Goal: Transaction & Acquisition: Purchase product/service

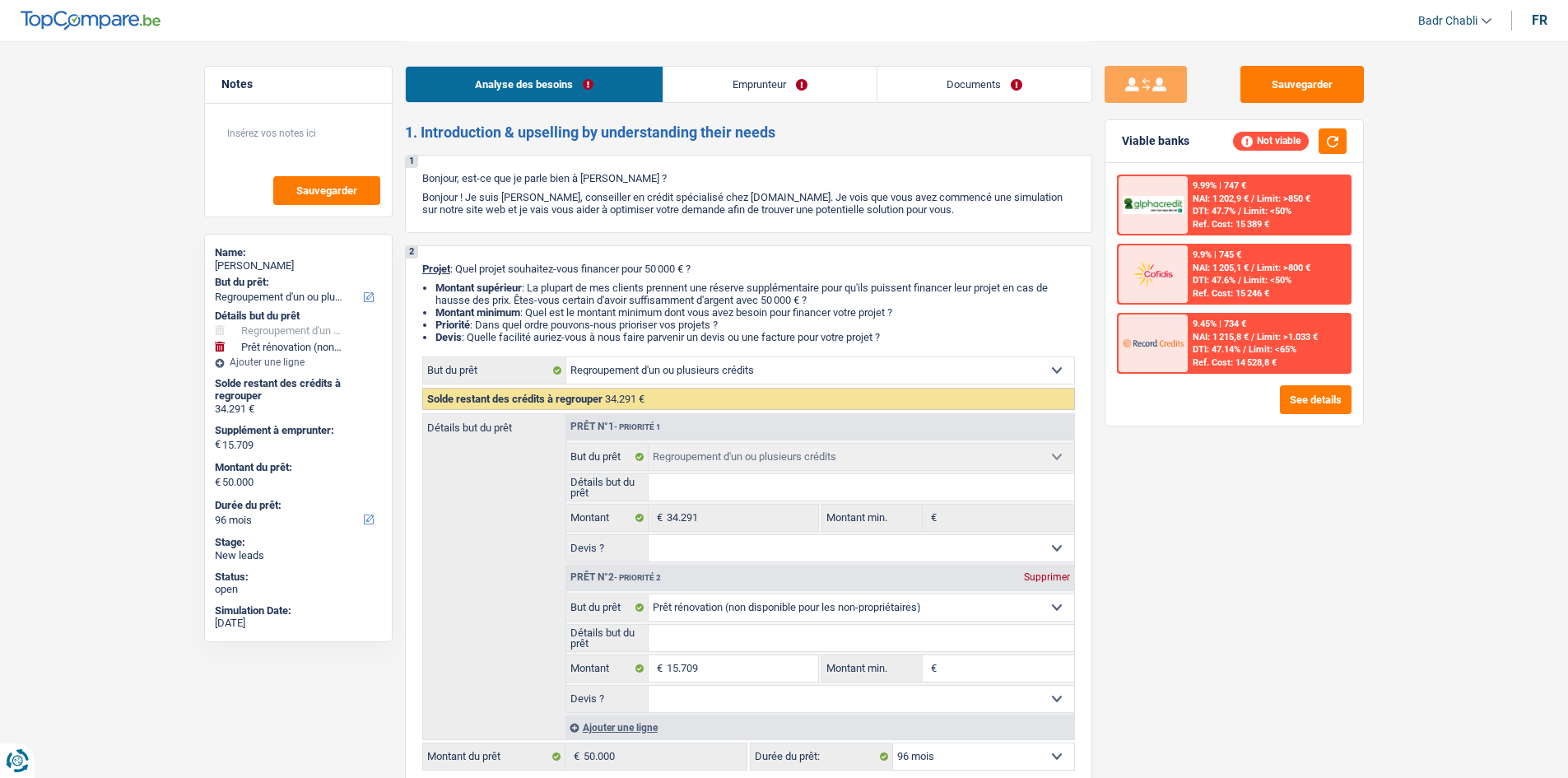
select select "refinancing"
select select "renovation"
select select "96"
select select "refinancing"
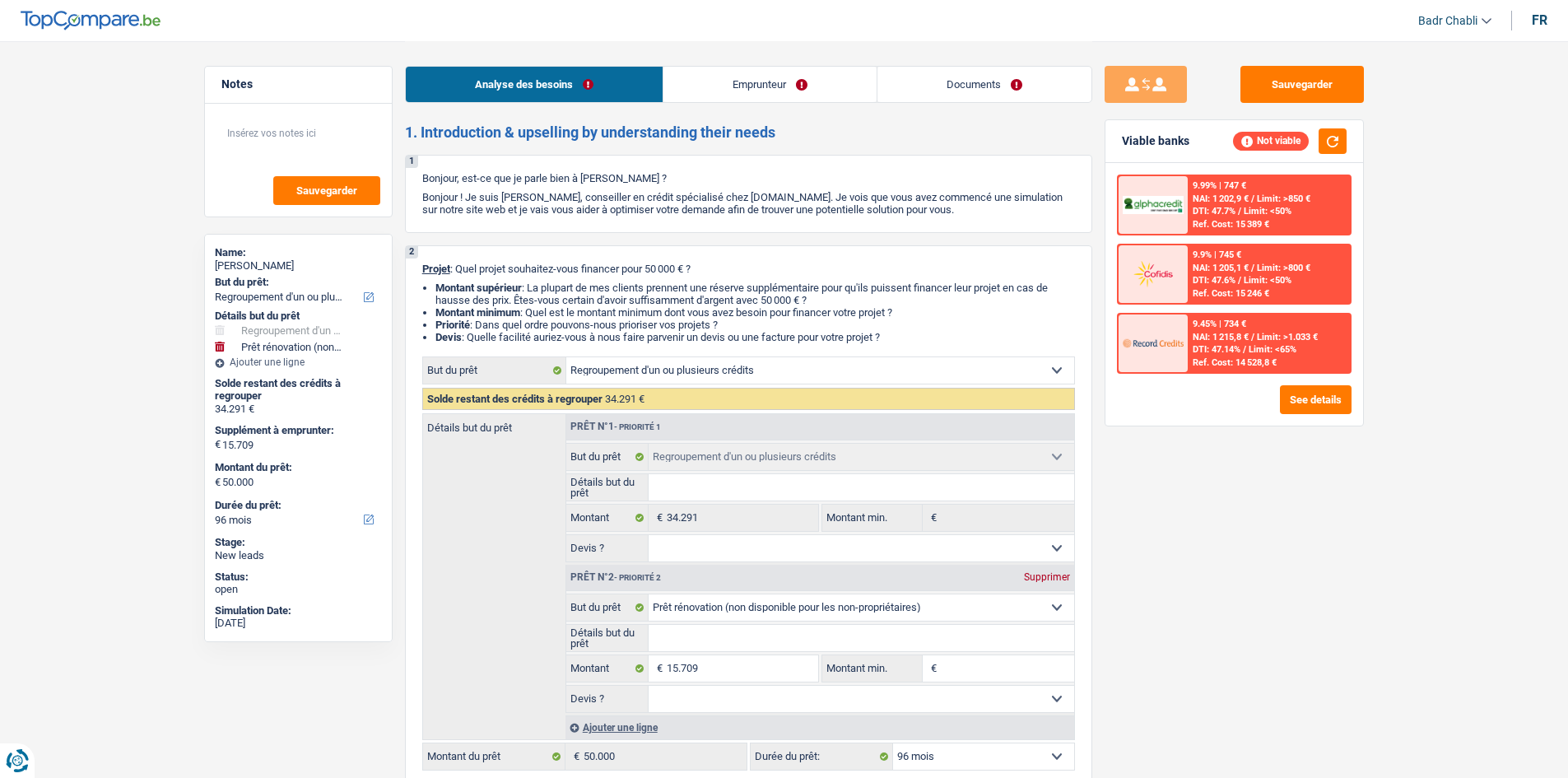
select select "refinancing"
select select "renovation"
select select "96"
select select "independent"
select select "netSalary"
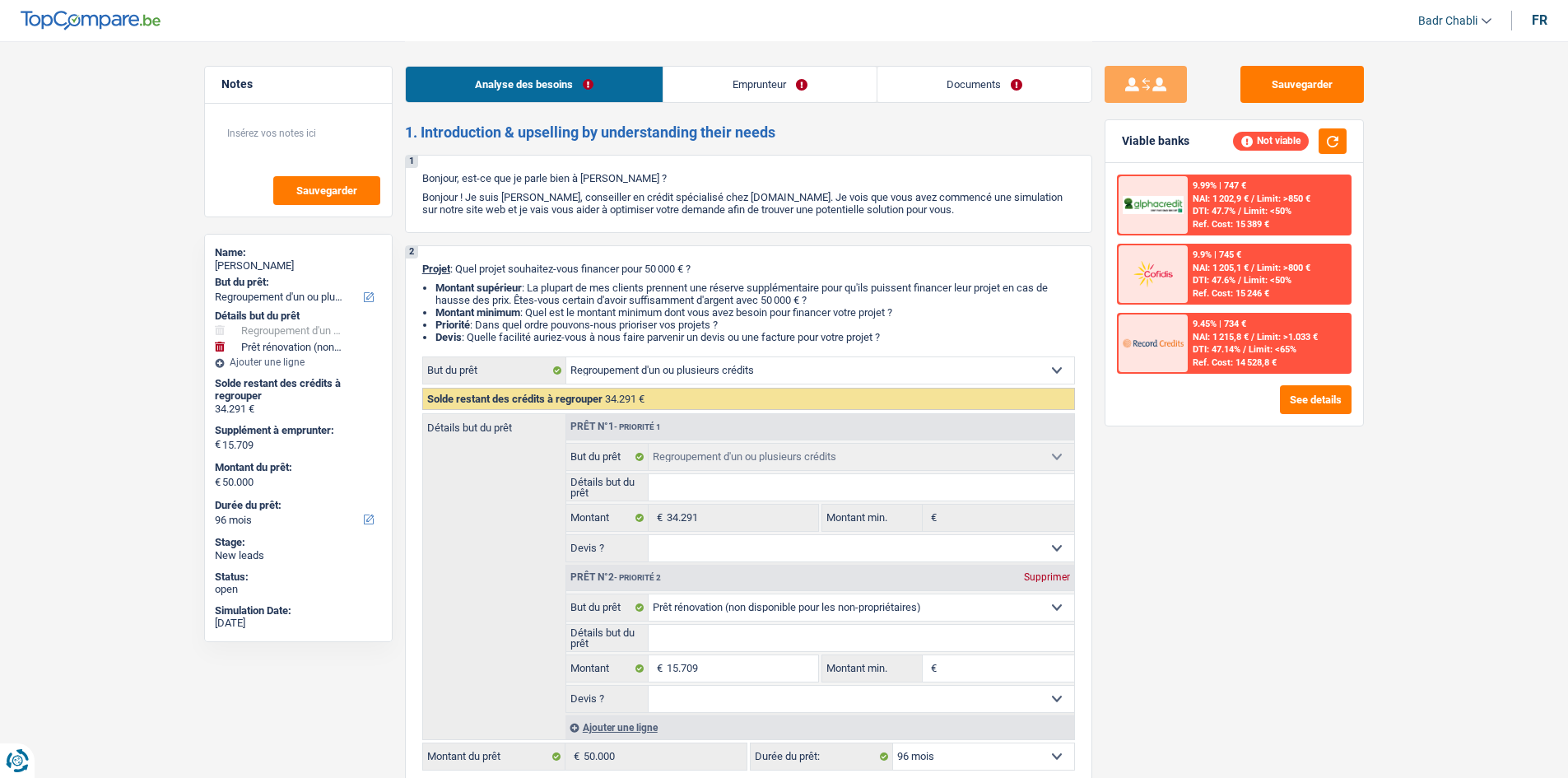
select select "rents"
select select "personalLoan"
select select "homeFurnishingOrRelocation"
select select "48"
select select "refinancing"
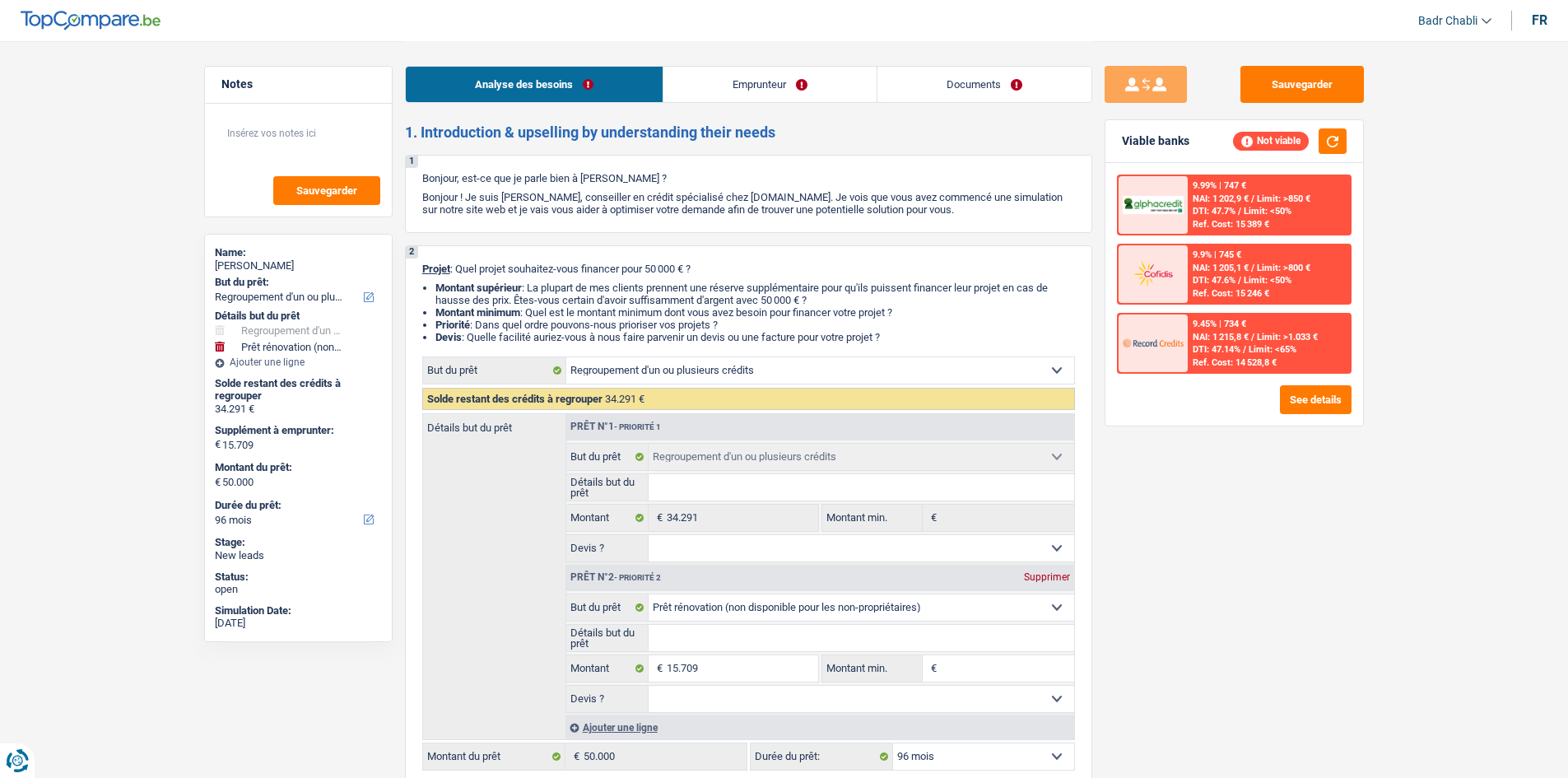
select select "refinancing"
select select "renovation"
select select "96"
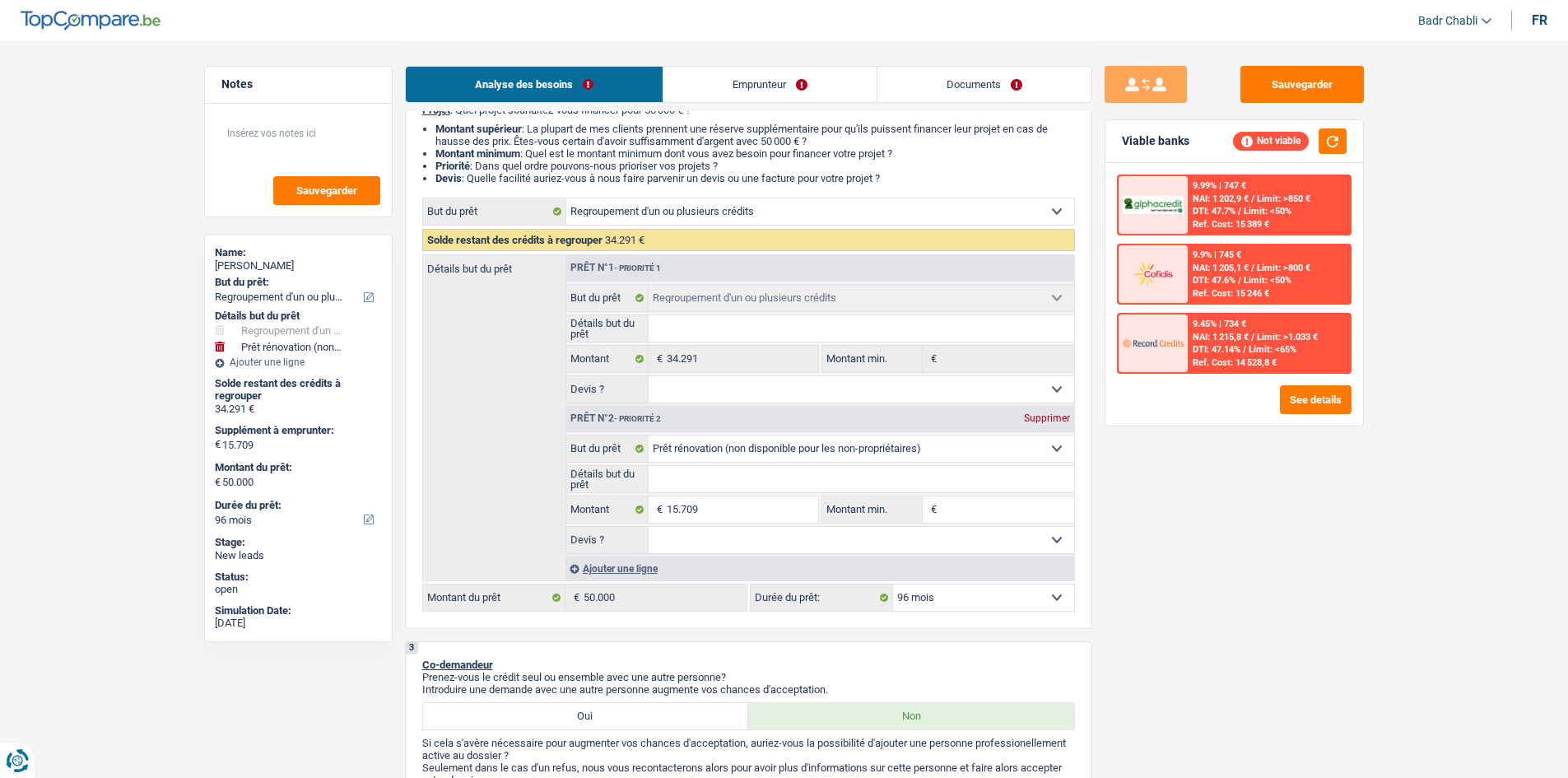
scroll to position [329, 0]
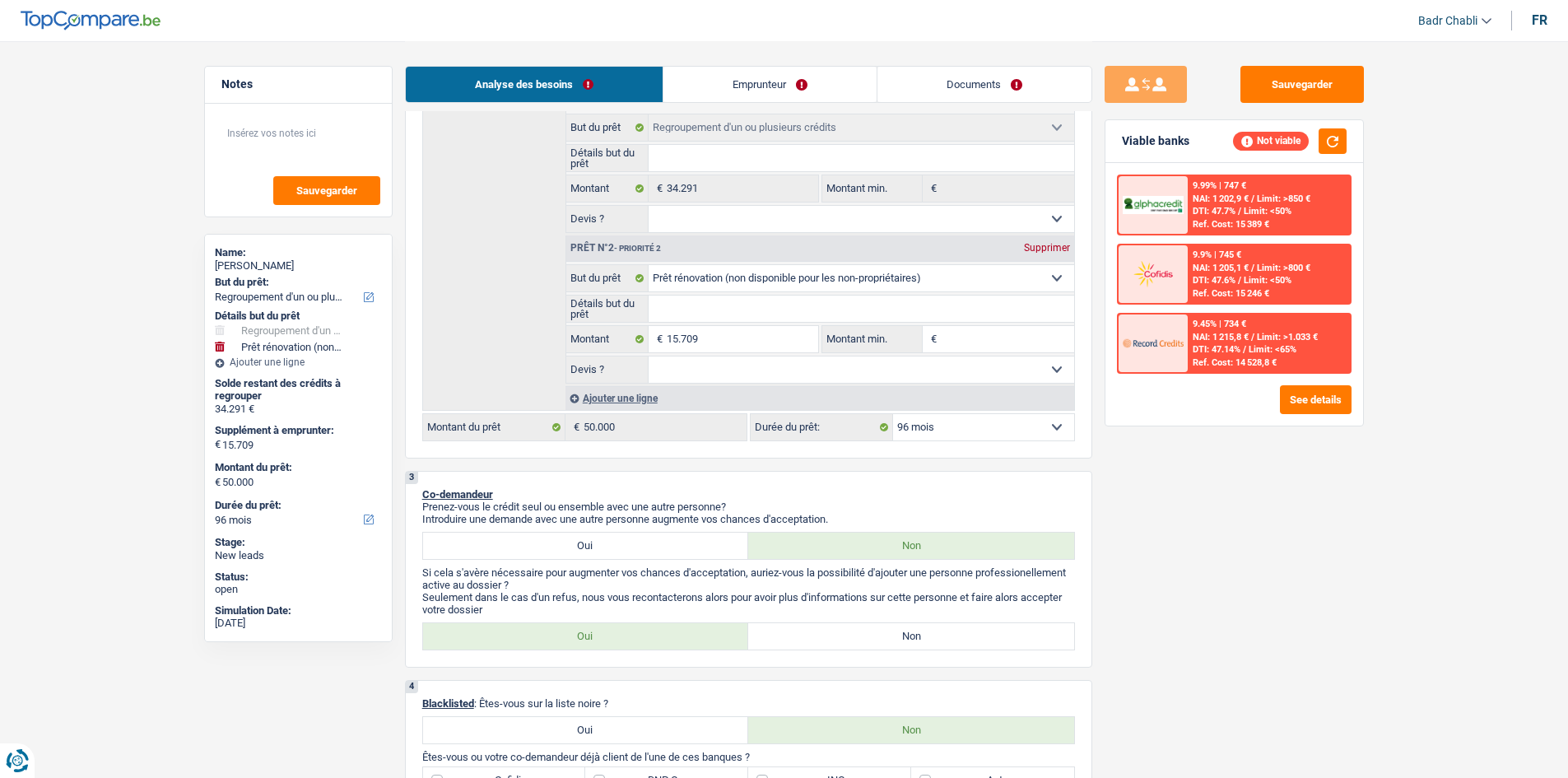
click at [763, 267] on select "Confort maison: meubles, textile, peinture, électroménager, outillage non-profe…" at bounding box center [861, 278] width 426 height 27
select select "houseOrGarden"
click at [648, 265] on select "Confort maison: meubles, textile, peinture, électroménager, outillage non-profe…" at bounding box center [861, 278] width 426 height 27
select select "houseOrGarden"
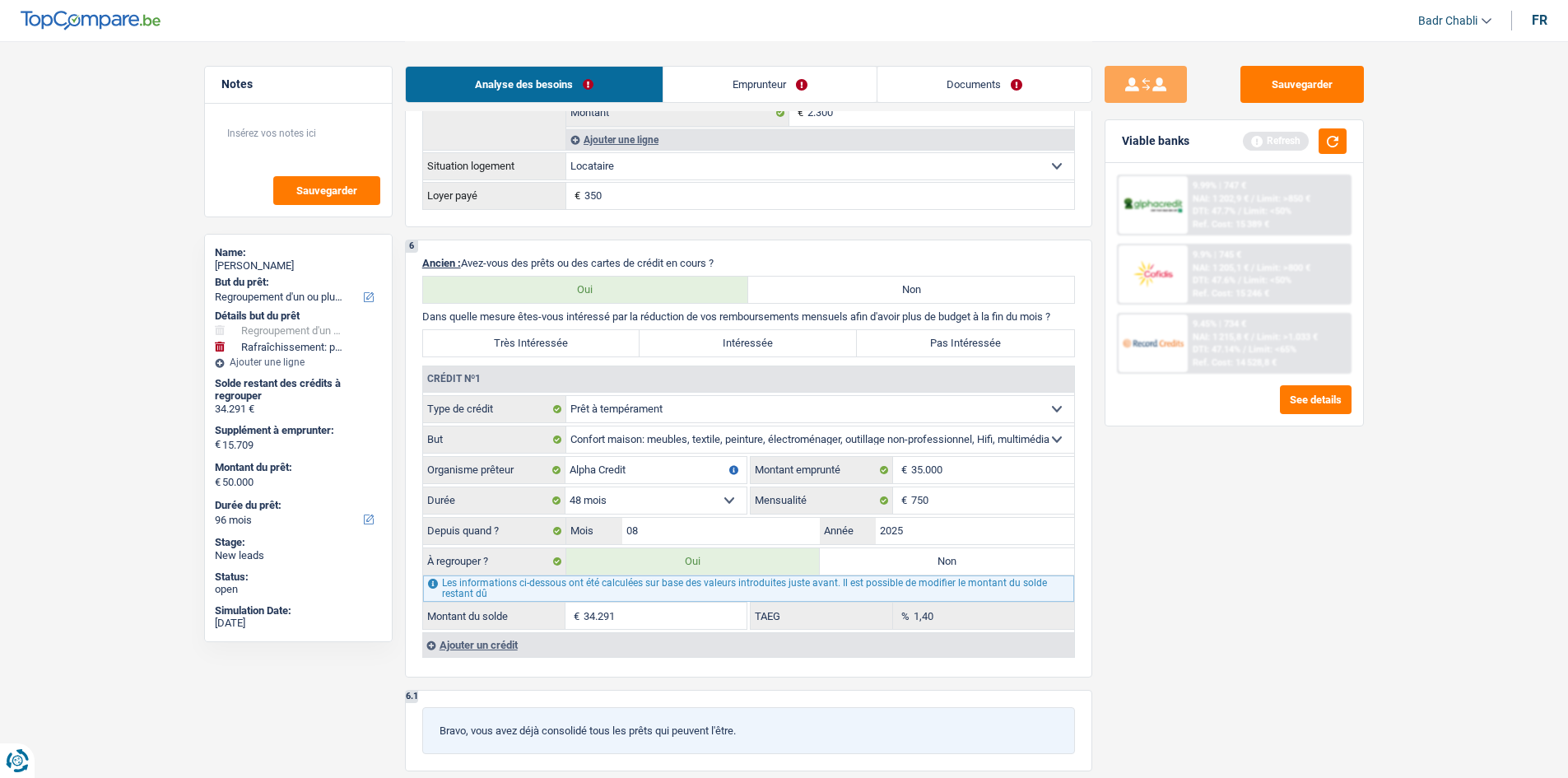
scroll to position [1317, 0]
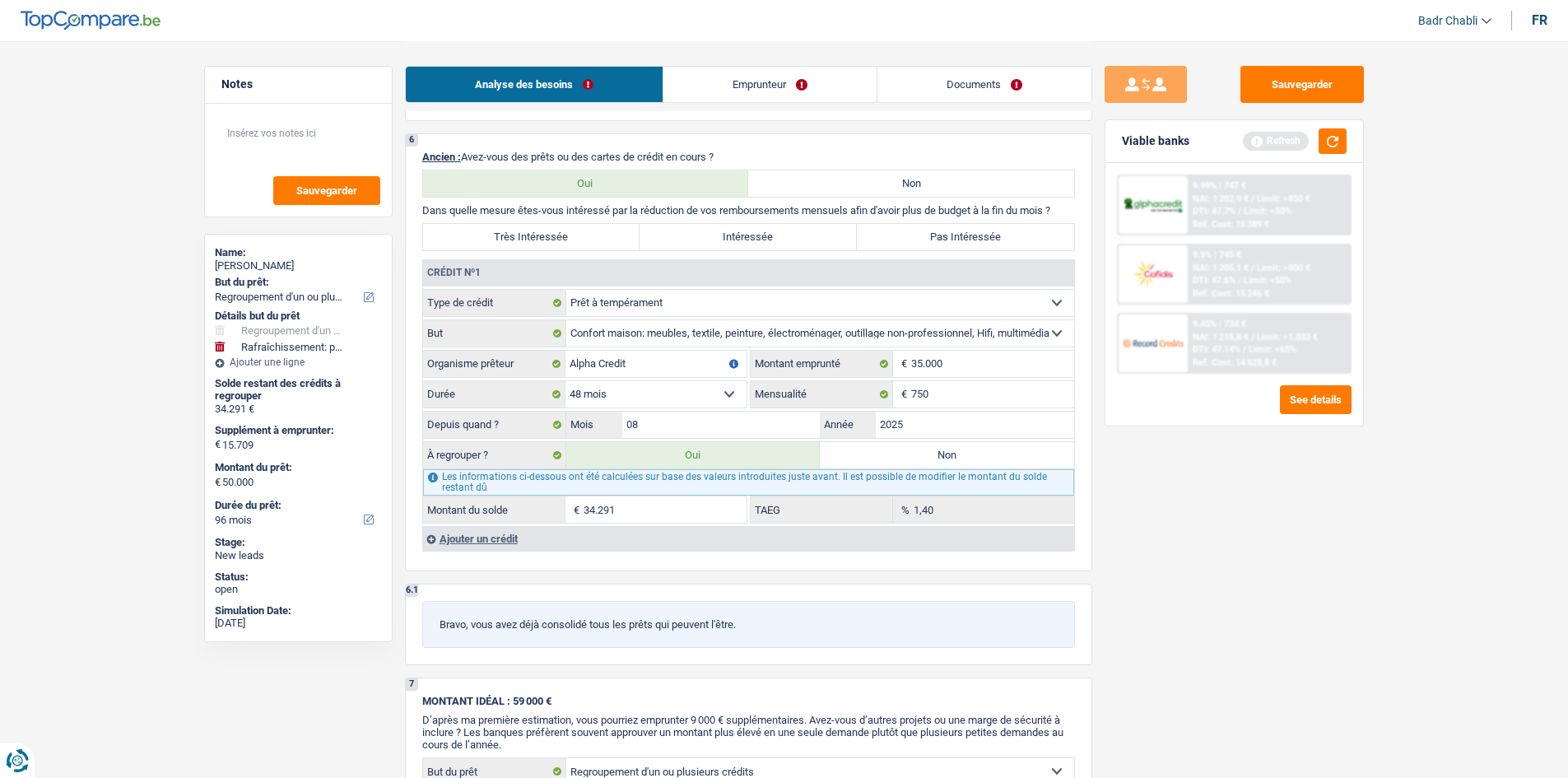
click at [457, 544] on div "Ajouter un crédit" at bounding box center [748, 538] width 652 height 25
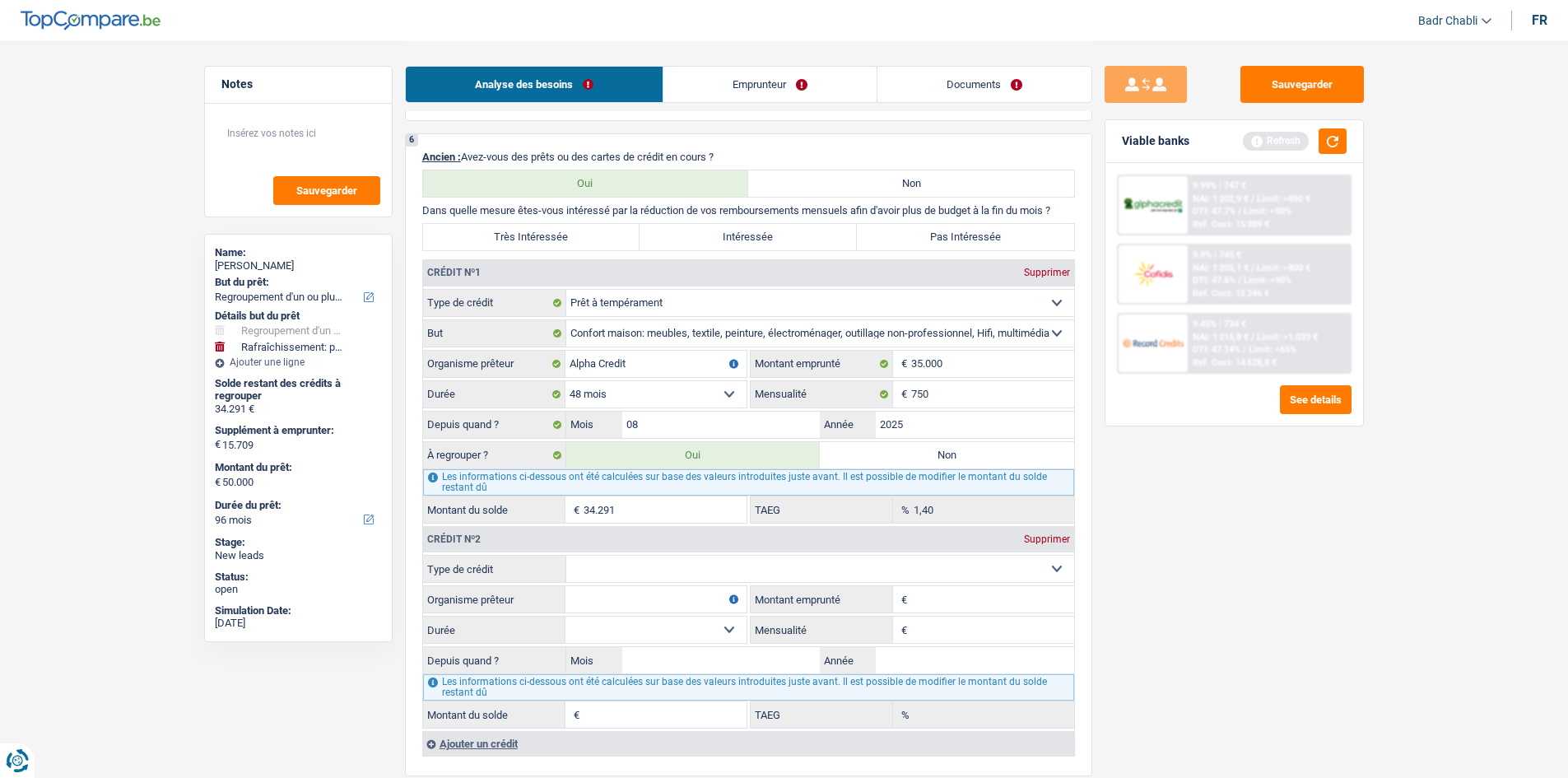
click at [924, 451] on label "Non" at bounding box center [947, 455] width 254 height 27
click at [924, 451] on input "Non" at bounding box center [947, 455] width 254 height 27
radio input "true"
select select "houseOrGarden"
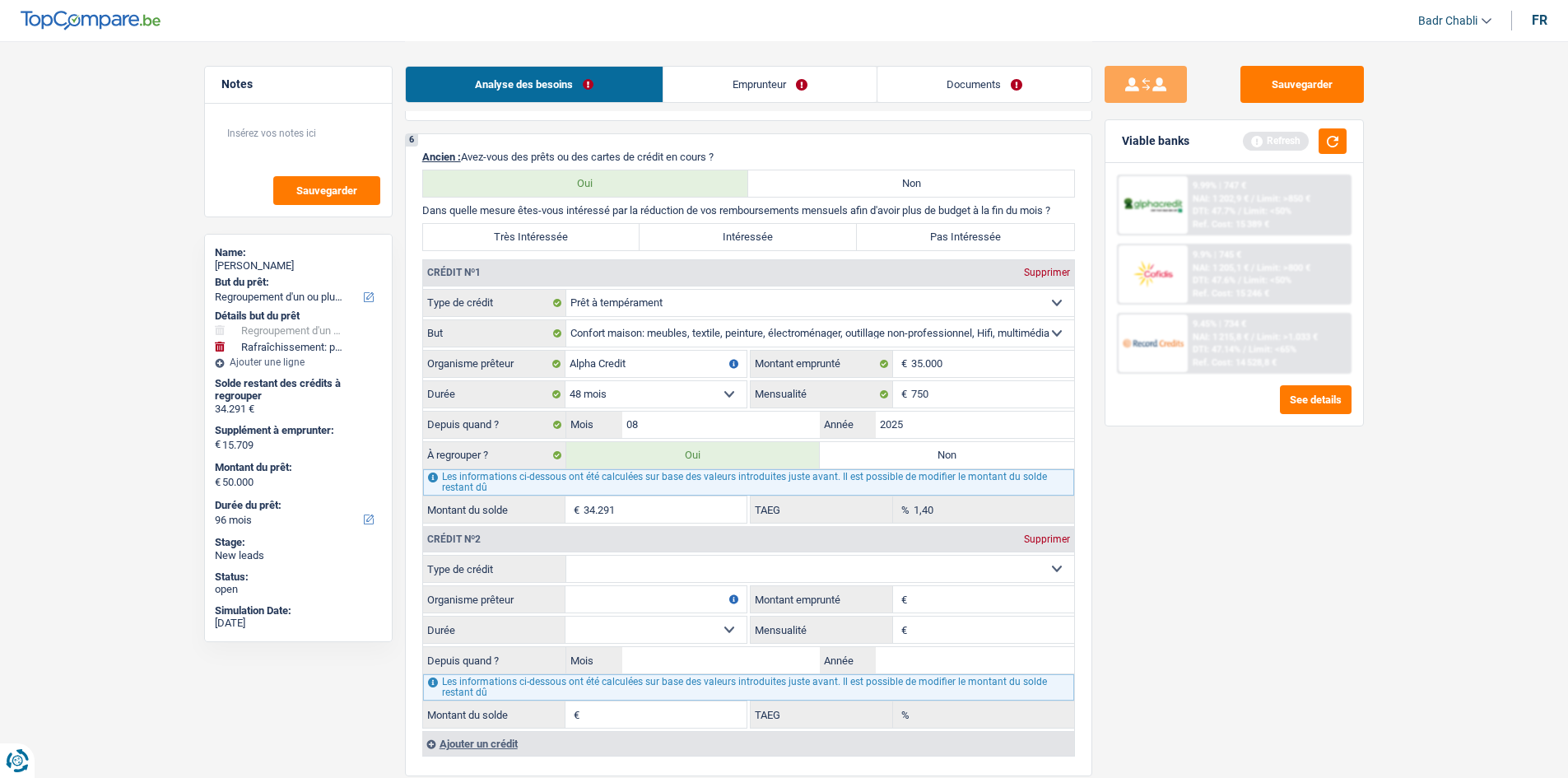
select select "84"
select select "houseOrGarden"
type input "15.709"
select select "84"
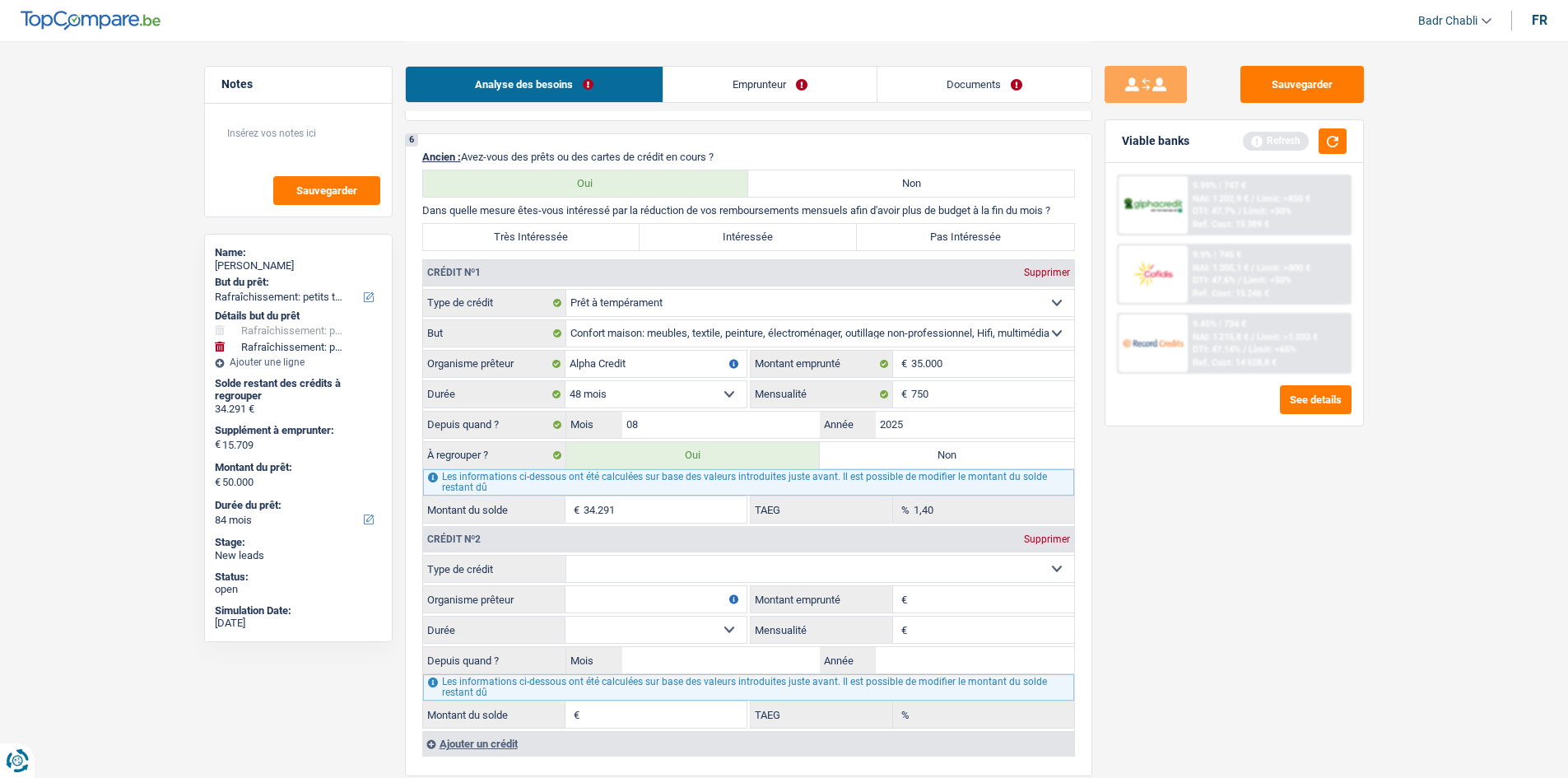
radio input "false"
select select "houseOrGarden"
type input "15.709"
select select "84"
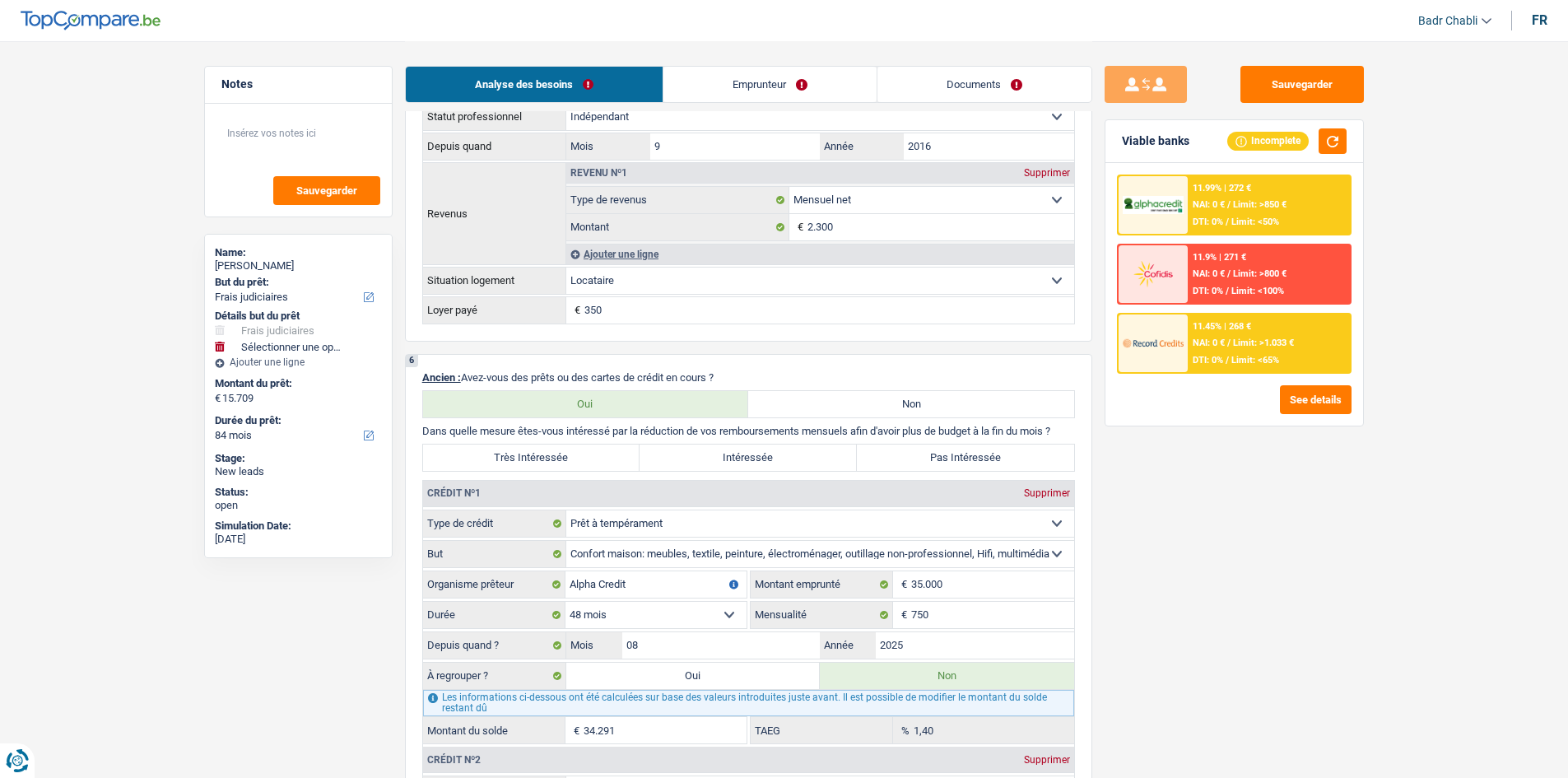
scroll to position [1234, 0]
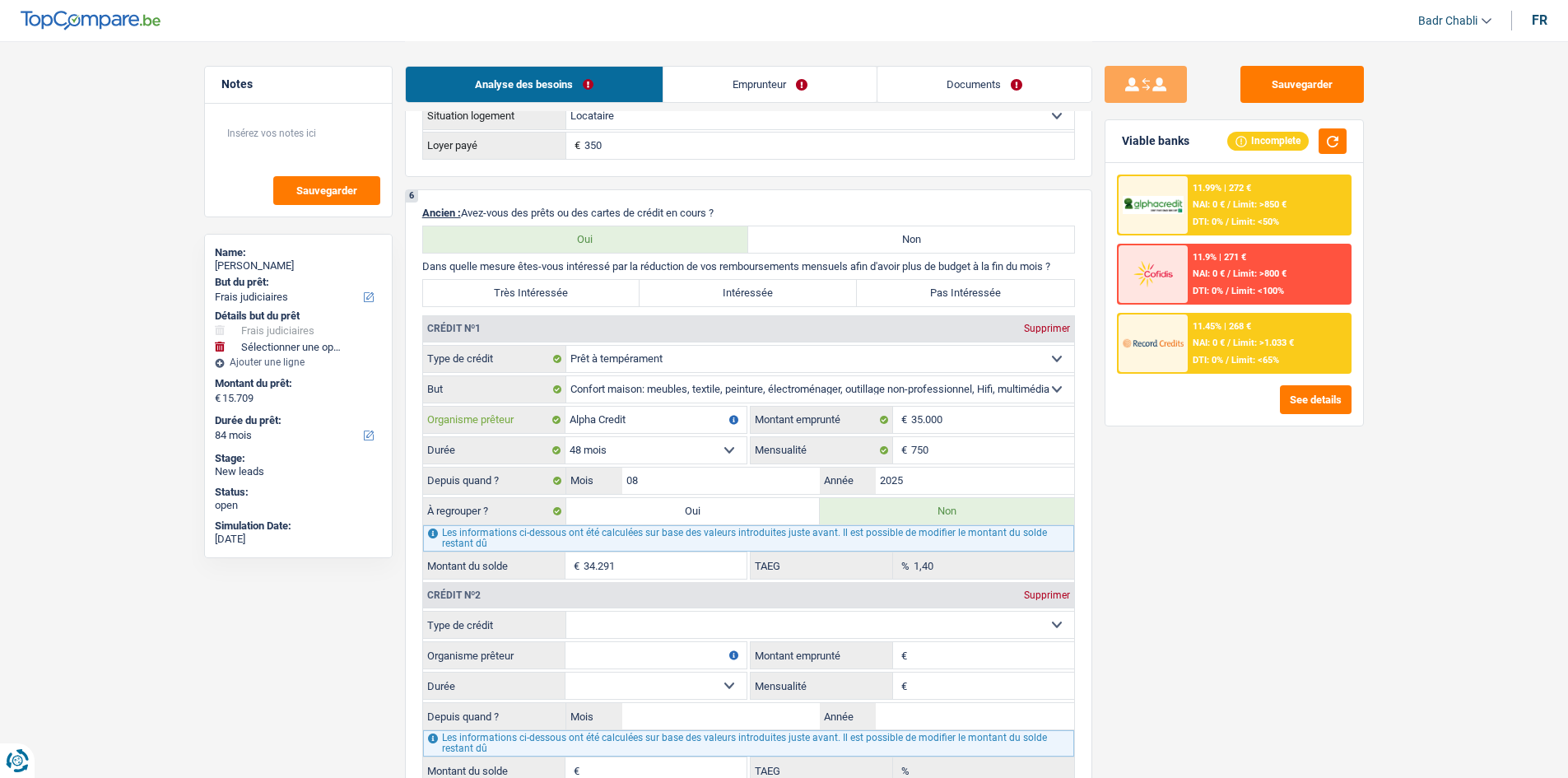
click at [643, 431] on input "Alpha Credit" at bounding box center [656, 420] width 181 height 27
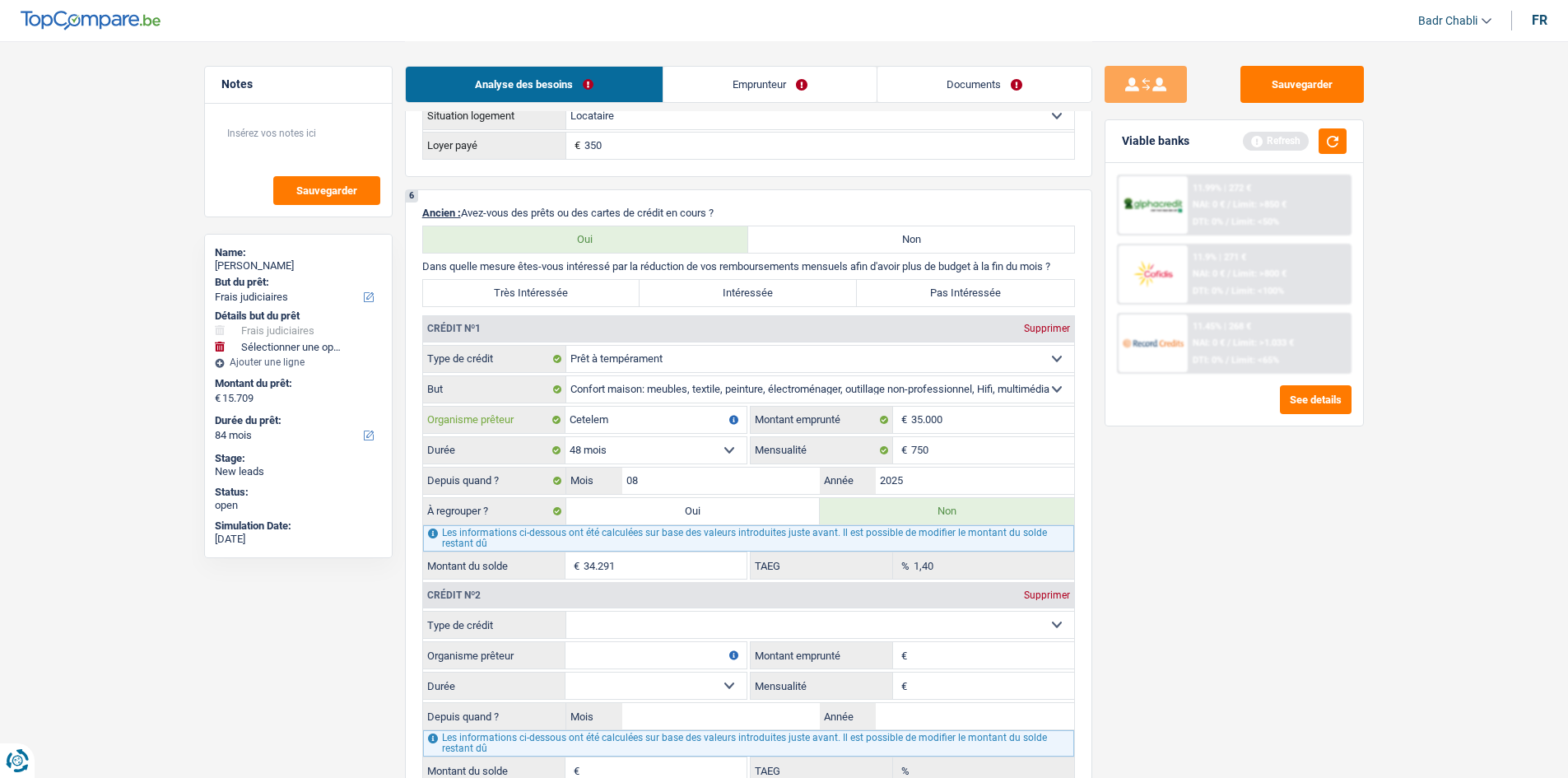
type input "Cetelem"
click at [1051, 594] on div "Supprimer" at bounding box center [1046, 594] width 54 height 9
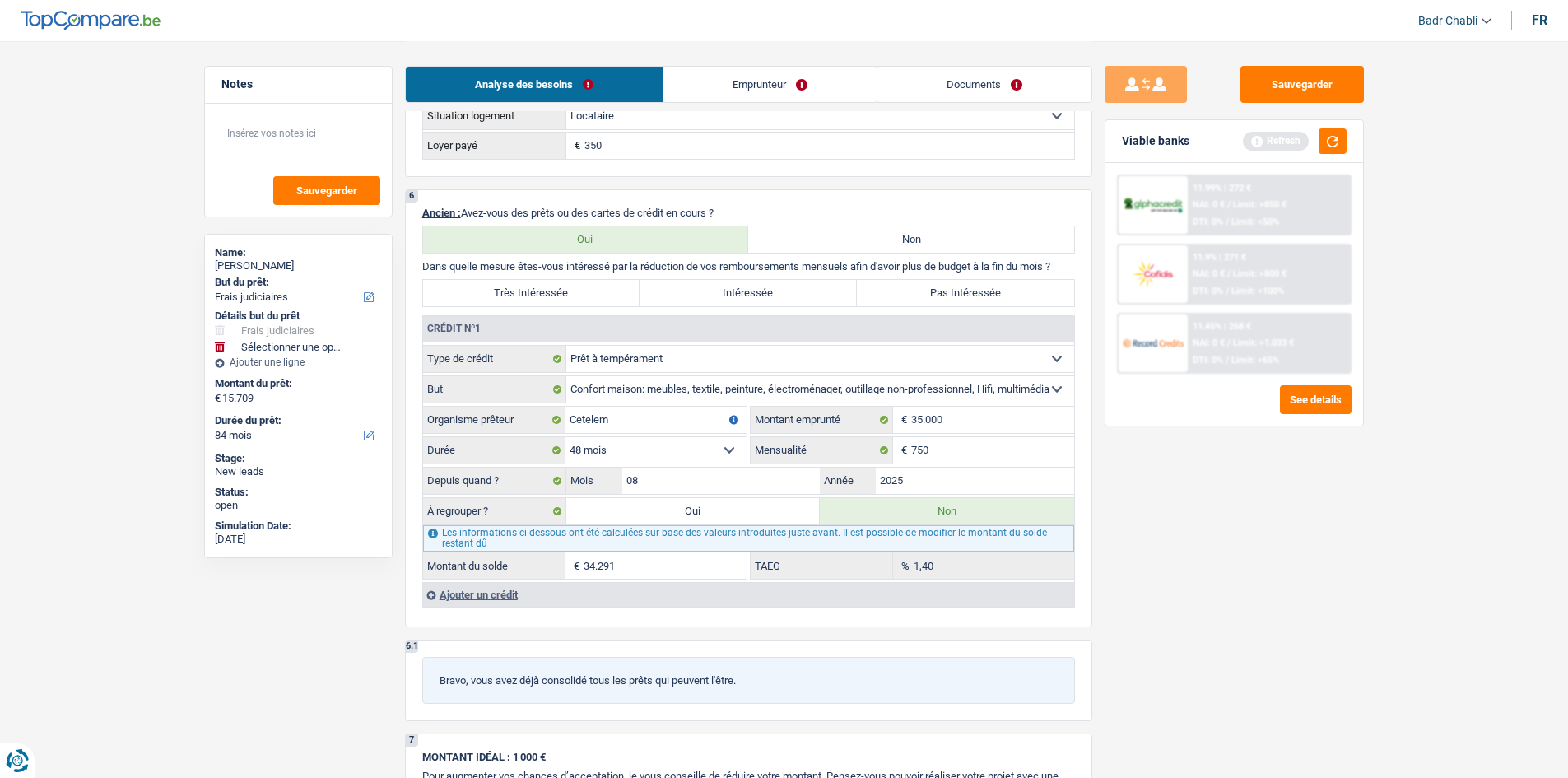
click at [938, 295] on label "Pas Intéressée" at bounding box center [965, 293] width 217 height 27
click at [938, 295] on input "Pas Intéressée" at bounding box center [965, 293] width 217 height 27
radio input "true"
click at [795, 302] on label "Intéressée" at bounding box center [748, 293] width 217 height 27
click at [795, 302] on input "Intéressée" at bounding box center [748, 293] width 217 height 27
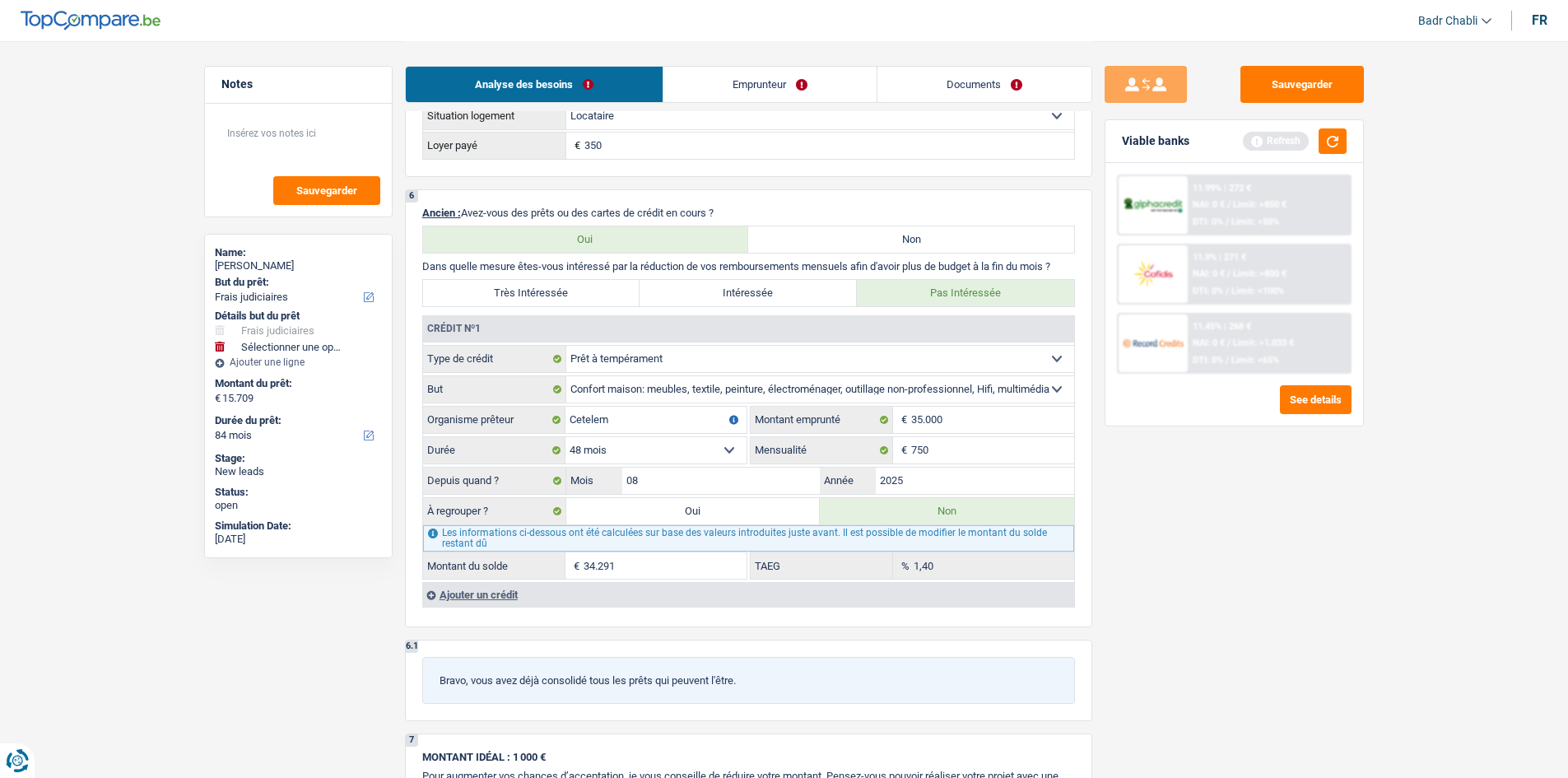
radio input "true"
click at [572, 289] on label "Très Intéressée" at bounding box center [531, 293] width 217 height 27
click at [572, 289] on input "Très Intéressée" at bounding box center [531, 293] width 217 height 27
radio input "true"
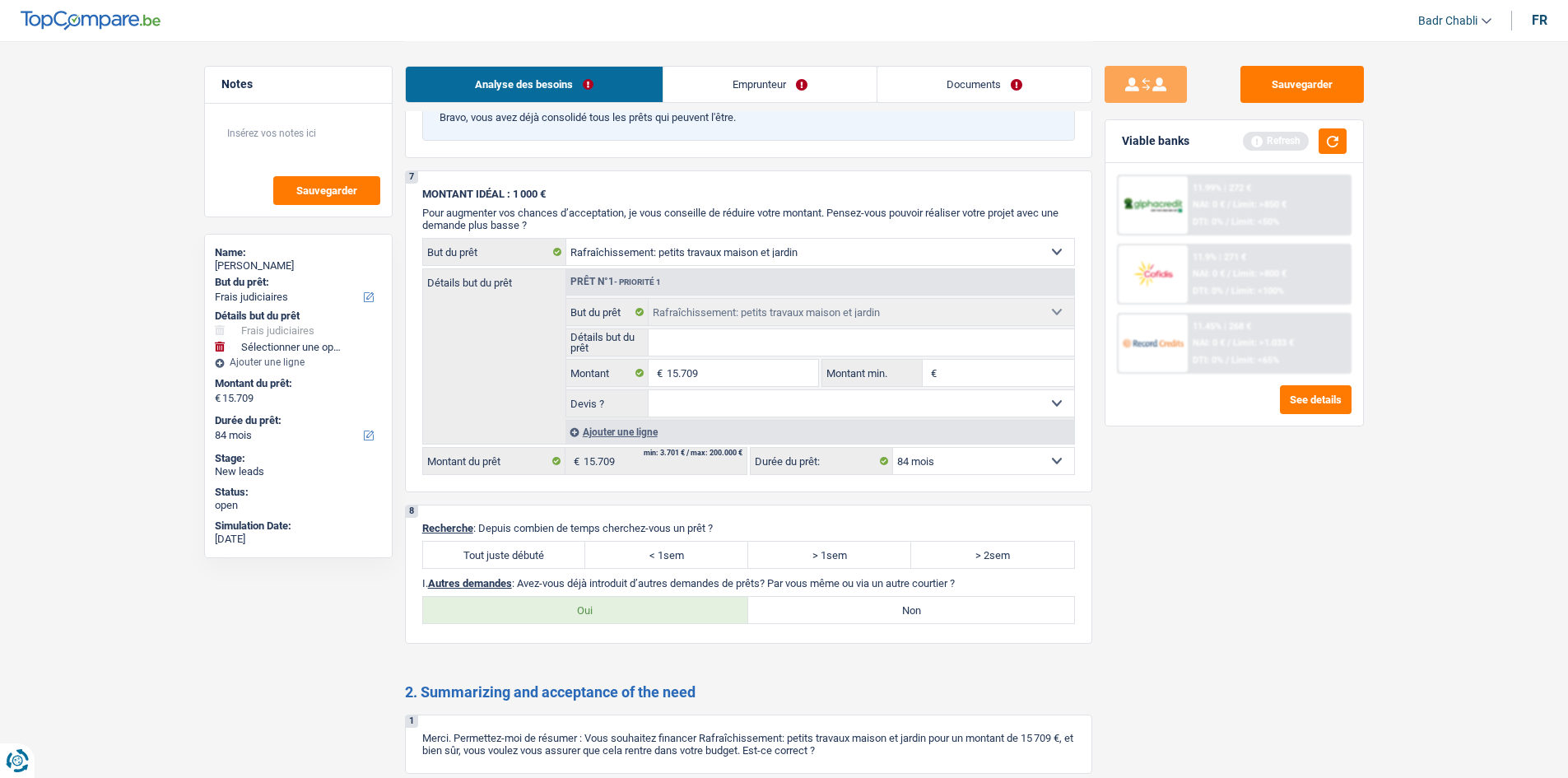
scroll to position [1893, 0]
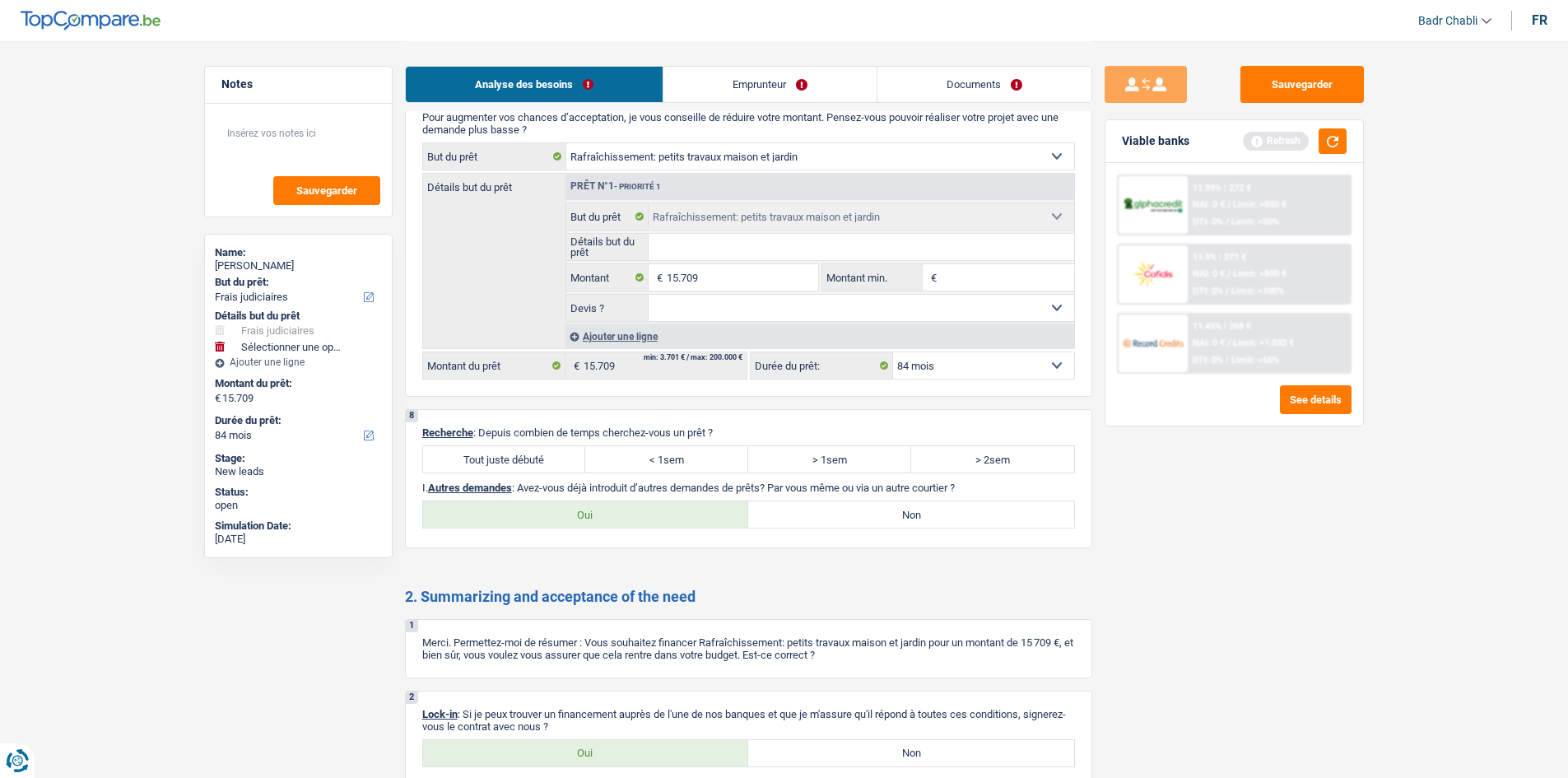
click at [518, 448] on label "Tout juste débuté" at bounding box center [505, 459] width 163 height 27
click at [518, 448] on input "Tout juste débuté" at bounding box center [505, 459] width 163 height 27
radio input "true"
click at [866, 531] on div "8 Recherche : Depuis combien de temps cherchez-vous un prêt ? Tout juste débuté…" at bounding box center [748, 479] width 687 height 139
click at [869, 519] on label "Non" at bounding box center [910, 514] width 326 height 27
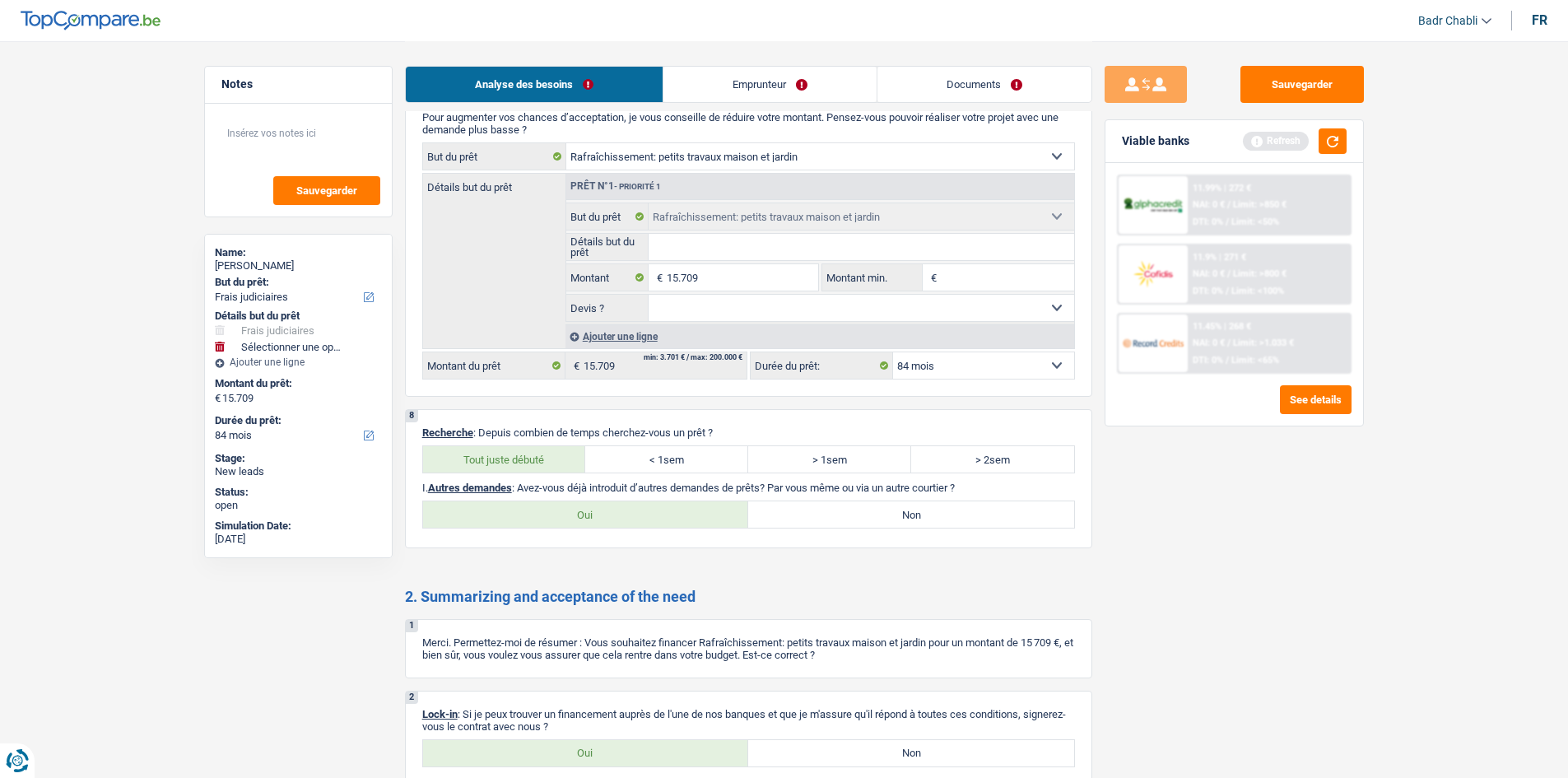
click at [869, 519] on input "Non" at bounding box center [910, 514] width 326 height 27
radio input "true"
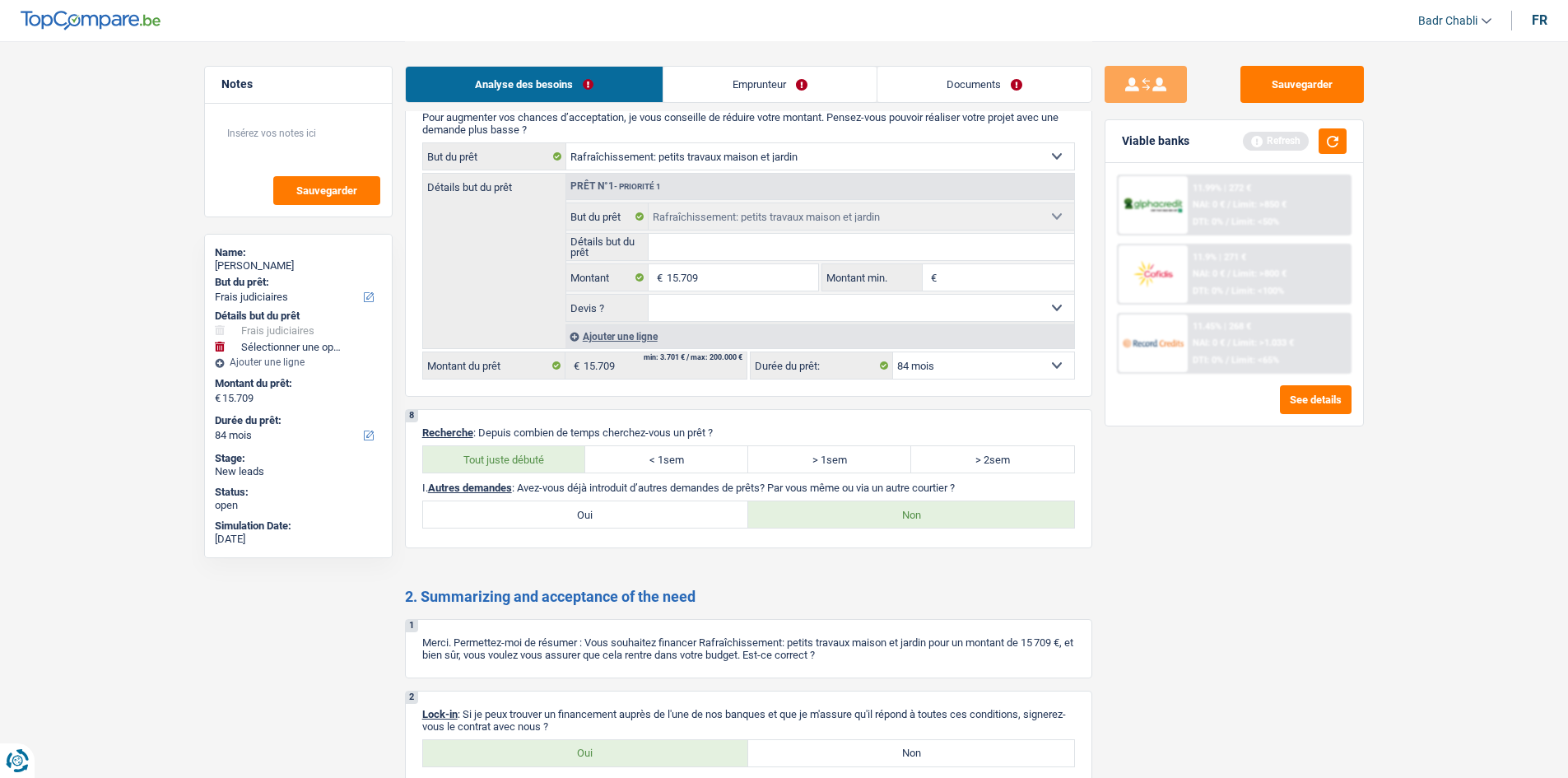
click at [622, 751] on label "Oui" at bounding box center [585, 753] width 326 height 27
click at [622, 751] on input "Oui" at bounding box center [585, 753] width 326 height 27
radio input "true"
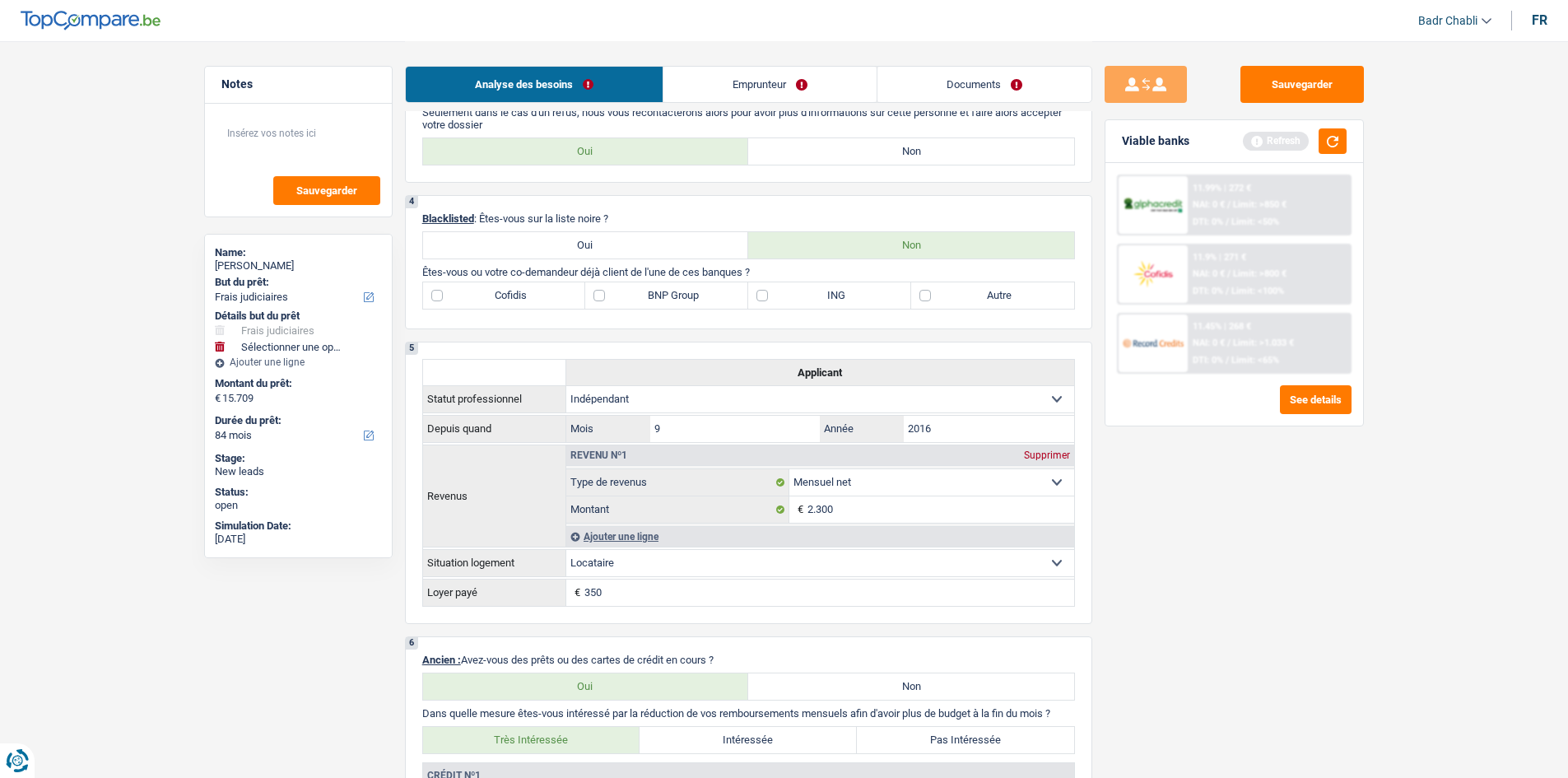
scroll to position [576, 0]
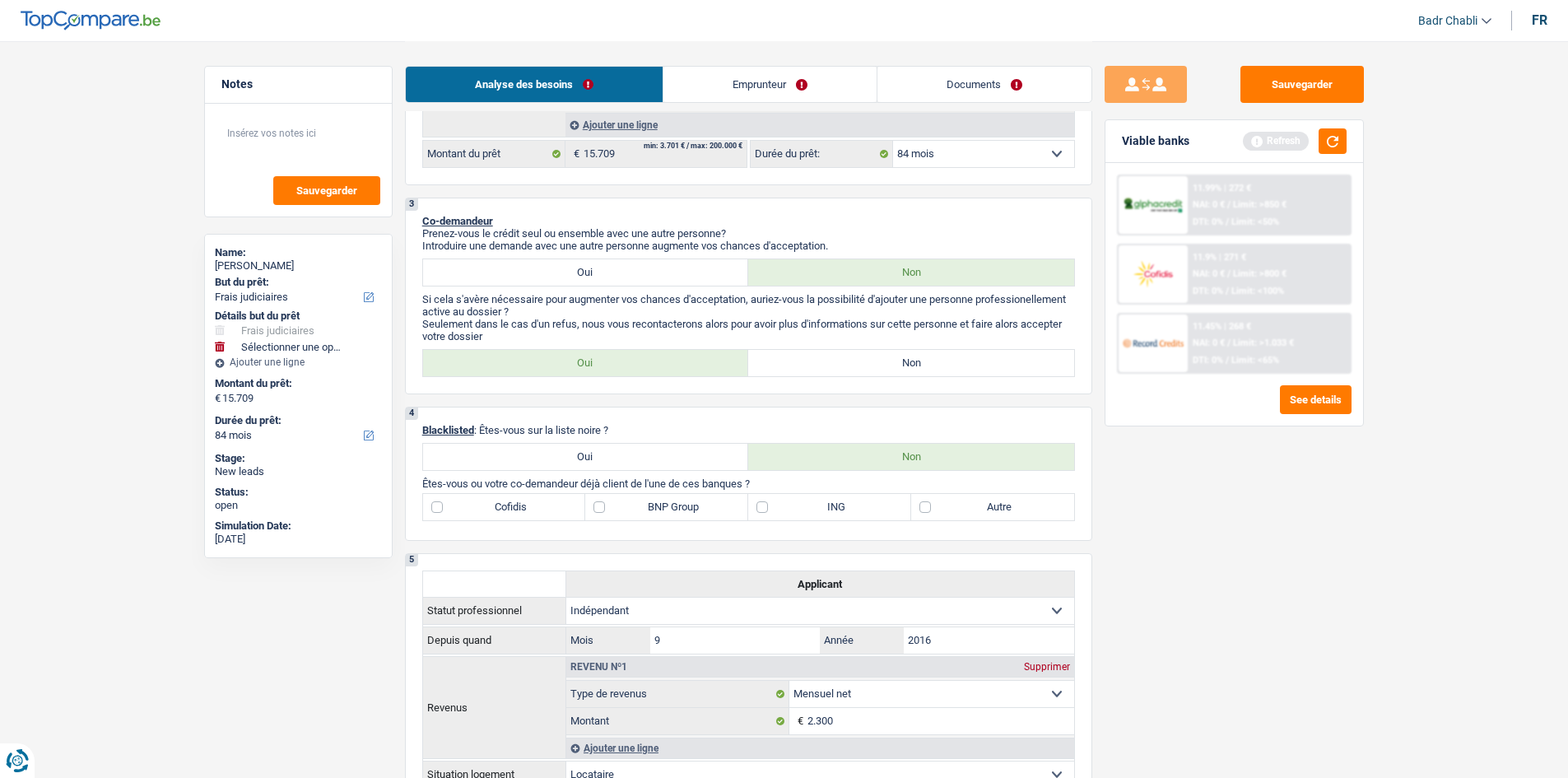
click at [760, 75] on link "Emprunteur" at bounding box center [770, 84] width 213 height 35
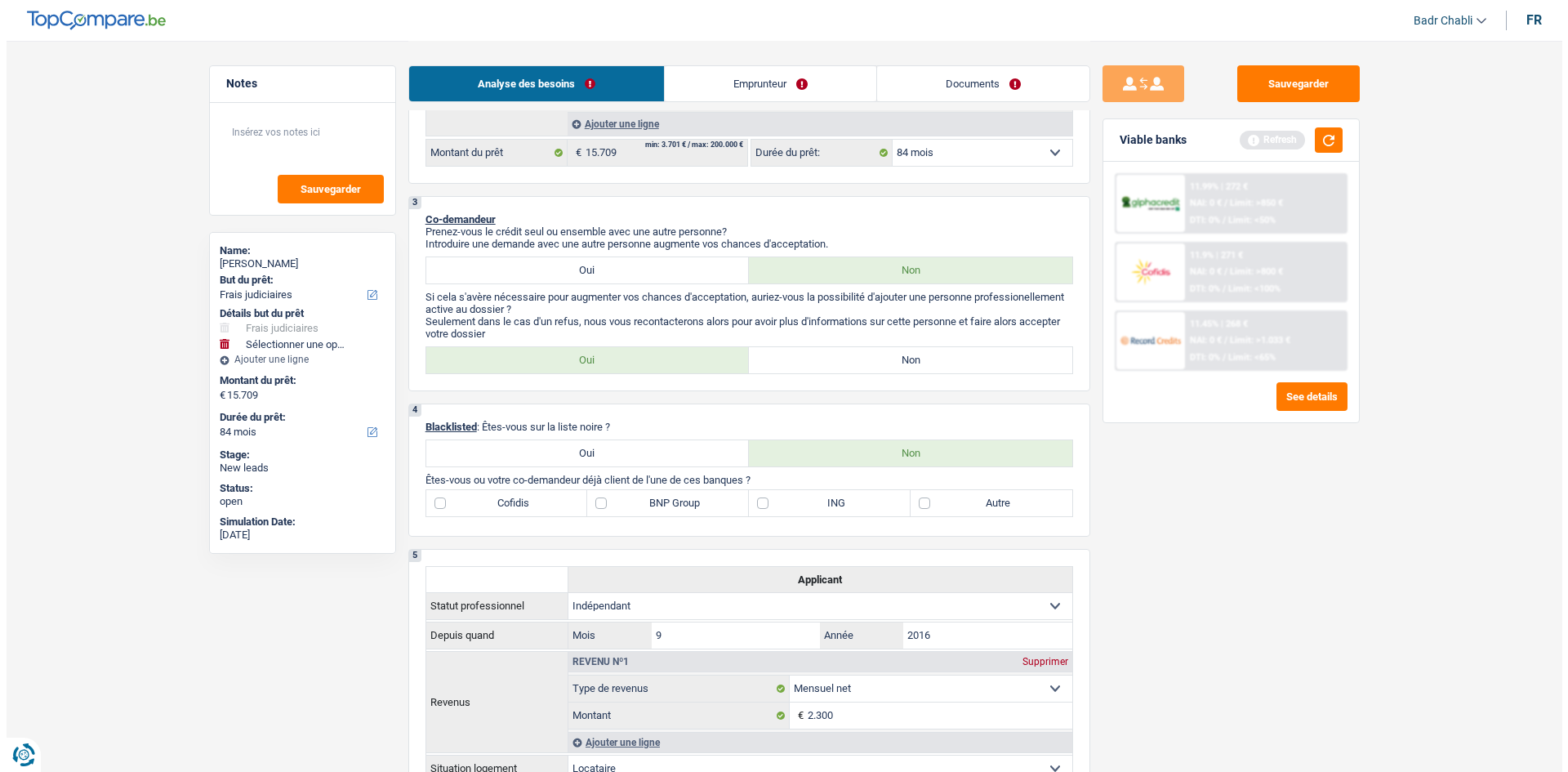
scroll to position [0, 0]
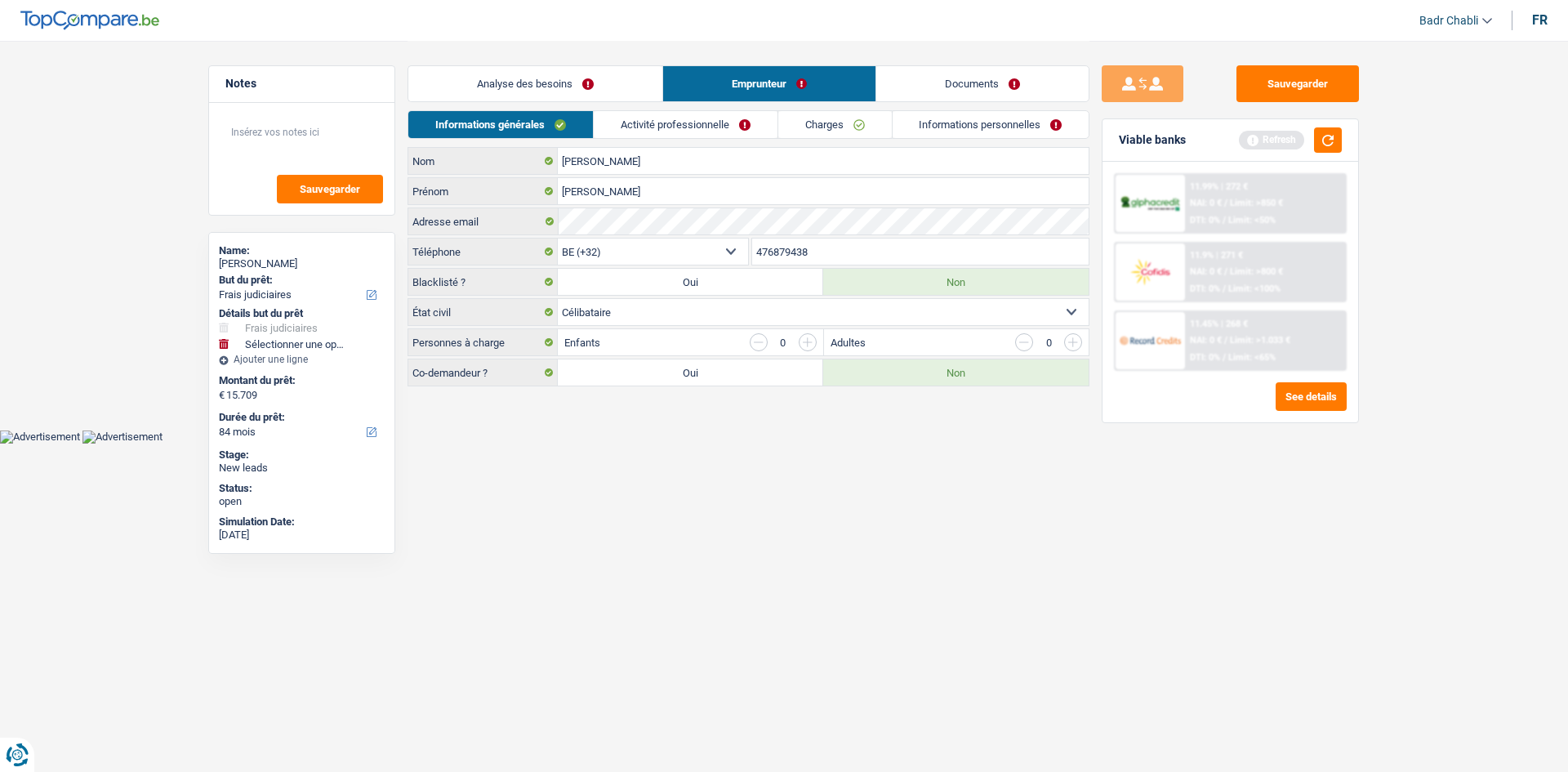
click at [735, 107] on div "Analyse des besoins Emprunteur Documents" at bounding box center [748, 75] width 682 height 69
click at [734, 120] on link "Activité professionnelle" at bounding box center [685, 125] width 183 height 27
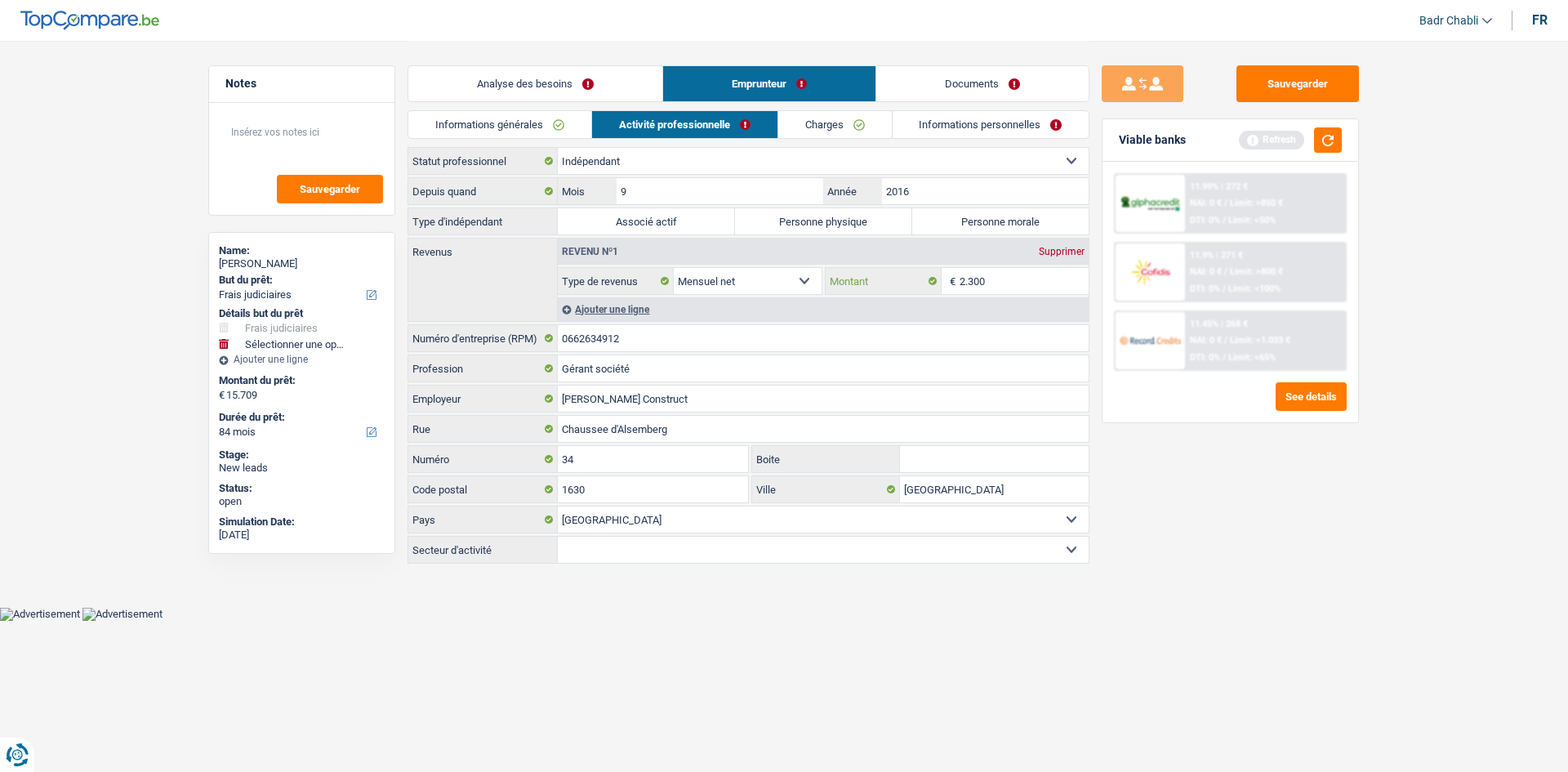
click at [1008, 281] on input "2.300" at bounding box center [1025, 281] width 130 height 26
type input "1.700"
click at [1333, 142] on button "button" at bounding box center [1327, 140] width 28 height 26
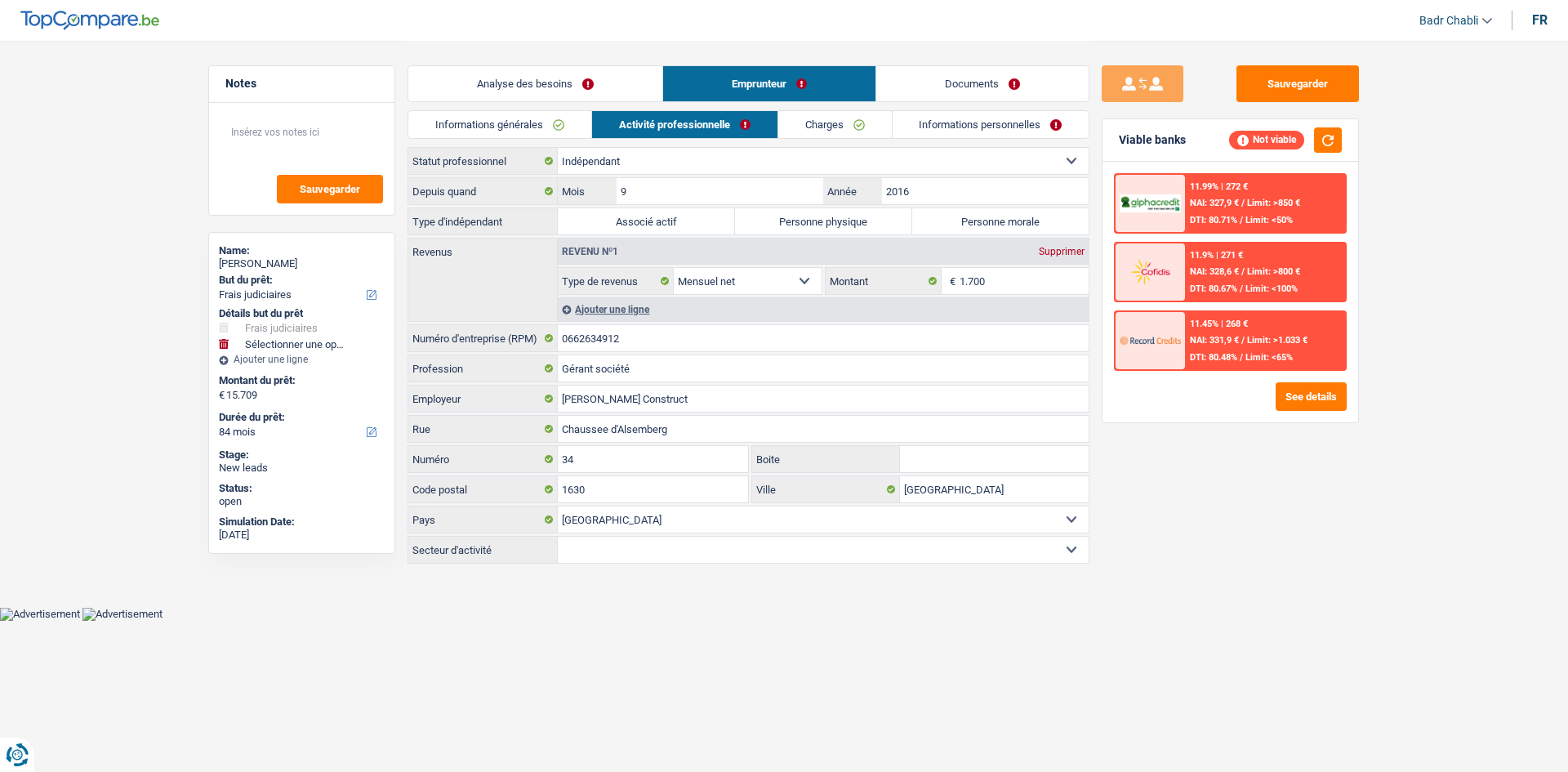
click at [843, 118] on link "Charges" at bounding box center [834, 125] width 113 height 27
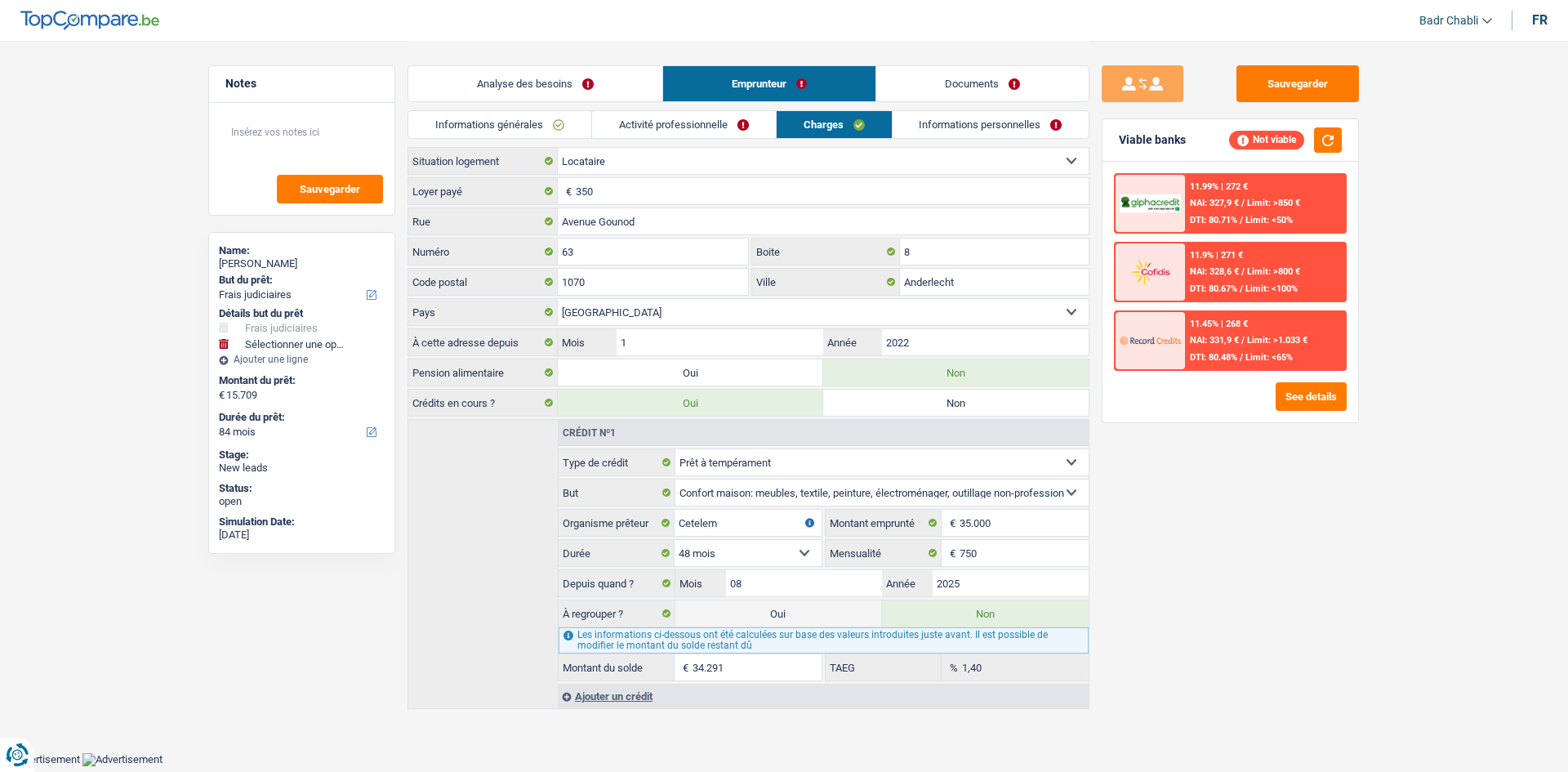
click at [1010, 86] on link "Documents" at bounding box center [982, 84] width 212 height 35
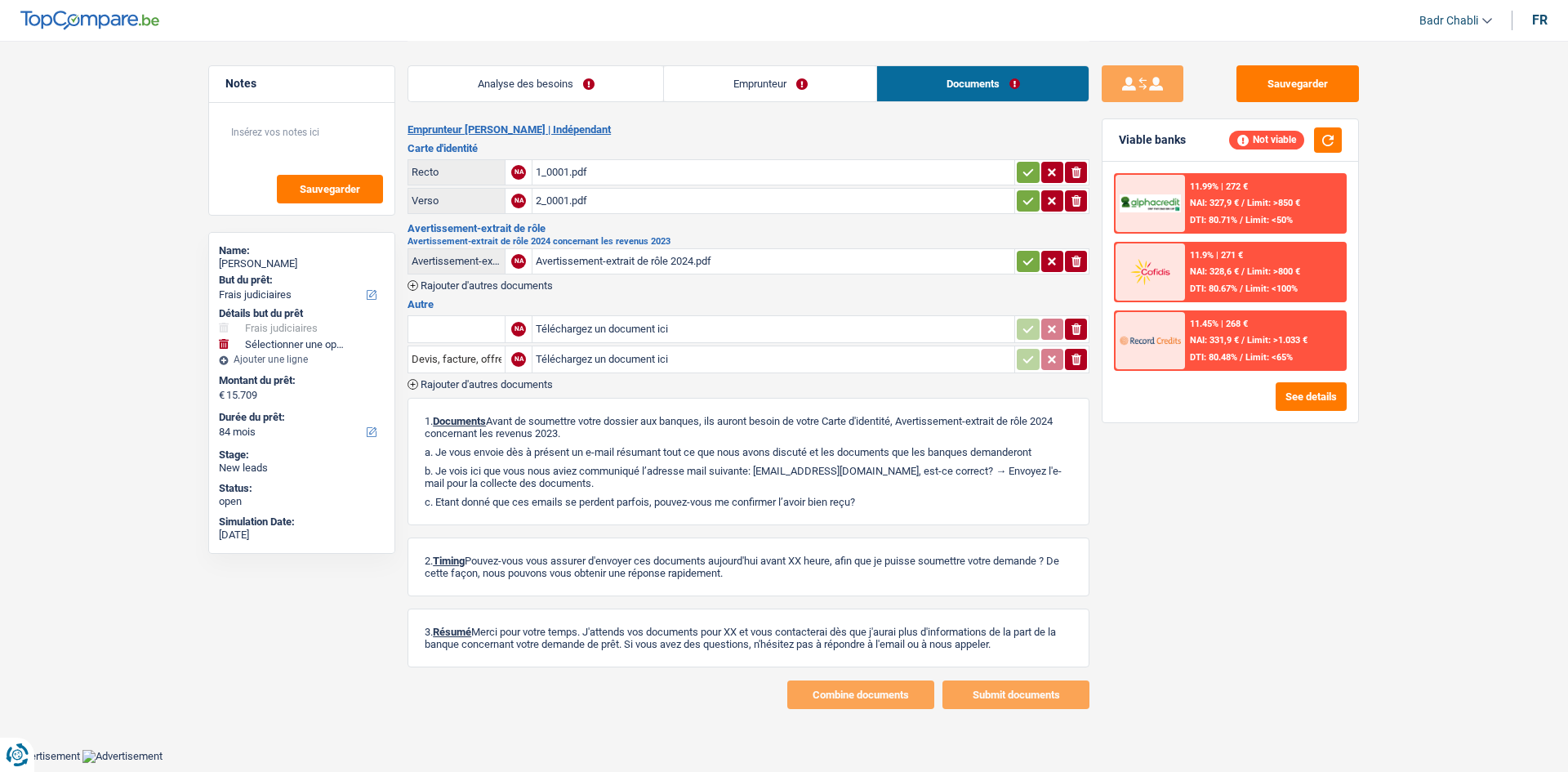
click at [744, 72] on link "Emprunteur" at bounding box center [769, 84] width 212 height 35
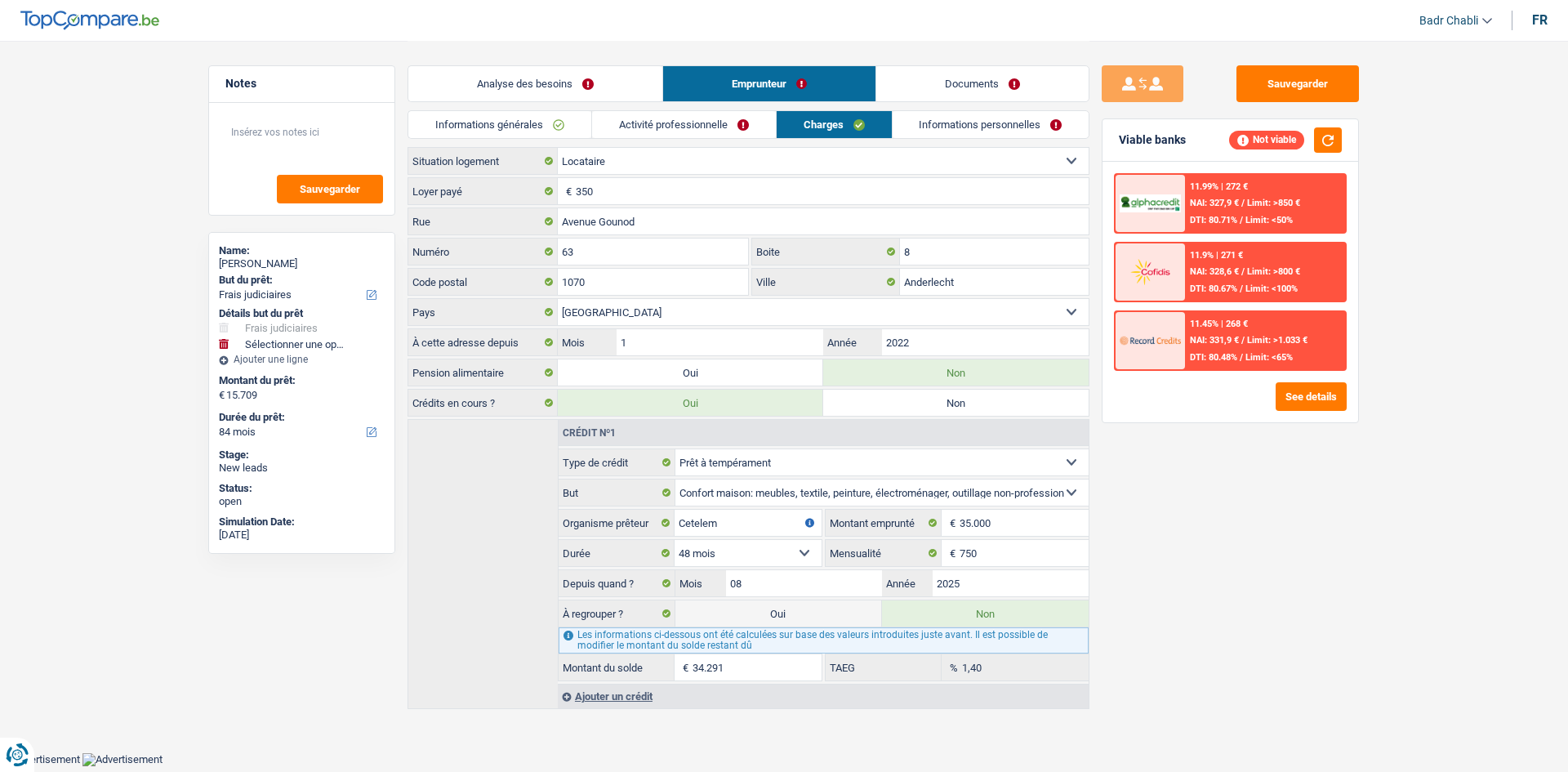
click at [712, 127] on link "Activité professionnelle" at bounding box center [683, 125] width 183 height 27
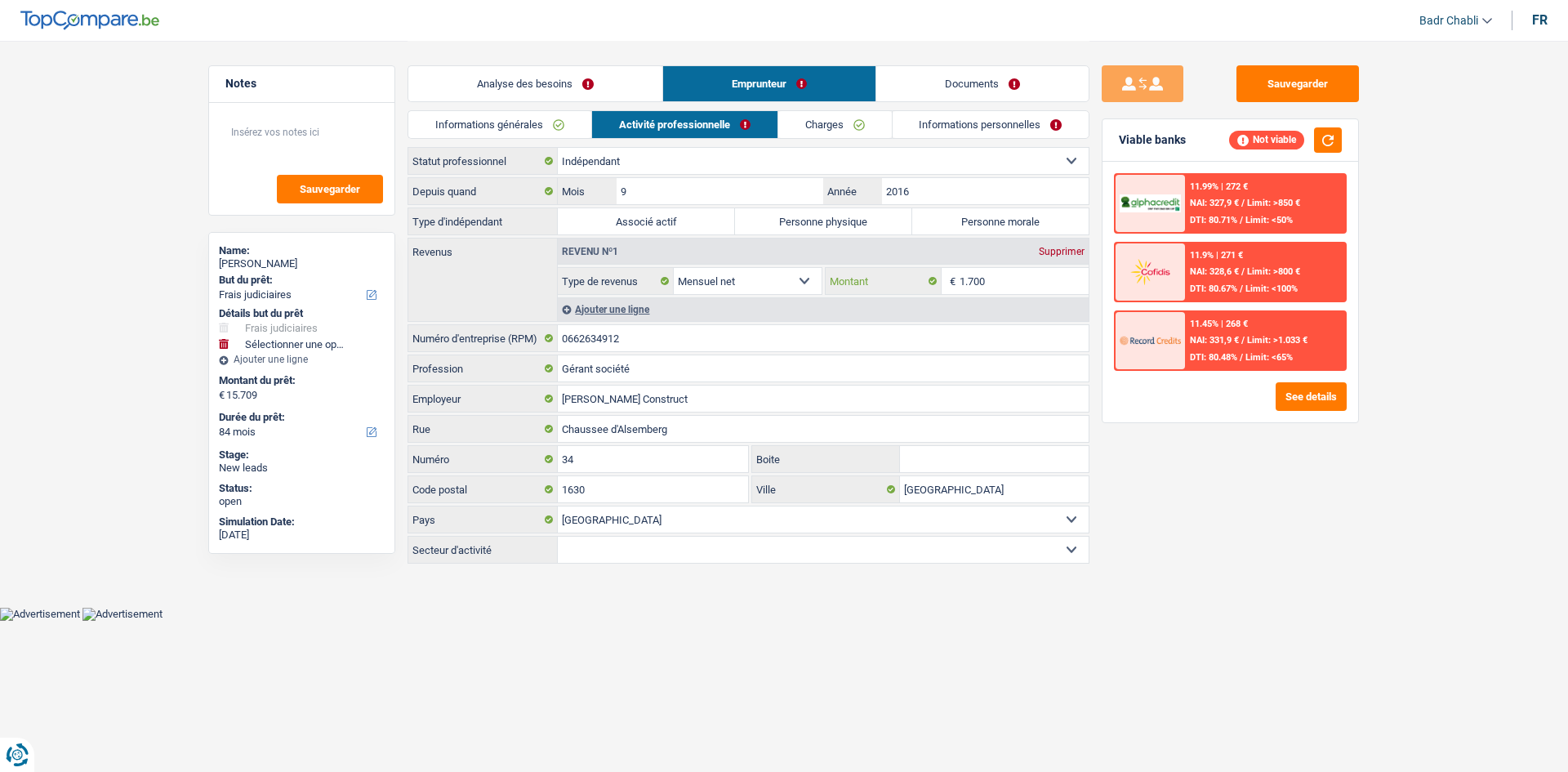
click at [1013, 286] on input "1.700" at bounding box center [1025, 281] width 130 height 26
click at [1042, 278] on input "1.700" at bounding box center [1025, 281] width 130 height 26
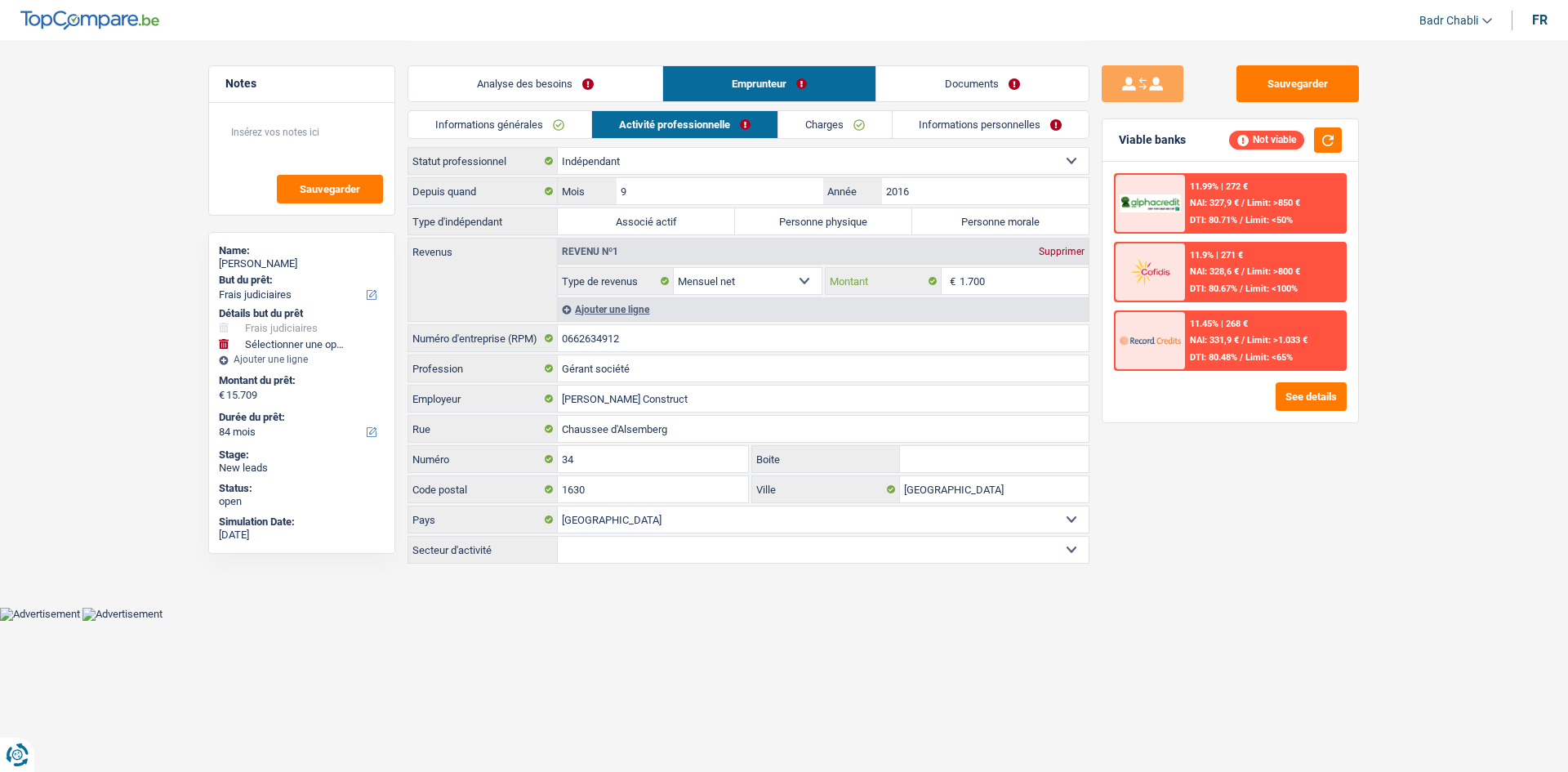
click at [1042, 278] on input "1.700" at bounding box center [1025, 281] width 130 height 26
click at [849, 131] on link "Charges" at bounding box center [834, 125] width 113 height 27
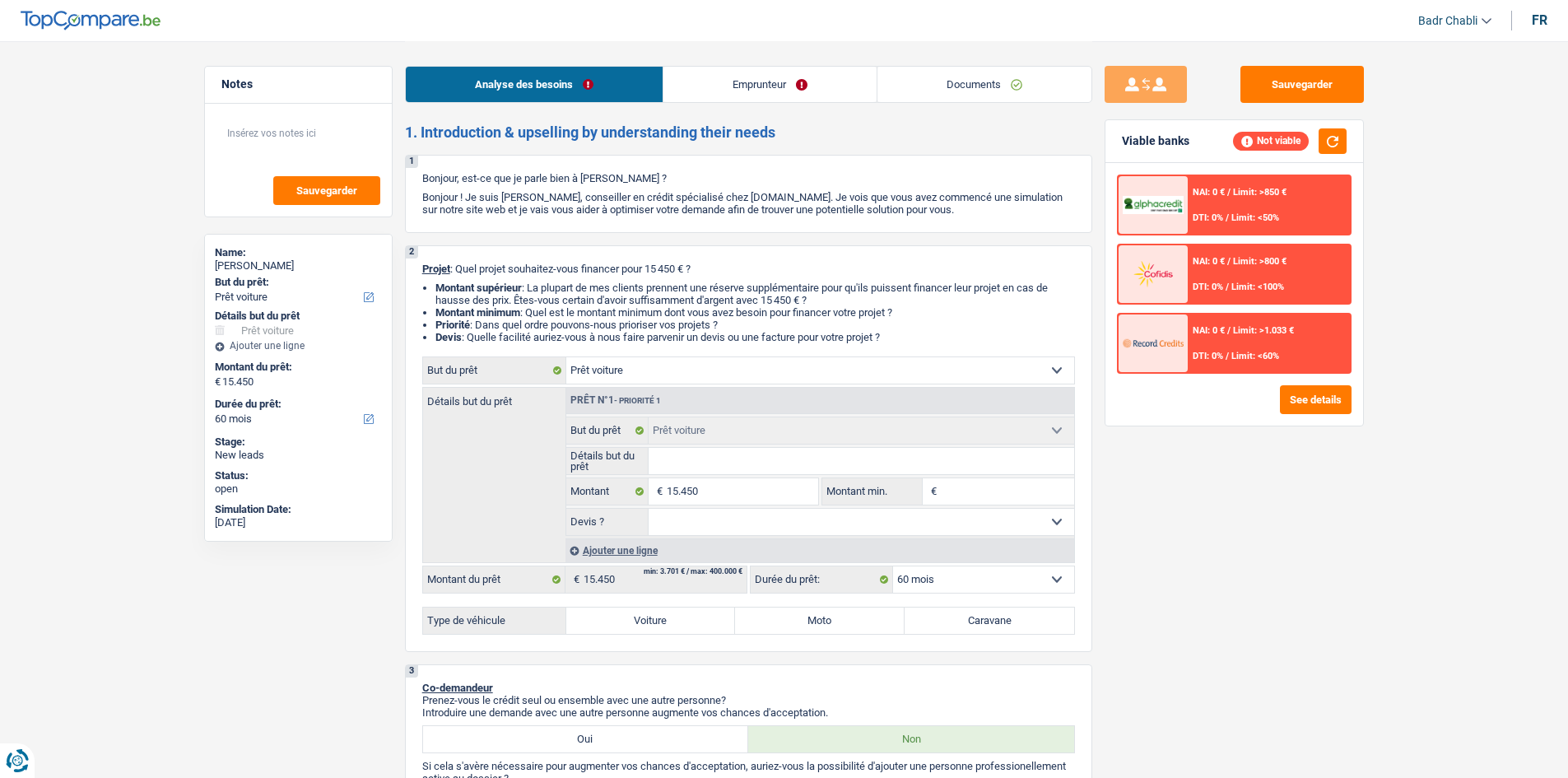
select select "car"
select select "60"
click at [940, 93] on link "Documents" at bounding box center [984, 84] width 214 height 35
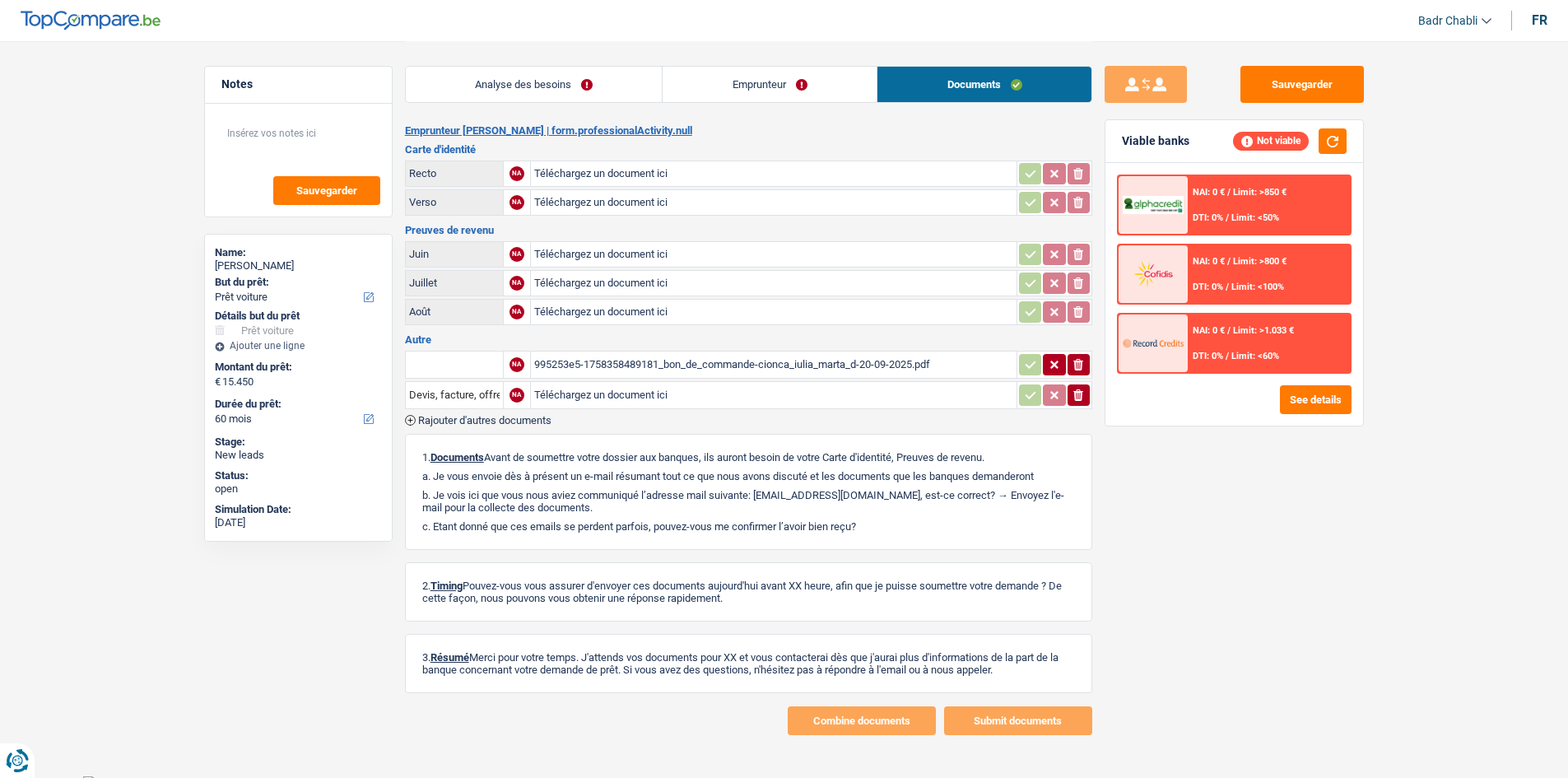
click at [724, 360] on div "995253e5-1758358489181_bon_de_commande-cionca_iulia_marta_d-20-09-2025.pdf" at bounding box center [773, 364] width 479 height 25
click at [567, 68] on link "Analyse des besoins" at bounding box center [534, 84] width 257 height 35
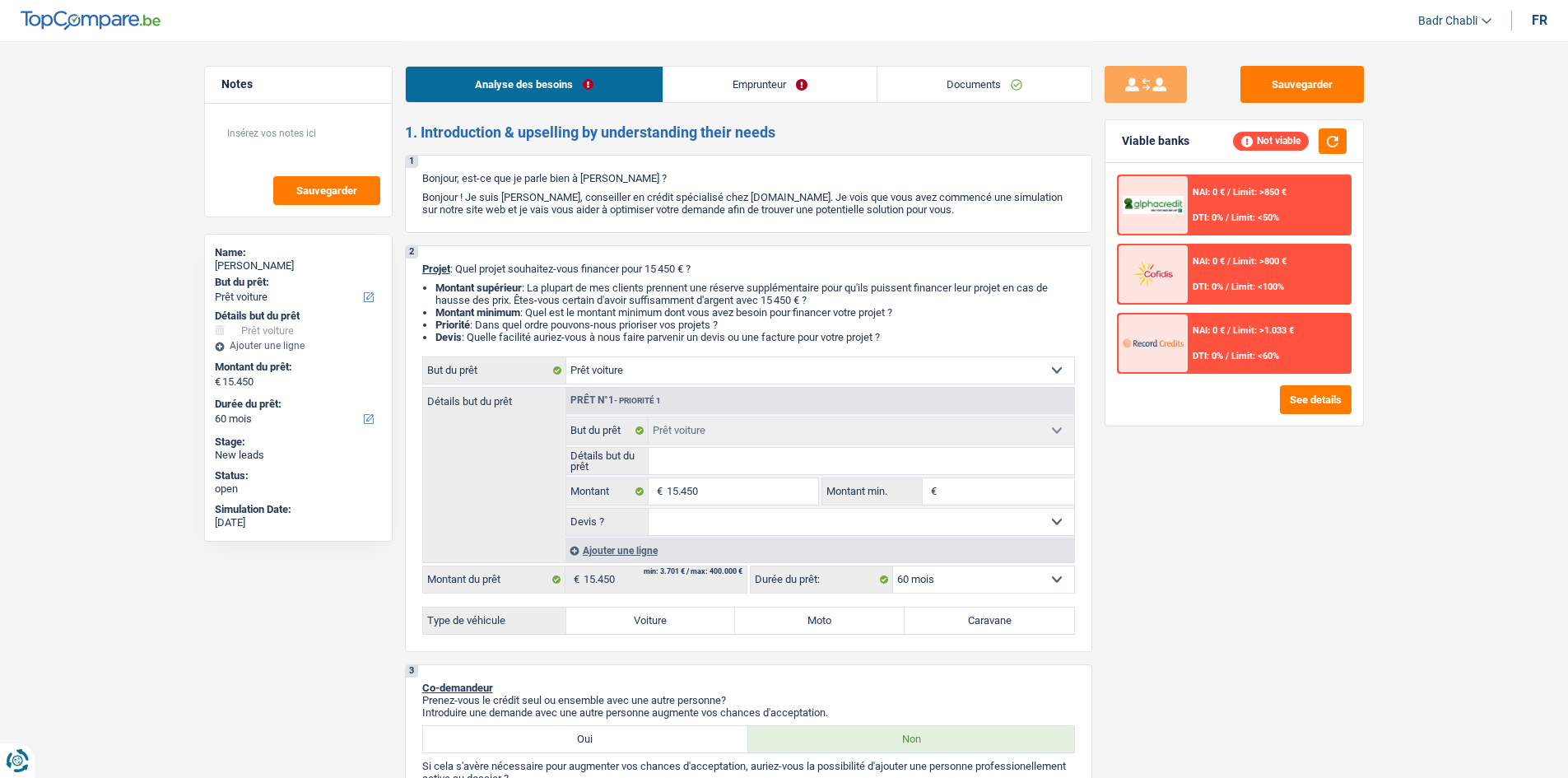
click at [690, 466] on input "Détails but du prêt" at bounding box center [861, 461] width 426 height 27
type input "M"
type input "Me"
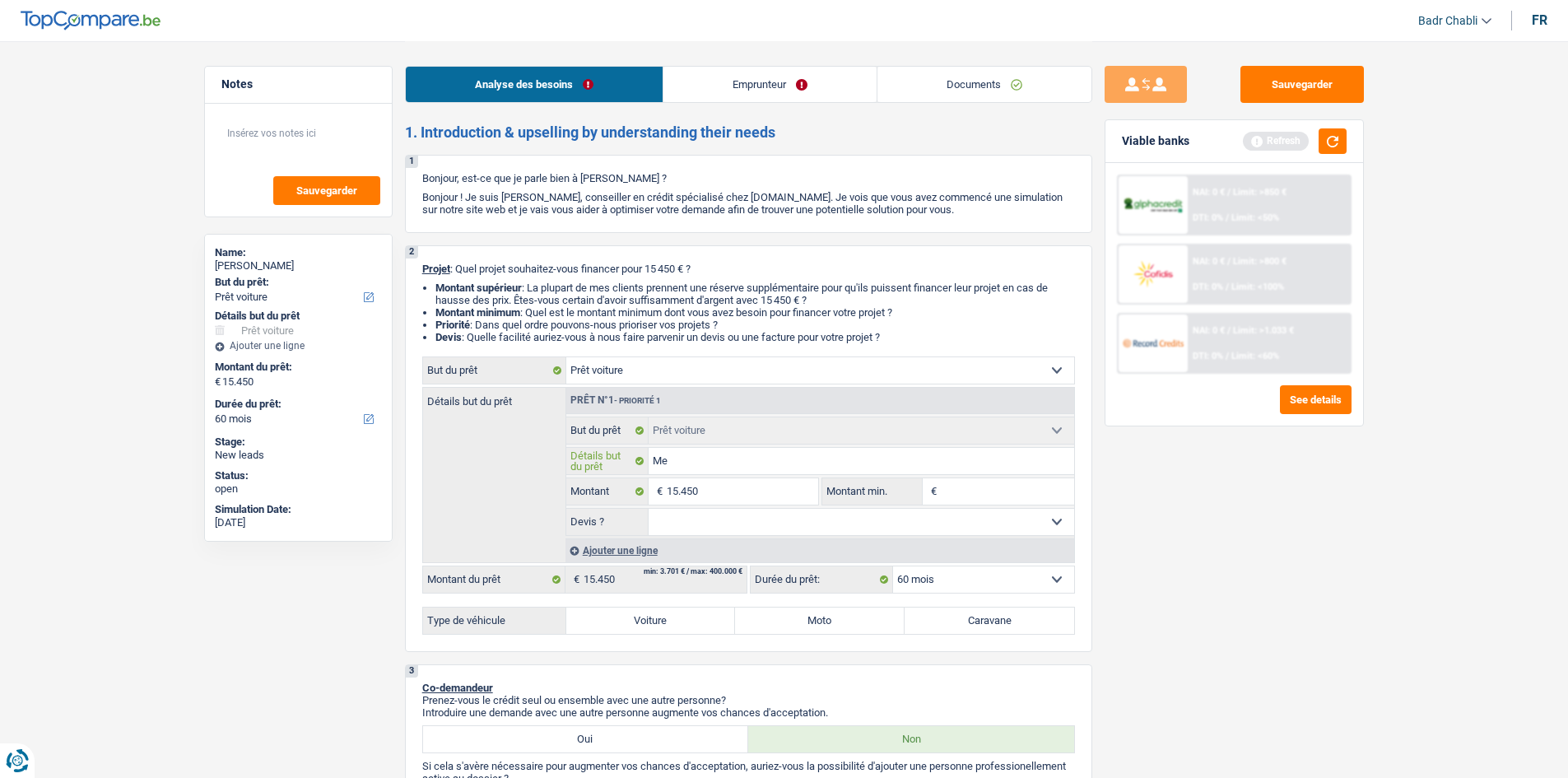
type input "Mer"
type input "Merc"
type input "Merce"
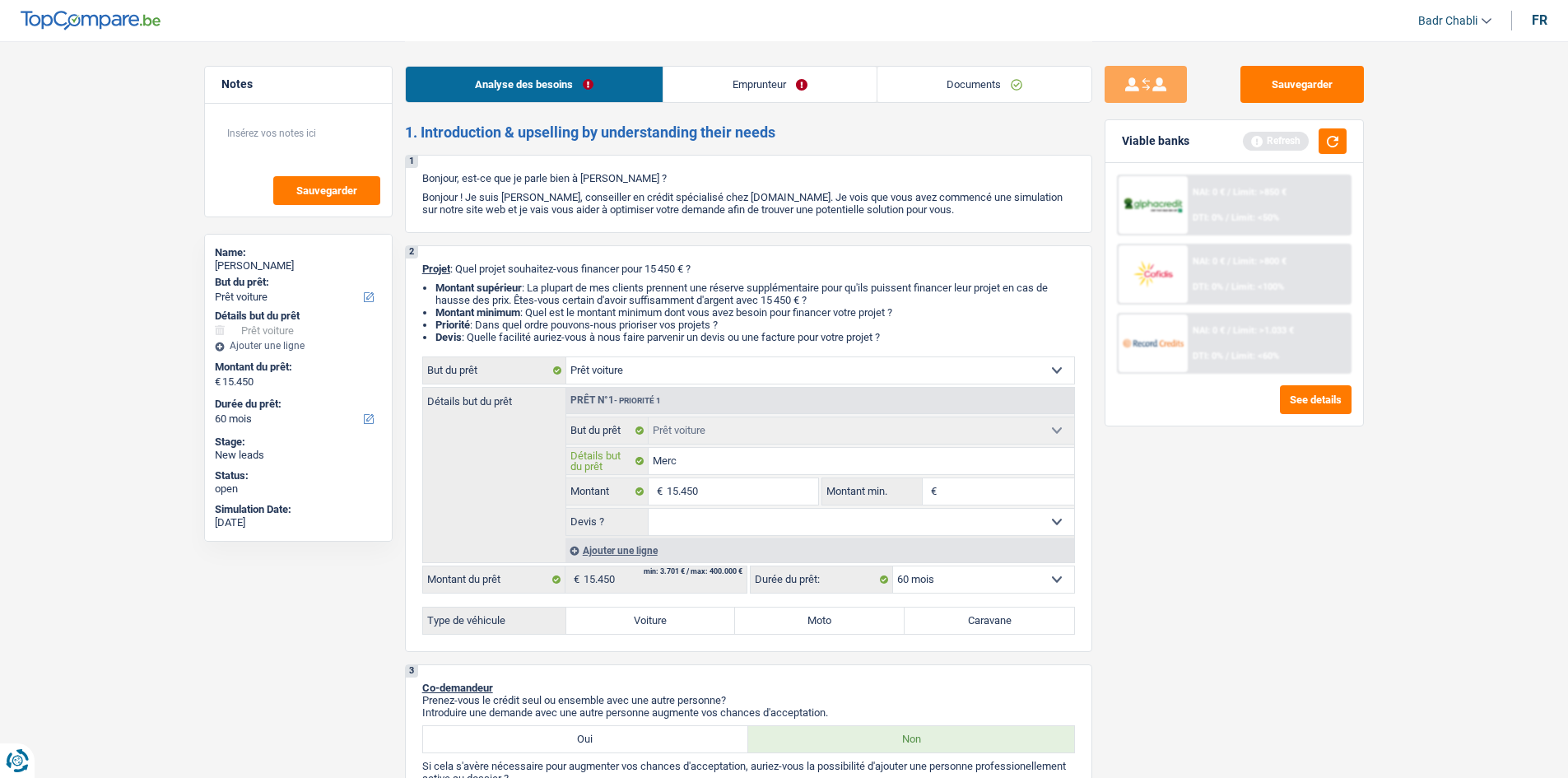
type input "Merce"
type input "Merced"
type input "Mercede"
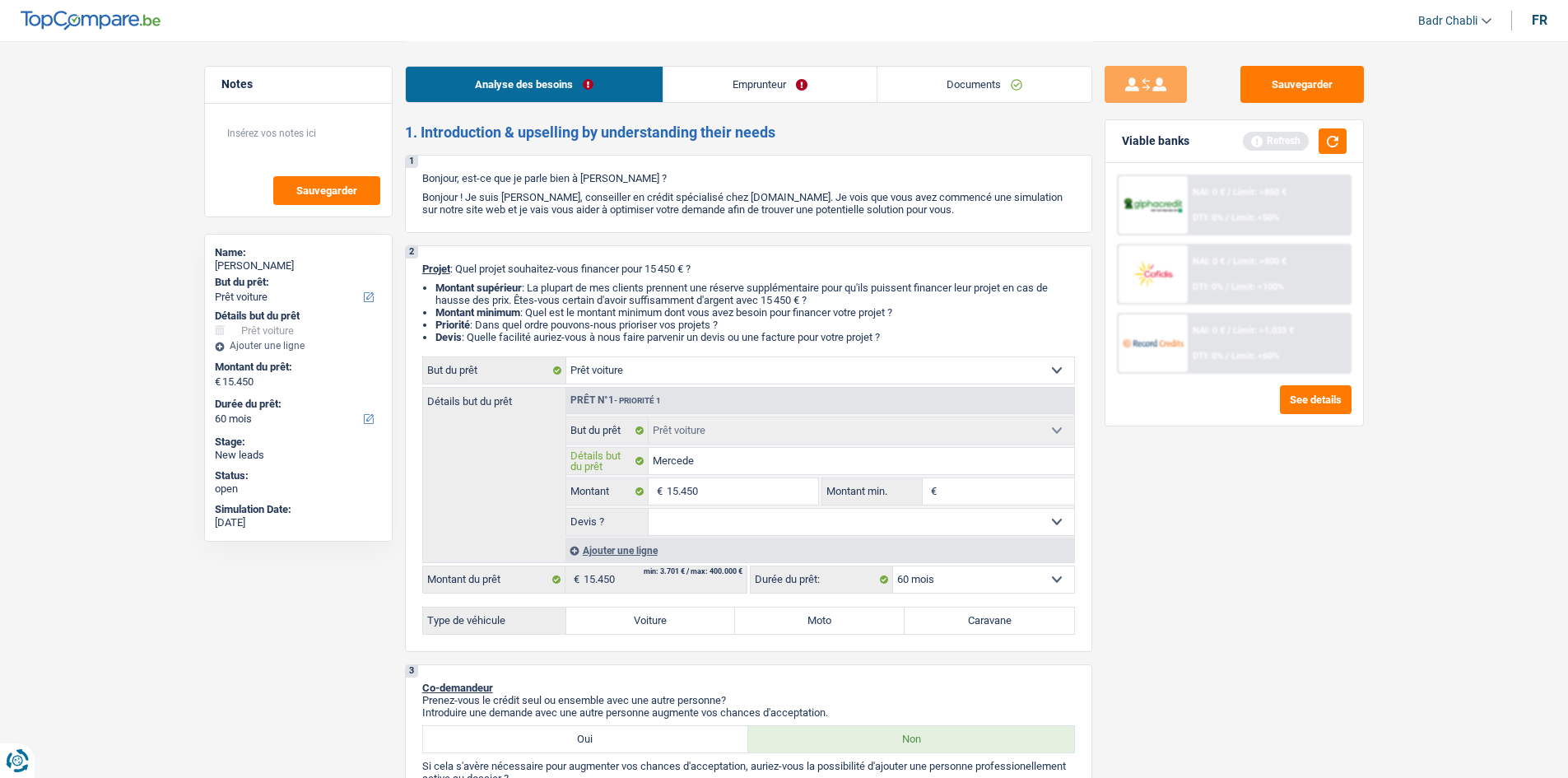
type input "Mercedes"
type input "Mercedes C"
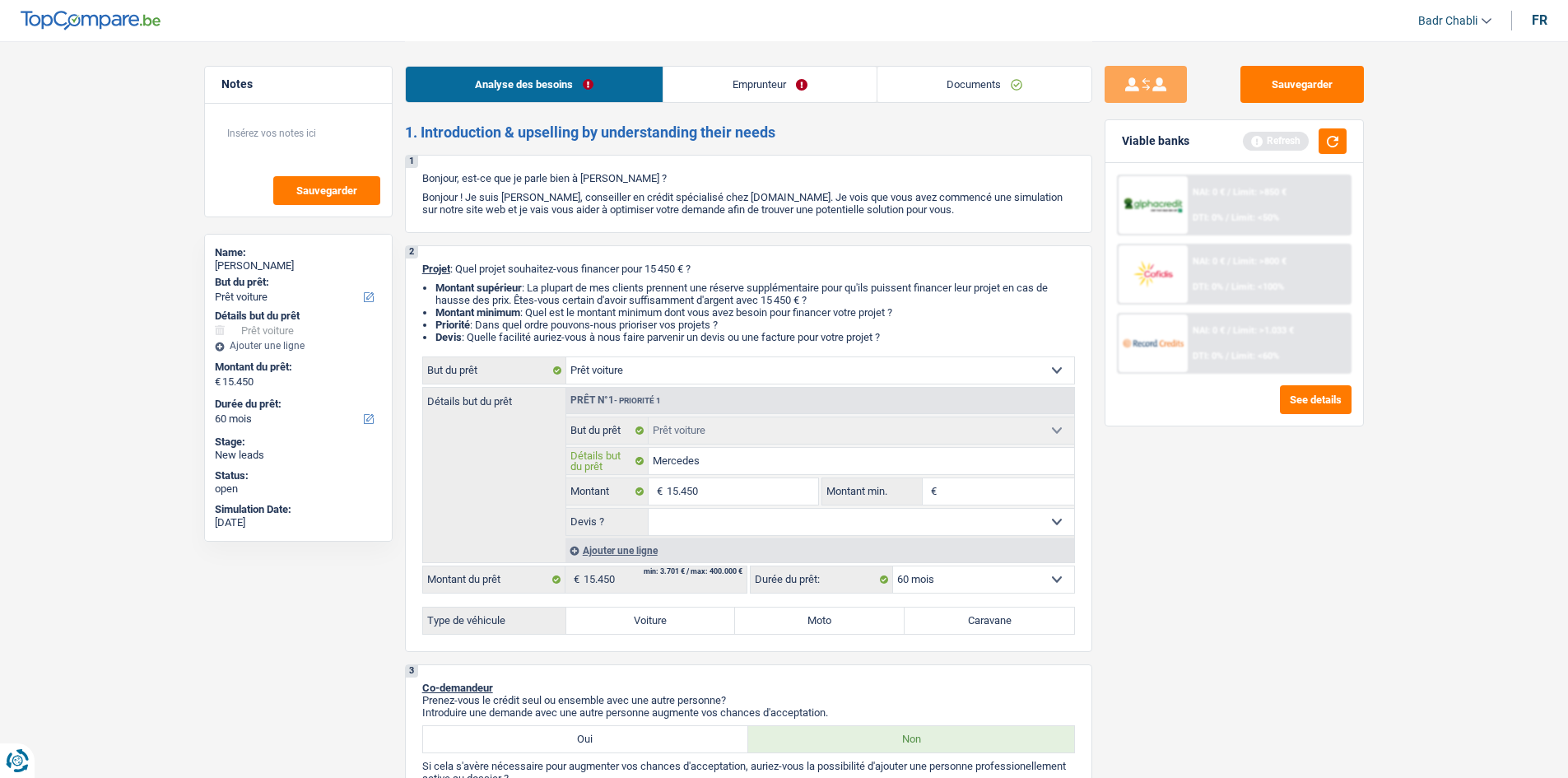
type input "Mercedes C"
type input "Mercedes C1"
type input "Mercedes C18"
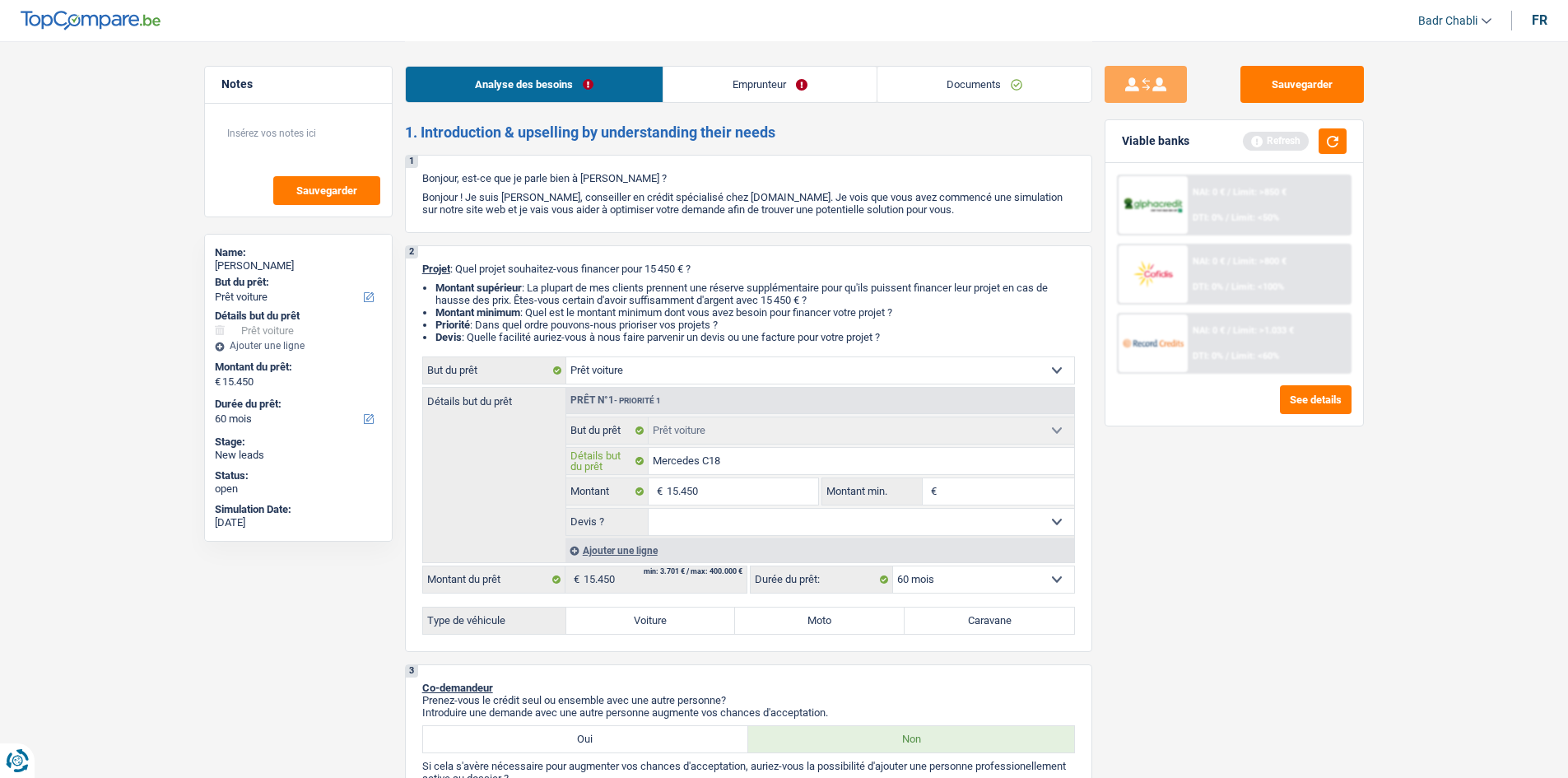
type input "Mercedes C180"
type input "Mercedes C180 2"
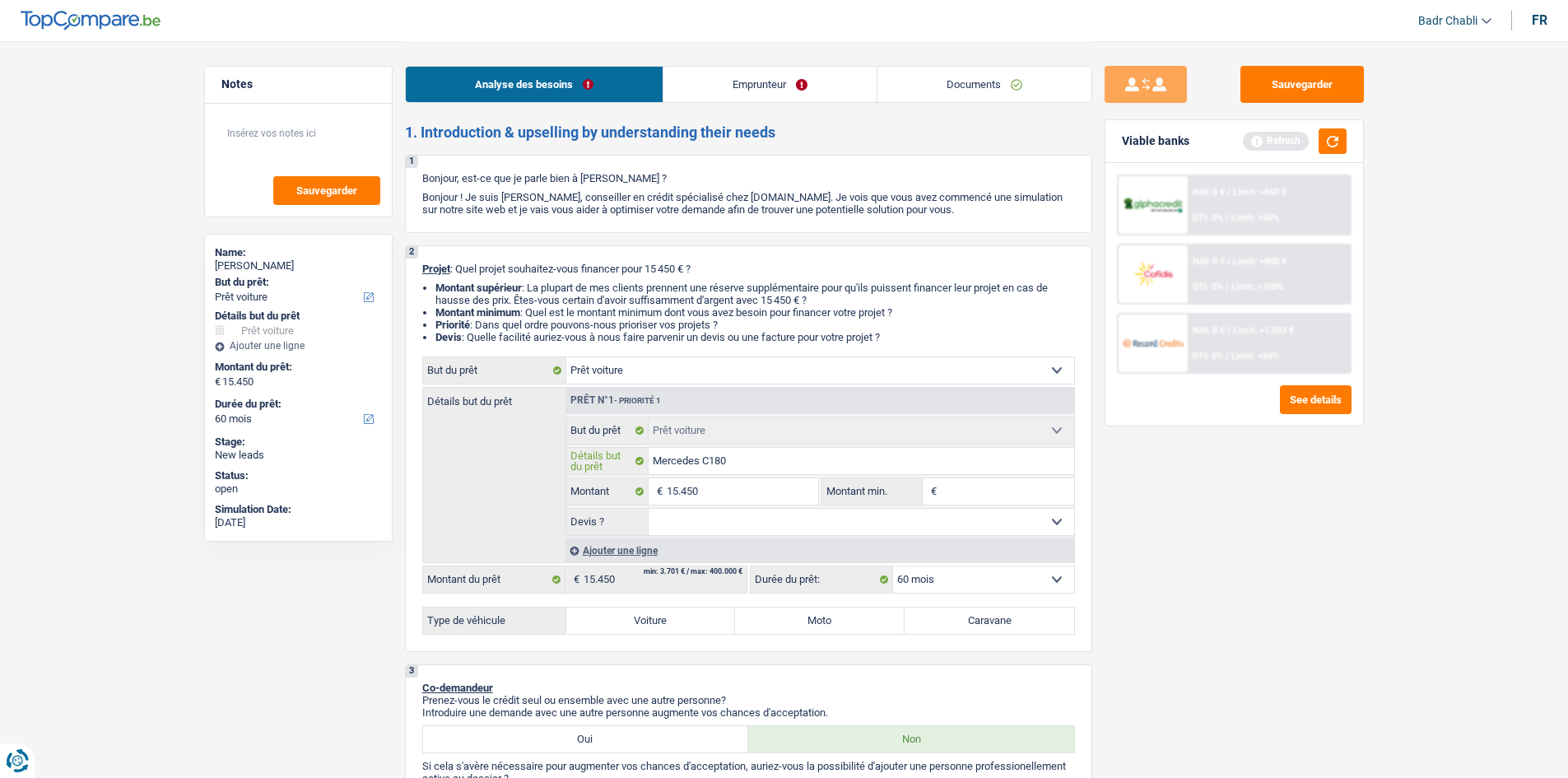
type input "Mercedes C180 2"
type input "Mercedes C180 20"
type input "Mercedes C180 201"
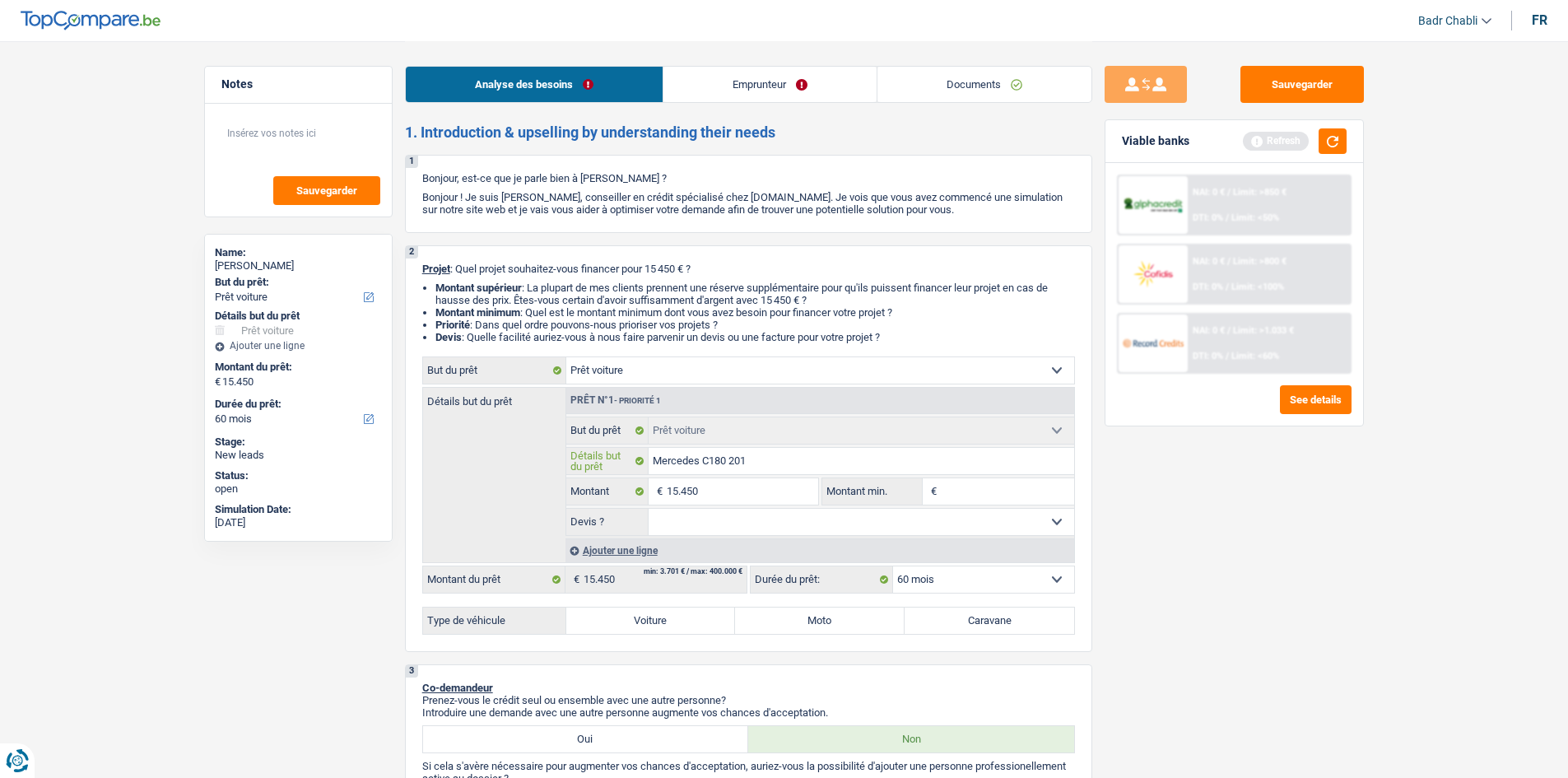
type input "Mercedes C180 2018"
click at [701, 494] on input "15.450" at bounding box center [742, 491] width 150 height 27
click at [701, 494] on input "15.450" at bounding box center [742, 491] width 150 height 27
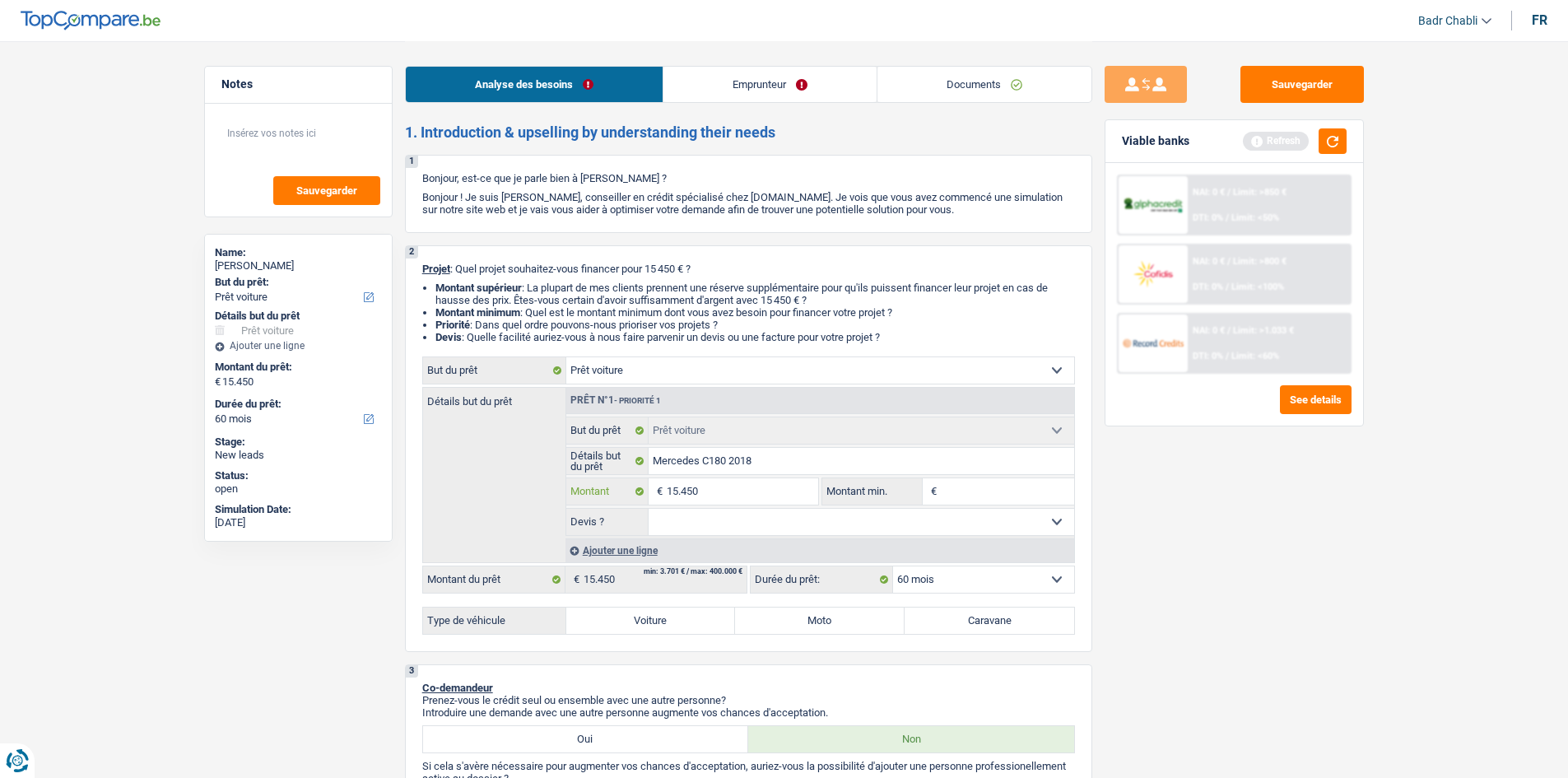
click at [701, 494] on input "15.450" at bounding box center [742, 491] width 150 height 27
click at [993, 481] on input "Montant min." at bounding box center [1007, 491] width 133 height 27
paste input "15.450"
type input "15.450"
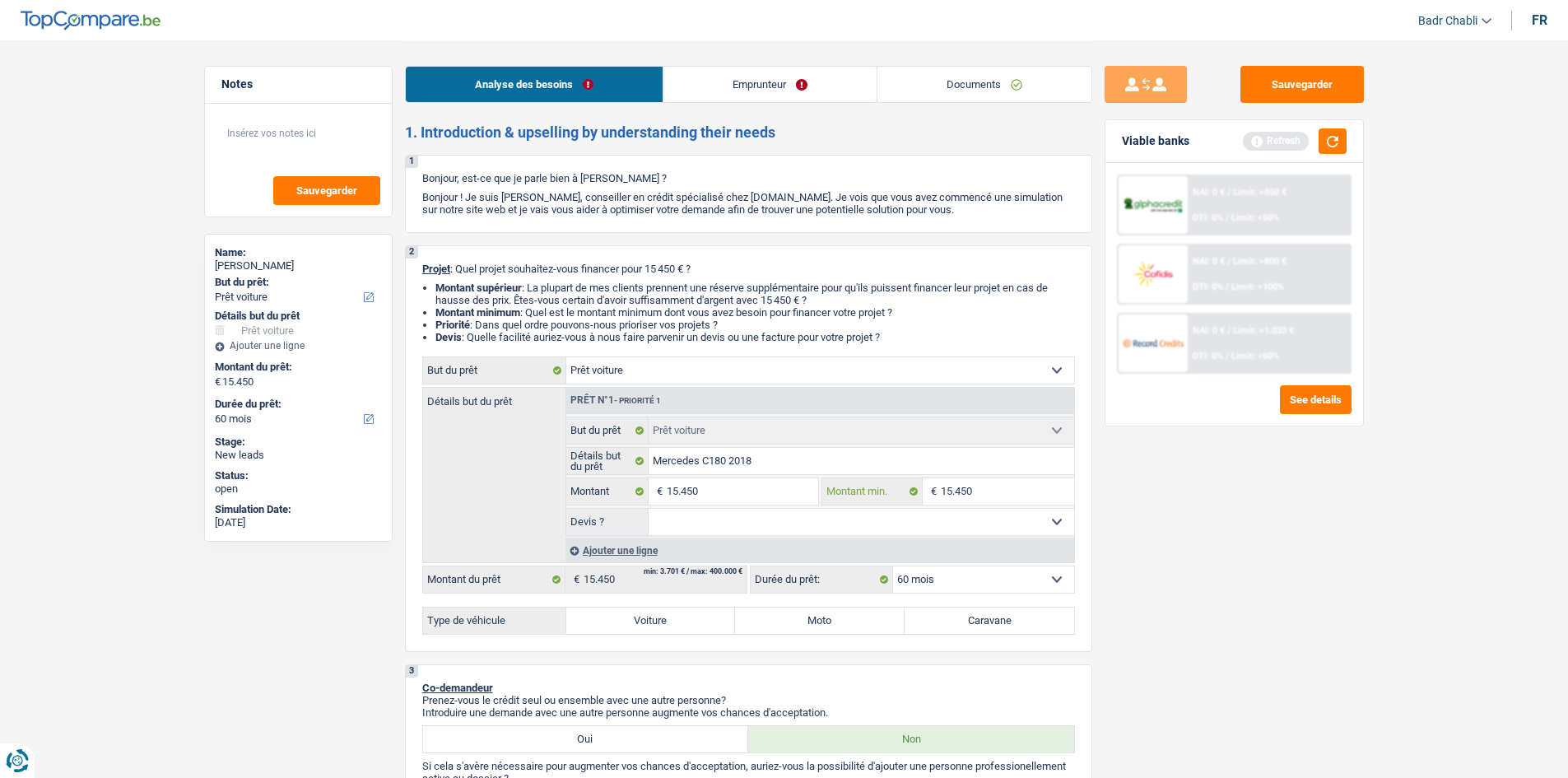
type input "15.450"
click at [859, 509] on select "Oui Non Non répondu Sélectionner une option" at bounding box center [861, 522] width 426 height 27
select select "false"
click at [648, 509] on select "Oui Non Non répondu Sélectionner une option" at bounding box center [861, 522] width 426 height 27
select select "false"
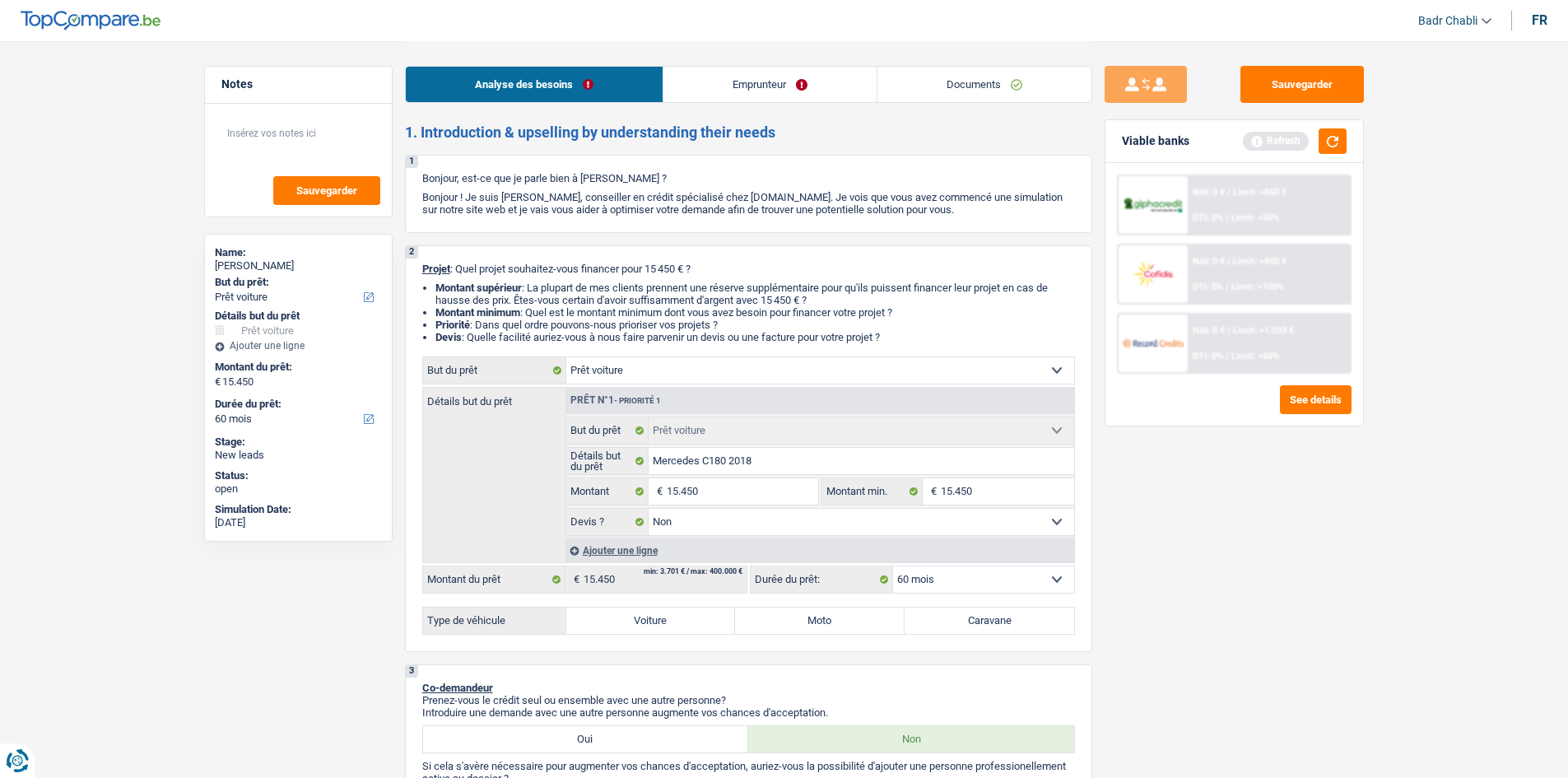
click at [727, 531] on select "Oui Non Non répondu Sélectionner une option" at bounding box center [861, 522] width 426 height 27
select select "yes"
click at [648, 509] on select "Oui Non Non répondu Sélectionner une option" at bounding box center [861, 522] width 426 height 27
select select "yes"
click at [689, 614] on label "Voiture" at bounding box center [651, 621] width 169 height 27
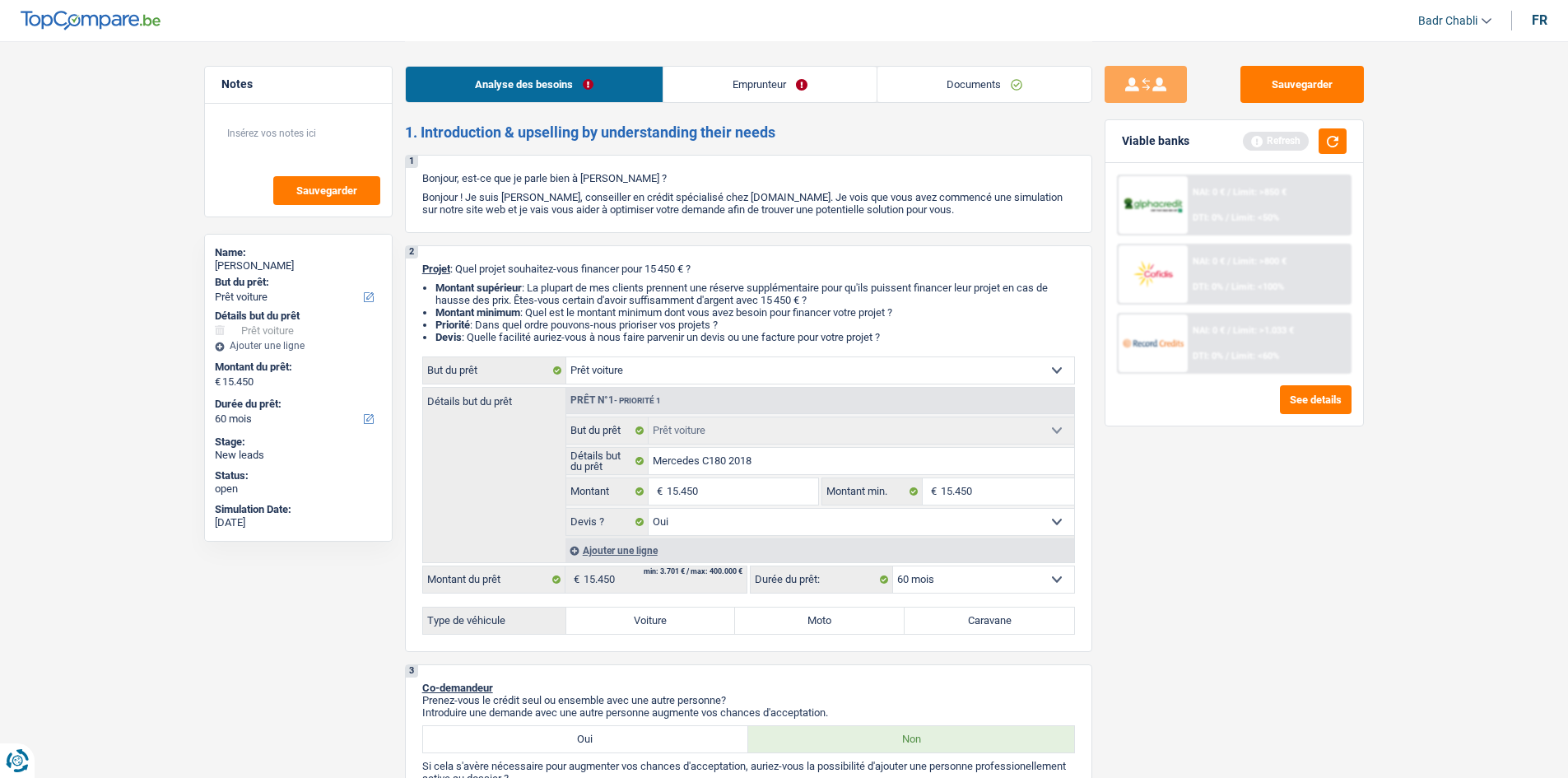
click at [689, 614] on input "Voiture" at bounding box center [651, 621] width 169 height 27
radio input "true"
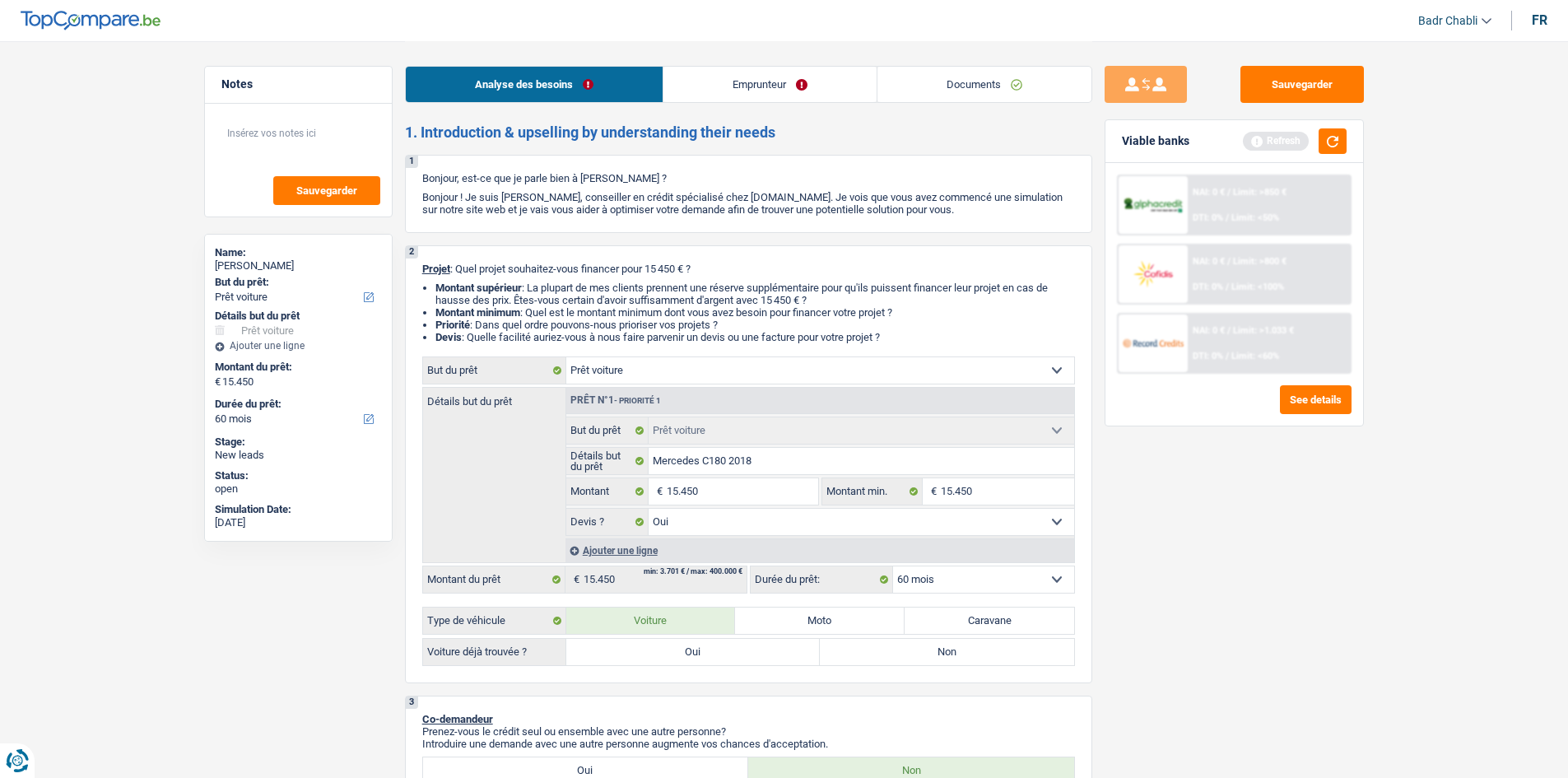
click at [689, 649] on label "Oui" at bounding box center [694, 652] width 254 height 27
click at [689, 649] on input "Oui" at bounding box center [694, 652] width 254 height 27
radio input "true"
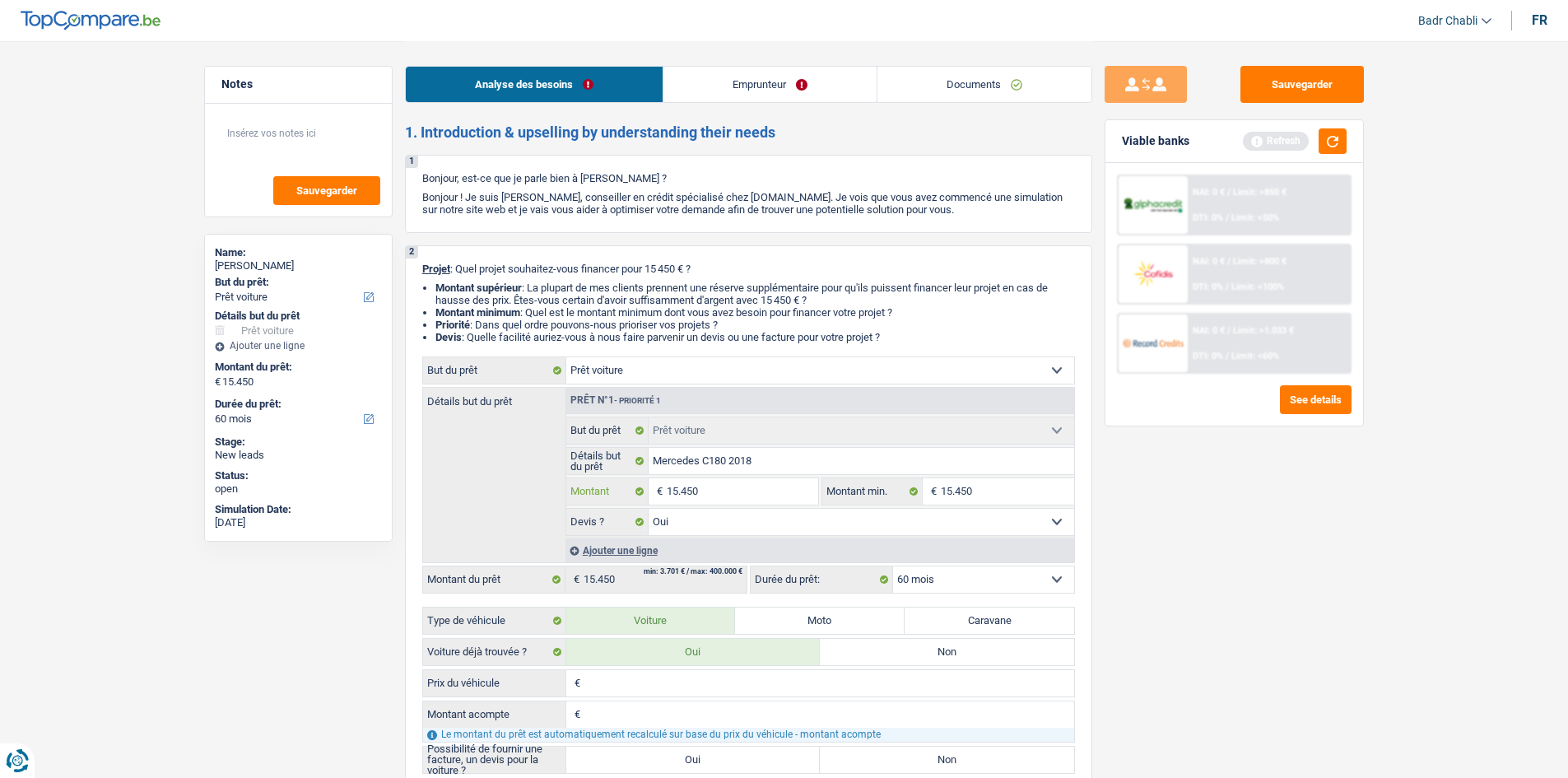
click at [714, 498] on input "15.450" at bounding box center [742, 491] width 150 height 27
click at [658, 701] on input "Montant acompte" at bounding box center [830, 714] width 490 height 27
click at [661, 688] on input "Prix du véhicule" at bounding box center [830, 683] width 490 height 27
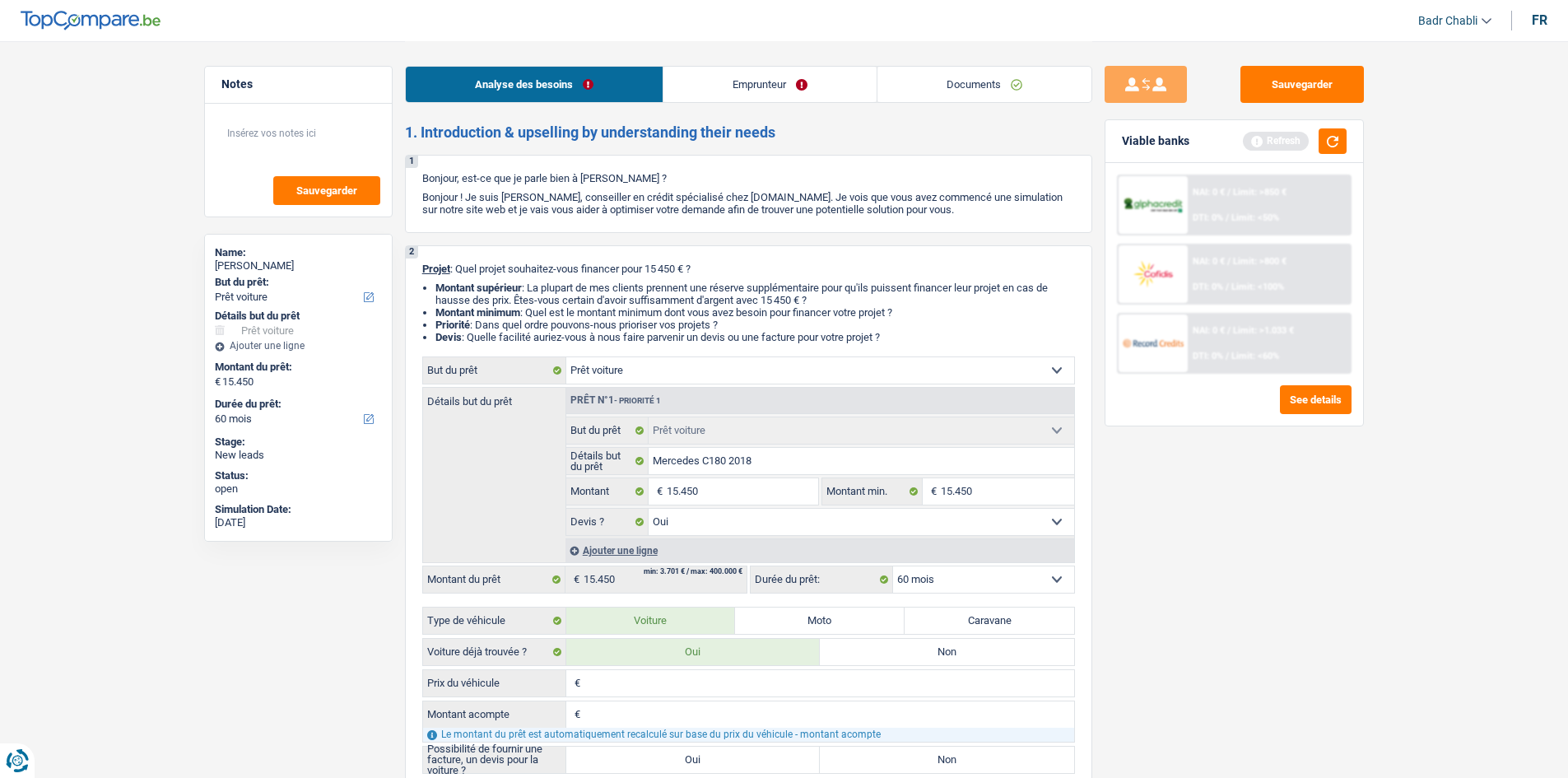
paste input "15.450"
type input "15.450"
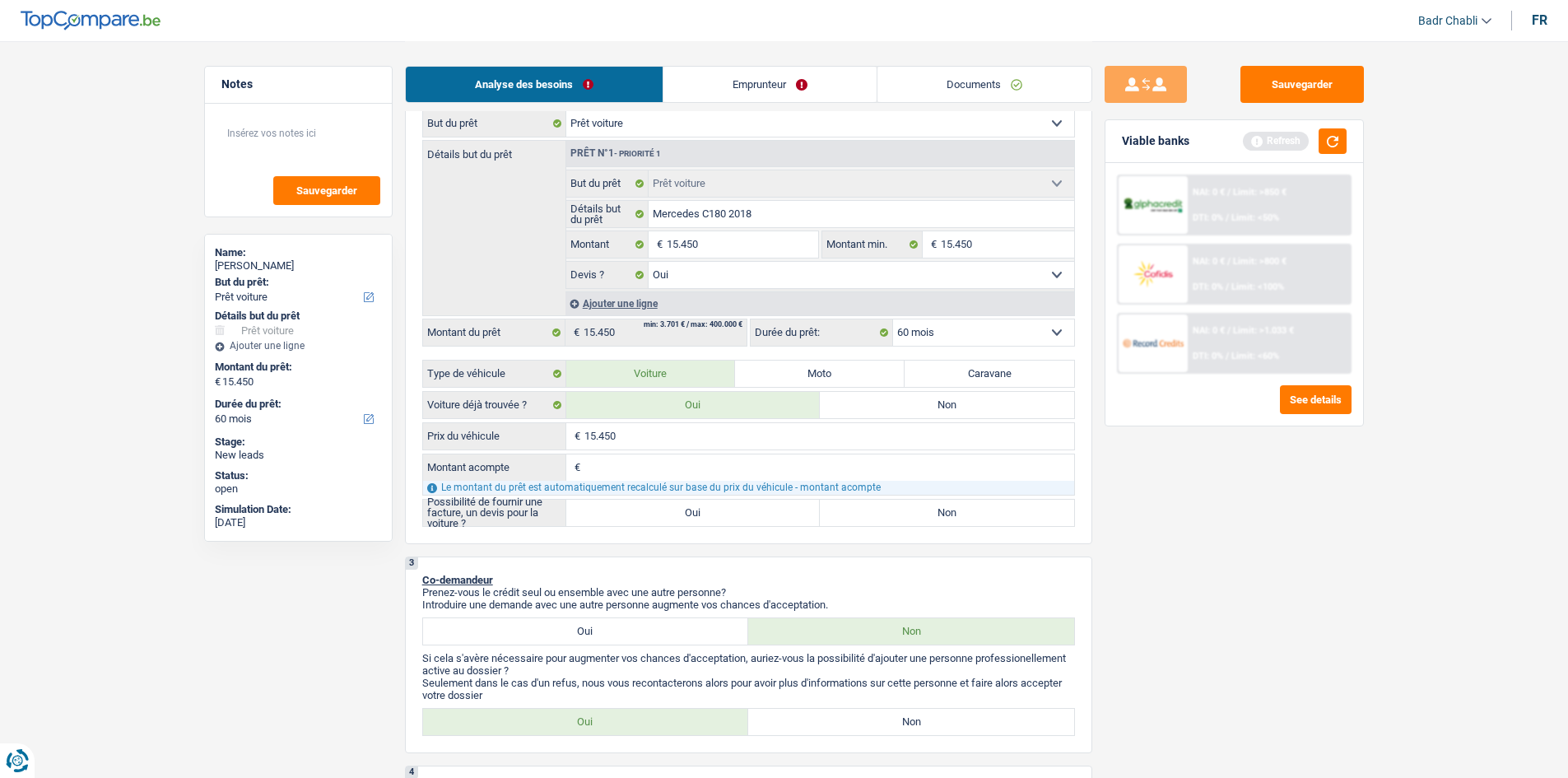
type input "15.450"
click at [706, 524] on label "Oui" at bounding box center [694, 512] width 254 height 27
click at [706, 524] on input "Oui" at bounding box center [694, 512] width 254 height 27
radio input "true"
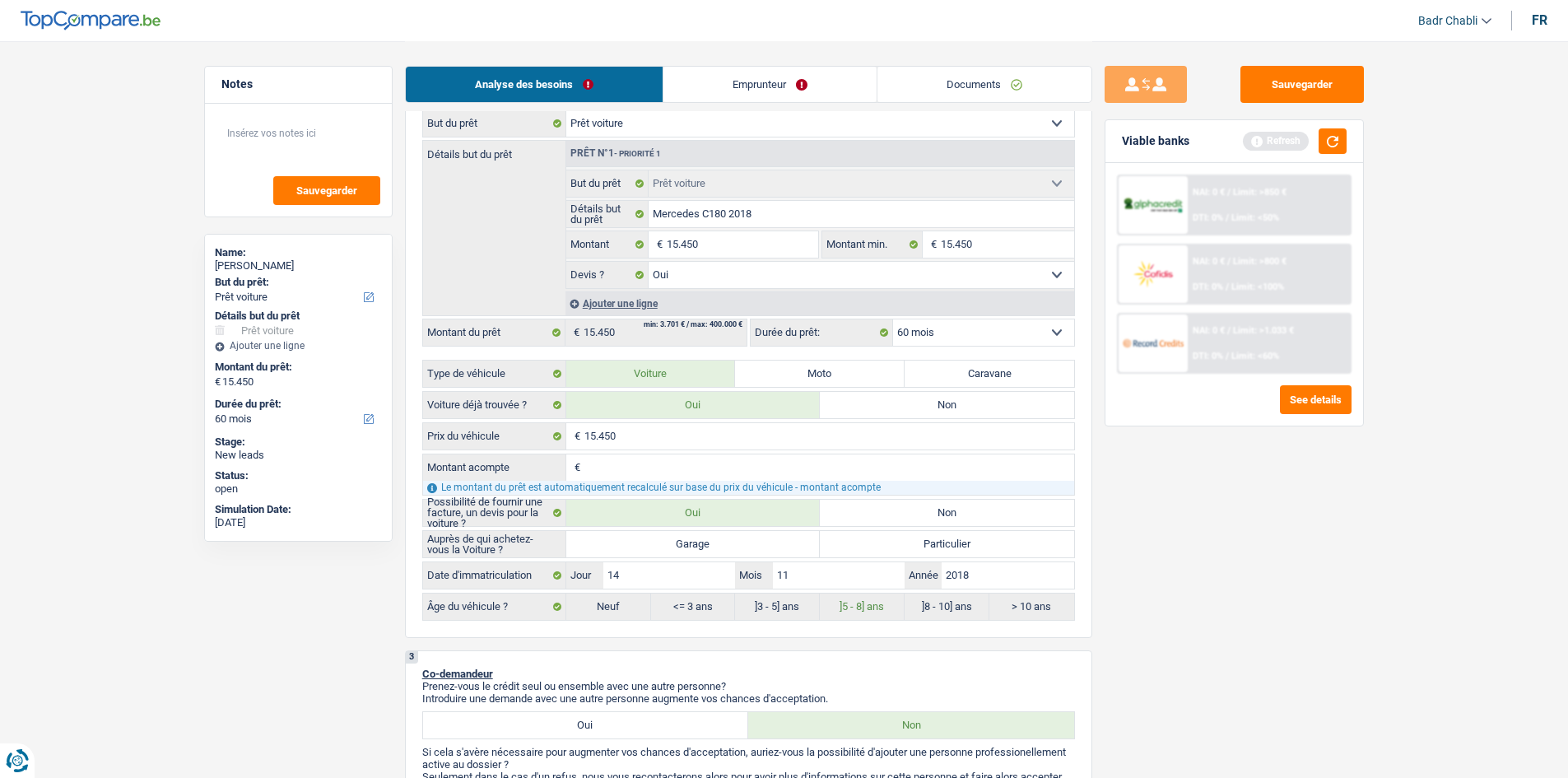
click at [696, 541] on label "Garage" at bounding box center [694, 544] width 254 height 27
click at [696, 541] on input "Garage" at bounding box center [694, 544] width 254 height 27
radio input "true"
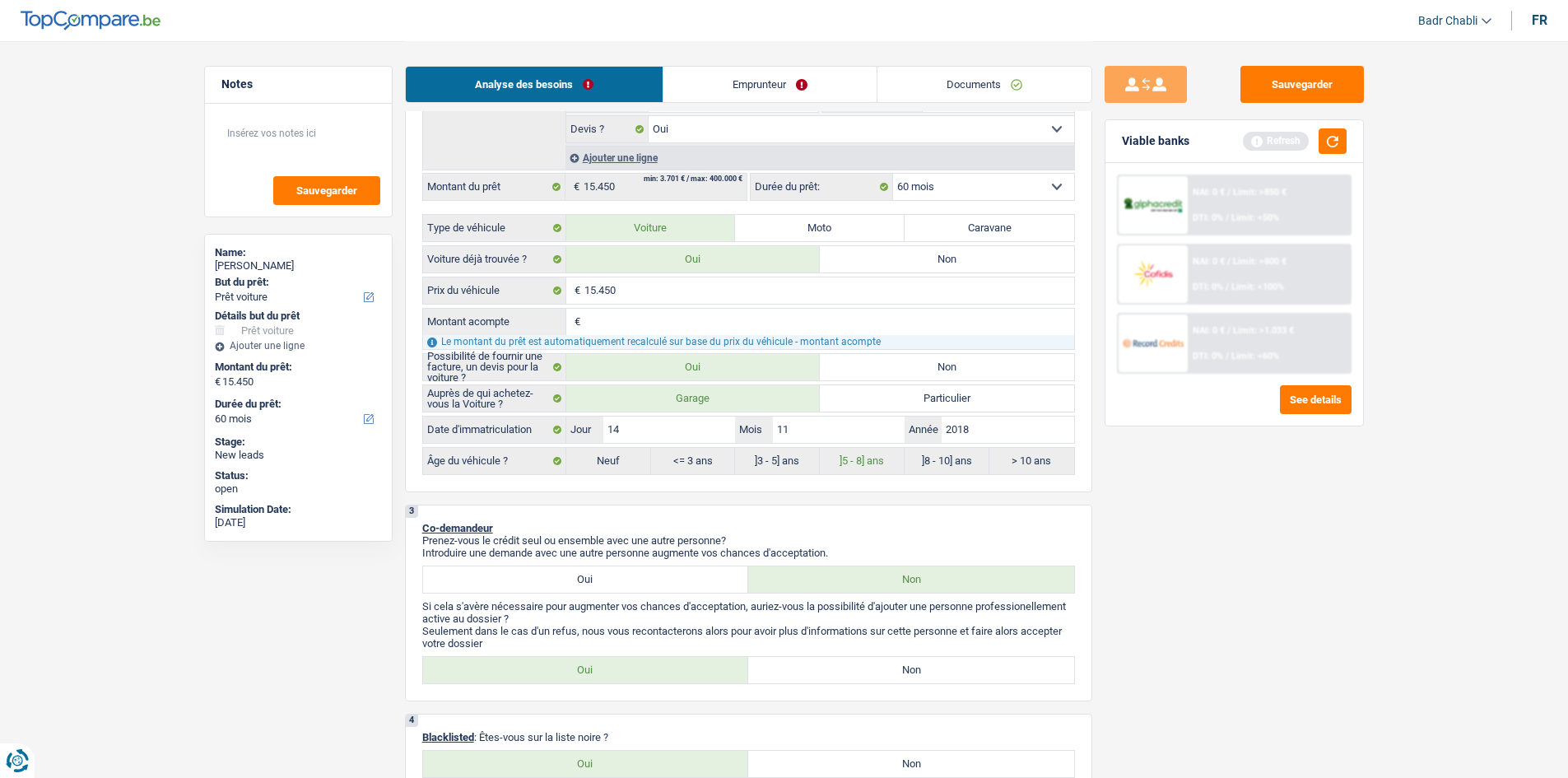
scroll to position [741, 0]
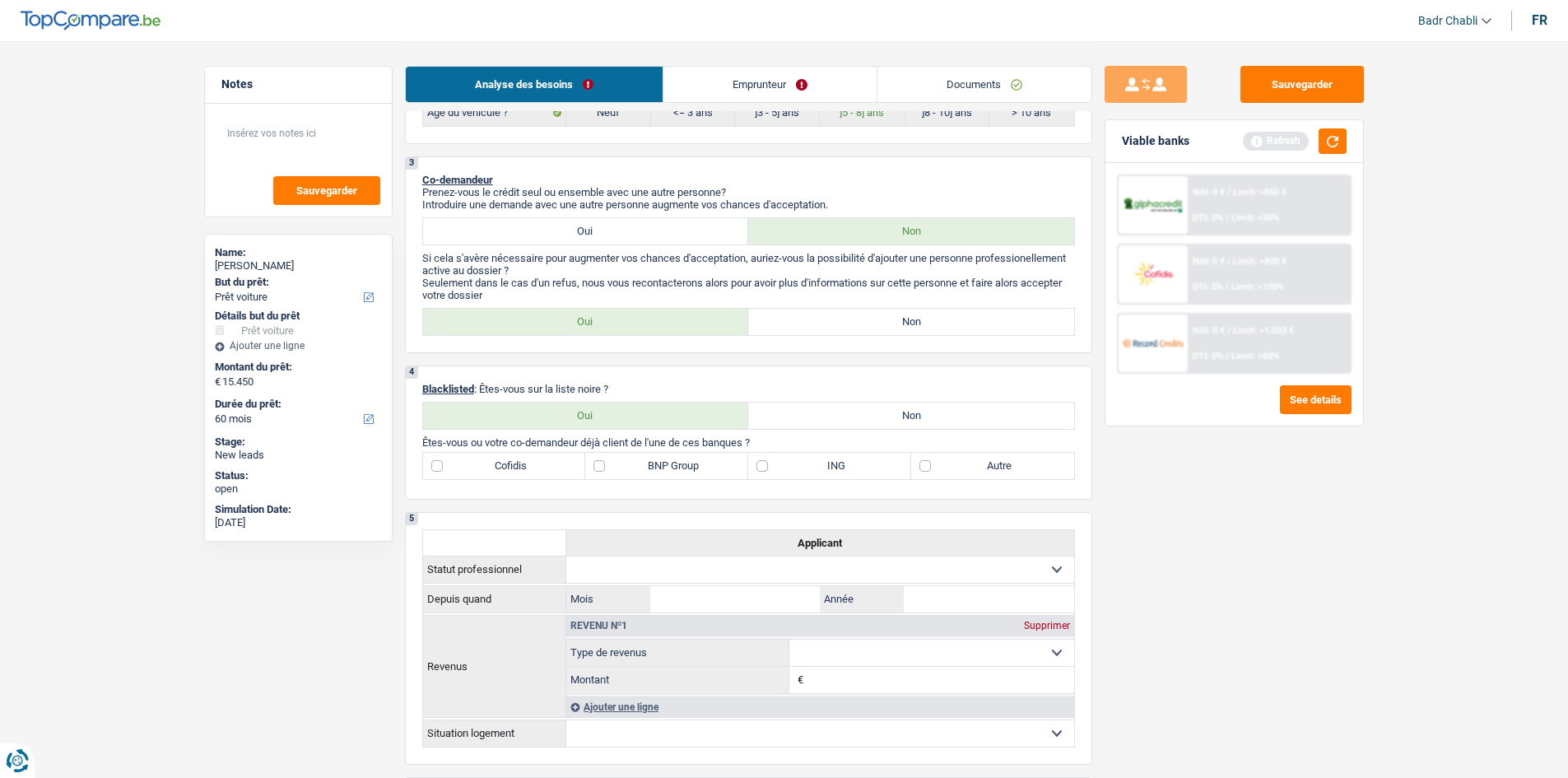
click at [944, 331] on label "Non" at bounding box center [910, 322] width 326 height 27
click at [944, 331] on input "Non" at bounding box center [910, 322] width 326 height 27
radio input "true"
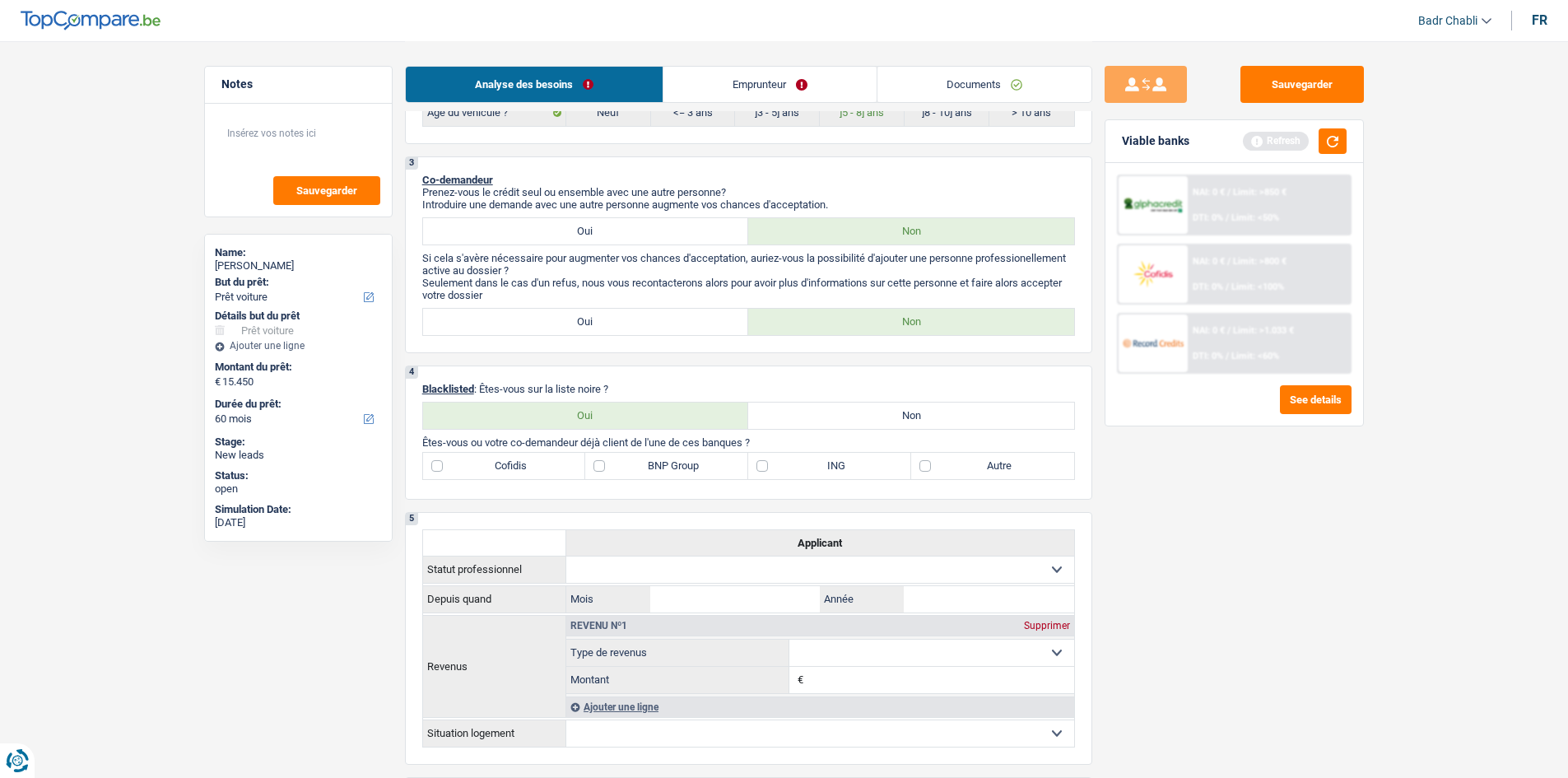
click at [935, 420] on label "Non" at bounding box center [910, 415] width 326 height 27
click at [935, 420] on input "Non" at bounding box center [910, 415] width 326 height 27
radio input "true"
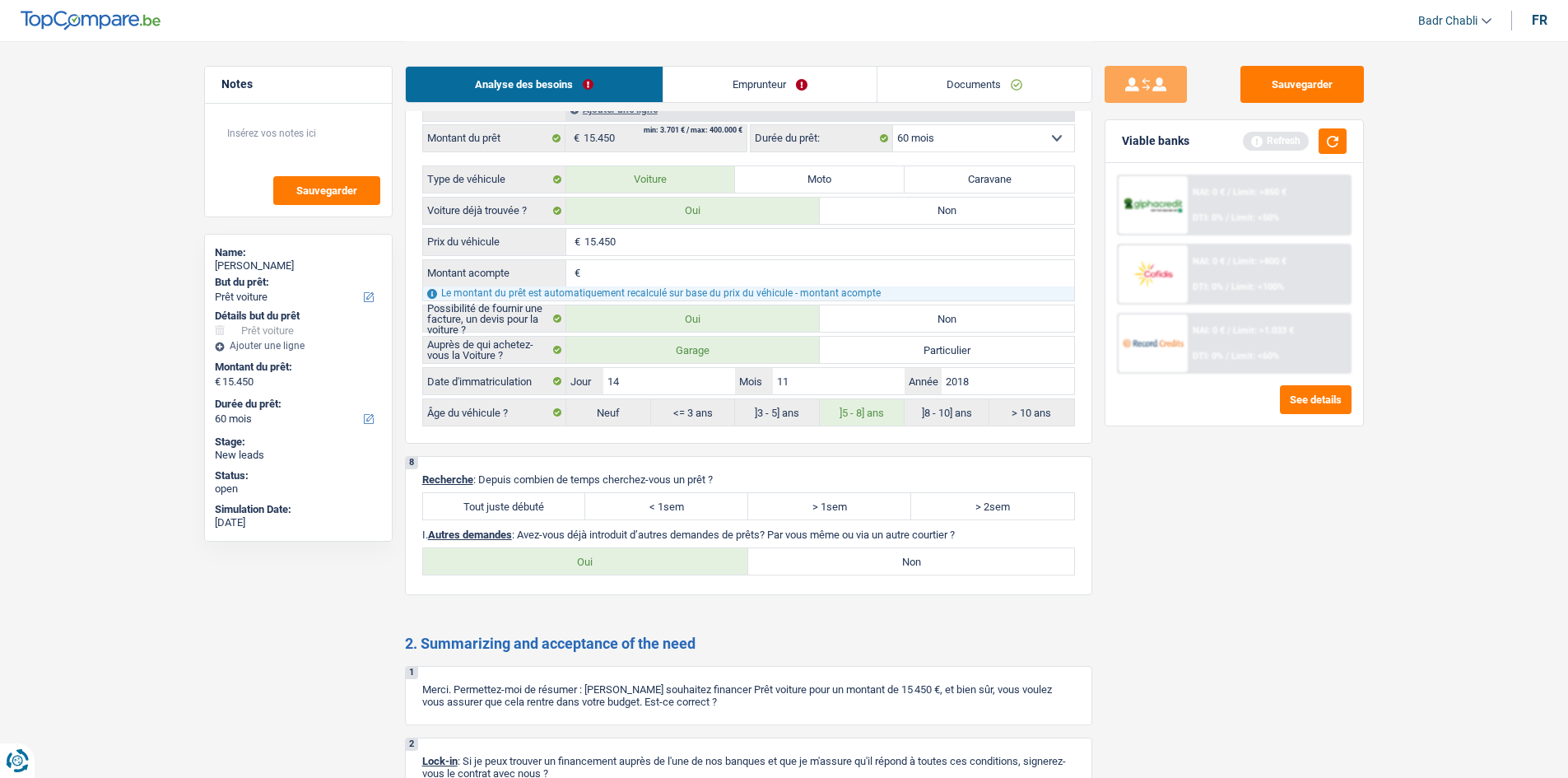
scroll to position [1976, 0]
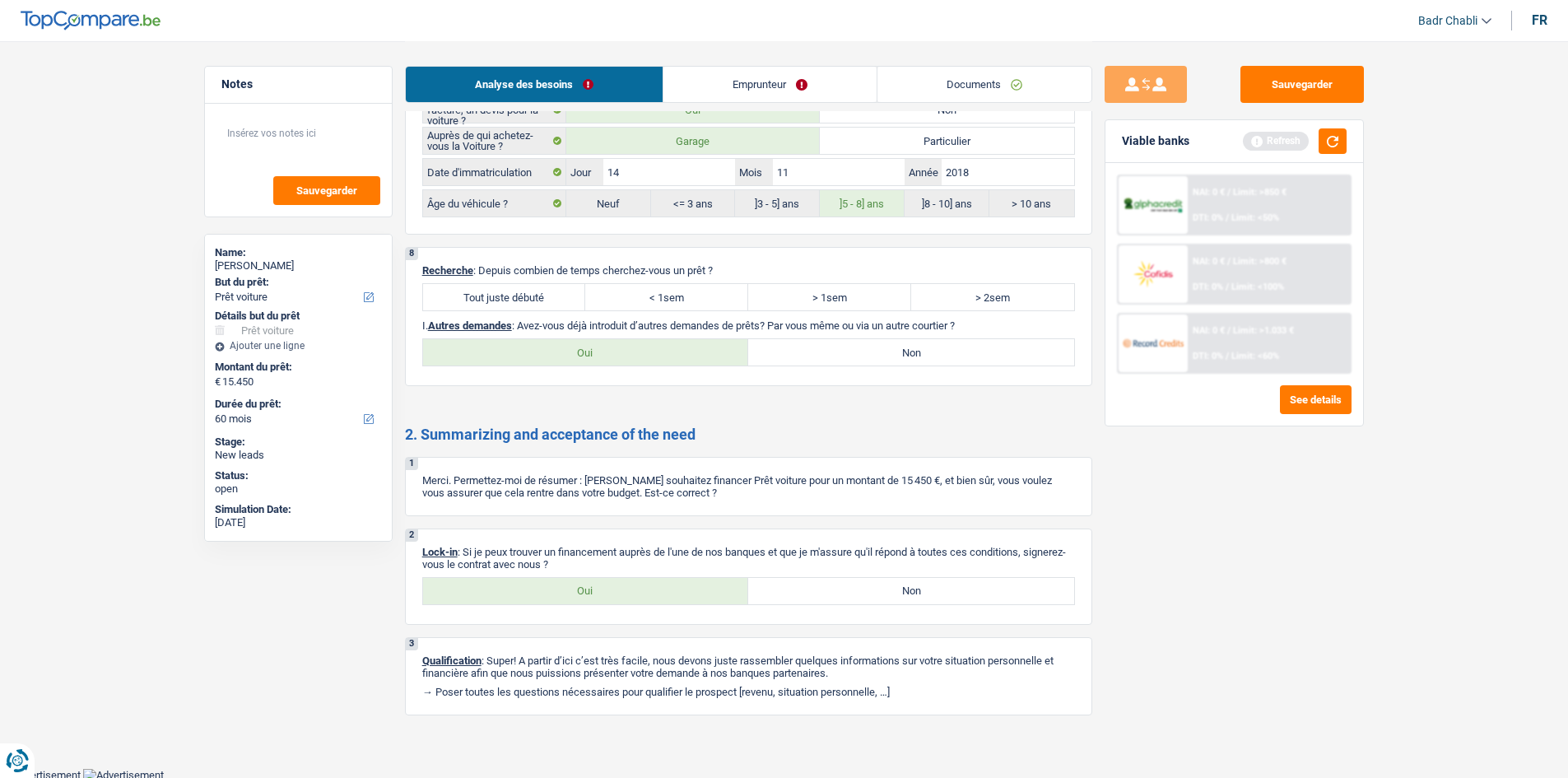
click at [500, 295] on label "Tout juste débuté" at bounding box center [505, 297] width 163 height 27
click at [500, 295] on input "Tout juste débuté" at bounding box center [505, 297] width 163 height 27
radio input "true"
click at [952, 352] on label "Non" at bounding box center [910, 352] width 326 height 27
click at [952, 352] on input "Non" at bounding box center [910, 352] width 326 height 27
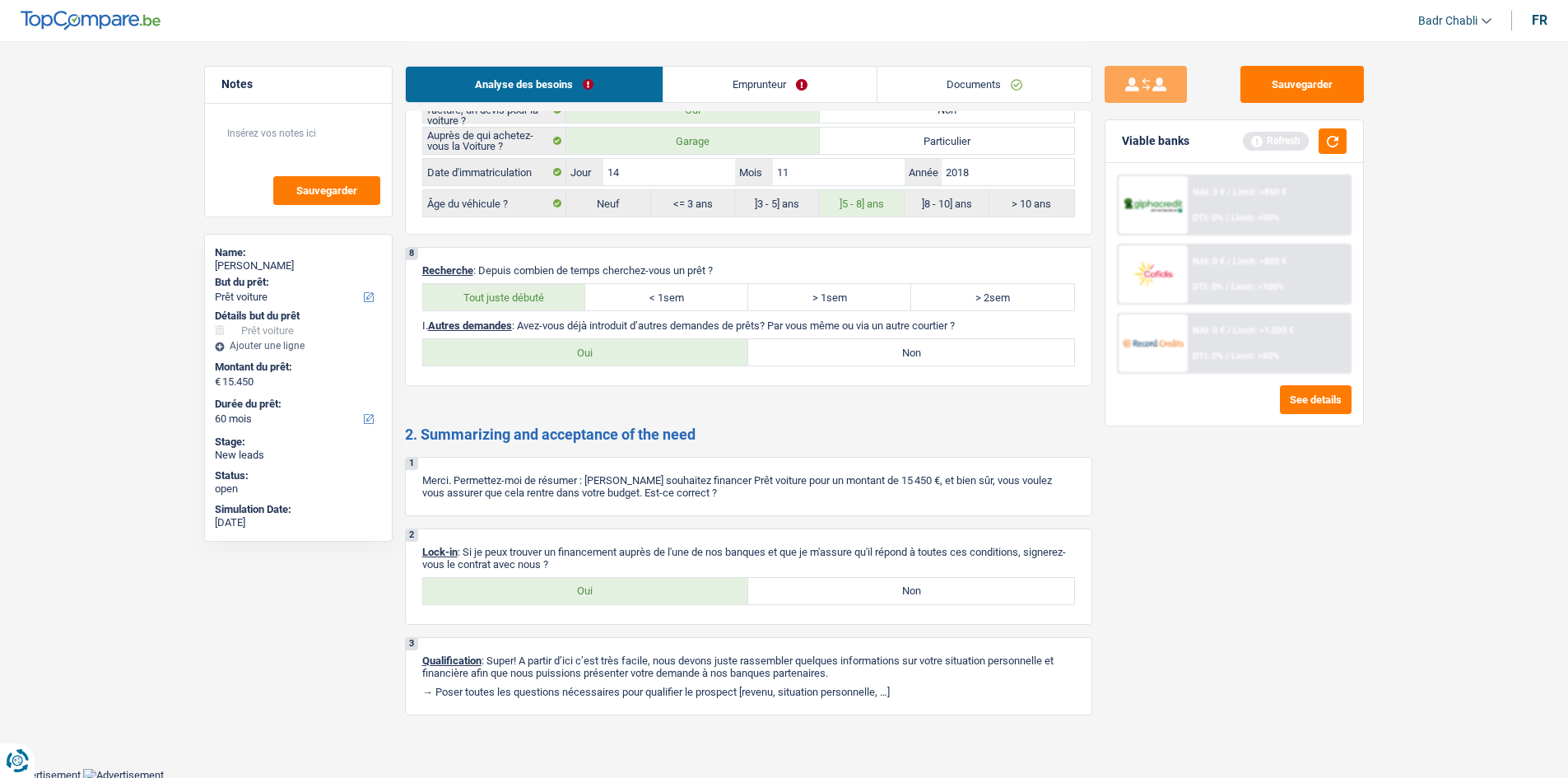
radio input "true"
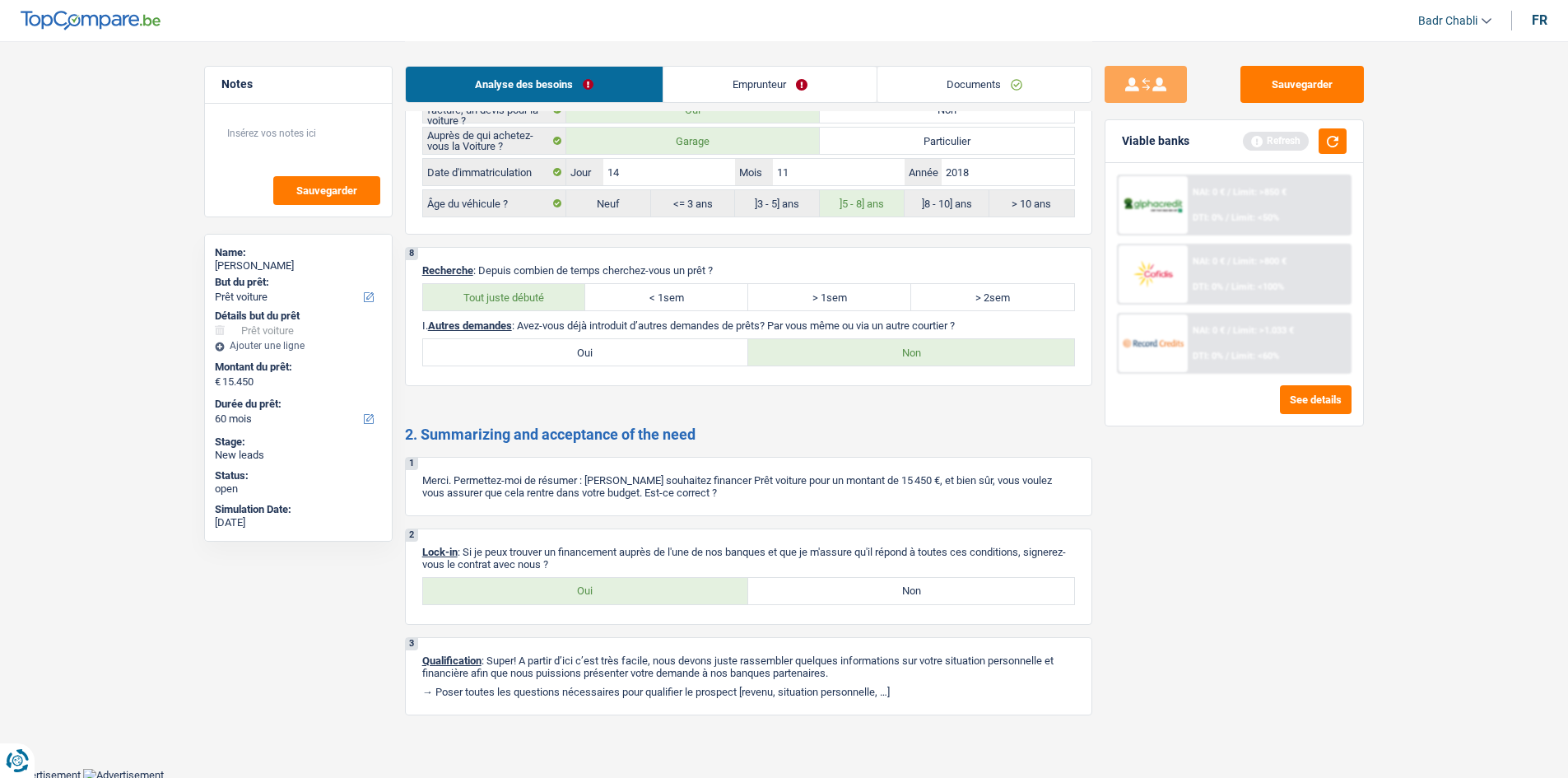
click at [609, 603] on label "Oui" at bounding box center [585, 591] width 326 height 27
click at [609, 603] on input "Oui" at bounding box center [585, 591] width 326 height 27
radio input "true"
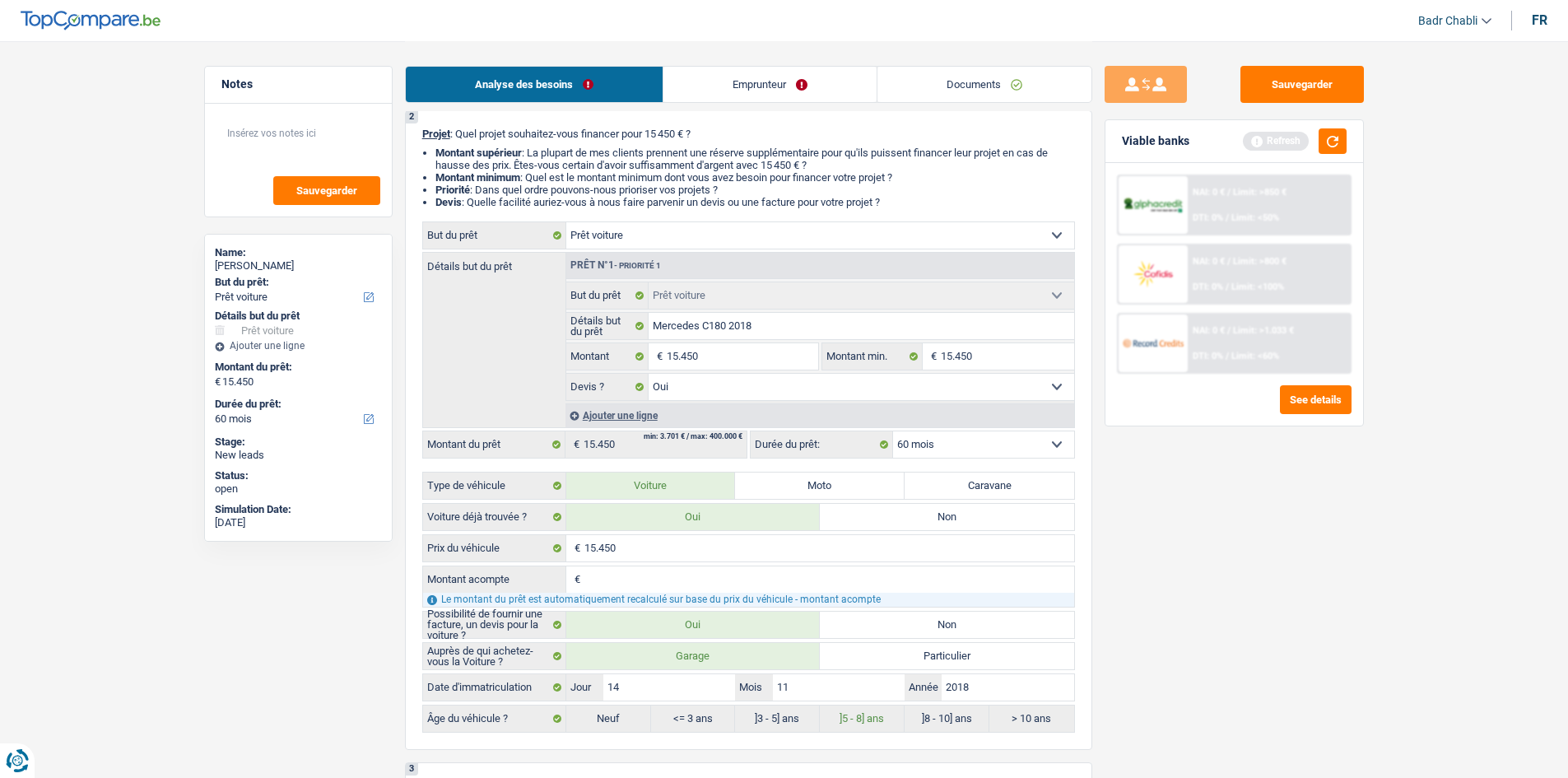
scroll to position [0, 0]
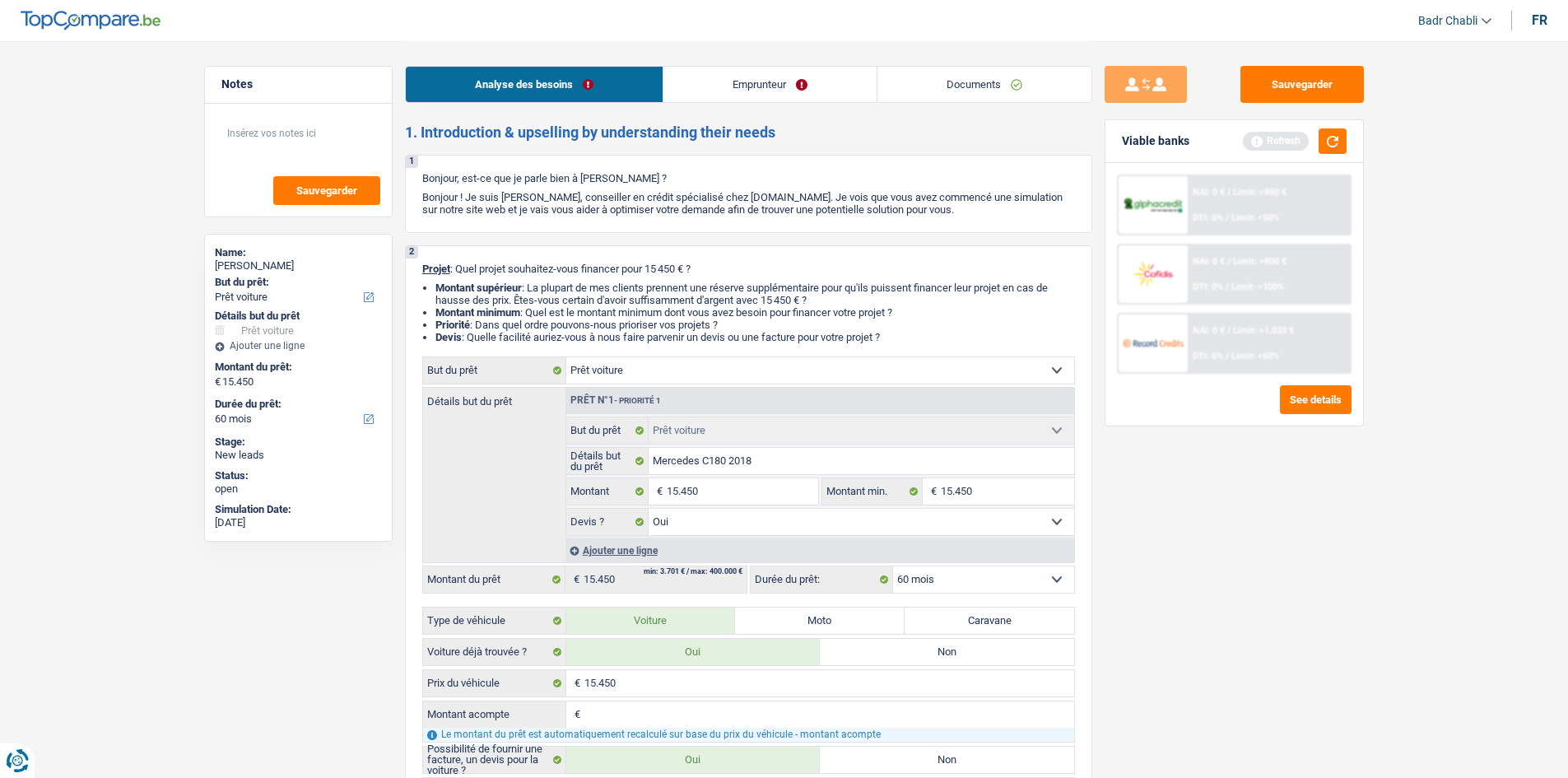
click at [752, 95] on link "Emprunteur" at bounding box center [770, 84] width 213 height 35
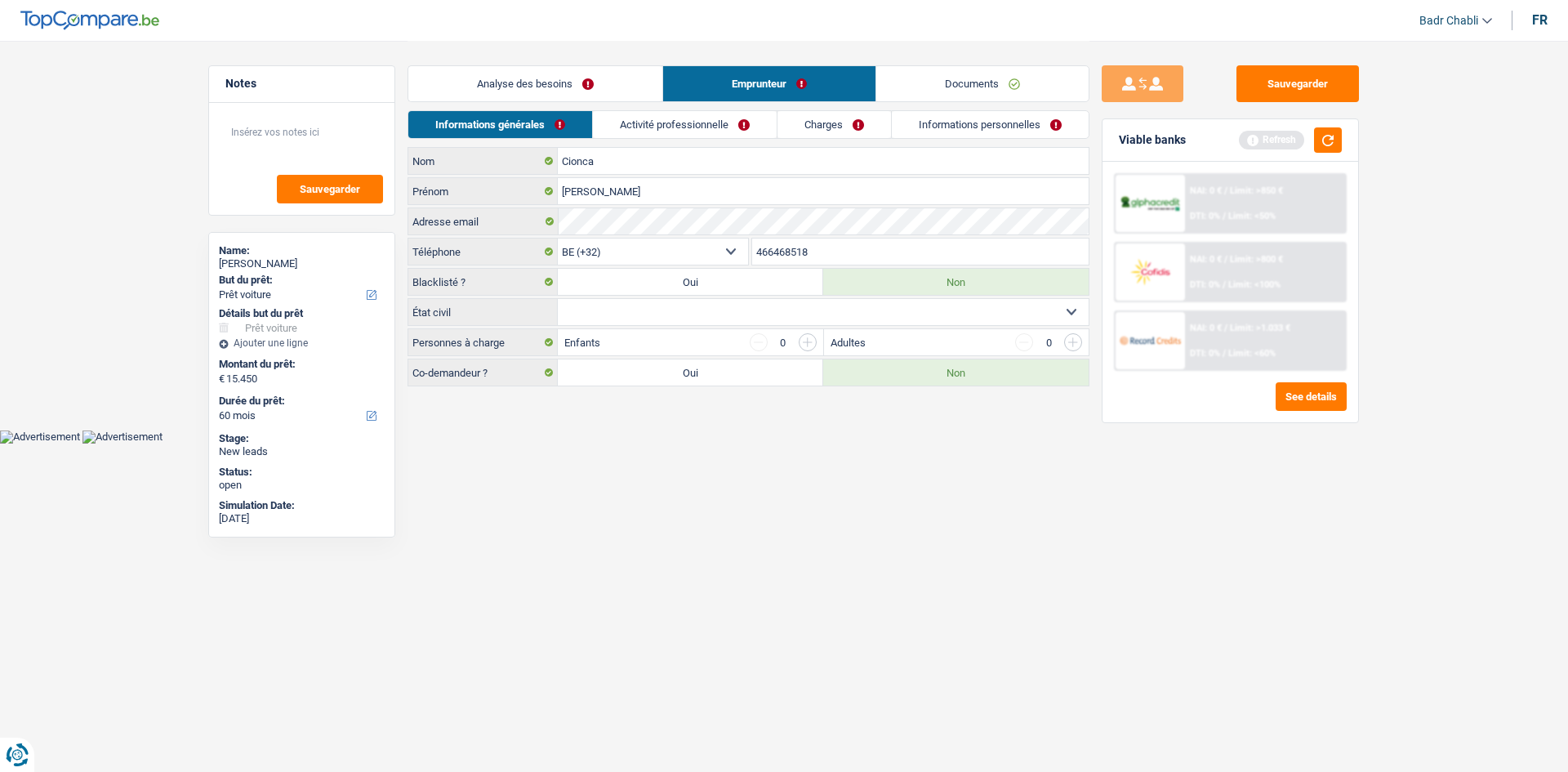
click at [623, 318] on select "Célibataire Marié(e) Cohabitant(e) légal(e) Divorcé(e) Veuf(ve) Séparé (de fait…" at bounding box center [823, 311] width 531 height 26
select select "married"
click at [558, 299] on select "Célibataire Marié(e) Cohabitant(e) légal(e) Divorcé(e) Veuf(ve) Séparé (de fait…" at bounding box center [823, 311] width 531 height 26
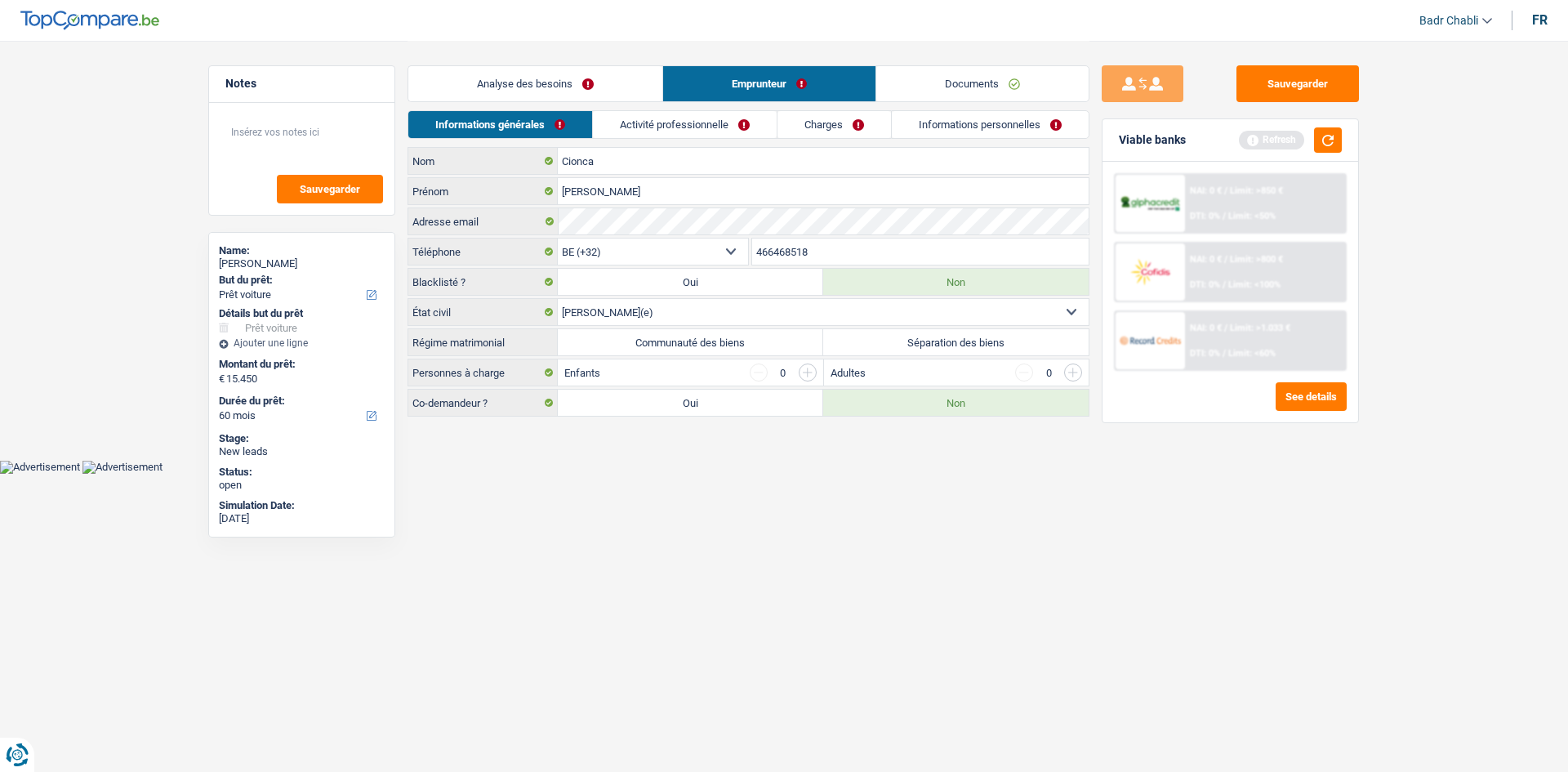
click at [714, 351] on label "Communauté des biens" at bounding box center [690, 342] width 265 height 26
click at [714, 351] on input "Communauté des biens" at bounding box center [690, 342] width 265 height 26
radio input "true"
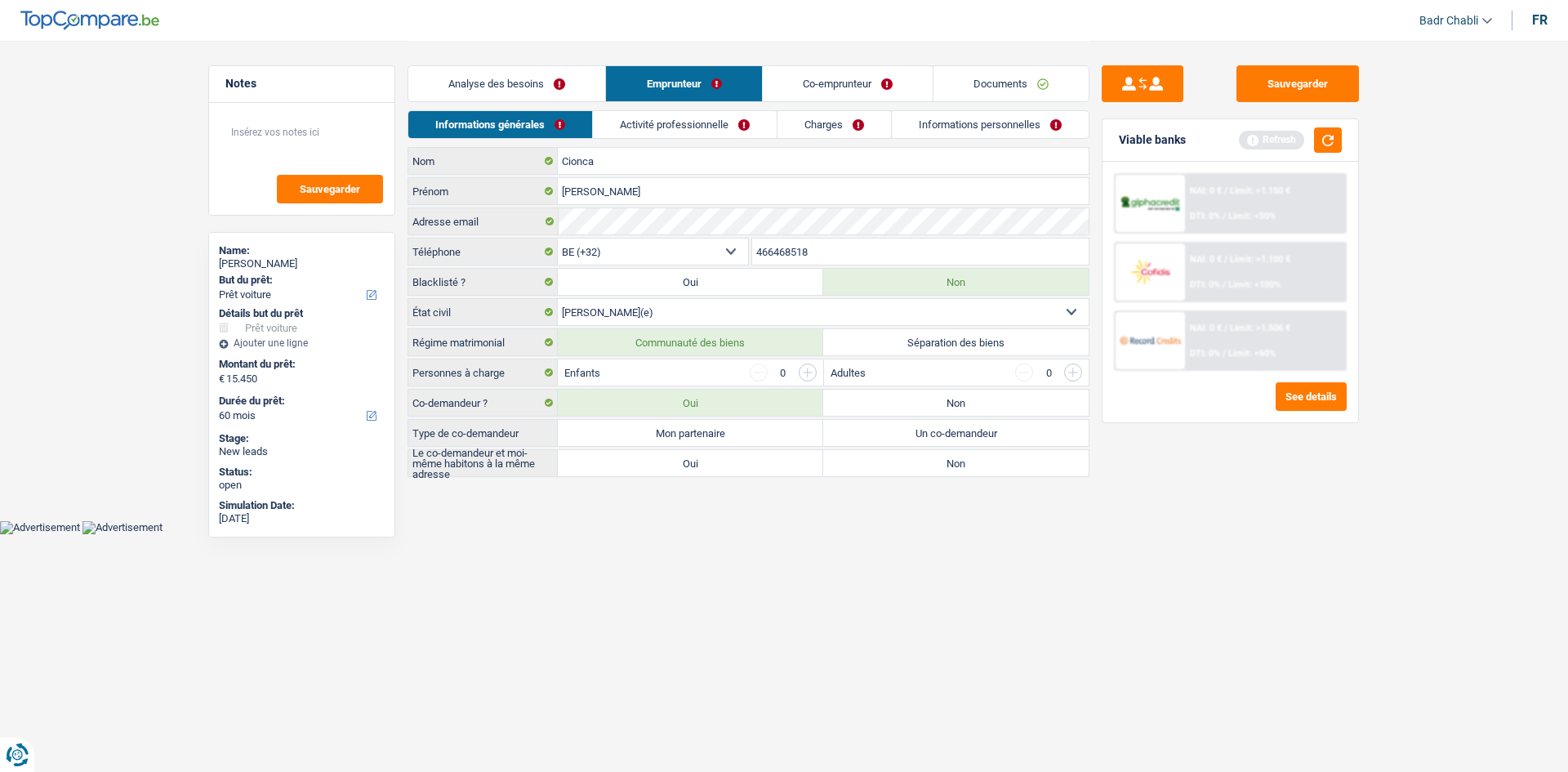
click at [721, 437] on label "Mon partenaire" at bounding box center [690, 432] width 265 height 26
click at [721, 437] on input "Mon partenaire" at bounding box center [690, 432] width 265 height 26
radio input "true"
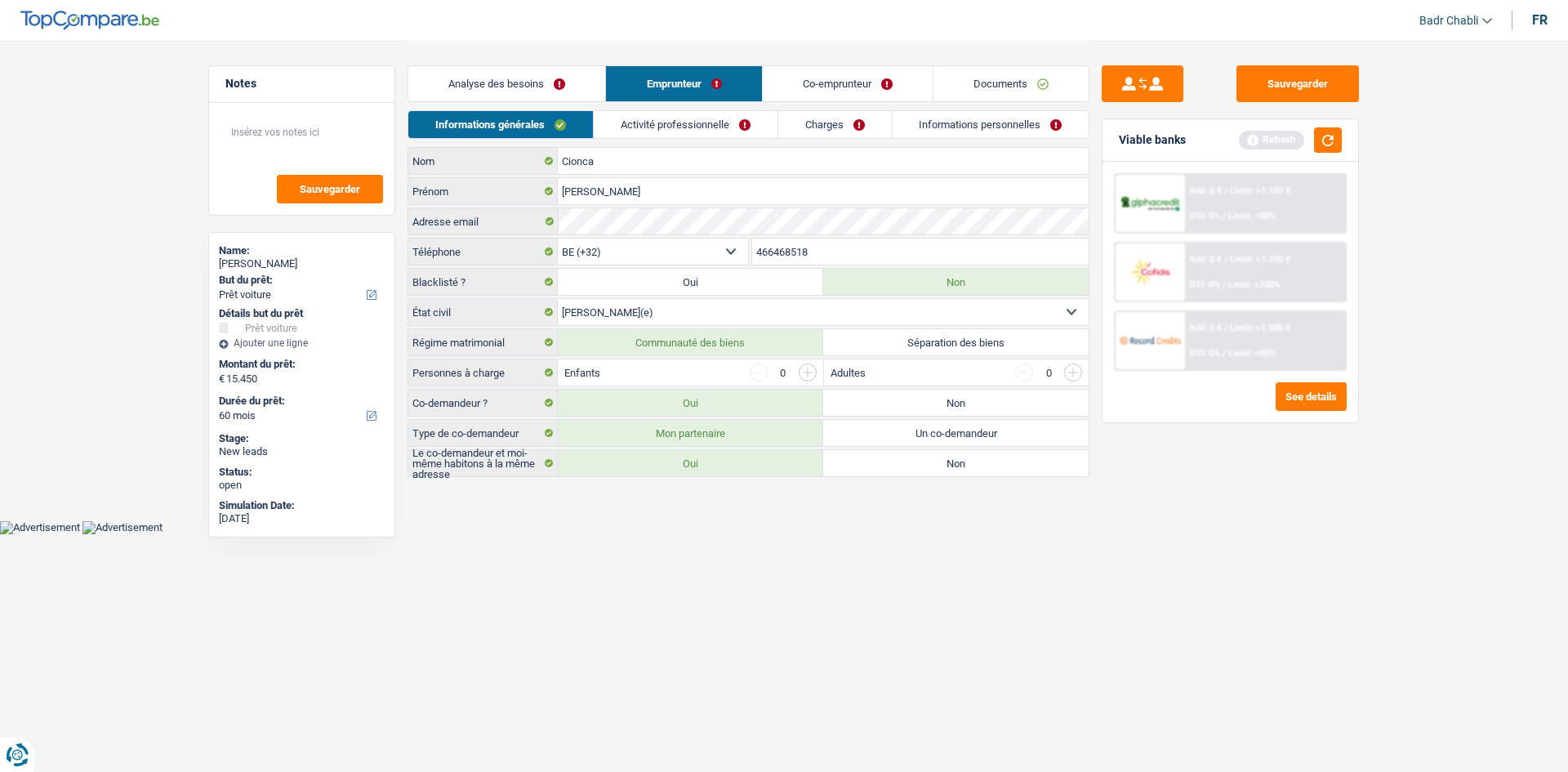
click at [725, 472] on label "Oui" at bounding box center [690, 463] width 265 height 26
click at [725, 472] on input "Oui" at bounding box center [690, 463] width 265 height 26
click at [1328, 145] on button "button" at bounding box center [1327, 140] width 28 height 26
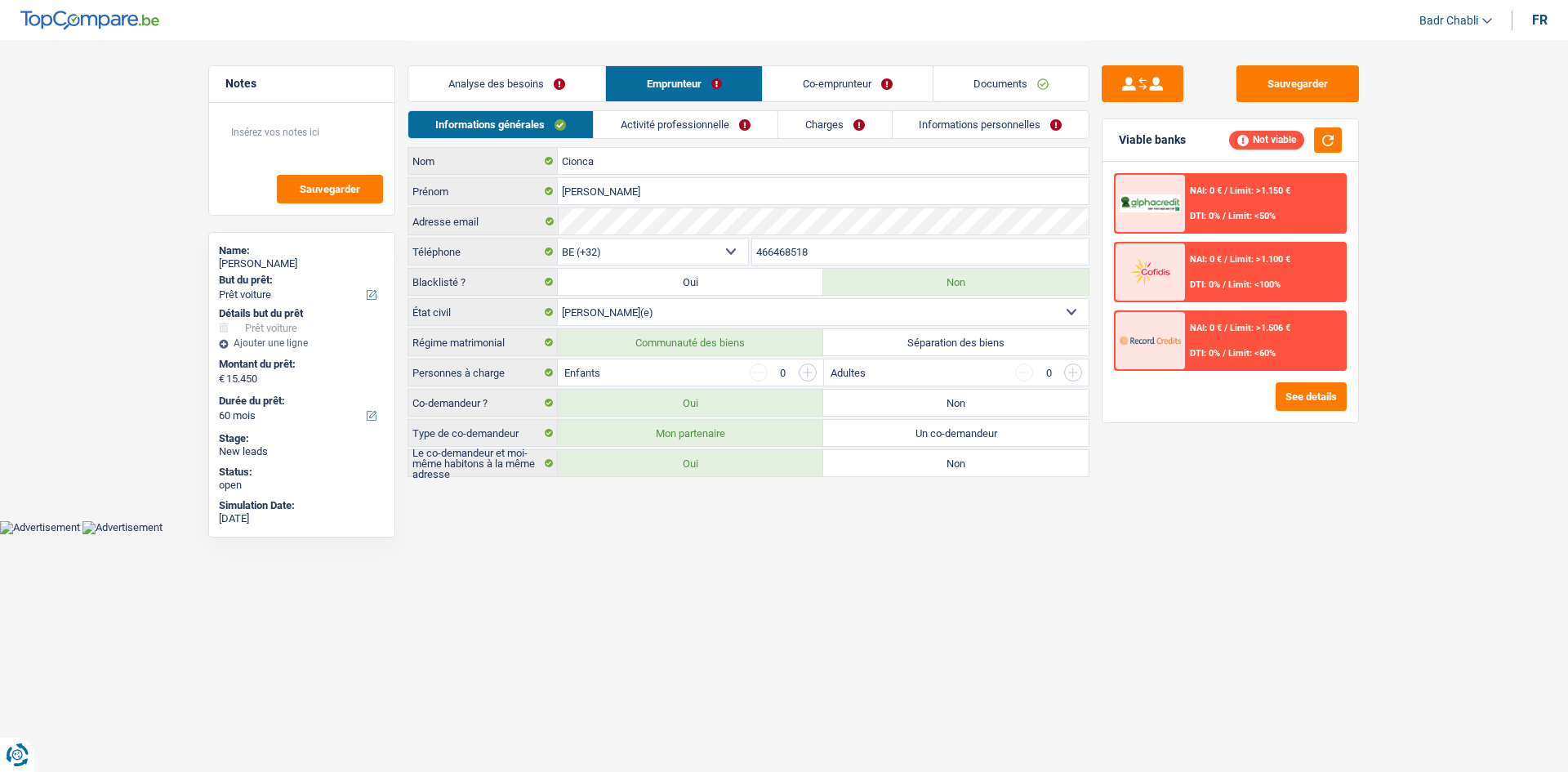
click at [491, 86] on link "Analyse des besoins" at bounding box center [507, 84] width 197 height 35
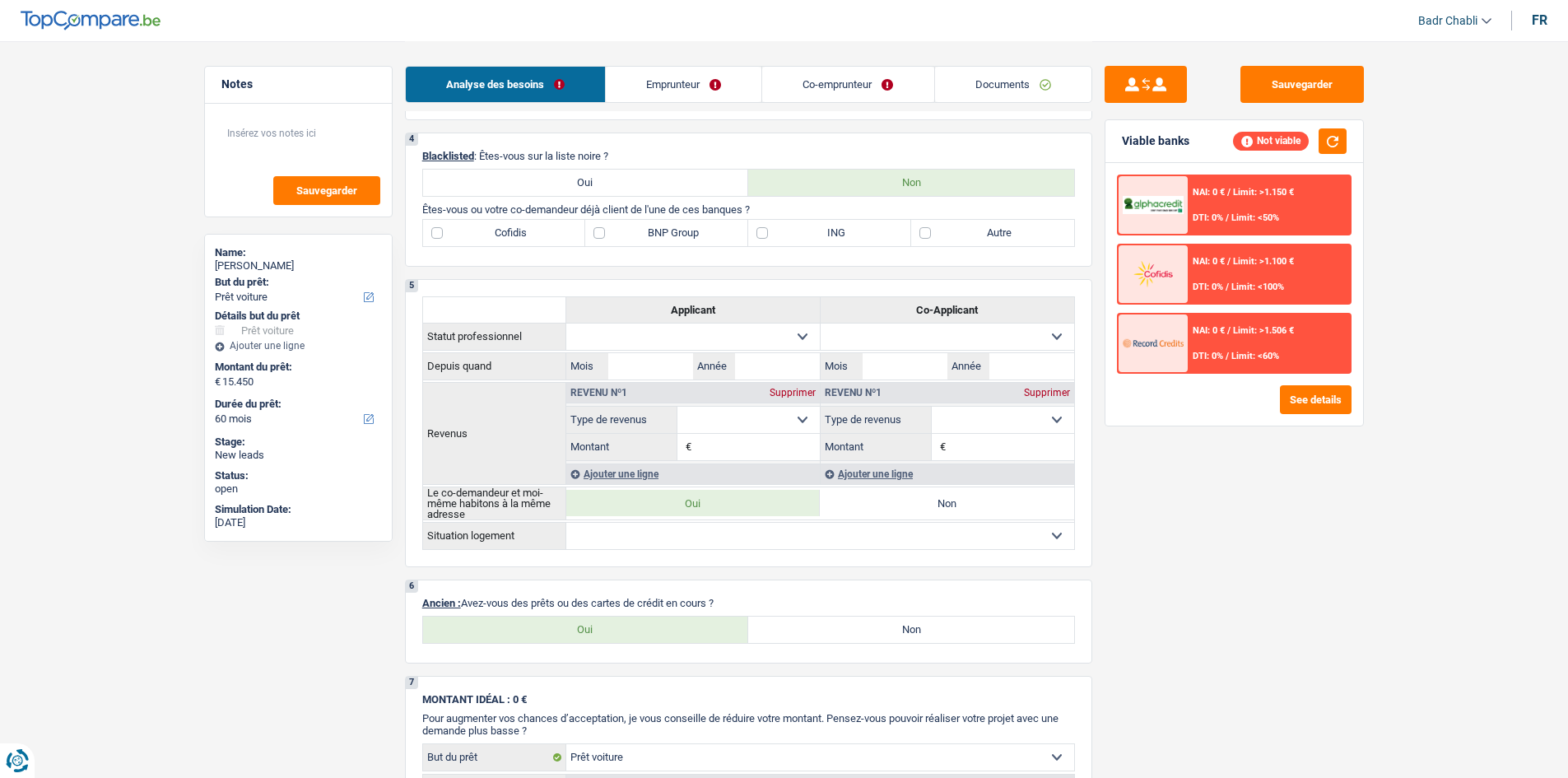
scroll to position [1070, 0]
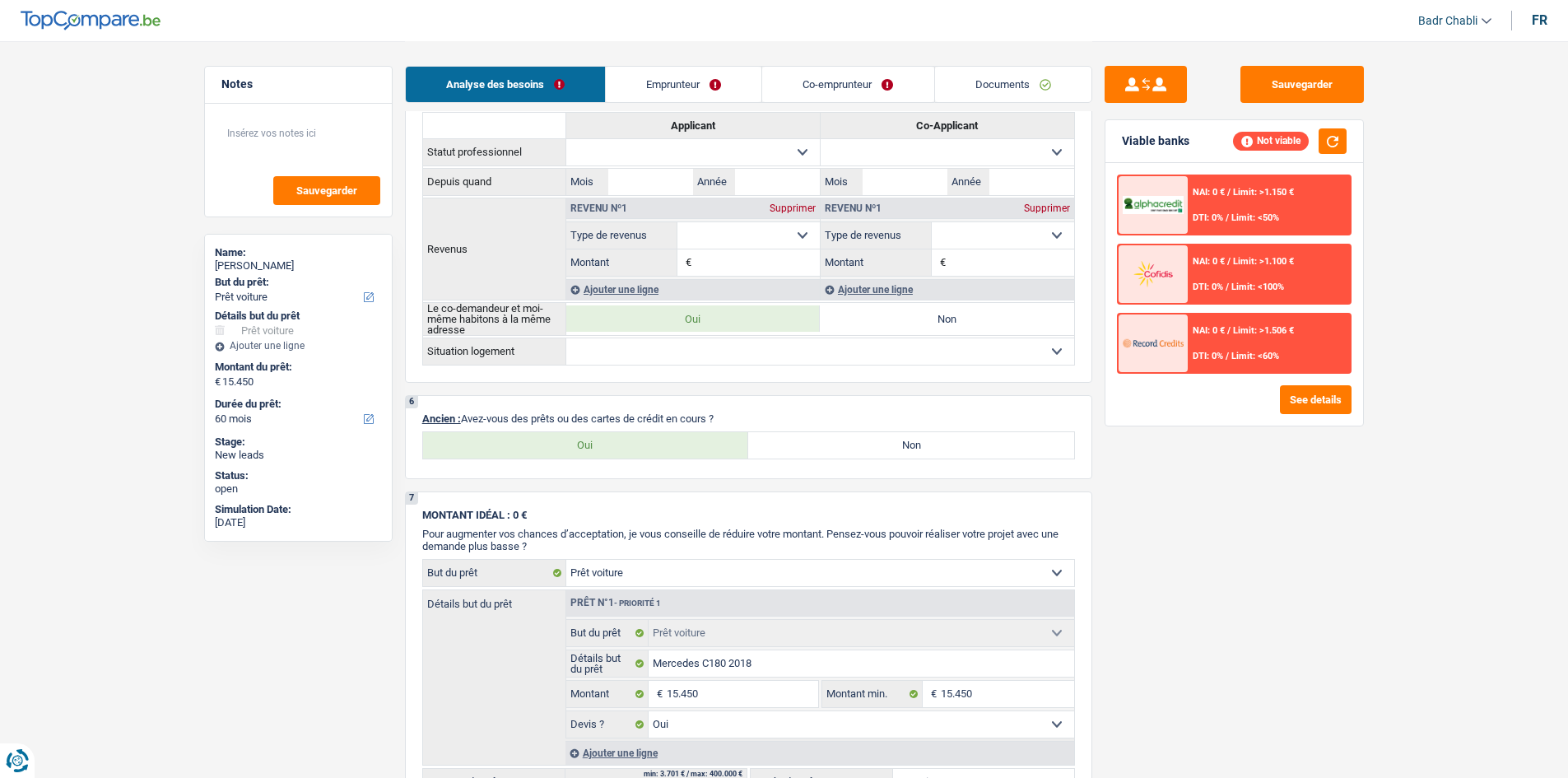
click at [872, 440] on label "Non" at bounding box center [910, 445] width 326 height 27
click at [872, 440] on input "Non" at bounding box center [910, 445] width 326 height 27
radio input "true"
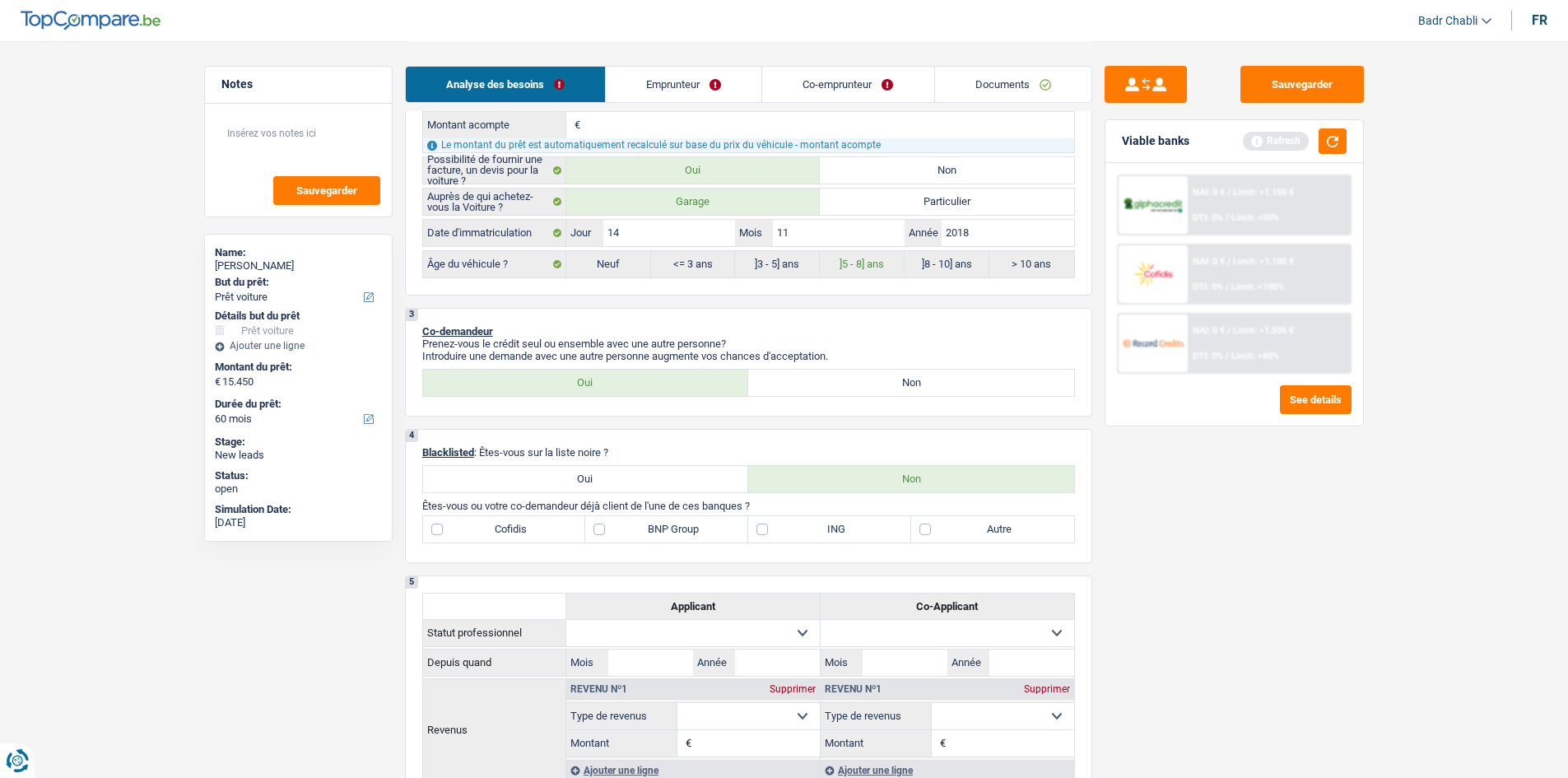
scroll to position [576, 0]
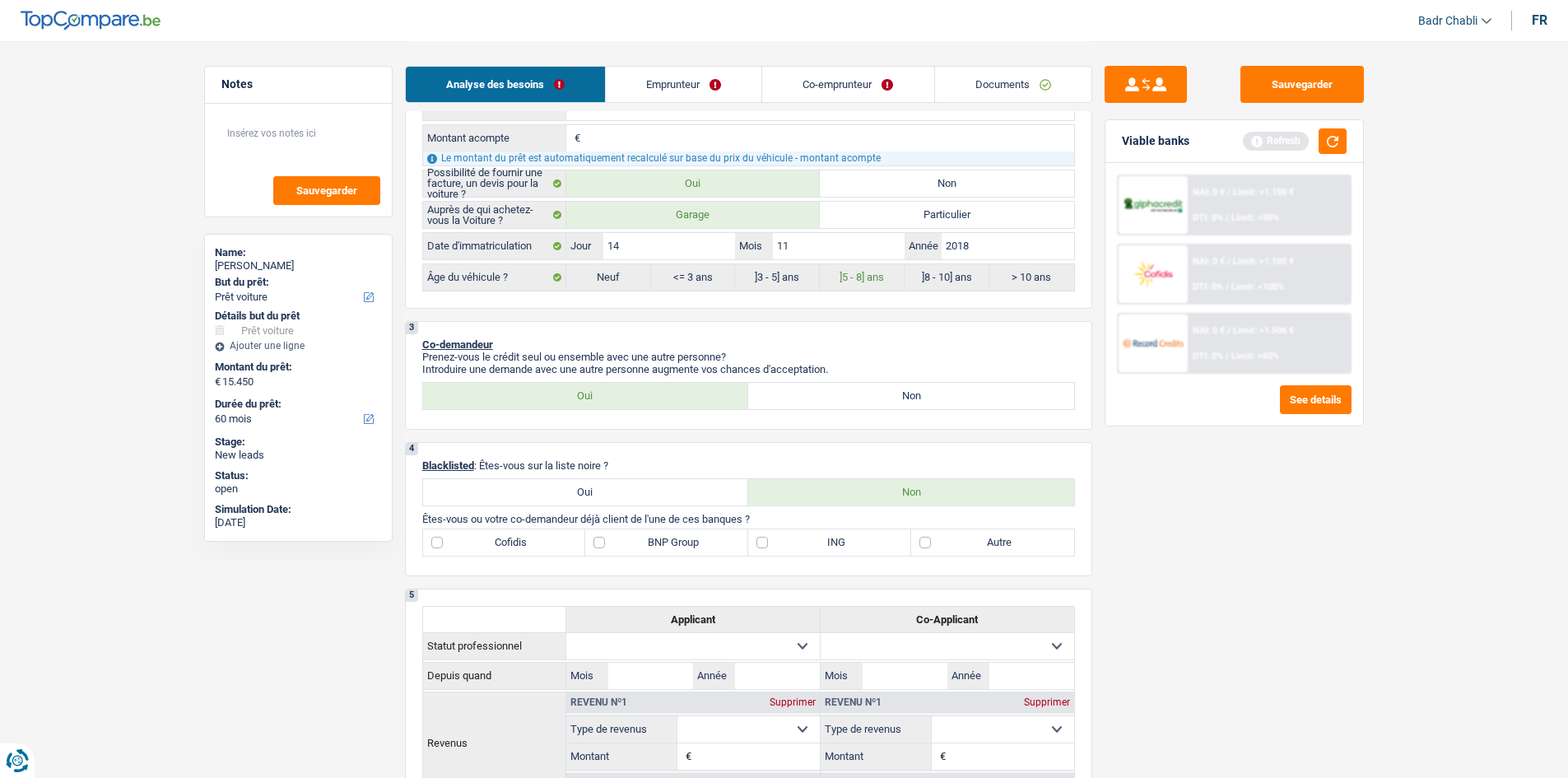
click at [764, 543] on label "ING" at bounding box center [830, 542] width 163 height 27
click at [764, 543] on input "ING" at bounding box center [830, 542] width 163 height 27
checkbox input "true"
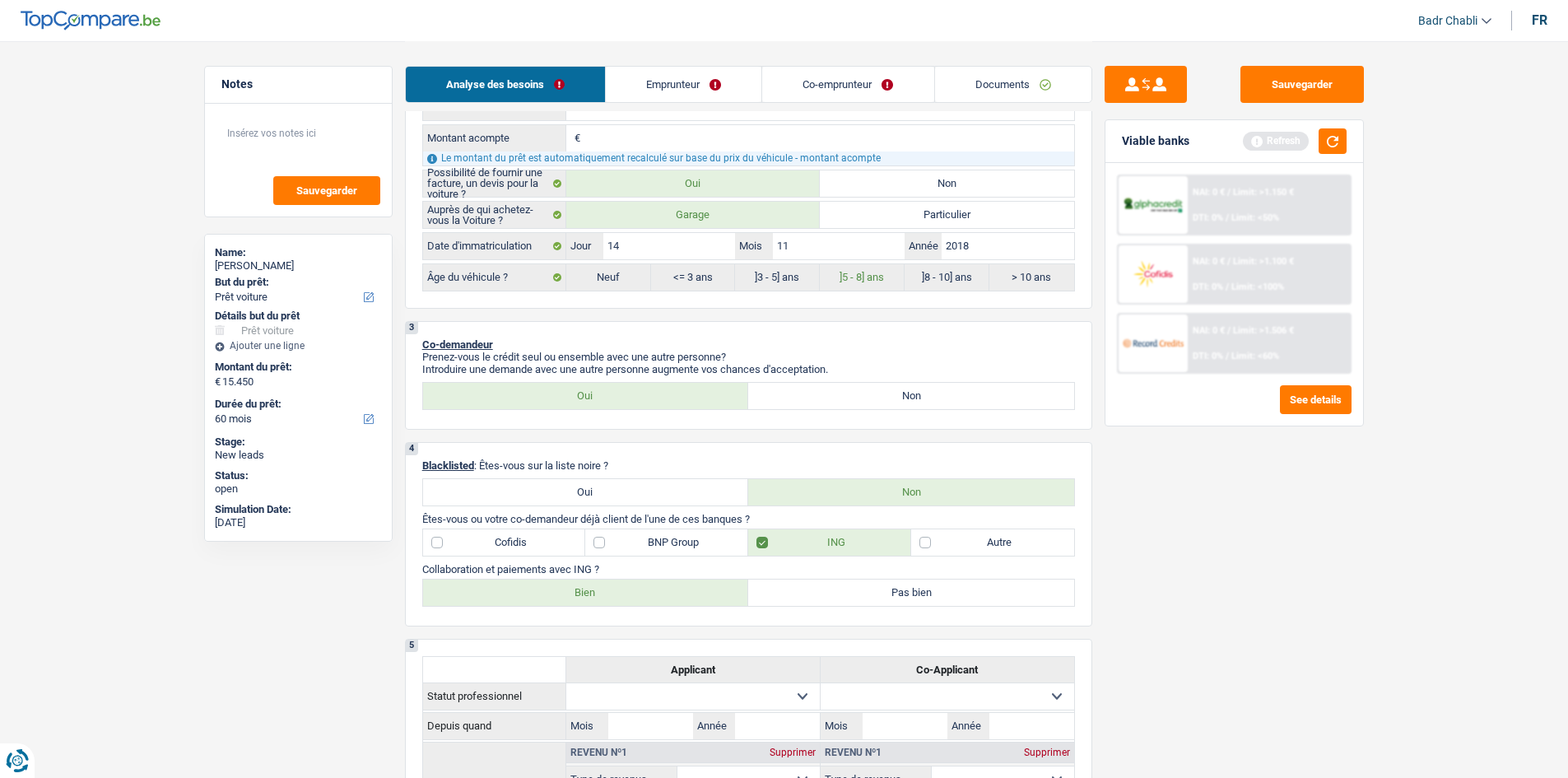
click at [631, 594] on label "Bien" at bounding box center [585, 592] width 326 height 27
click at [631, 594] on input "Bien" at bounding box center [585, 592] width 326 height 27
radio input "true"
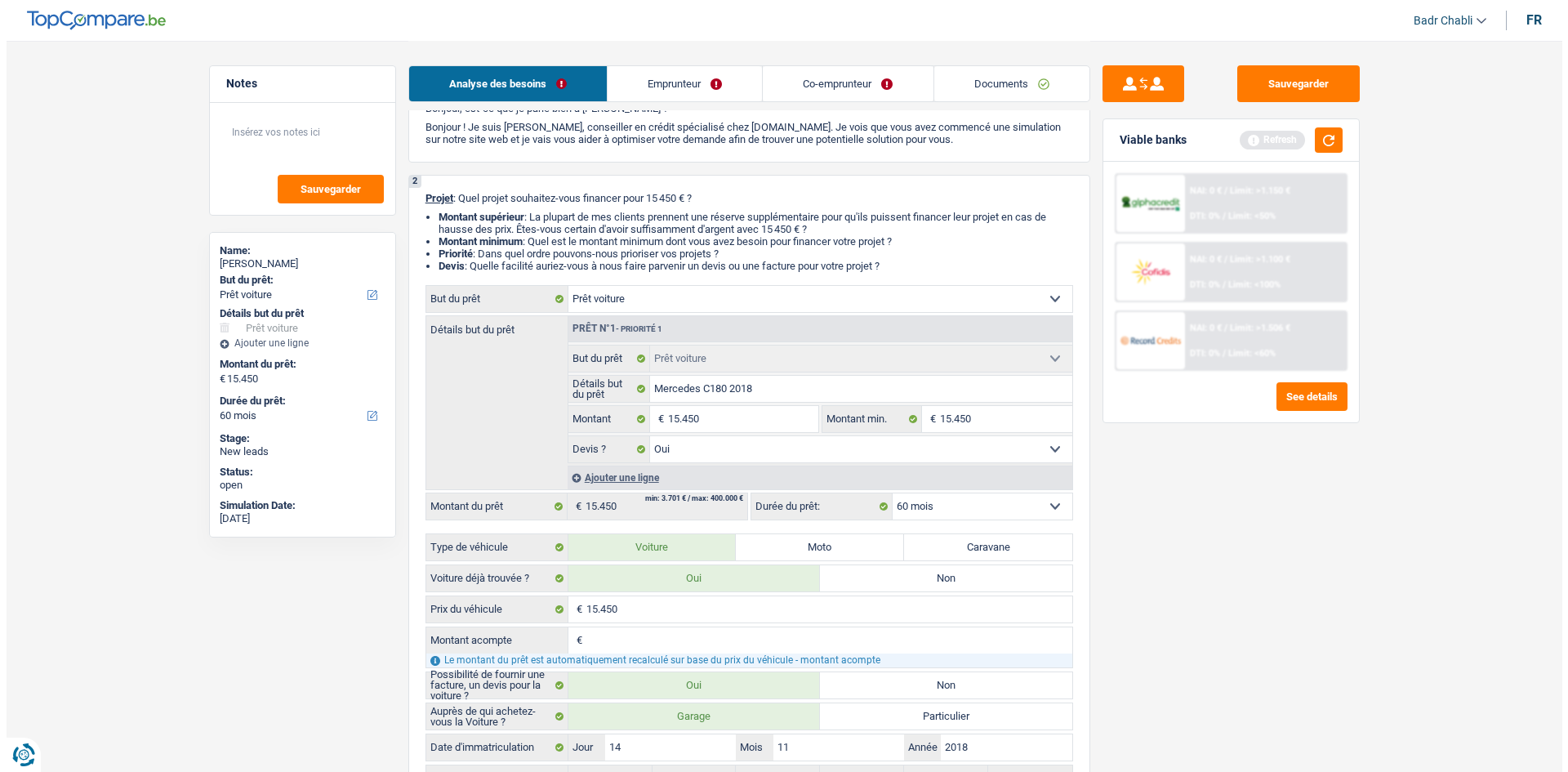
scroll to position [0, 0]
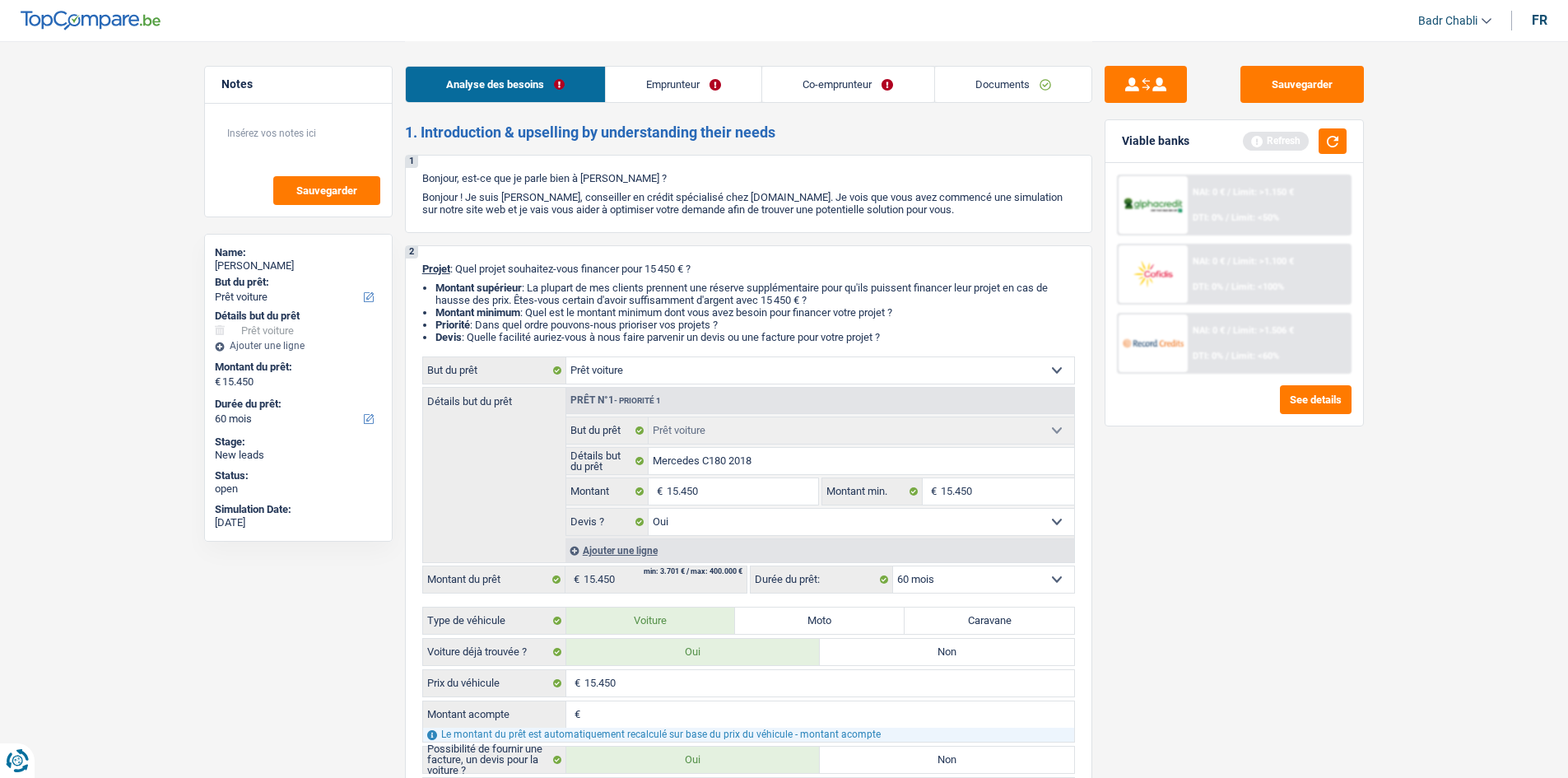
click at [691, 73] on link "Emprunteur" at bounding box center [683, 84] width 156 height 35
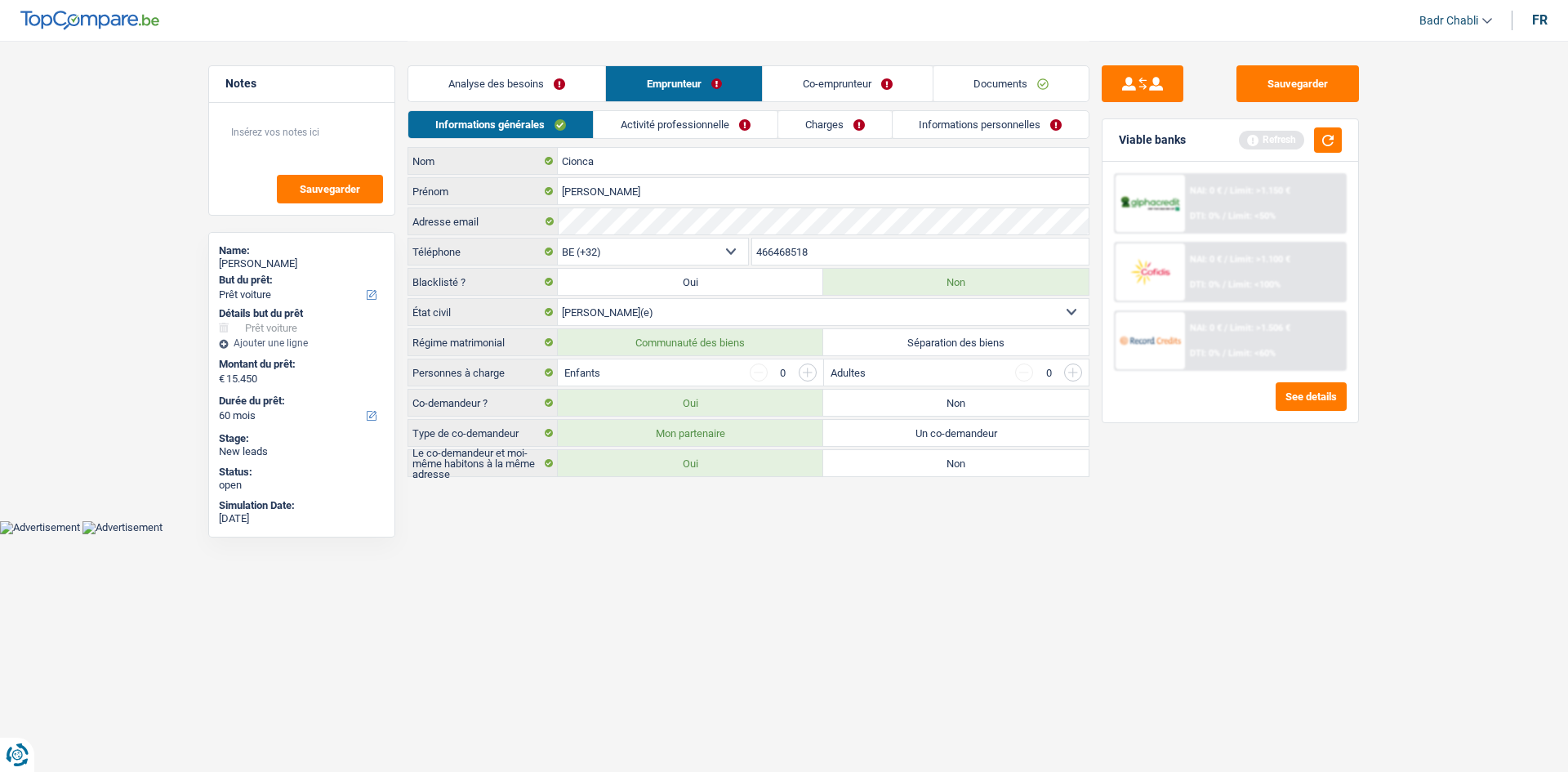
click at [805, 376] on input "button" at bounding box center [807, 372] width 18 height 18
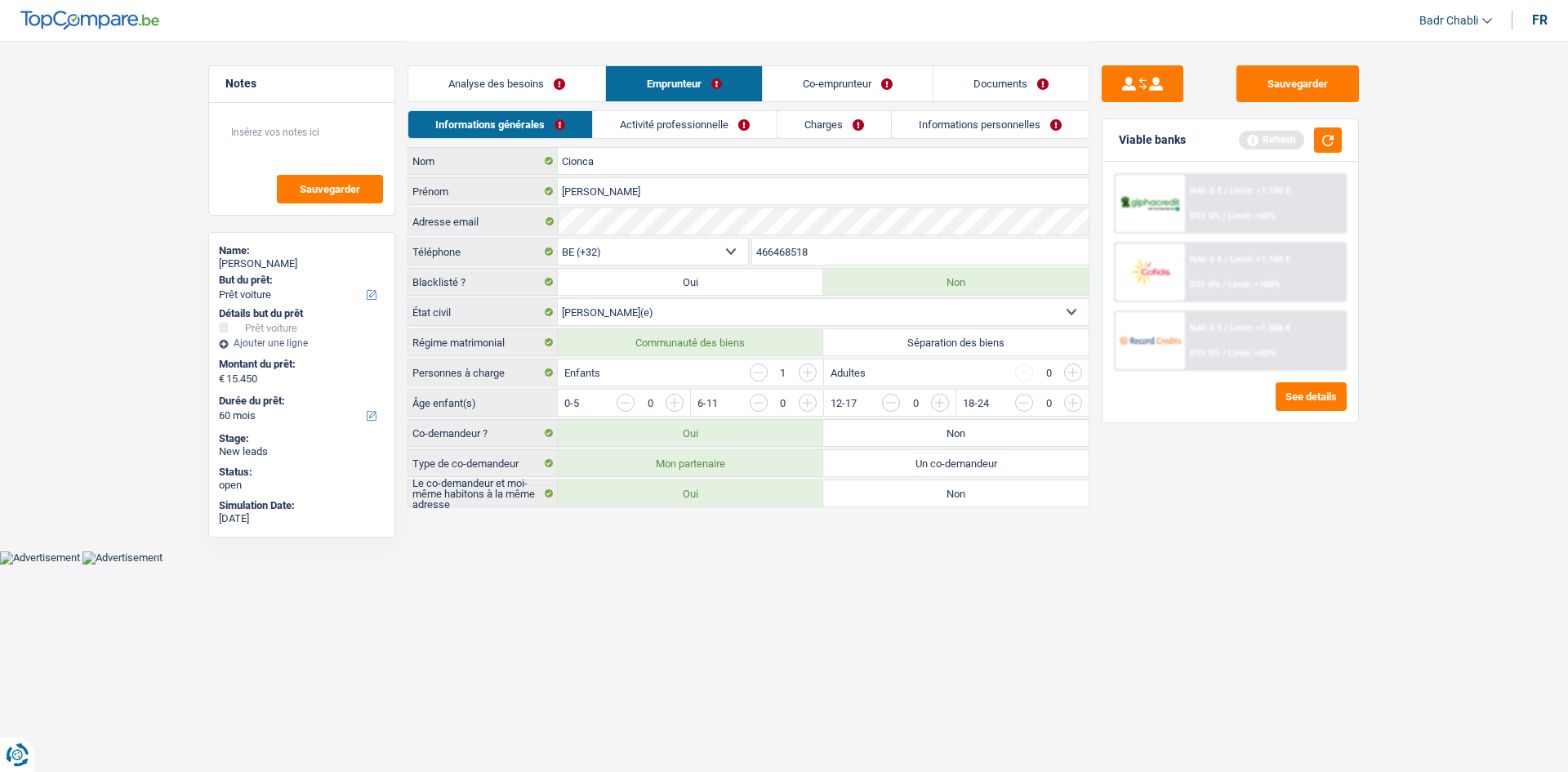
click at [805, 376] on input "button" at bounding box center [807, 372] width 18 height 18
click at [676, 401] on input "button" at bounding box center [1006, 406] width 681 height 26
click at [682, 125] on link "Activité professionnelle" at bounding box center [685, 125] width 183 height 27
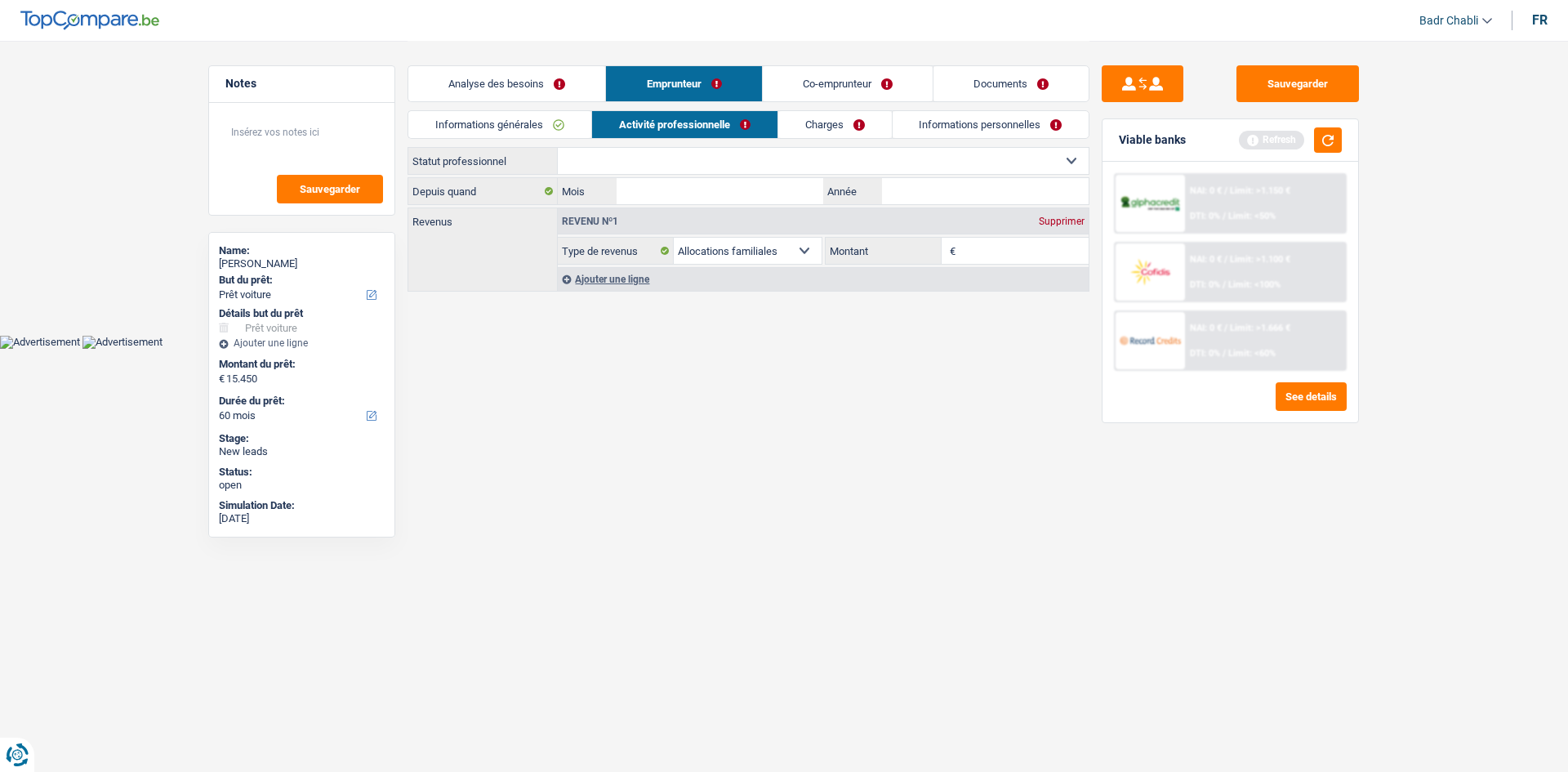
click at [680, 160] on select "Ouvrier Employé privé Employé public Invalide Indépendant Pensionné Chômeur Mut…" at bounding box center [823, 160] width 531 height 26
select select "privateEmployee"
click at [558, 148] on select "Ouvrier Employé privé Employé public Invalide Indépendant Pensionné Chômeur Mut…" at bounding box center [823, 160] width 531 height 26
select select "familyAllowances"
select select "netSalary"
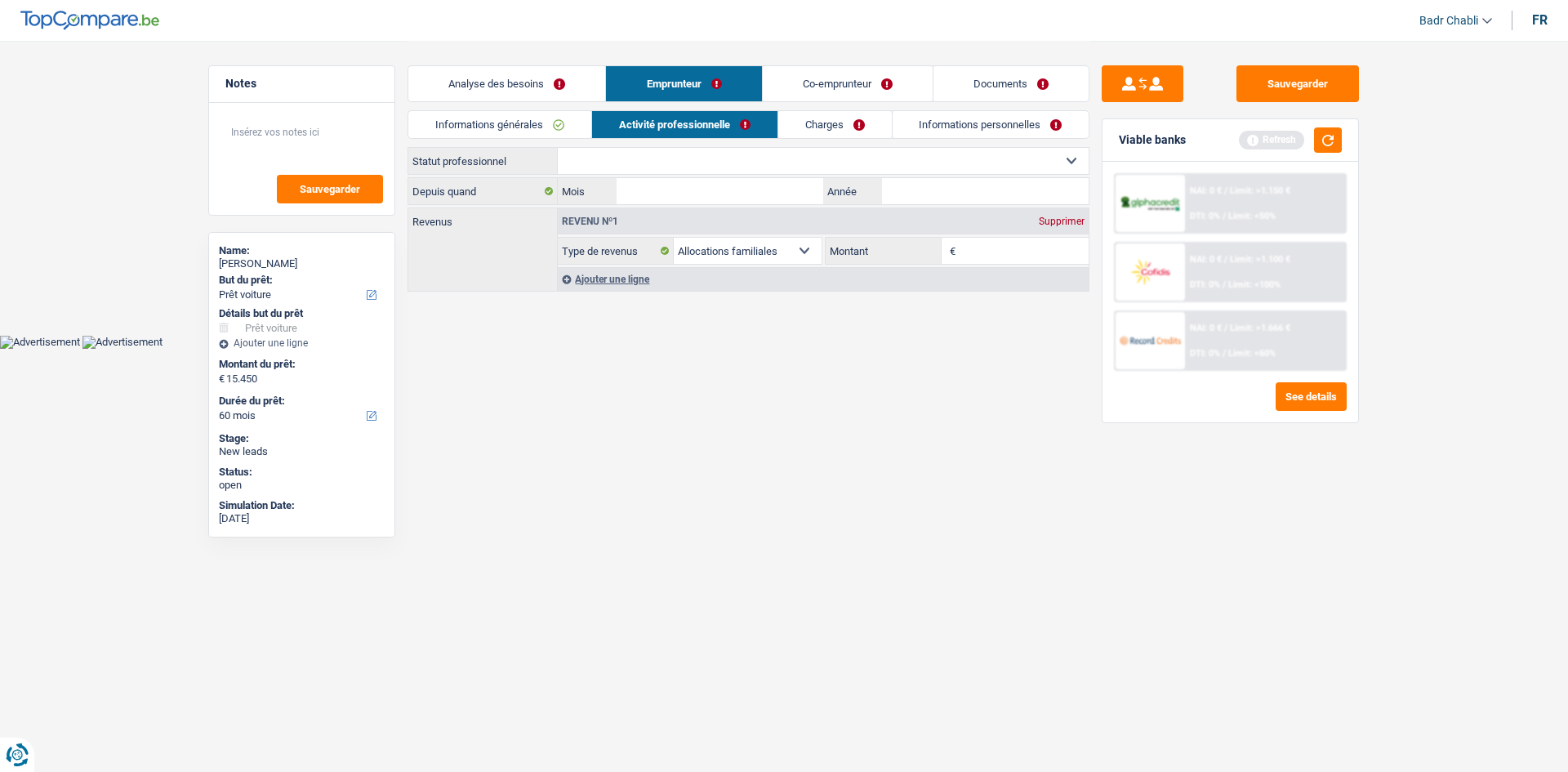
select select "mealVouchers"
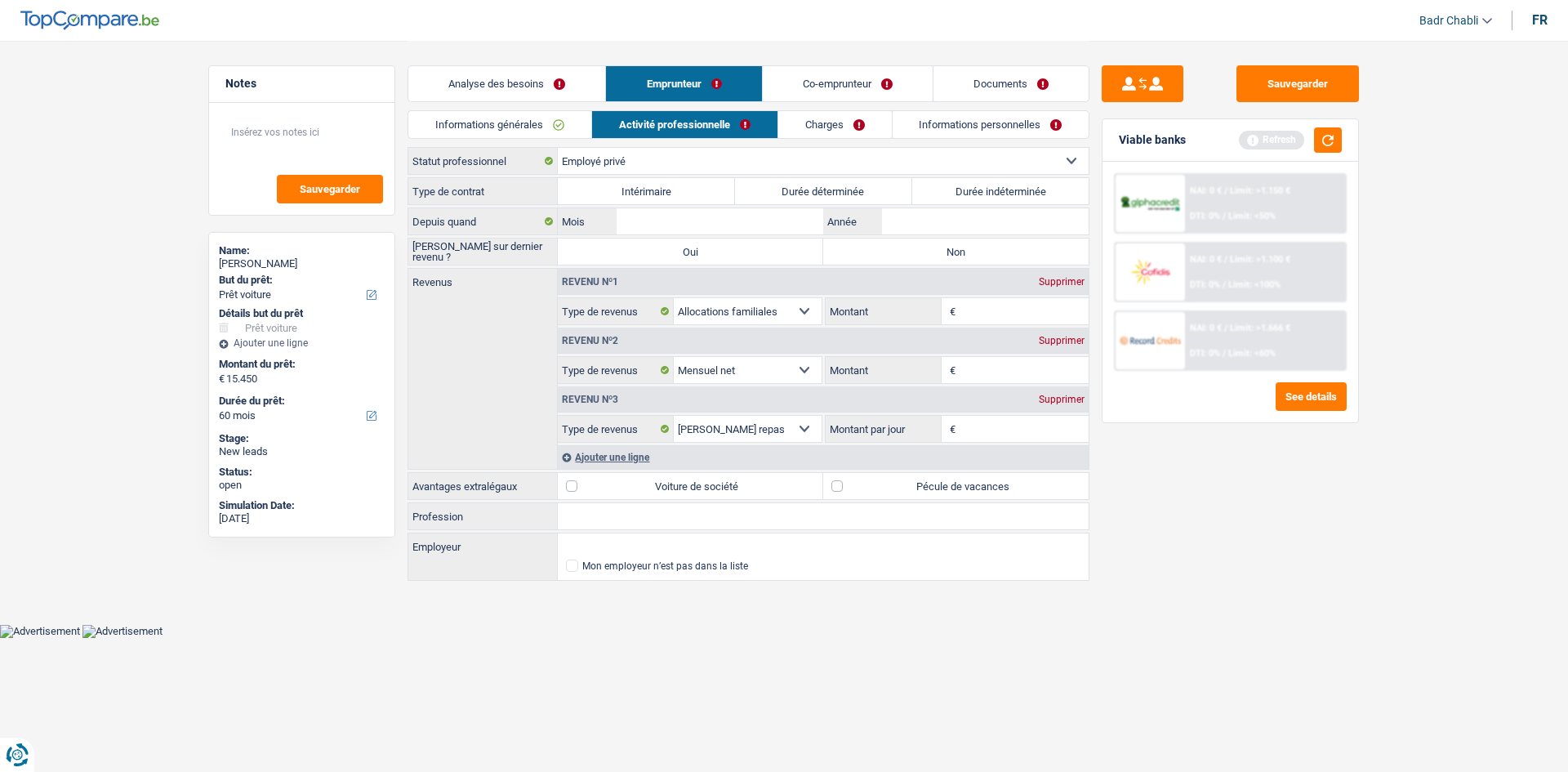
click at [993, 187] on label "Durée indéterminée" at bounding box center [1001, 191] width 177 height 26
click at [993, 187] on input "Durée indéterminée" at bounding box center [1001, 191] width 177 height 26
radio input "true"
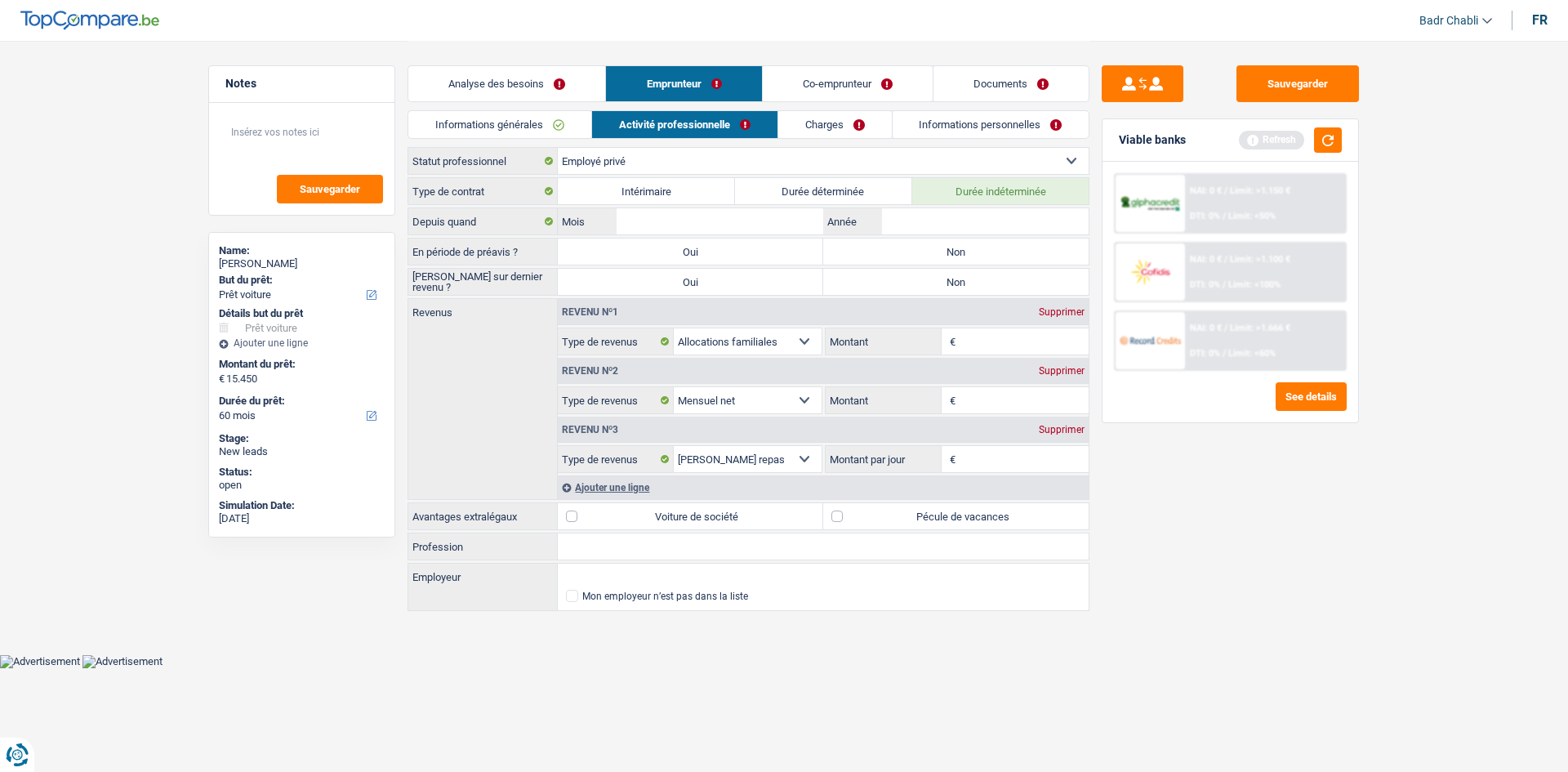
click at [924, 235] on div "Type de contrat Intérimaire Durée déterminée Durée indéterminée Depuis quand Mo…" at bounding box center [748, 395] width 682 height 436
click at [926, 252] on label "Non" at bounding box center [955, 252] width 265 height 26
click at [926, 252] on input "Non" at bounding box center [955, 252] width 265 height 26
radio input "true"
click at [926, 276] on label "Non" at bounding box center [955, 282] width 265 height 26
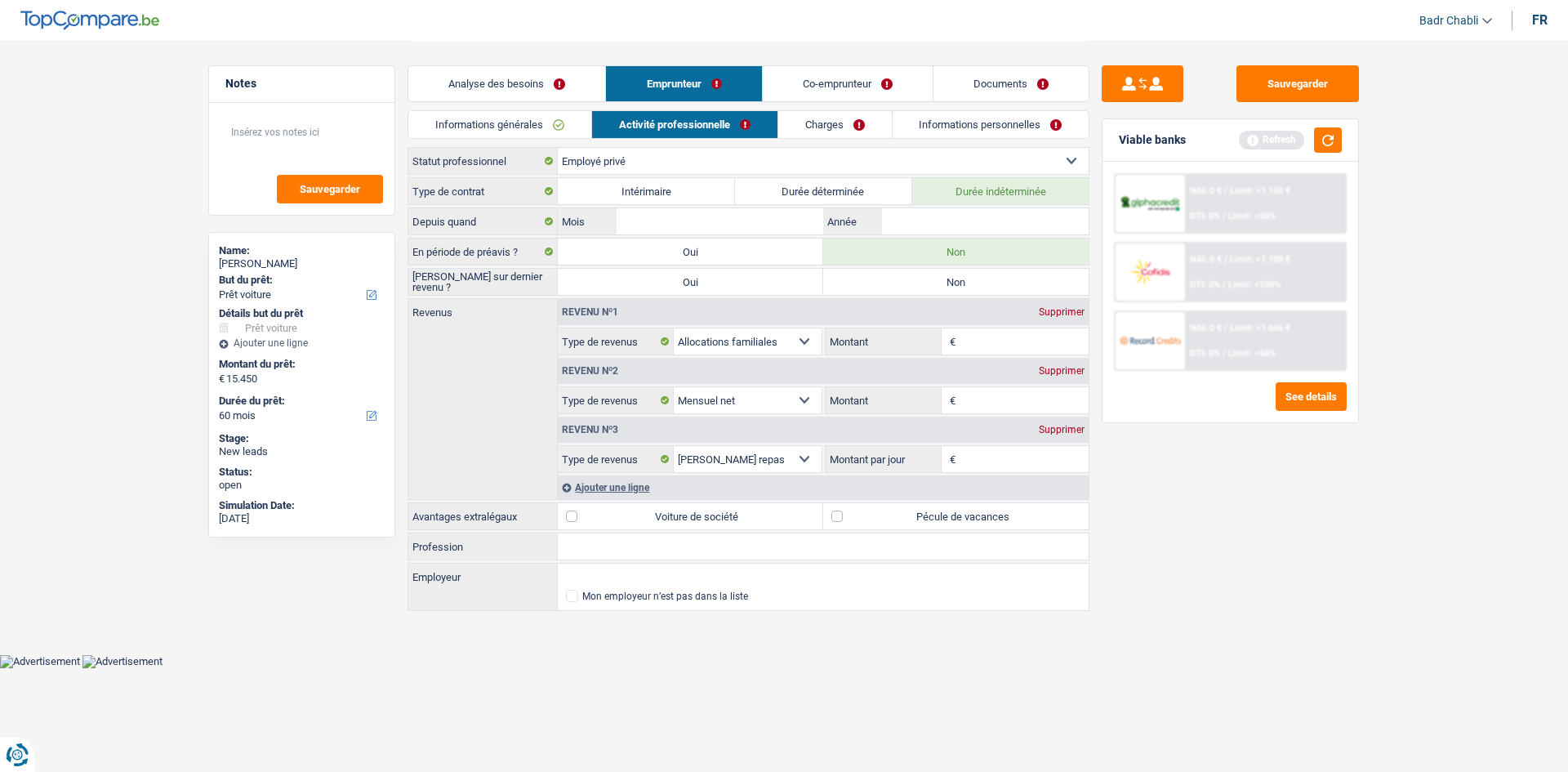
click at [926, 276] on input "Non" at bounding box center [955, 282] width 265 height 26
radio input "true"
click at [709, 217] on input "Mois" at bounding box center [720, 221] width 206 height 26
type input "06"
type input "2018"
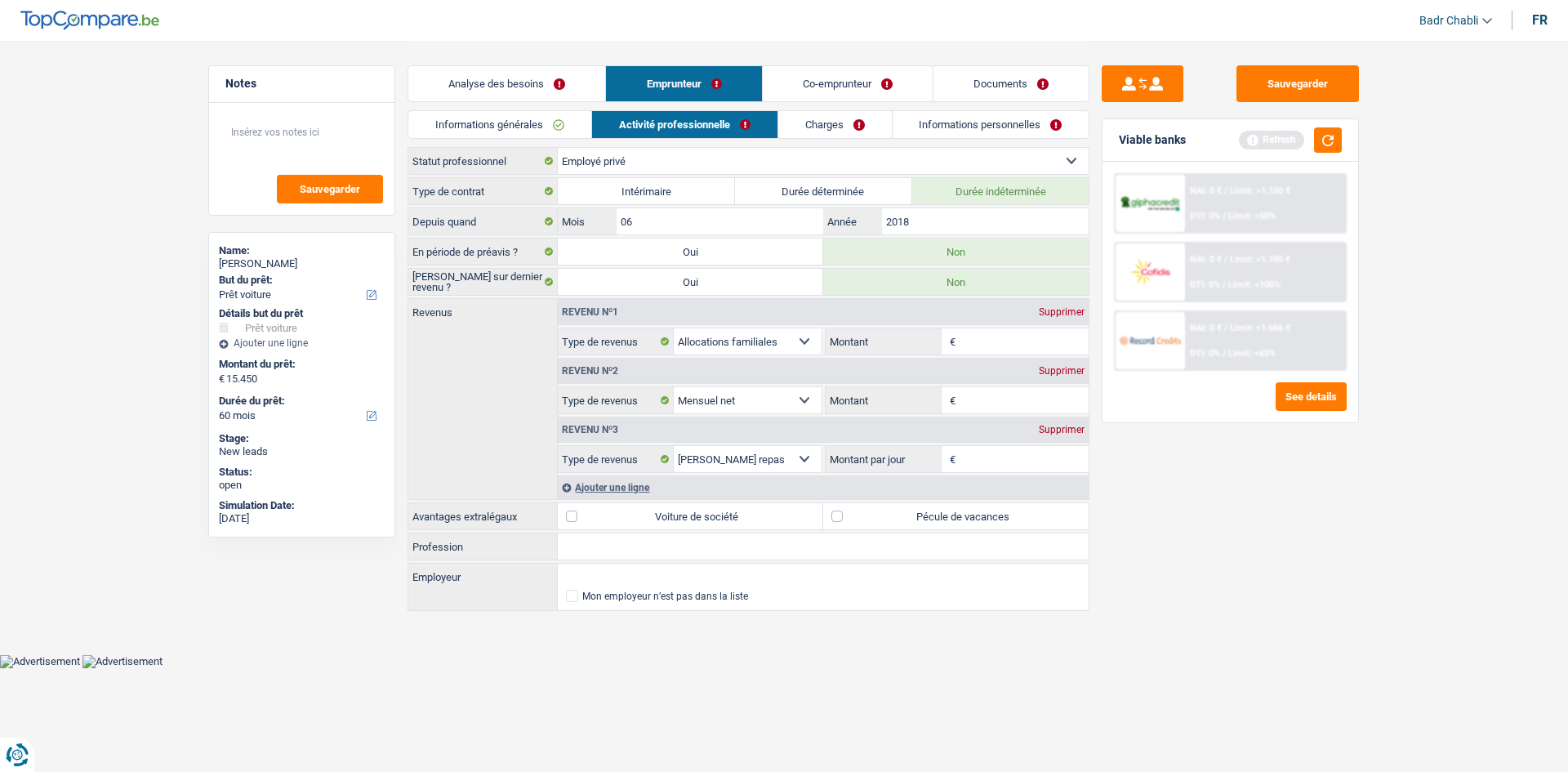
click at [612, 554] on input "Profession" at bounding box center [823, 546] width 531 height 26
type input "Employé"
type input "Group Cleaning Services"
click at [985, 403] on input "Montant" at bounding box center [1025, 400] width 130 height 26
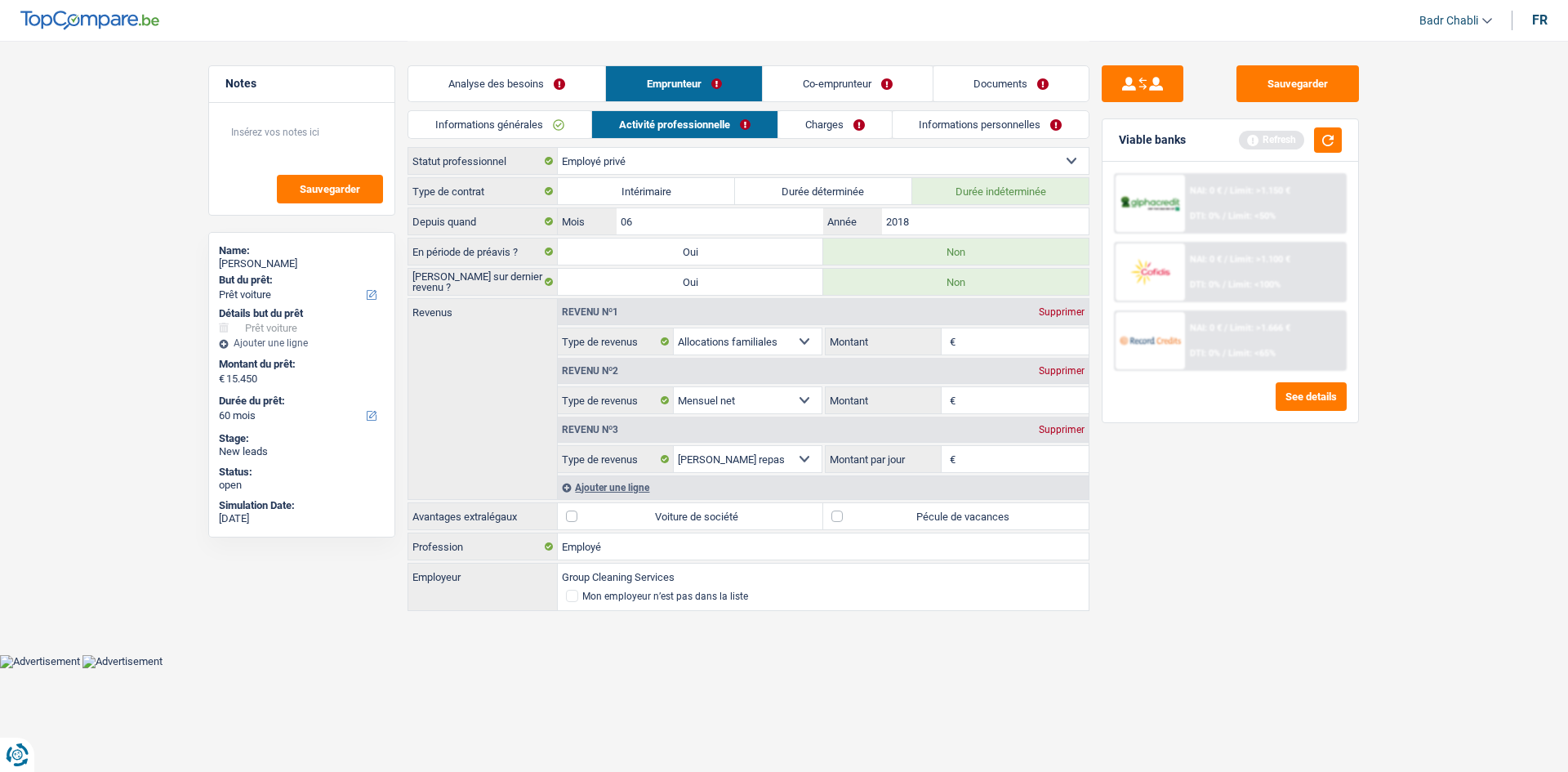
click at [1026, 344] on input "Montant" at bounding box center [1025, 341] width 130 height 26
click at [969, 401] on input "Montant" at bounding box center [1025, 400] width 130 height 26
click at [1020, 395] on input "Montant" at bounding box center [1025, 400] width 130 height 26
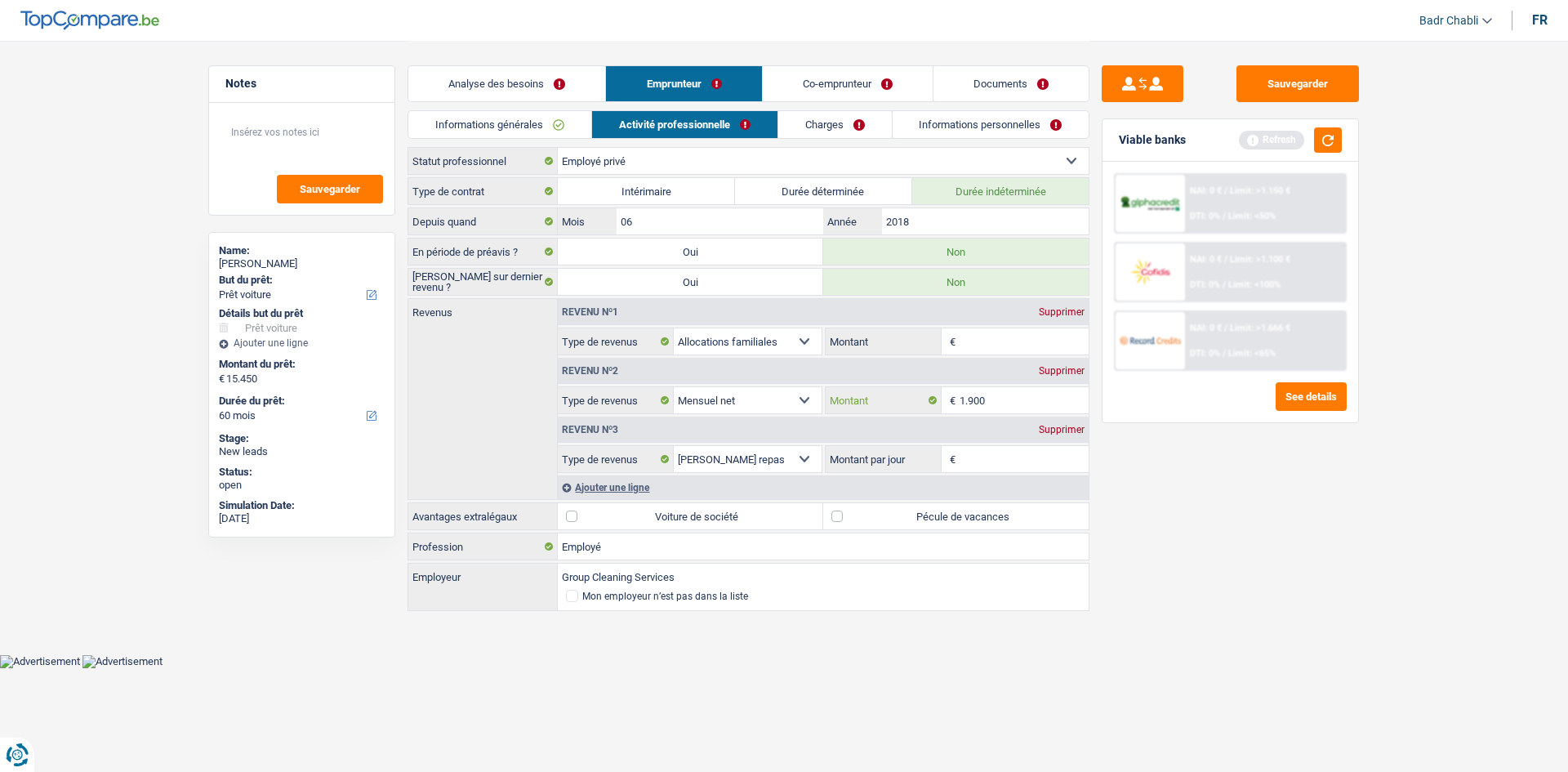
type input "1.900"
click at [851, 511] on label "Pécule de vacances" at bounding box center [955, 516] width 265 height 26
click at [851, 511] on input "Pécule de vacances" at bounding box center [955, 516] width 265 height 26
checkbox input "true"
click at [1008, 454] on input "Montant par jour" at bounding box center [1025, 459] width 130 height 26
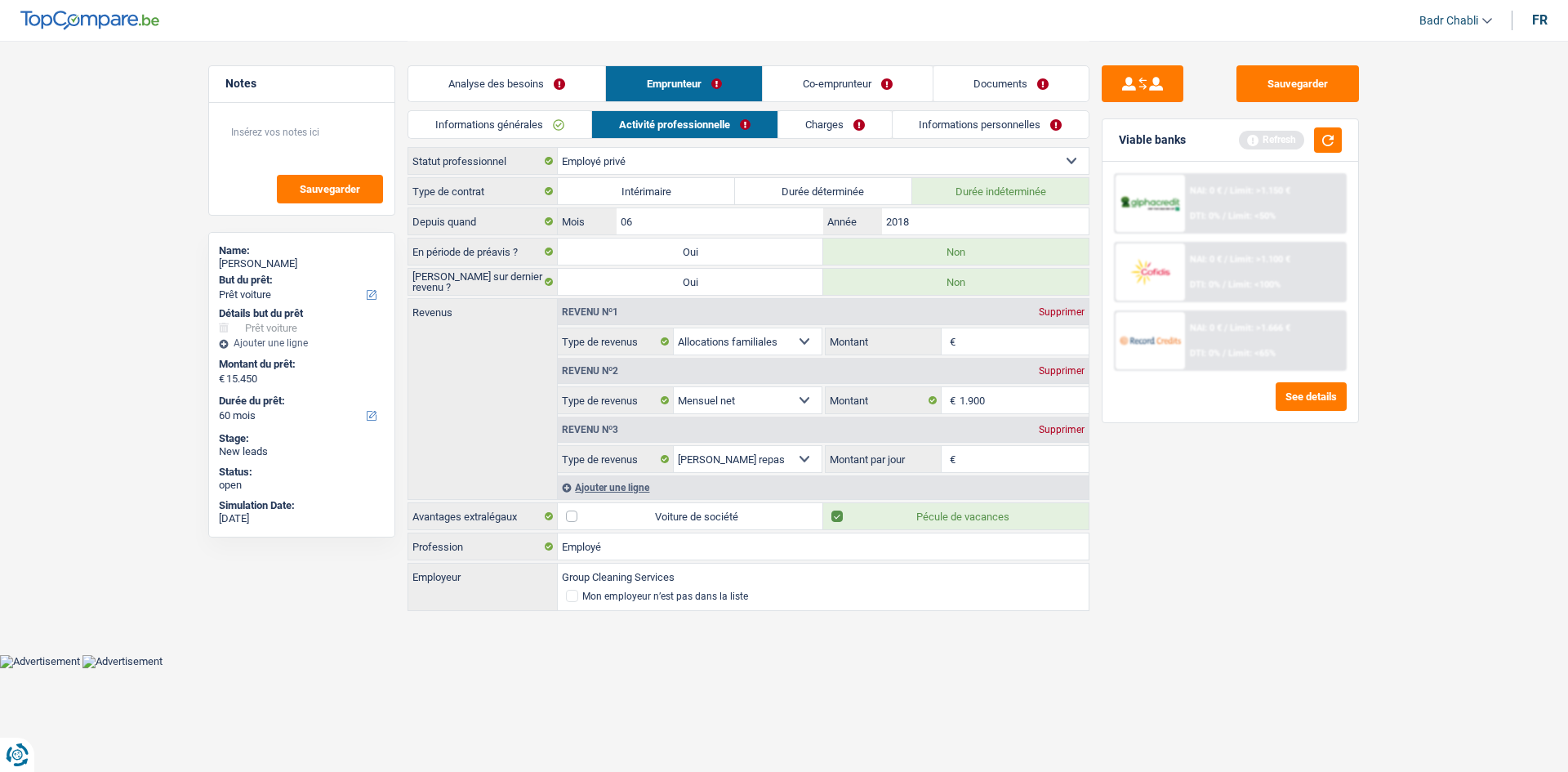
click at [1083, 425] on div "Supprimer" at bounding box center [1061, 429] width 54 height 9
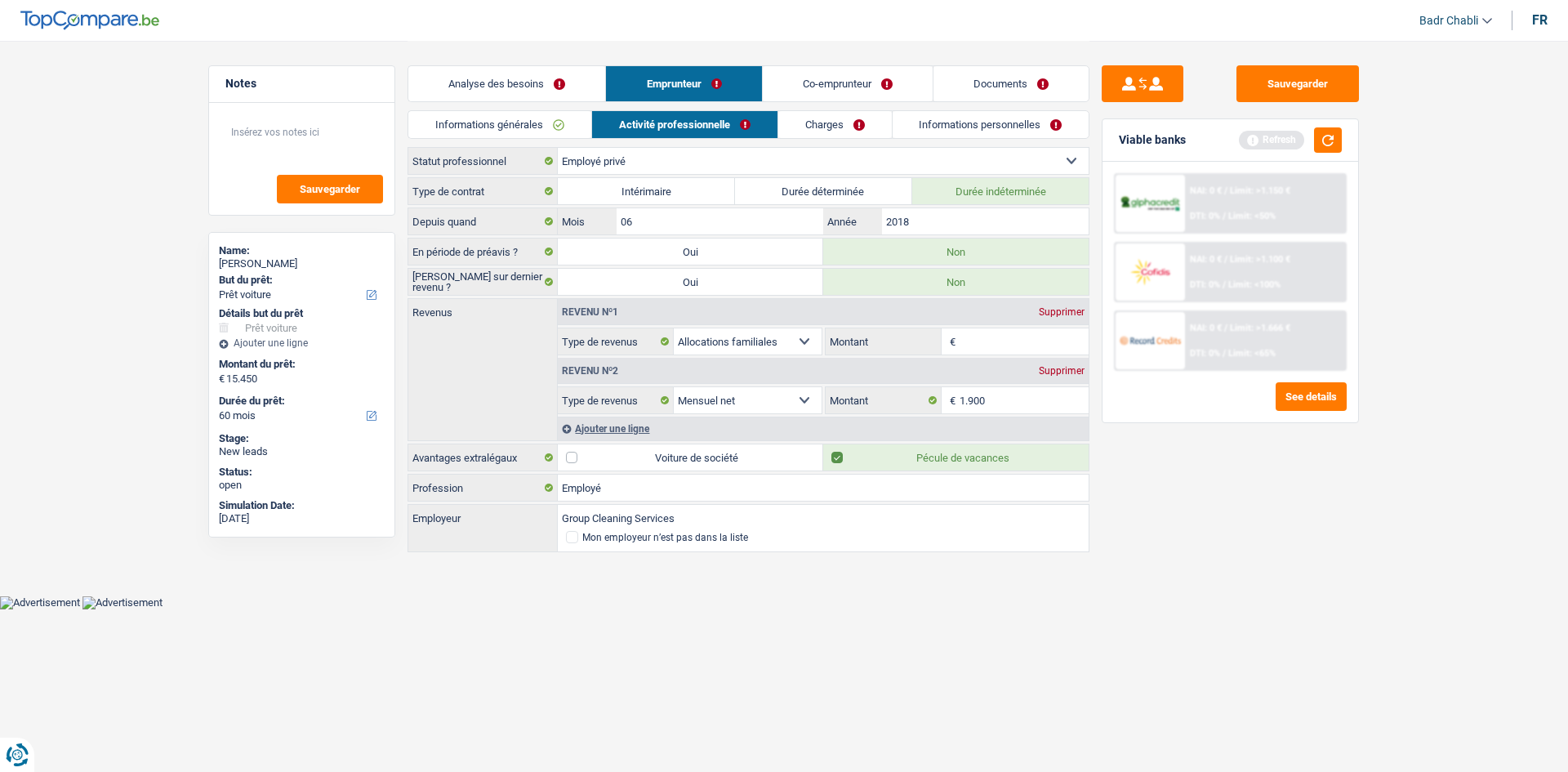
click at [1017, 333] on input "Montant" at bounding box center [1025, 341] width 130 height 26
click at [1010, 336] on input "Montant" at bounding box center [1025, 341] width 130 height 26
click at [999, 344] on input "Montant" at bounding box center [1025, 341] width 130 height 26
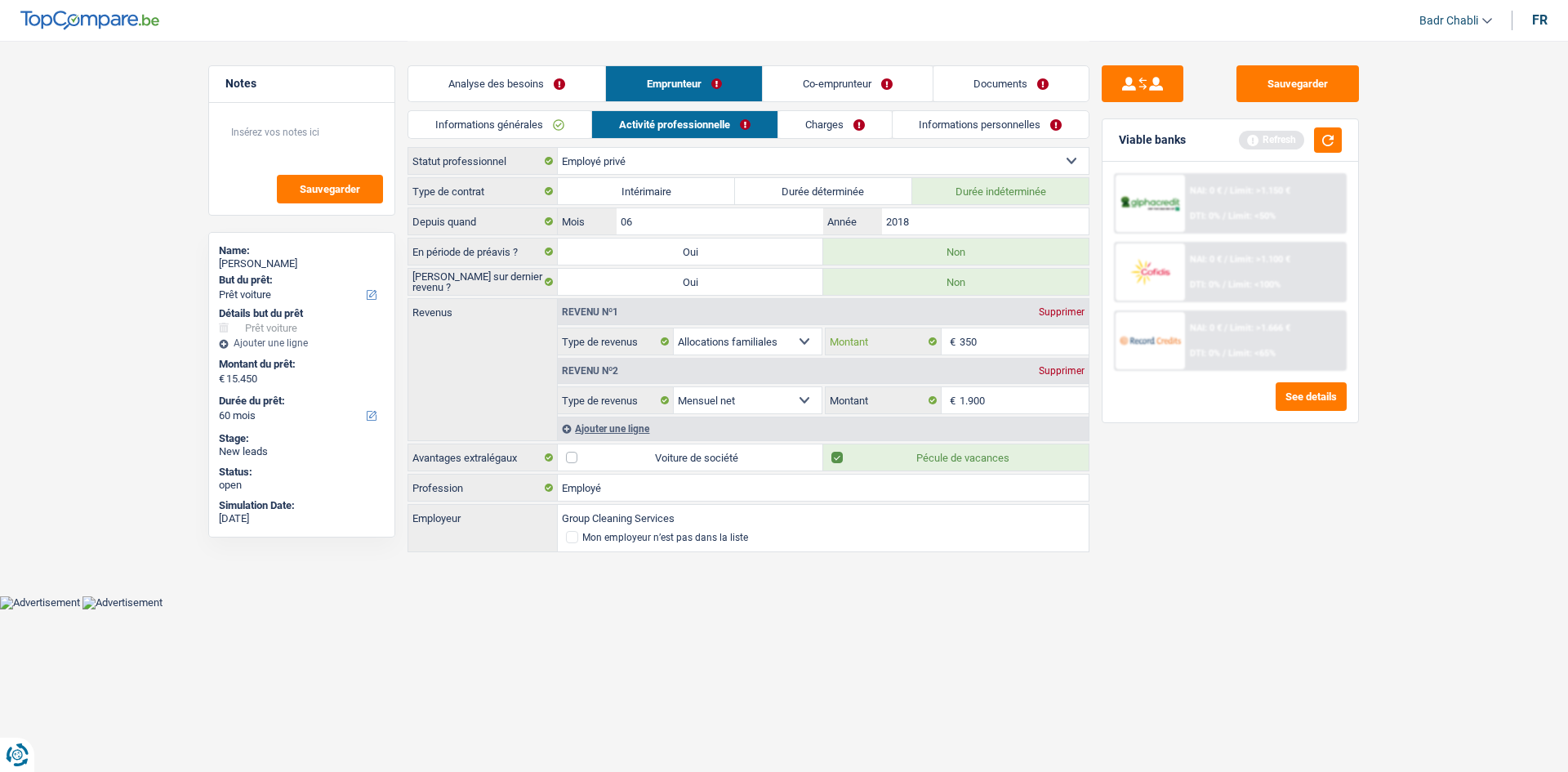
type input "350"
click at [839, 131] on link "Charges" at bounding box center [834, 125] width 113 height 27
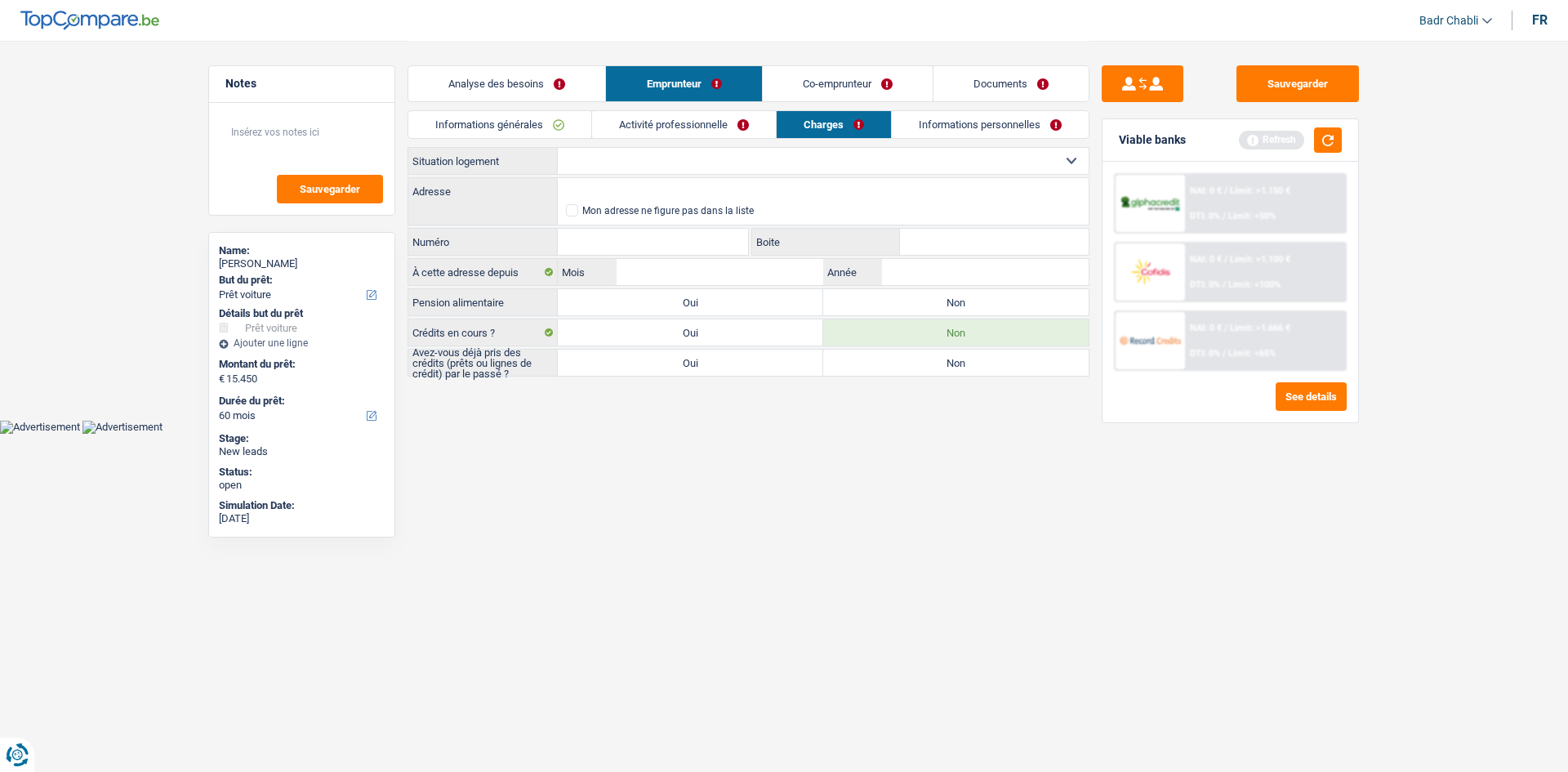
click at [697, 163] on select "Locataire Propriétaire avec prêt hypothécaire Propriétaire sans prêt hypothécai…" at bounding box center [823, 160] width 531 height 26
select select "rents"
click at [558, 148] on select "Locataire Propriétaire avec prêt hypothécaire Propriétaire sans prêt hypothécai…" at bounding box center [823, 160] width 531 height 26
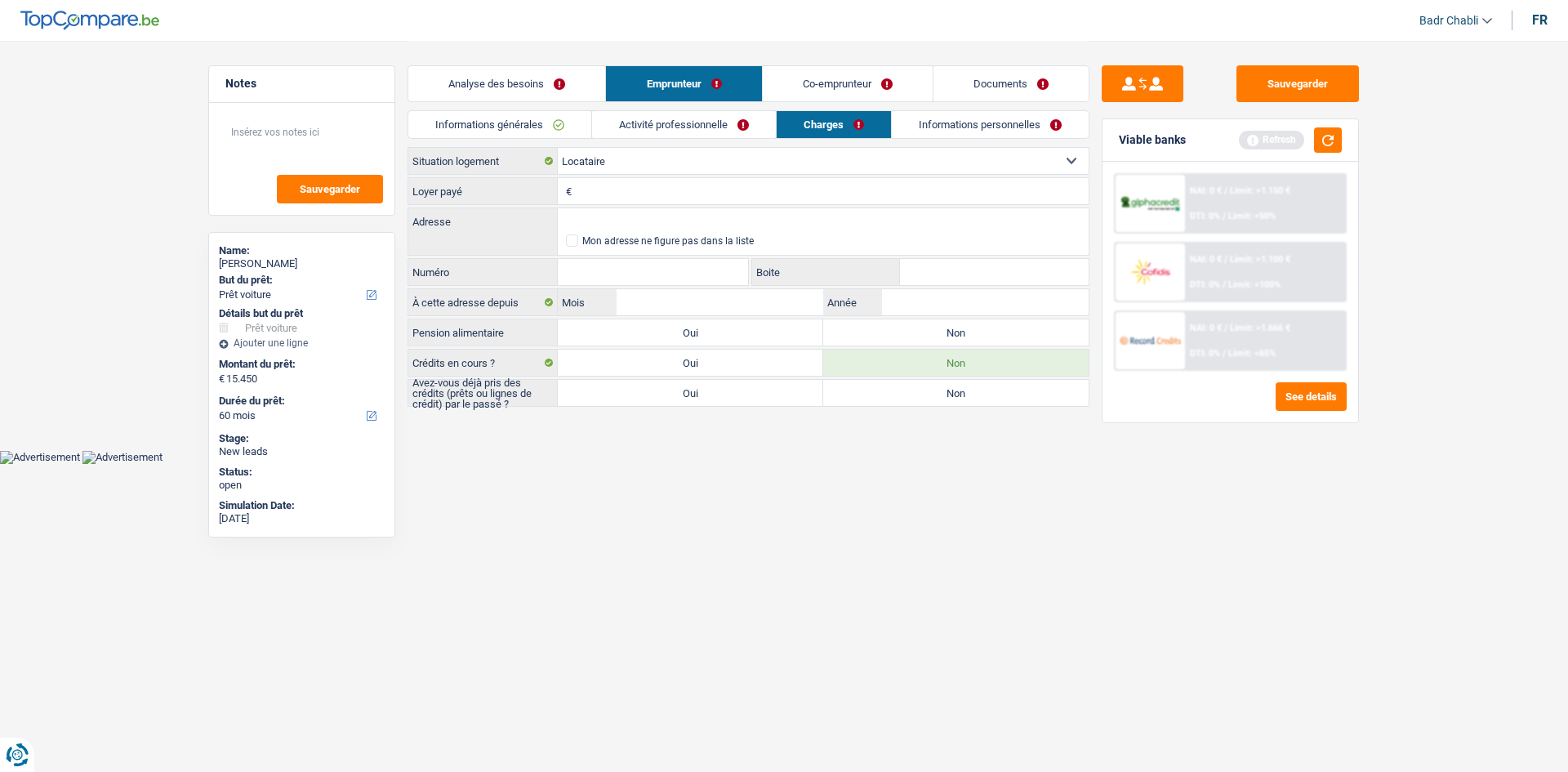
click at [930, 338] on label "Non" at bounding box center [955, 332] width 265 height 26
click at [930, 338] on input "Non" at bounding box center [955, 332] width 265 height 26
radio input "true"
click at [746, 394] on label "Oui" at bounding box center [690, 392] width 265 height 26
click at [746, 394] on input "Oui" at bounding box center [690, 392] width 265 height 26
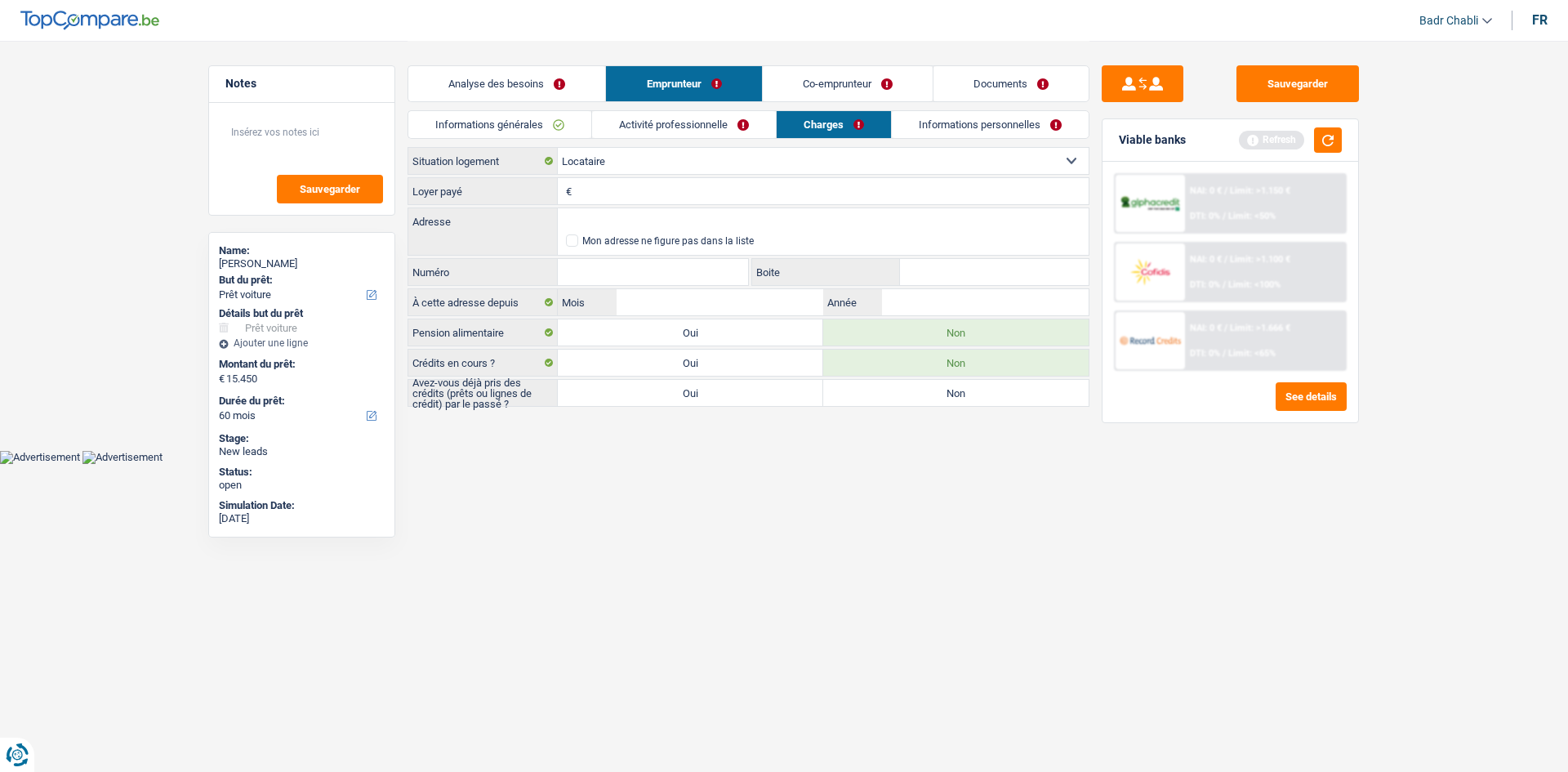
radio input "true"
click at [1325, 141] on button "button" at bounding box center [1327, 140] width 28 height 26
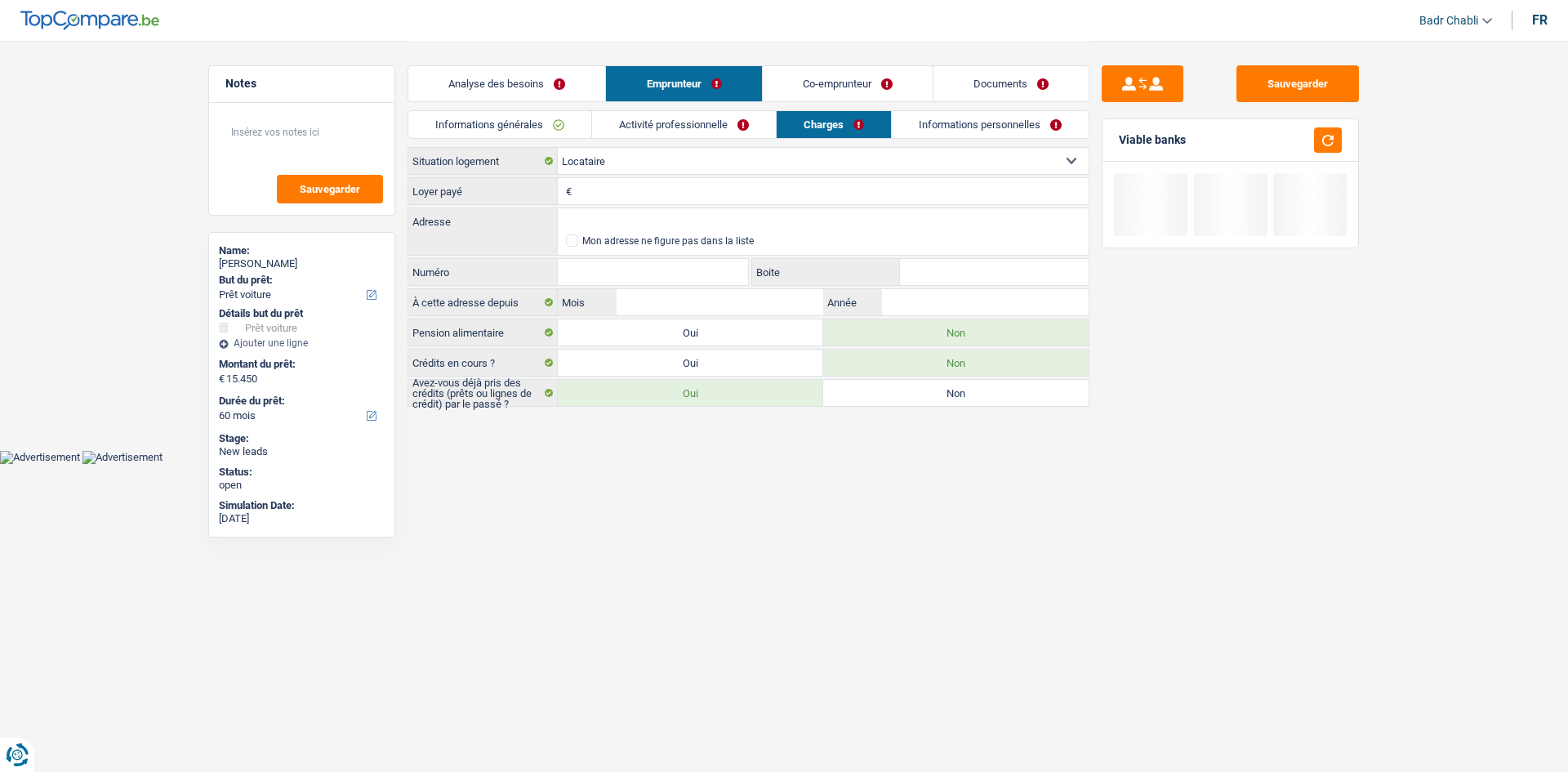
click at [622, 190] on input "Loyer payé" at bounding box center [832, 191] width 513 height 26
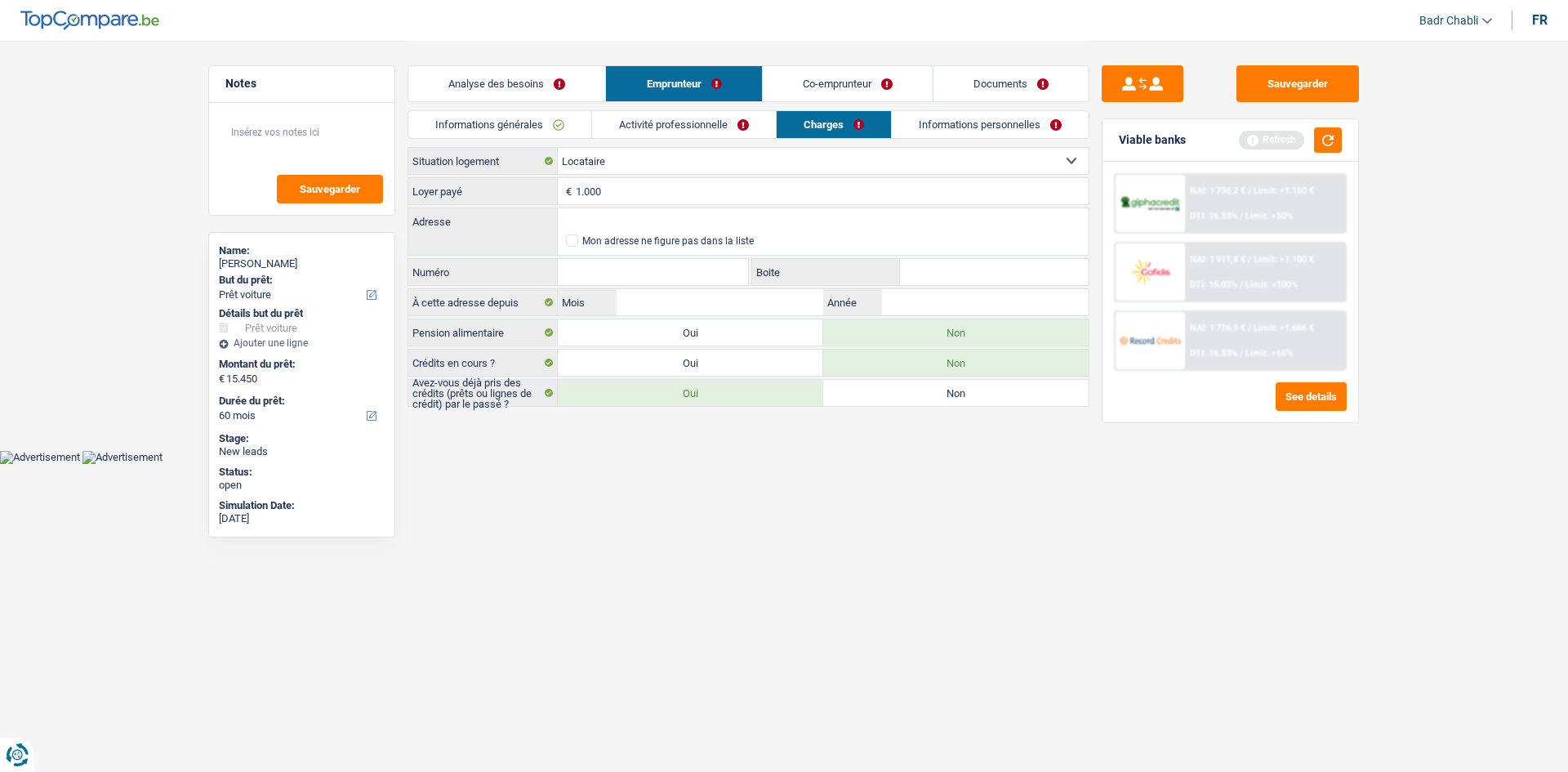
type input "1.000"
click at [677, 218] on input "Adresse" at bounding box center [823, 221] width 531 height 26
type input "Rue Eugène Toussaint, Jette, Belgium"
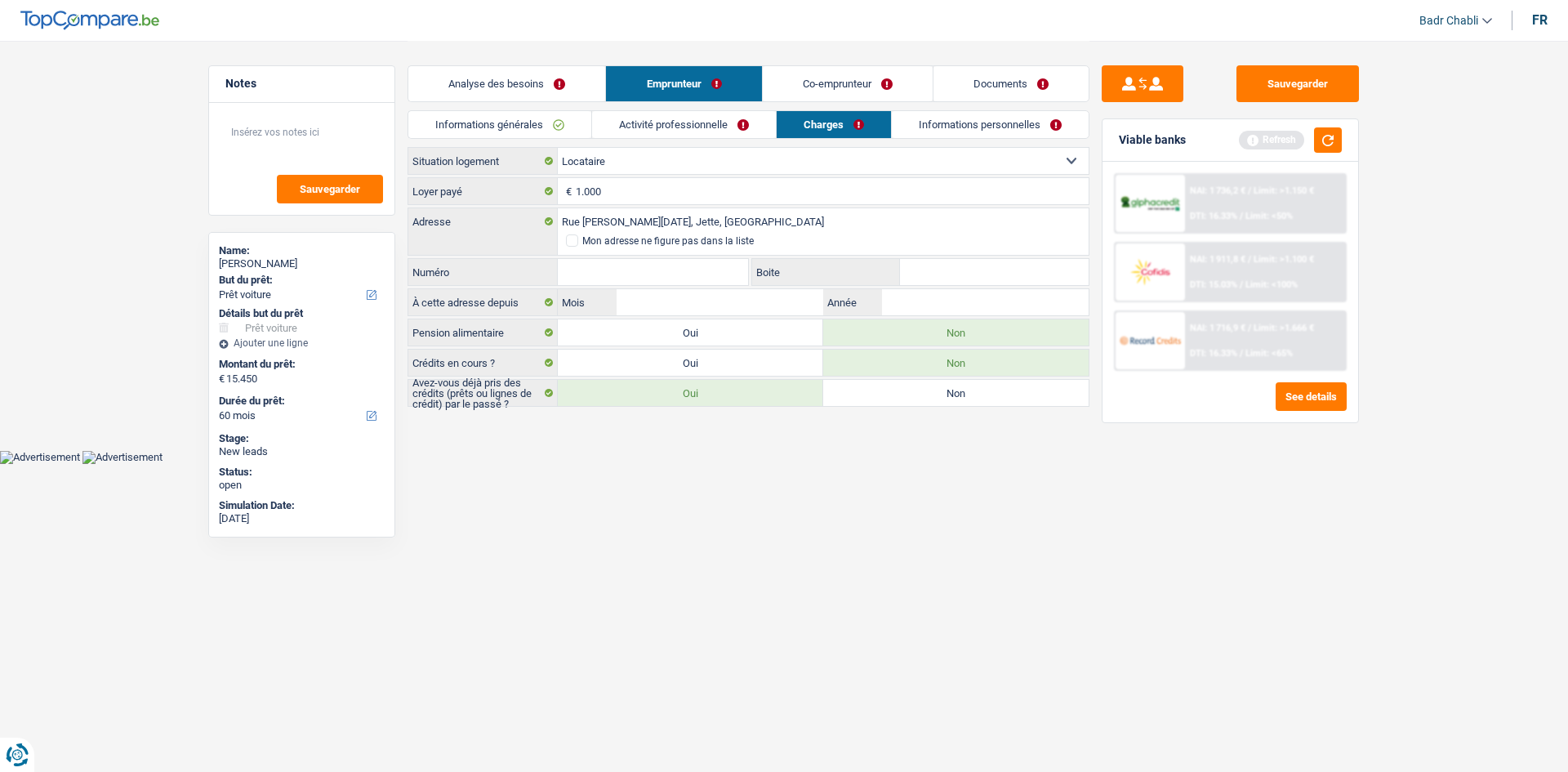
select select "BE"
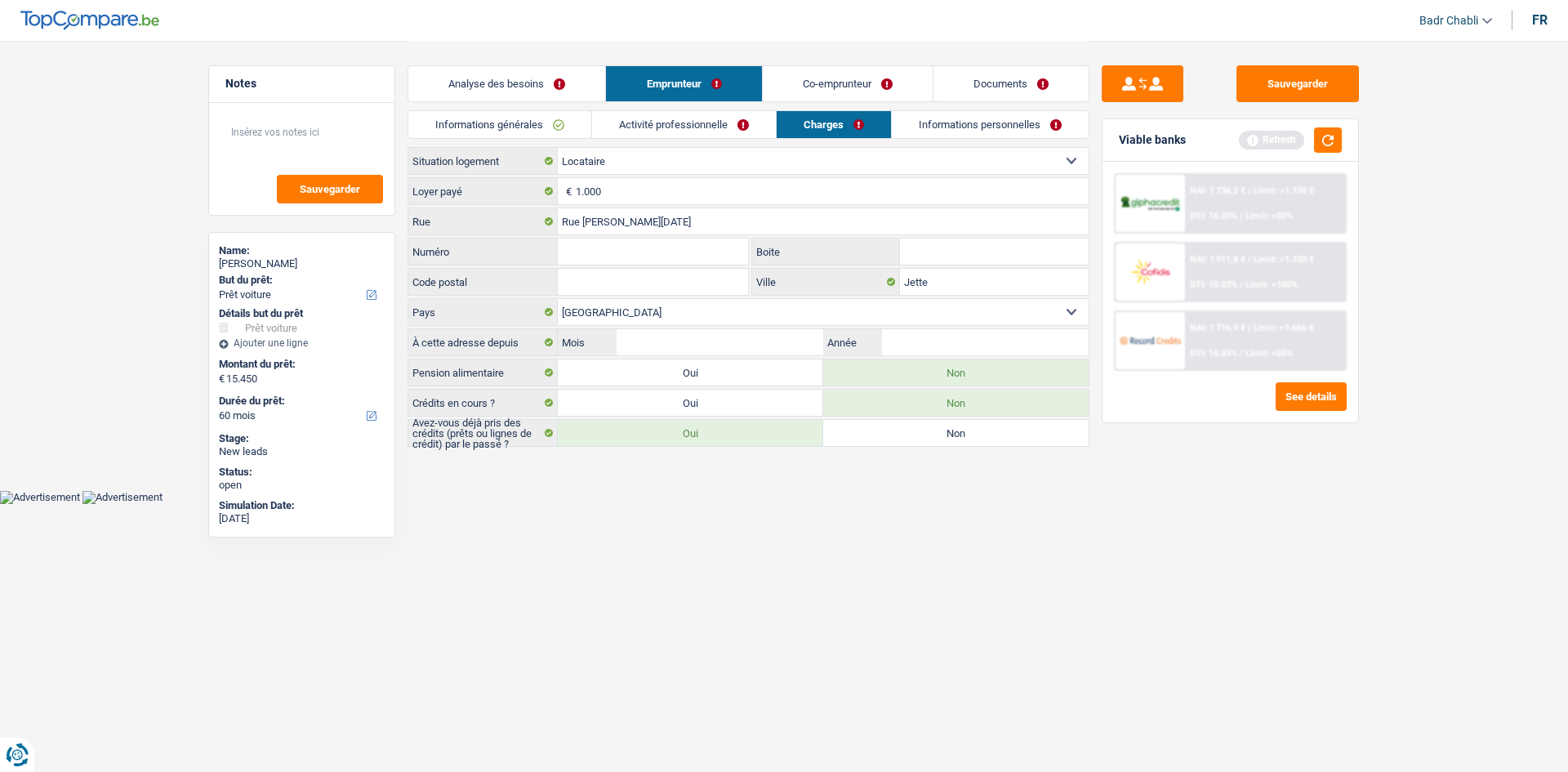
click at [638, 260] on input "Numéro" at bounding box center [653, 252] width 190 height 26
type input "48"
click at [728, 349] on input "Mois" at bounding box center [720, 342] width 206 height 26
type input "04"
type input "2020"
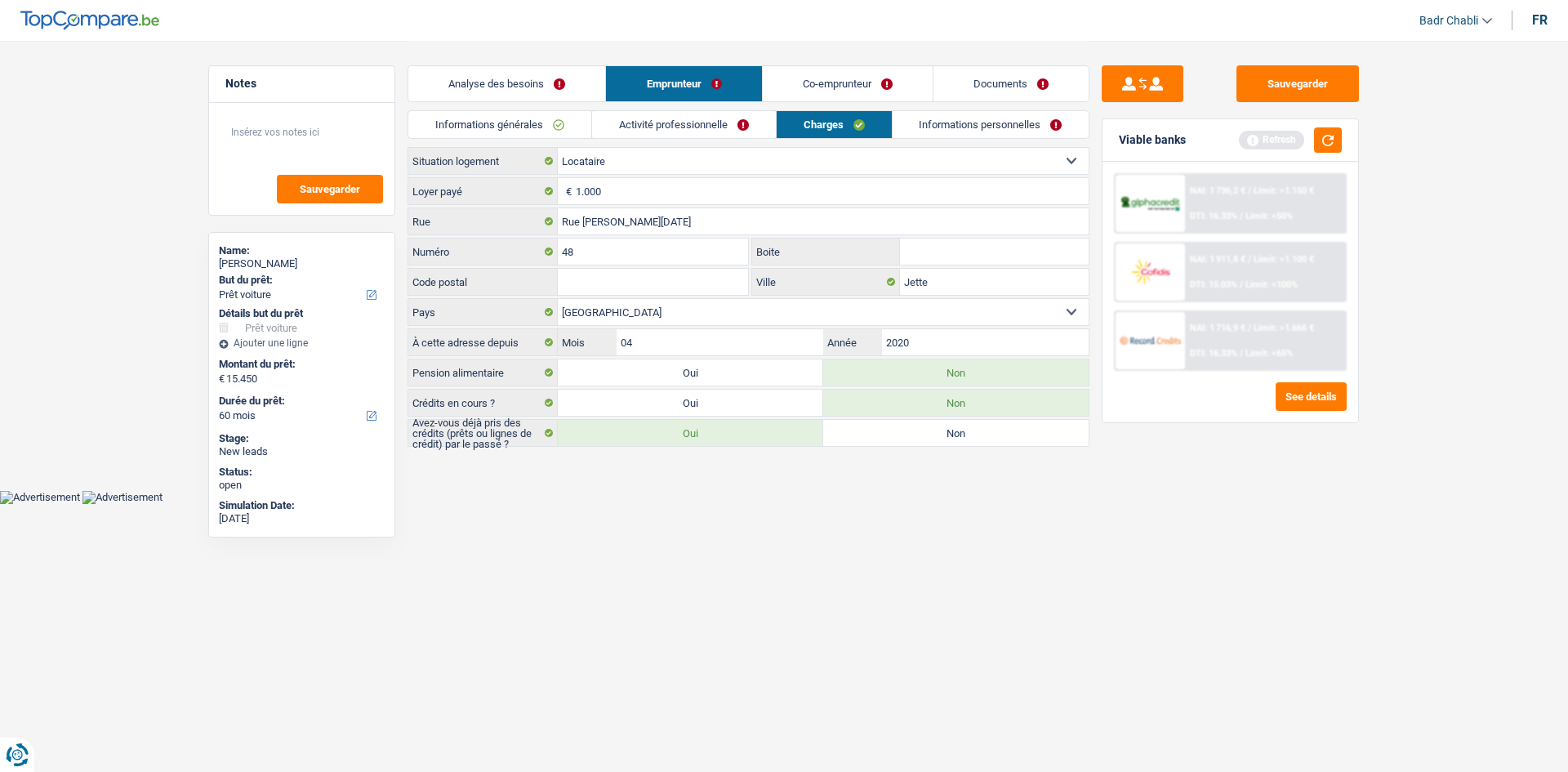
click at [1031, 120] on link "Informations personnelles" at bounding box center [990, 125] width 197 height 27
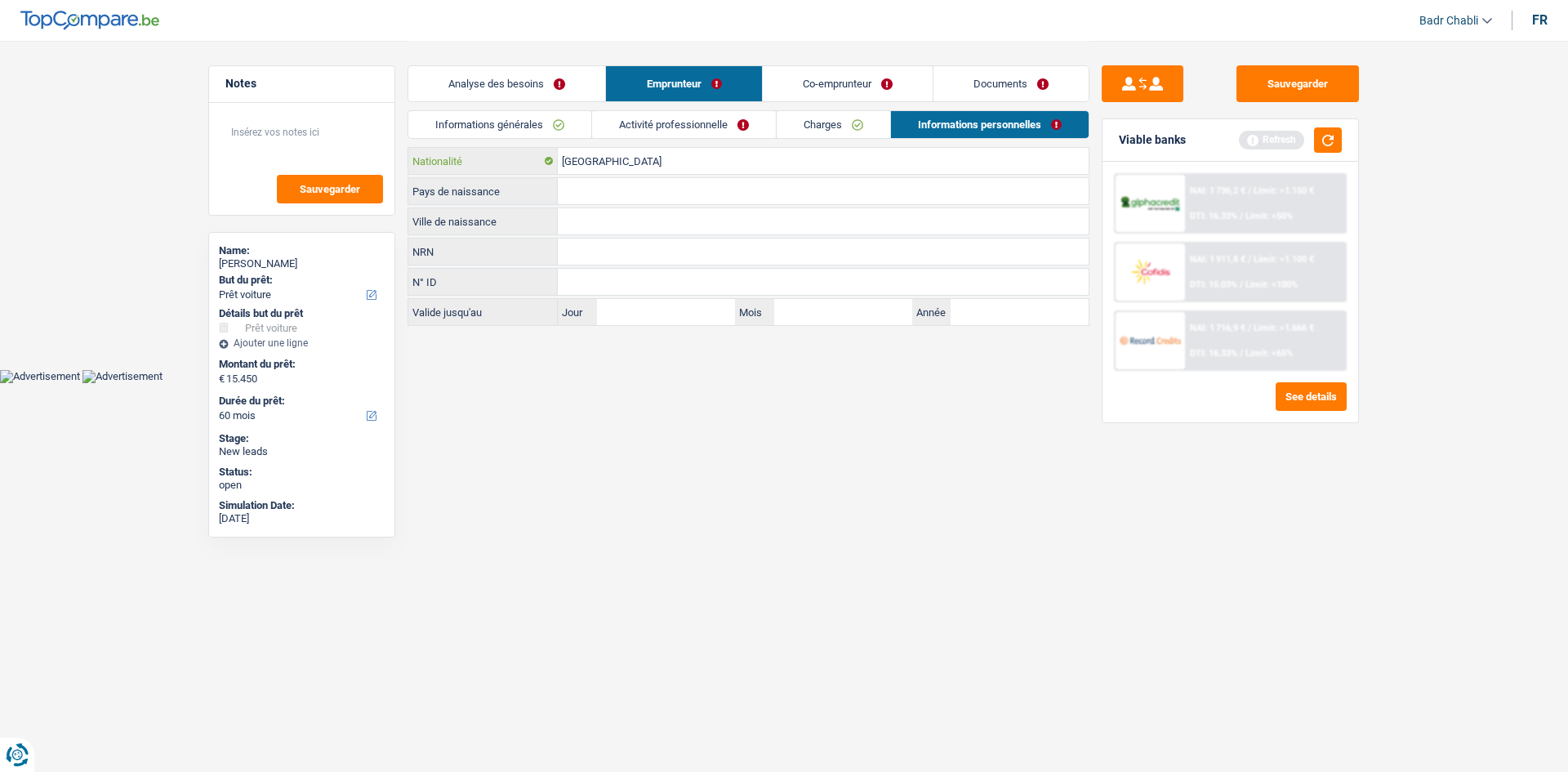
click at [595, 158] on input "Belgique" at bounding box center [823, 160] width 531 height 26
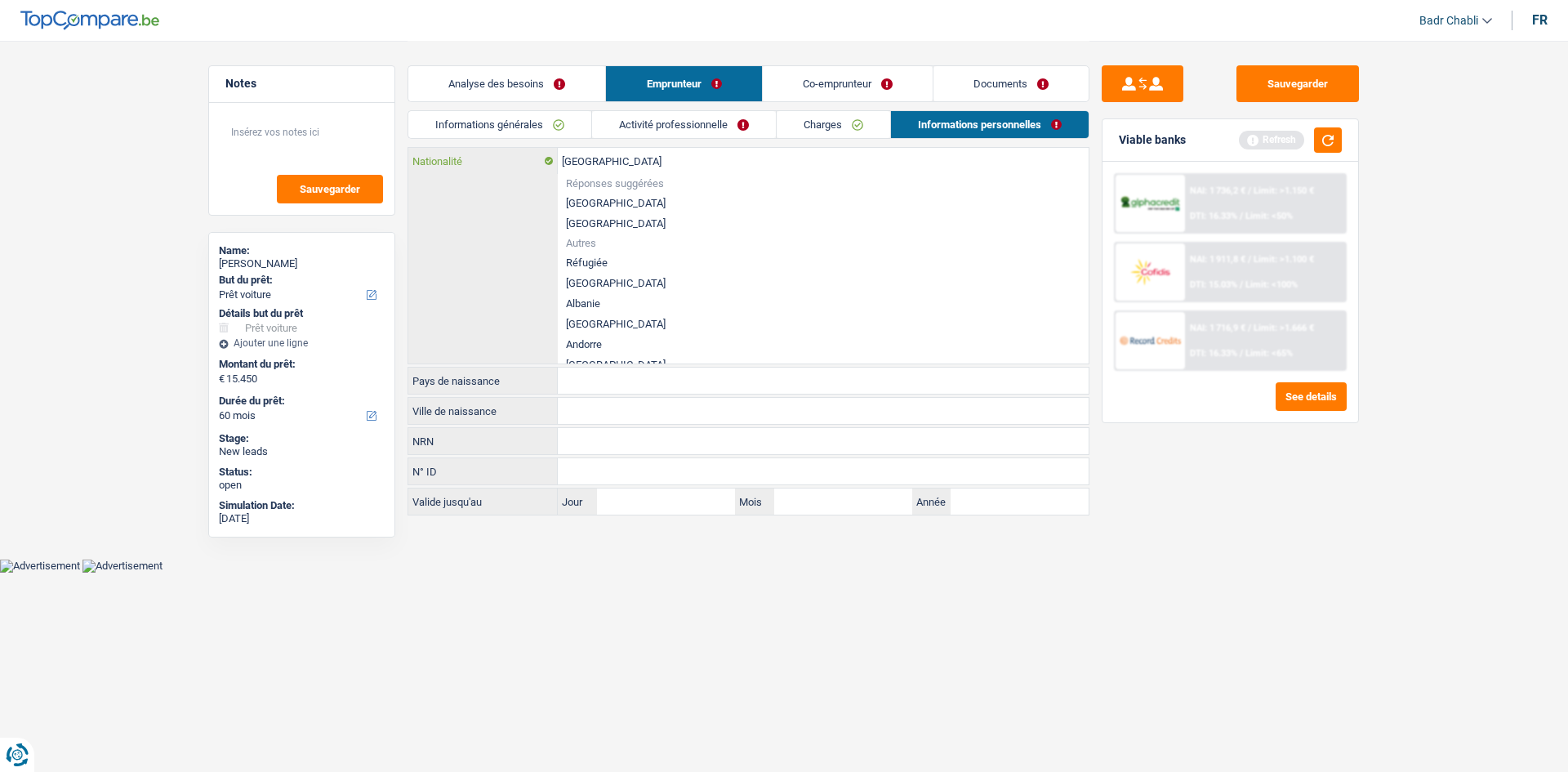
click at [595, 158] on input "Belgique" at bounding box center [823, 160] width 531 height 26
type input "ro"
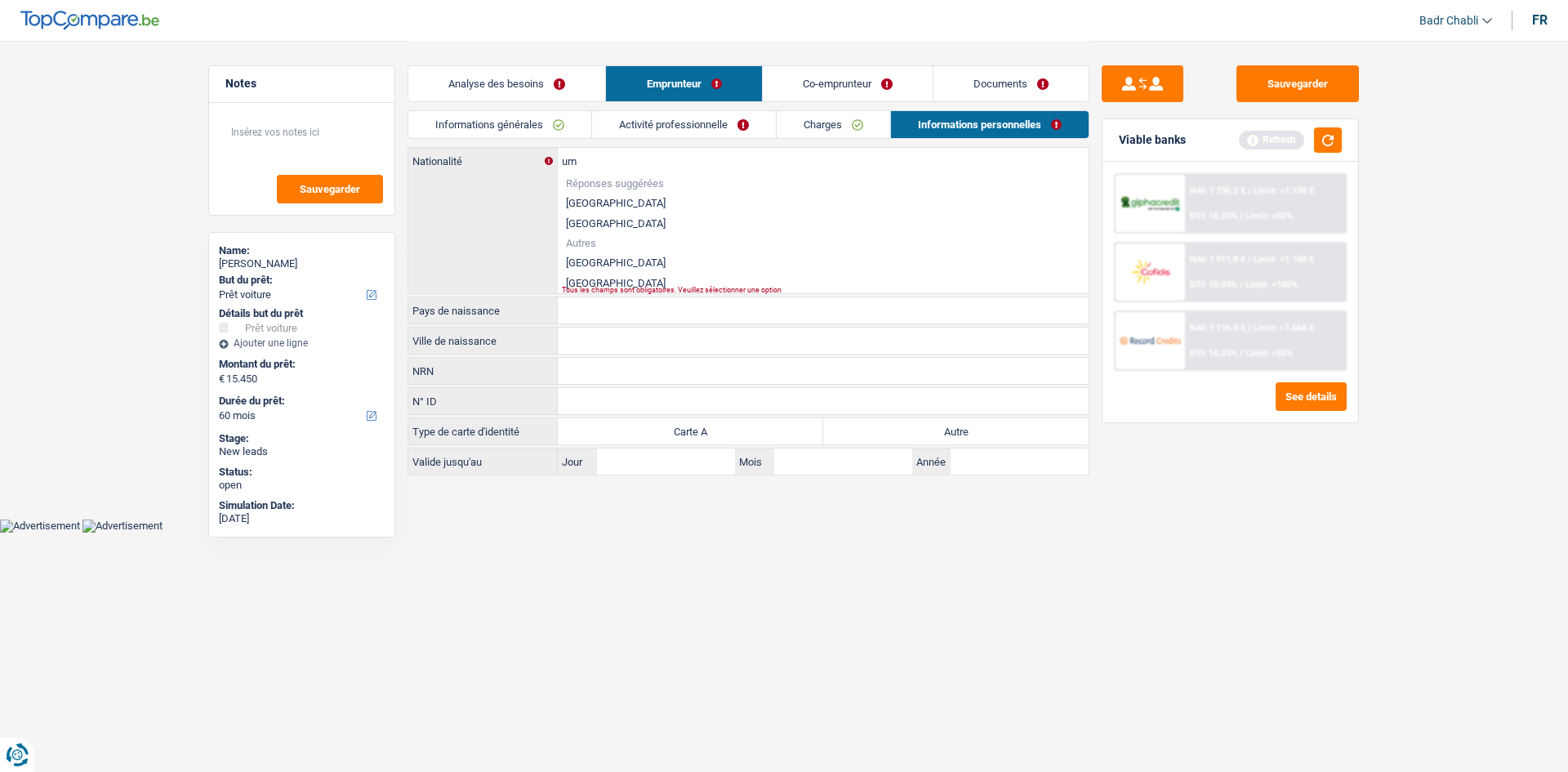
click at [609, 263] on li "Roumanie" at bounding box center [823, 263] width 531 height 20
type input "Roumanie"
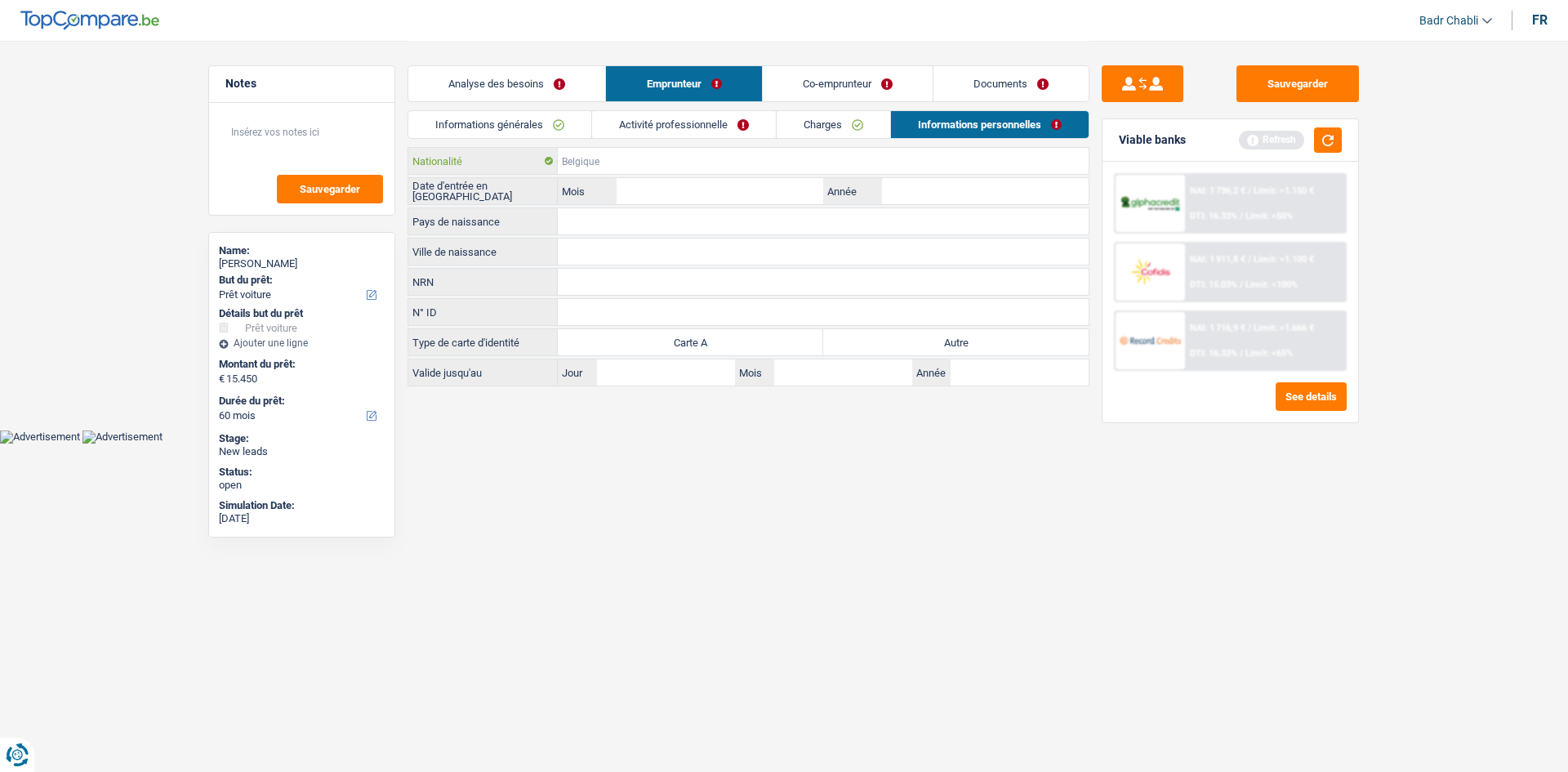
click at [608, 162] on input "Nationalité" at bounding box center [823, 160] width 531 height 26
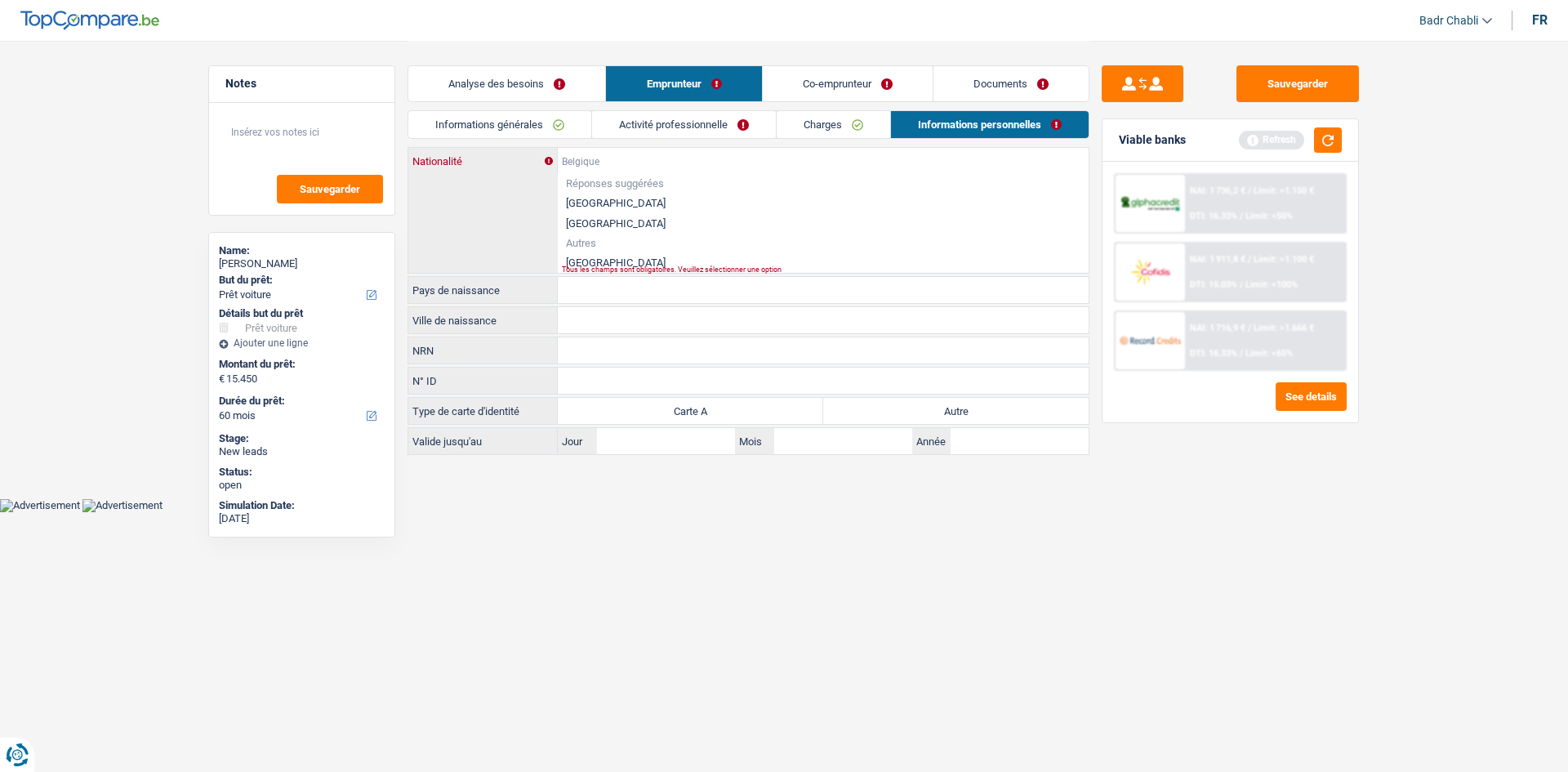
click at [608, 162] on input "Nationalité" at bounding box center [823, 160] width 531 height 26
paste input "15.450"
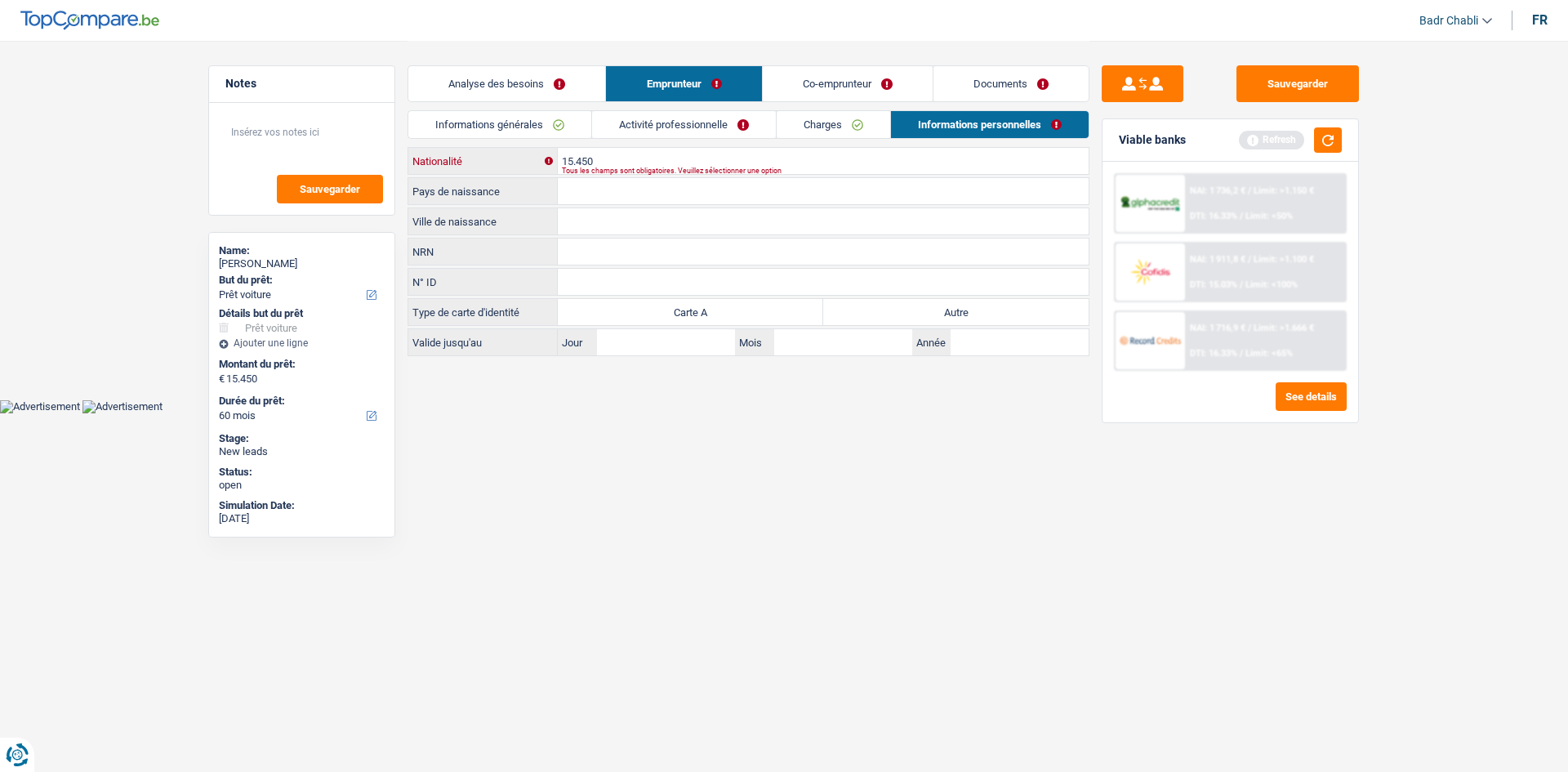
click at [590, 150] on input "15.450" at bounding box center [823, 160] width 531 height 26
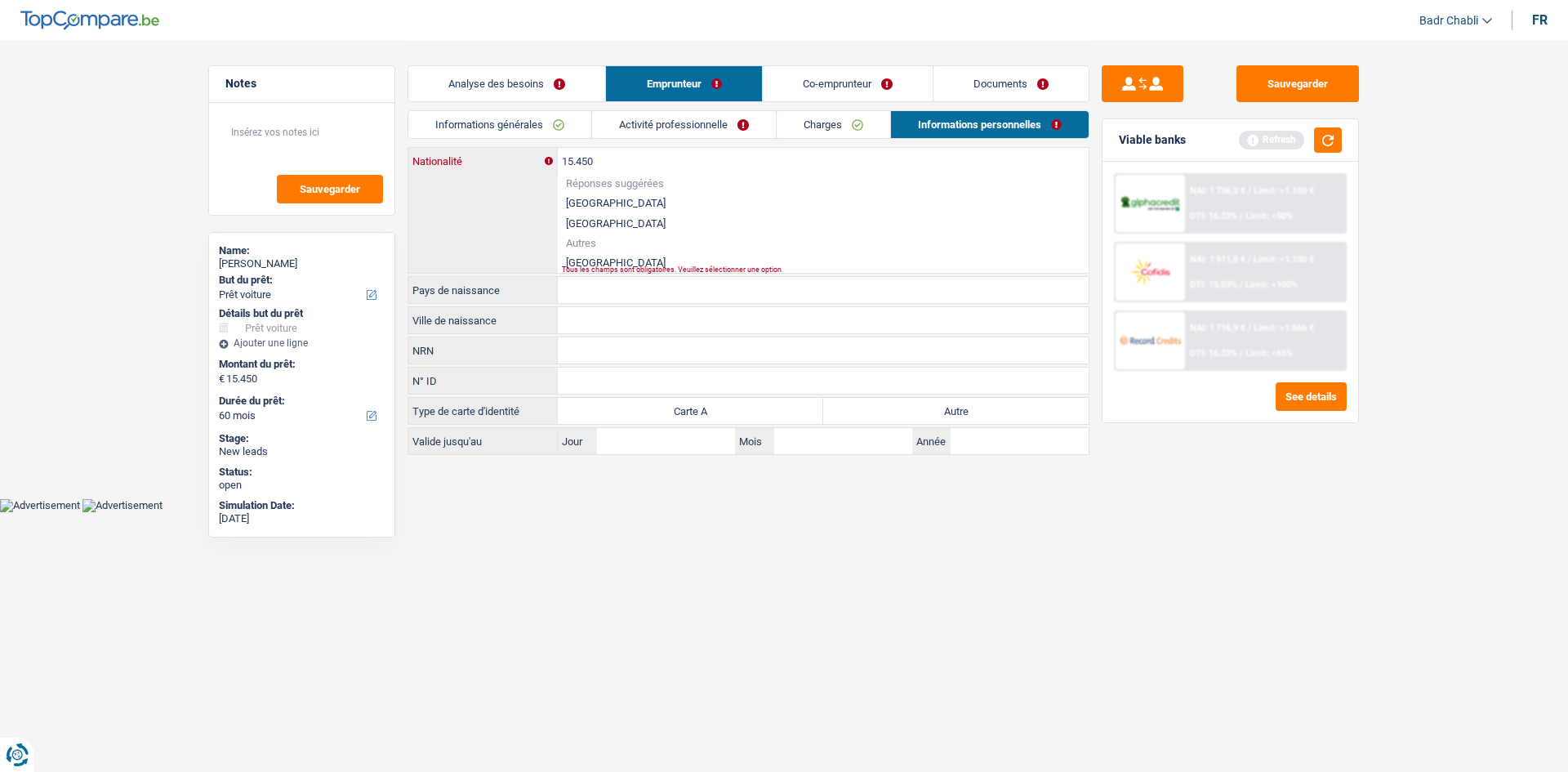
click at [590, 150] on input "15.450" at bounding box center [823, 160] width 531 height 26
click at [603, 258] on li "Roumanie" at bounding box center [823, 263] width 531 height 20
type input "Roumanie"
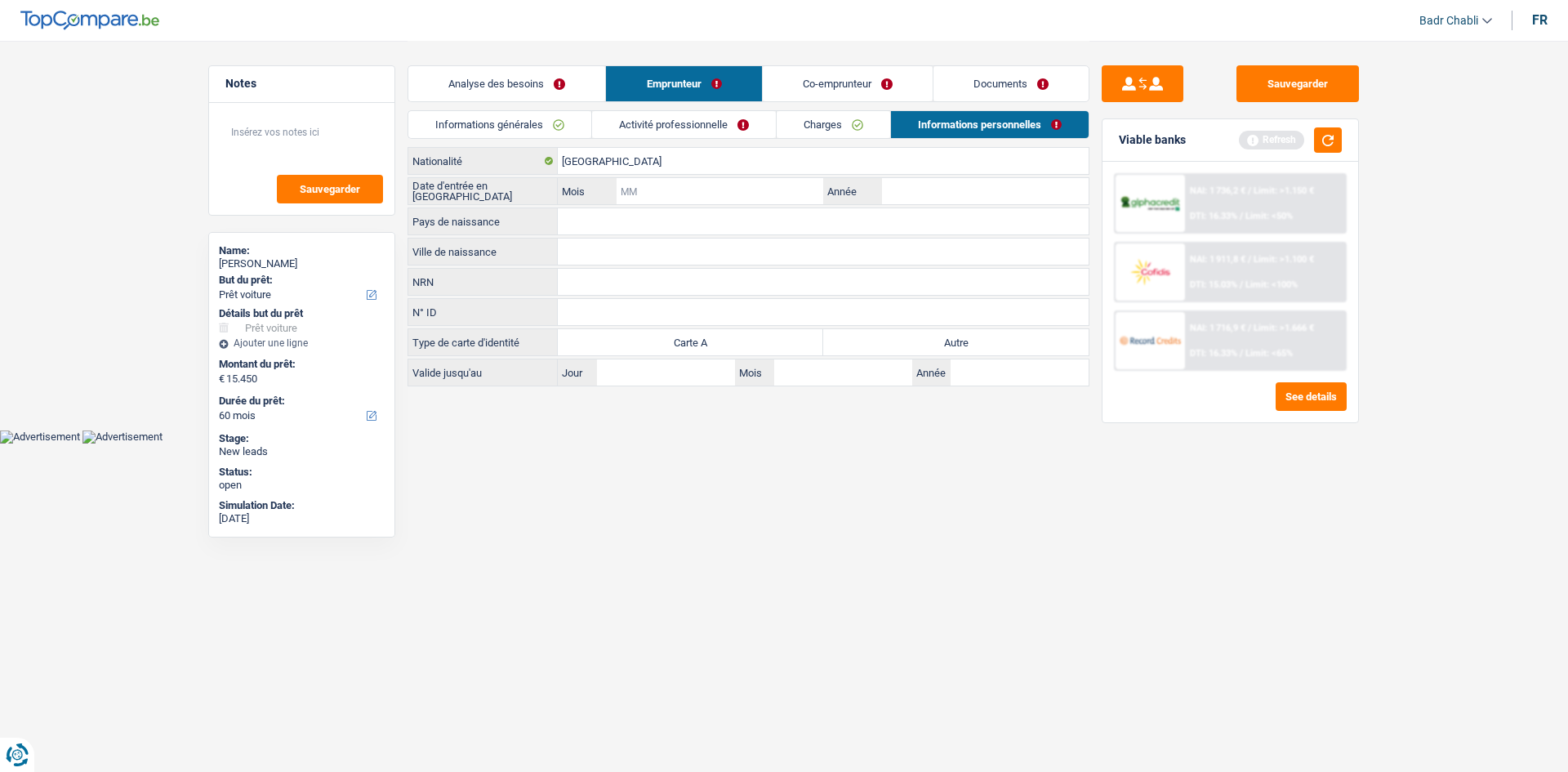
click at [790, 188] on input "Mois" at bounding box center [720, 191] width 206 height 26
type input "02"
type input "2018"
click at [783, 189] on input "02" at bounding box center [720, 191] width 206 height 26
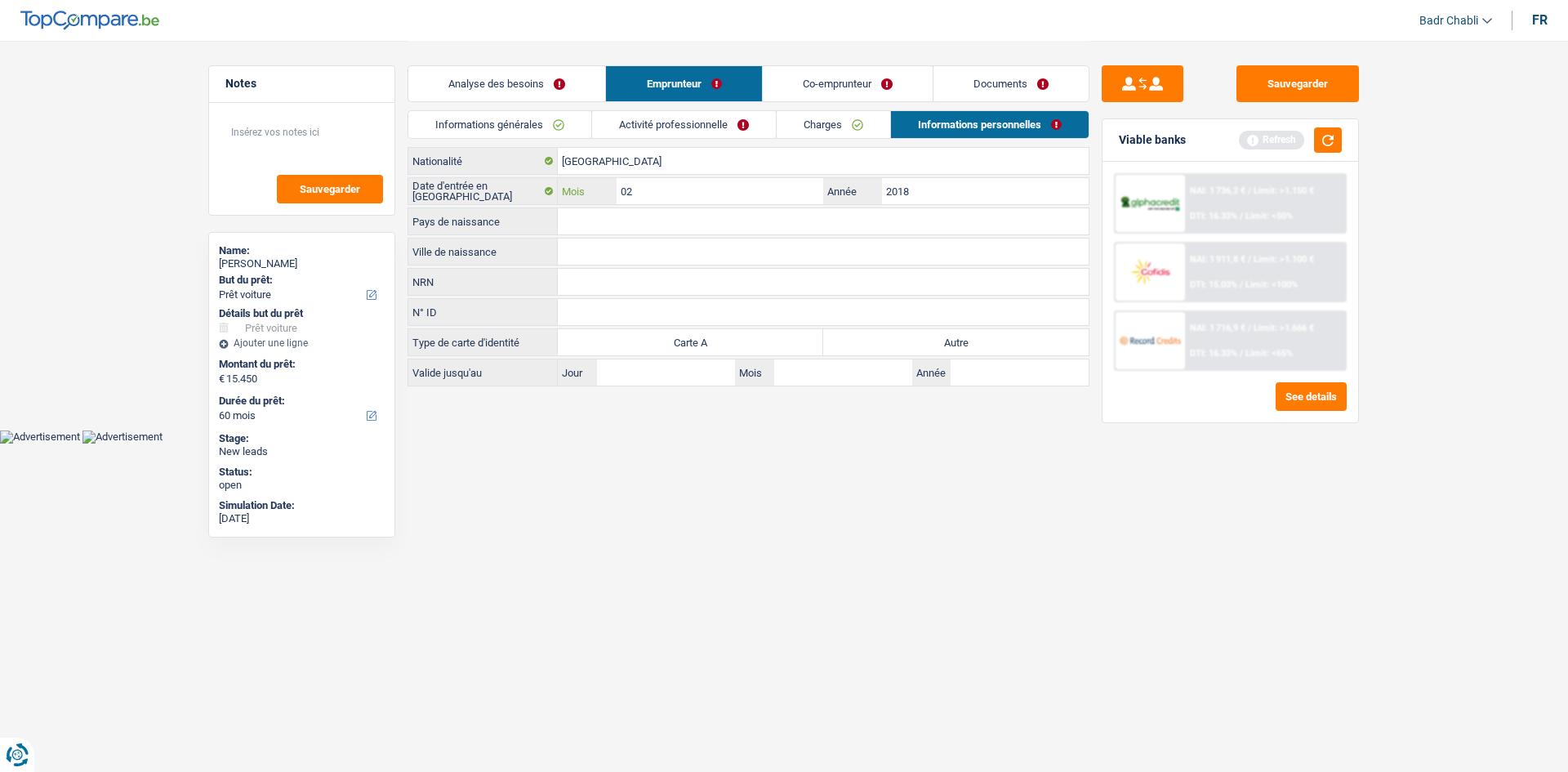
click at [783, 189] on input "02" at bounding box center [720, 191] width 206 height 26
type input "08"
click at [629, 160] on input "Roumanie" at bounding box center [823, 160] width 531 height 26
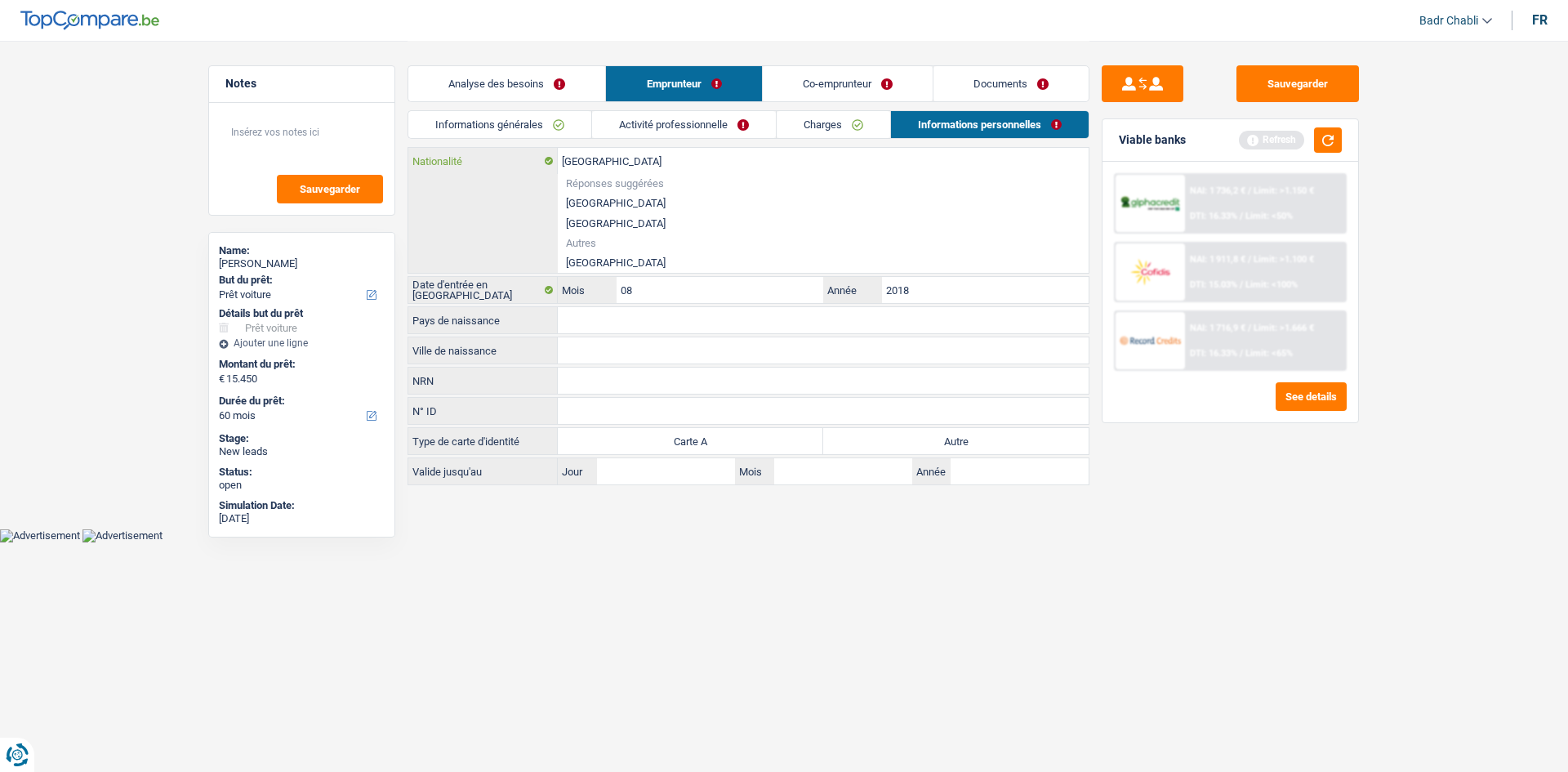
click at [629, 160] on input "Roumanie" at bounding box center [823, 160] width 531 height 26
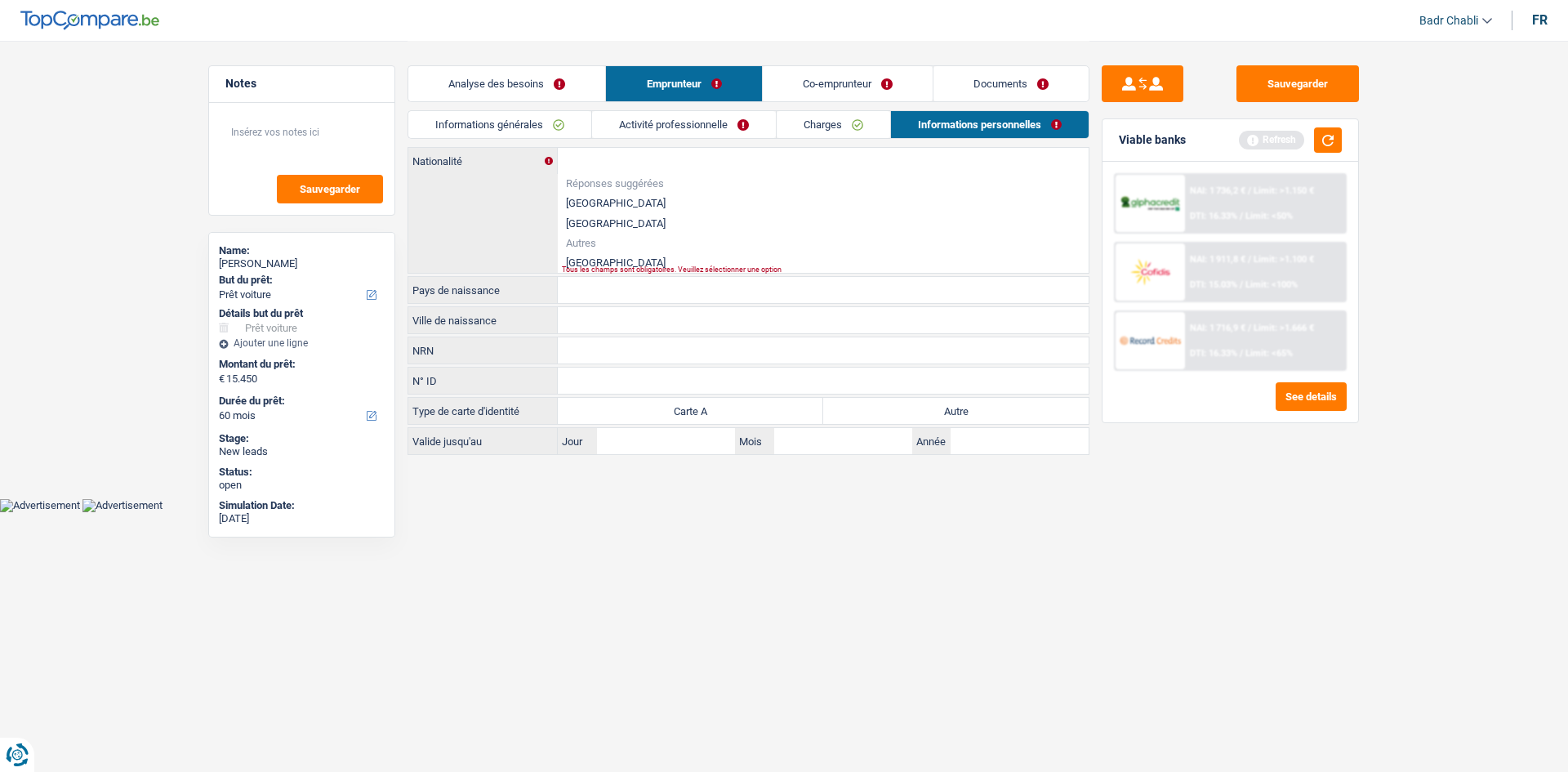
click at [605, 257] on li "Roumanie" at bounding box center [823, 263] width 531 height 20
type input "Roumanie"
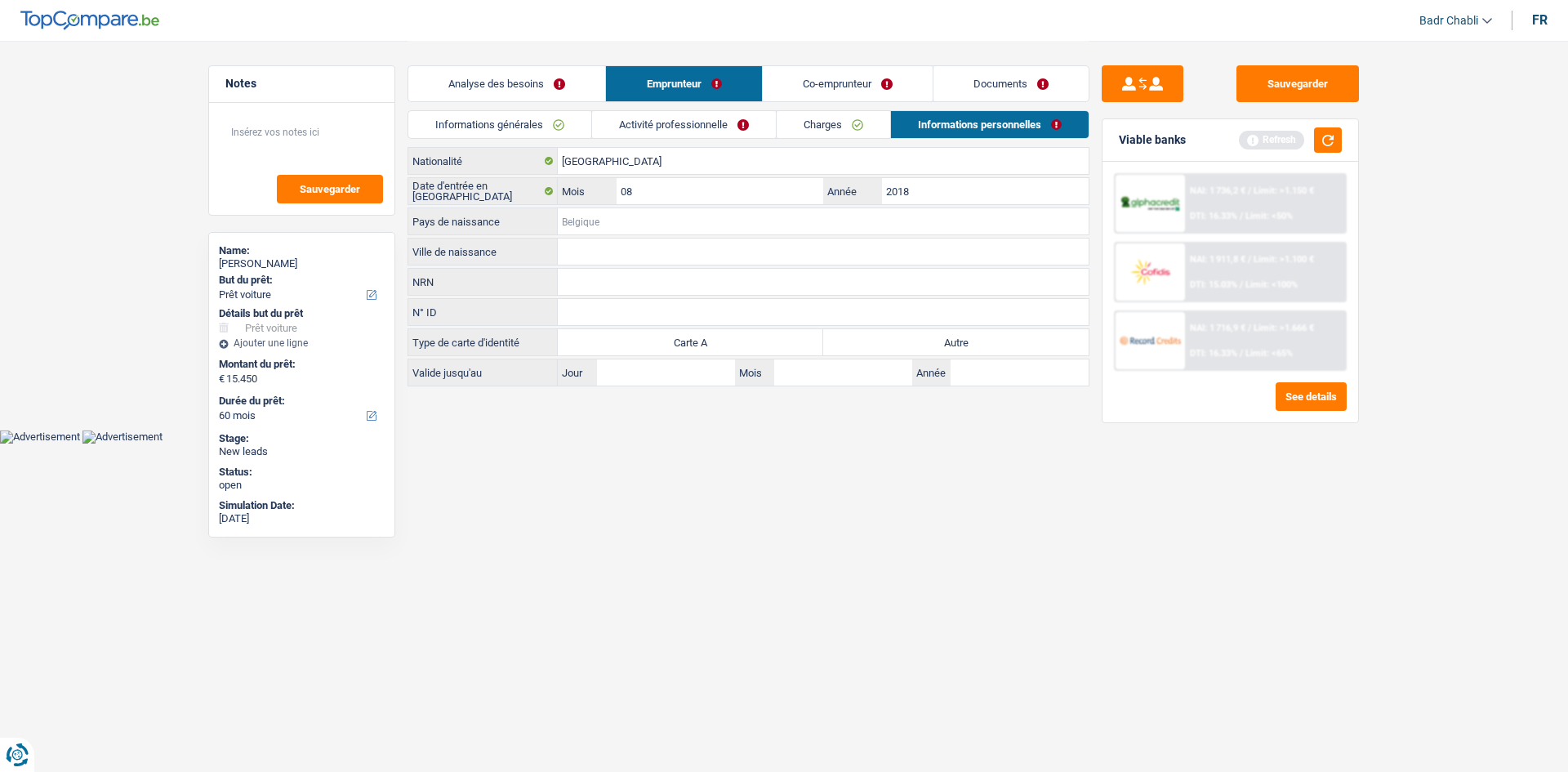
click at [611, 218] on input "Pays de naissance" at bounding box center [823, 221] width 531 height 26
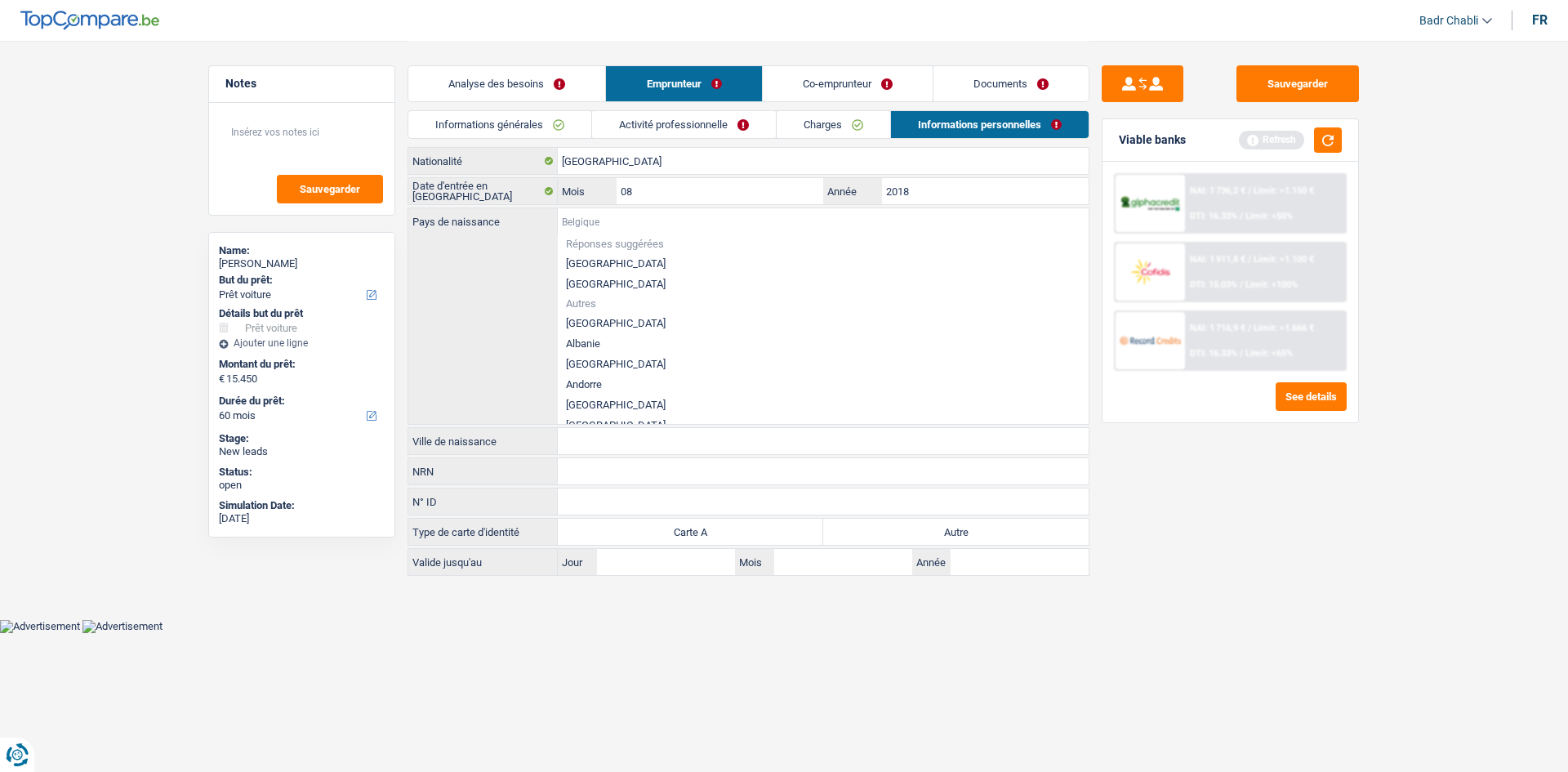
paste input "Roumanie"
type input "Roumanie"
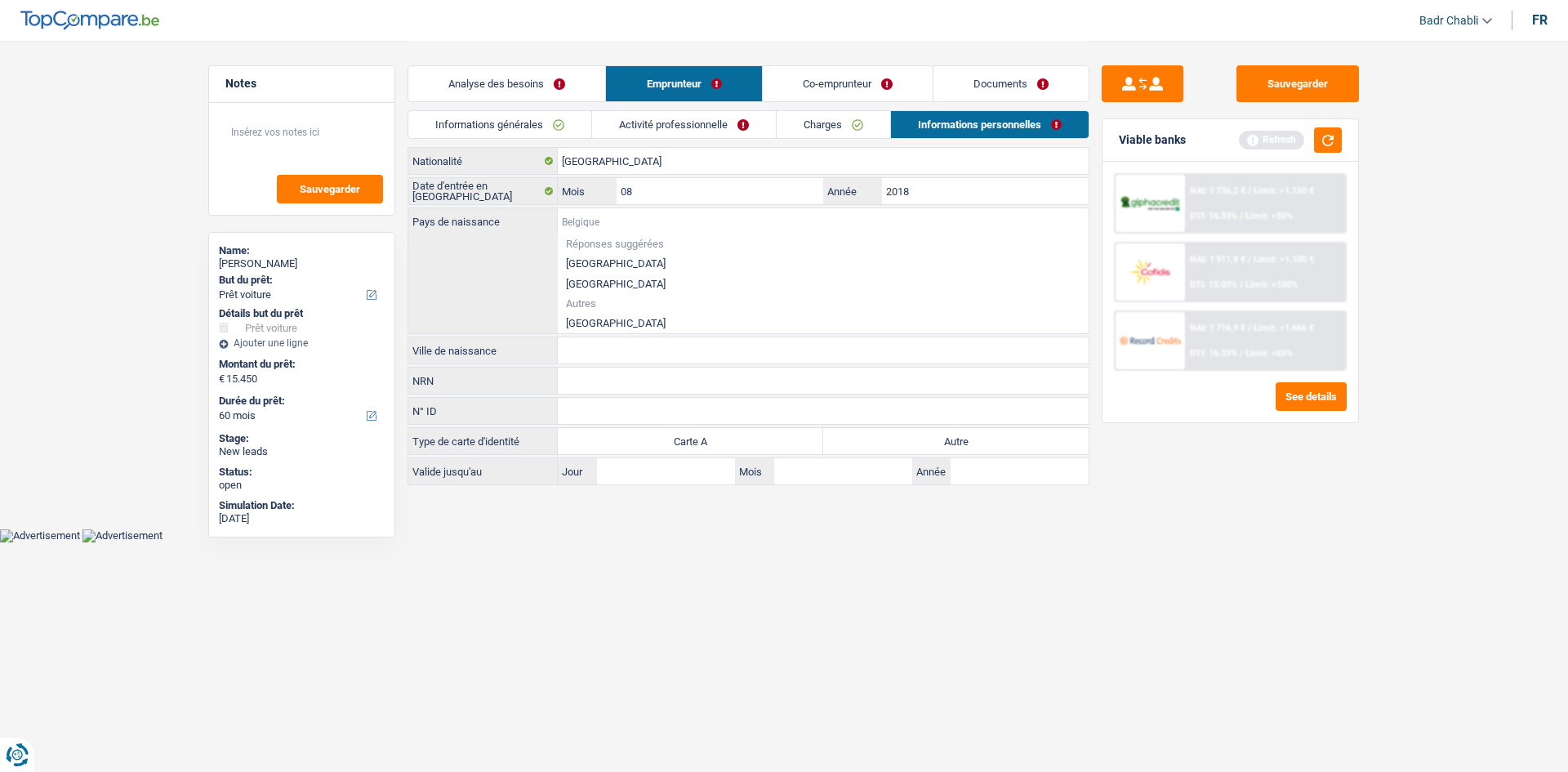
paste input "Roumanie"
type input "Roumanie"
click at [585, 319] on li "Roumanie" at bounding box center [823, 323] width 531 height 20
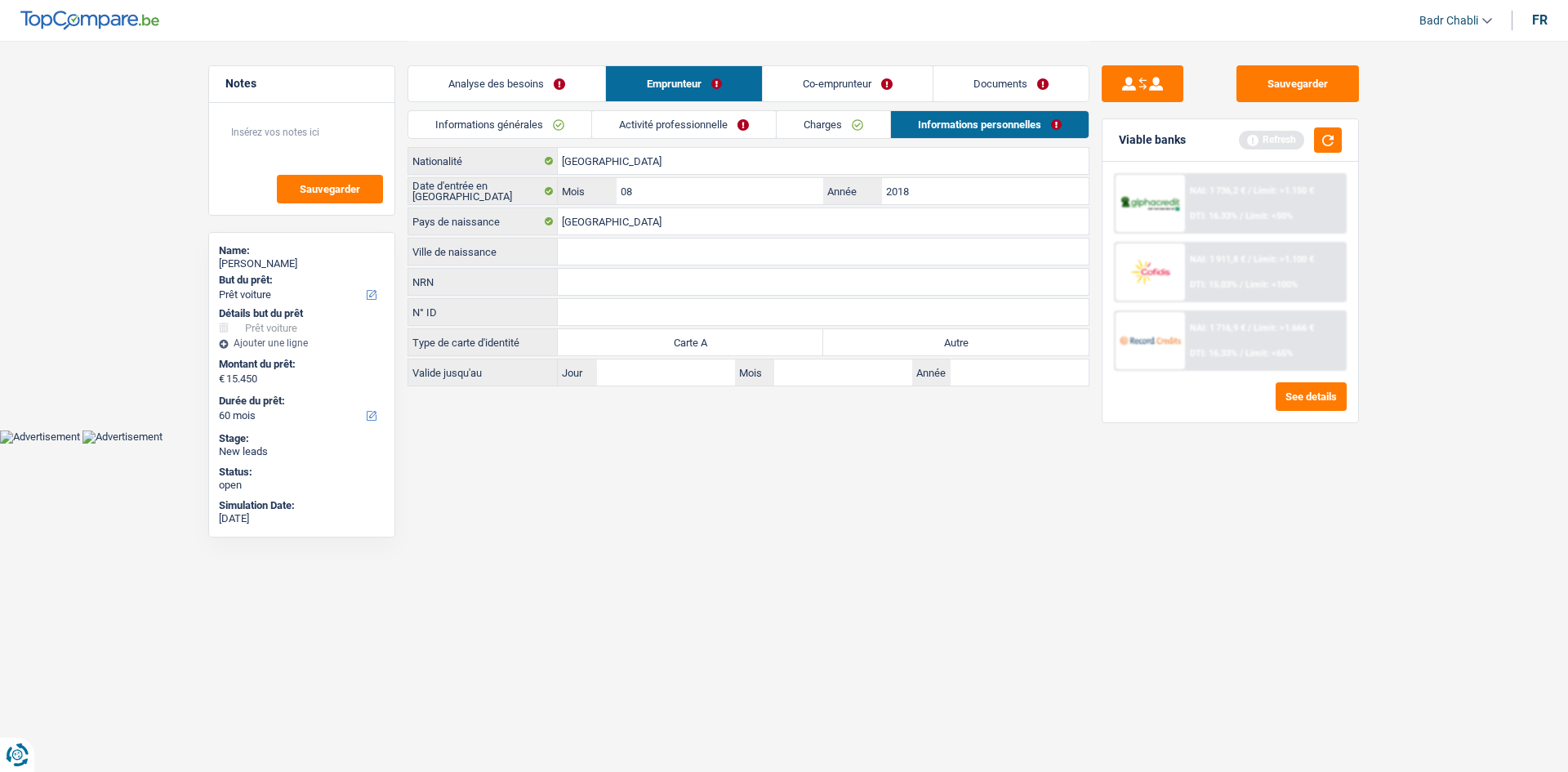
click at [962, 338] on label "Autre" at bounding box center [955, 342] width 265 height 26
click at [962, 338] on input "Autre" at bounding box center [955, 342] width 265 height 26
radio input "true"
click at [638, 247] on input "Ville de naissance" at bounding box center [823, 252] width 531 height 26
type input "Satumare"
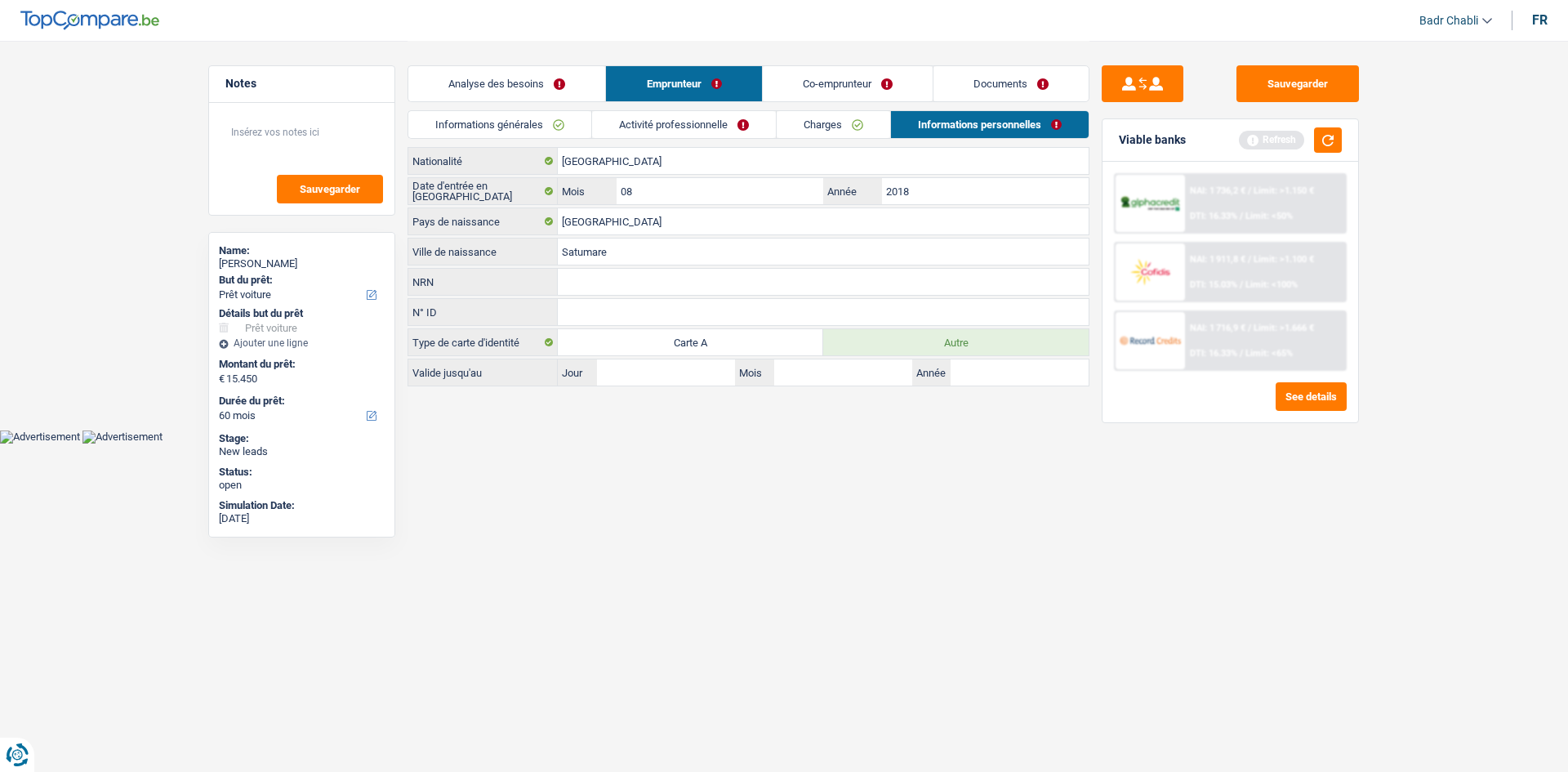
click at [872, 75] on link "Co-emprunteur" at bounding box center [847, 84] width 170 height 35
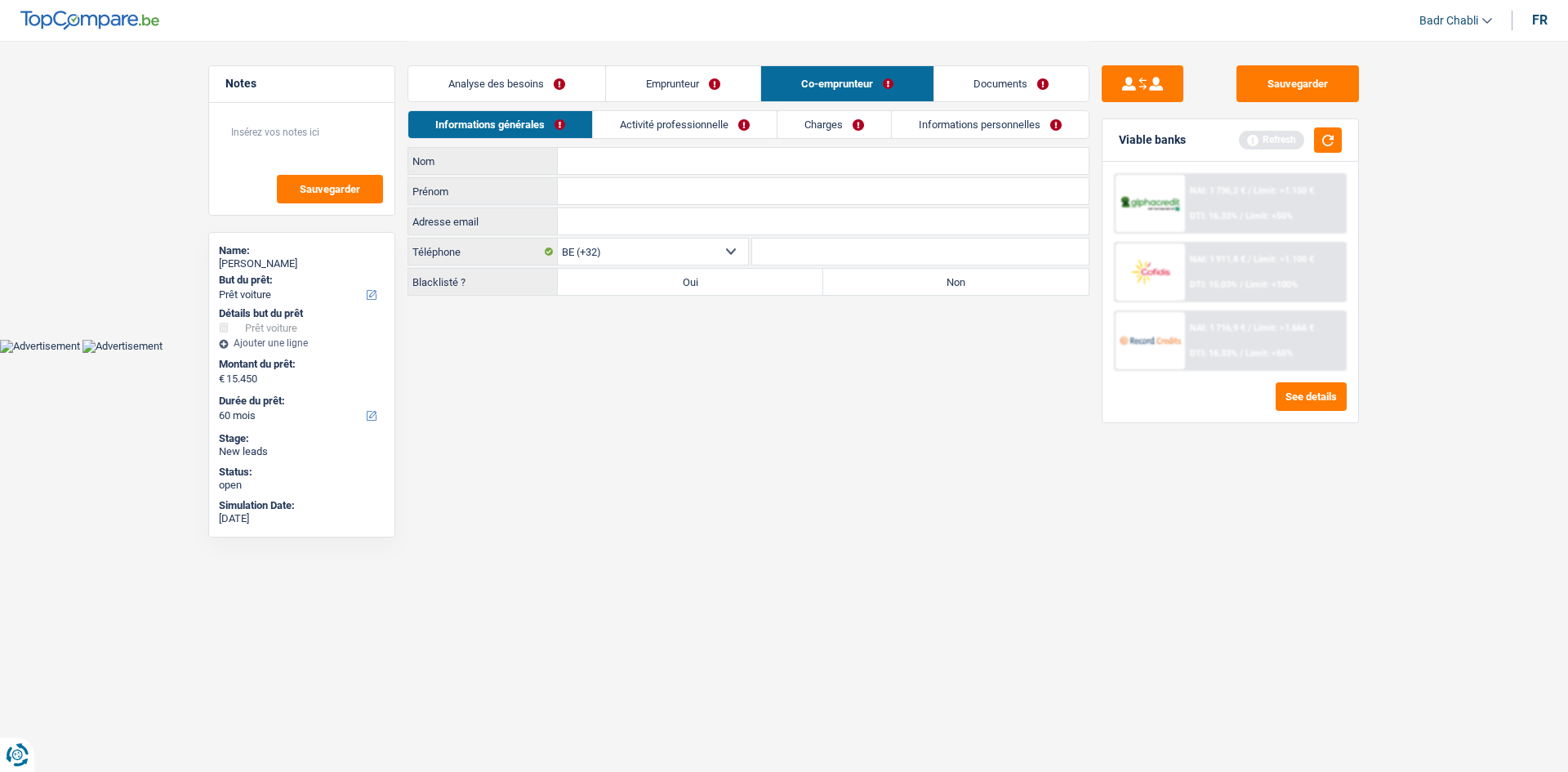
click at [932, 279] on label "Non" at bounding box center [955, 282] width 265 height 26
click at [932, 279] on input "Non" at bounding box center [955, 282] width 265 height 26
radio input "true"
click at [633, 160] on input "Nom" at bounding box center [823, 160] width 531 height 26
type input "Cionca"
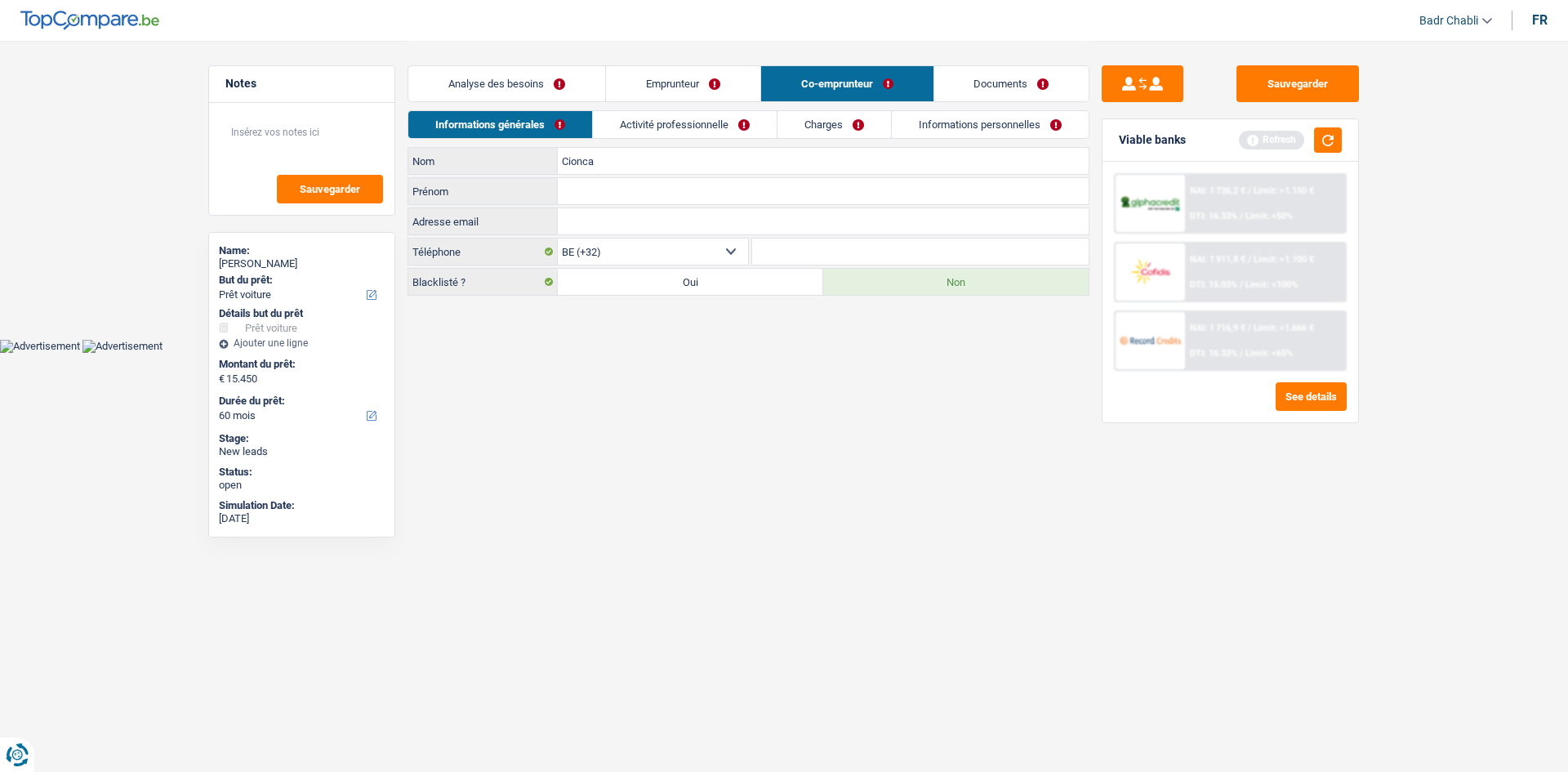
click at [628, 189] on input "Prénom" at bounding box center [823, 191] width 531 height 26
type input "Ivan"
click at [673, 129] on link "Activité professionnelle" at bounding box center [684, 125] width 183 height 27
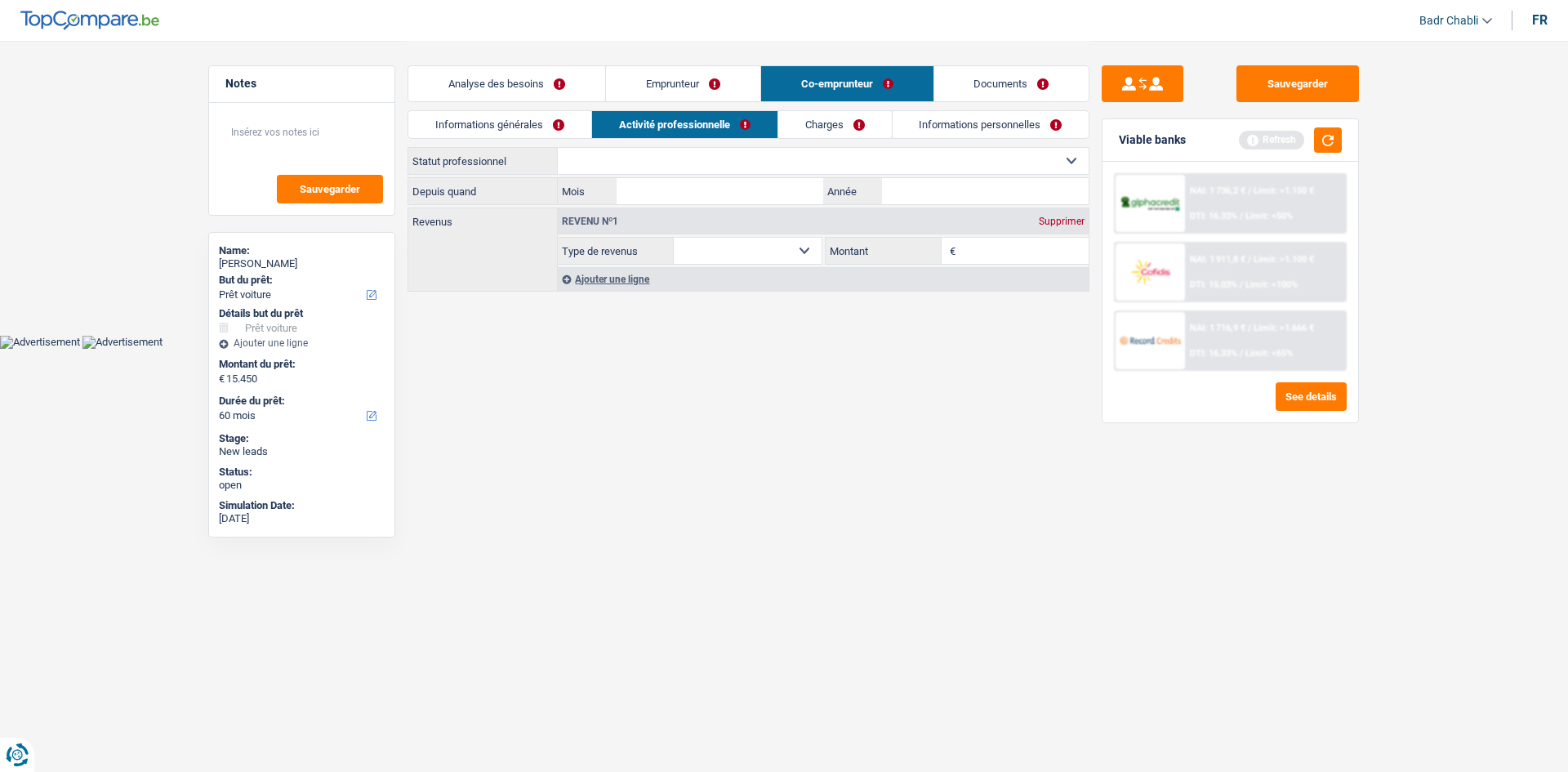
click at [679, 162] on select "Ouvrier Employé privé Employé public Invalide Indépendant Pensionné Chômeur Mut…" at bounding box center [823, 160] width 531 height 26
select select "independent"
click at [558, 148] on select "Ouvrier Employé privé Employé public Invalide Indépendant Pensionné Chômeur Mut…" at bounding box center [823, 160] width 531 height 26
select select "netSalary"
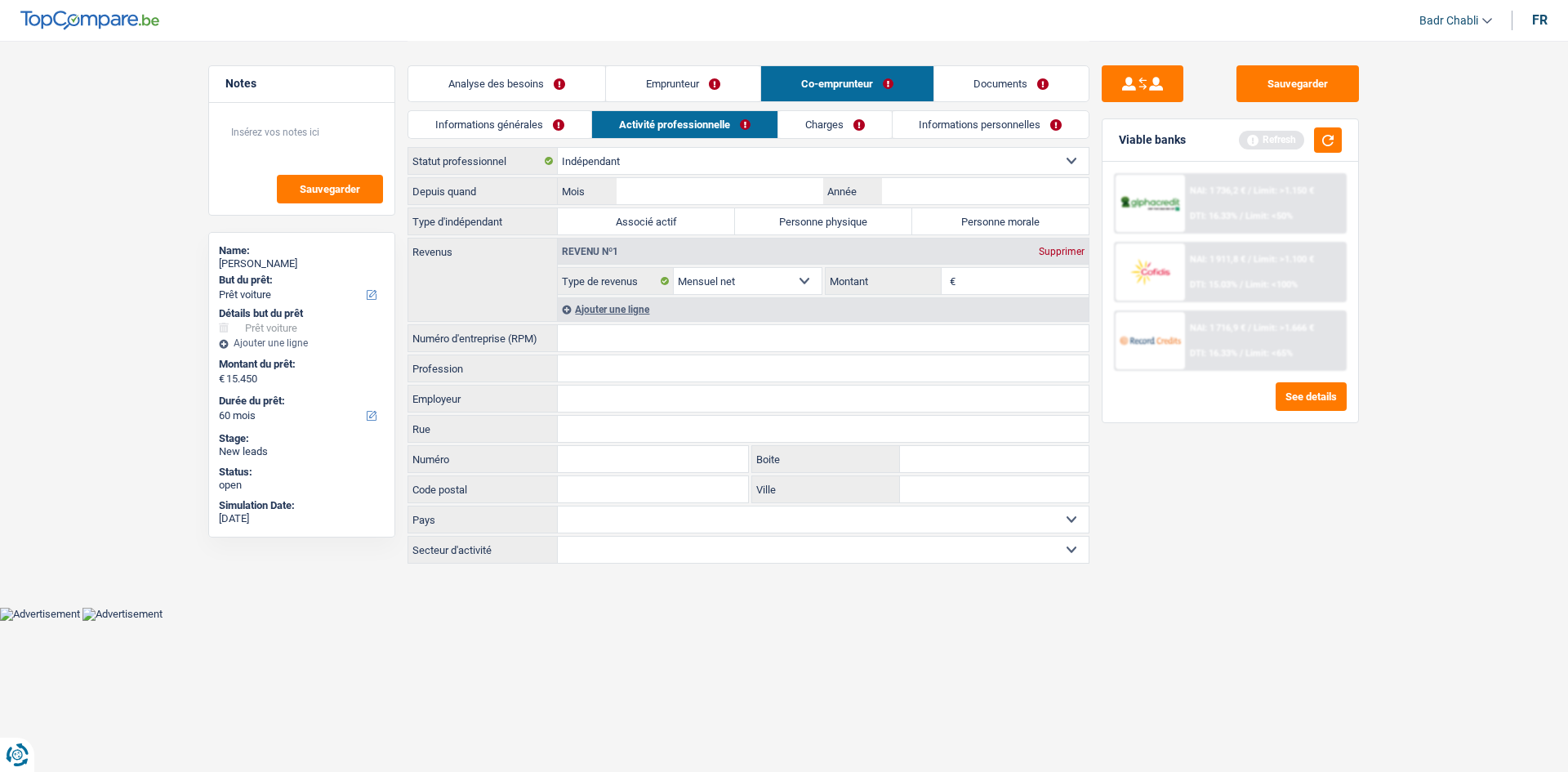
click at [1008, 218] on label "Personne morale" at bounding box center [1001, 221] width 177 height 26
click at [1008, 218] on input "Personne morale" at bounding box center [1001, 221] width 177 height 26
radio input "true"
click at [736, 192] on input "Mois" at bounding box center [720, 191] width 206 height 26
click at [1012, 283] on input "Montant" at bounding box center [1025, 281] width 130 height 26
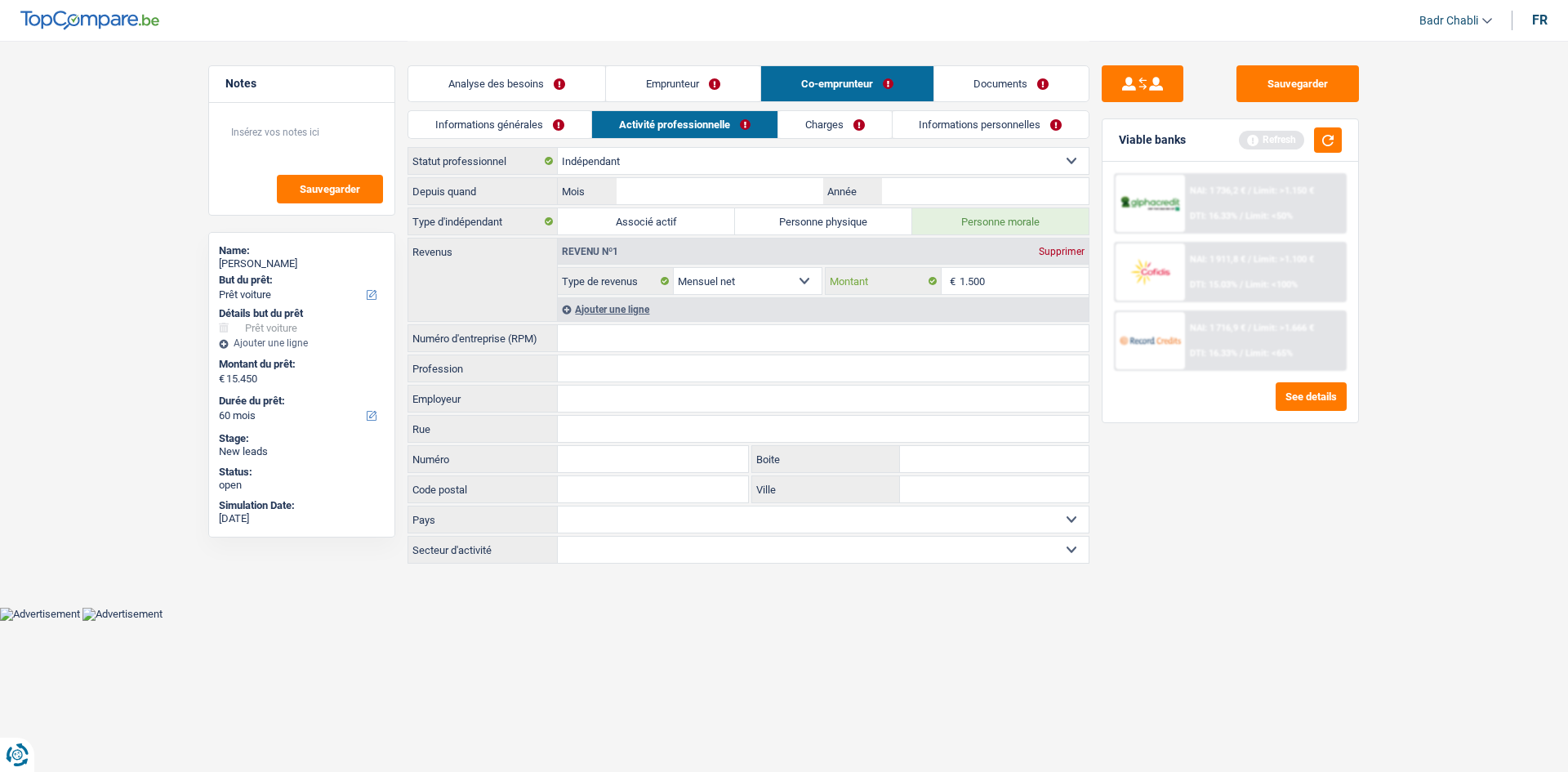
type input "1.500"
click at [738, 194] on input "Mois" at bounding box center [720, 191] width 206 height 26
type input "01"
type input "2019"
click at [811, 123] on link "Charges" at bounding box center [834, 125] width 113 height 27
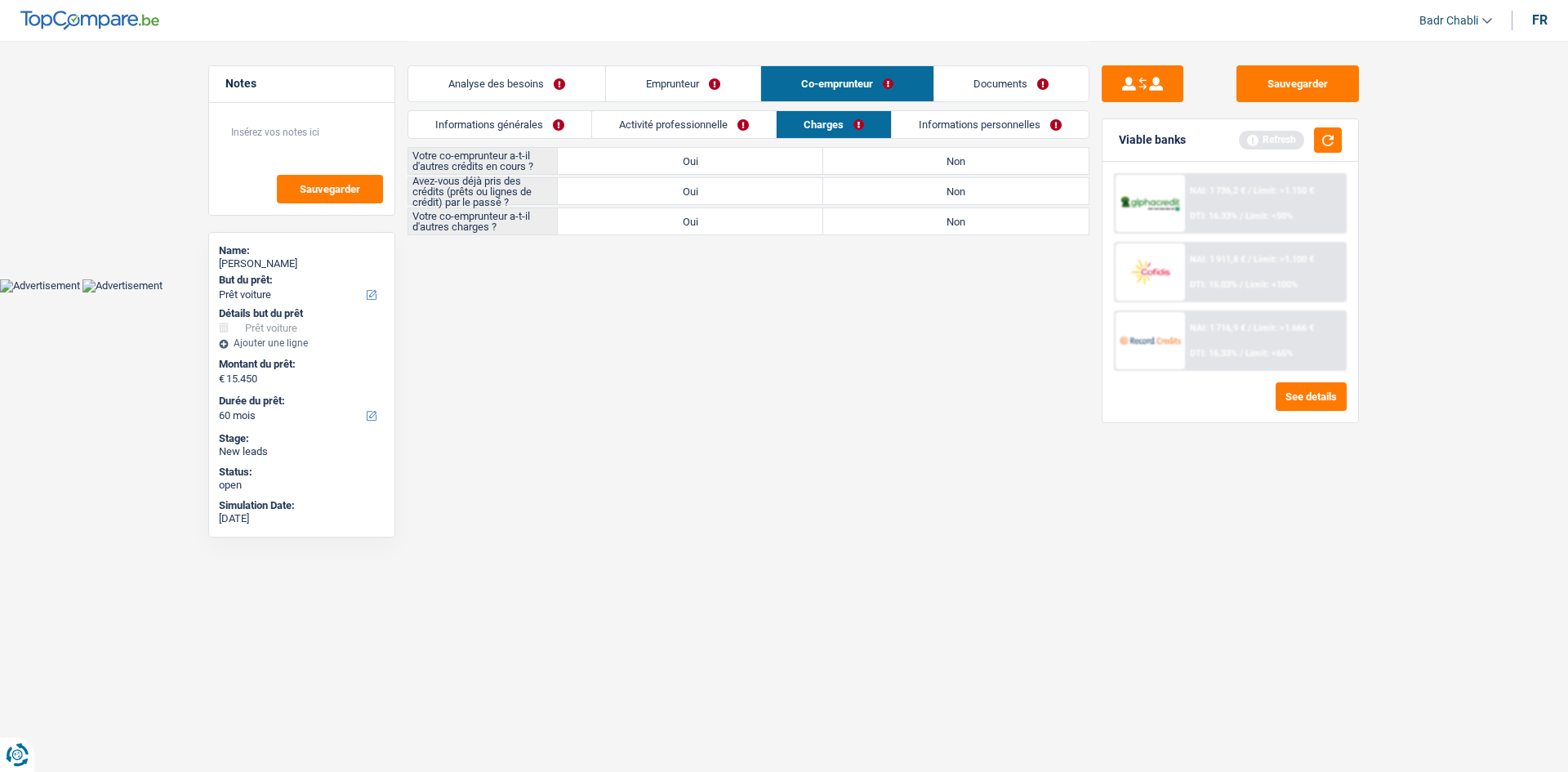
click at [938, 158] on label "Non" at bounding box center [955, 160] width 265 height 26
click at [938, 158] on input "Non" at bounding box center [955, 160] width 265 height 26
radio input "true"
click at [966, 209] on label "Non" at bounding box center [955, 221] width 265 height 26
click at [966, 209] on input "Non" at bounding box center [955, 221] width 265 height 26
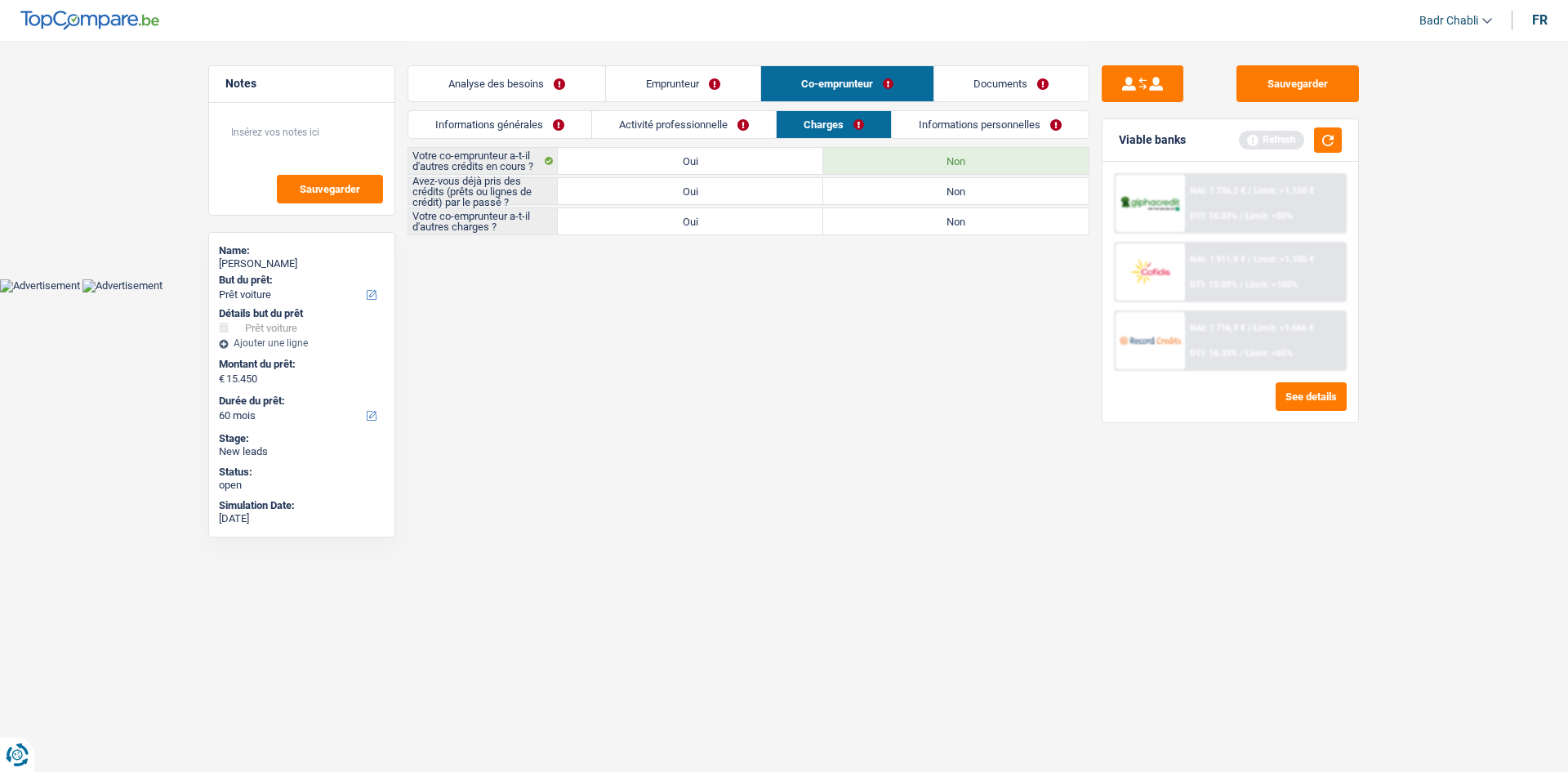
radio input "true"
click at [966, 200] on label "Non" at bounding box center [955, 191] width 265 height 26
click at [966, 200] on input "Non" at bounding box center [955, 191] width 265 height 26
radio input "true"
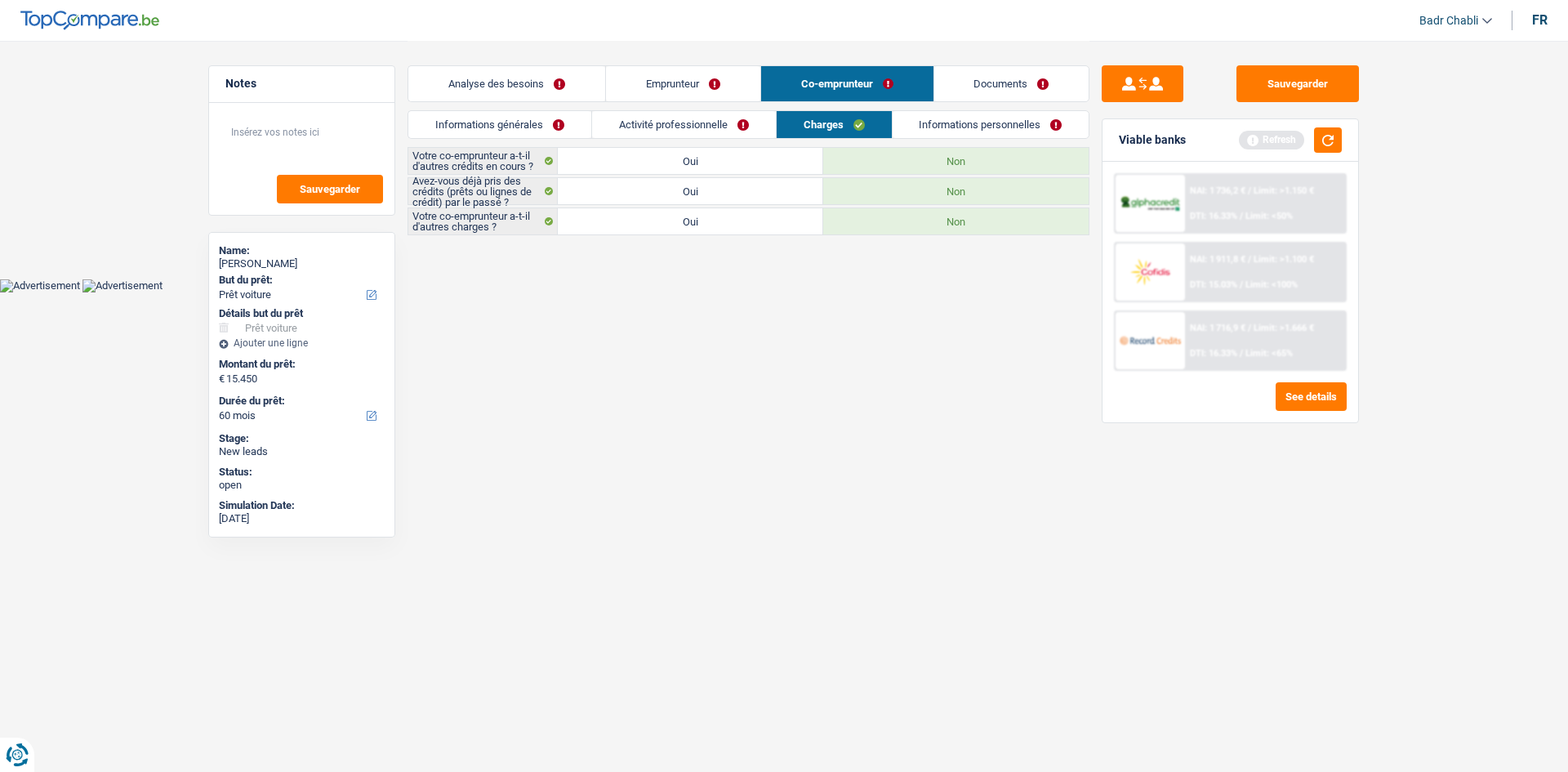
click at [975, 129] on link "Informations personnelles" at bounding box center [990, 125] width 197 height 27
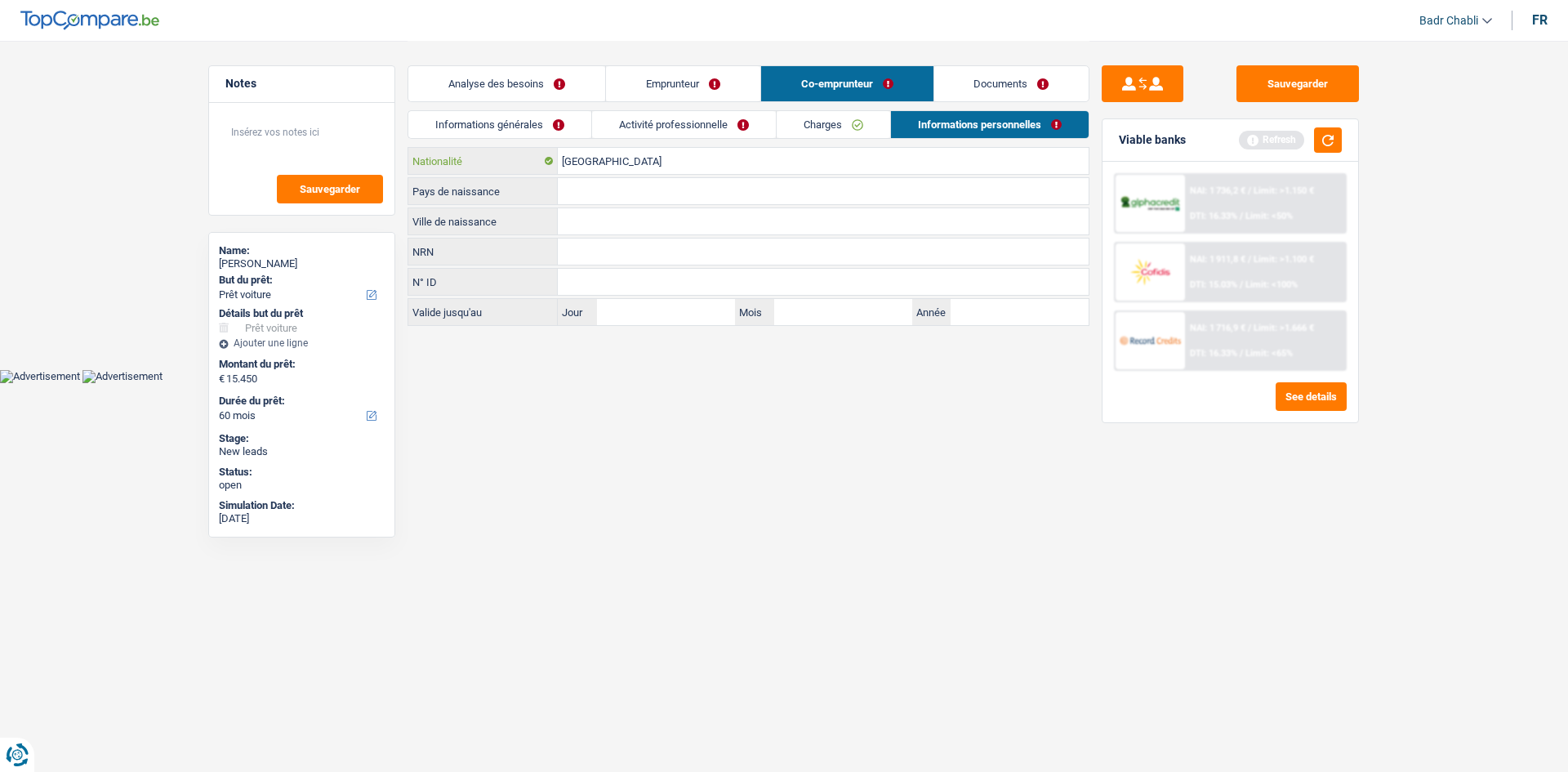
click at [623, 166] on input "Belgique" at bounding box center [823, 160] width 531 height 26
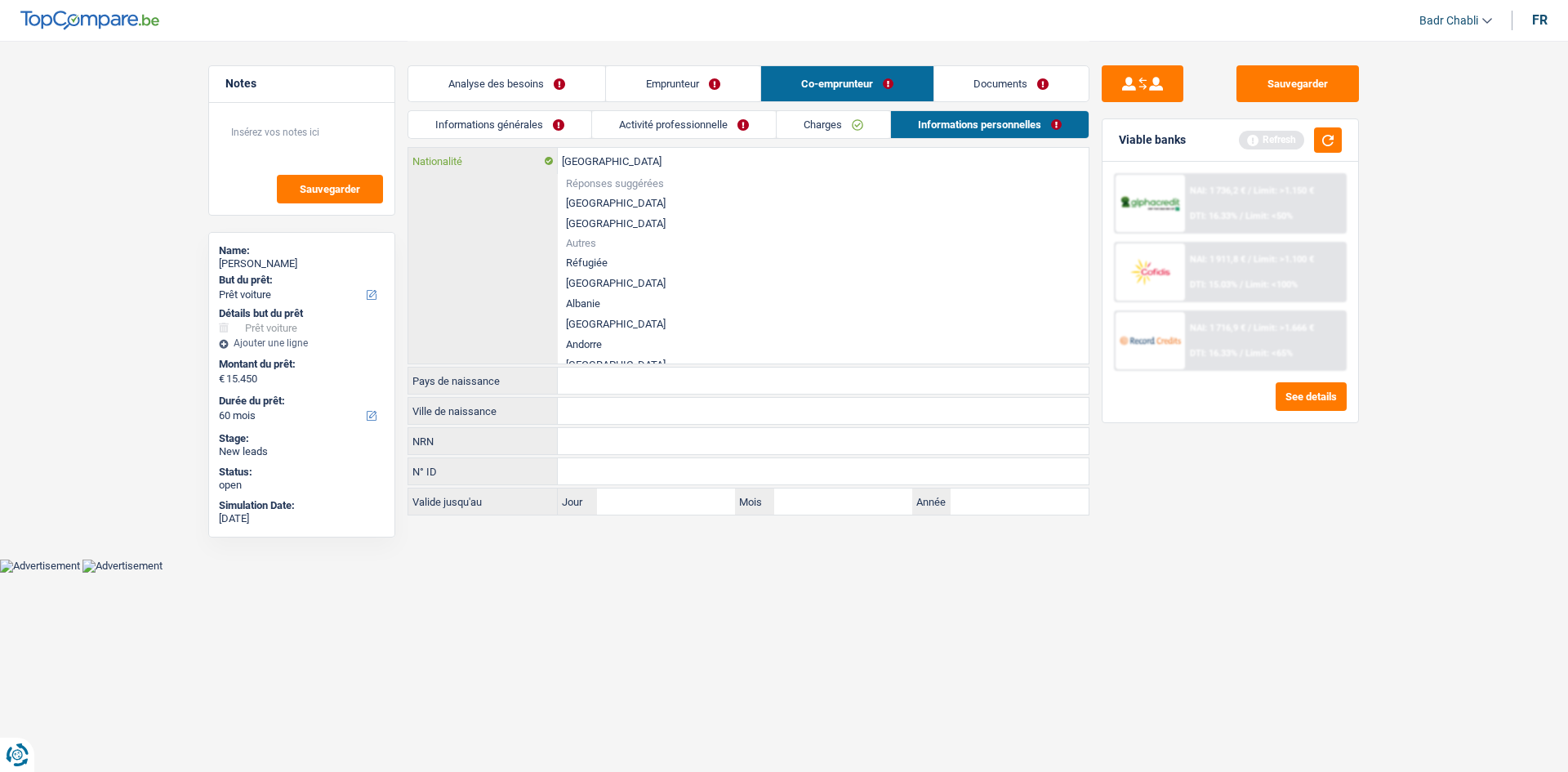
click at [623, 166] on input "Belgique" at bounding box center [823, 160] width 531 height 26
type input "ro"
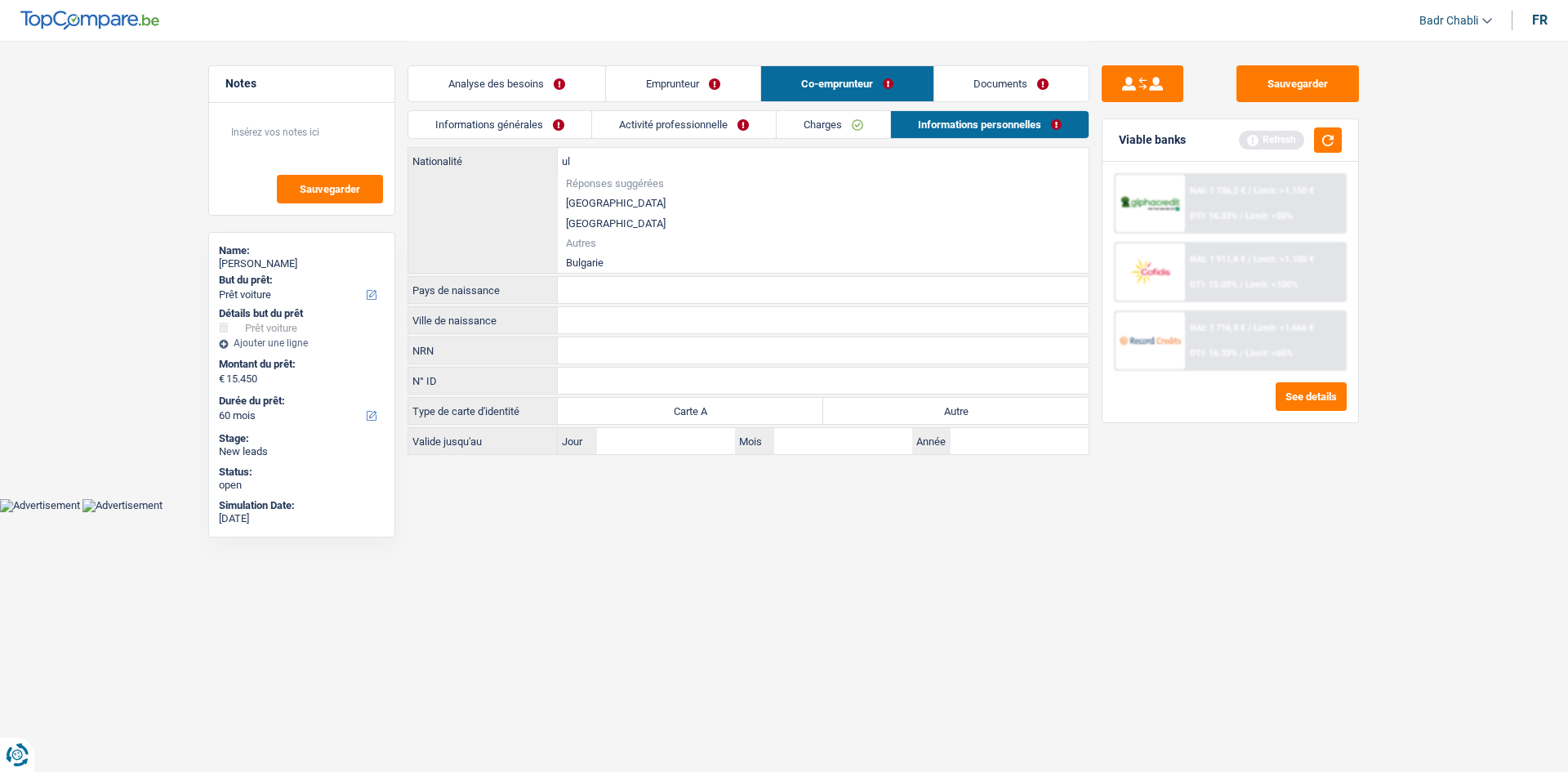
type input "u"
click at [599, 262] on li "Roumanie" at bounding box center [823, 263] width 531 height 20
type input "Roumanie"
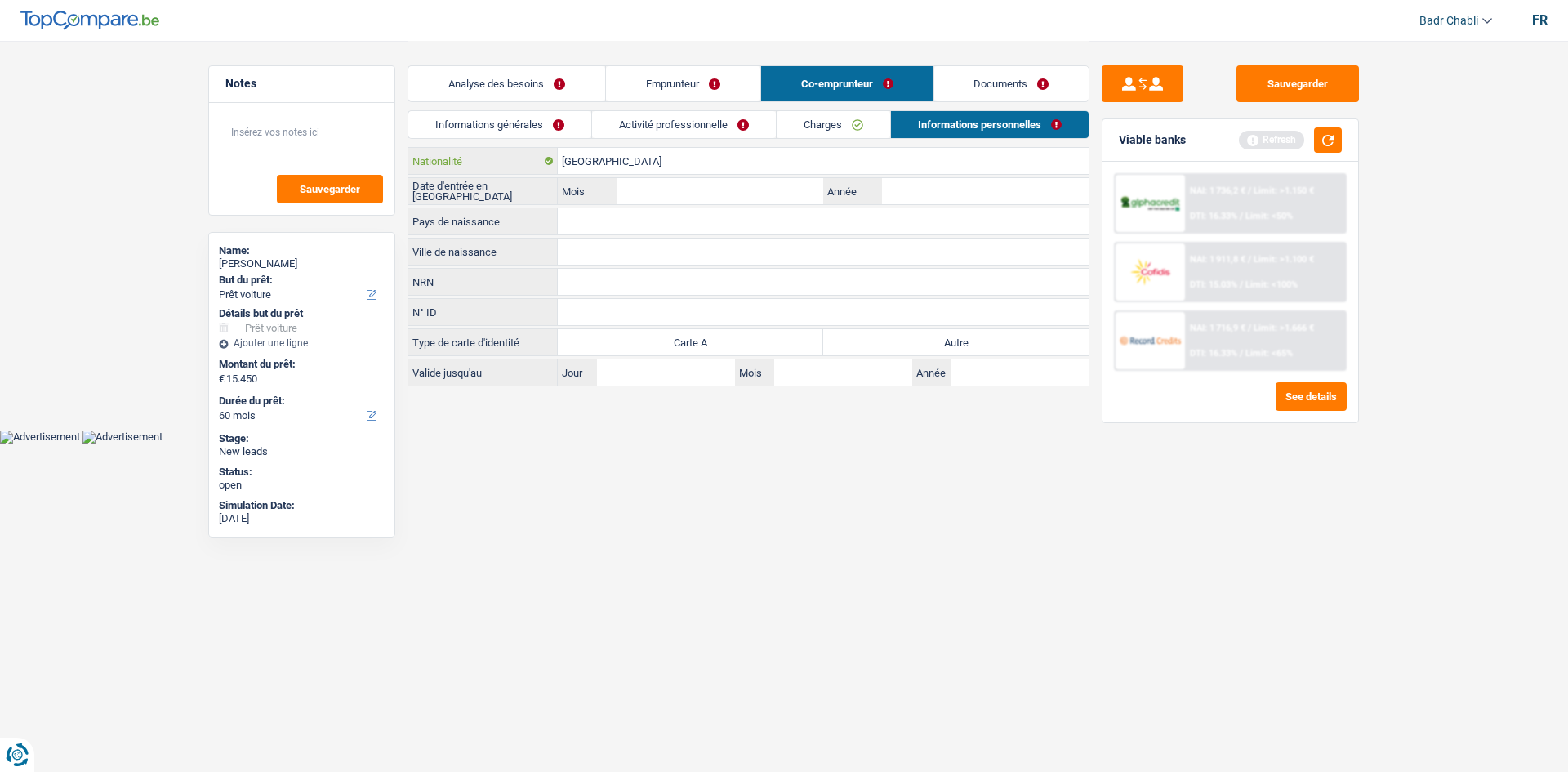
click at [607, 165] on input "Roumanie" at bounding box center [823, 160] width 531 height 26
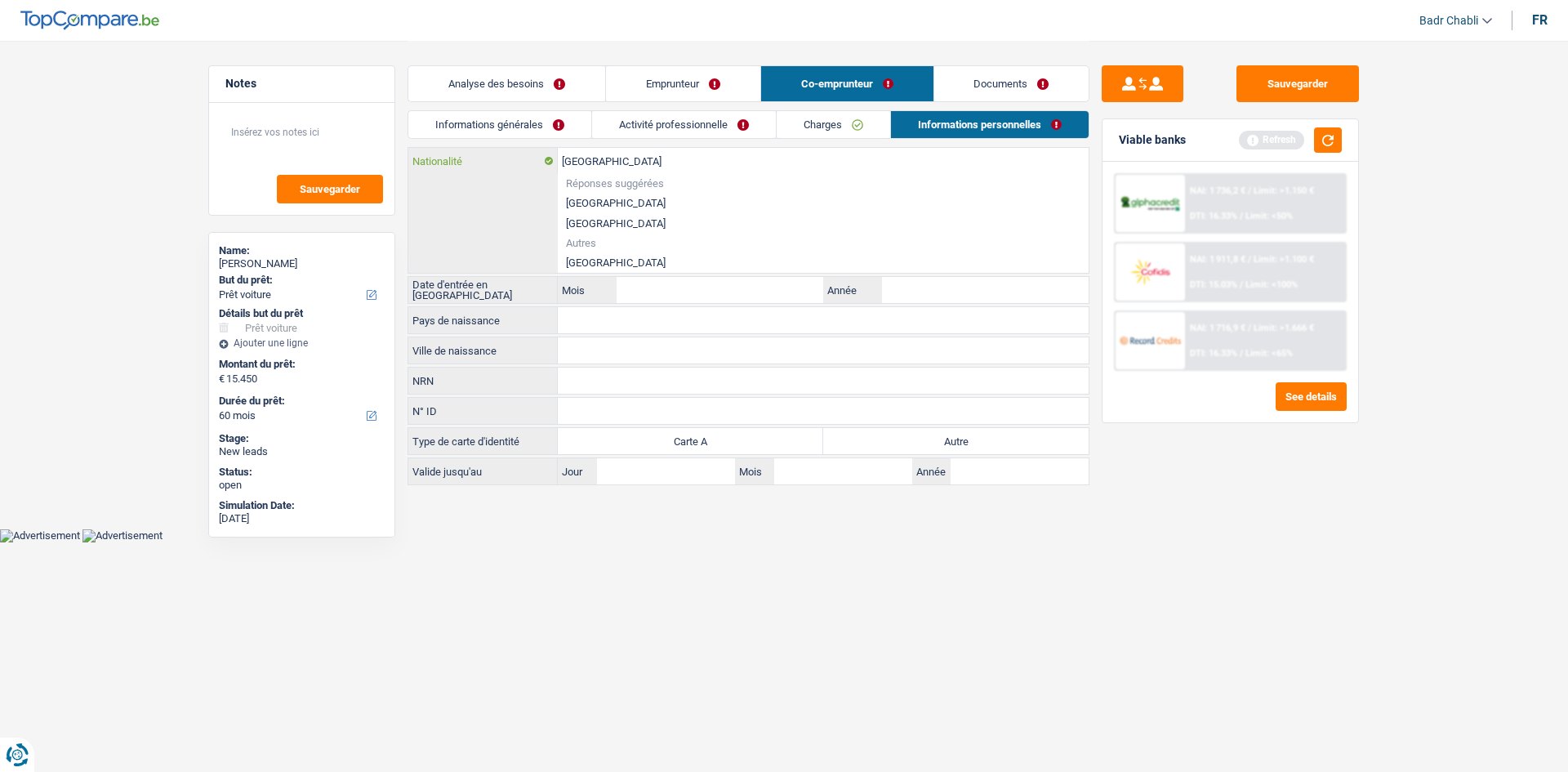
click at [607, 165] on input "Roumanie" at bounding box center [823, 160] width 531 height 26
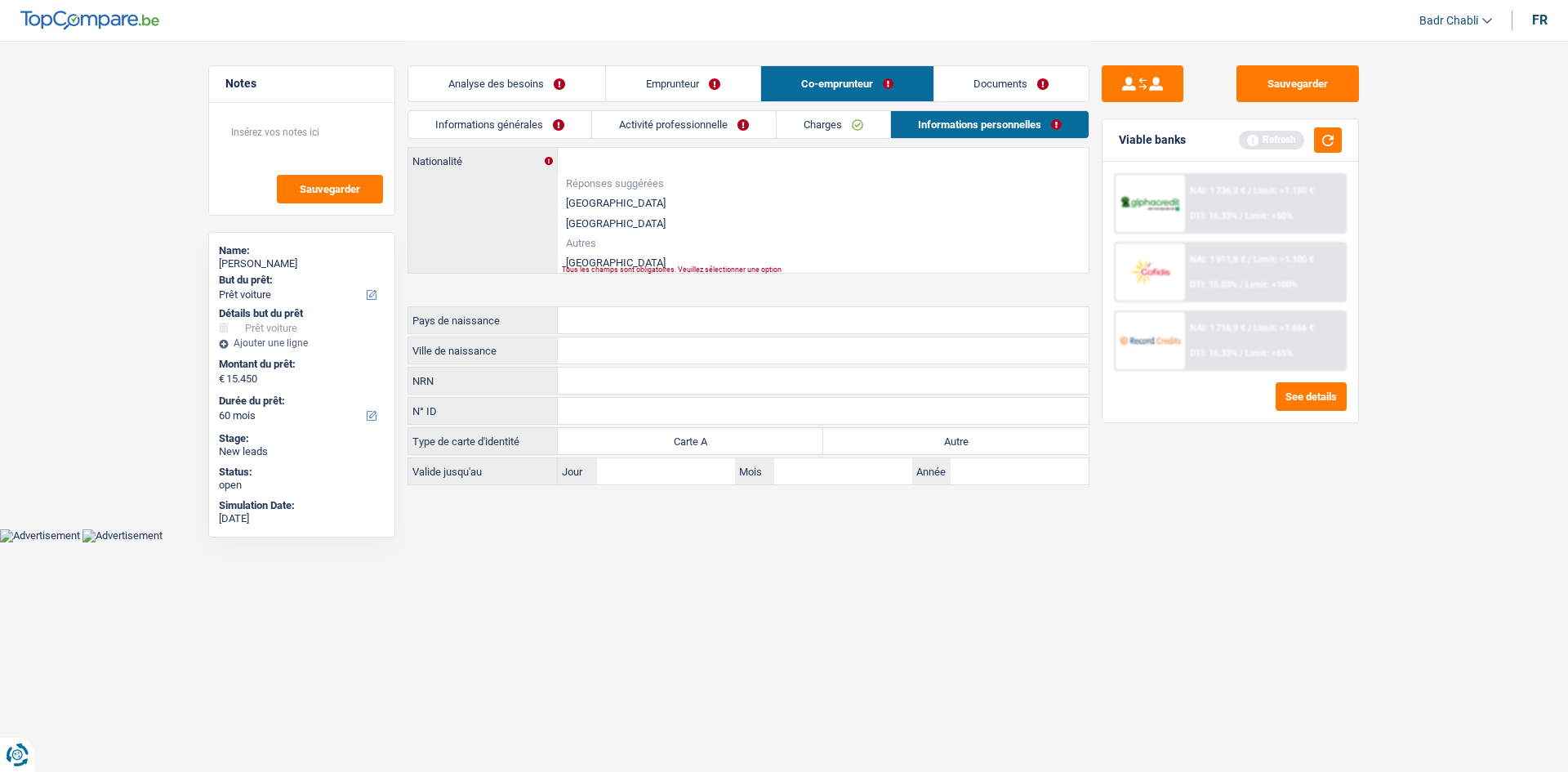
click at [603, 259] on li "Roumanie" at bounding box center [823, 263] width 531 height 20
type input "Roumanie"
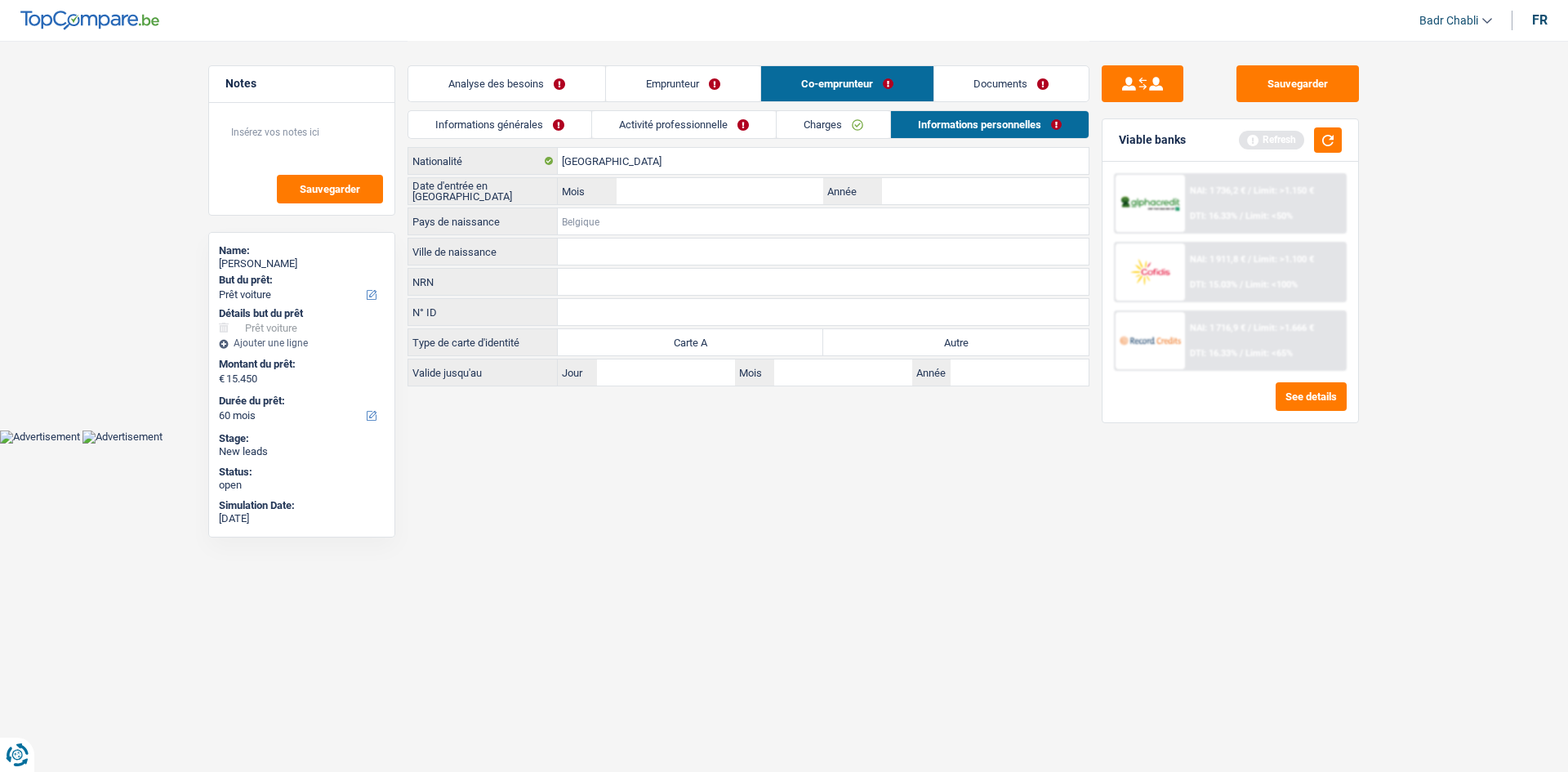
click at [612, 211] on input "Pays de naissance" at bounding box center [823, 221] width 531 height 26
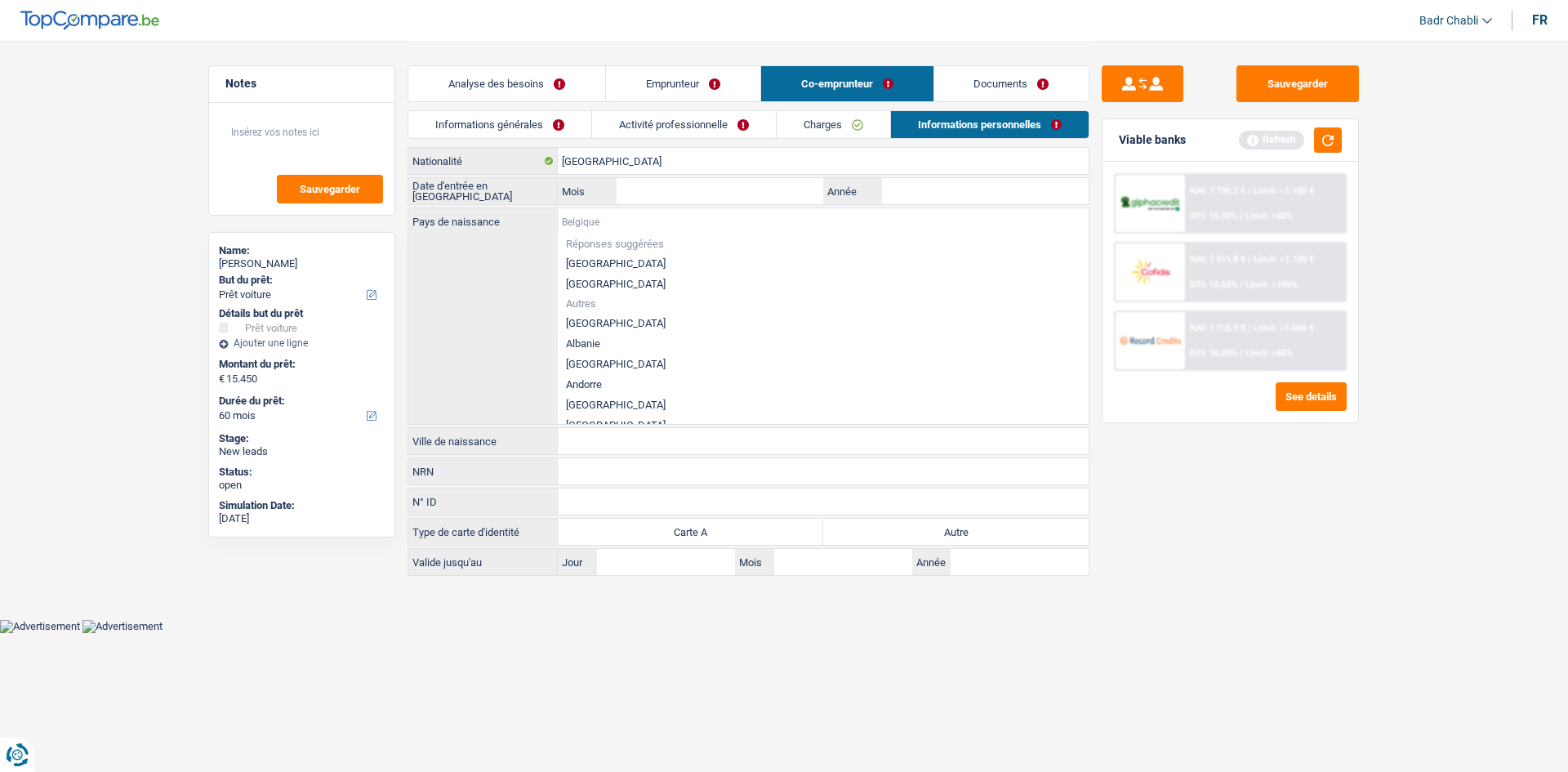
paste input "Roumanie"
type input "Roumanie"
paste input "Roumanie"
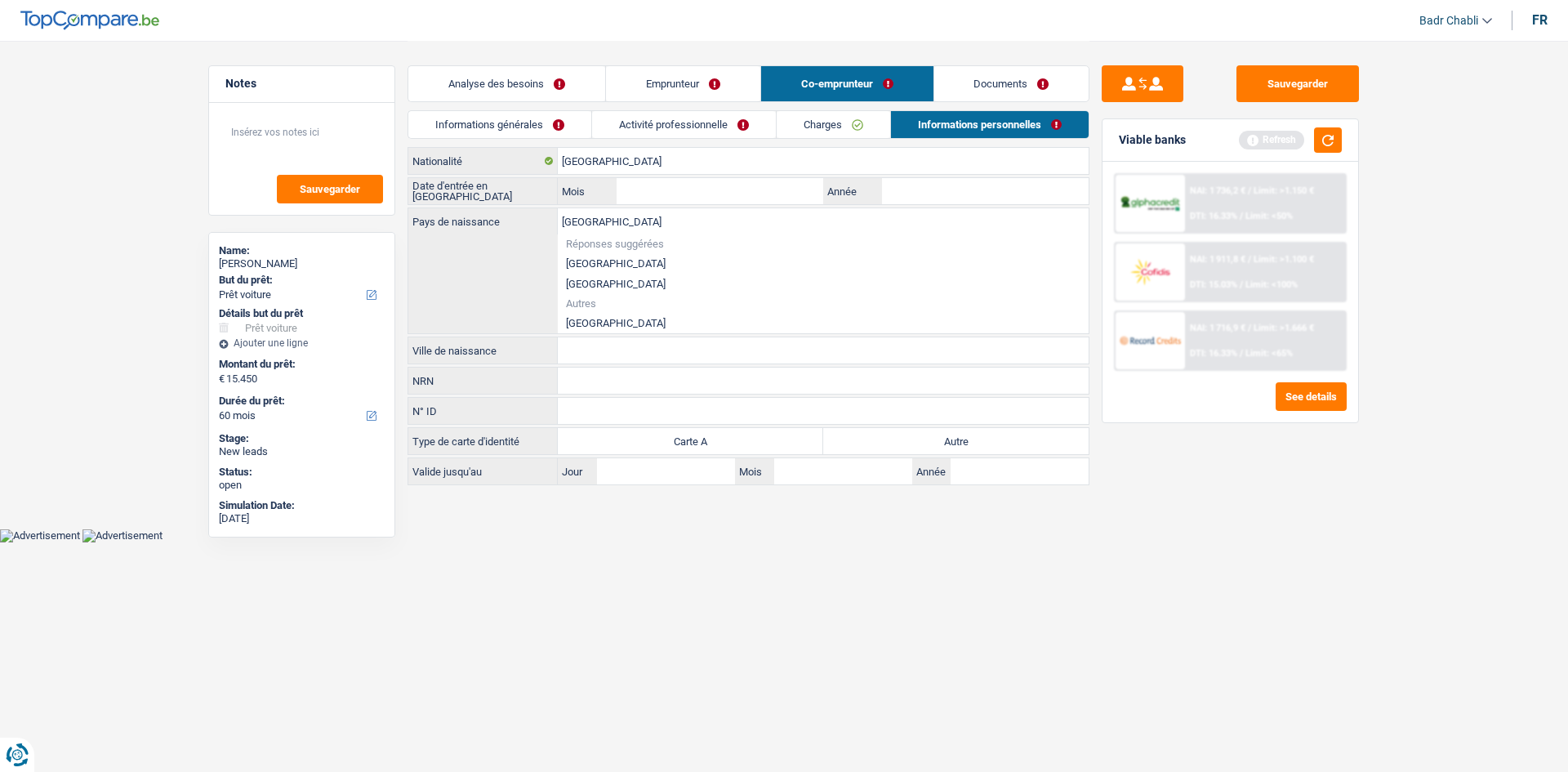
type input "Roumanie"
click at [601, 337] on input "Ville de naissance" at bounding box center [823, 350] width 531 height 26
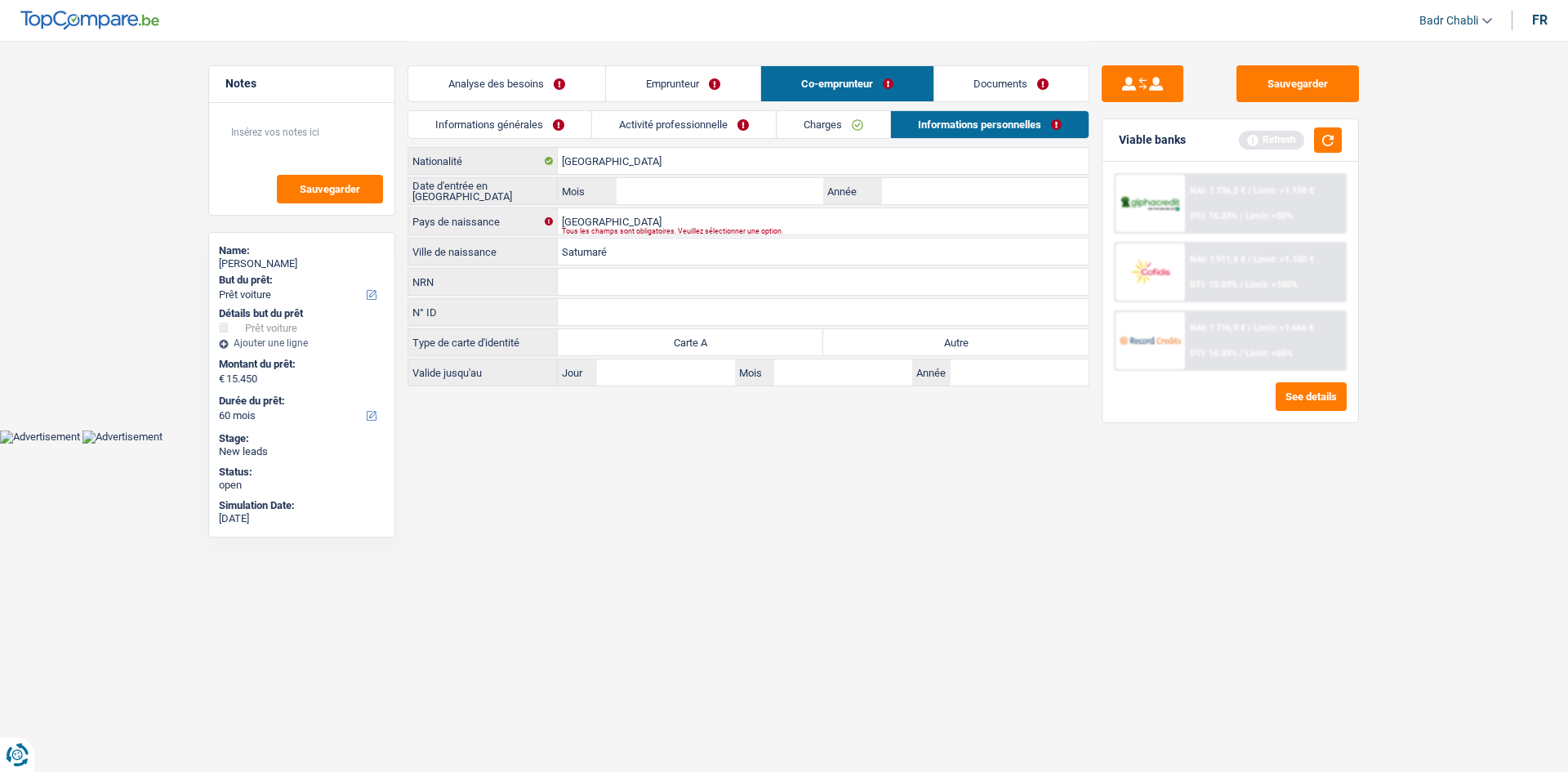
type input "Satumaré"
click at [744, 217] on input "Roumanie" at bounding box center [823, 221] width 531 height 26
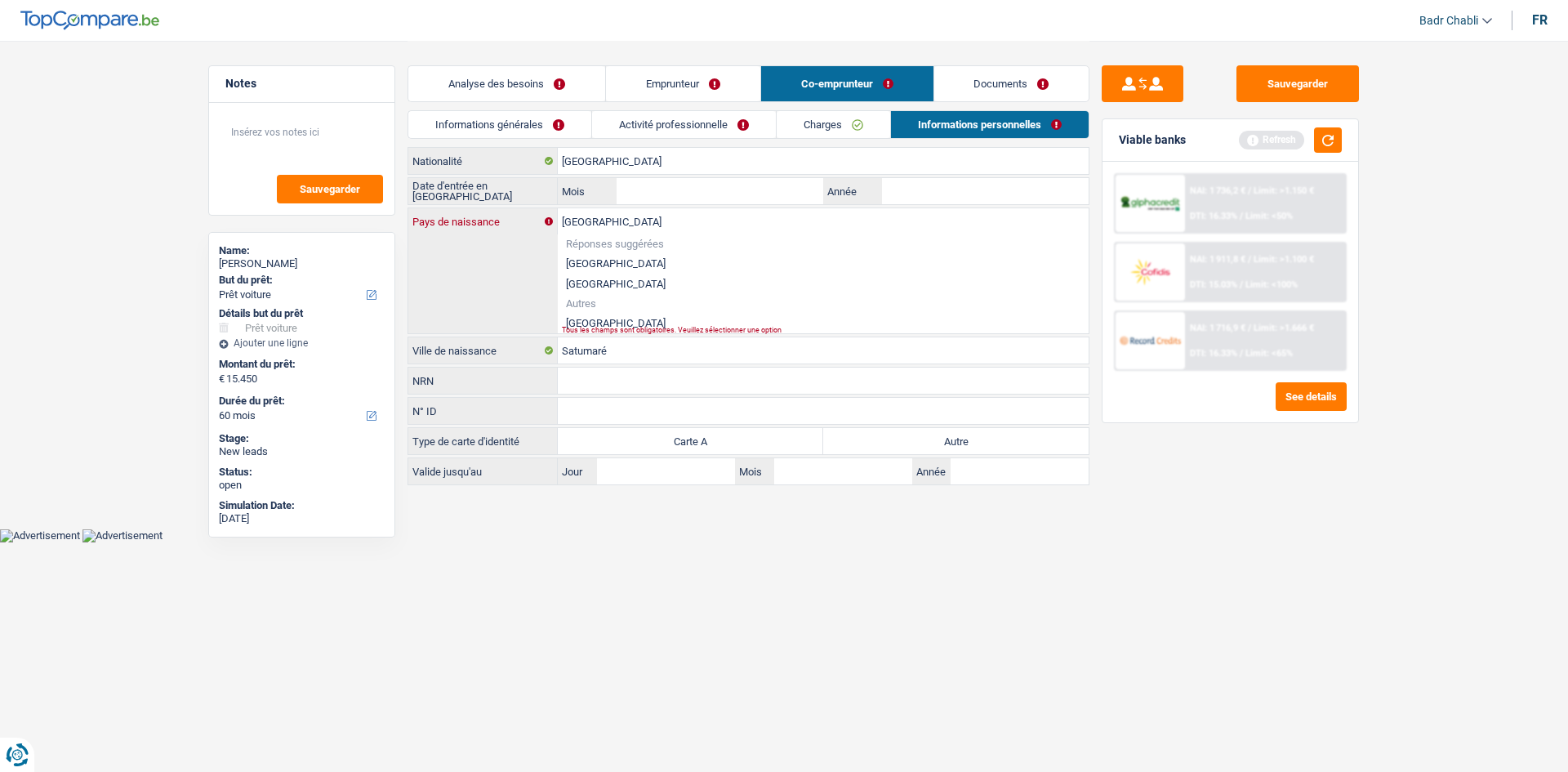
click at [744, 217] on input "Roumanie" at bounding box center [823, 221] width 531 height 26
click at [585, 315] on li "Roumanie" at bounding box center [823, 323] width 531 height 20
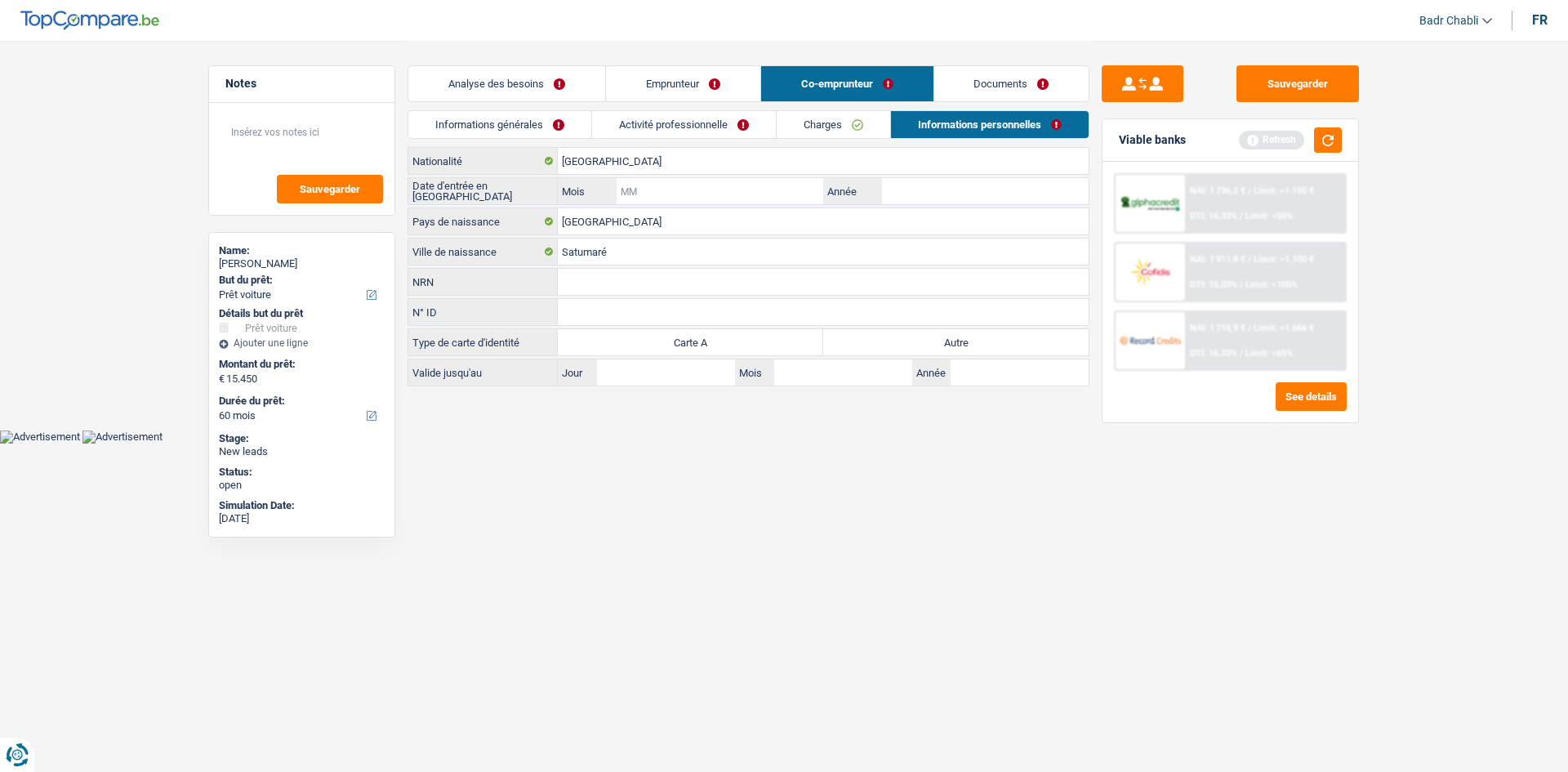
click at [793, 189] on input "Mois" at bounding box center [720, 191] width 206 height 26
drag, startPoint x: 924, startPoint y: 336, endPoint x: 865, endPoint y: 261, distance: 95.4
click at [924, 335] on label "Autre" at bounding box center [955, 342] width 265 height 26
click at [924, 335] on input "Autre" at bounding box center [955, 342] width 265 height 26
radio input "true"
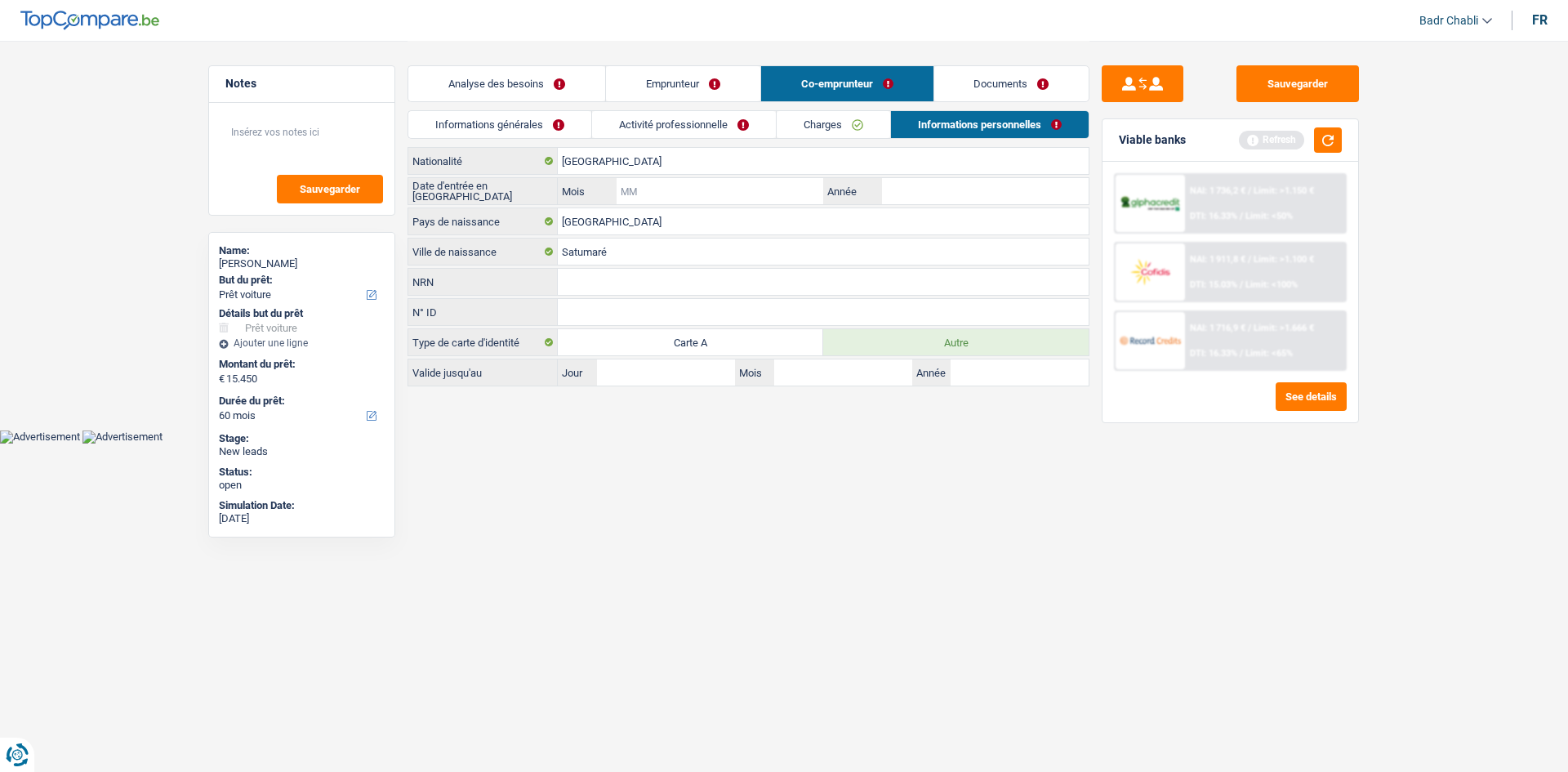
click at [791, 197] on input "Mois" at bounding box center [720, 191] width 206 height 26
type input "08"
click at [998, 194] on input "2018" at bounding box center [985, 191] width 206 height 26
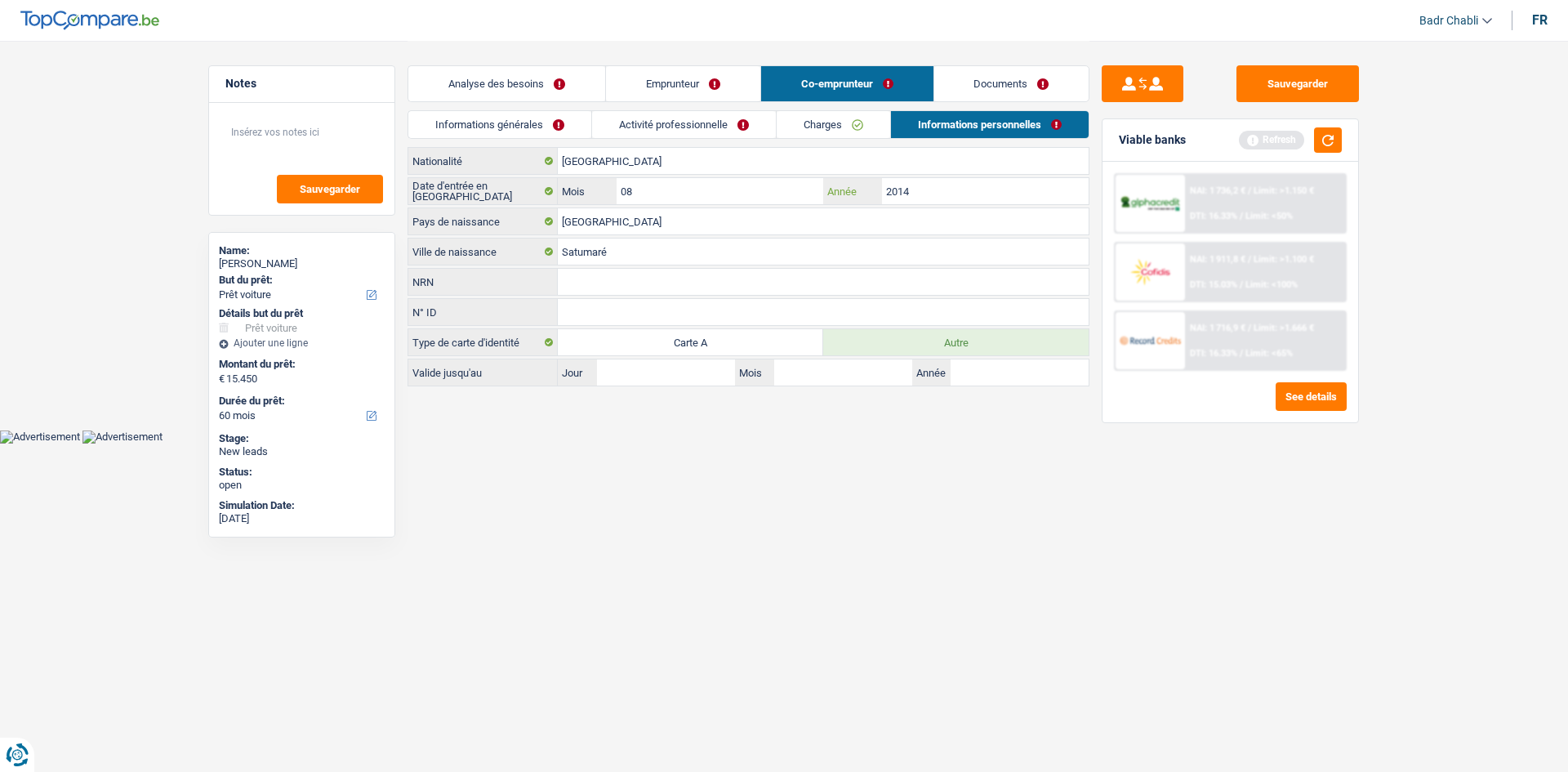
type input "2014"
click at [1343, 129] on div "Viable banks Refresh" at bounding box center [1231, 141] width 256 height 43
click at [1327, 134] on button "button" at bounding box center [1327, 140] width 28 height 26
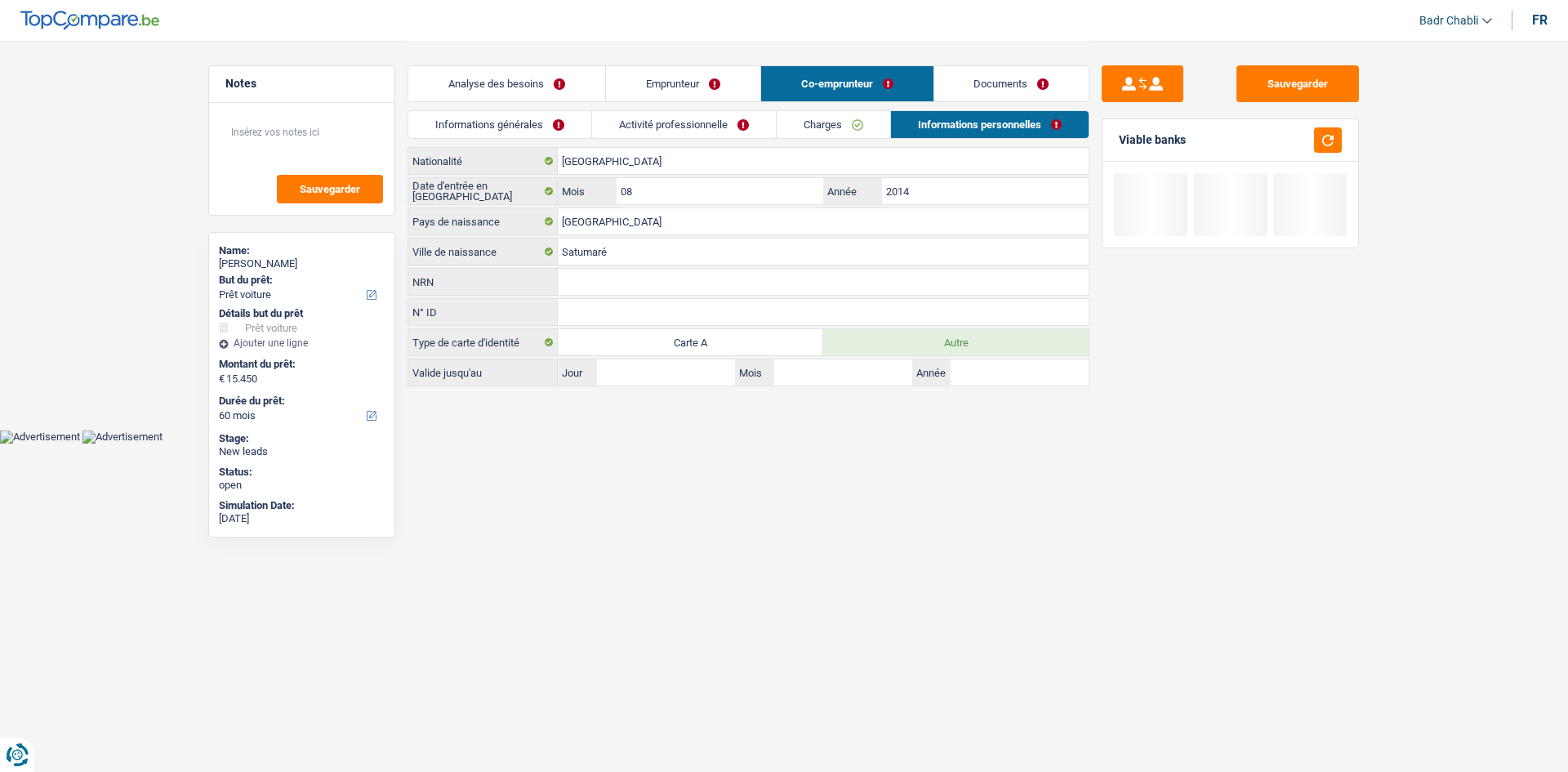
click at [837, 117] on link "Charges" at bounding box center [833, 125] width 113 height 27
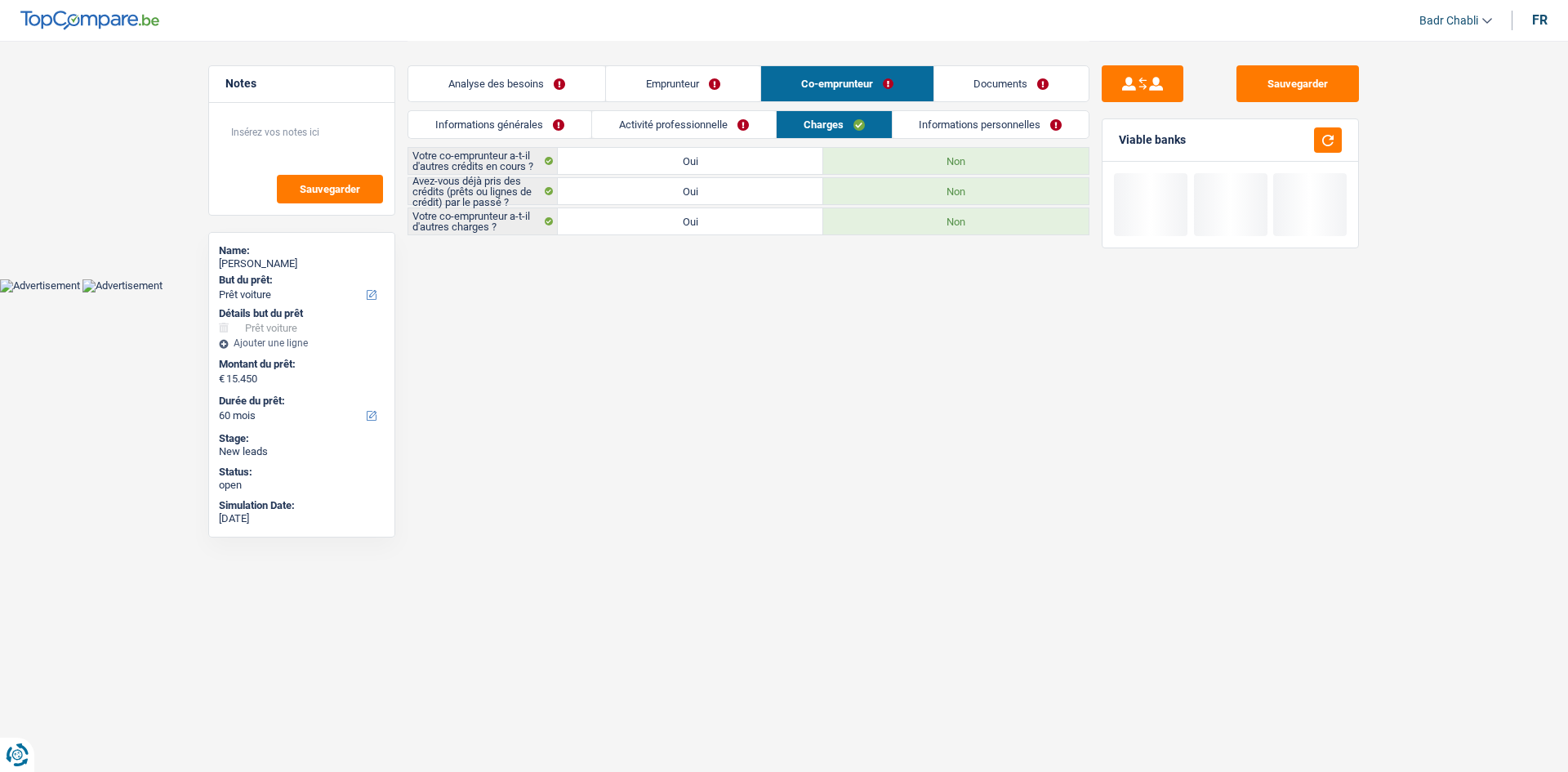
click at [738, 121] on link "Activité professionnelle" at bounding box center [683, 125] width 183 height 27
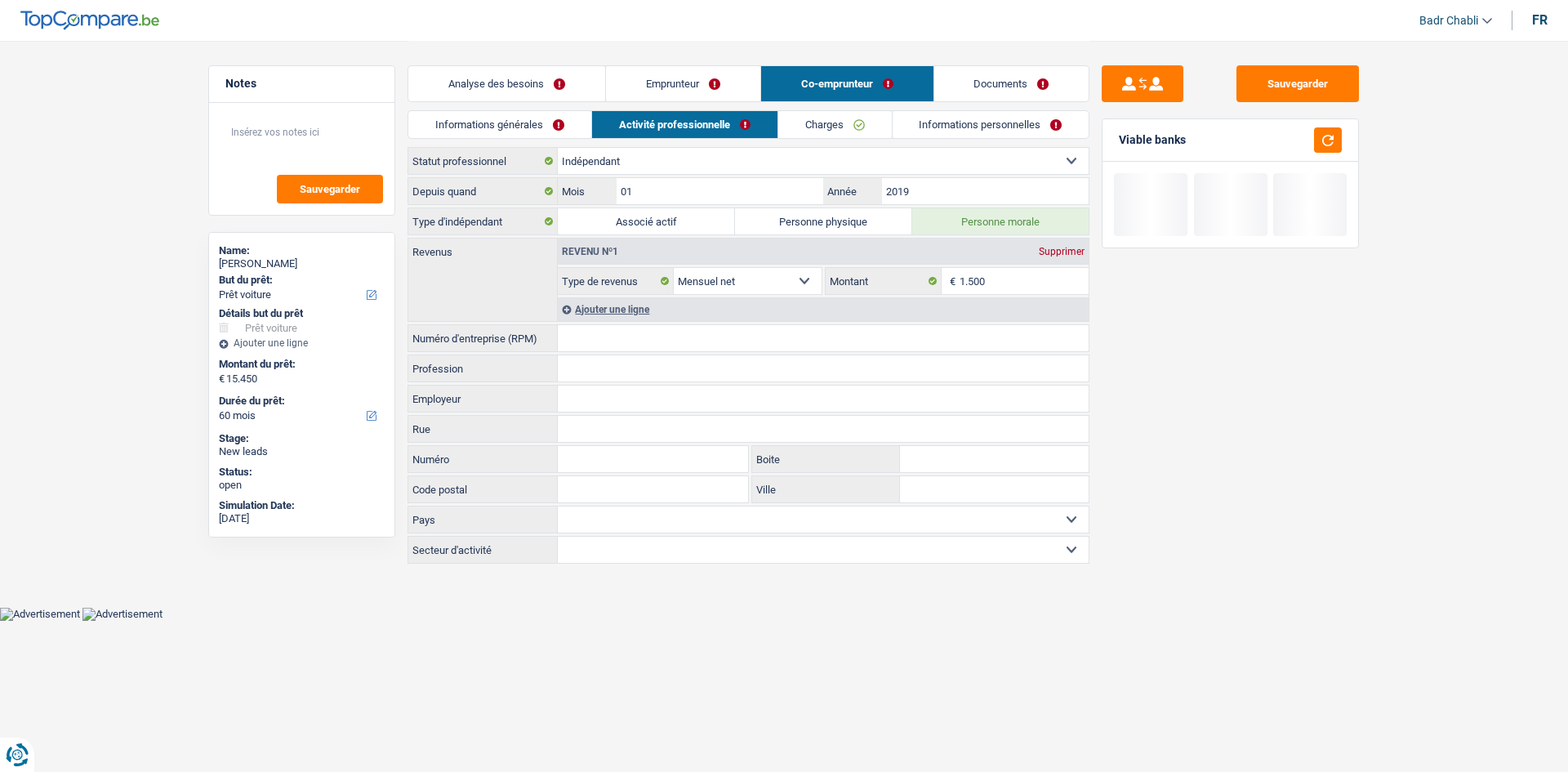
click at [456, 125] on link "Informations générales" at bounding box center [500, 125] width 183 height 27
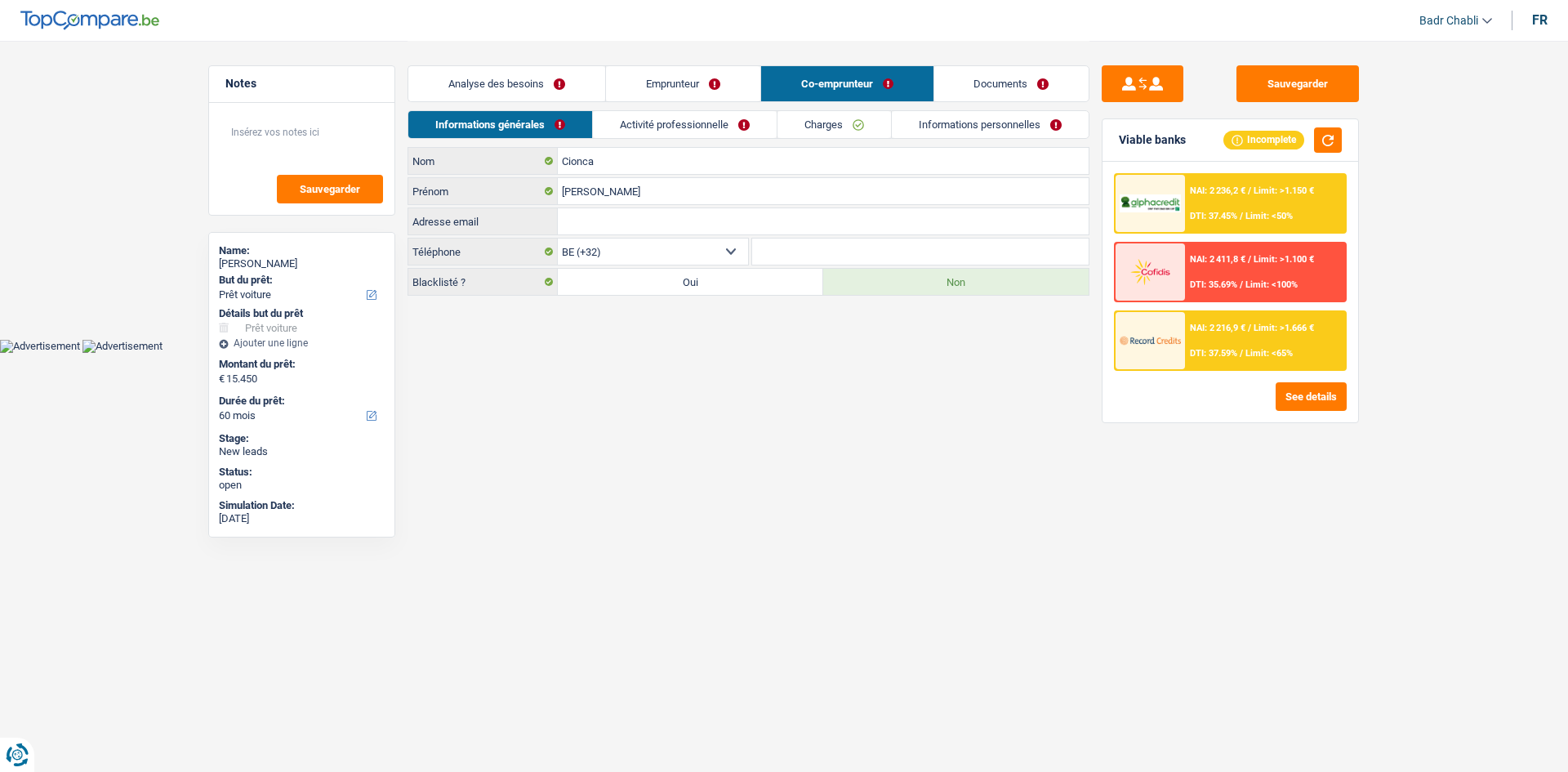
click at [656, 71] on link "Emprunteur" at bounding box center [682, 84] width 154 height 35
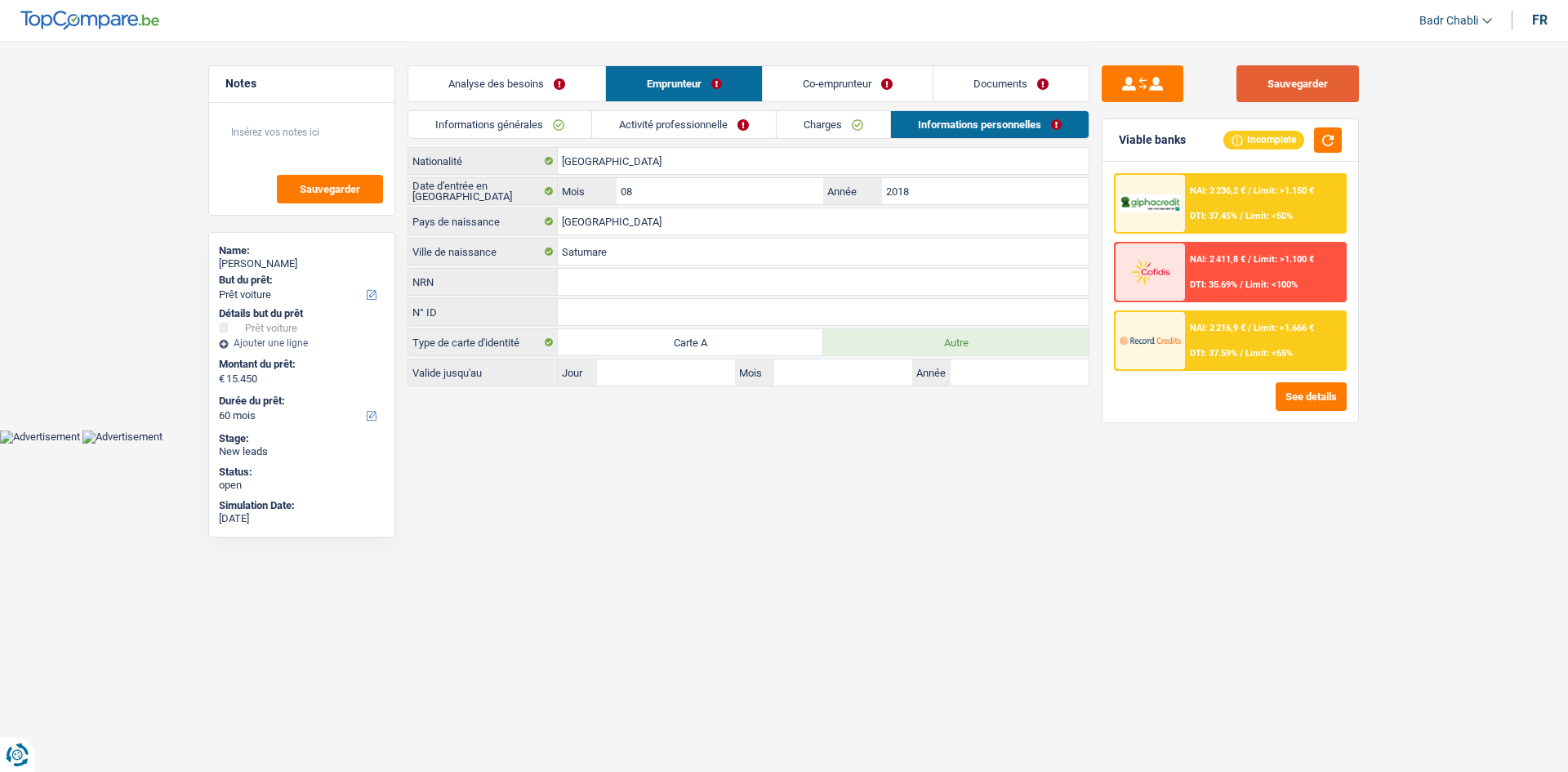
click at [1275, 79] on button "Sauvegarder" at bounding box center [1298, 84] width 123 height 37
click at [1290, 70] on button "Sauvegarder" at bounding box center [1298, 84] width 123 height 37
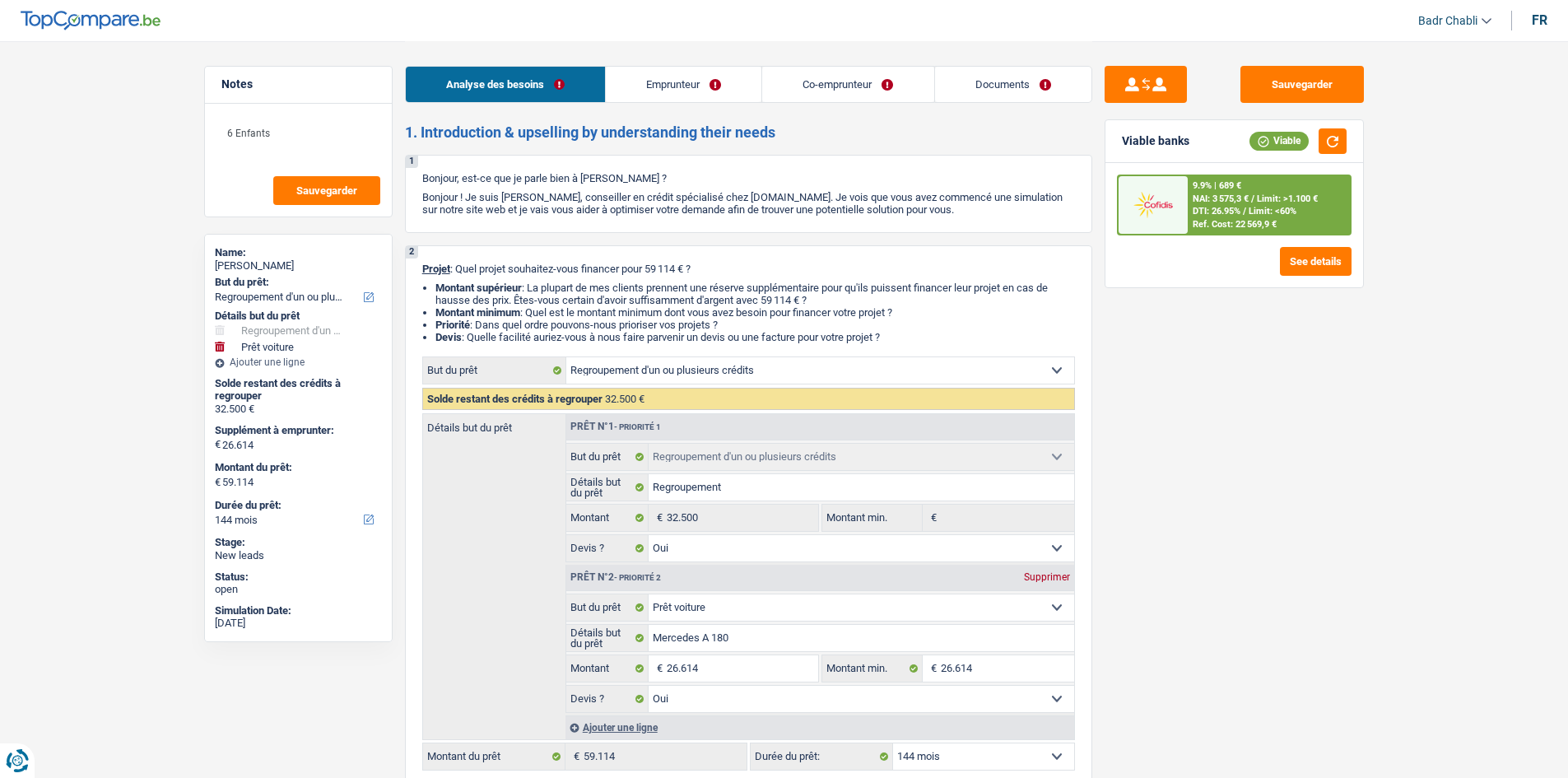
select select "refinancing"
select select "car"
select select "144"
select select "refinancing"
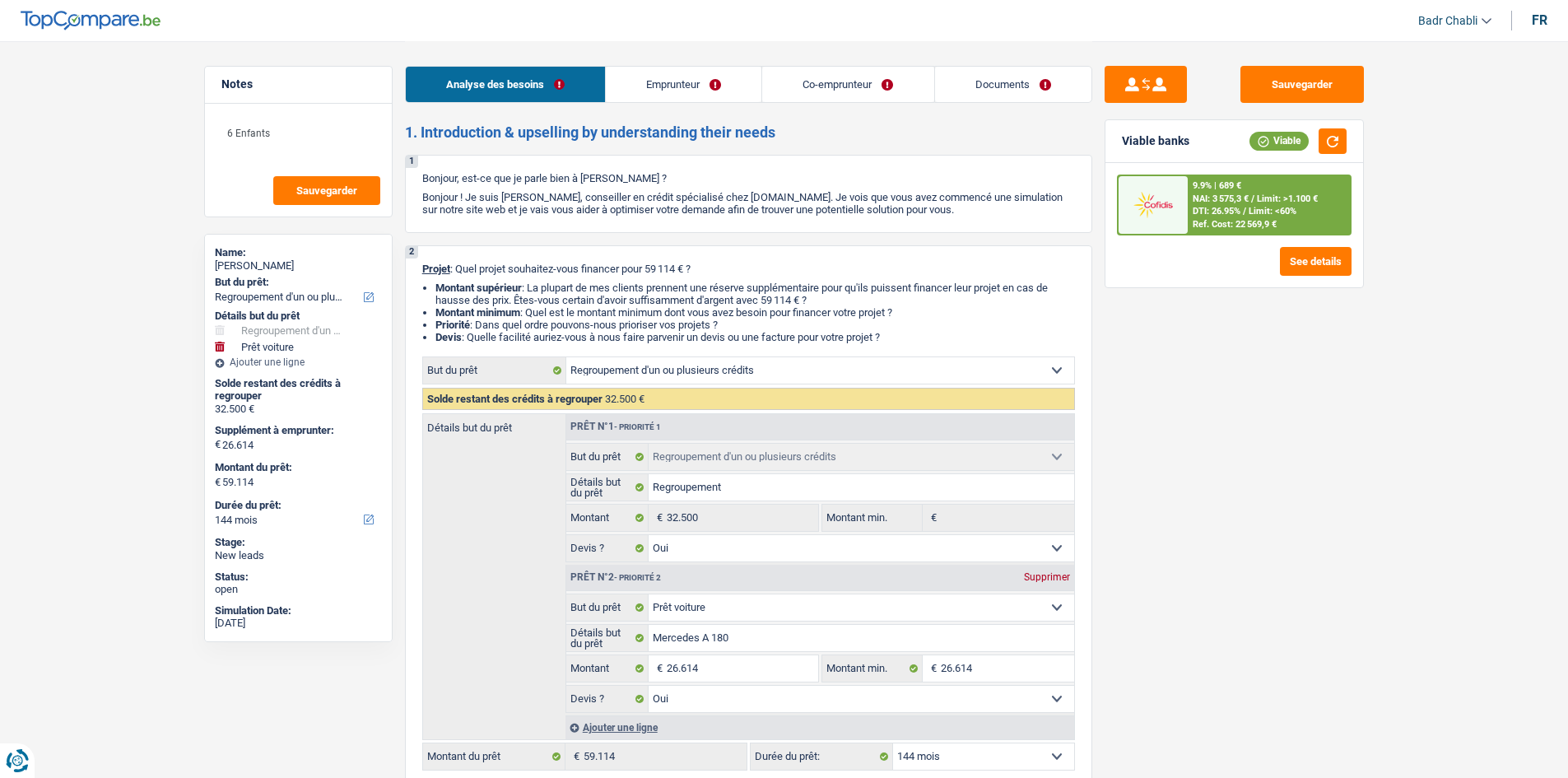
select select "refinancing"
select select "yes"
select select "car"
select select "yes"
select select "144"
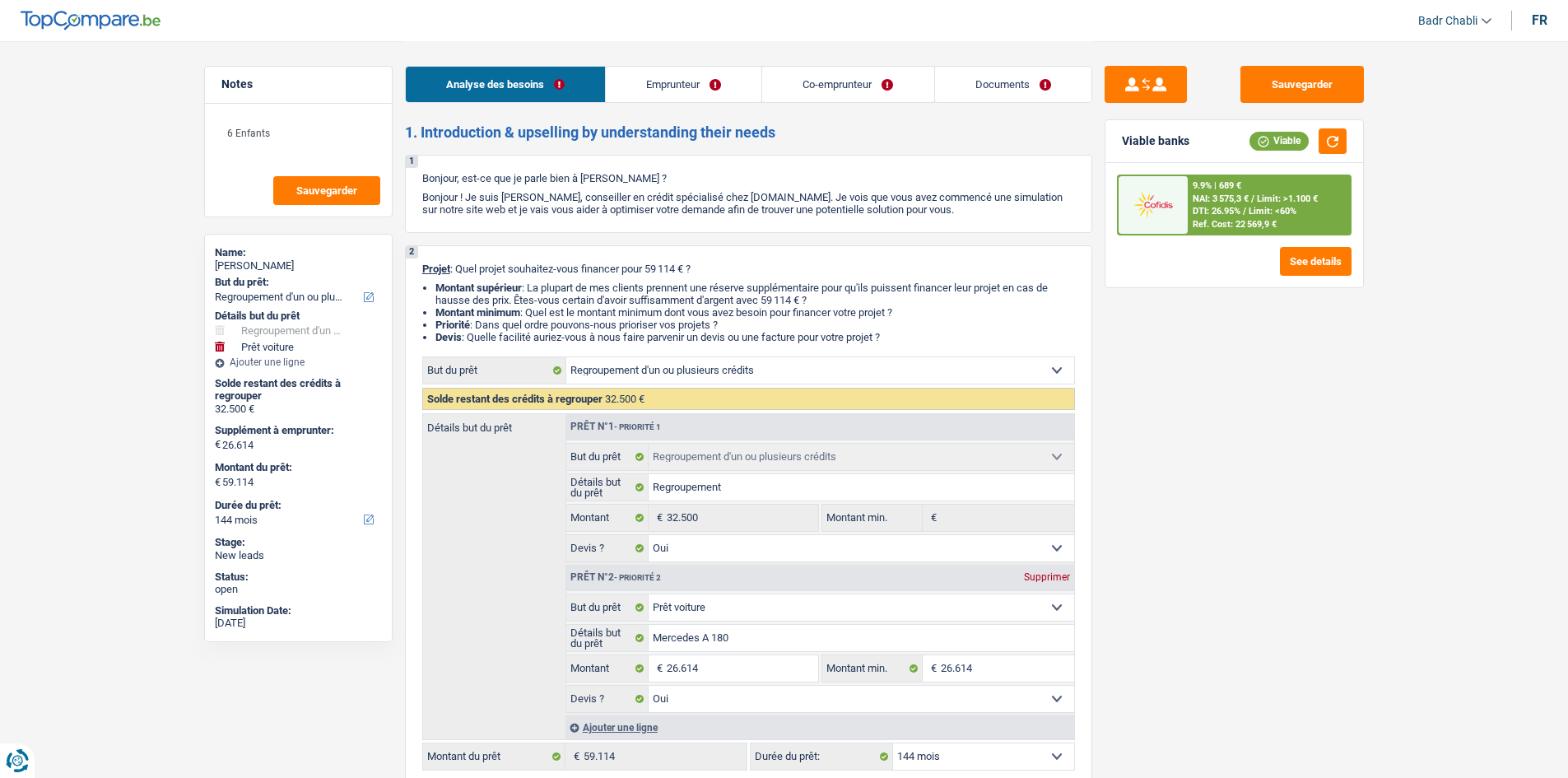
select select "worker"
select select "housewife"
select select "familyAllowances"
select select "netSalary"
select select "other"
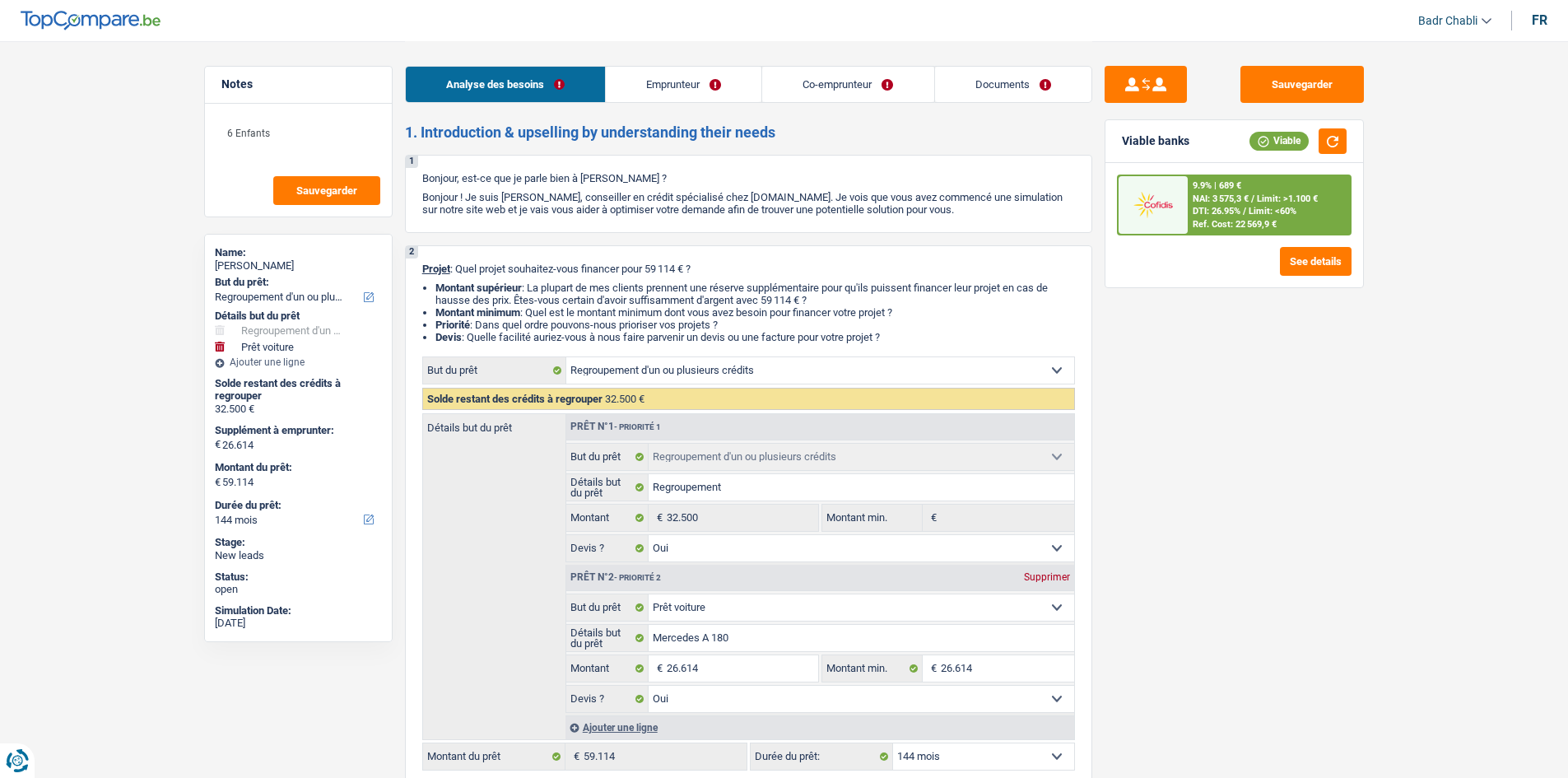
select select "ownerWithMortgage"
select select "mortgage"
select select "180"
select select "carLoan"
select select "84"
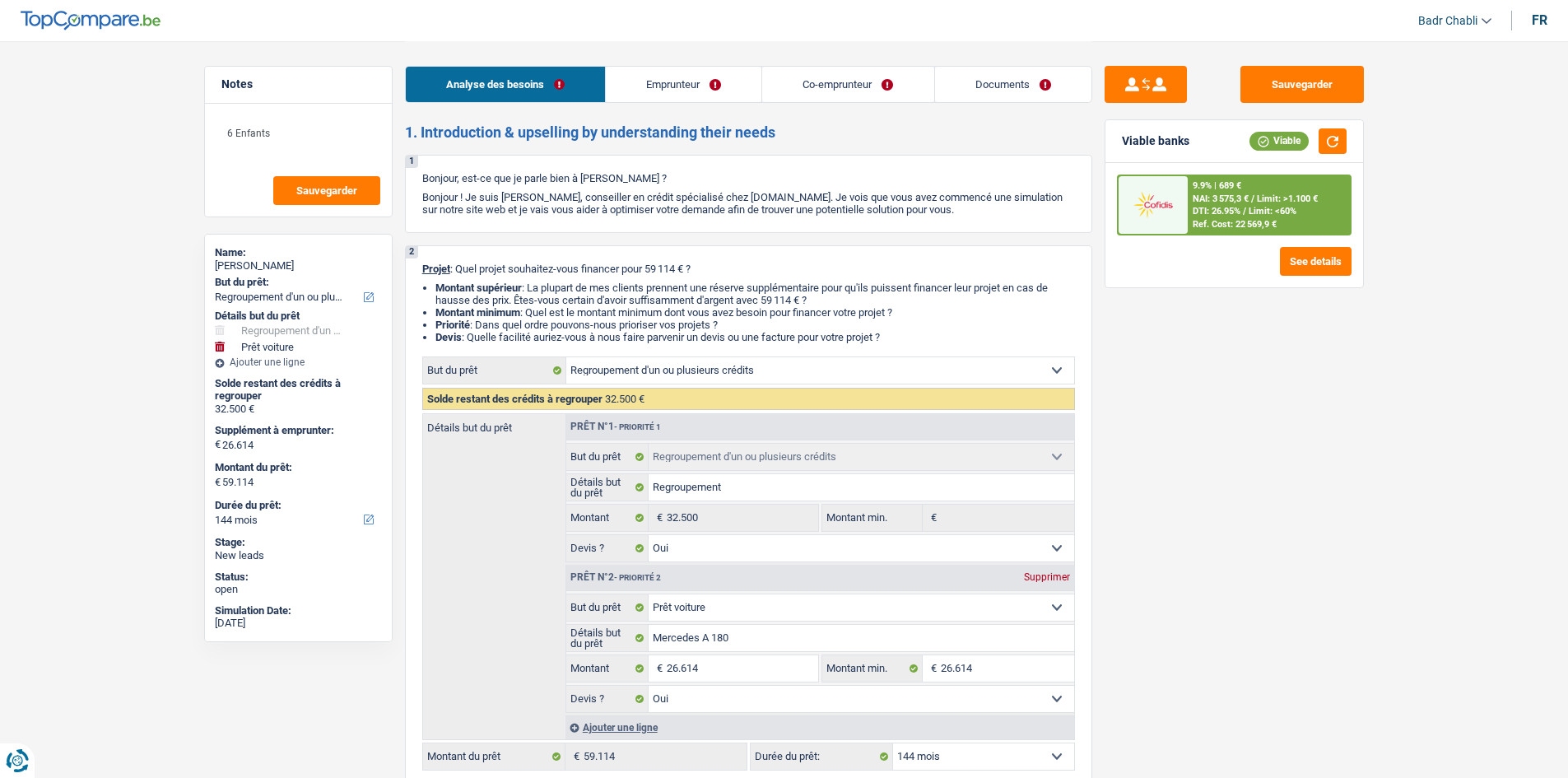
select select "refinancing"
select select "yes"
select select "car"
select select "yes"
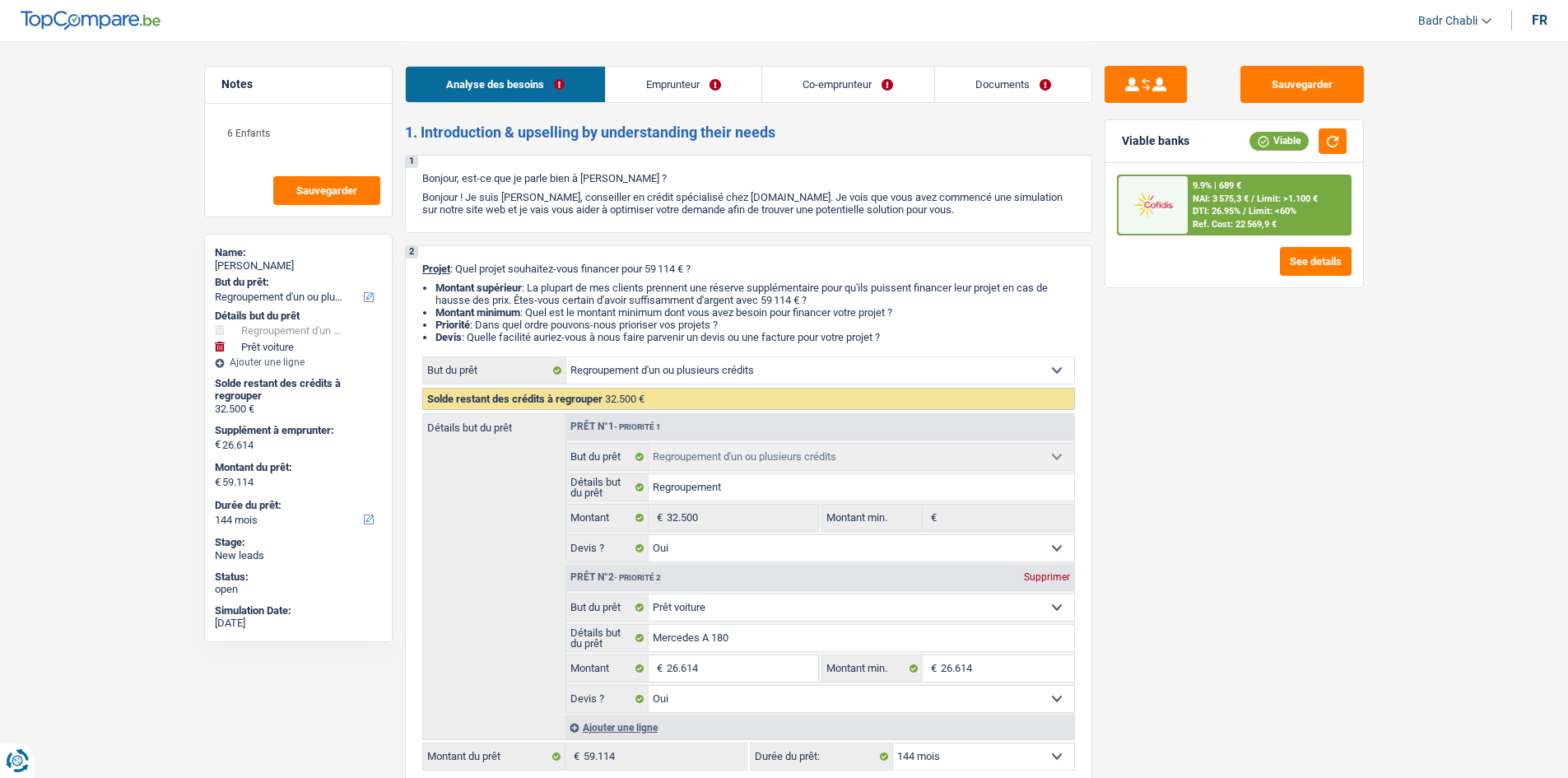
select select "144"
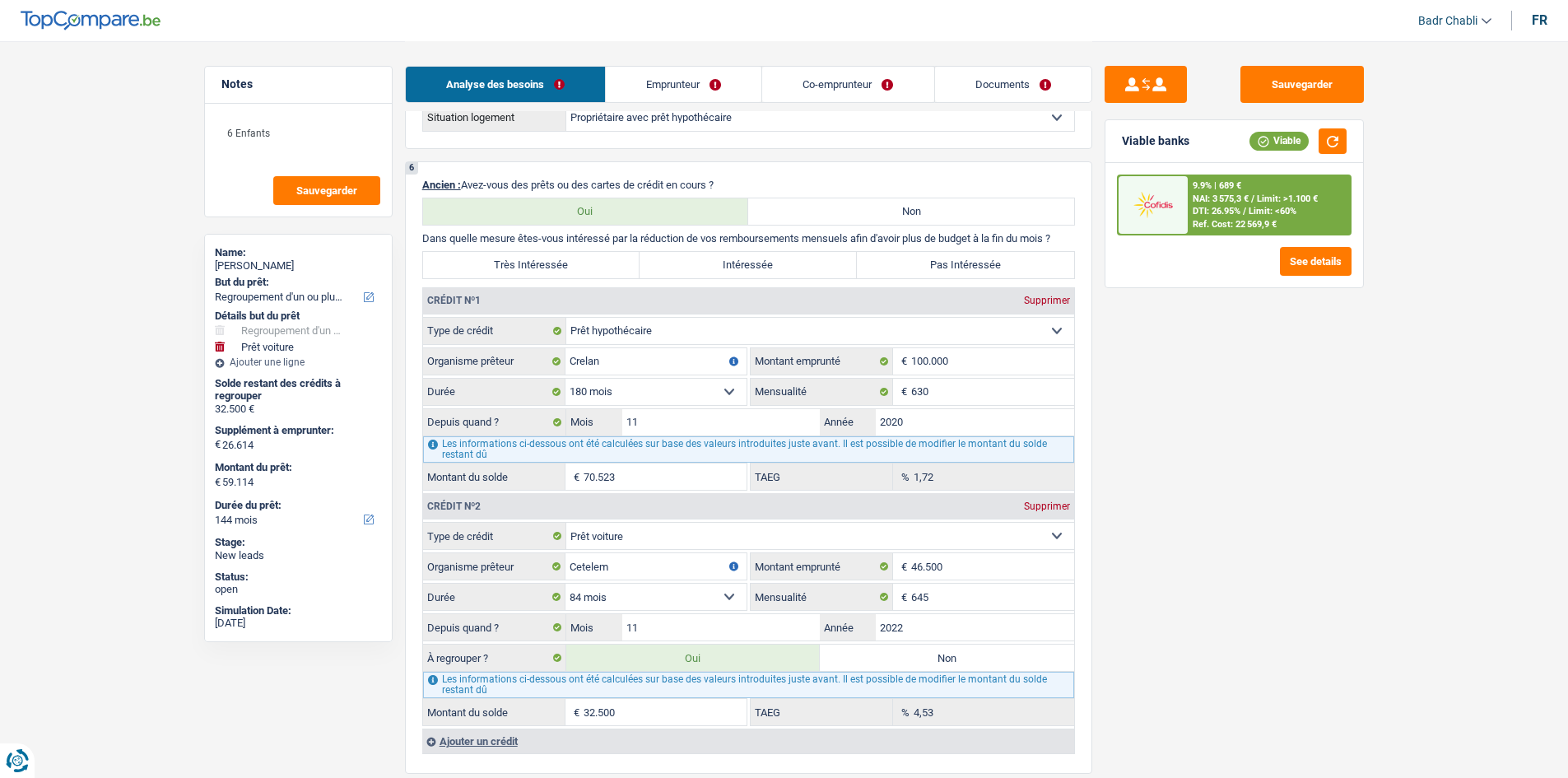
scroll to position [1564, 0]
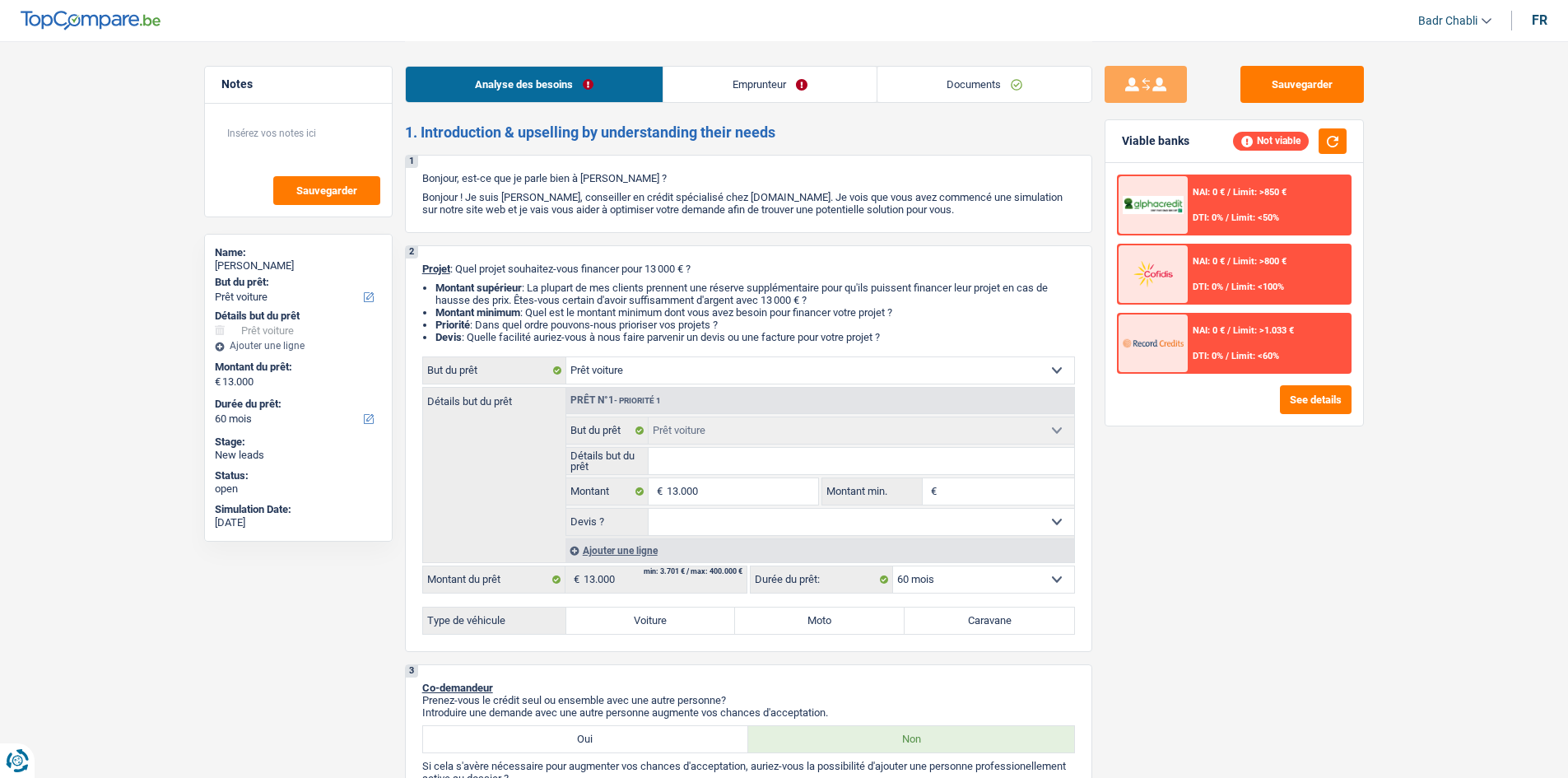
select select "car"
select select "60"
select select "car"
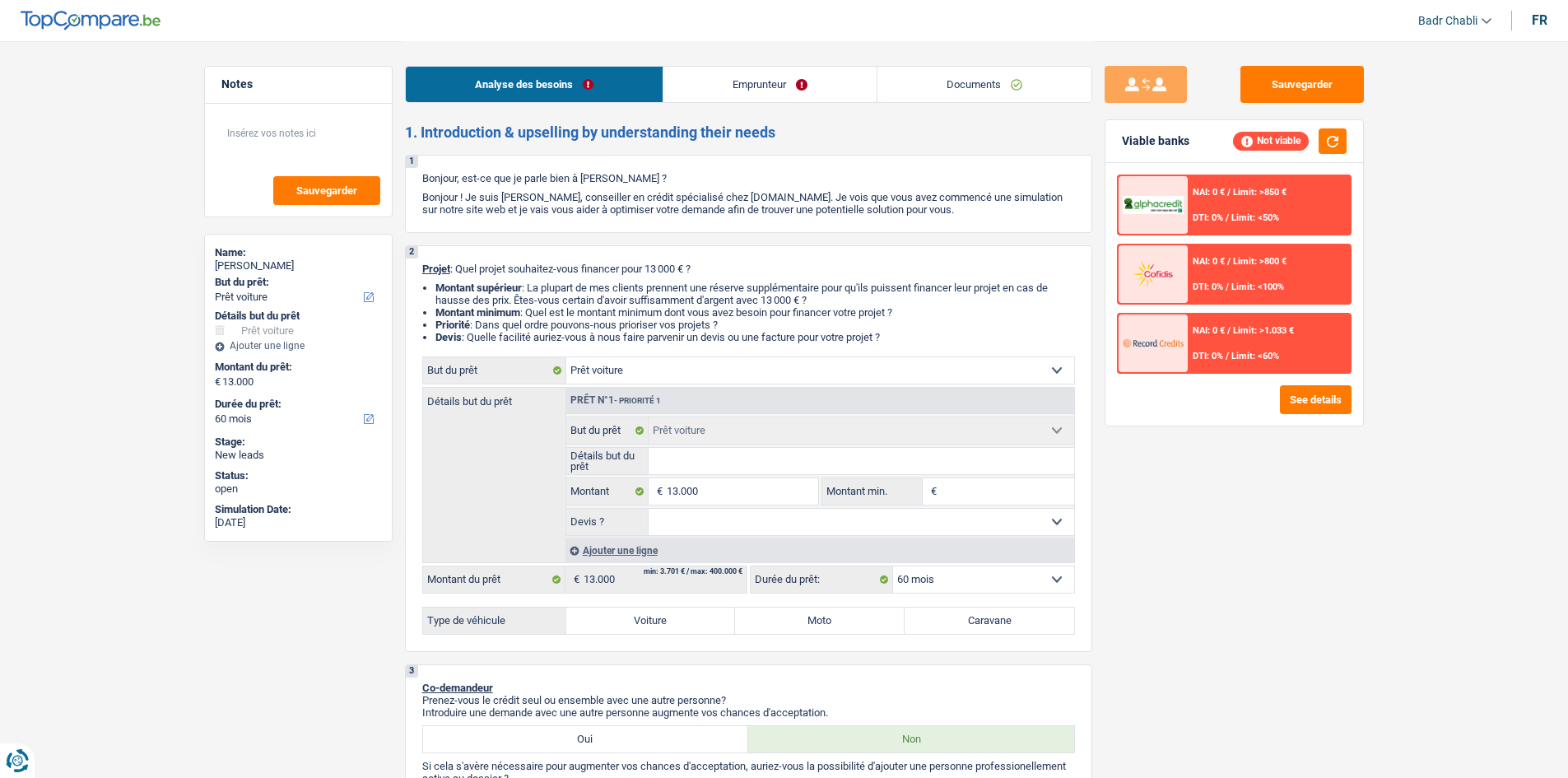
select select "60"
select select "car"
select select "60"
click at [968, 91] on link "Documents" at bounding box center [984, 84] width 214 height 35
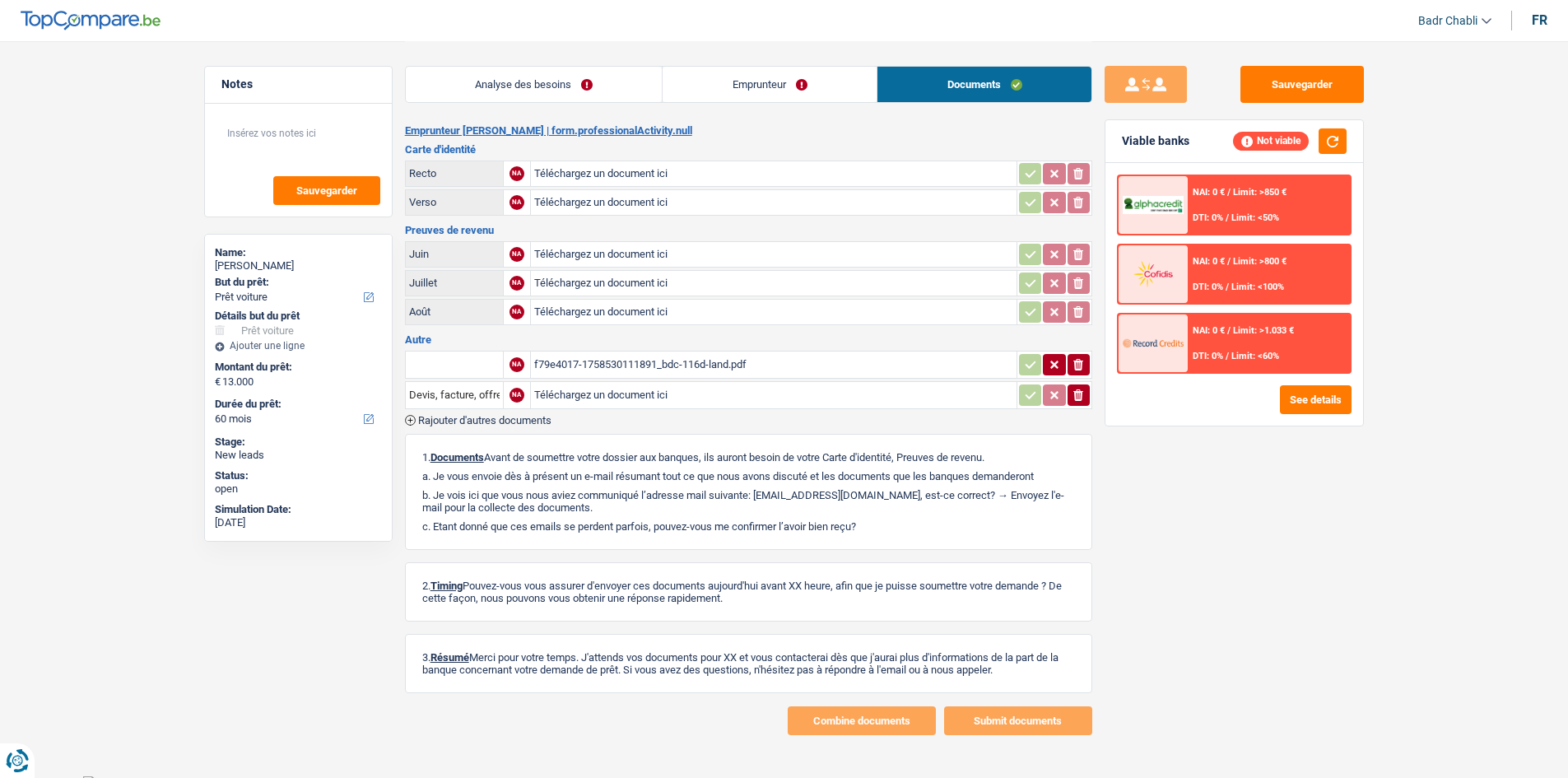
click at [676, 358] on div "f79e4017-1758530111891_bdc-116d-land.pdf" at bounding box center [773, 364] width 479 height 25
click at [535, 73] on link "Analyse des besoins" at bounding box center [534, 84] width 257 height 35
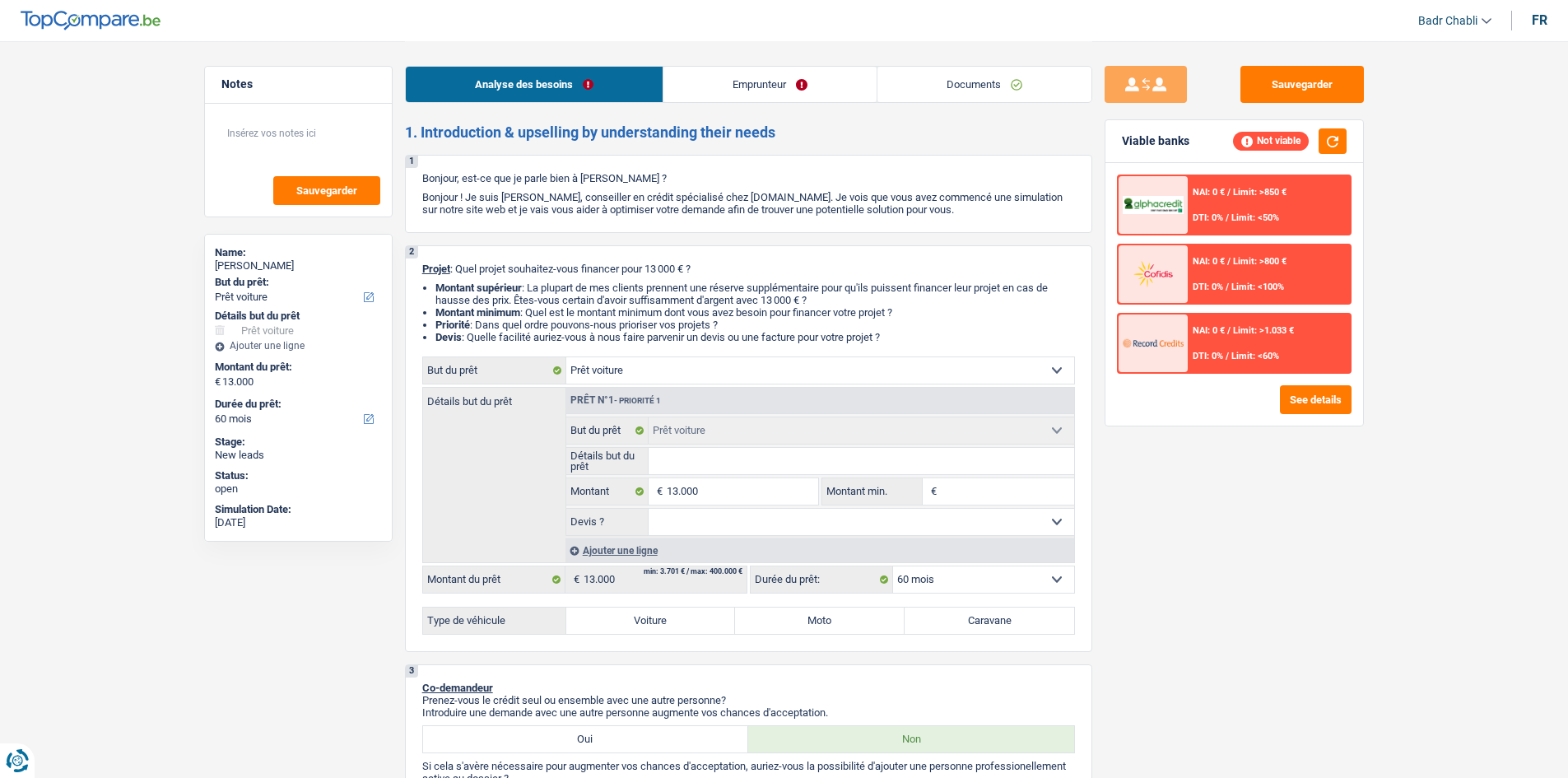
click at [686, 463] on input "Détails but du prêt" at bounding box center [861, 461] width 426 height 27
paste input "BMW Modèle 116D PACK M"
type input "BMW Modèle 116D PACK M"
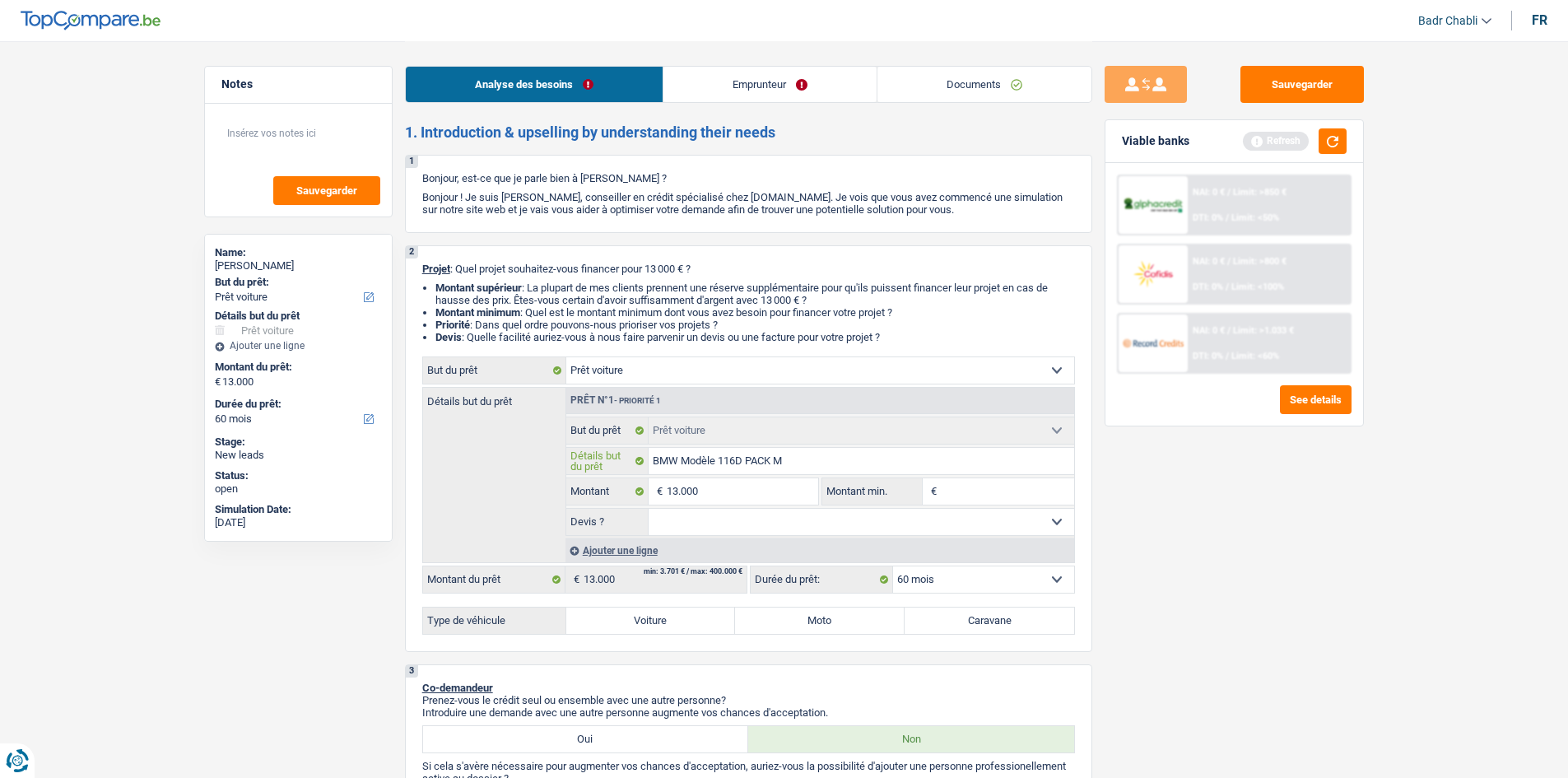
type input "BMW Modèle 116D PACK M"
type input "BMW Modèle 116D PACK M 2"
type input "BMW Modèle 116D PACK M 20"
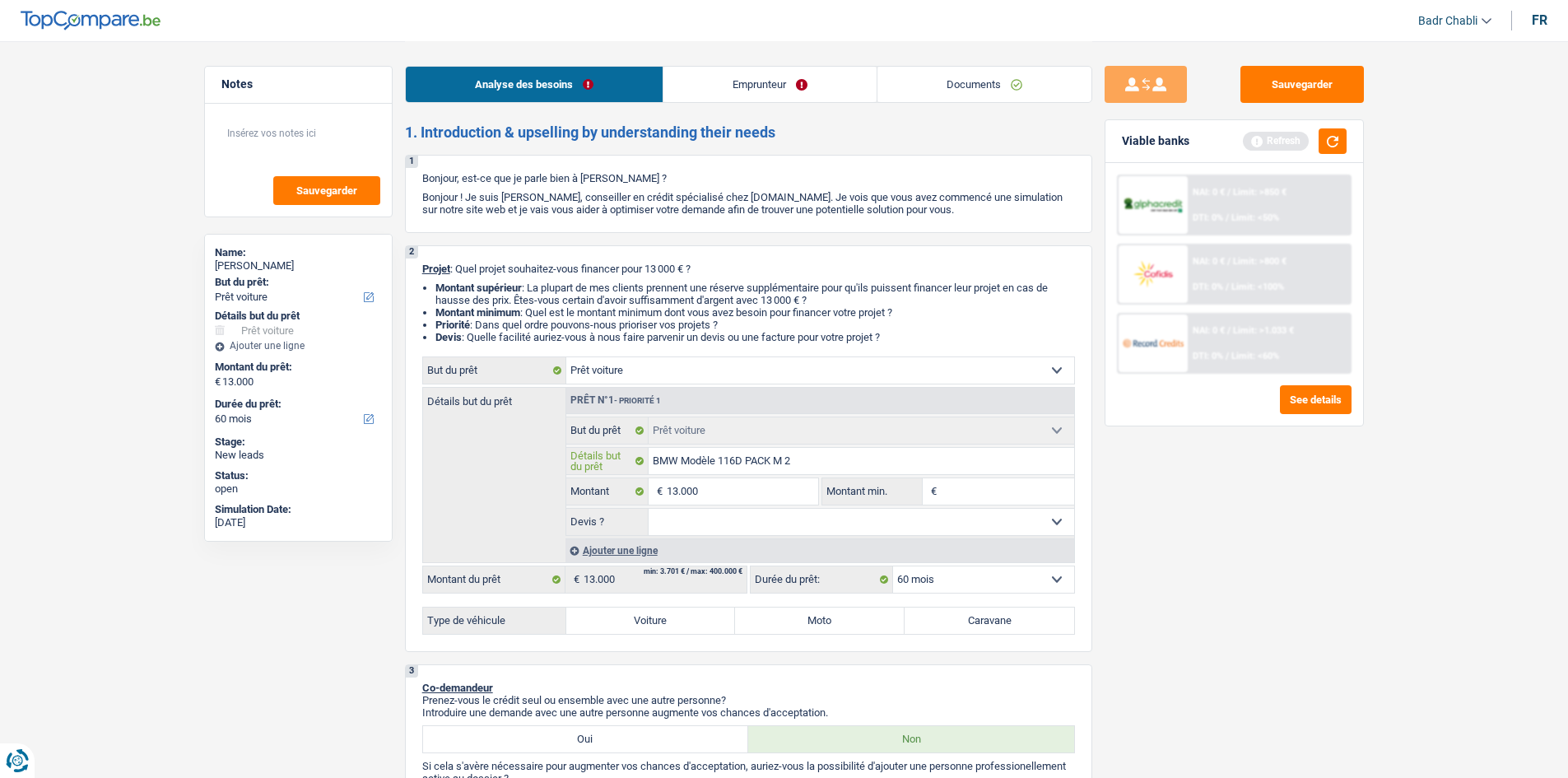
type input "BMW Modèle 116D PACK M 20"
type input "BMW Modèle 116D PACK M 201"
type input "BMW Modèle 116D PACK M 2016"
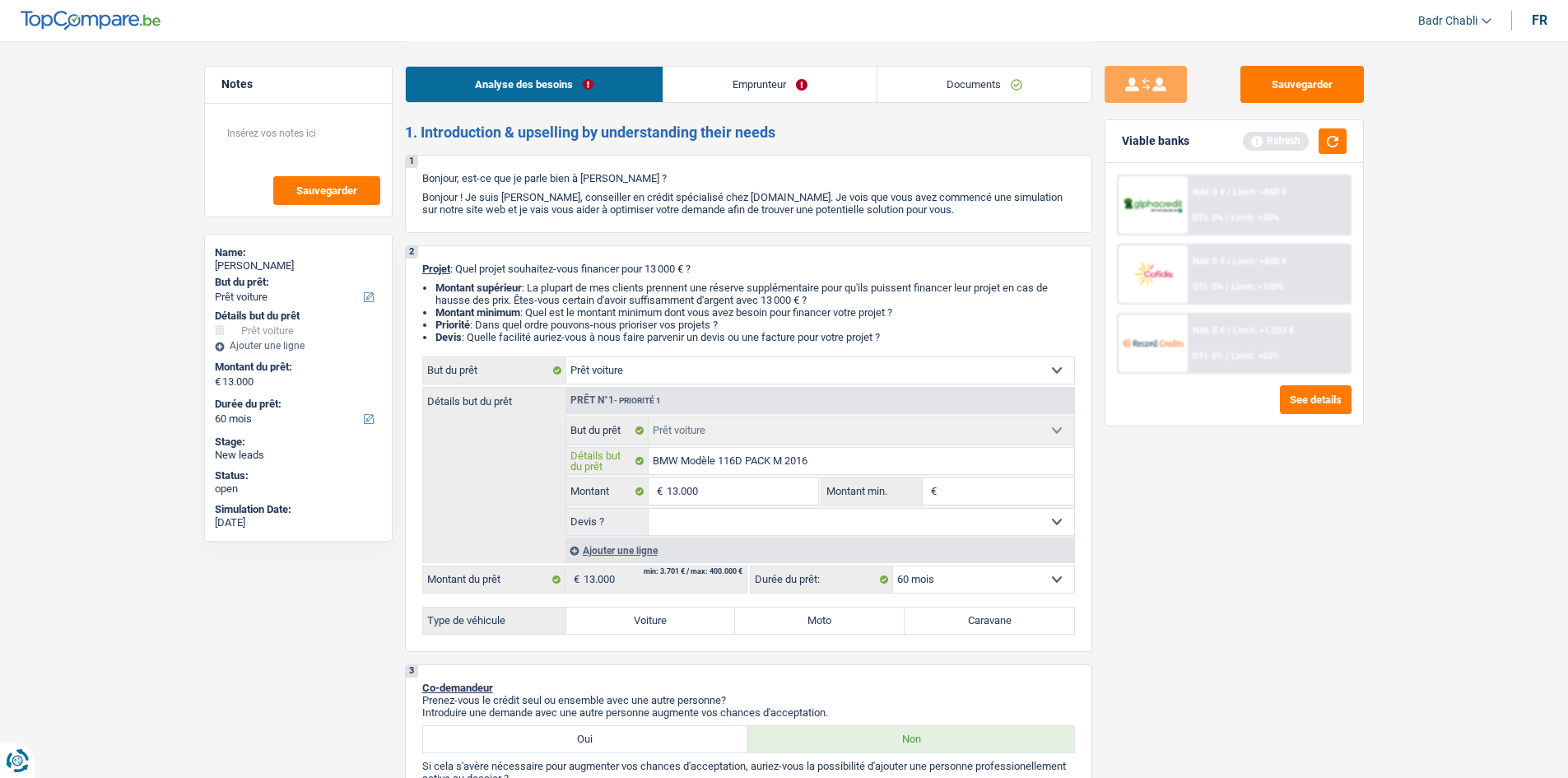
type input "BMW Modèle 116D PACK M 2016"
click at [749, 493] on input "13.000" at bounding box center [742, 491] width 150 height 27
click at [1050, 494] on input "Montant min." at bounding box center [1007, 491] width 133 height 27
paste input "13.000"
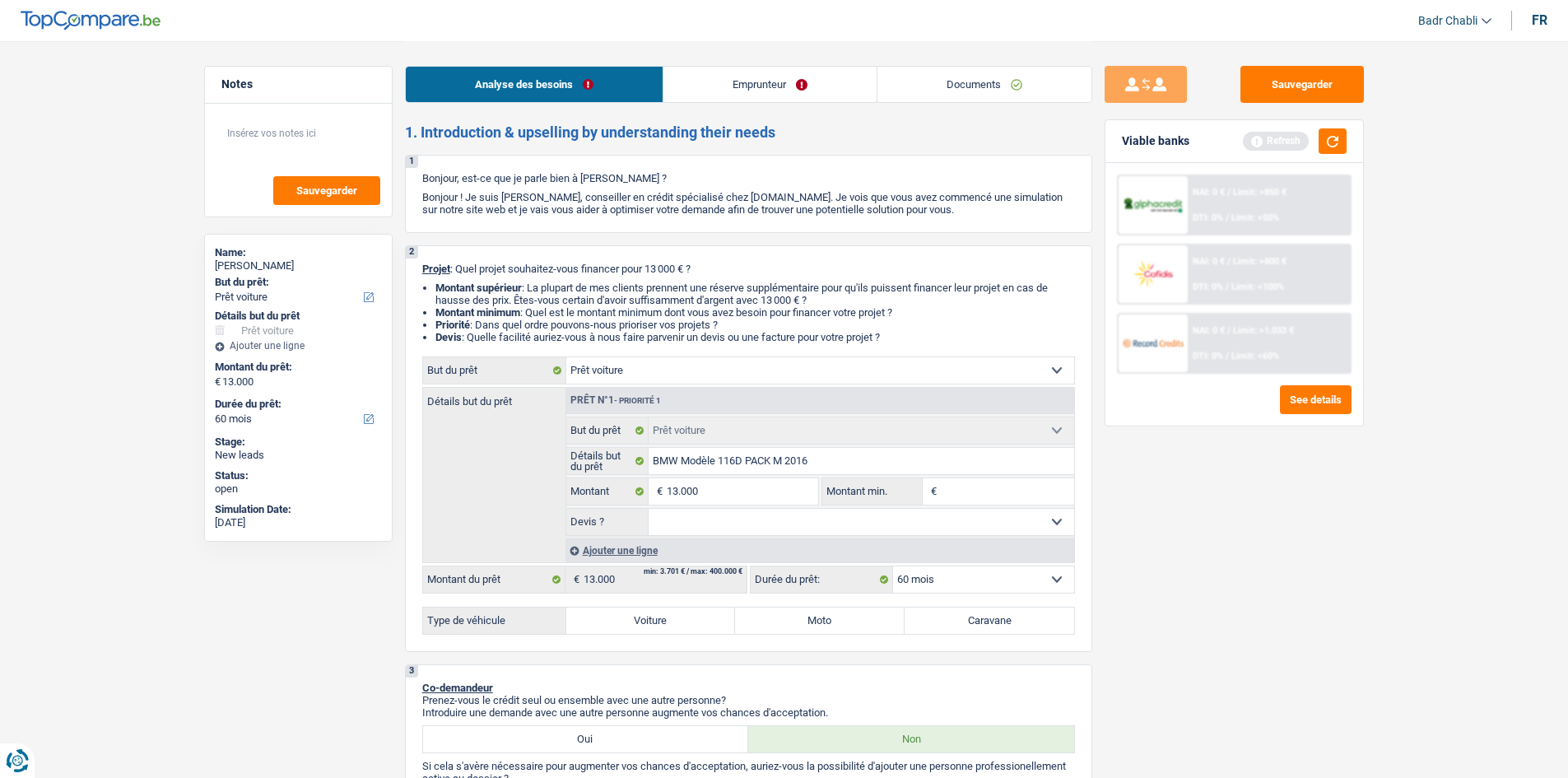
type input "13.000"
click at [735, 528] on select "Oui Non Non répondu Sélectionner une option" at bounding box center [861, 522] width 426 height 27
select select "yes"
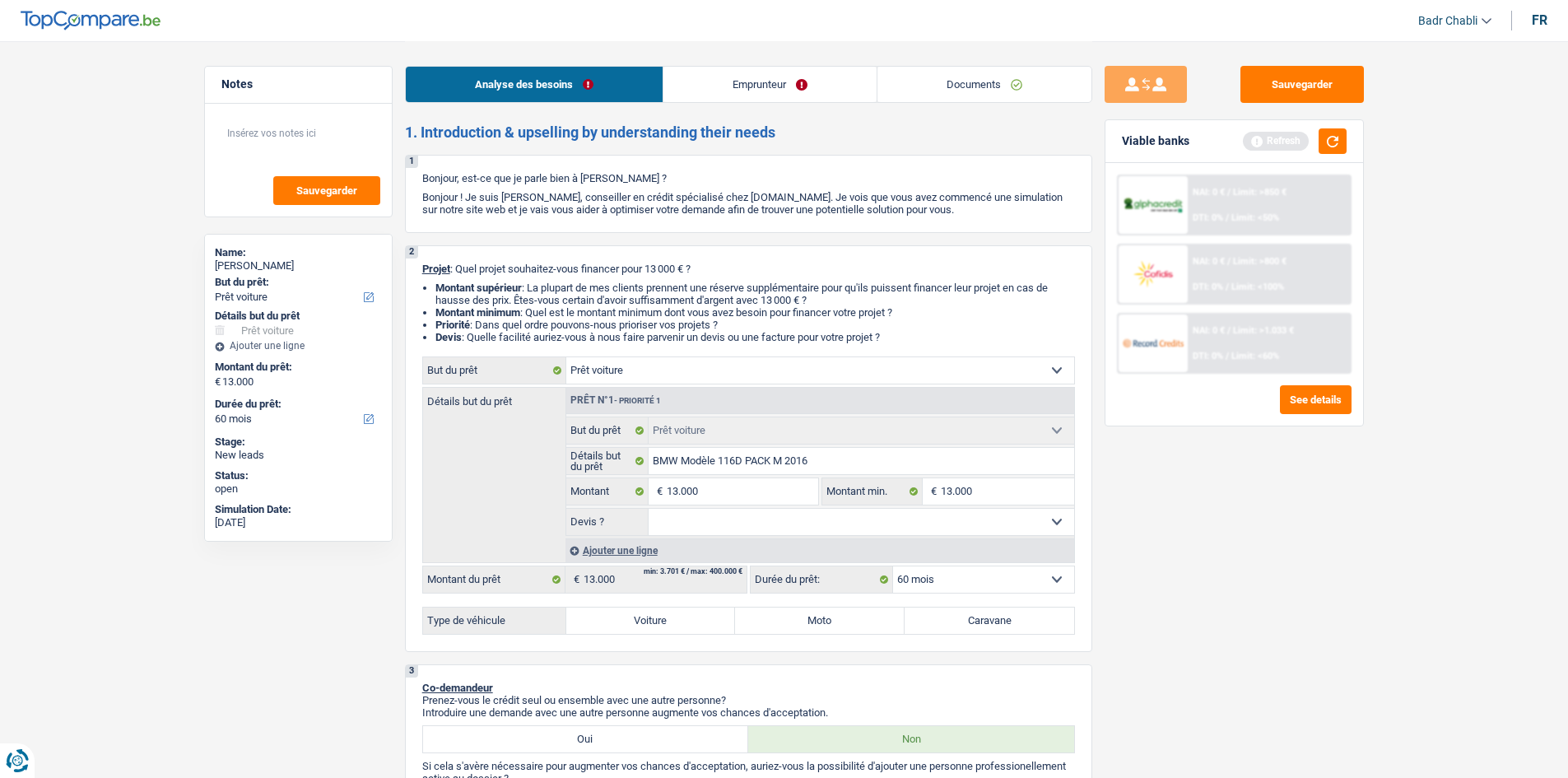
click at [648, 509] on select "Oui Non Non répondu Sélectionner une option" at bounding box center [861, 522] width 426 height 27
select select "yes"
click at [668, 616] on label "Voiture" at bounding box center [651, 621] width 169 height 27
click at [668, 616] on input "Voiture" at bounding box center [651, 621] width 169 height 27
radio input "true"
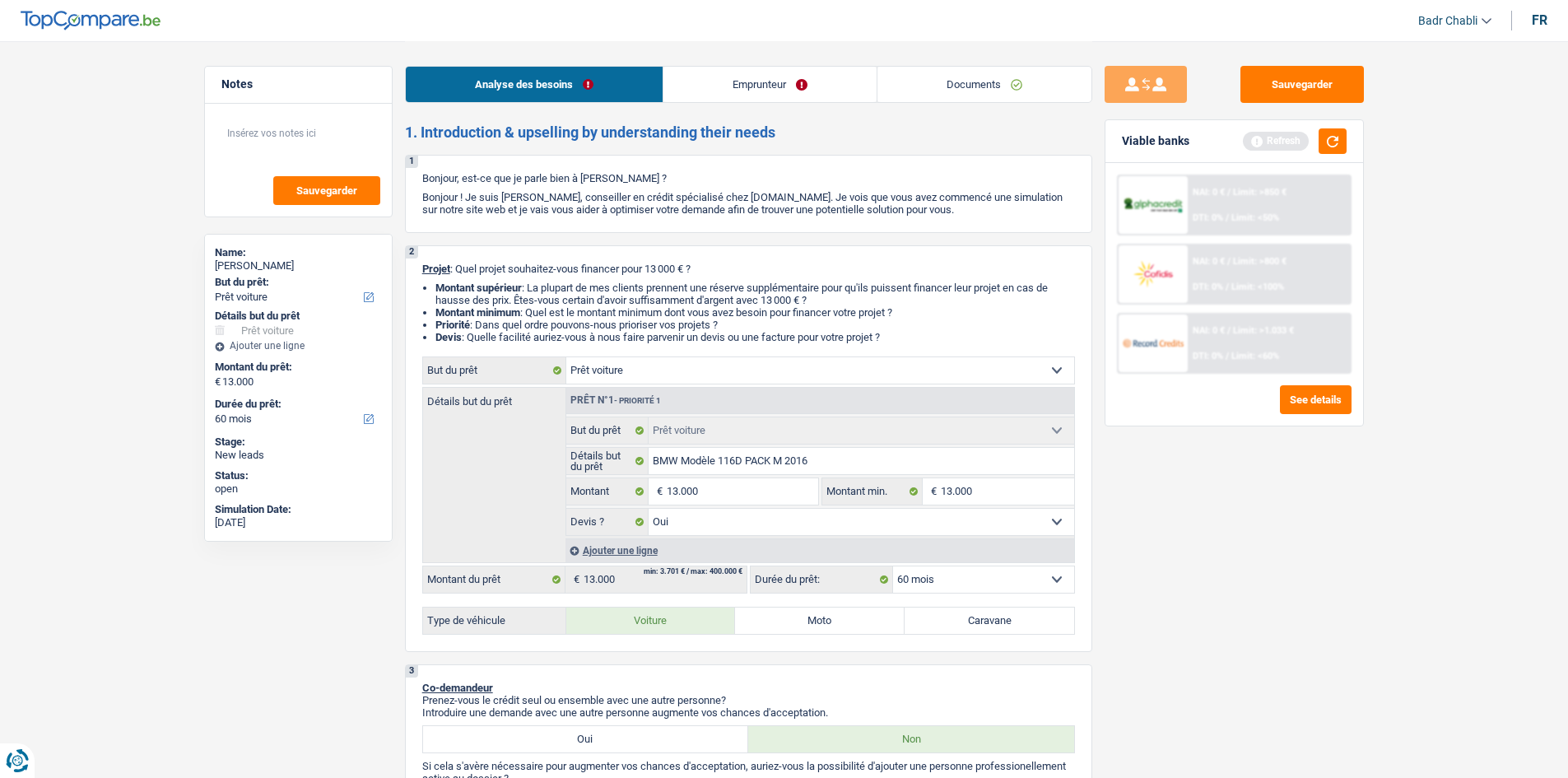
radio input "true"
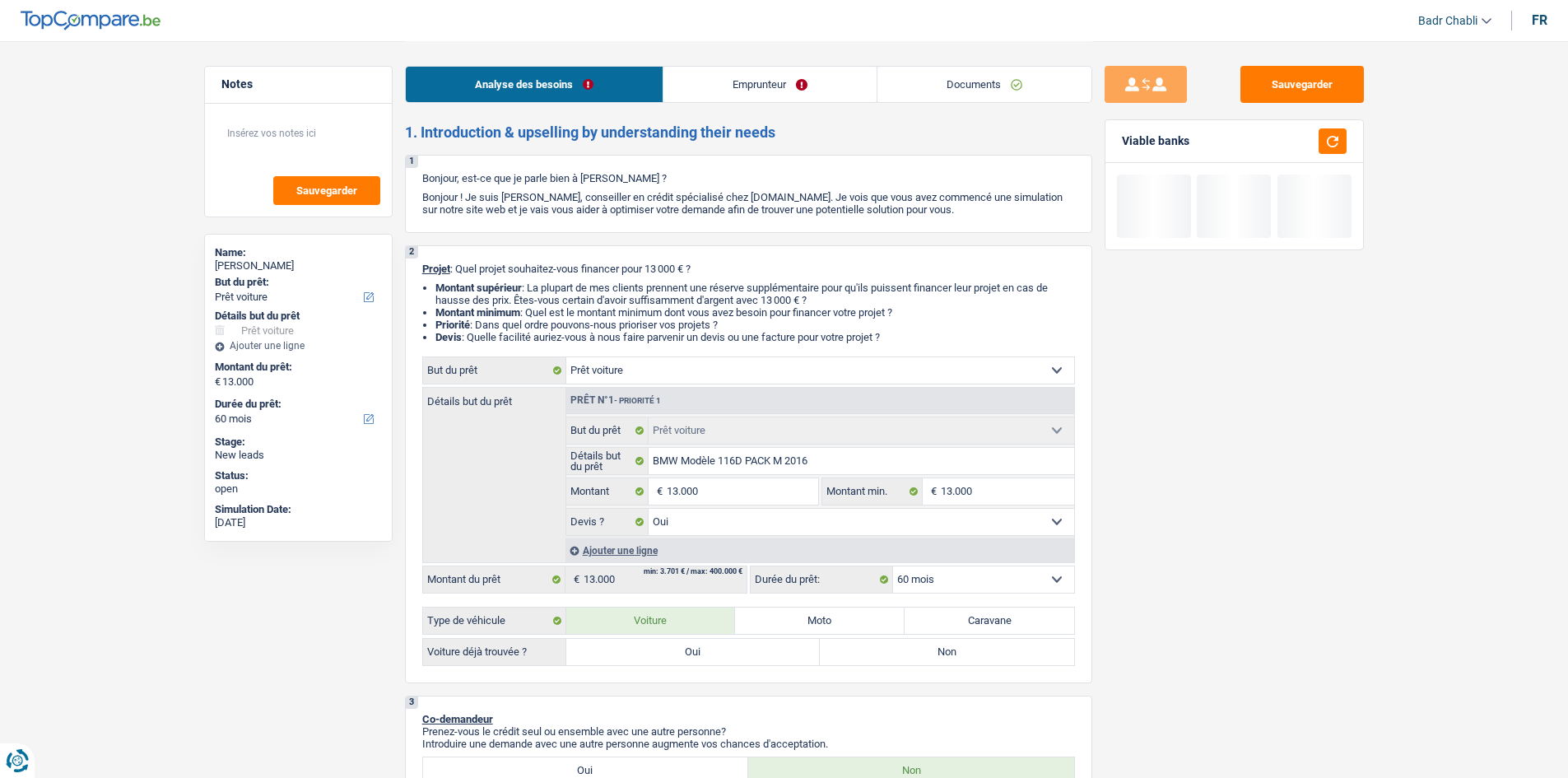
click at [697, 660] on label "Oui" at bounding box center [694, 652] width 254 height 27
click at [697, 660] on input "Oui" at bounding box center [694, 652] width 254 height 27
radio input "true"
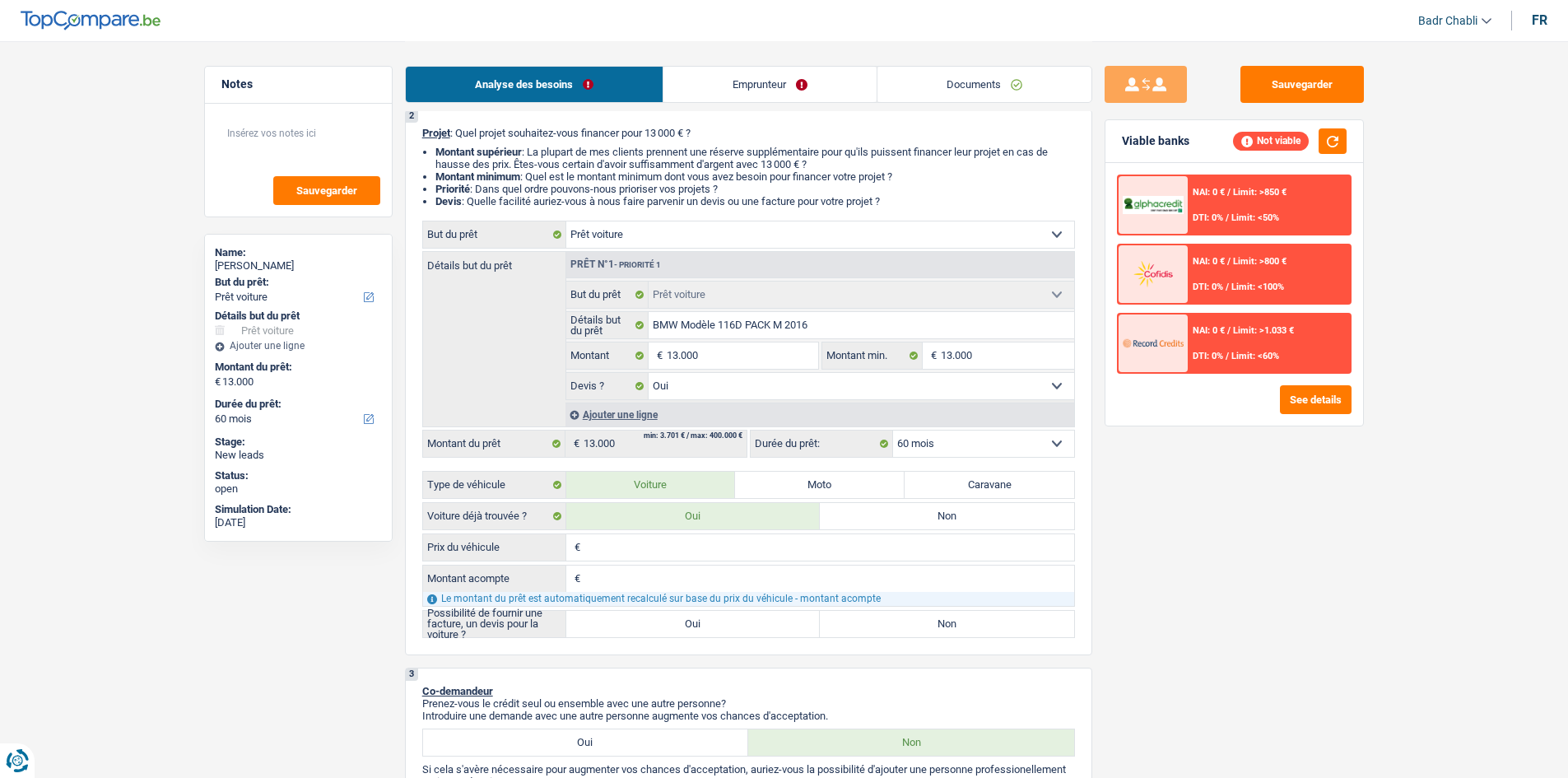
scroll to position [329, 0]
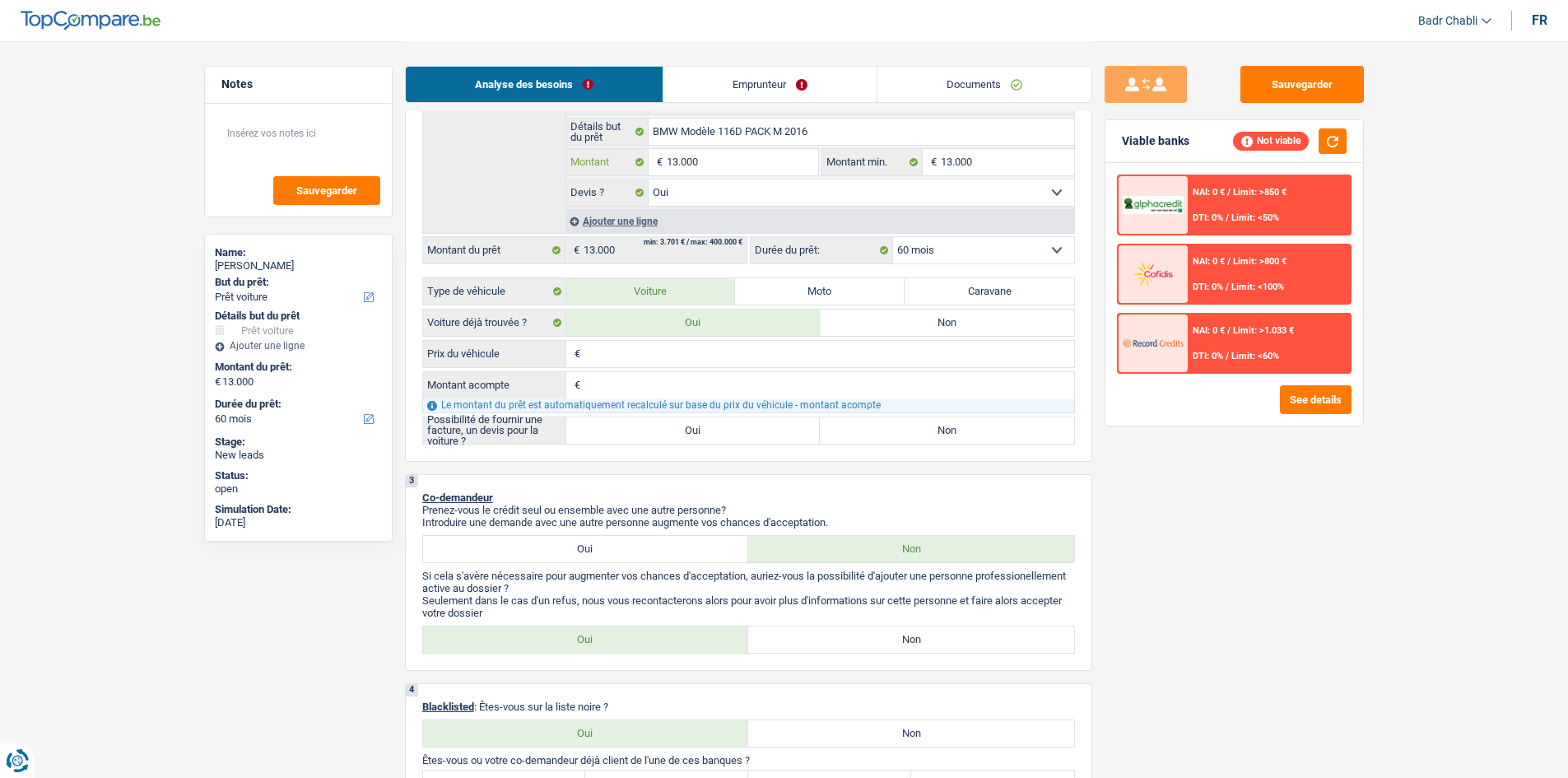
click at [763, 154] on input "13.000" at bounding box center [742, 162] width 150 height 27
click at [658, 355] on input "Prix du véhicule" at bounding box center [830, 353] width 490 height 27
paste input "13.000"
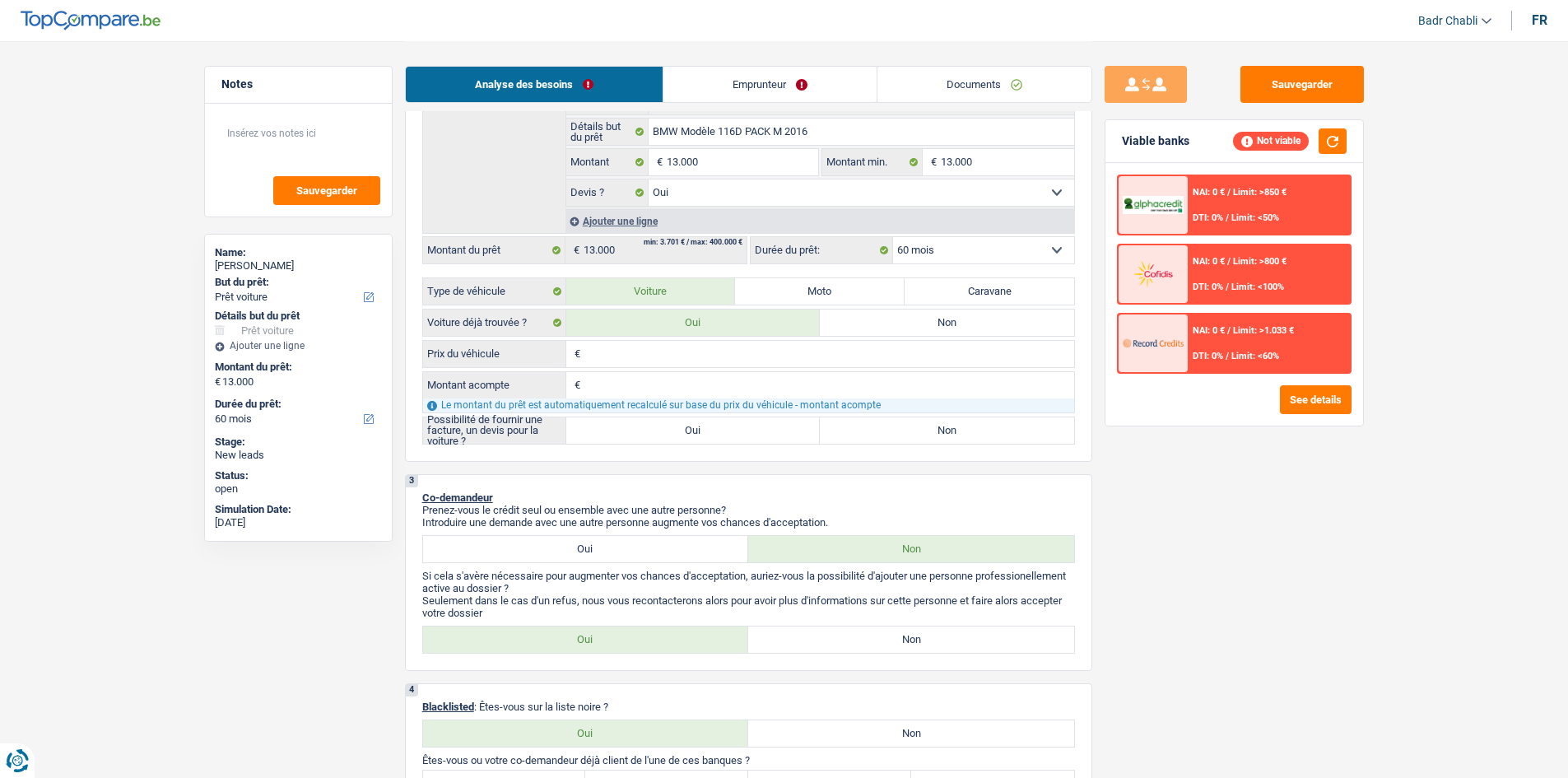
type input "13.000"
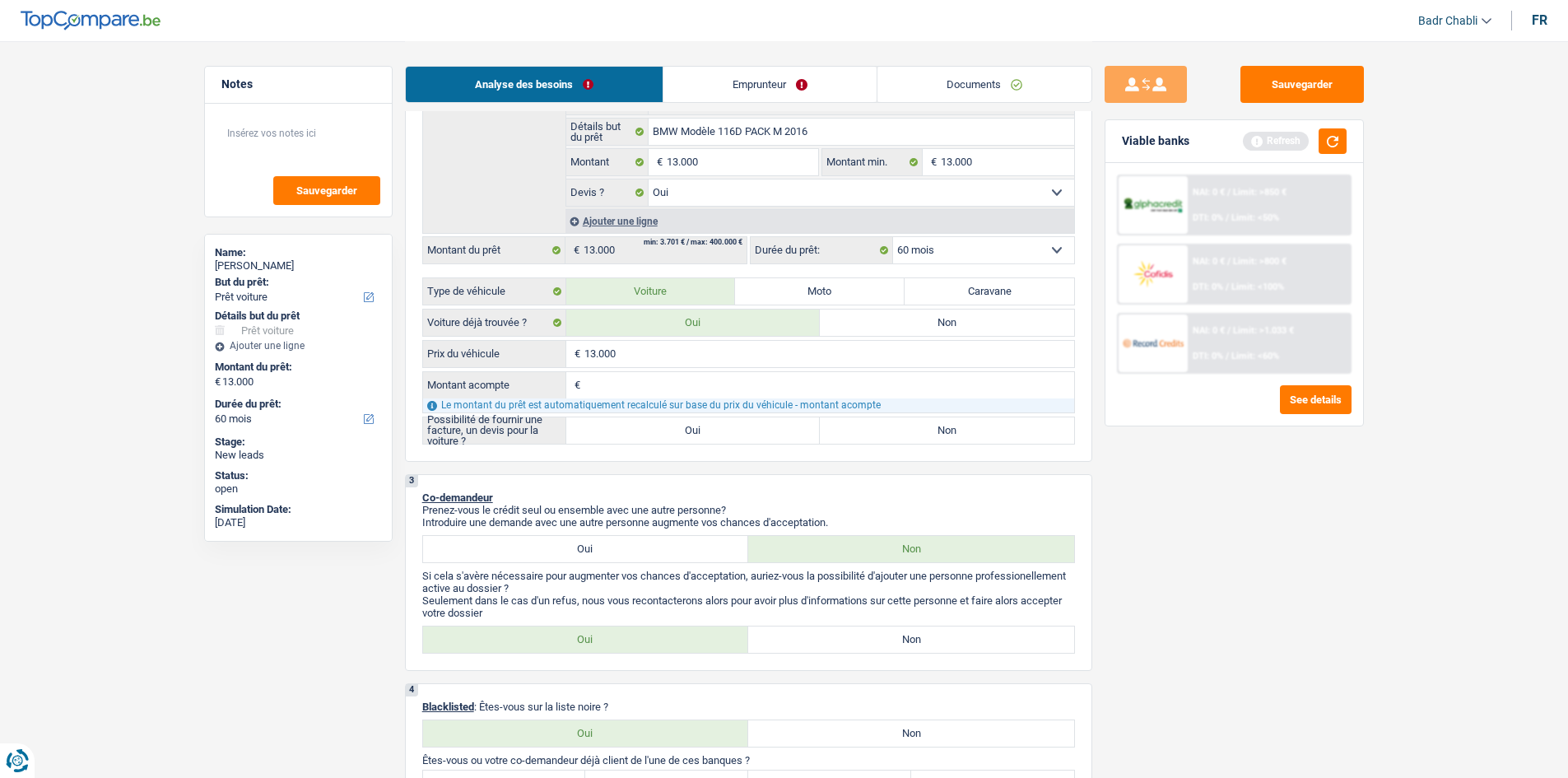
type input "13.000"
click at [704, 430] on label "Oui" at bounding box center [694, 430] width 254 height 27
click at [704, 430] on input "Oui" at bounding box center [694, 430] width 254 height 27
radio input "true"
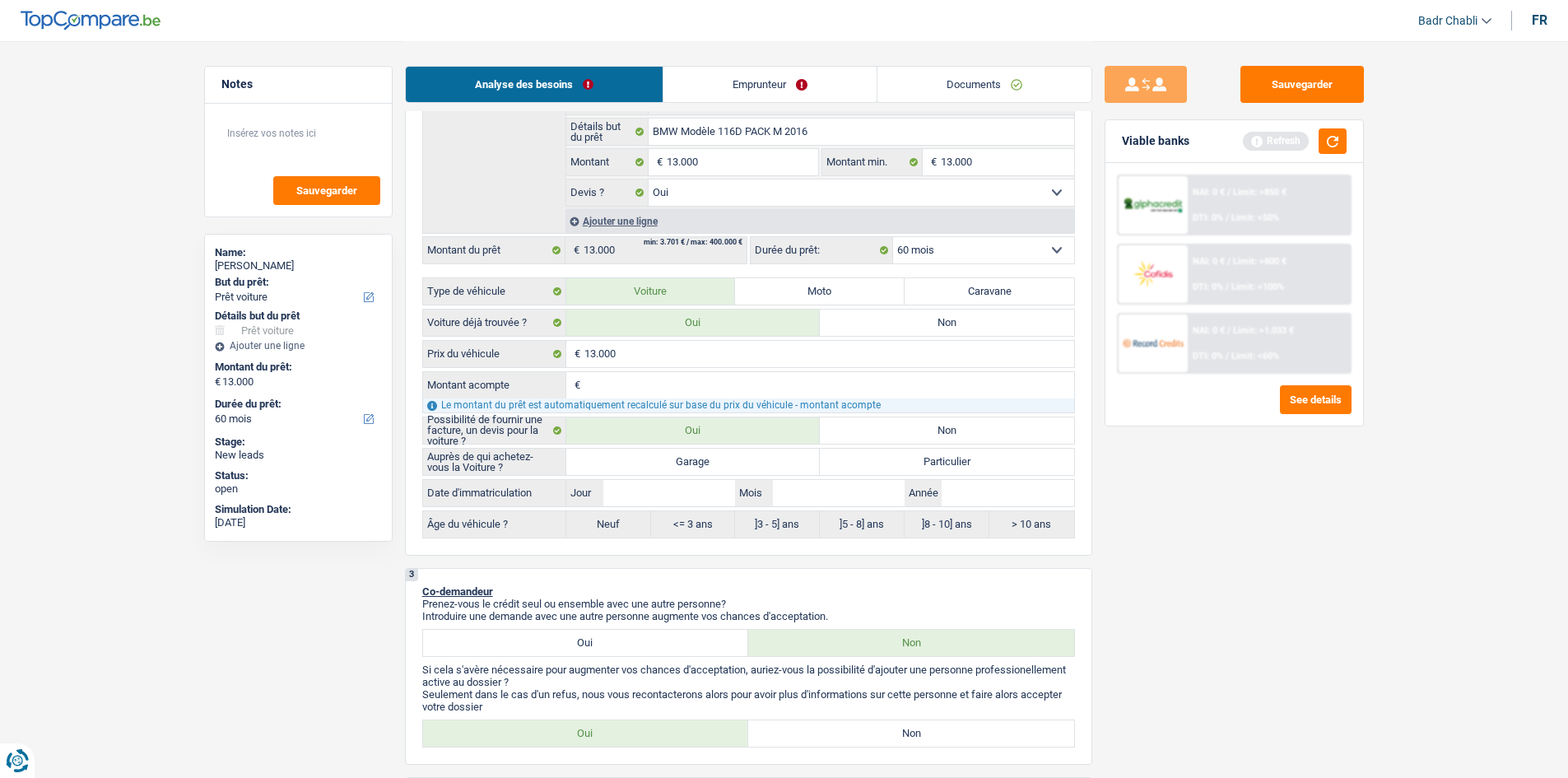
click at [706, 472] on label "Garage" at bounding box center [694, 462] width 254 height 27
click at [706, 472] on input "Garage" at bounding box center [694, 462] width 254 height 27
radio input "true"
click at [644, 490] on input "Jour" at bounding box center [669, 493] width 132 height 27
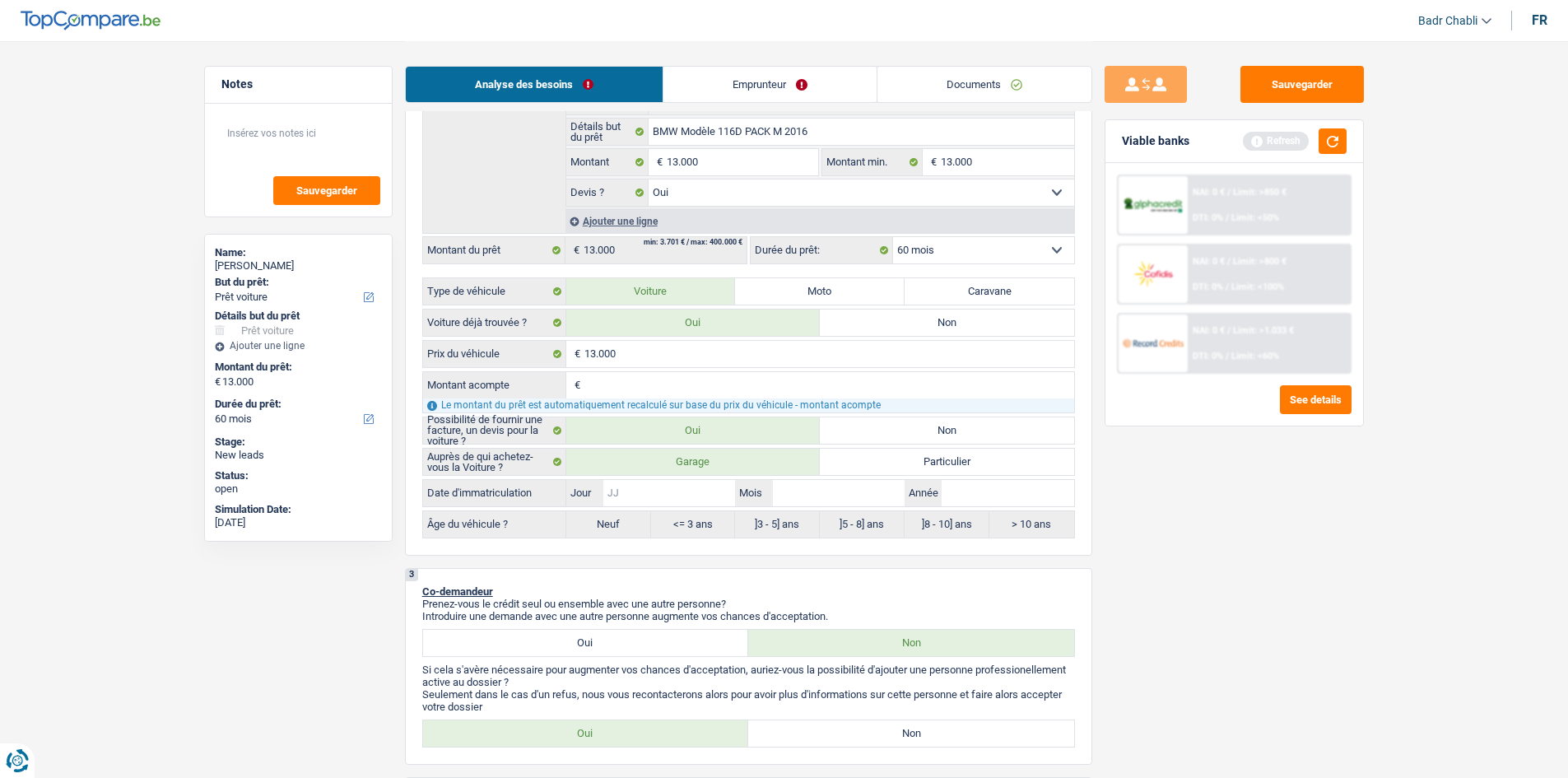
type input "0"
type input "01"
type input "0"
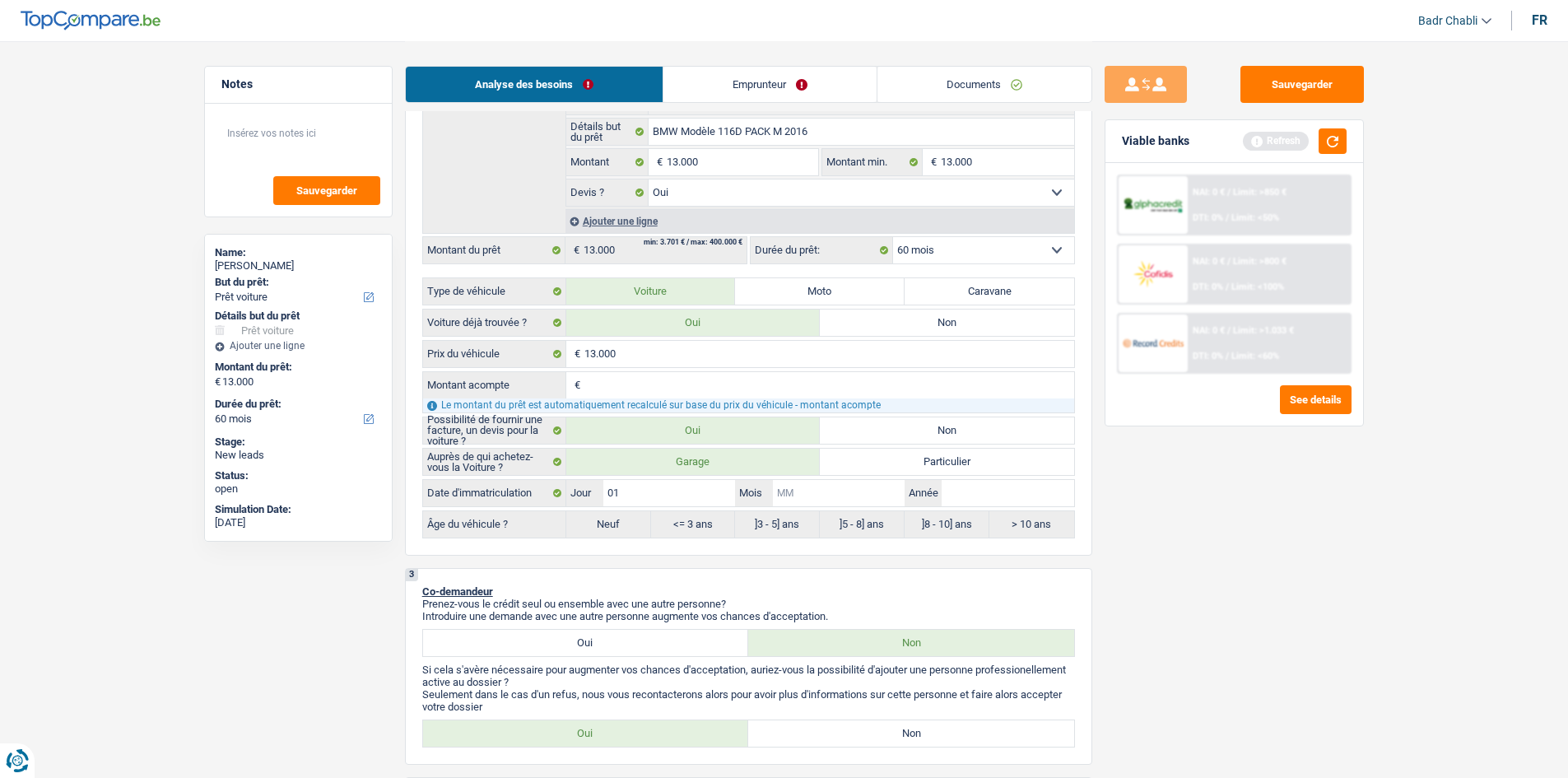
type input "0"
type input "01"
type input "2"
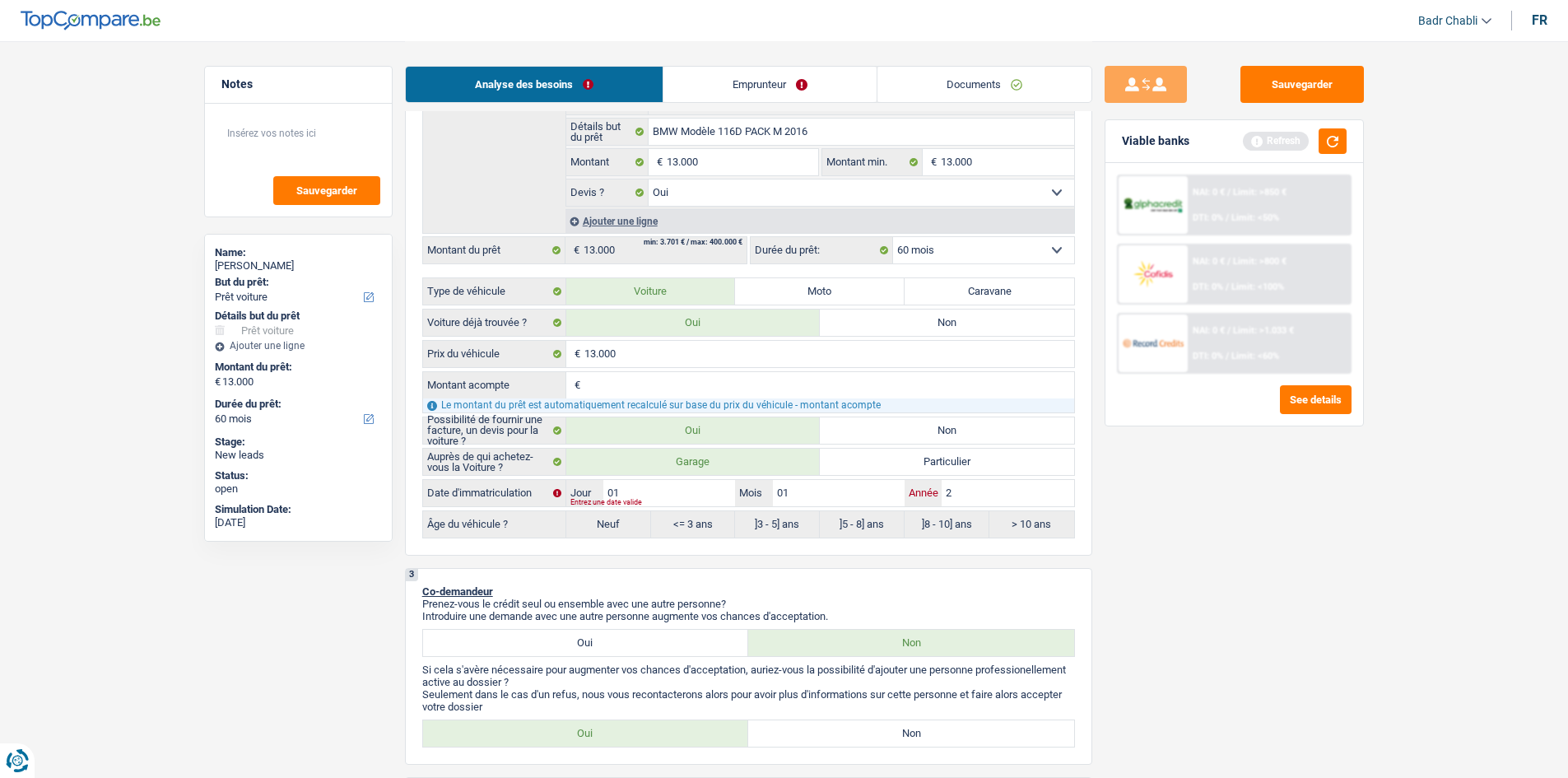
type input "20"
type input "201"
type input "2016"
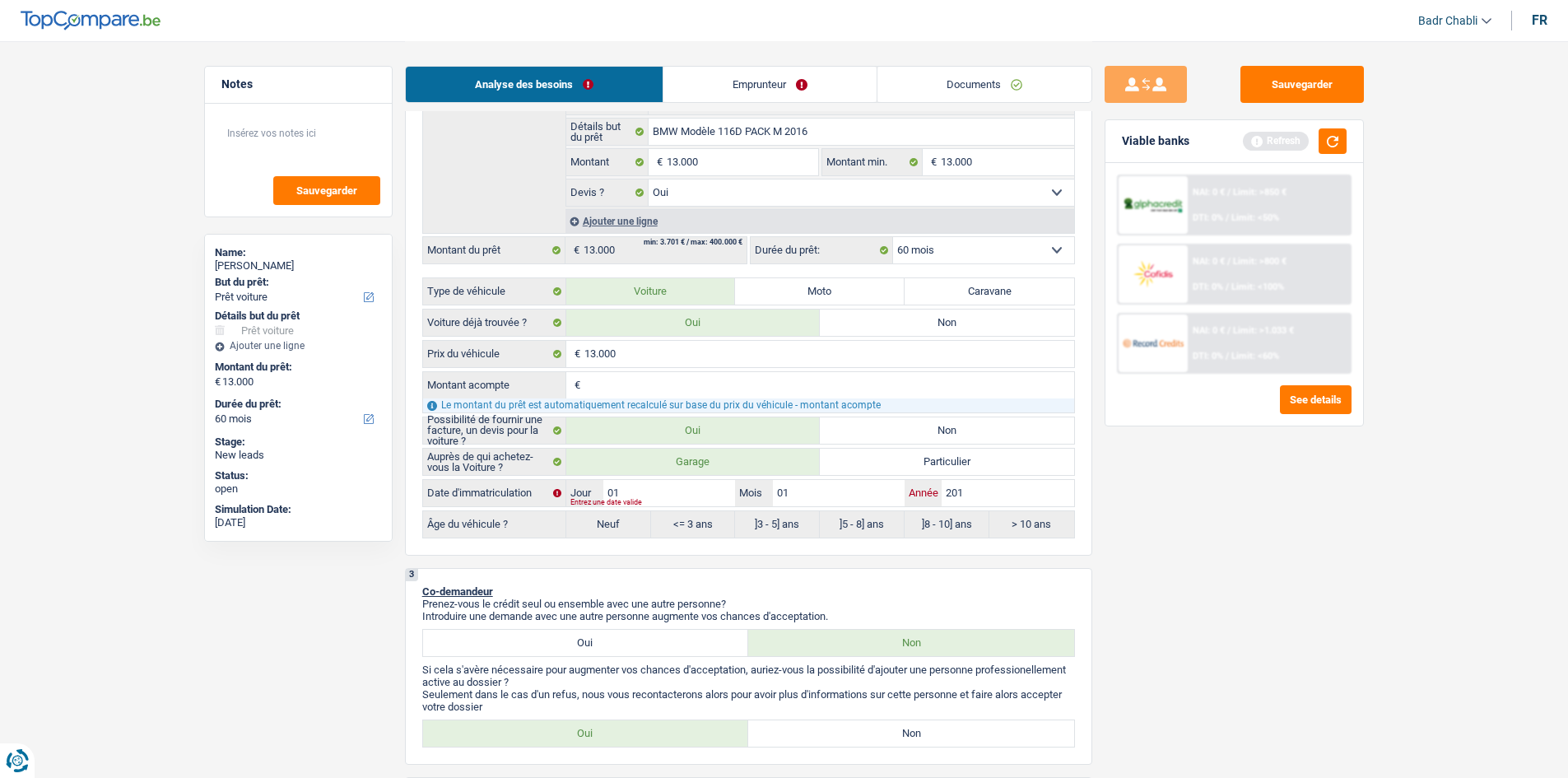
type input "2016"
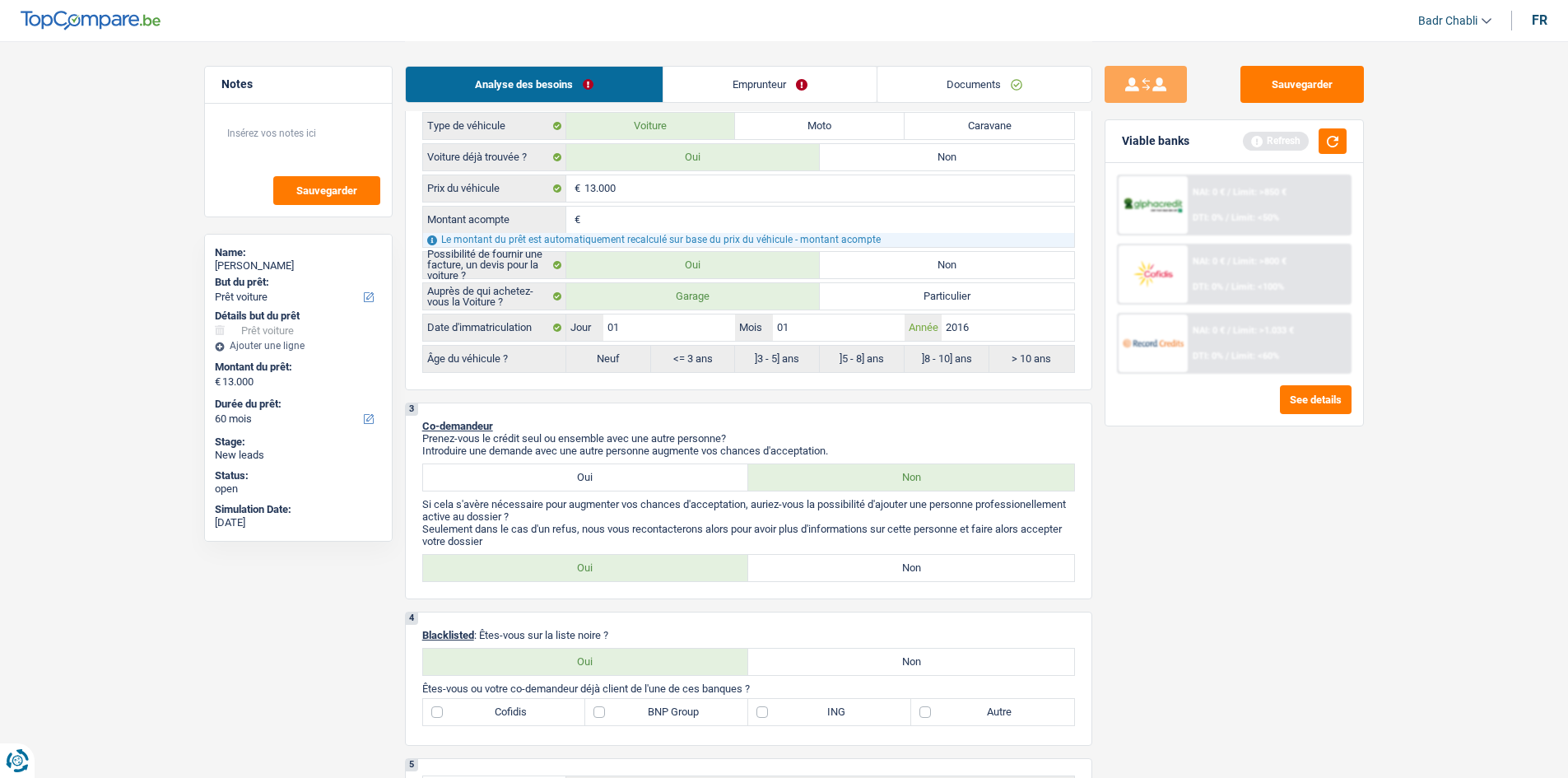
scroll to position [576, 0]
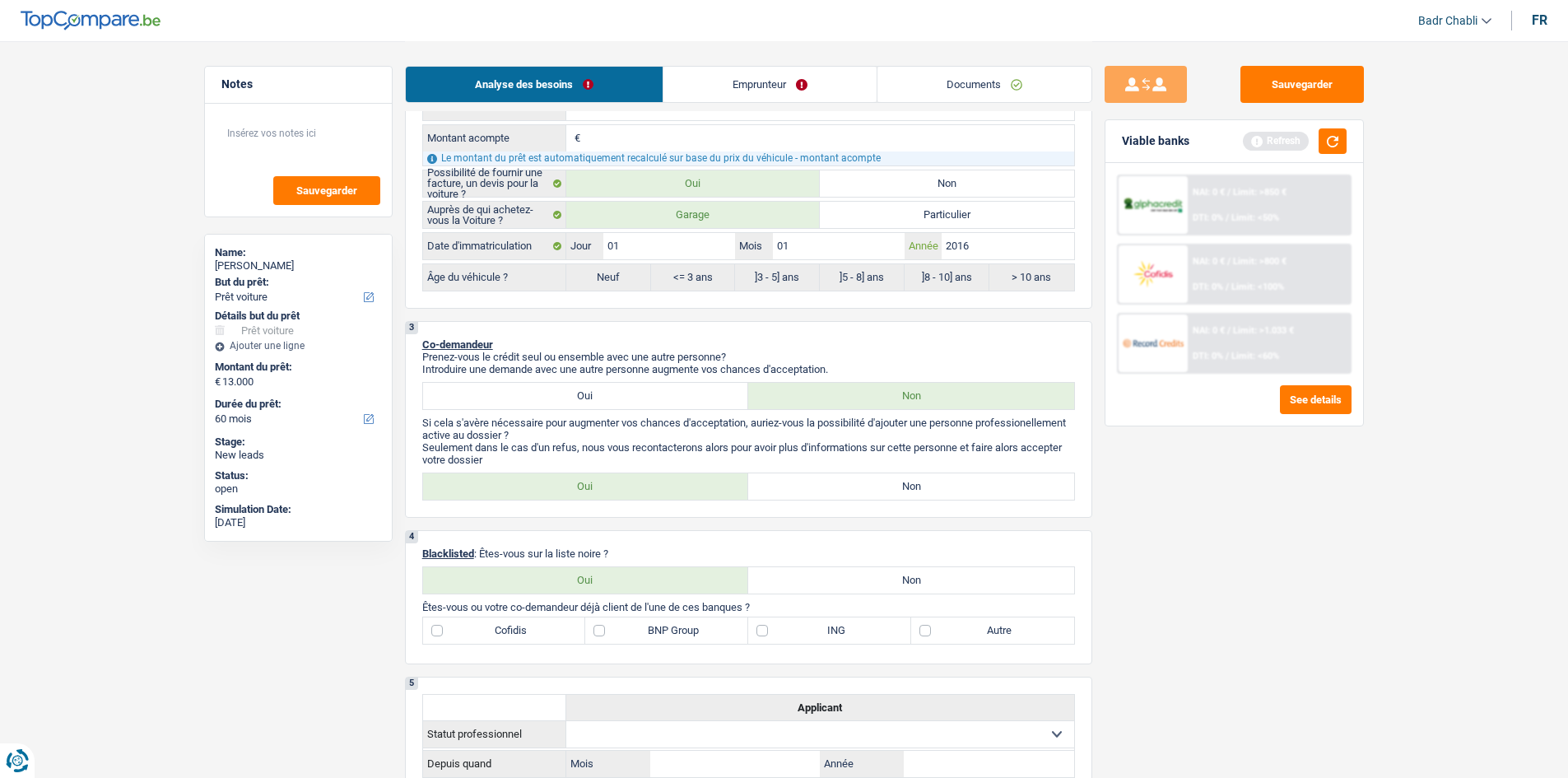
type input "2016"
radio input "false"
radio input "true"
click at [874, 487] on label "Non" at bounding box center [910, 487] width 326 height 27
click at [874, 487] on input "Non" at bounding box center [910, 487] width 326 height 27
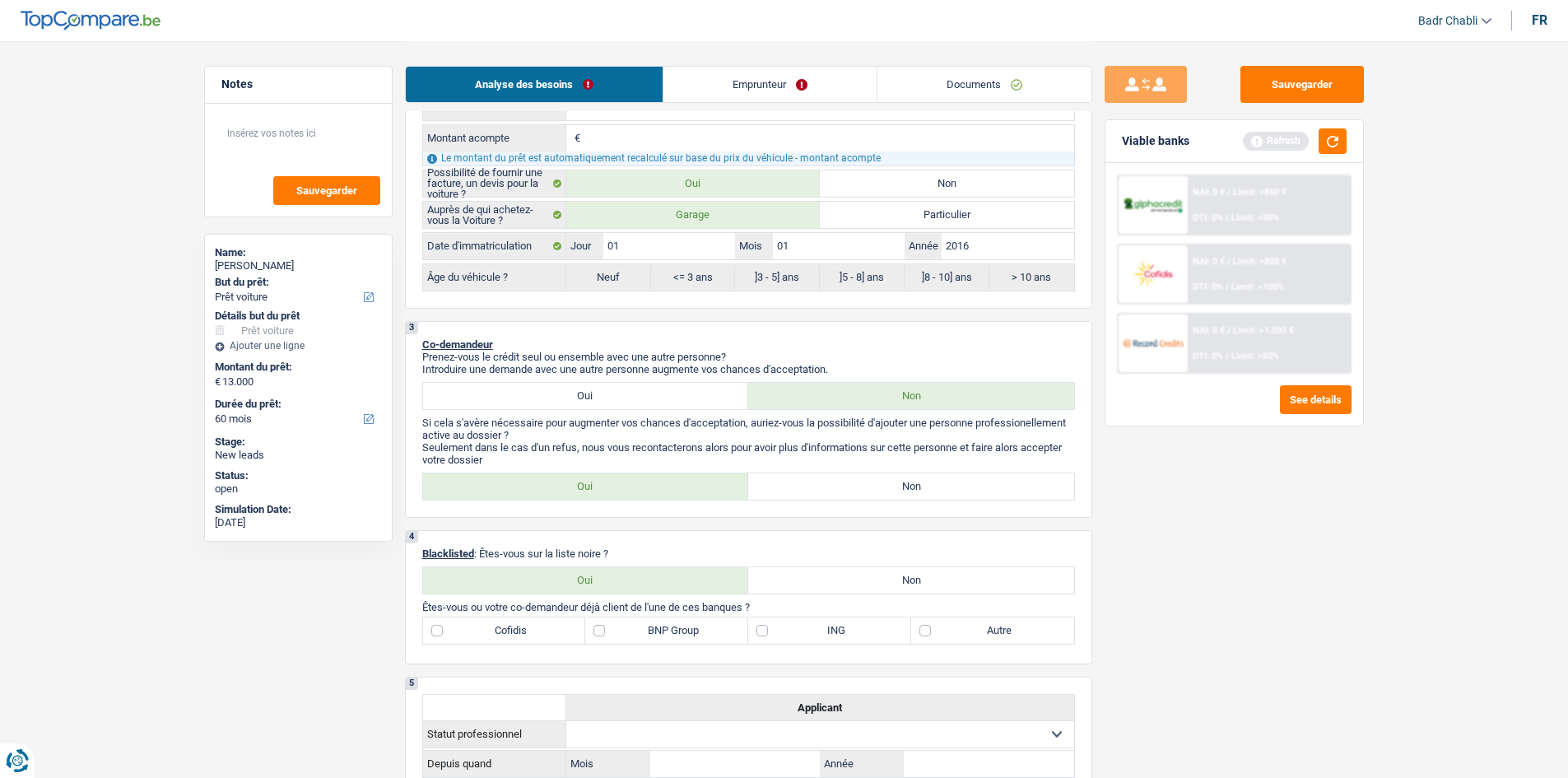
radio input "true"
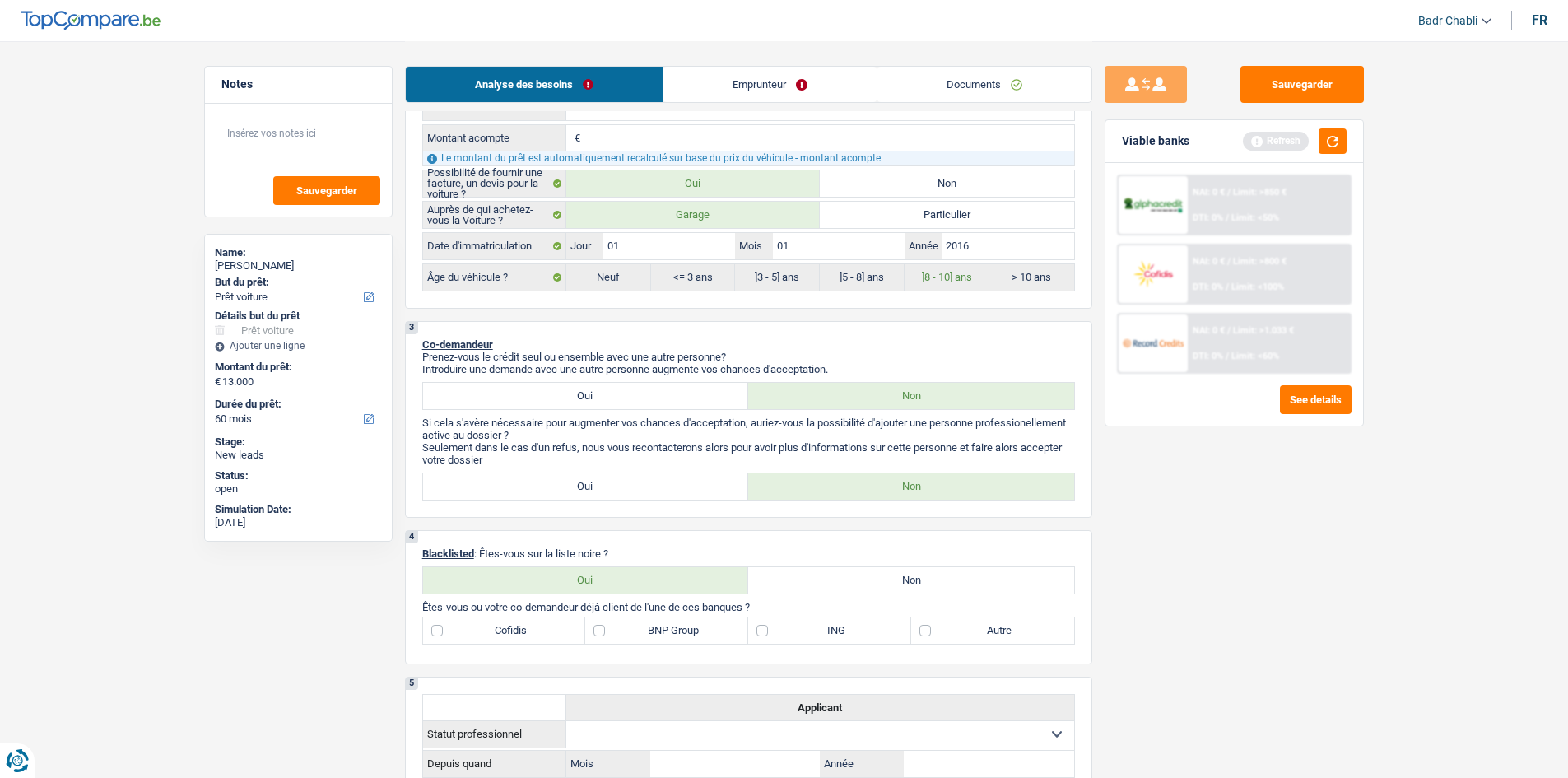
click at [881, 567] on label "Non" at bounding box center [910, 580] width 326 height 27
click at [881, 567] on input "Non" at bounding box center [910, 580] width 326 height 27
radio input "true"
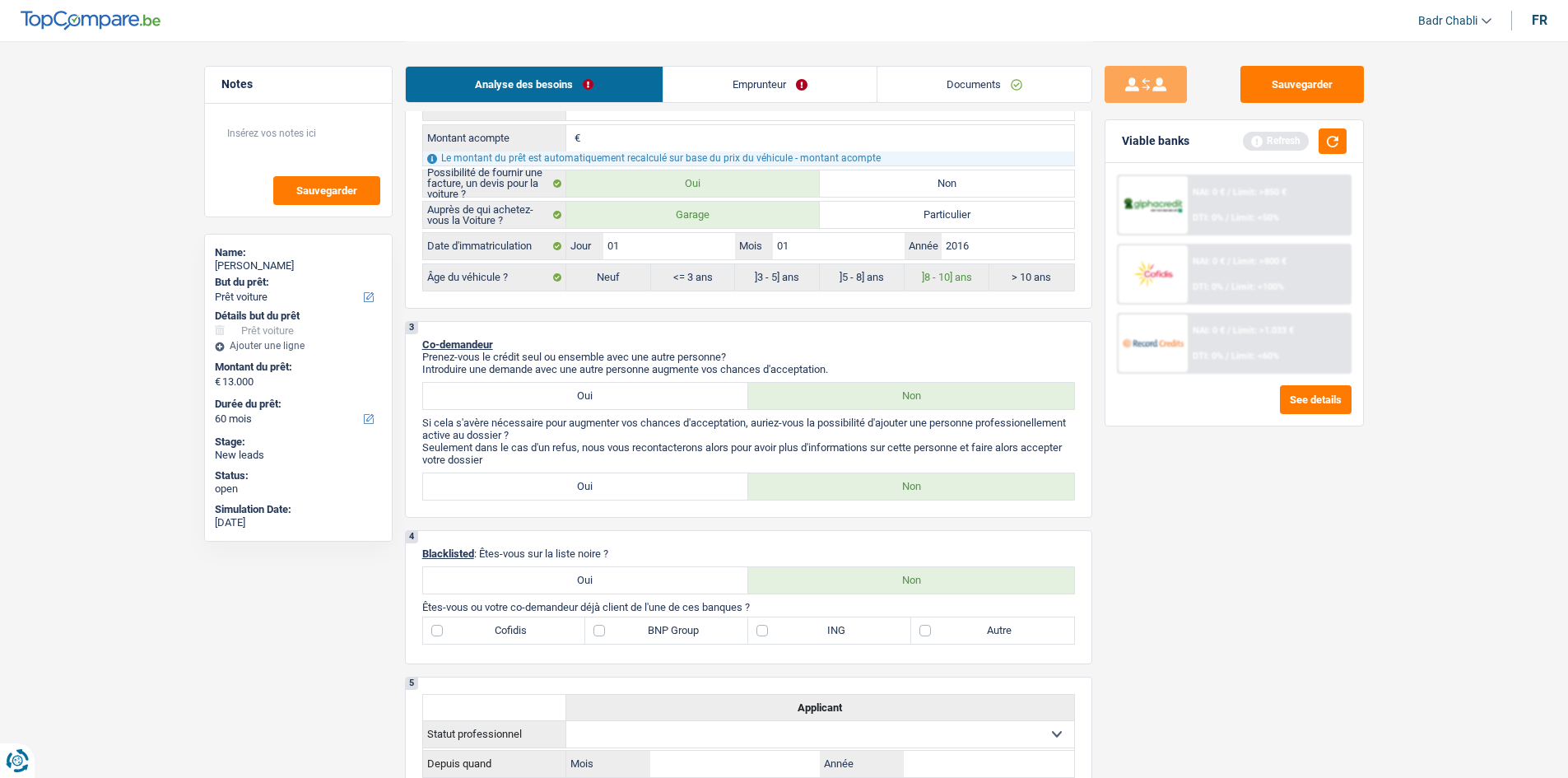
radio input "true"
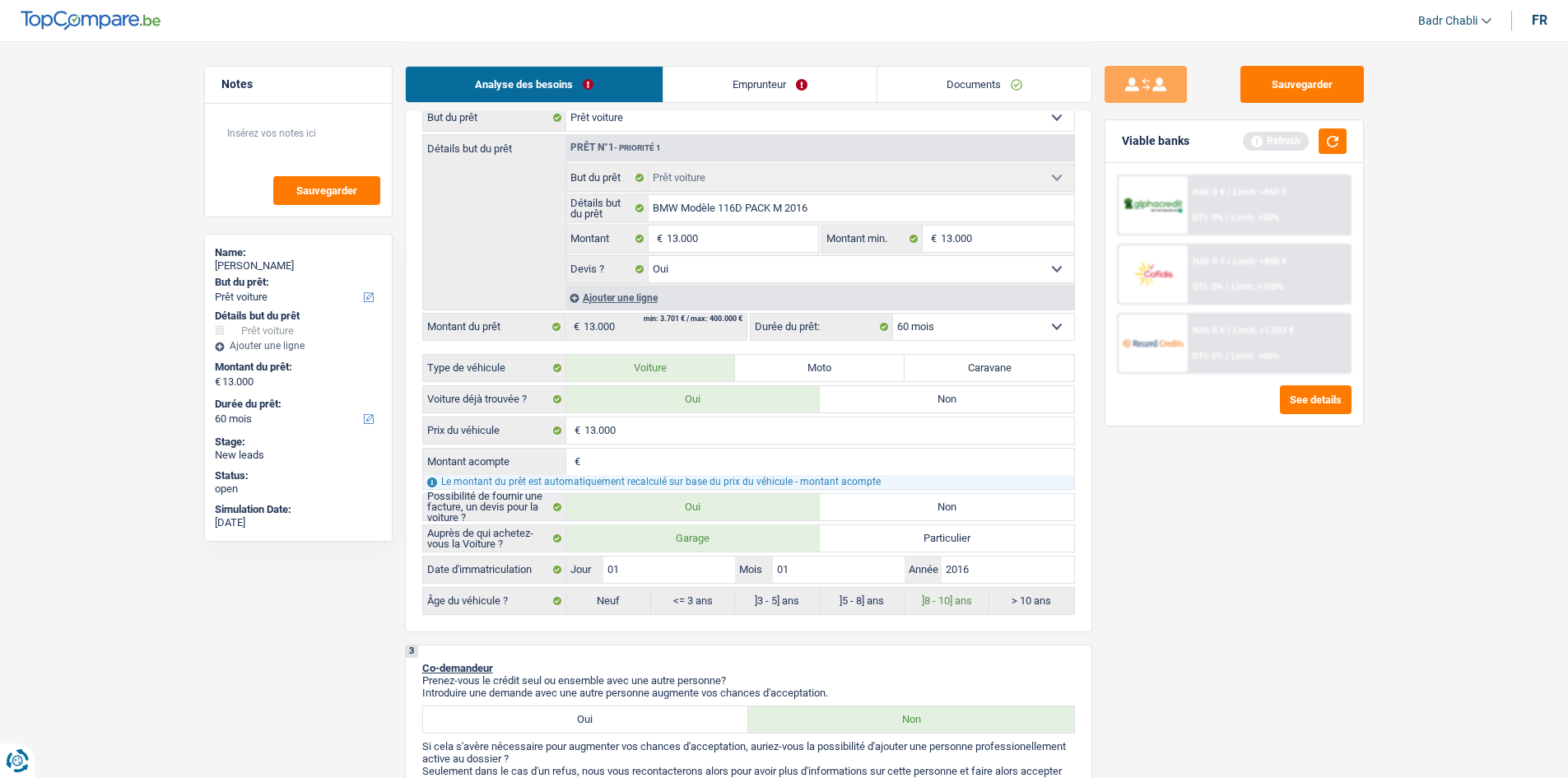
scroll to position [0, 0]
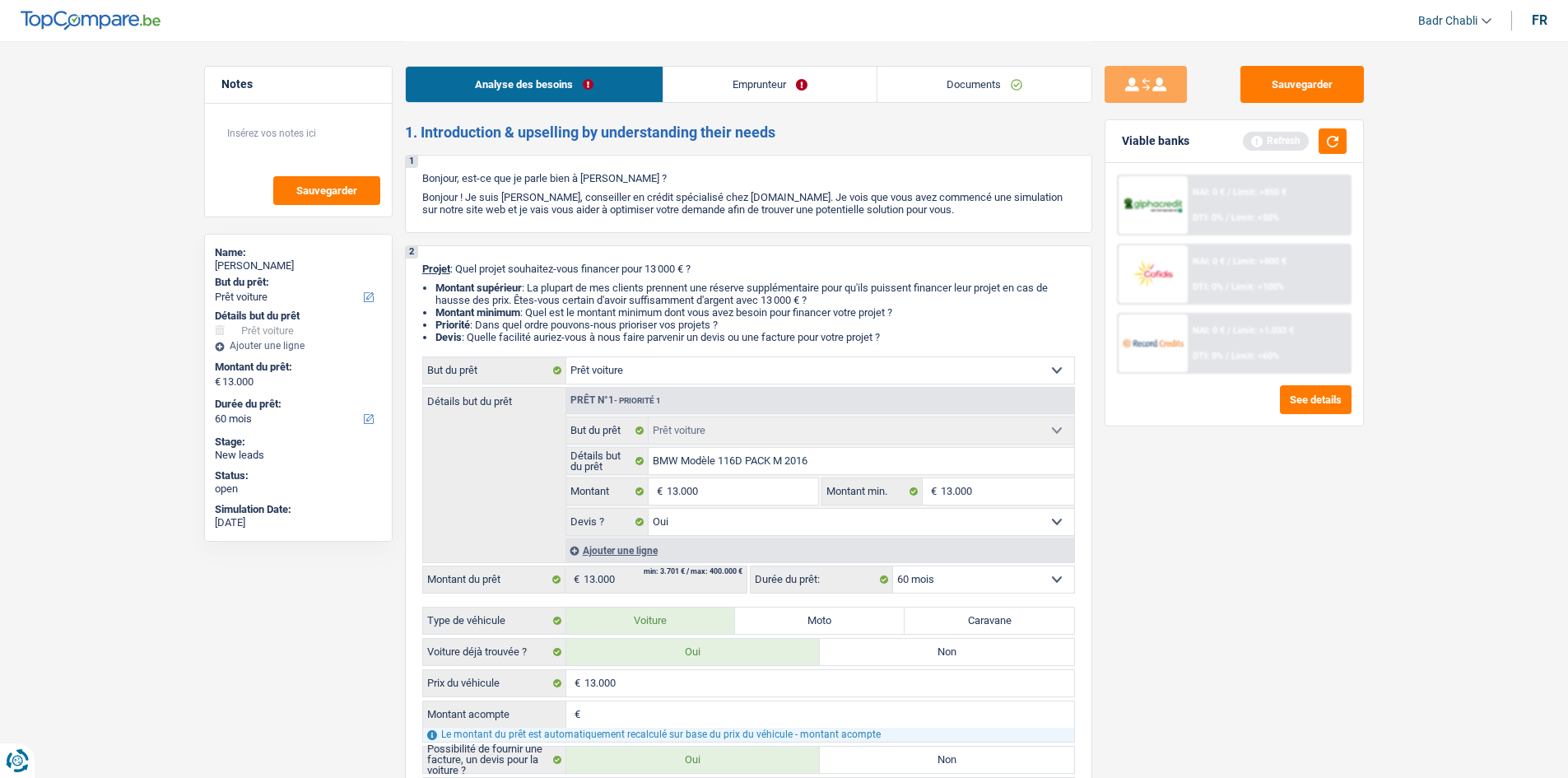
click at [730, 98] on link "Emprunteur" at bounding box center [770, 84] width 213 height 35
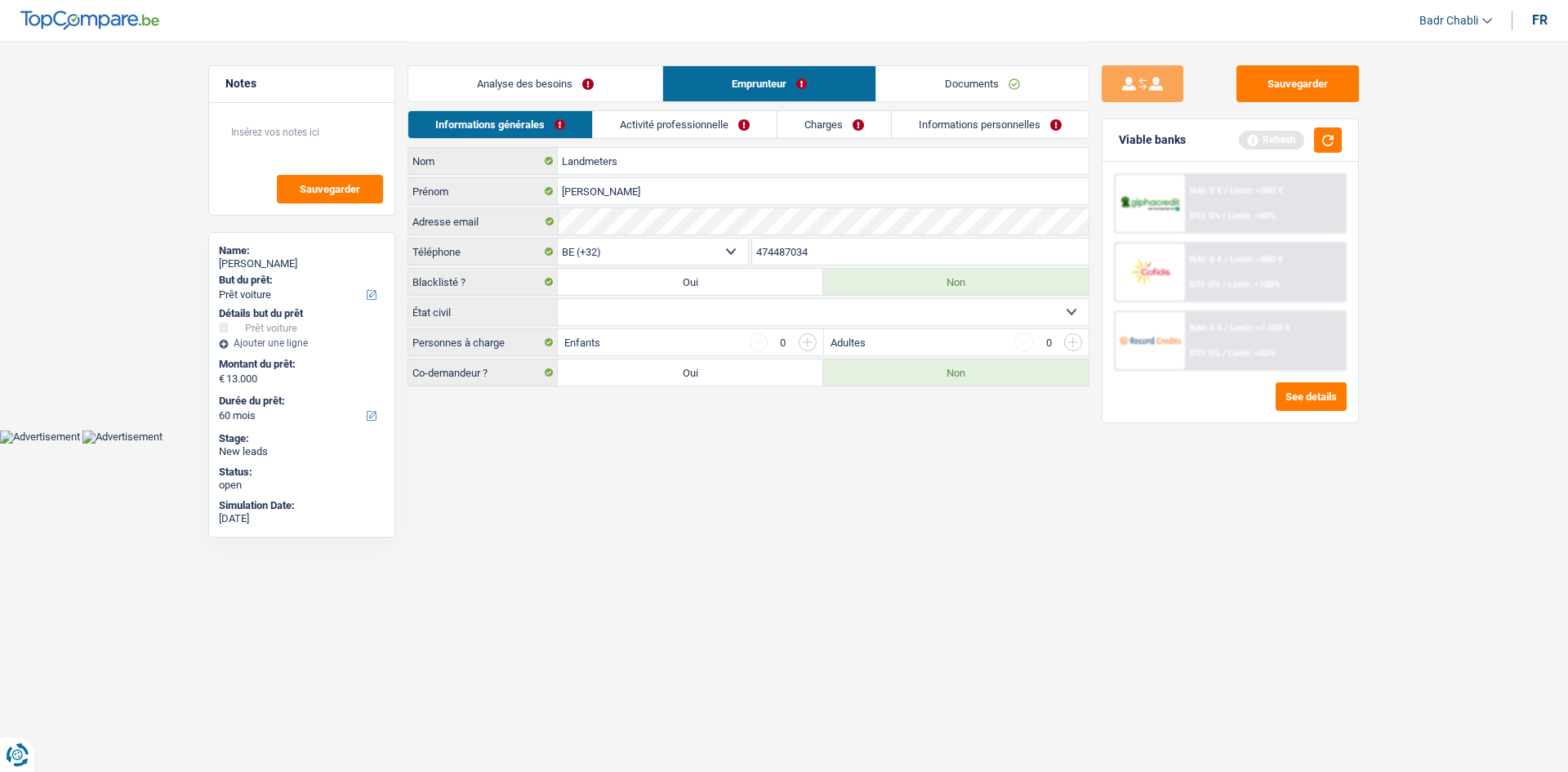
click at [654, 299] on select "Célibataire Marié(e) Cohabitant(e) légal(e) Divorcé(e) Veuf(ve) Séparé (de fait…" at bounding box center [823, 311] width 531 height 26
click at [558, 299] on select "Célibataire Marié(e) Cohabitant(e) légal(e) Divorcé(e) Veuf(ve) Séparé (de fait…" at bounding box center [823, 311] width 531 height 26
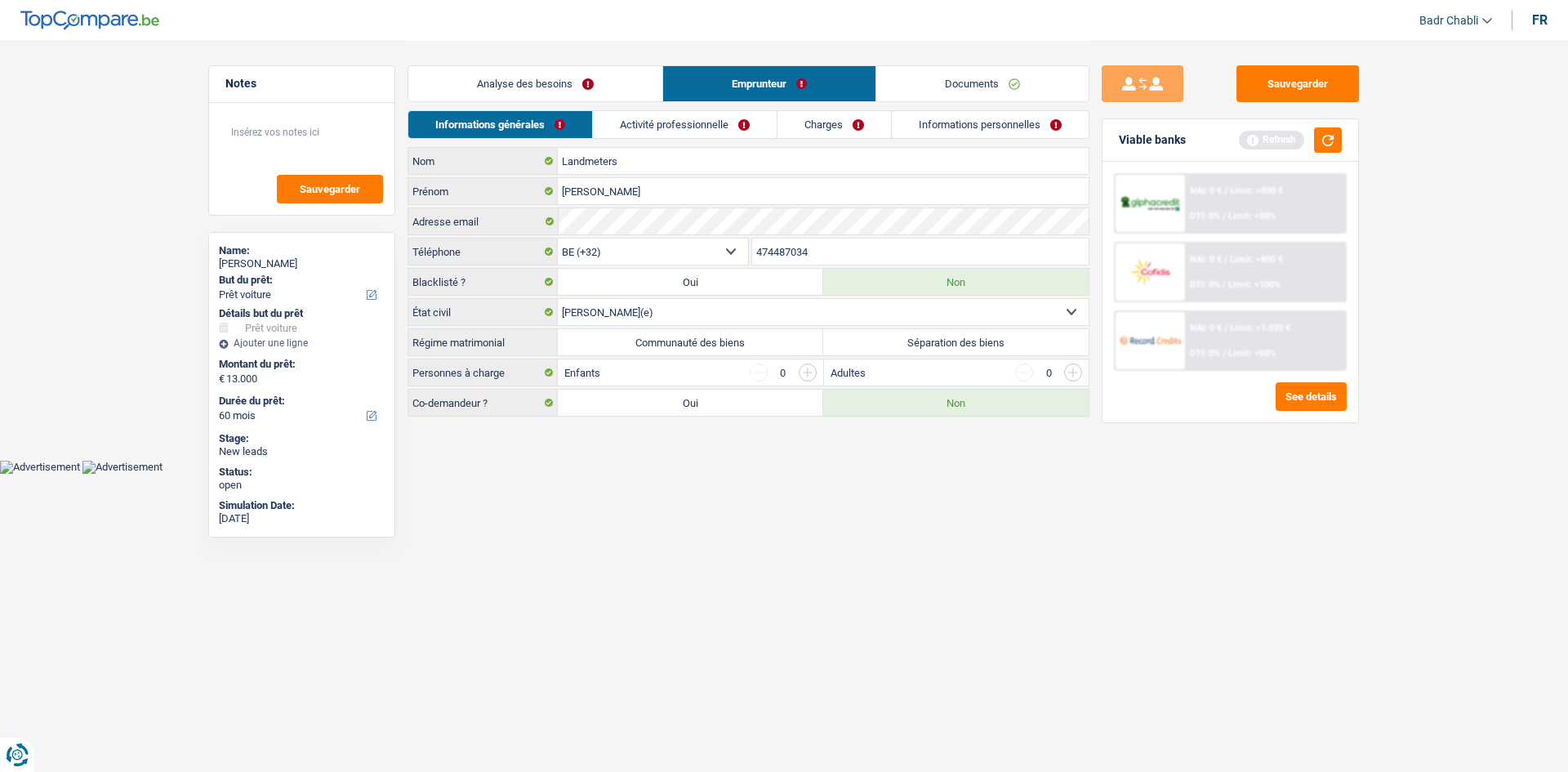
click at [649, 316] on select "Célibataire Marié(e) Cohabitant(e) légal(e) Divorcé(e) Veuf(ve) Séparé (de fait…" at bounding box center [823, 311] width 531 height 26
select select "single"
click at [558, 299] on select "Célibataire Marié(e) Cohabitant(e) légal(e) Divorcé(e) Veuf(ve) Séparé (de fait…" at bounding box center [823, 311] width 531 height 26
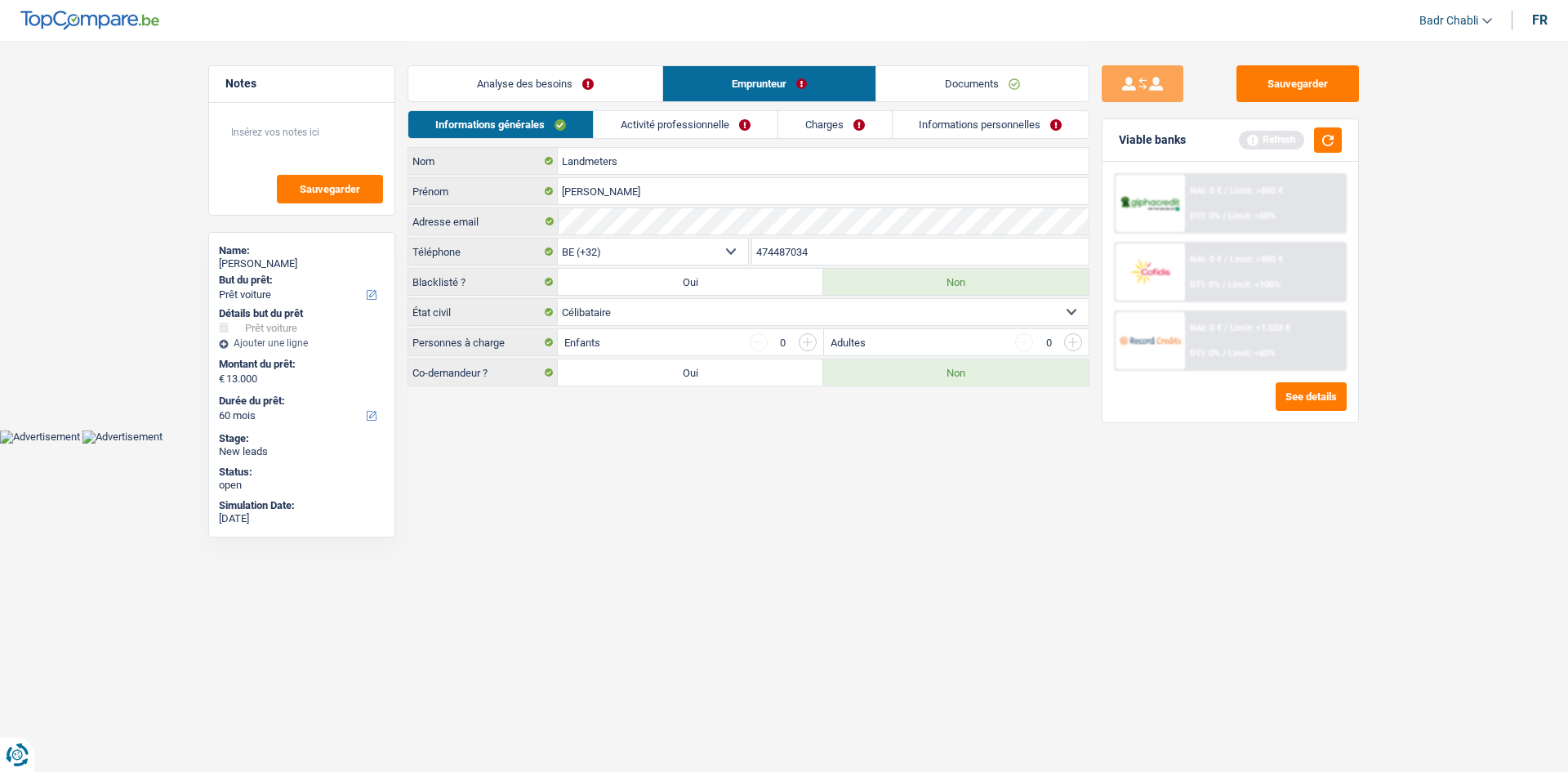
drag, startPoint x: 520, startPoint y: 88, endPoint x: 562, endPoint y: 146, distance: 71.6
click at [520, 88] on link "Analyse des besoins" at bounding box center [536, 84] width 254 height 35
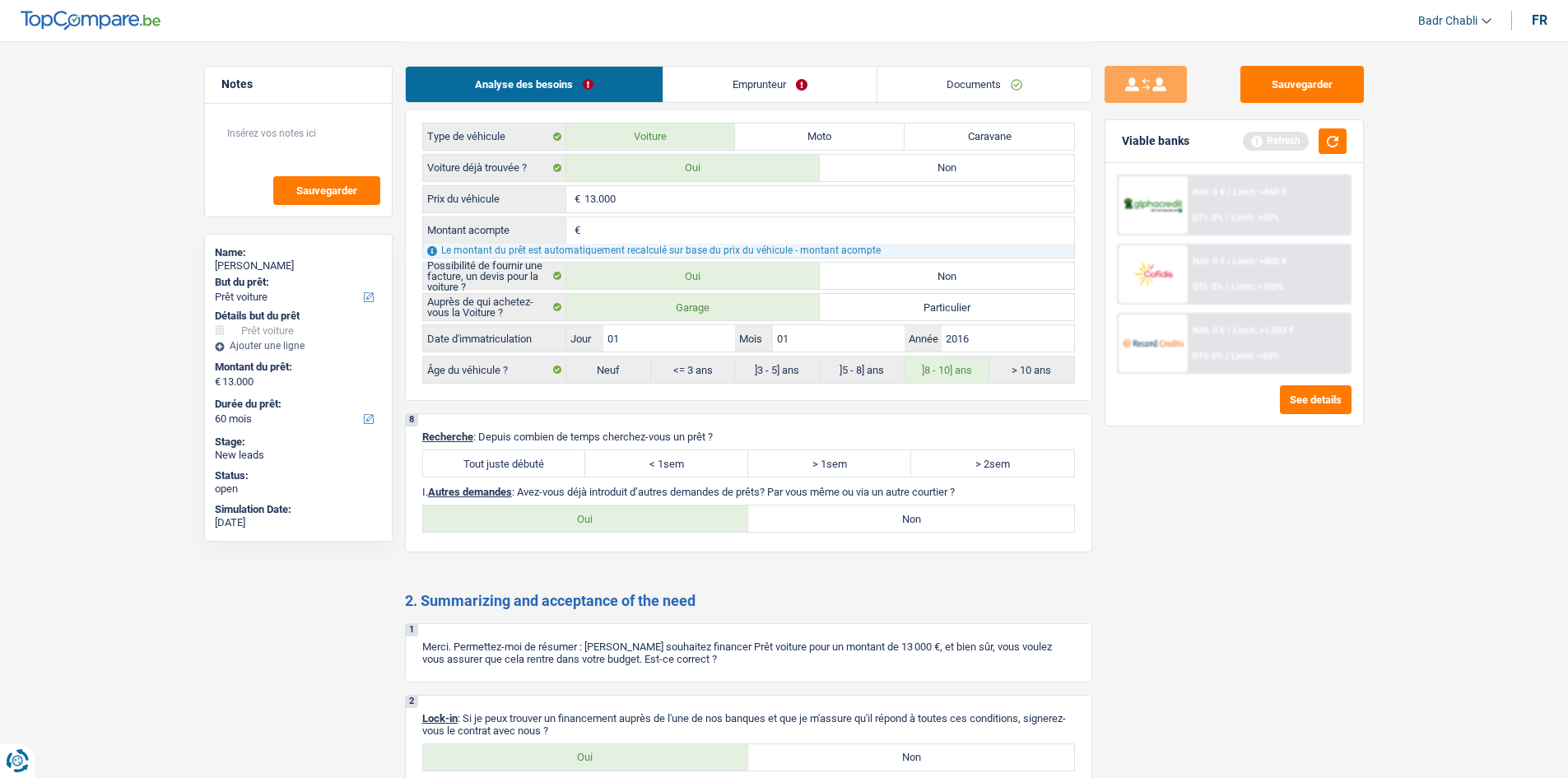
scroll to position [1976, 0]
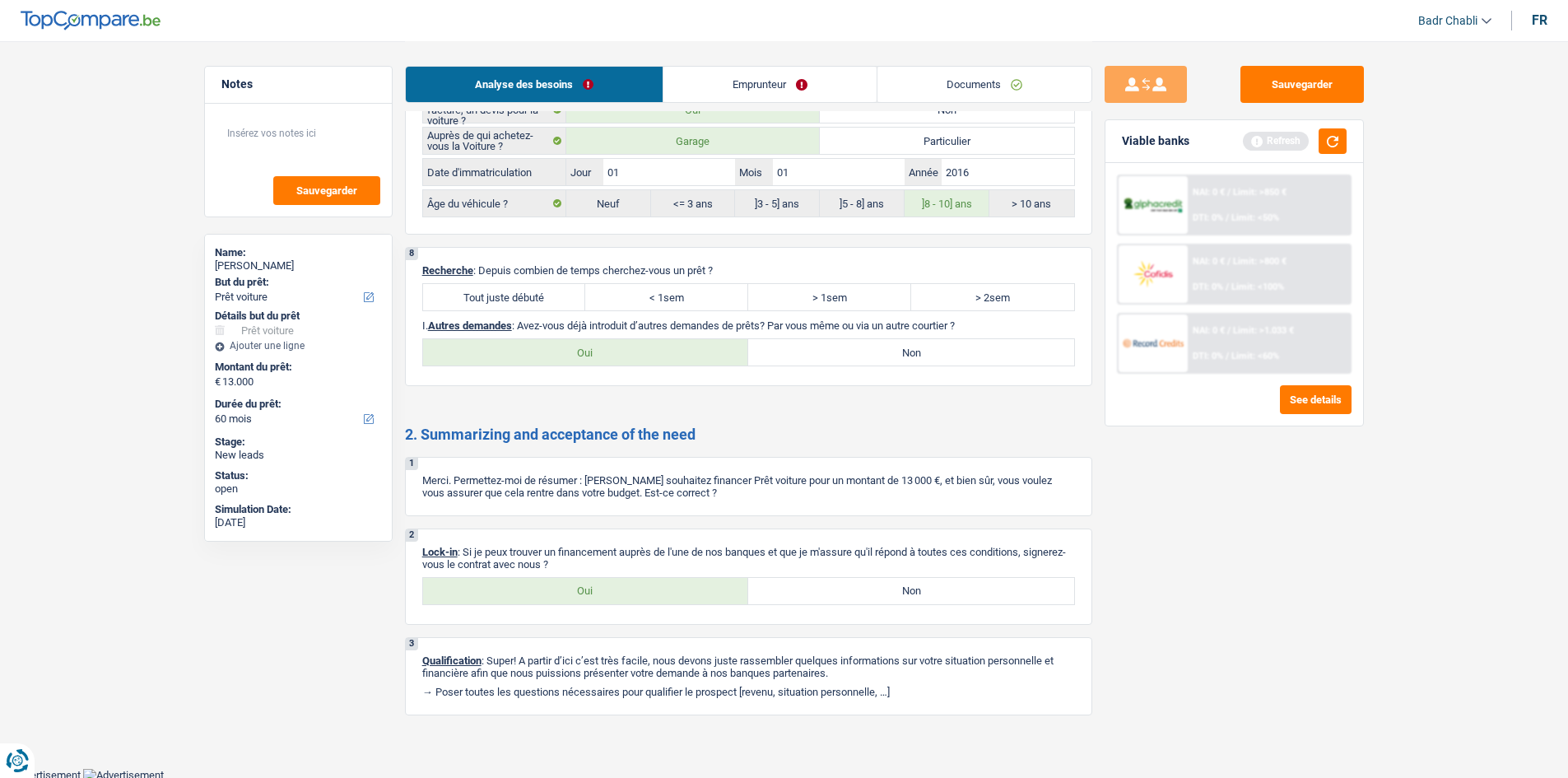
click at [540, 295] on label "Tout juste débuté" at bounding box center [505, 297] width 163 height 27
click at [540, 295] on input "Tout juste débuté" at bounding box center [505, 297] width 163 height 27
radio input "true"
click at [888, 339] on label "Non" at bounding box center [910, 352] width 326 height 27
click at [888, 339] on input "Non" at bounding box center [910, 352] width 326 height 27
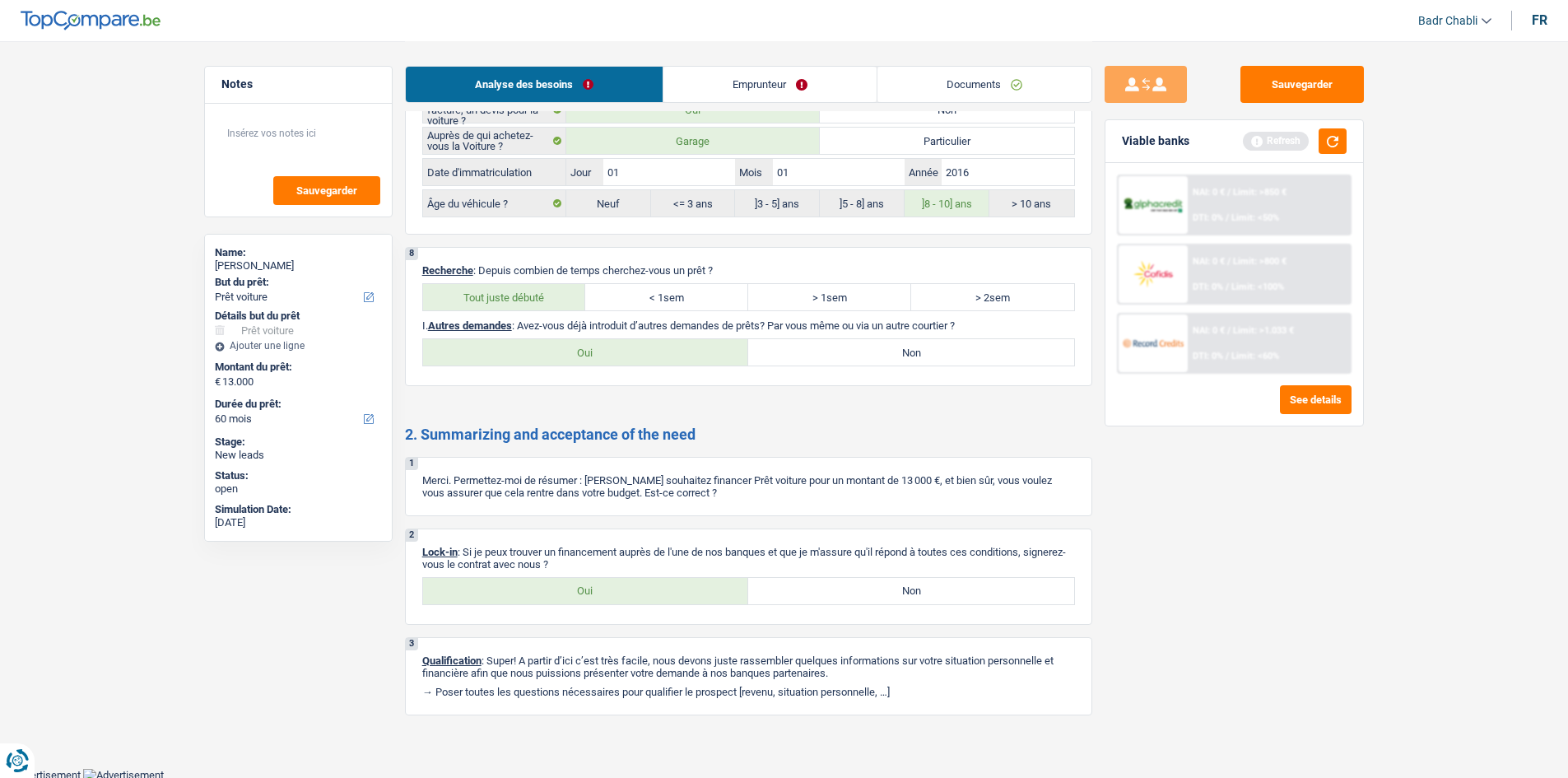
radio input "true"
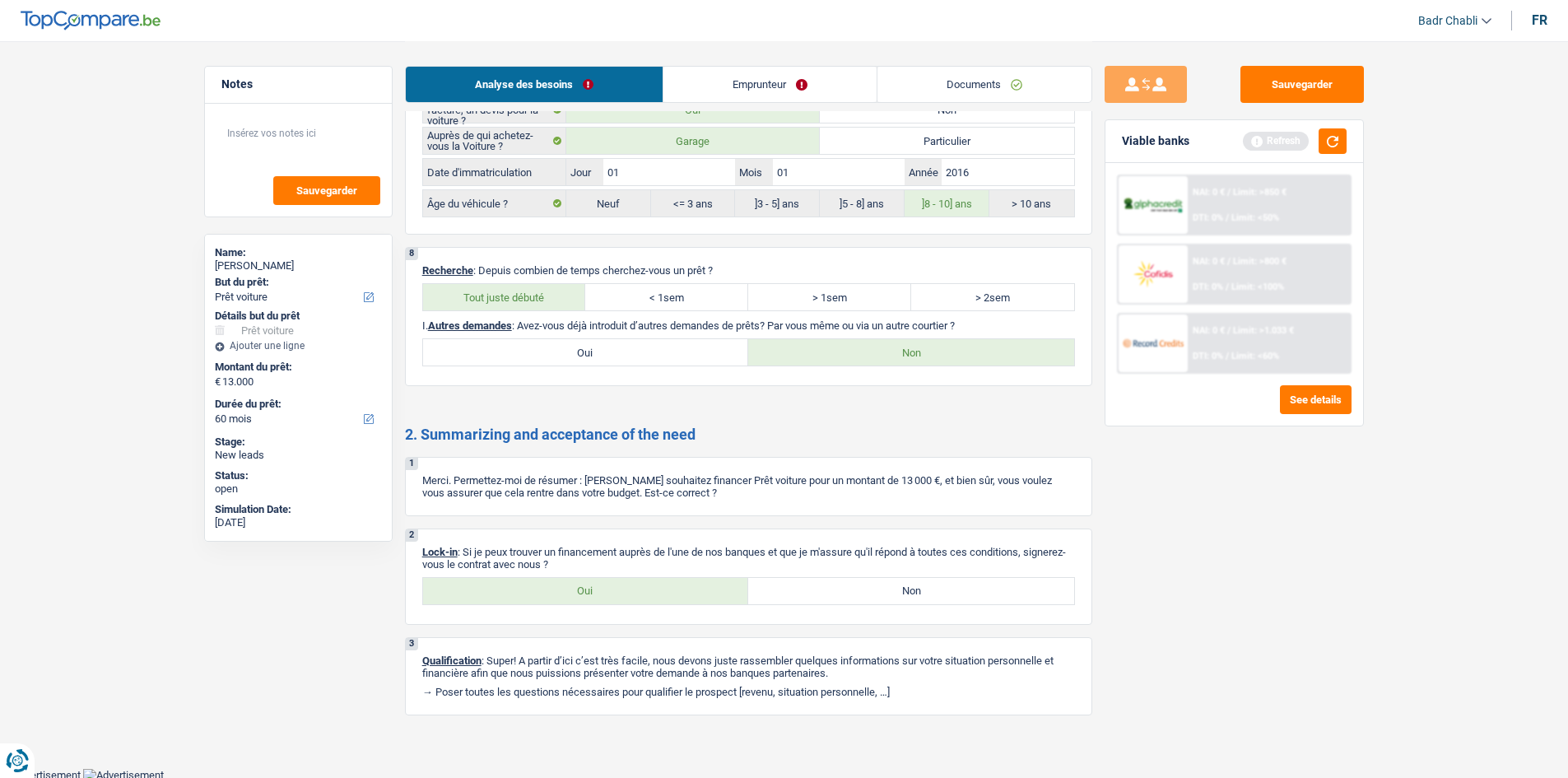
click at [597, 583] on label "Oui" at bounding box center [585, 591] width 326 height 27
click at [597, 583] on input "Oui" at bounding box center [585, 591] width 326 height 27
radio input "true"
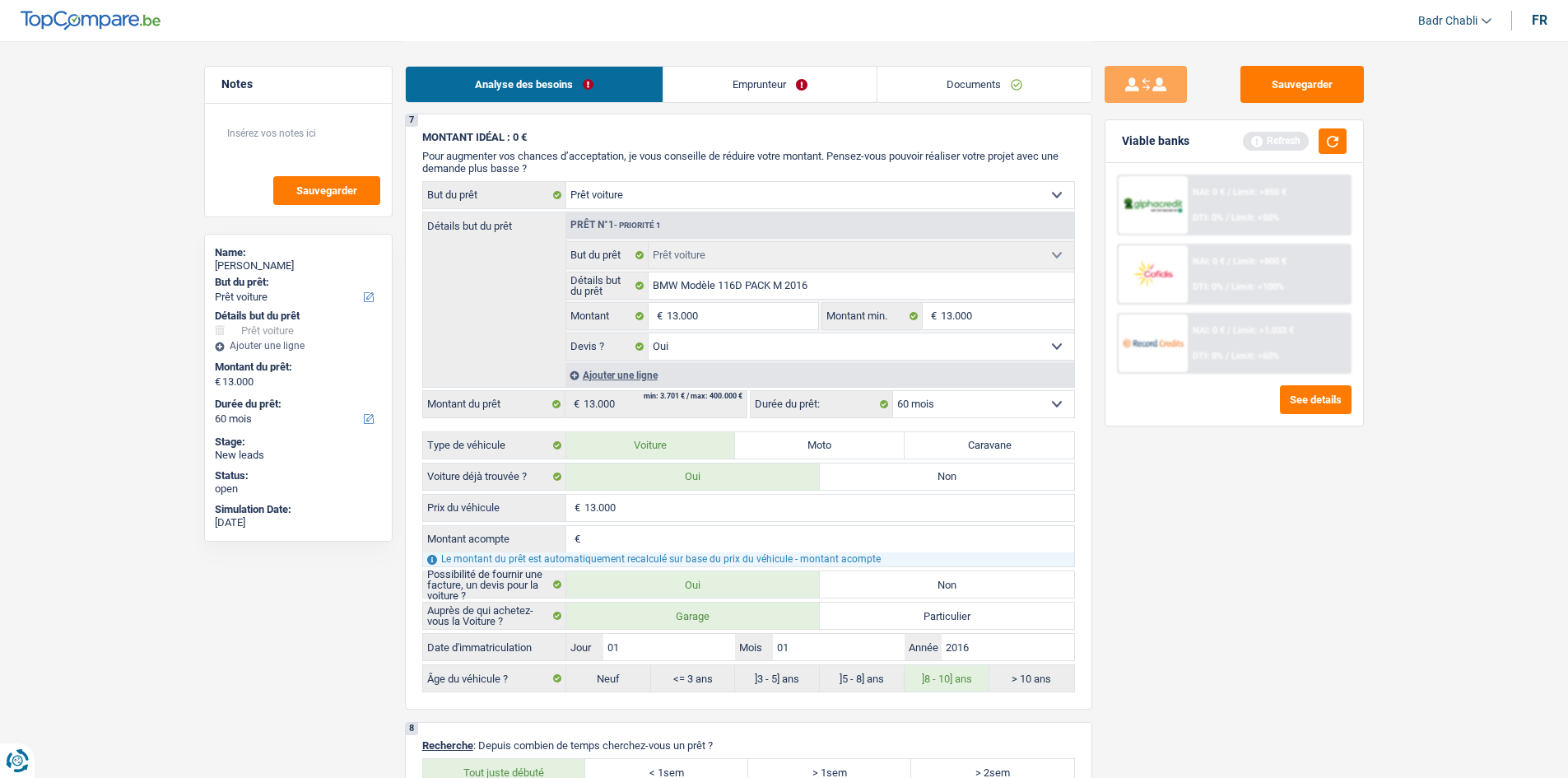
scroll to position [1234, 0]
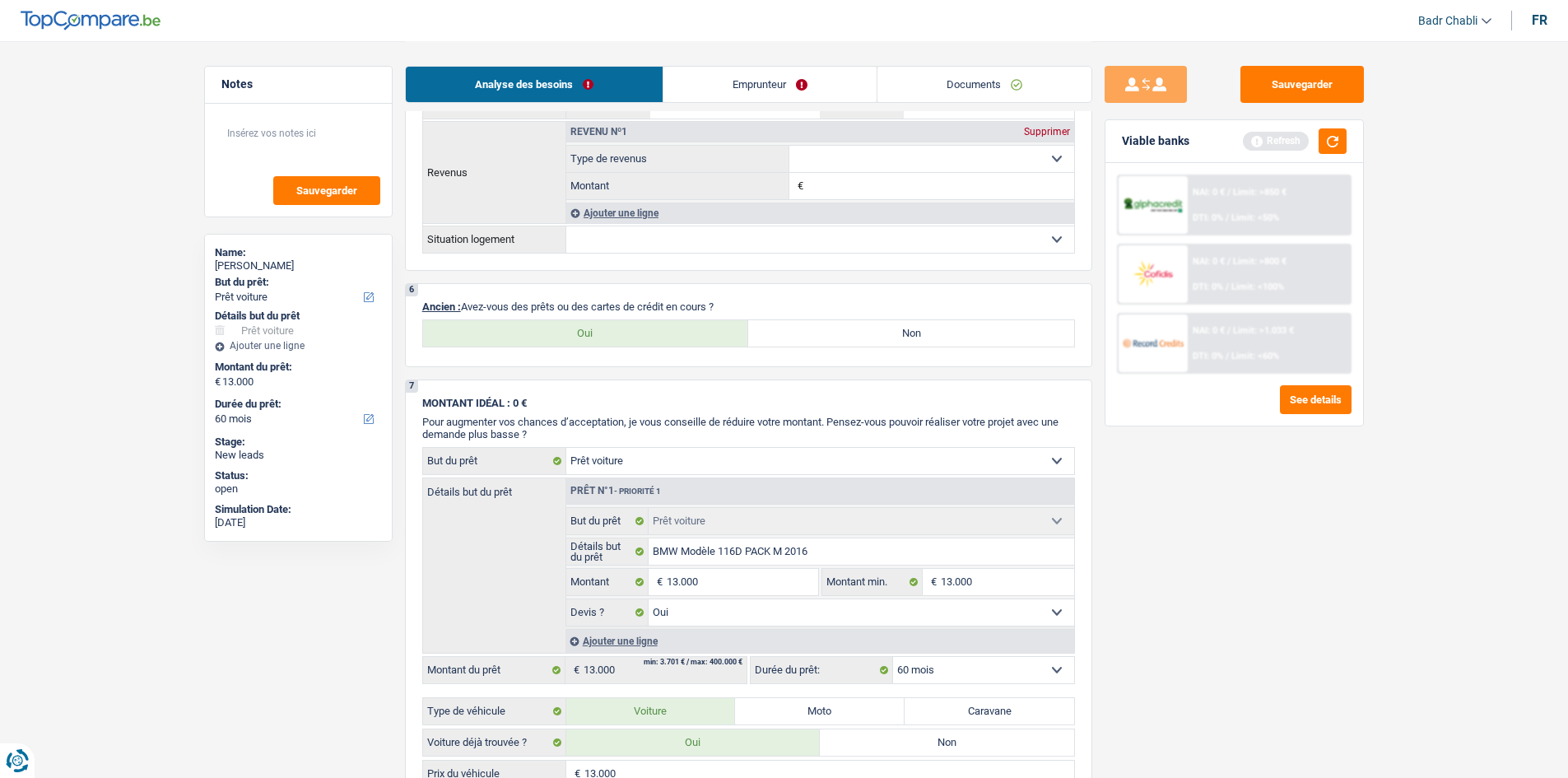
click at [783, 332] on label "Non" at bounding box center [910, 333] width 326 height 27
click at [783, 332] on input "Non" at bounding box center [910, 333] width 326 height 27
radio input "true"
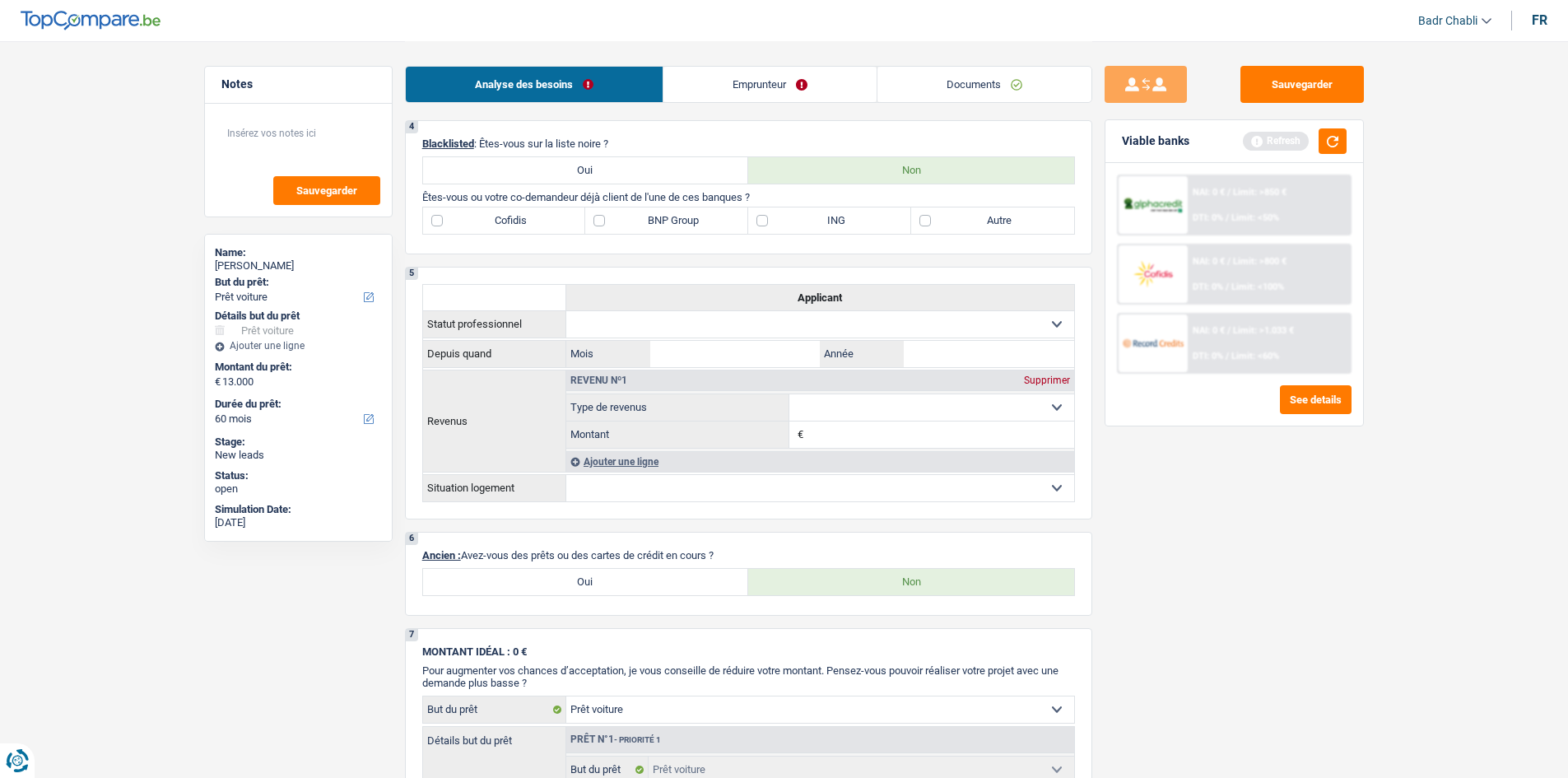
scroll to position [823, 0]
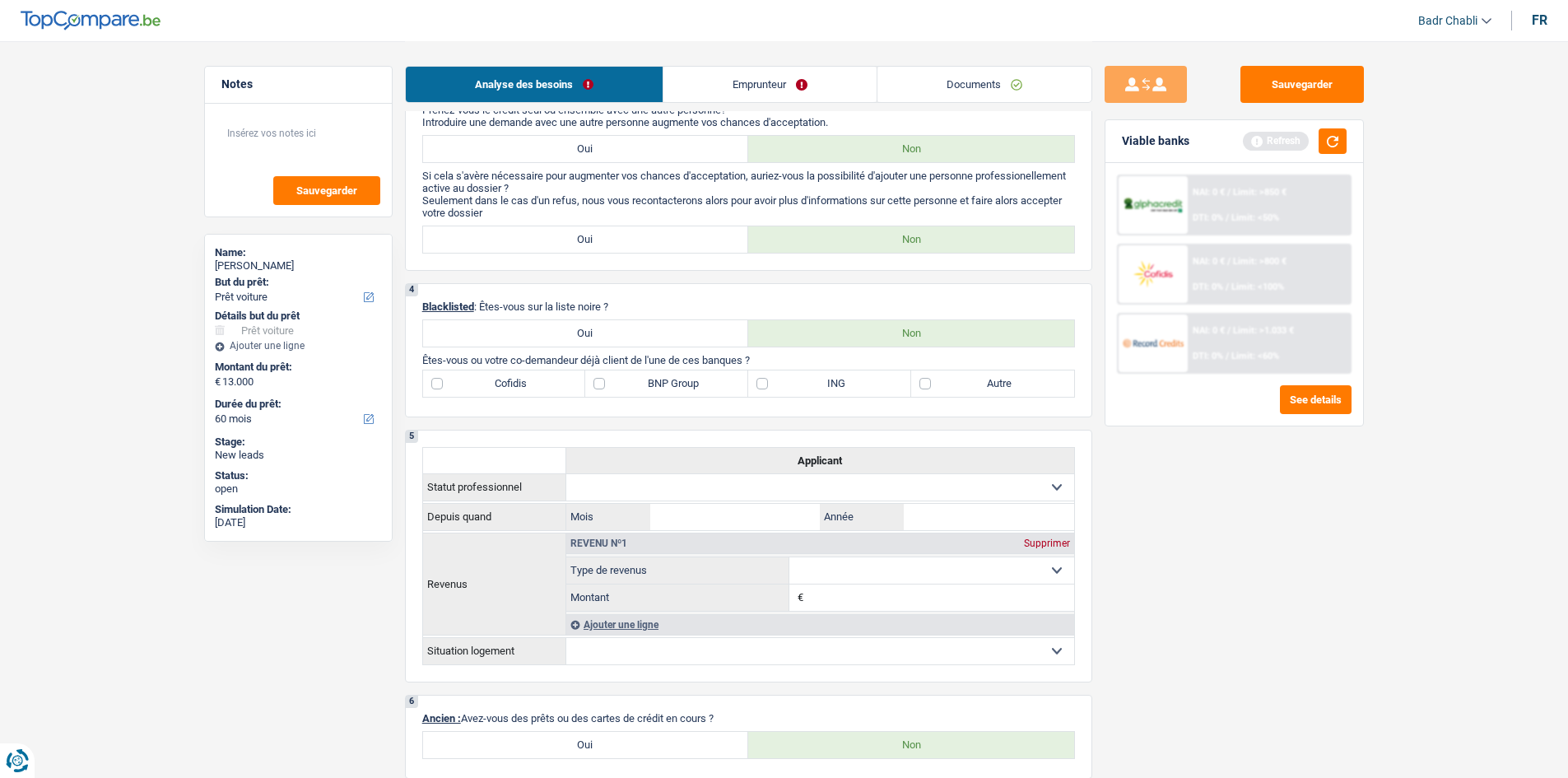
click at [592, 376] on label "BNP Group" at bounding box center [667, 383] width 163 height 27
click at [592, 376] on input "BNP Group" at bounding box center [667, 383] width 163 height 27
checkbox input "true"
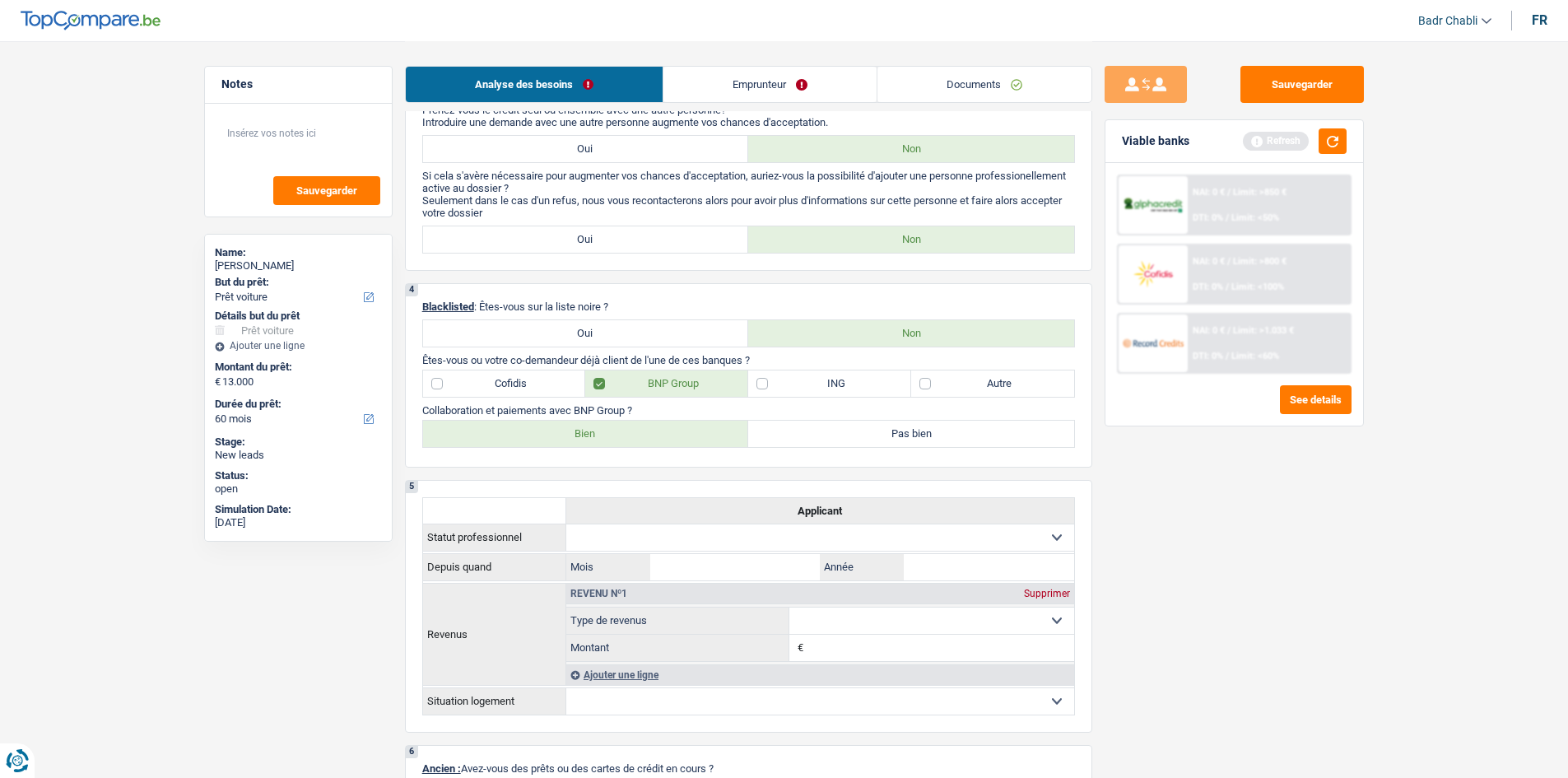
click at [600, 430] on label "Bien" at bounding box center [585, 433] width 326 height 27
click at [600, 430] on input "Bien" at bounding box center [585, 433] width 326 height 27
radio input "true"
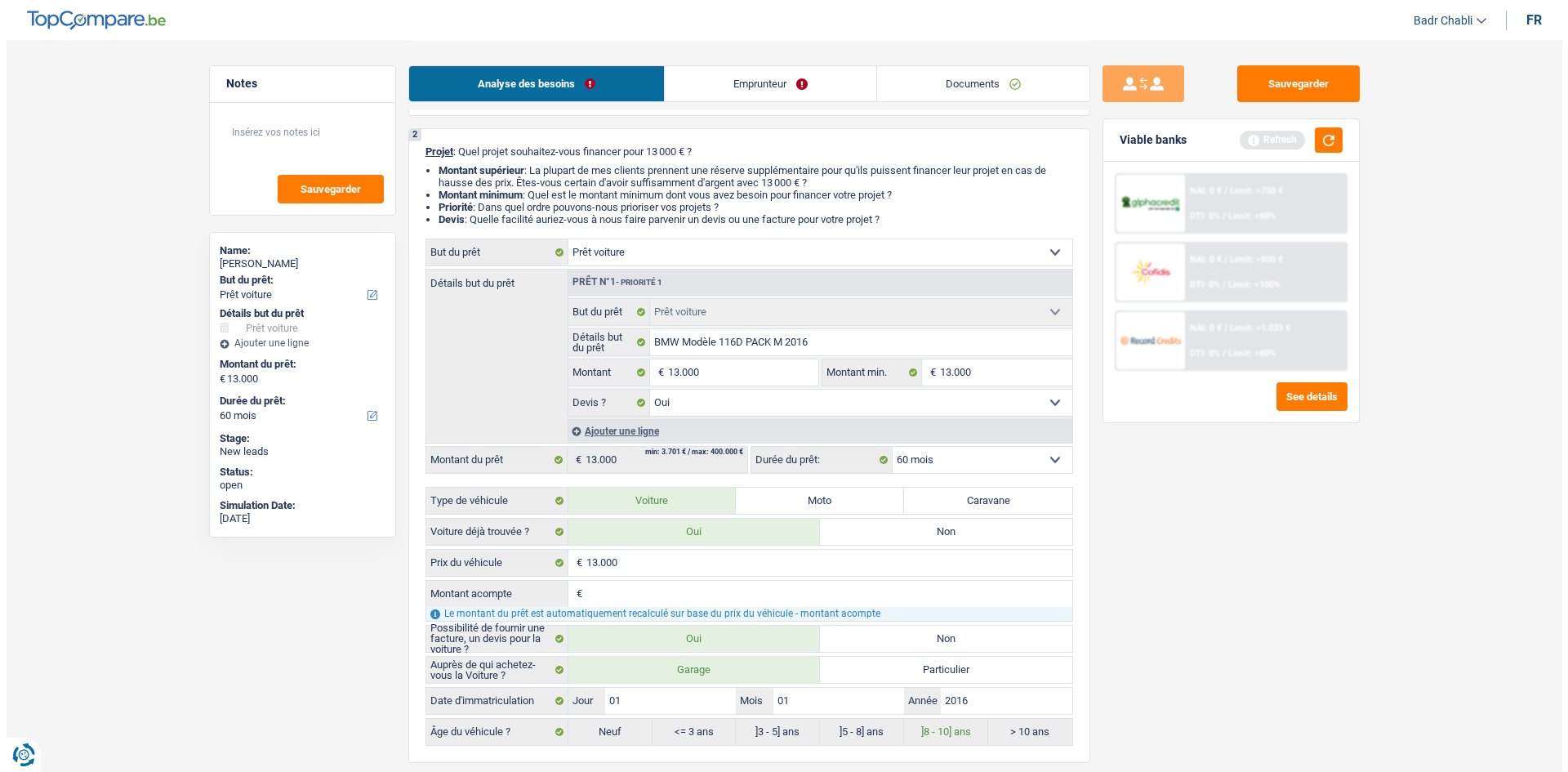
scroll to position [0, 0]
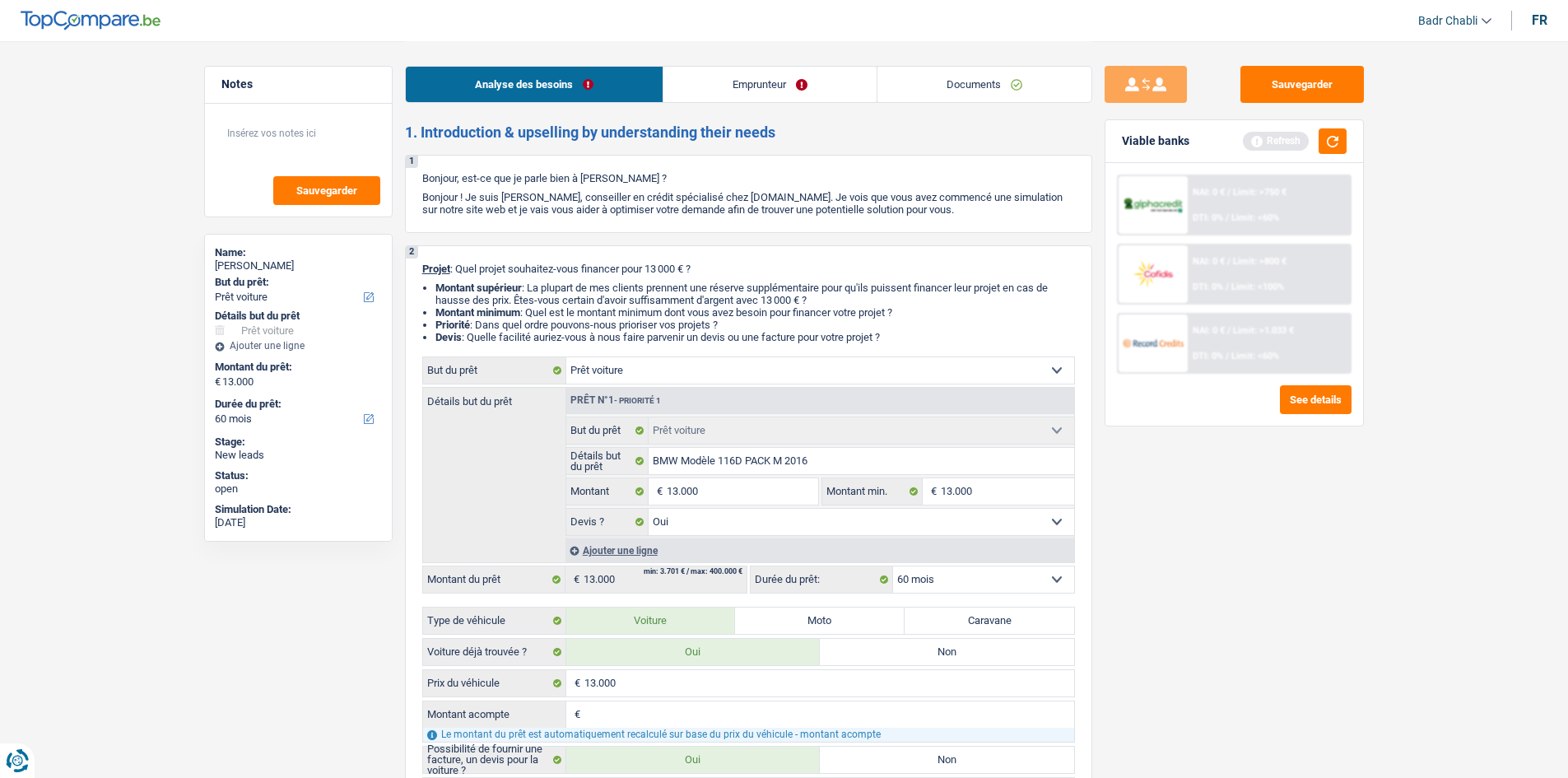
click at [735, 81] on link "Emprunteur" at bounding box center [770, 84] width 213 height 35
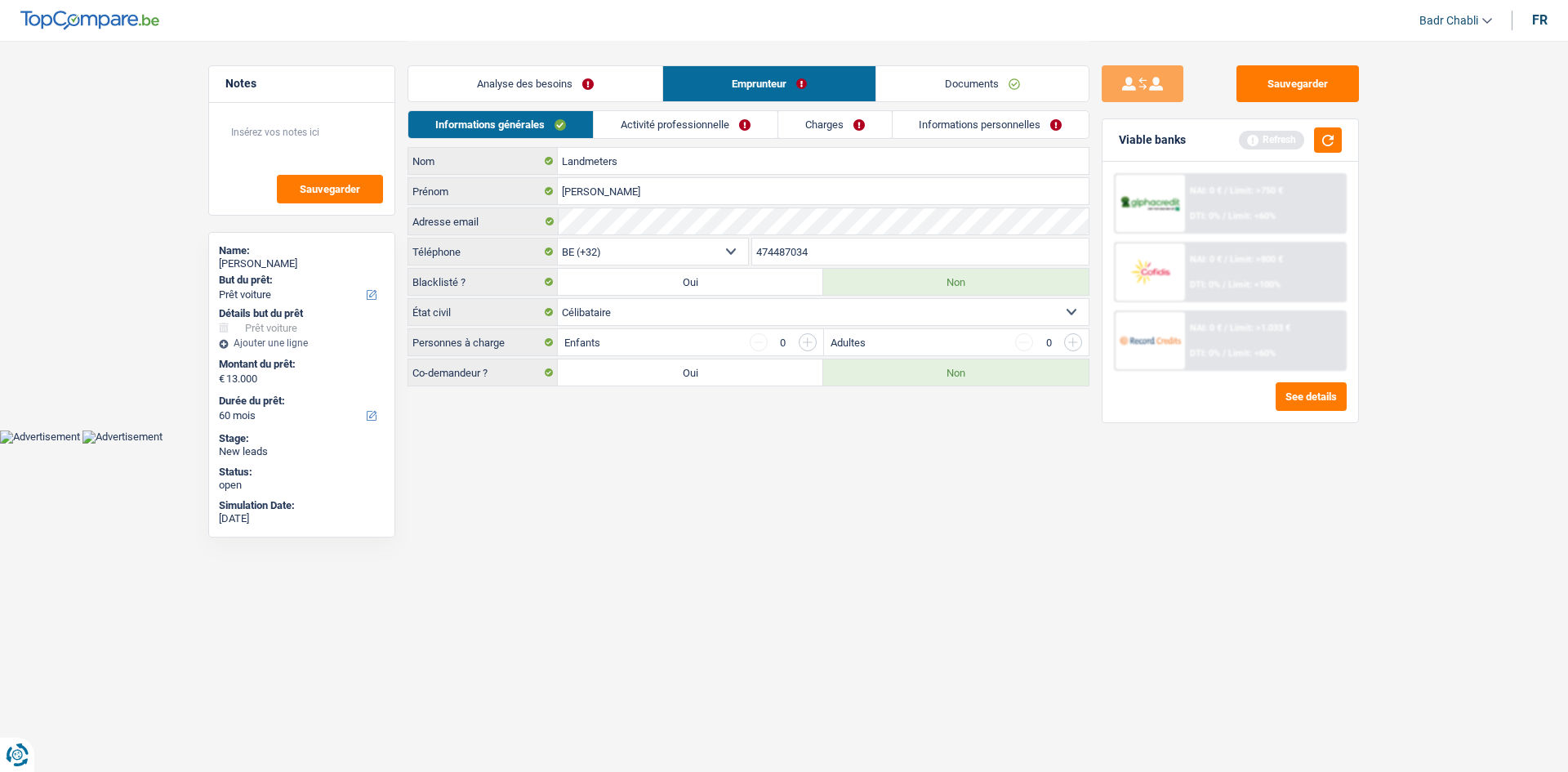
click at [688, 136] on link "Activité professionnelle" at bounding box center [685, 125] width 183 height 27
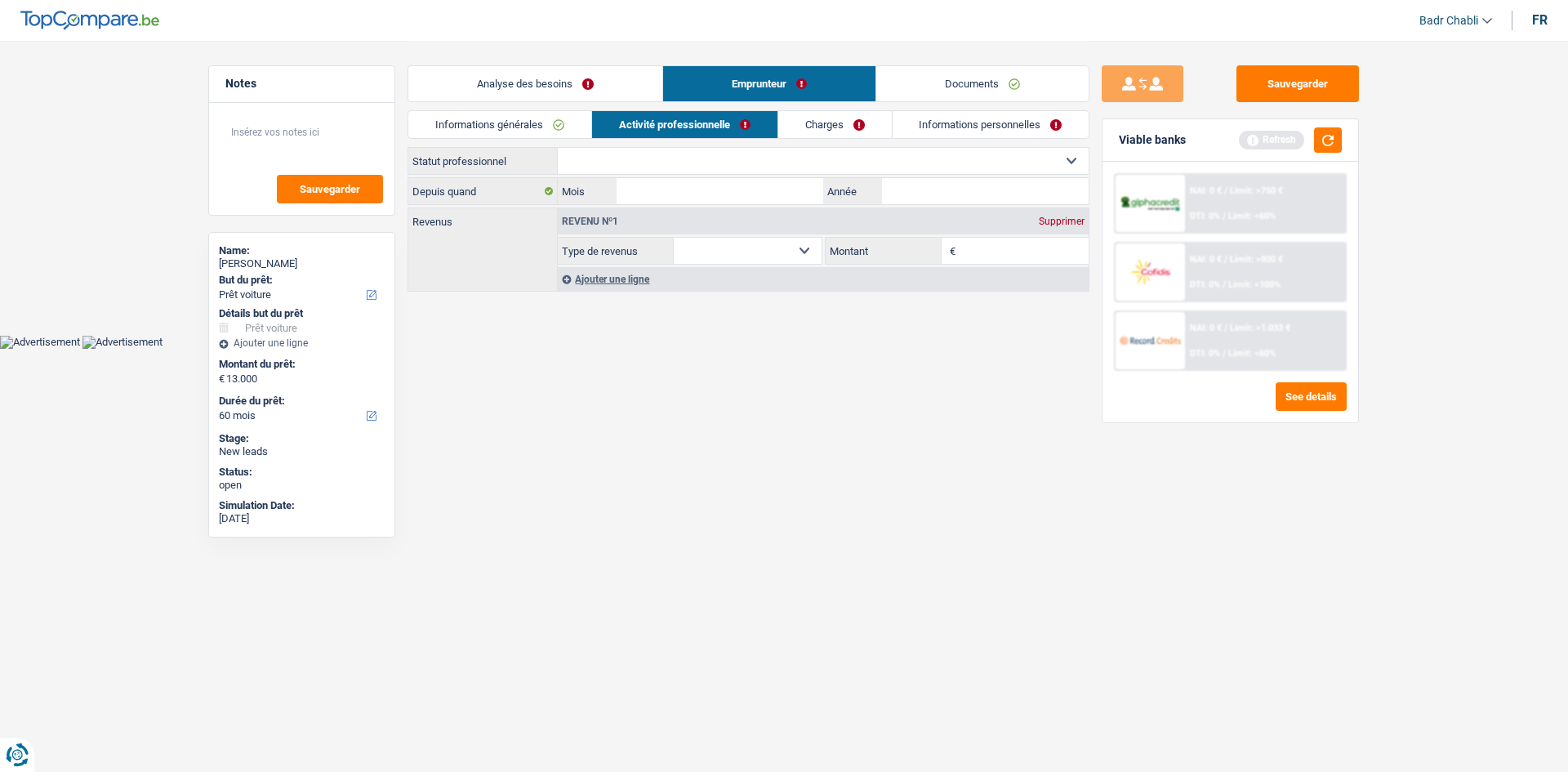
click at [658, 165] on select "Ouvrier Employé privé Employé public Invalide Indépendant Pensionné Chômeur Mut…" at bounding box center [823, 160] width 531 height 26
select select "worker"
click at [558, 148] on select "Ouvrier Employé privé Employé public Invalide Indépendant Pensionné Chômeur Mut…" at bounding box center [823, 160] width 531 height 26
select select "netSalary"
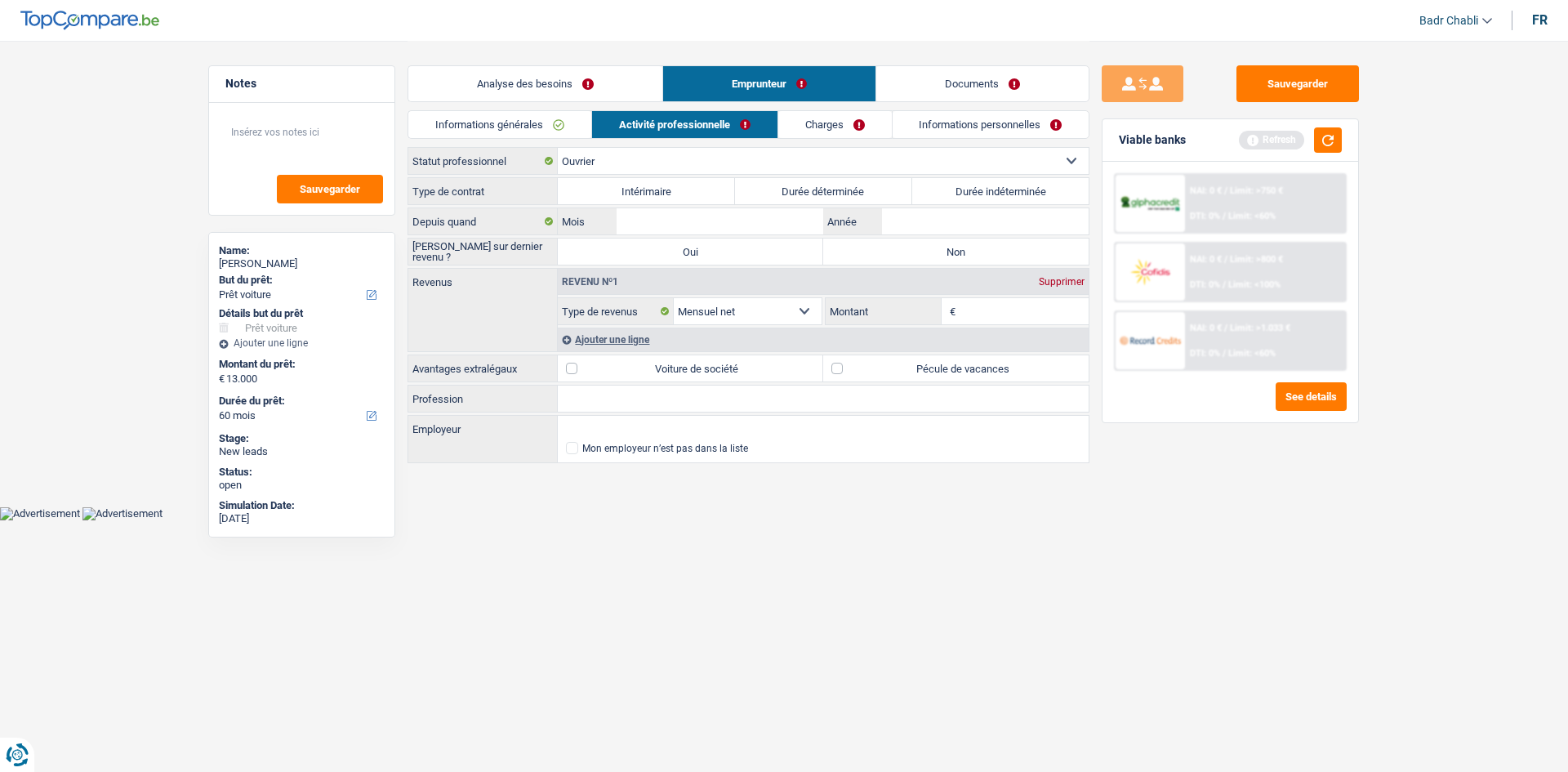
click at [992, 188] on label "Durée indéterminée" at bounding box center [1001, 191] width 177 height 26
click at [992, 188] on input "Durée indéterminée" at bounding box center [1001, 191] width 177 height 26
radio input "true"
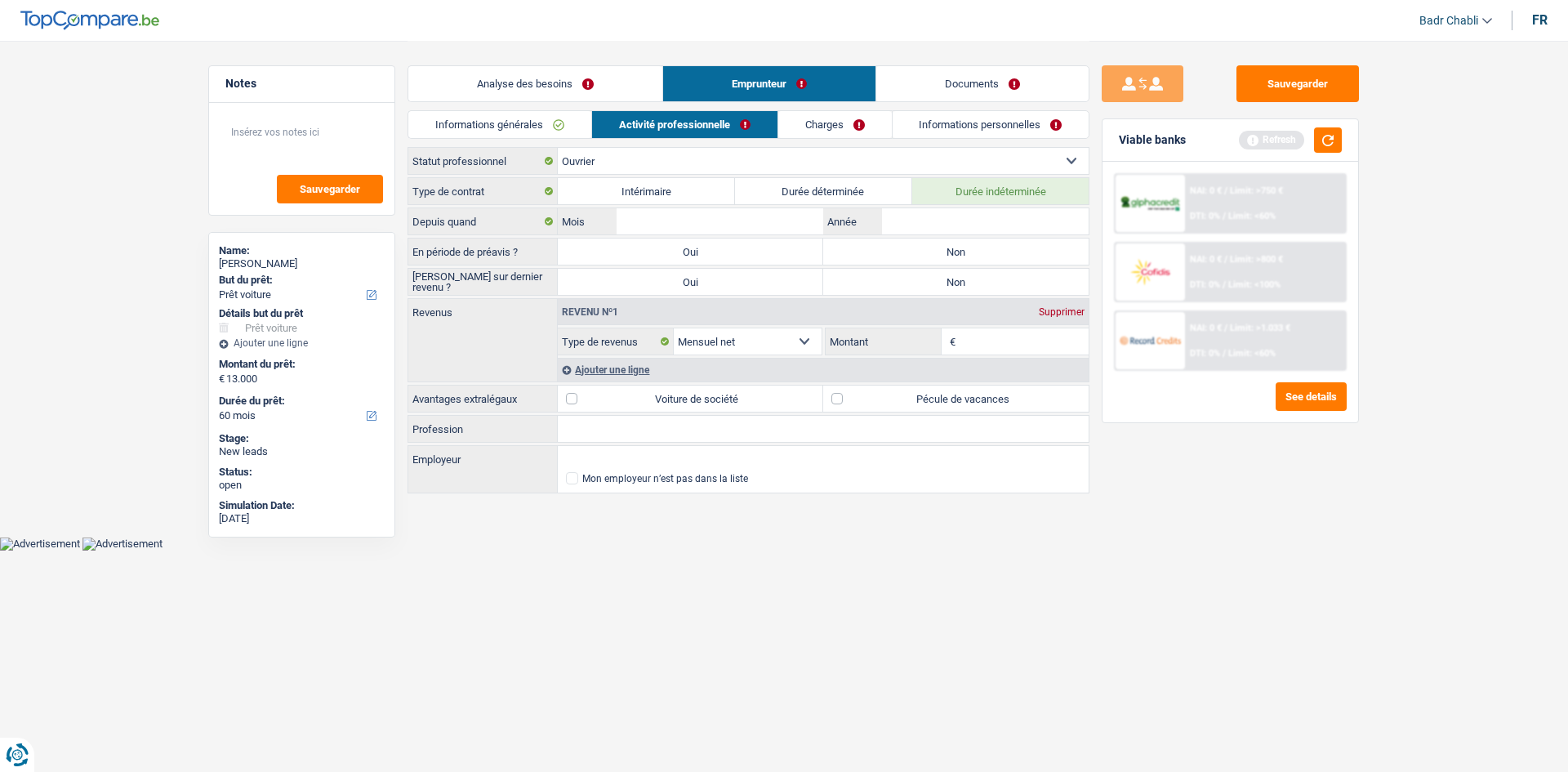
click at [958, 247] on label "Non" at bounding box center [955, 252] width 265 height 26
click at [958, 247] on input "Non" at bounding box center [955, 252] width 265 height 26
radio input "true"
click at [956, 291] on label "Non" at bounding box center [955, 282] width 265 height 26
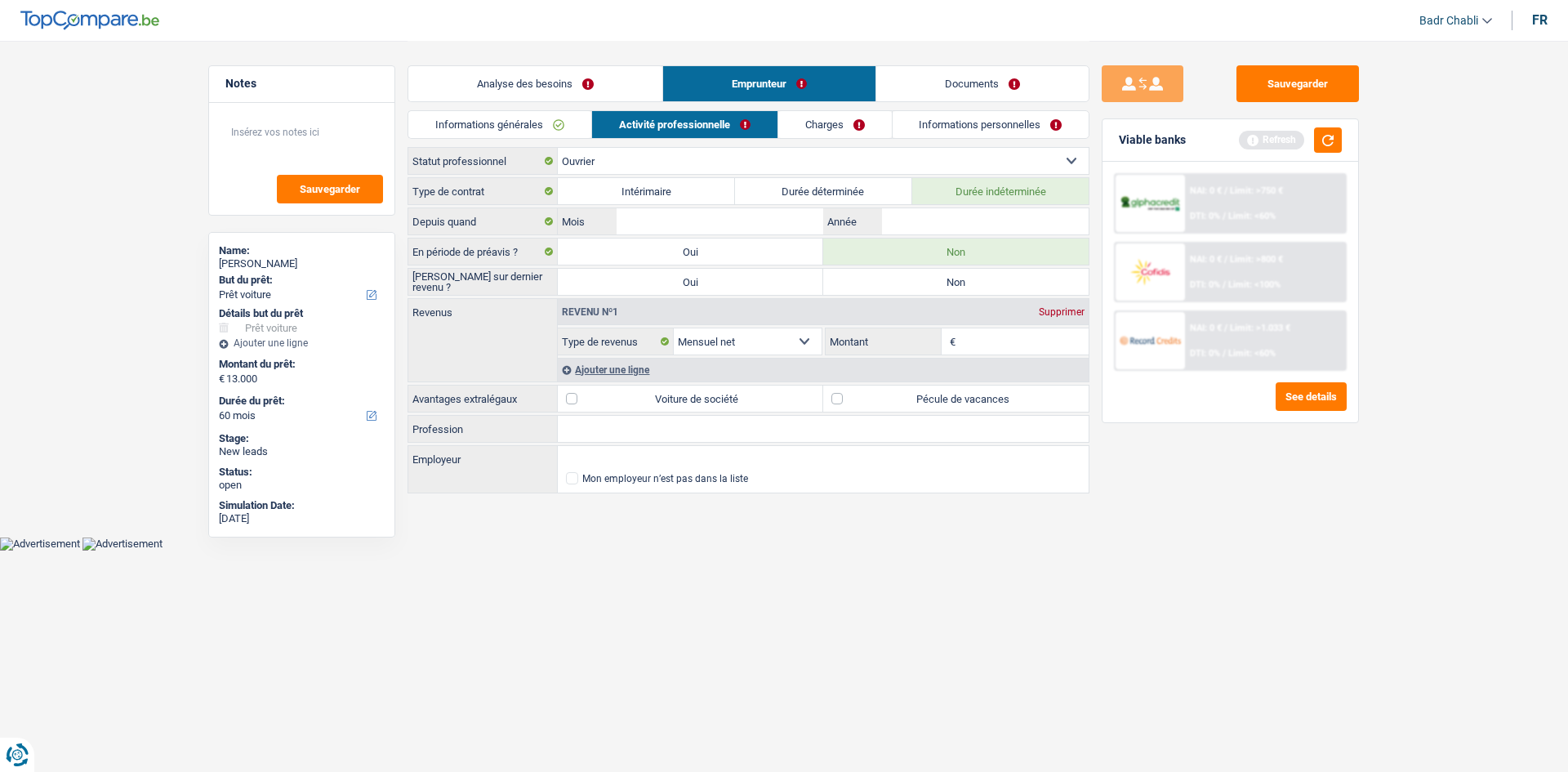
click at [956, 291] on input "Non" at bounding box center [955, 282] width 265 height 26
radio input "true"
click at [973, 282] on label "Non" at bounding box center [955, 282] width 265 height 26
click at [973, 282] on input "Non" at bounding box center [955, 282] width 265 height 26
click at [692, 163] on select "Ouvrier Employé privé Employé public Invalide Indépendant Pensionné Chômeur Mut…" at bounding box center [823, 160] width 531 height 26
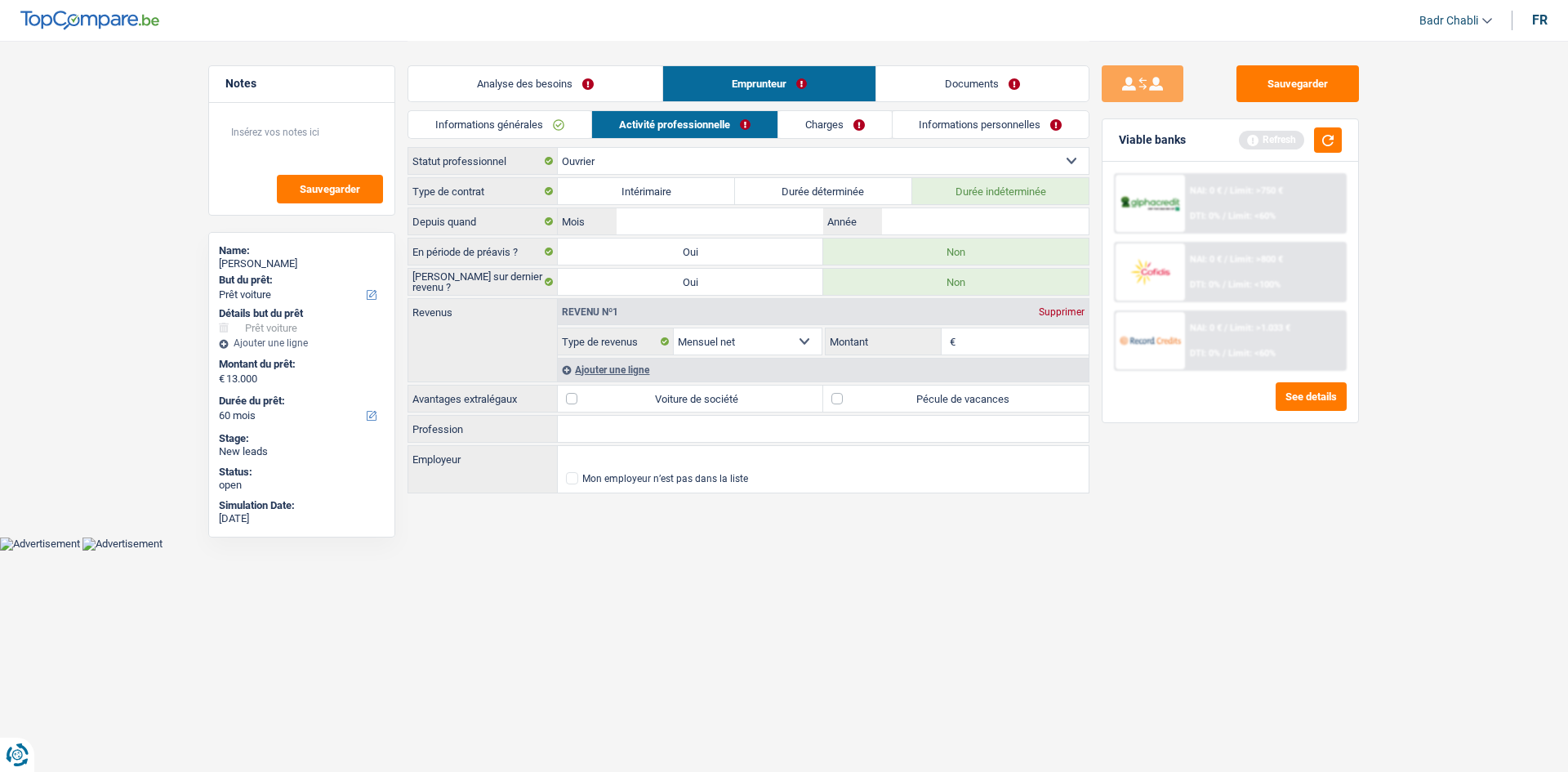
select select "privateEmployee"
click at [558, 148] on select "Ouvrier Employé privé Employé public Invalide Indépendant Pensionné Chômeur Mut…" at bounding box center [823, 160] width 531 height 26
radio input "false"
select select "mealVouchers"
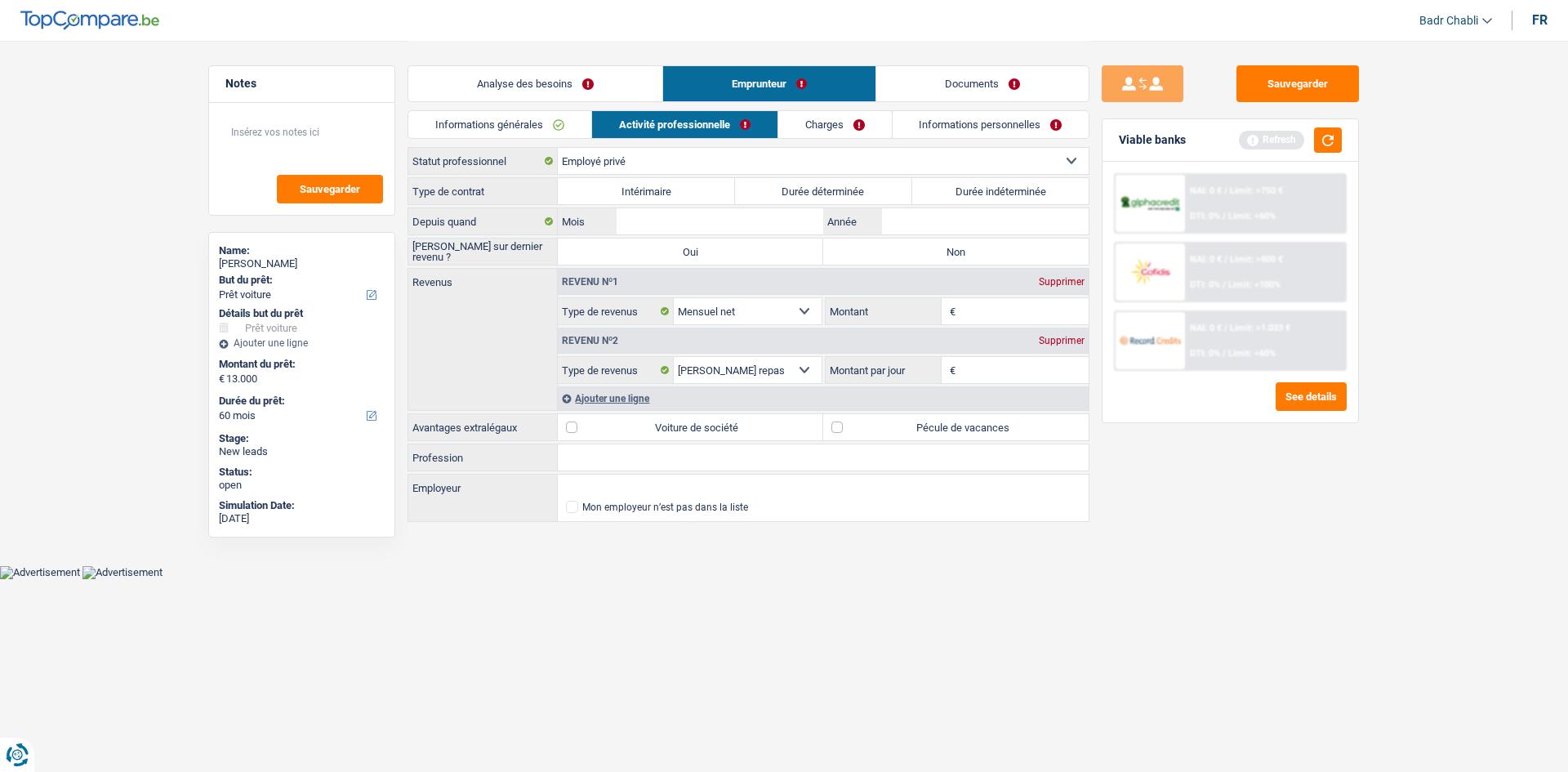
click at [967, 248] on label "Non" at bounding box center [955, 252] width 265 height 26
click at [967, 248] on input "Non" at bounding box center [955, 252] width 265 height 26
radio input "true"
click at [977, 192] on label "Durée indéterminée" at bounding box center [1001, 191] width 177 height 26
click at [977, 192] on input "Durée indéterminée" at bounding box center [1001, 191] width 177 height 26
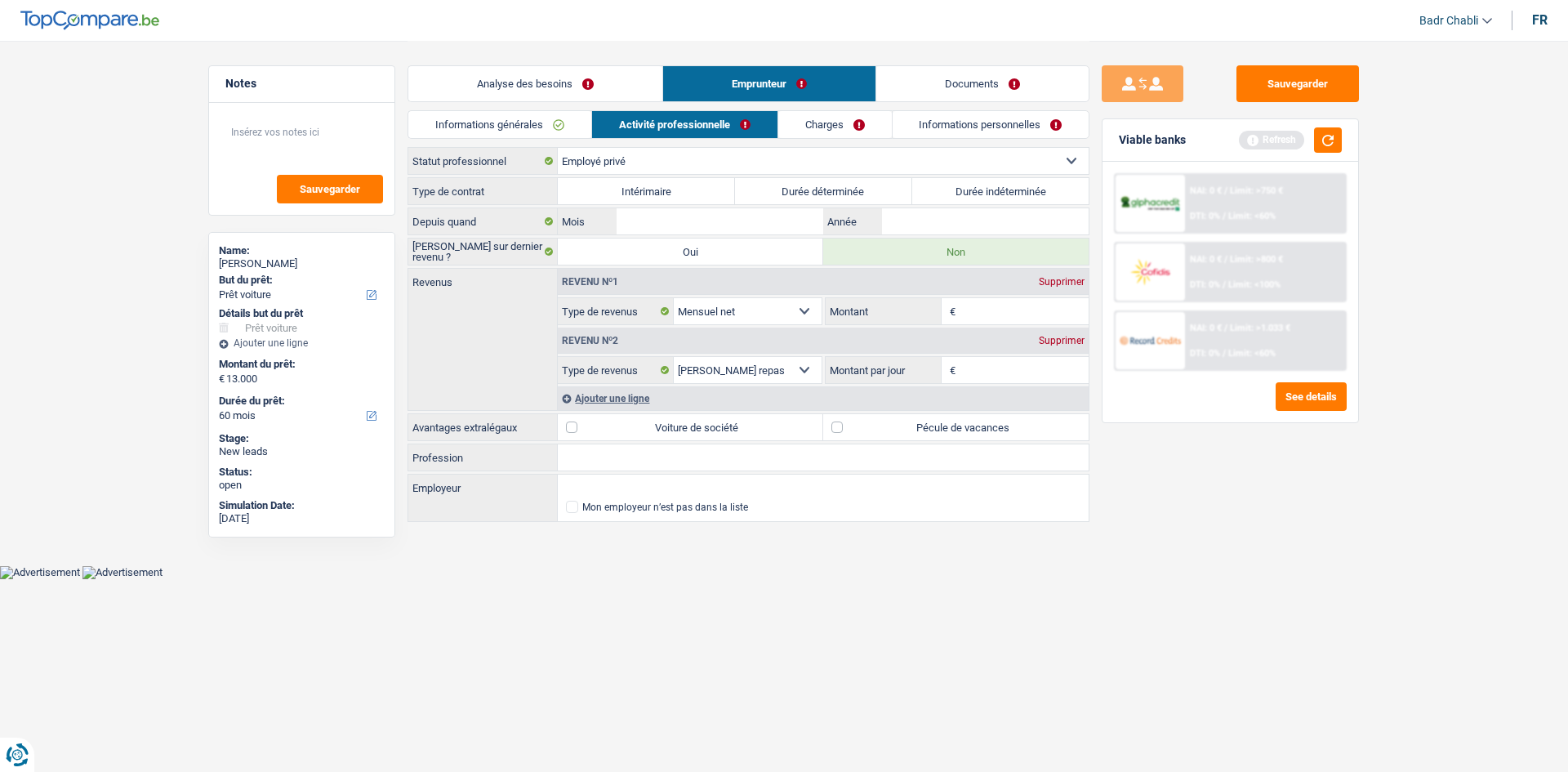
radio input "true"
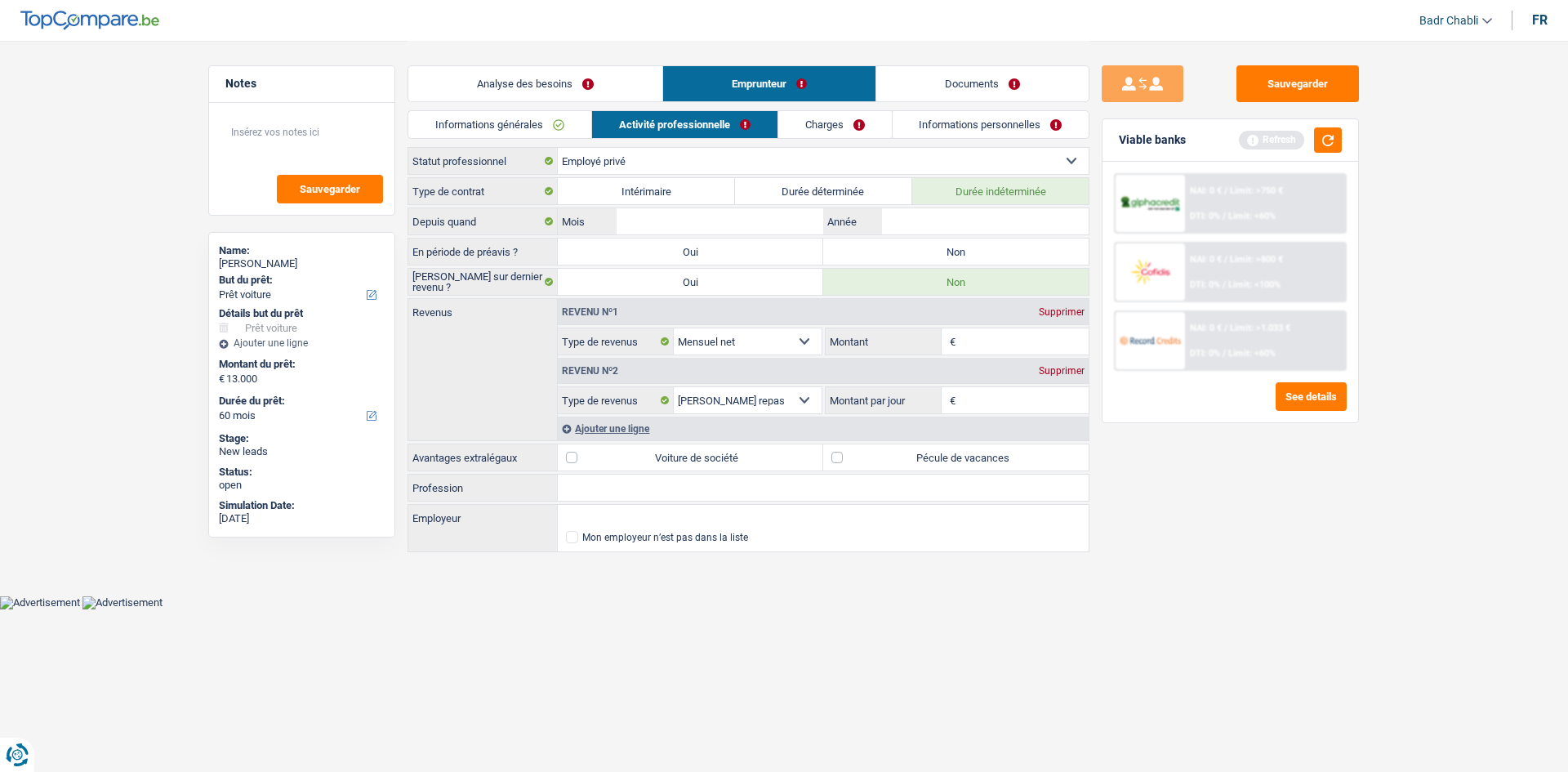
click at [958, 246] on label "Non" at bounding box center [955, 252] width 265 height 26
click at [958, 246] on input "Non" at bounding box center [955, 252] width 265 height 26
radio input "true"
click at [613, 496] on input "Profession" at bounding box center [823, 487] width 531 height 26
type input "Employé"
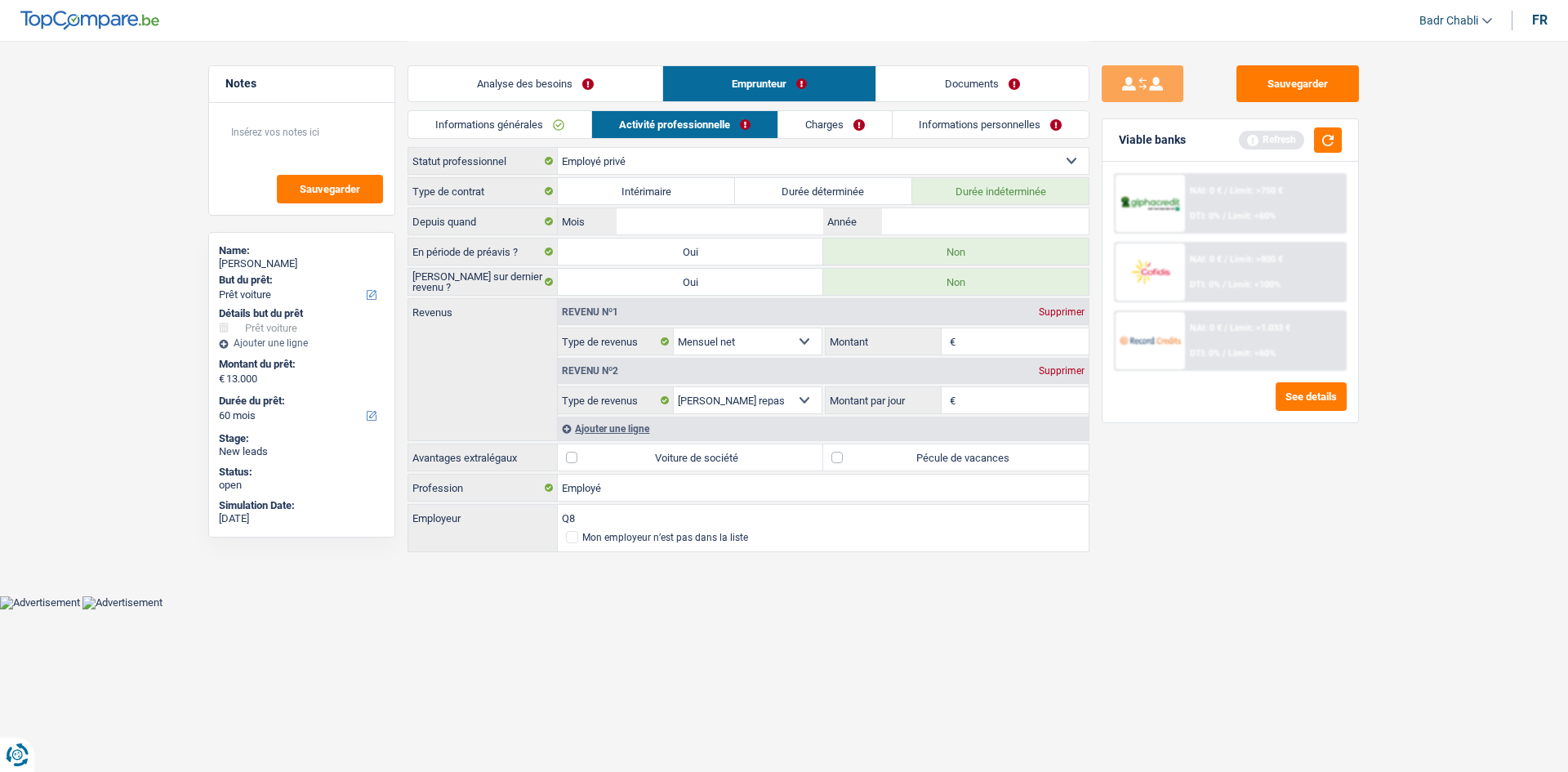
type input "Q8"
click at [706, 609] on html "Vous avez le contrôle de vos données Nous utilisons des cookies, tout comme nos…" at bounding box center [784, 305] width 1568 height 609
click at [841, 467] on label "Pécule de vacances" at bounding box center [955, 457] width 265 height 26
click at [841, 467] on input "Pécule de vacances" at bounding box center [955, 457] width 265 height 26
checkbox input "true"
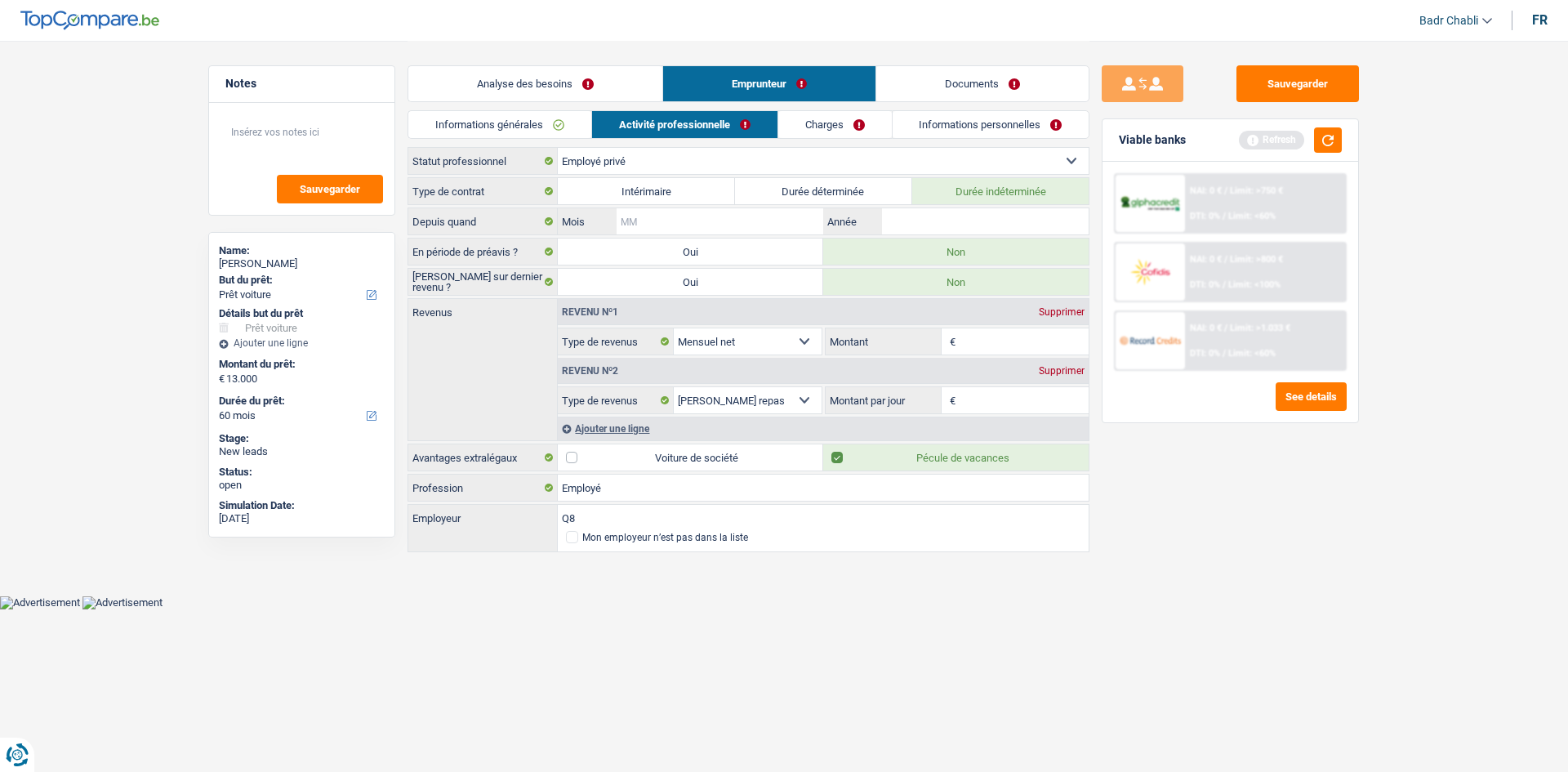
click at [764, 220] on input "Mois" at bounding box center [720, 221] width 206 height 26
type input "04"
type input "0"
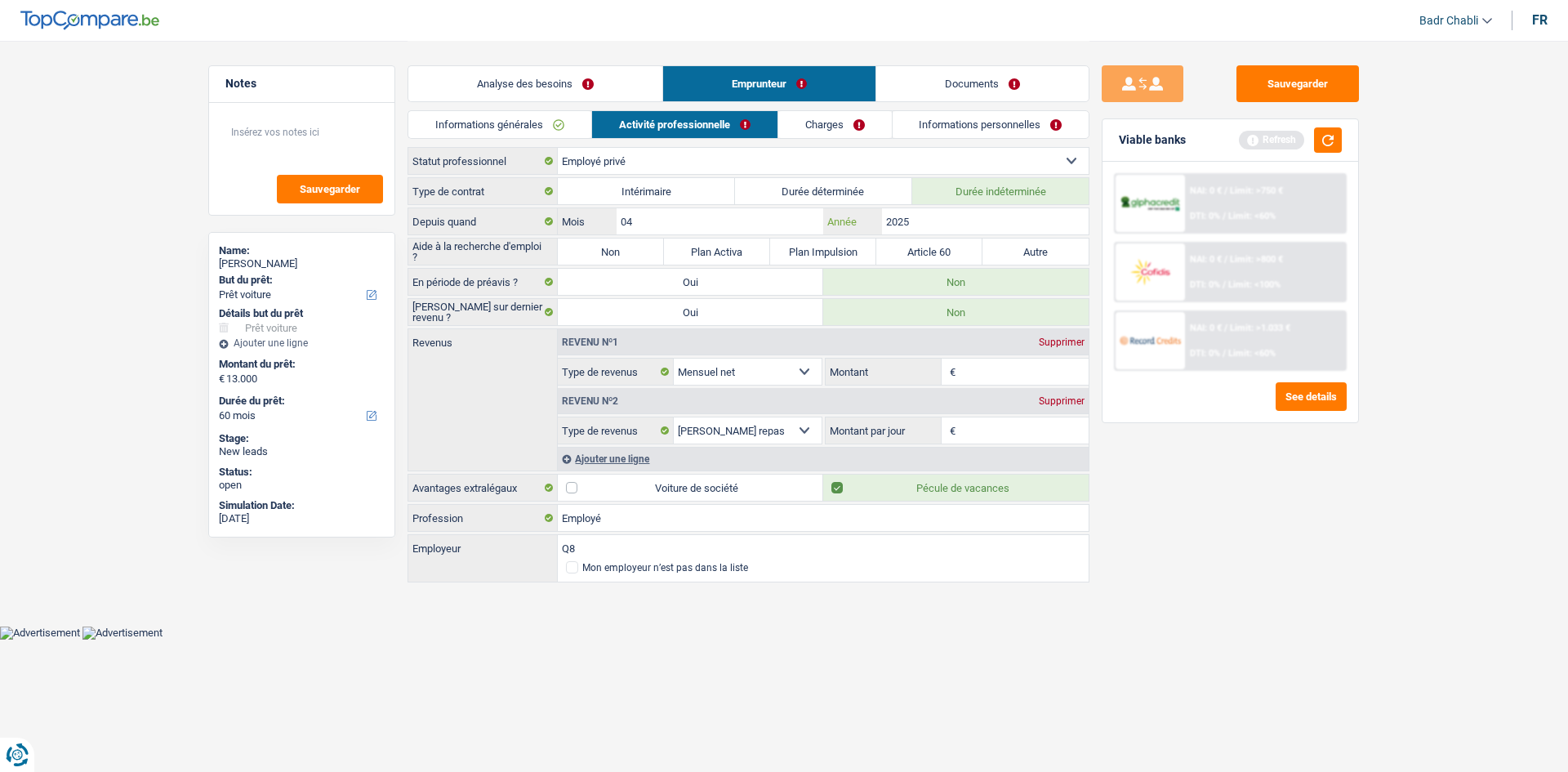
type input "2025"
click at [746, 224] on input "04" at bounding box center [720, 221] width 206 height 26
type input "08"
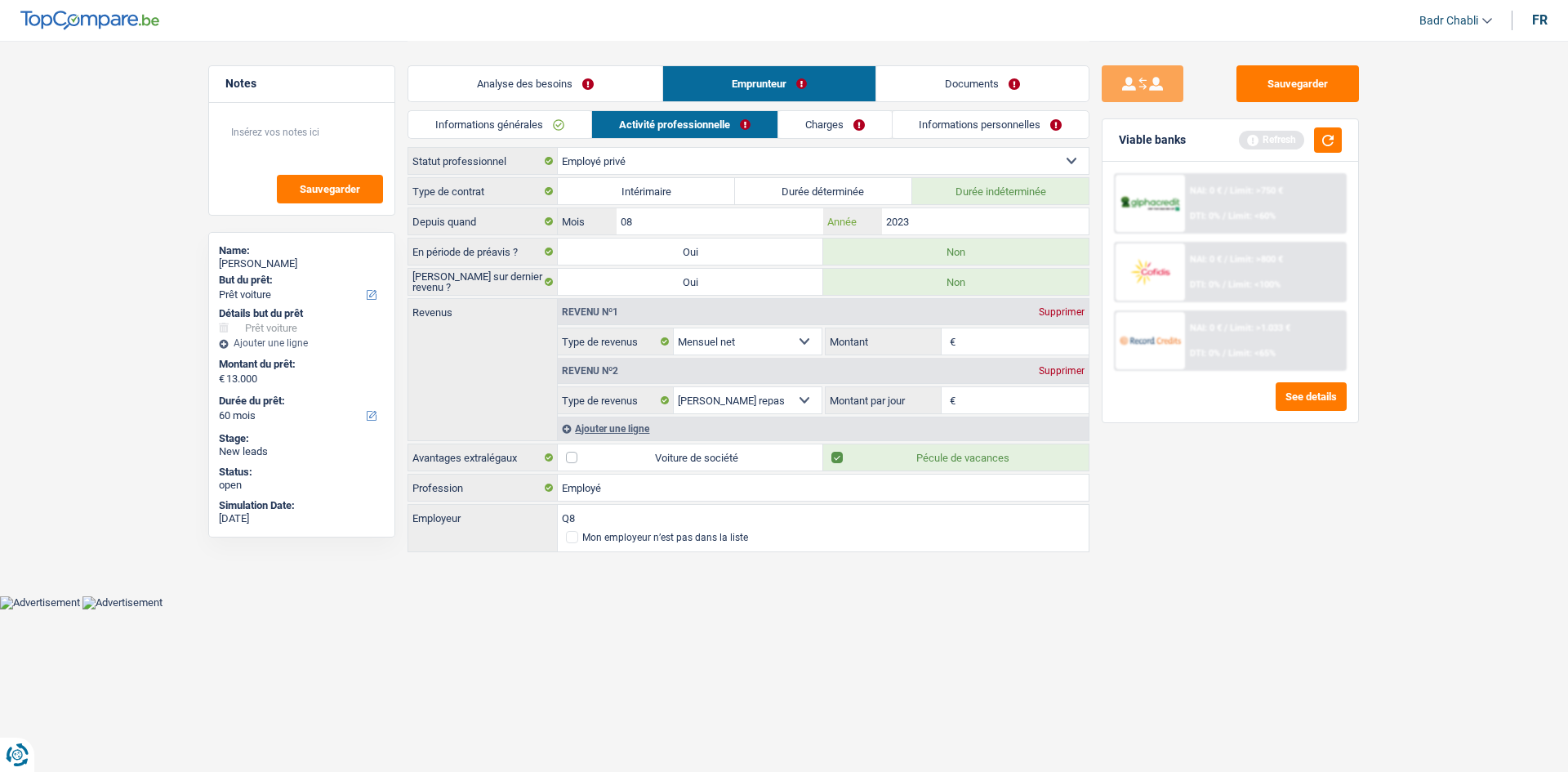
type input "2023"
click at [997, 360] on div "Revenu nº2 Supprimer" at bounding box center [823, 370] width 531 height 26
click at [1000, 348] on input "Montant" at bounding box center [1025, 341] width 130 height 26
click at [999, 345] on input "Montant" at bounding box center [1025, 341] width 130 height 26
type input "1.900"
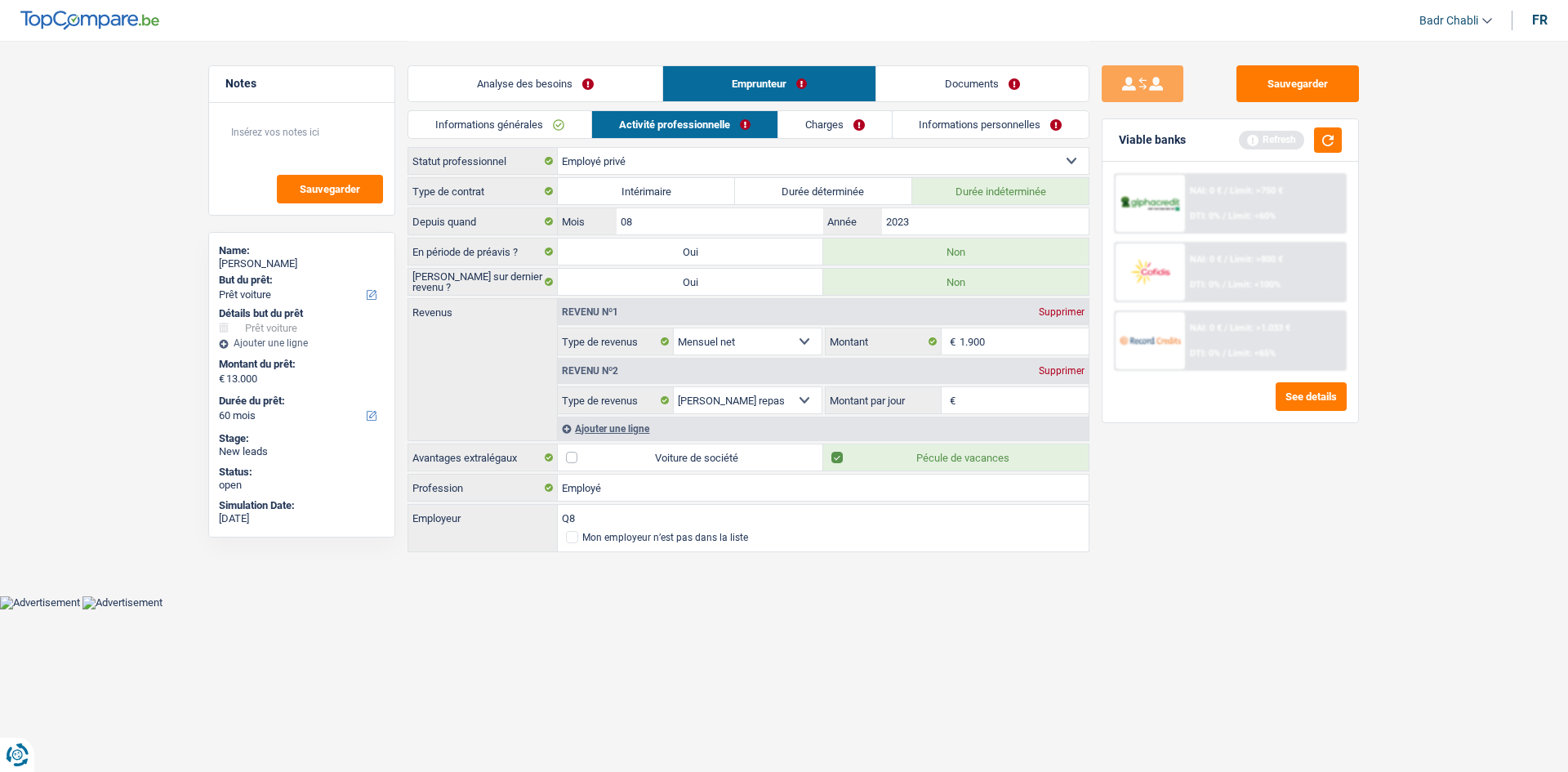
click at [987, 403] on input "Montant par jour" at bounding box center [1025, 400] width 130 height 26
type input "8,0"
click at [1315, 137] on button "button" at bounding box center [1327, 140] width 28 height 26
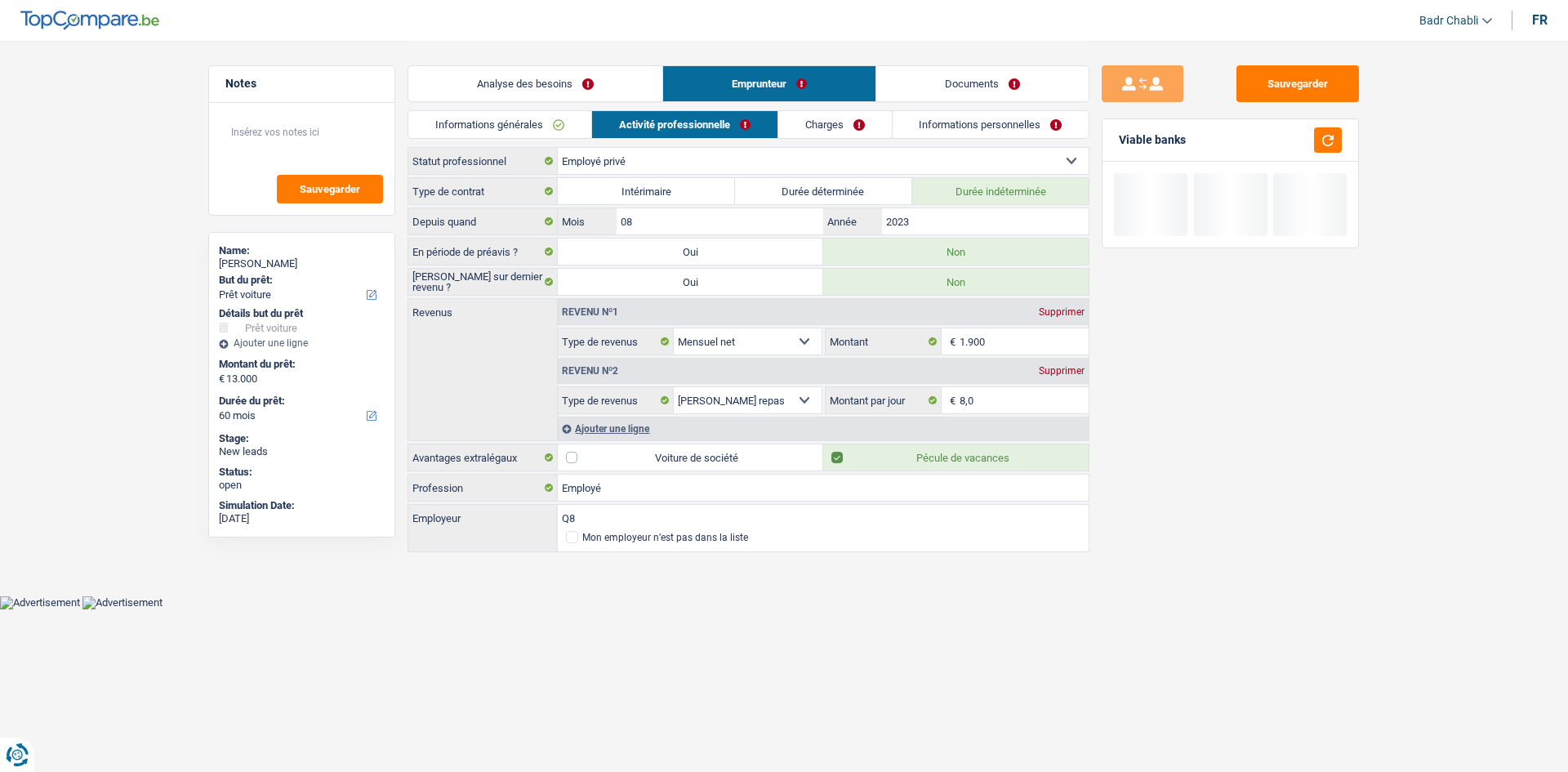
click at [845, 133] on link "Charges" at bounding box center [834, 125] width 113 height 27
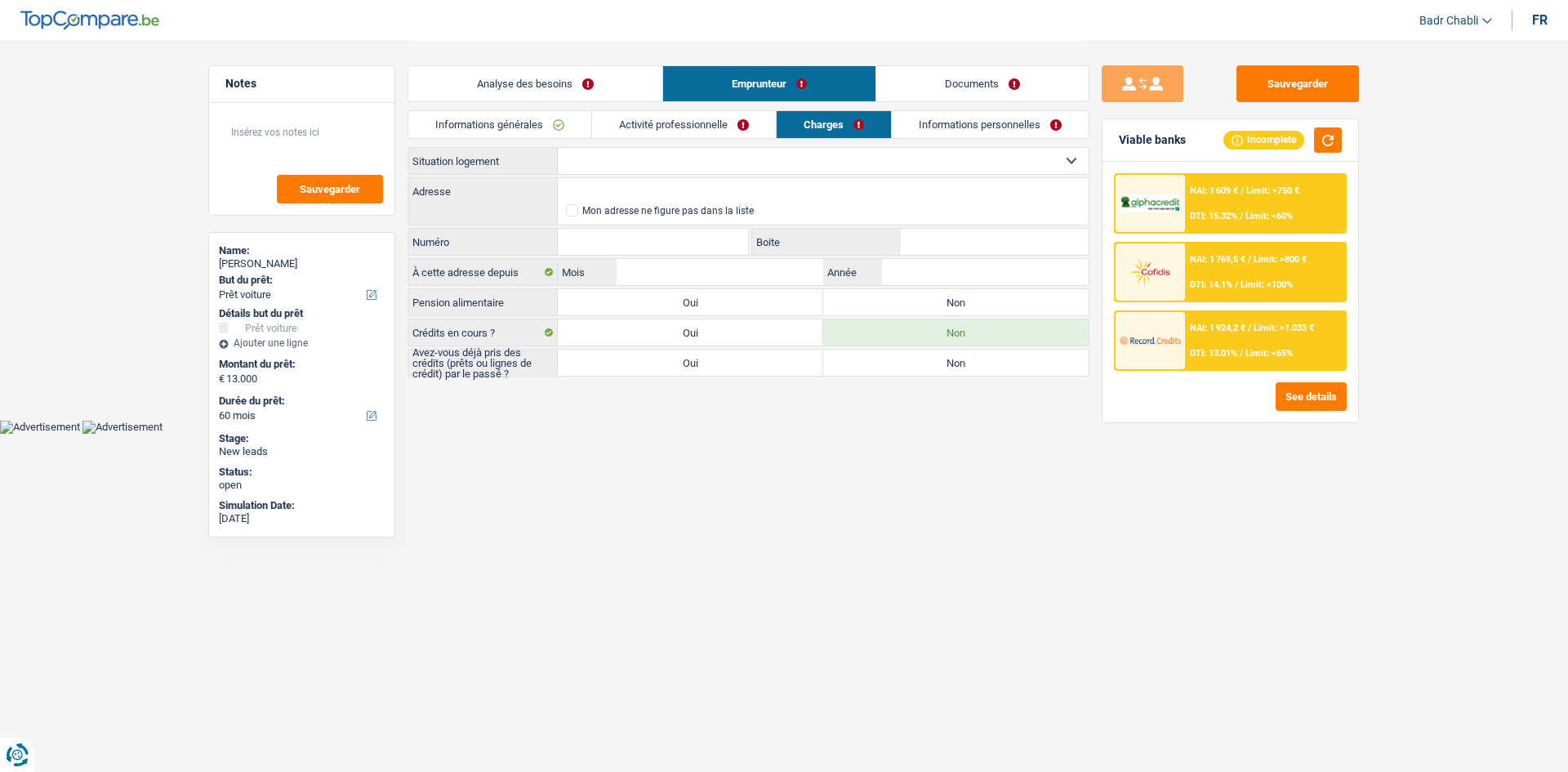
click at [947, 288] on div "Pension alimentaire Oui Non Tous les champs sont obligatoires. Veuillez sélecti…" at bounding box center [748, 302] width 682 height 28
click at [938, 307] on label "Non" at bounding box center [955, 302] width 265 height 26
click at [938, 307] on input "Non" at bounding box center [955, 302] width 265 height 26
radio input "true"
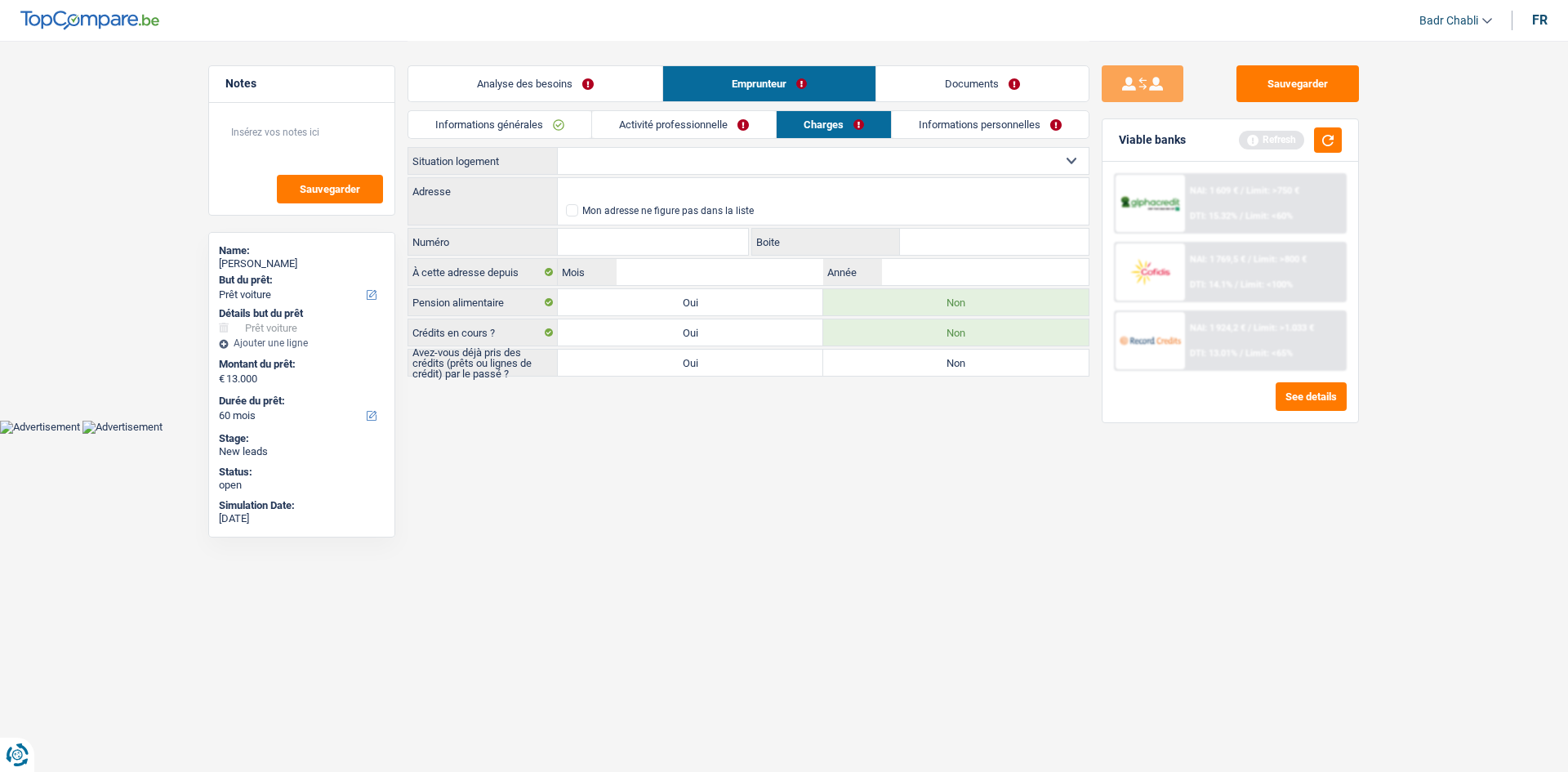
click at [651, 364] on label "Oui" at bounding box center [690, 363] width 265 height 26
click at [651, 364] on input "Oui" at bounding box center [690, 363] width 265 height 26
radio input "true"
click at [746, 119] on link "Activité professionnelle" at bounding box center [683, 125] width 183 height 27
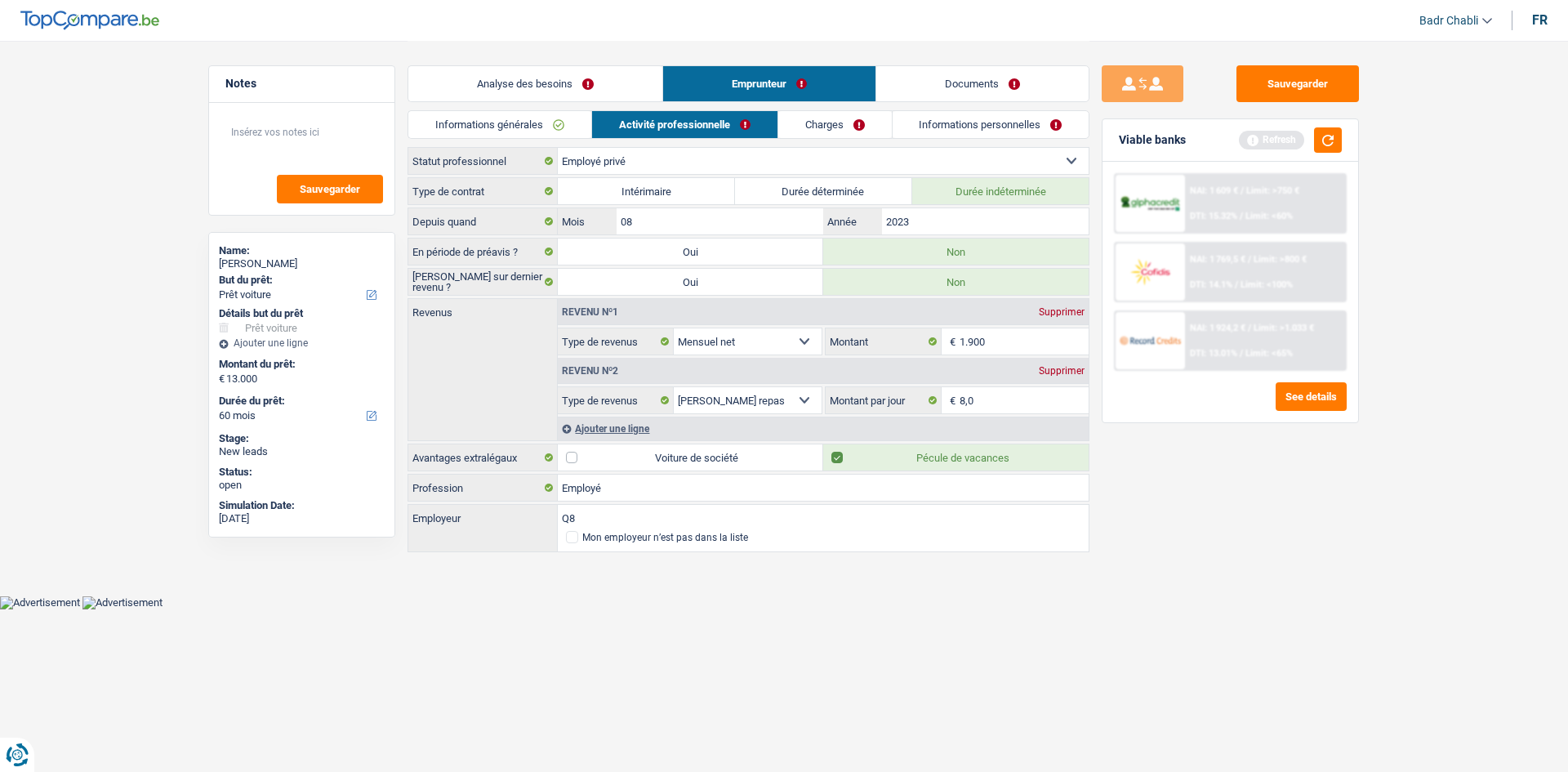
click at [828, 119] on link "Charges" at bounding box center [834, 125] width 113 height 27
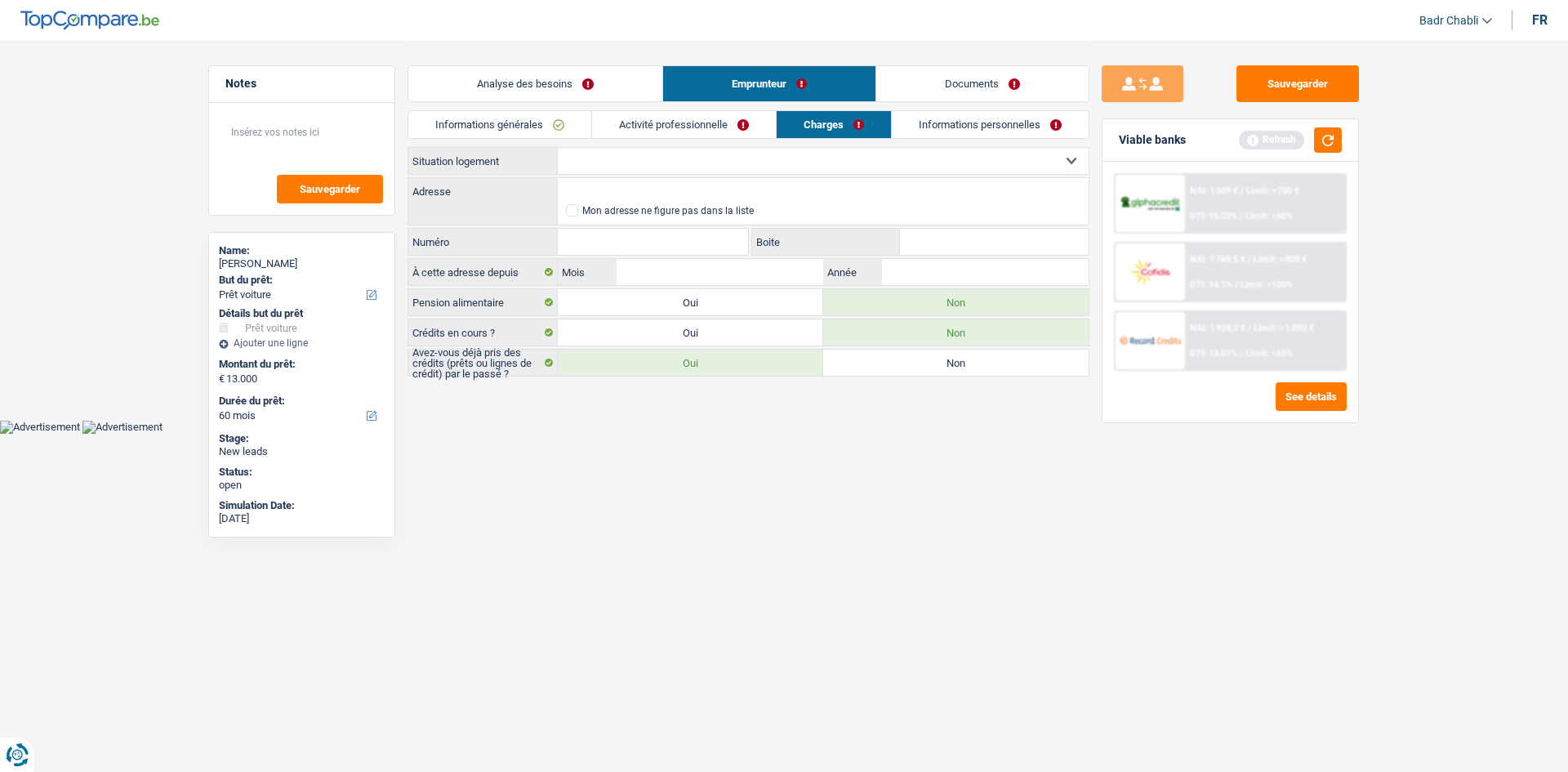
click at [676, 151] on select "Locataire Propriétaire avec prêt hypothécaire Propriétaire sans prêt hypothécai…" at bounding box center [823, 160] width 531 height 26
select select "rents"
click at [558, 148] on select "Locataire Propriétaire avec prêt hypothécaire Propriétaire sans prêt hypothécai…" at bounding box center [823, 160] width 531 height 26
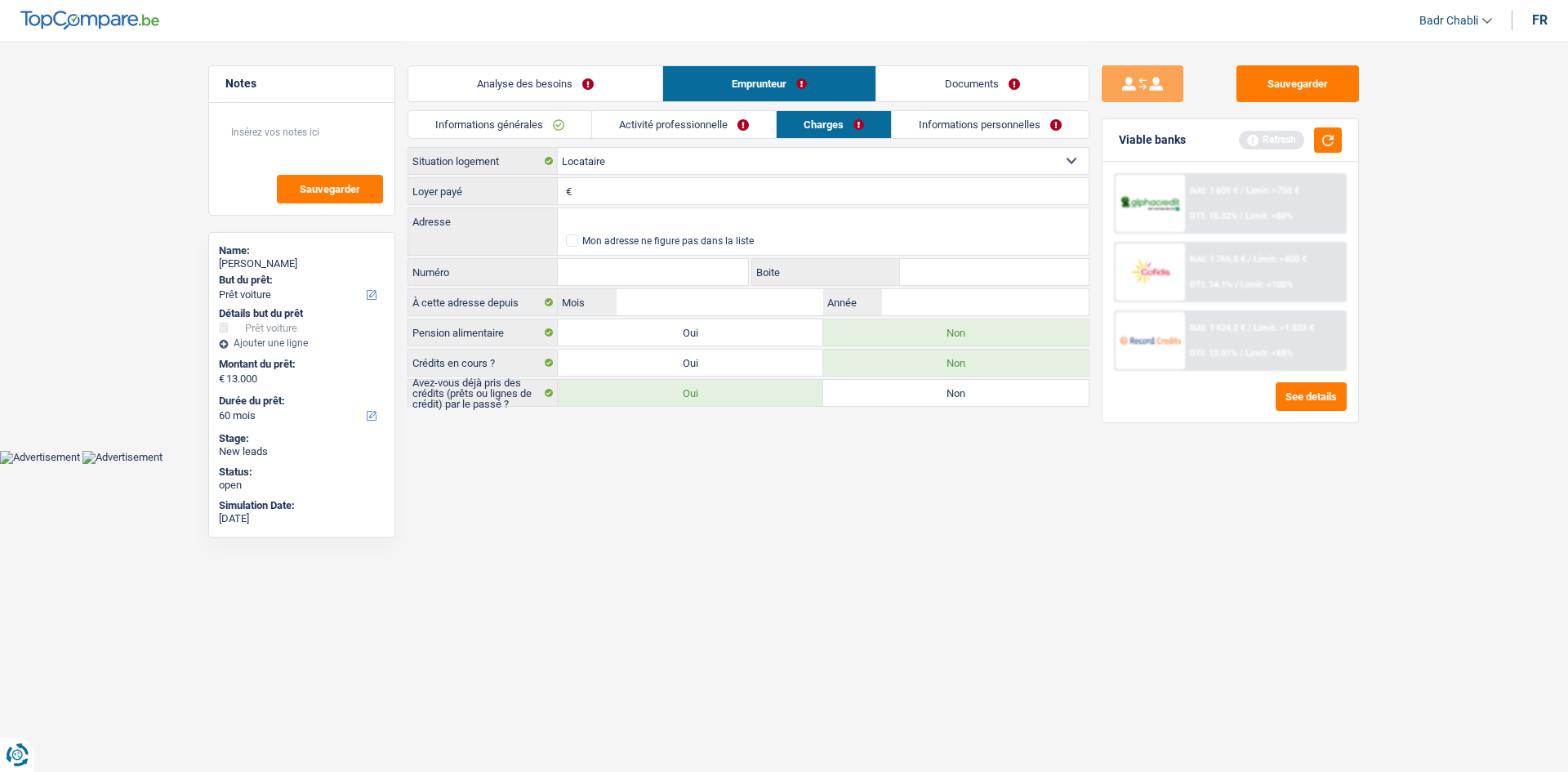
click at [679, 199] on input "Loyer payé" at bounding box center [832, 191] width 513 height 26
click at [642, 189] on input "Loyer payé" at bounding box center [832, 191] width 513 height 26
type input "600"
type input "Chaussée d'Arlon, 6600, Bastogne, BE"
click at [654, 269] on input "Numéro" at bounding box center [653, 272] width 190 height 26
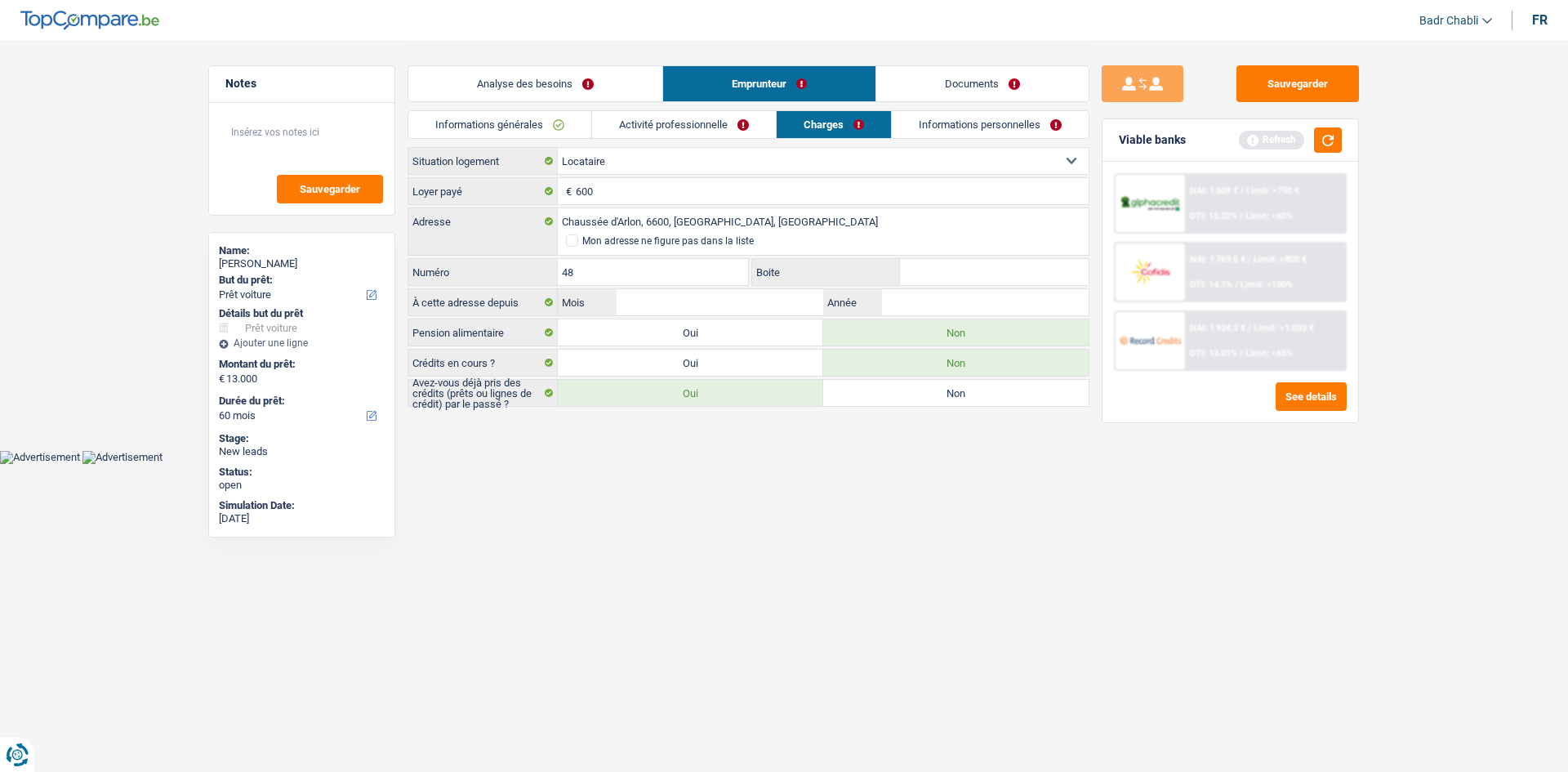
type input "48"
type input "A1"
click at [745, 301] on input "Mois" at bounding box center [720, 302] width 206 height 26
type input "04"
type input "2023"
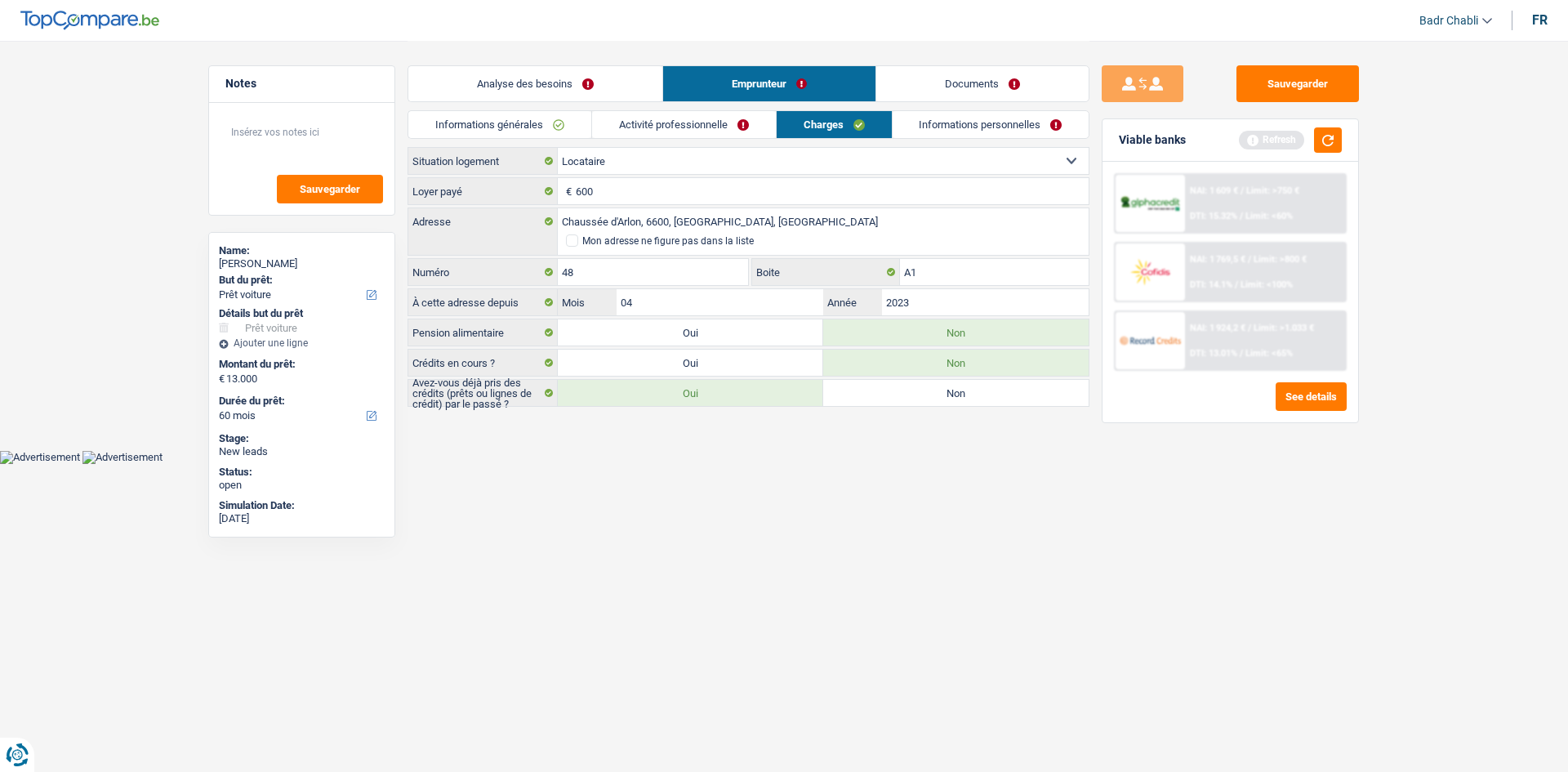
click at [944, 127] on link "Informations personnelles" at bounding box center [990, 125] width 197 height 27
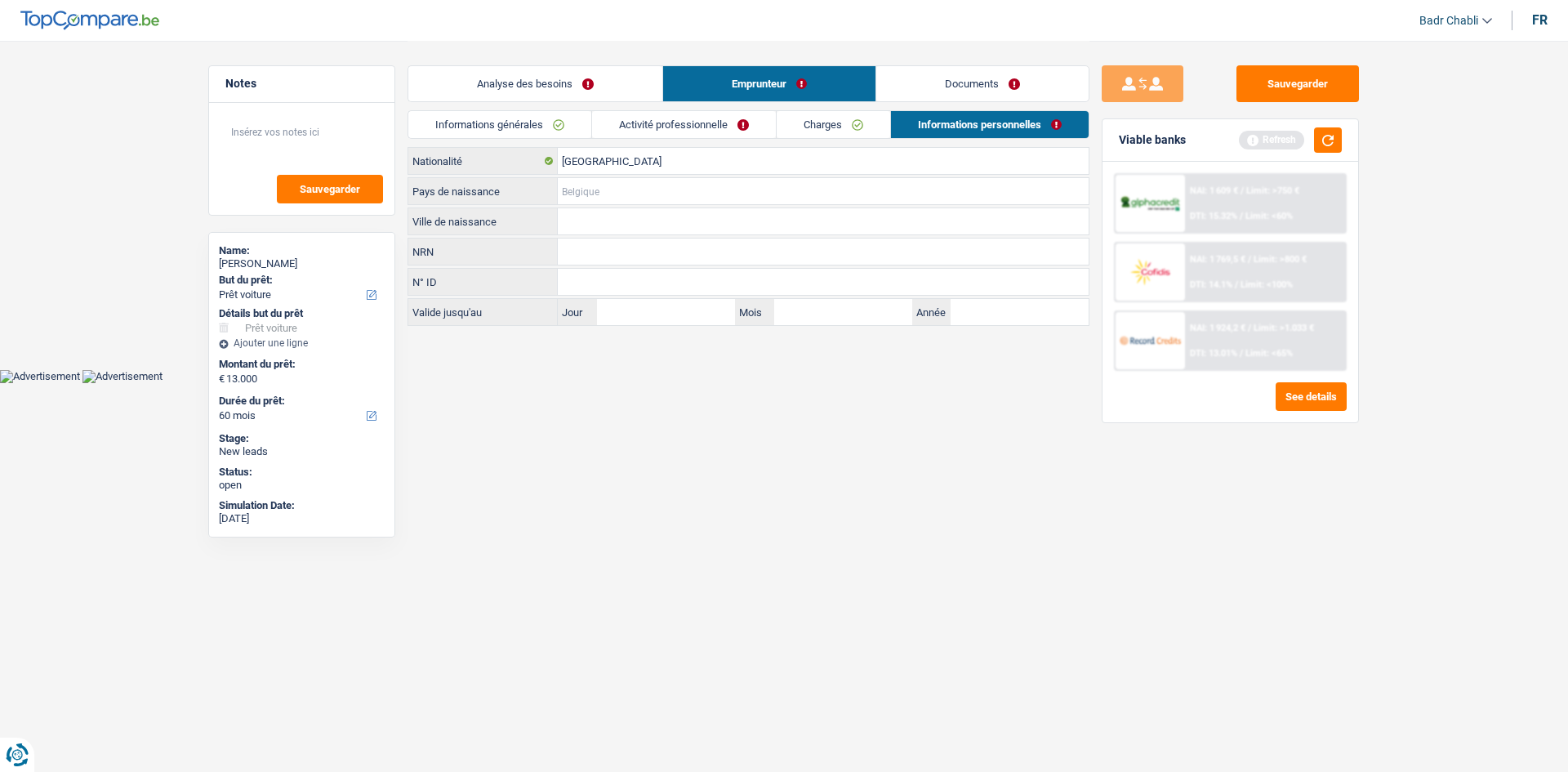
click at [624, 178] on input "Pays de naissance" at bounding box center [823, 191] width 531 height 26
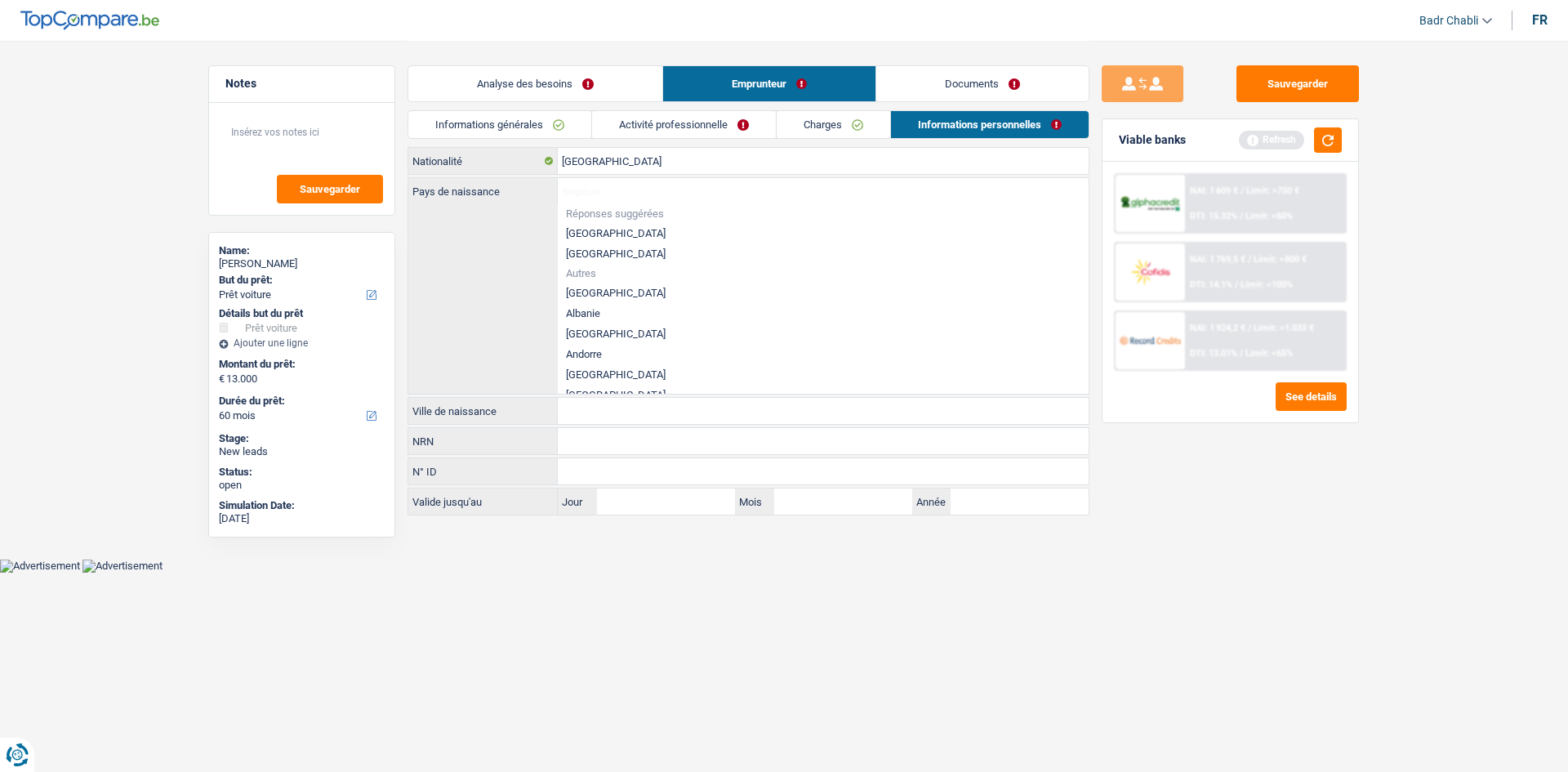
click at [585, 223] on li "[GEOGRAPHIC_DATA]" at bounding box center [823, 233] width 531 height 20
type input "[GEOGRAPHIC_DATA]"
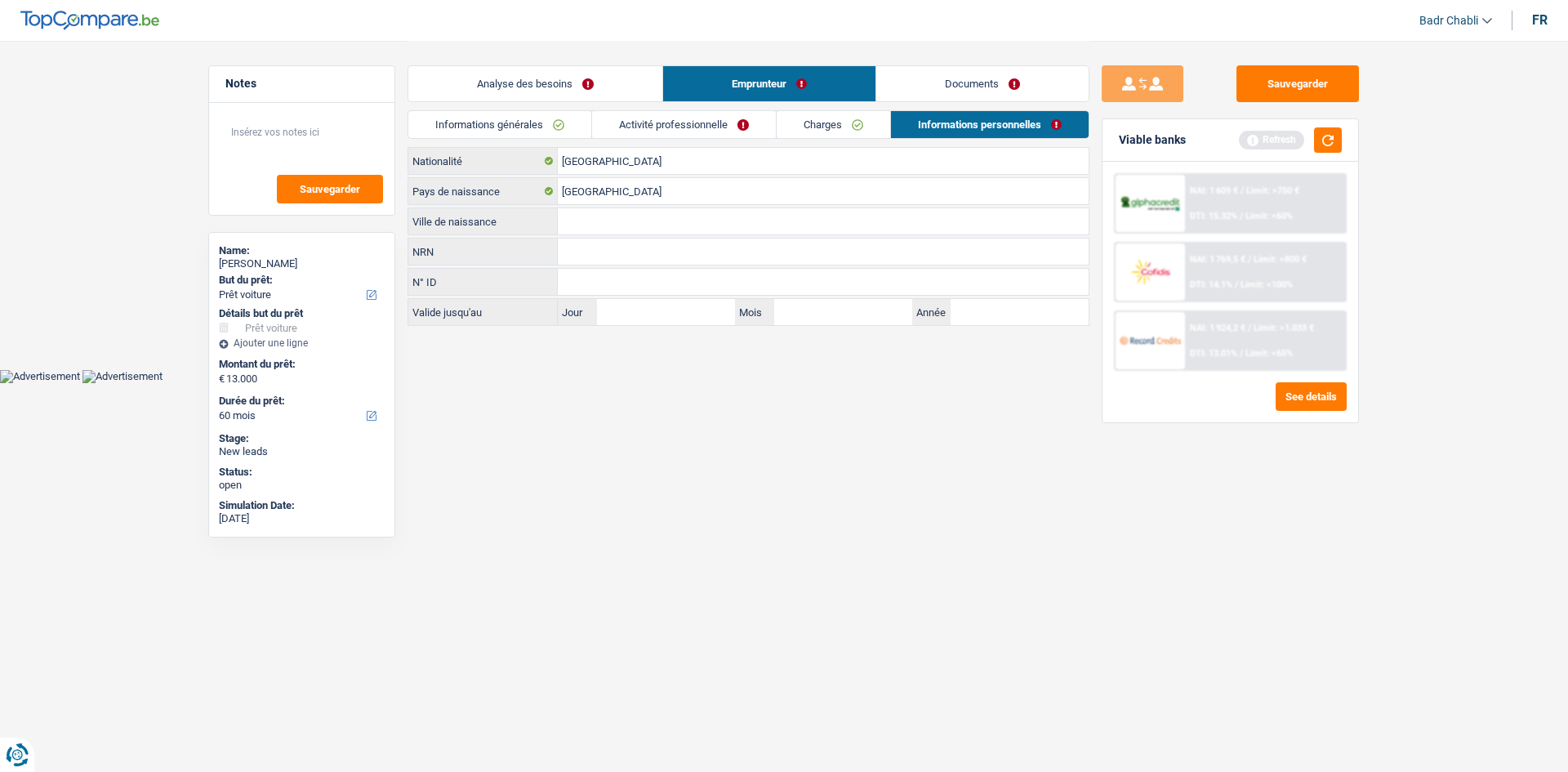
click at [614, 221] on input "Ville de naissance" at bounding box center [823, 221] width 531 height 26
type input "Marche en Famenne"
click at [854, 122] on link "Charges" at bounding box center [833, 125] width 113 height 27
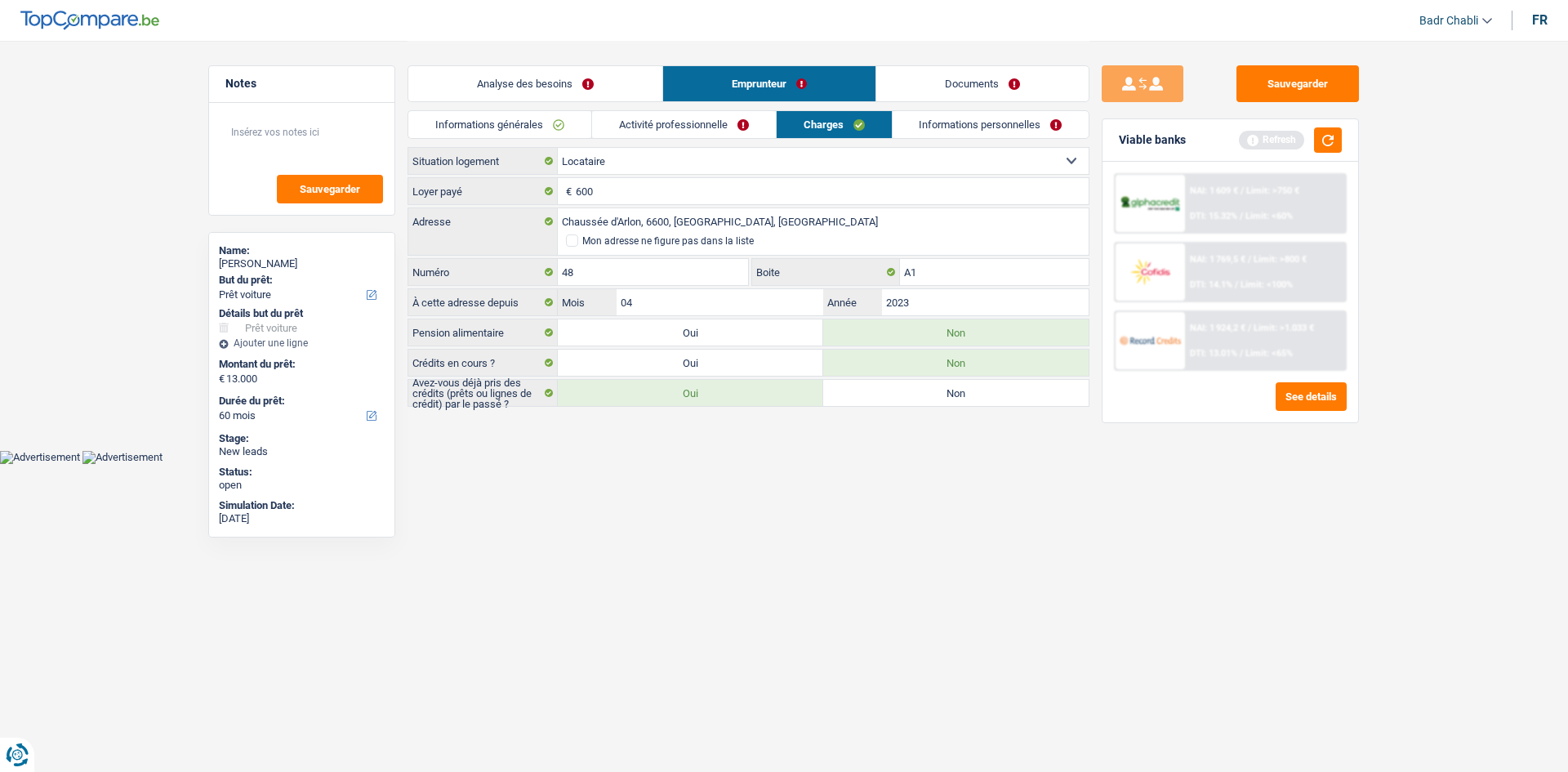
click at [736, 119] on link "Activité professionnelle" at bounding box center [683, 125] width 183 height 27
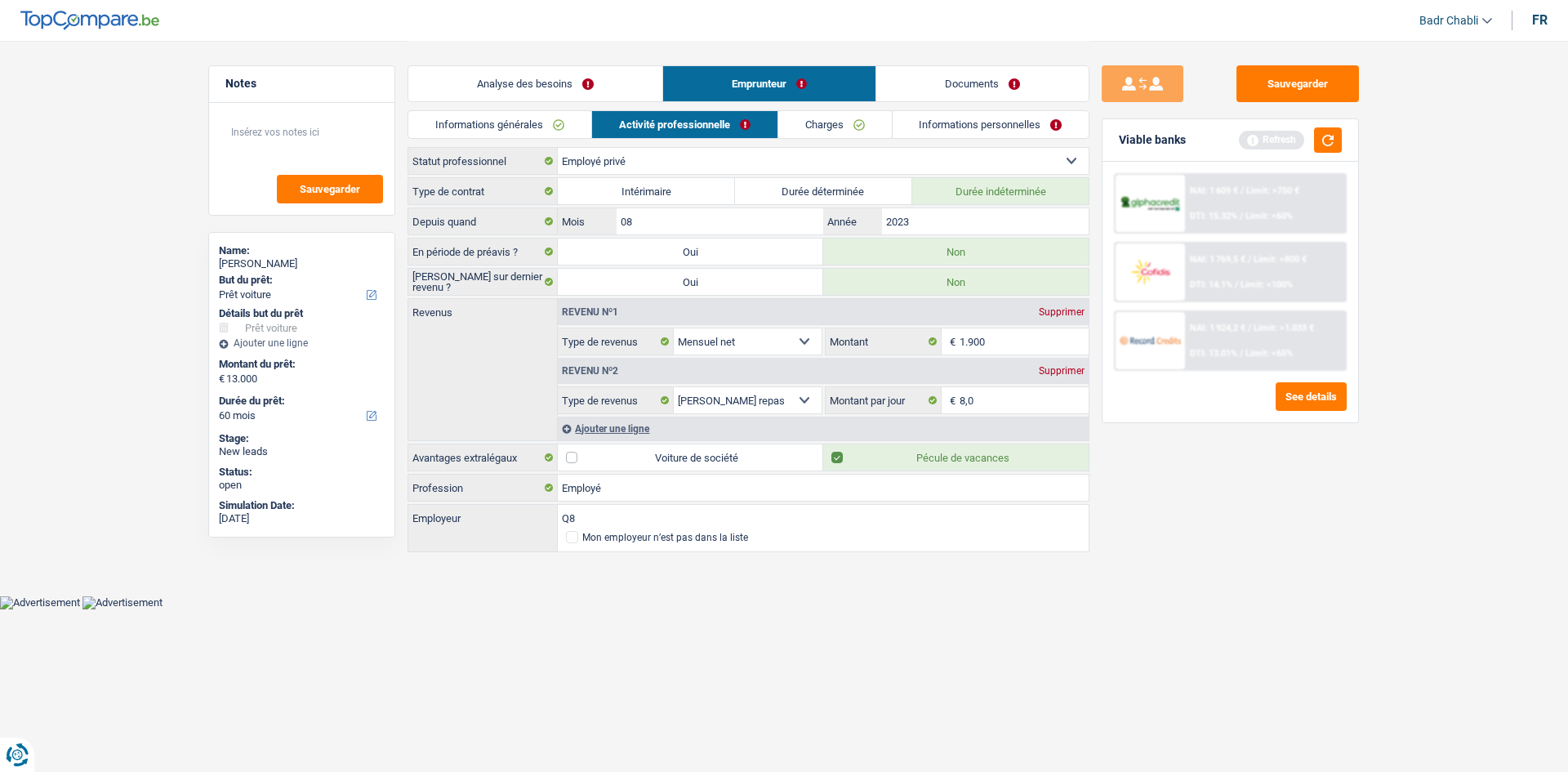
click at [856, 121] on link "Charges" at bounding box center [834, 125] width 113 height 27
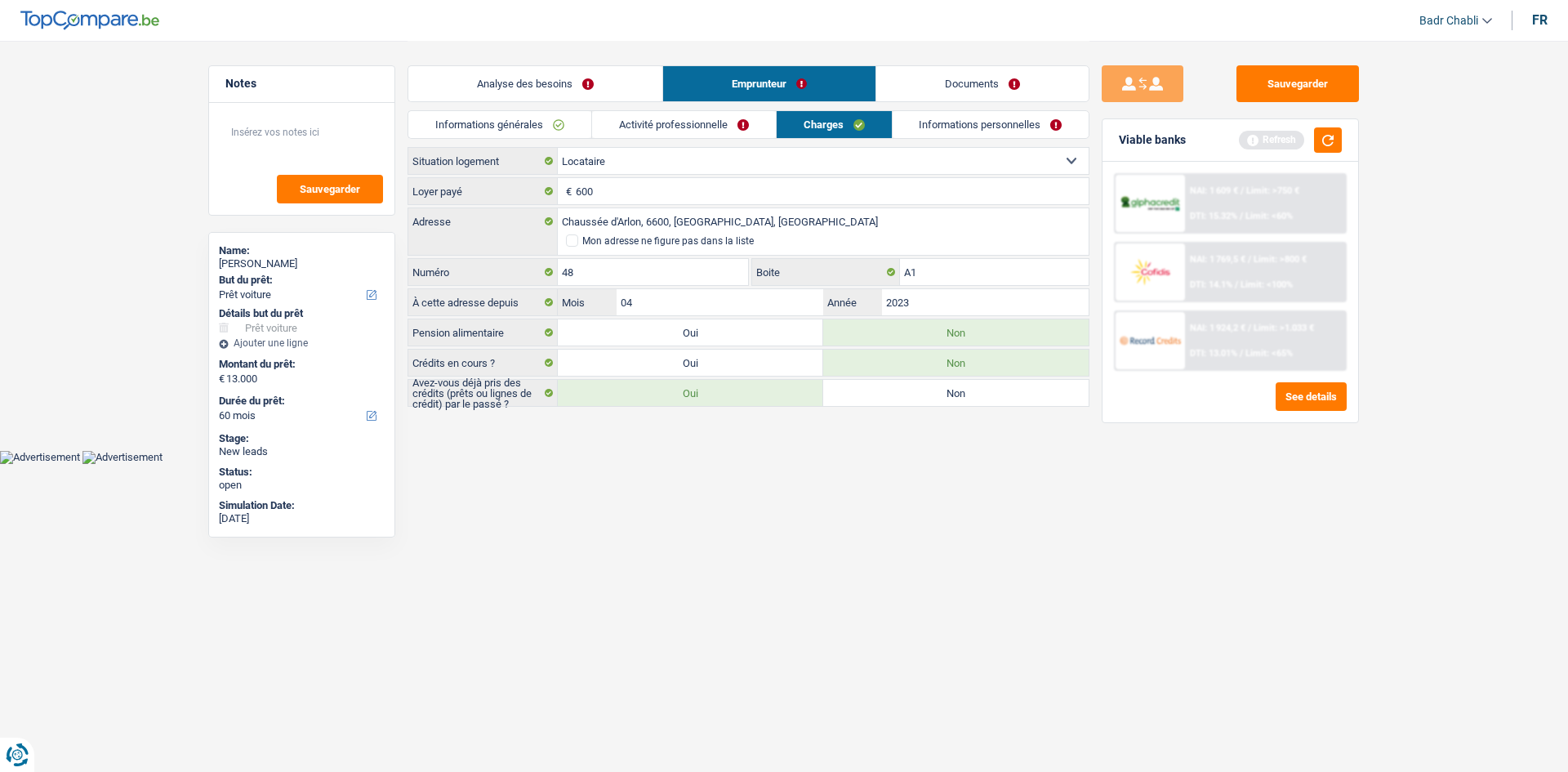
click at [1003, 131] on link "Informations personnelles" at bounding box center [990, 125] width 197 height 27
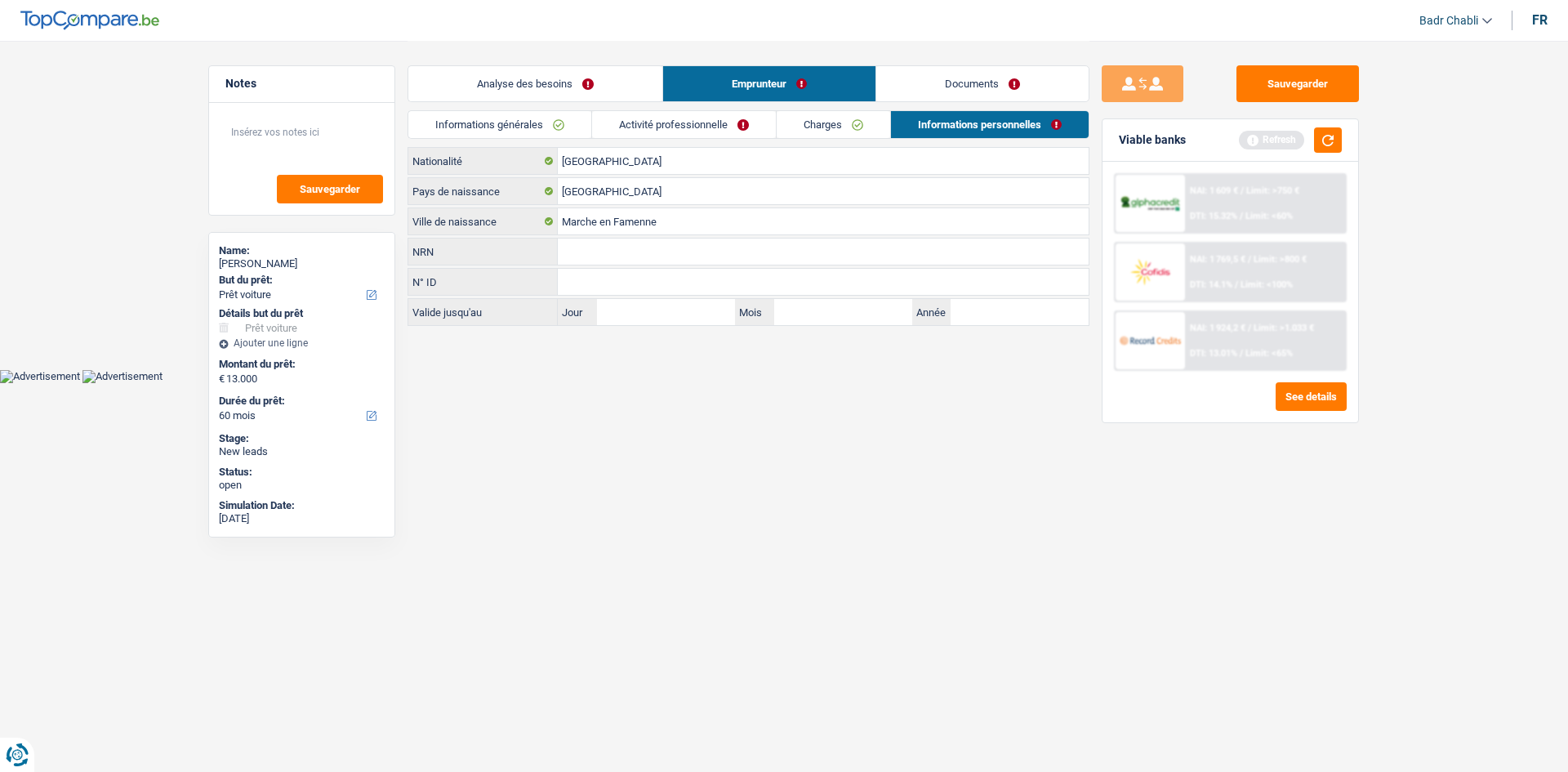
click at [850, 127] on link "Charges" at bounding box center [833, 125] width 113 height 27
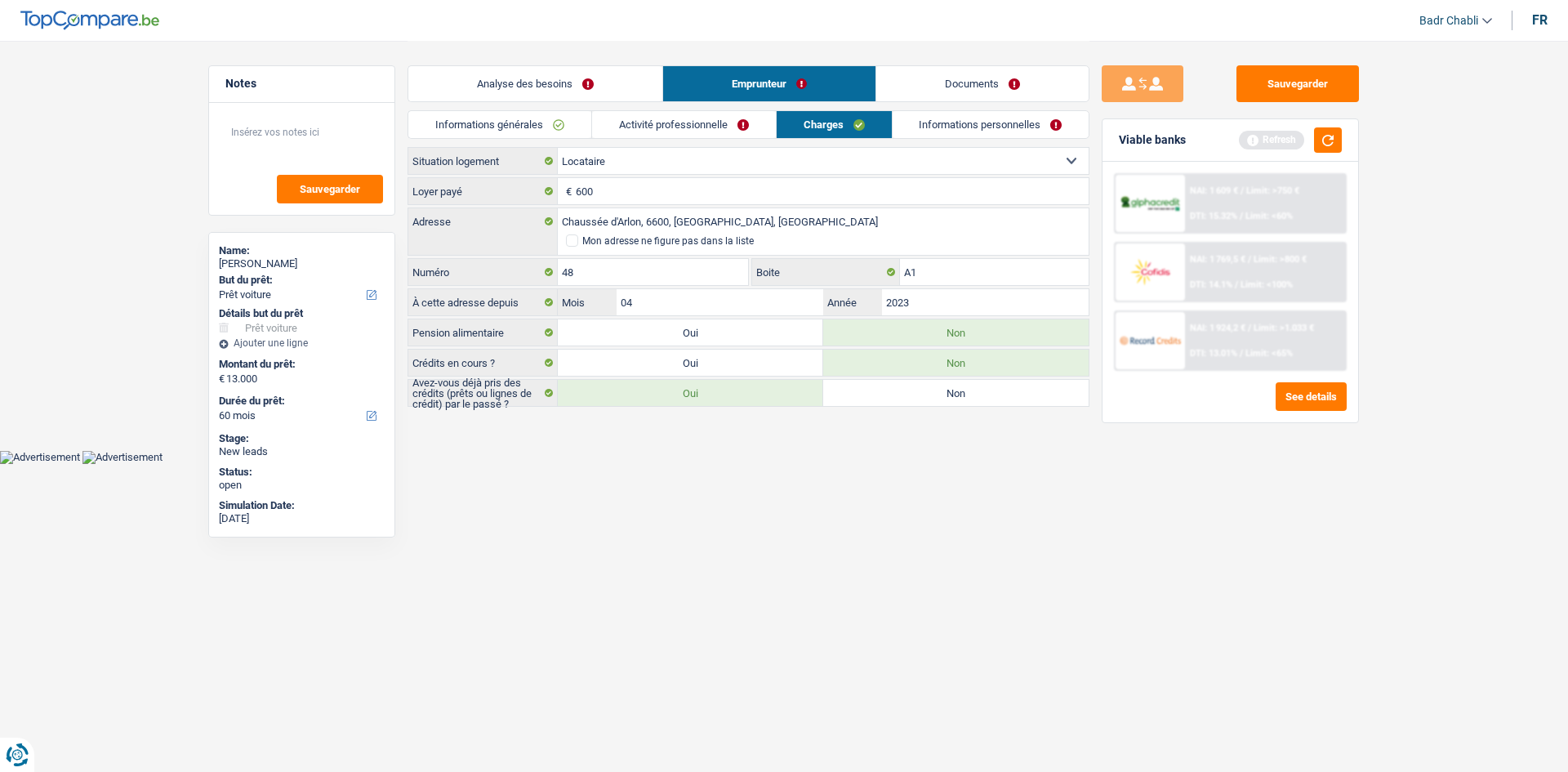
click at [967, 398] on label "Non" at bounding box center [955, 392] width 265 height 26
click at [967, 398] on input "Non" at bounding box center [955, 392] width 265 height 26
radio input "true"
click at [992, 147] on div "Locataire Propriétaire avec prêt hypothécaire Propriétaire sans prêt hypothécai…" at bounding box center [748, 160] width 682 height 28
click at [1004, 131] on link "Informations personnelles" at bounding box center [990, 125] width 197 height 27
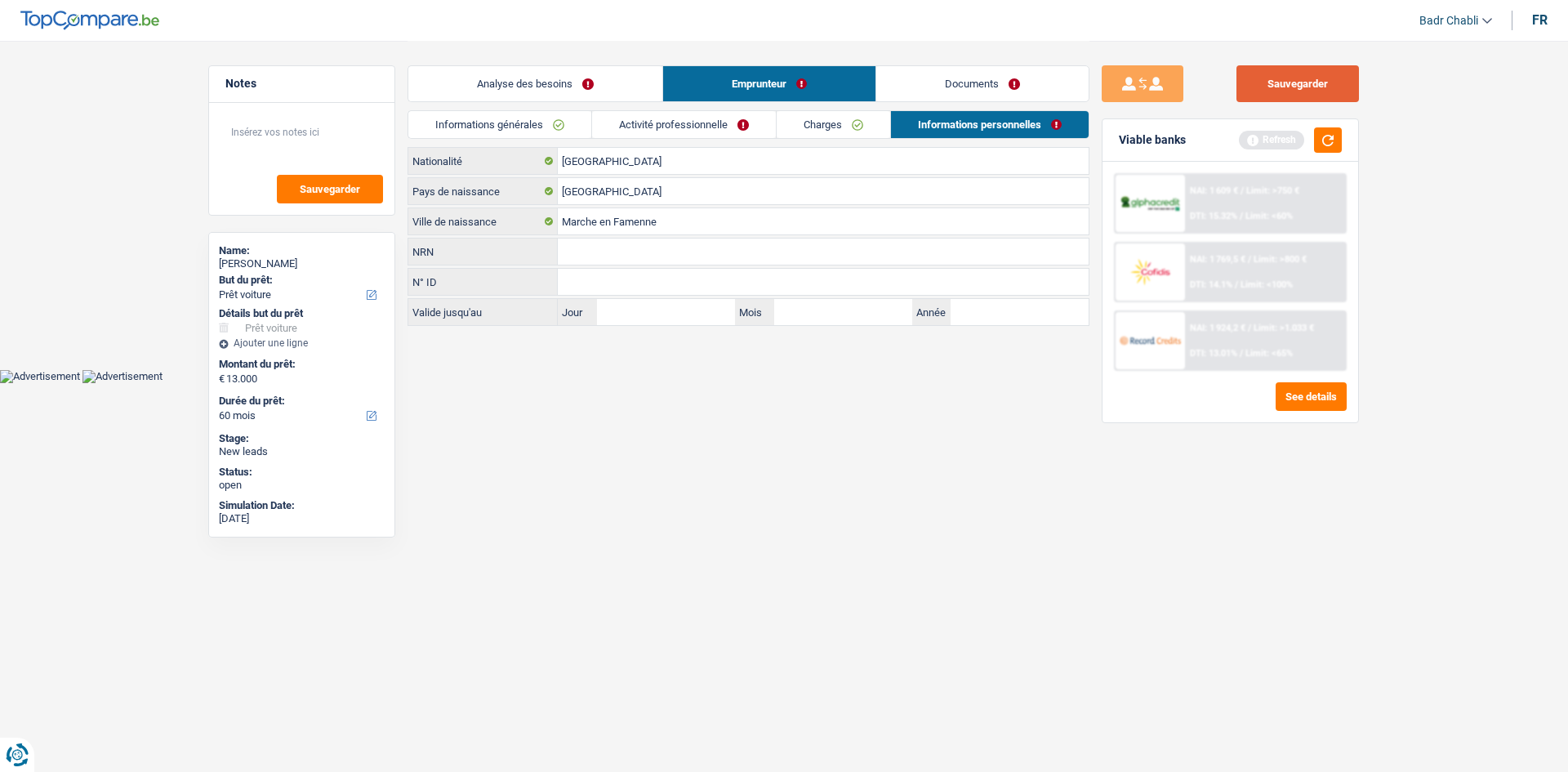
click at [1293, 91] on button "Sauvegarder" at bounding box center [1298, 84] width 123 height 37
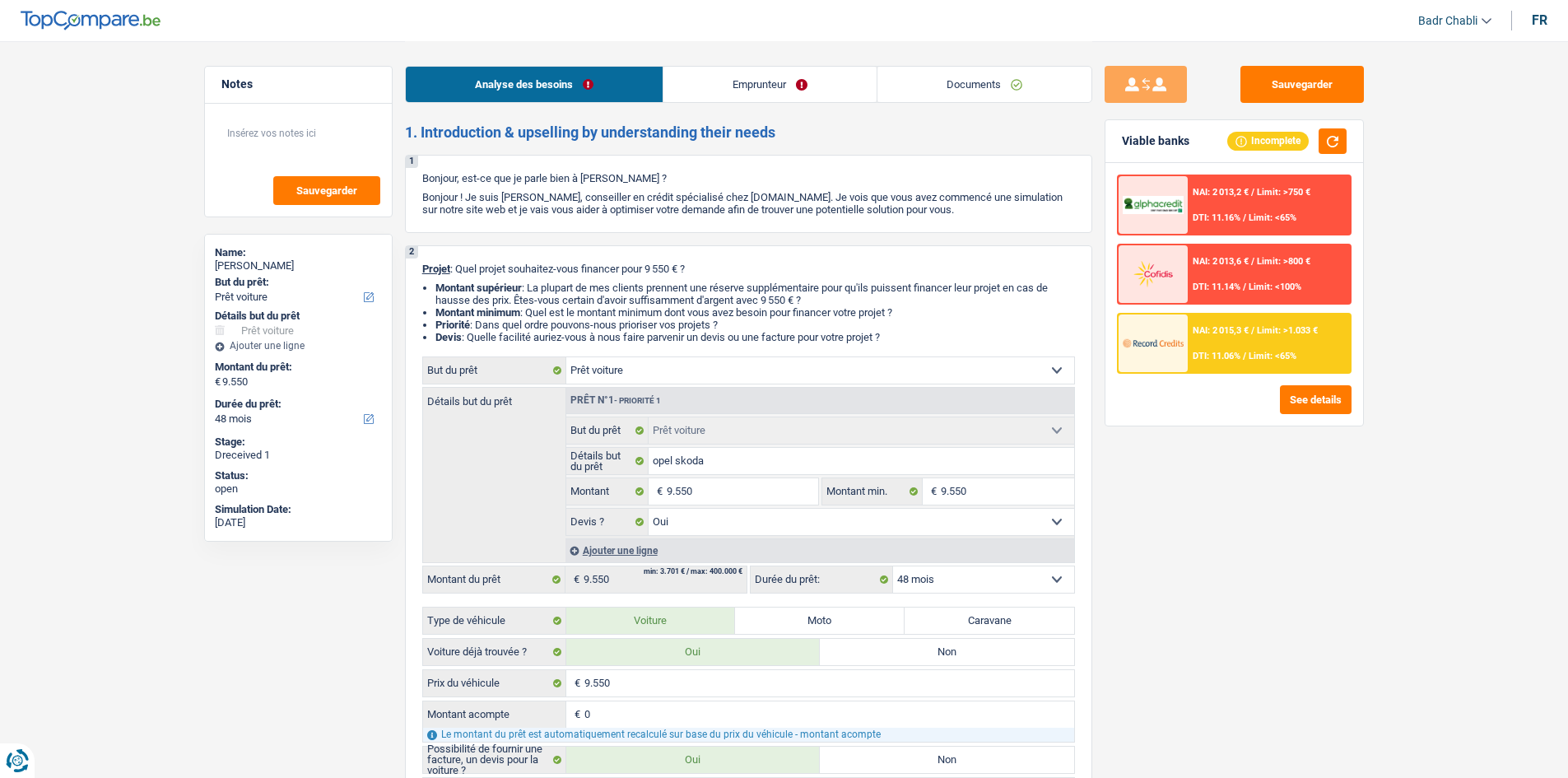
select select "car"
select select "48"
select select "car"
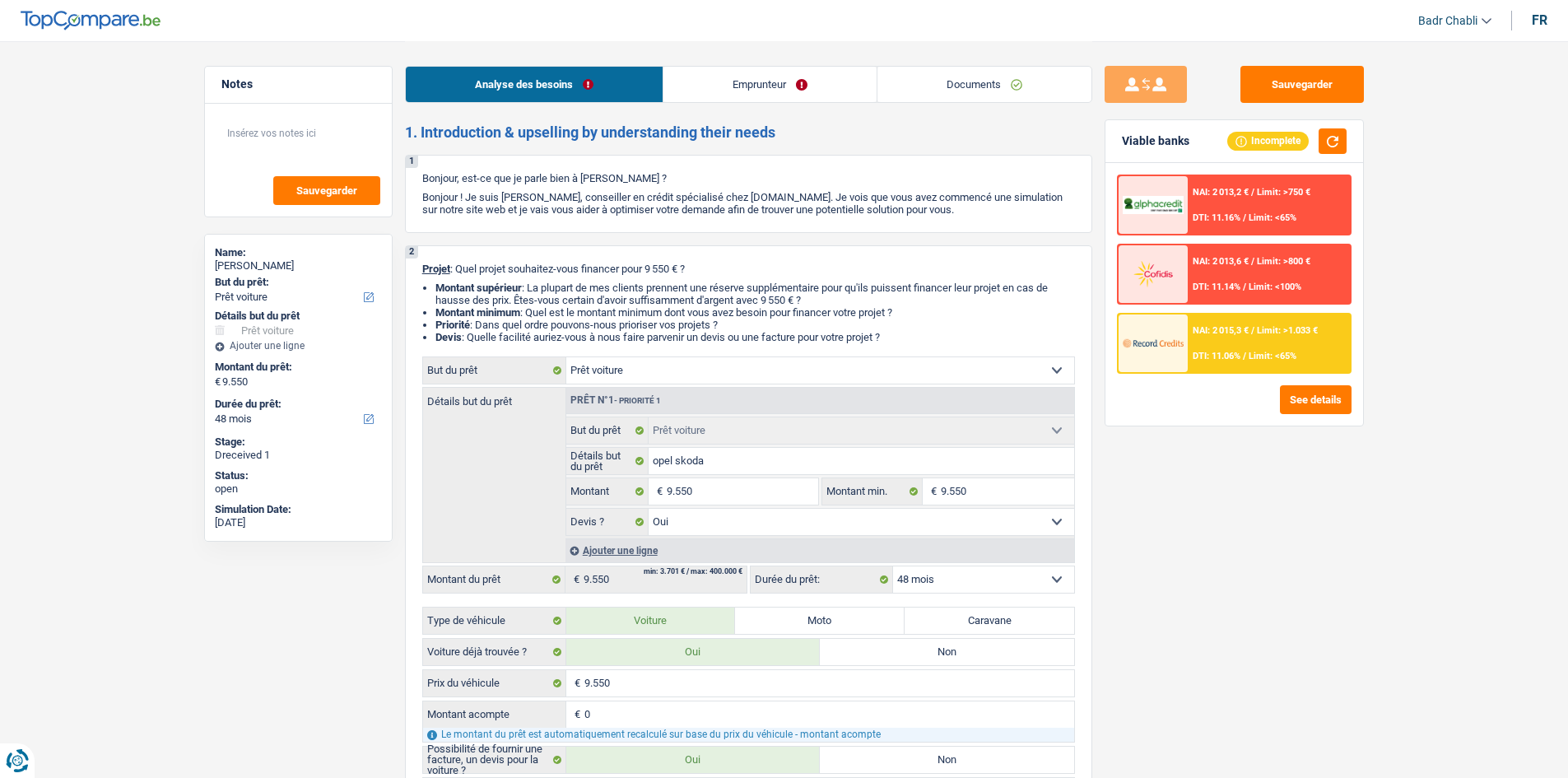
select select "yes"
select select "48"
select select "retired"
select select "pension"
select select "ownerWithoutMortgage"
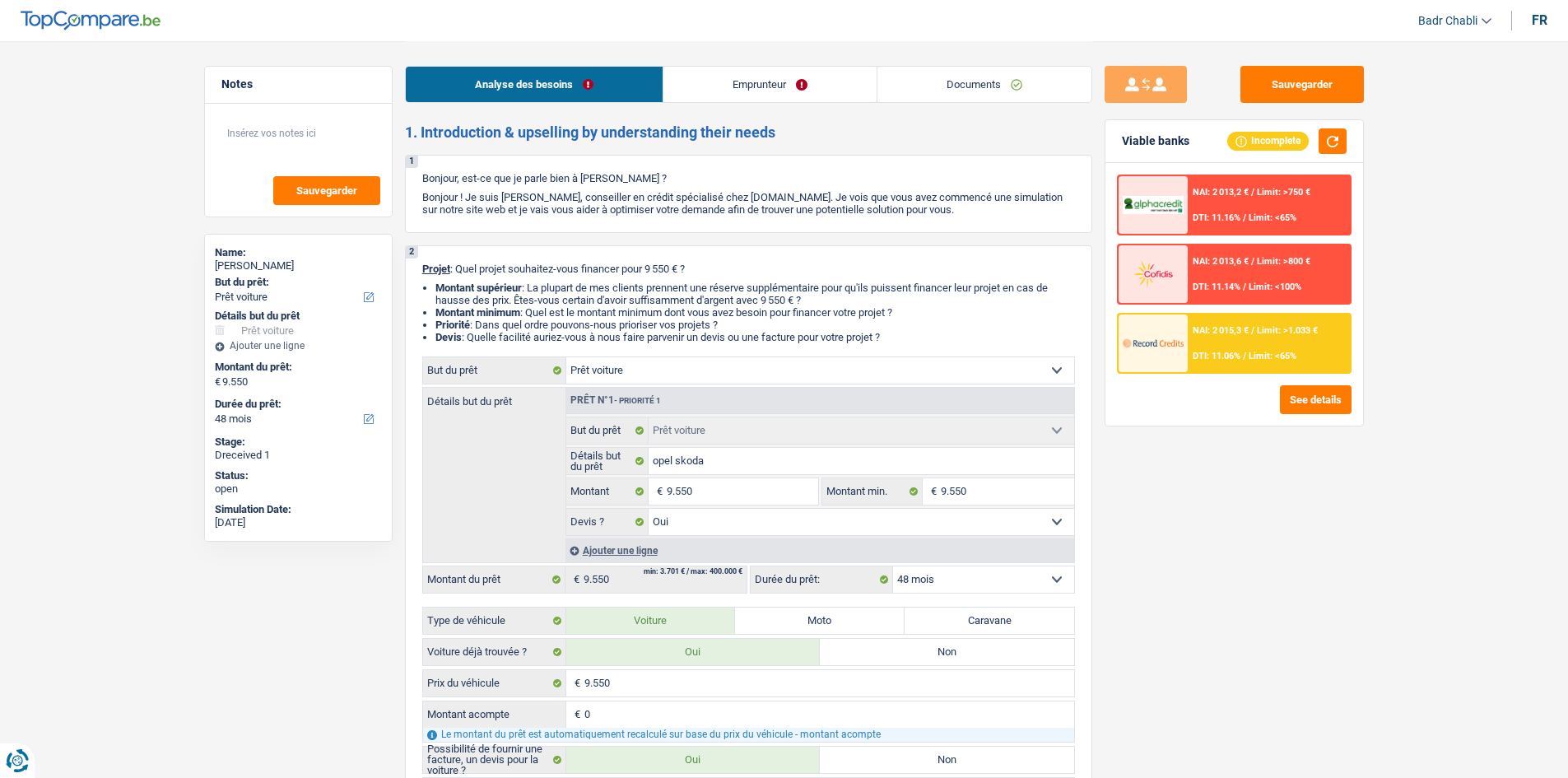
select select "car"
select select "yes"
select select "48"
click at [769, 487] on input "9.550" at bounding box center [742, 491] width 150 height 27
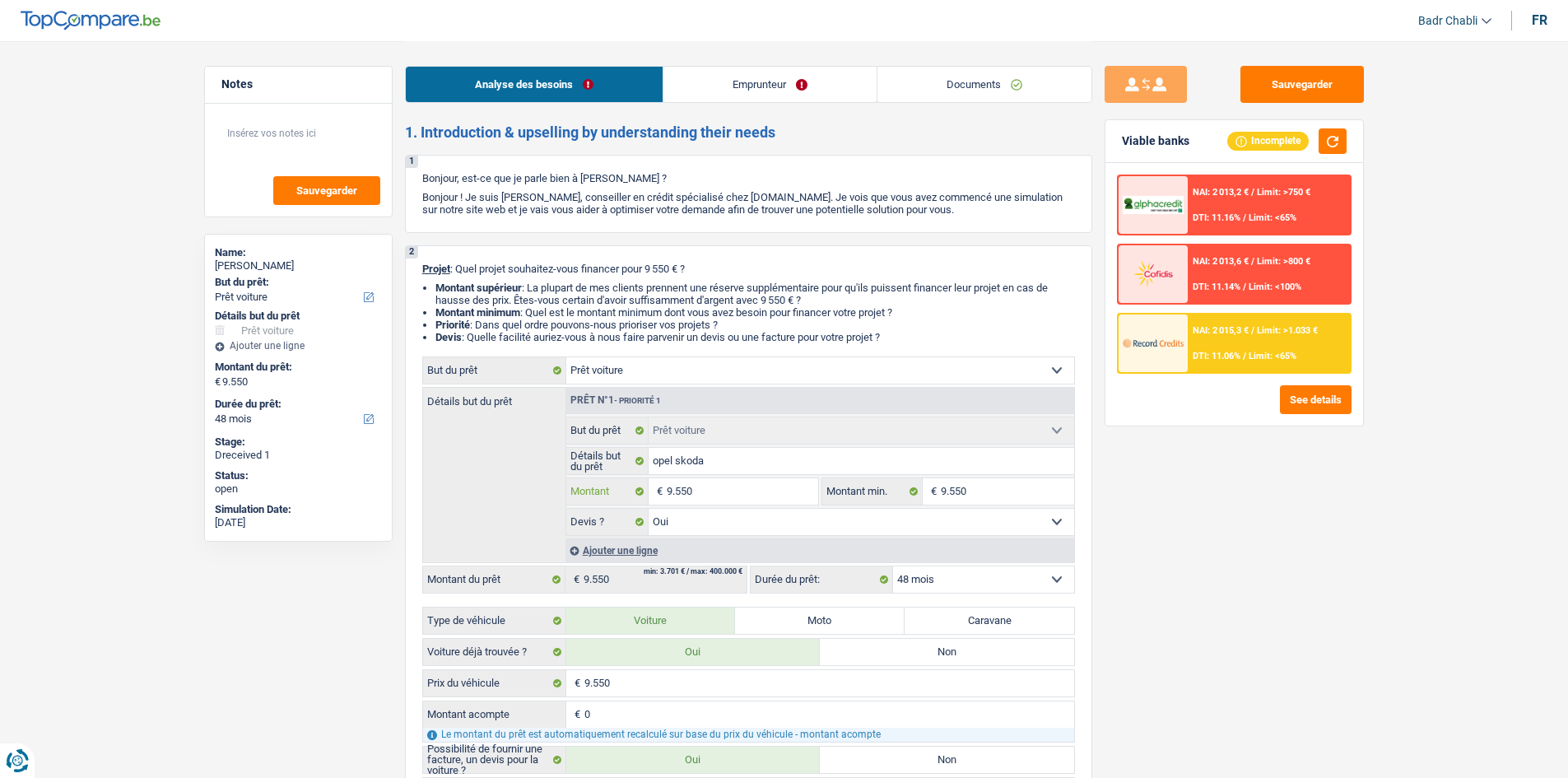
click at [769, 487] on input "9.550" at bounding box center [742, 491] width 150 height 27
type input "7"
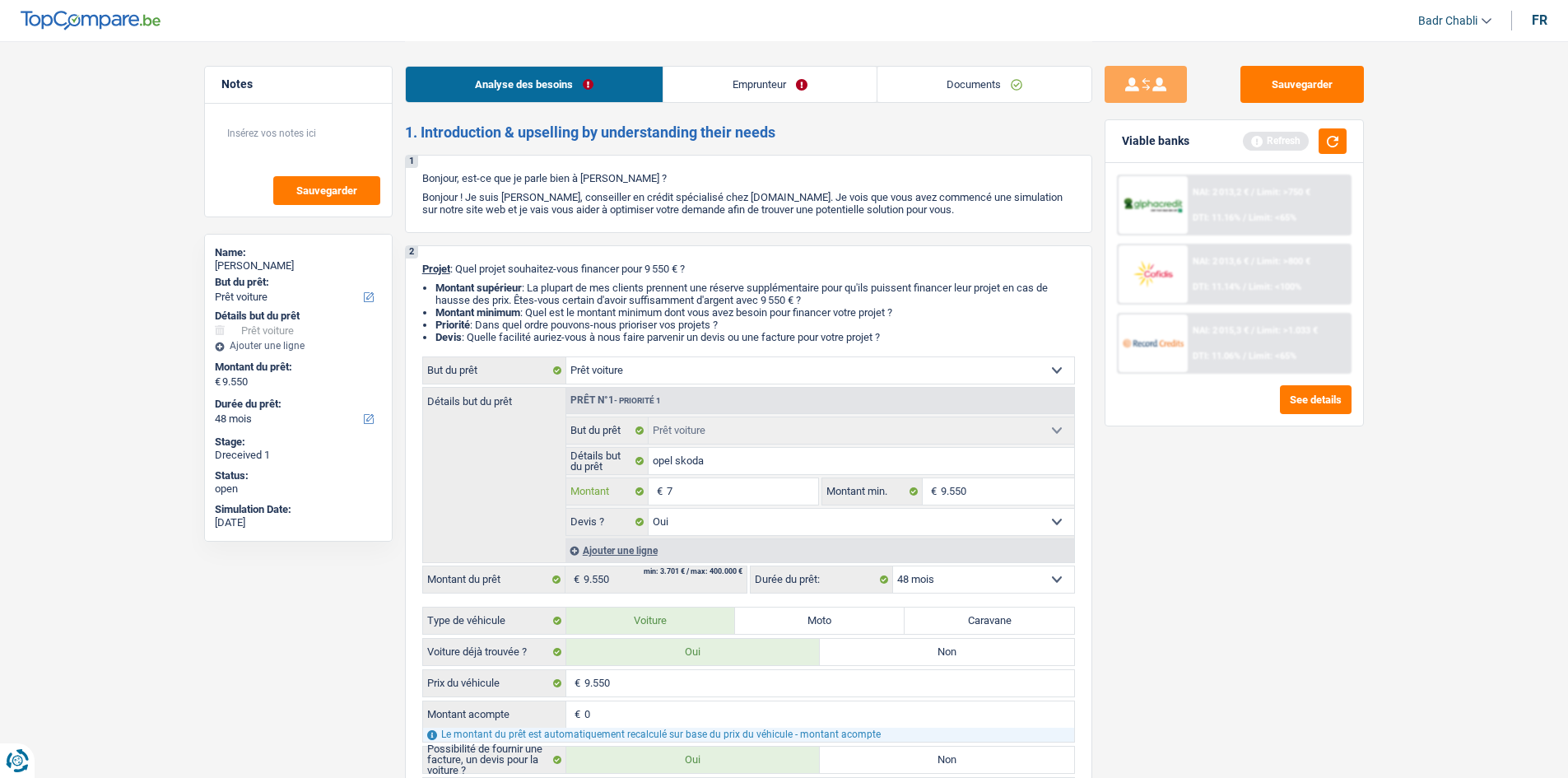
type input "74"
type input "745"
type input "7.450"
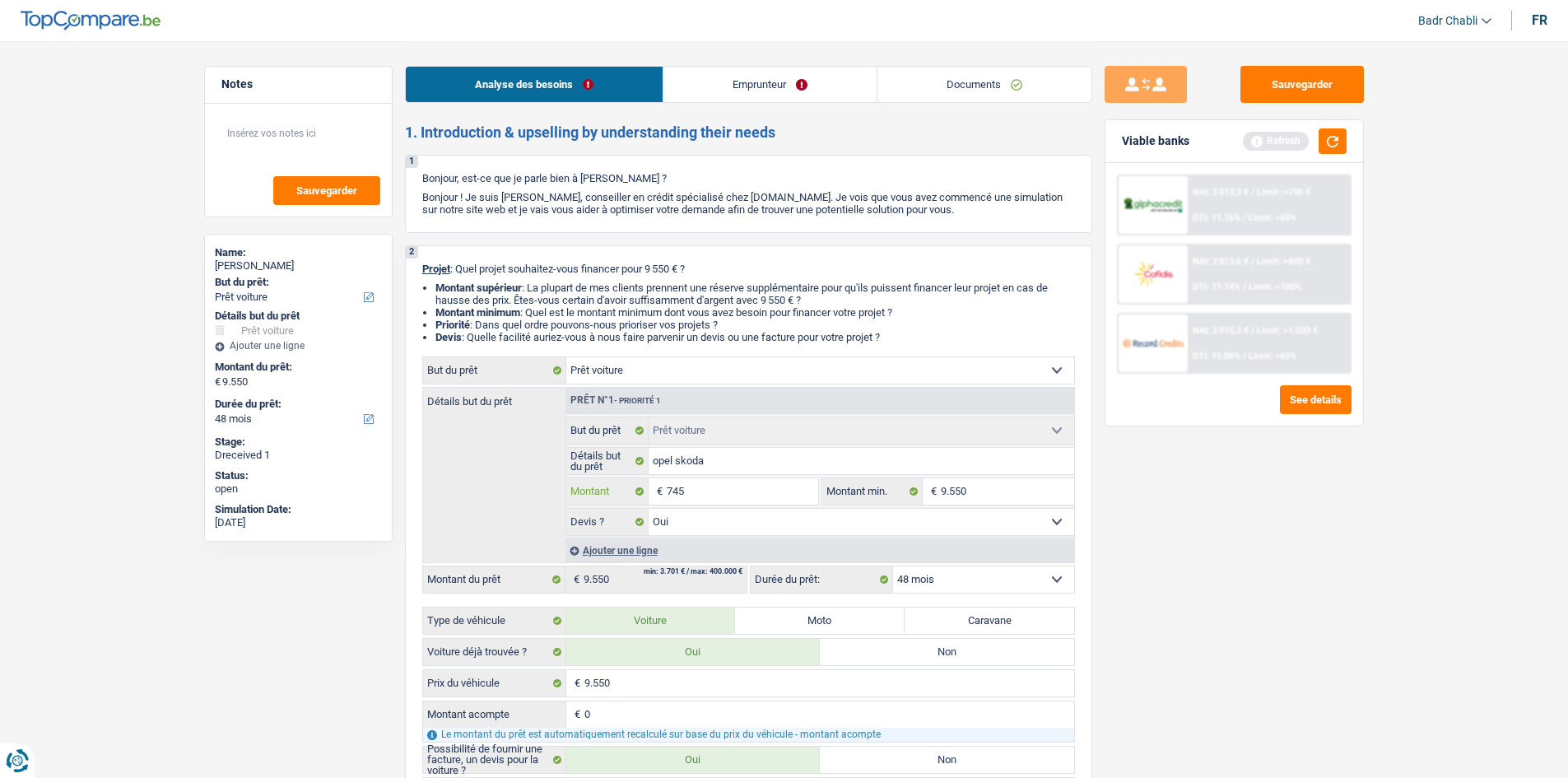
type input "7.450"
type input "745"
type input "74"
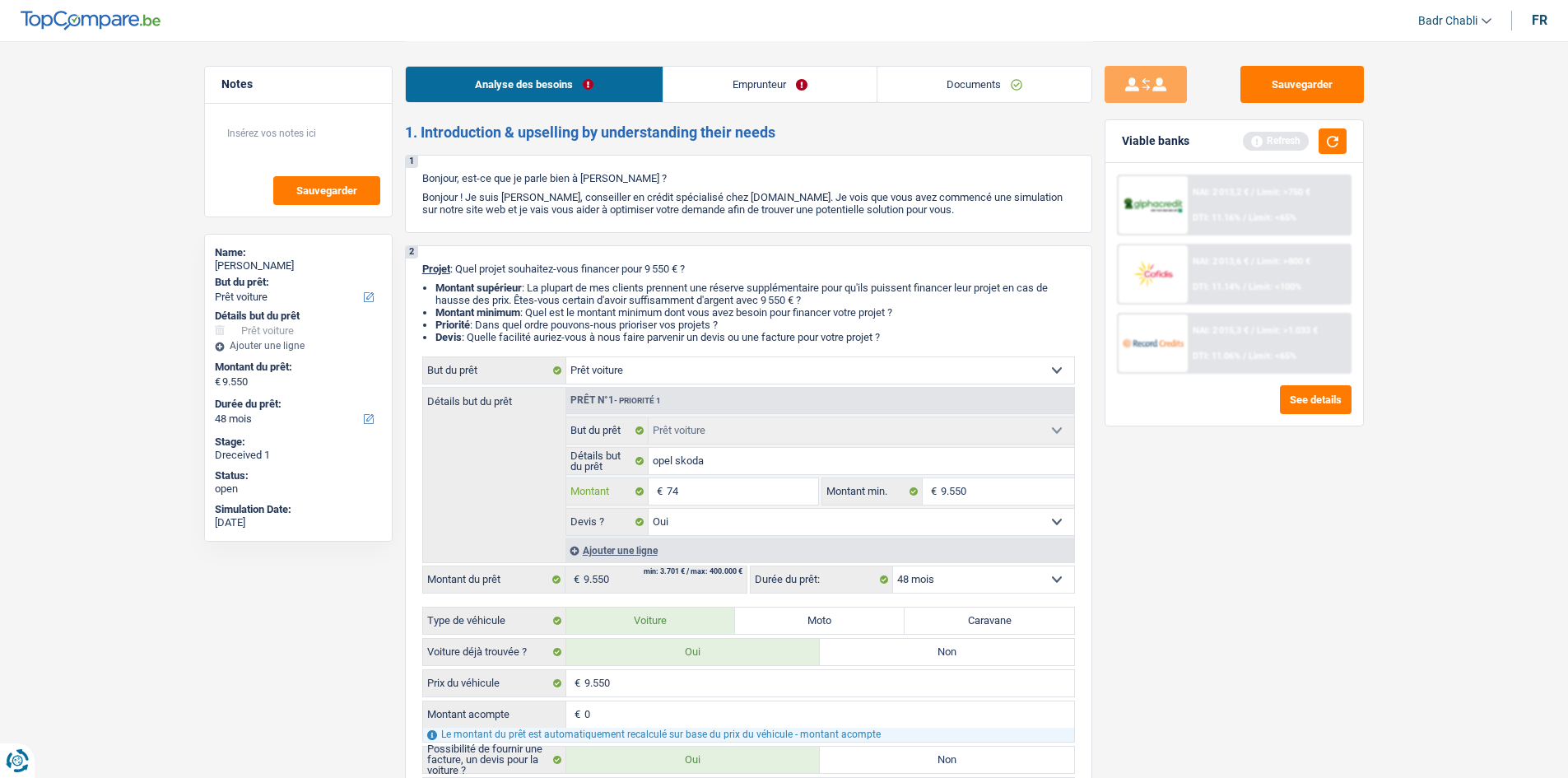
type input "7"
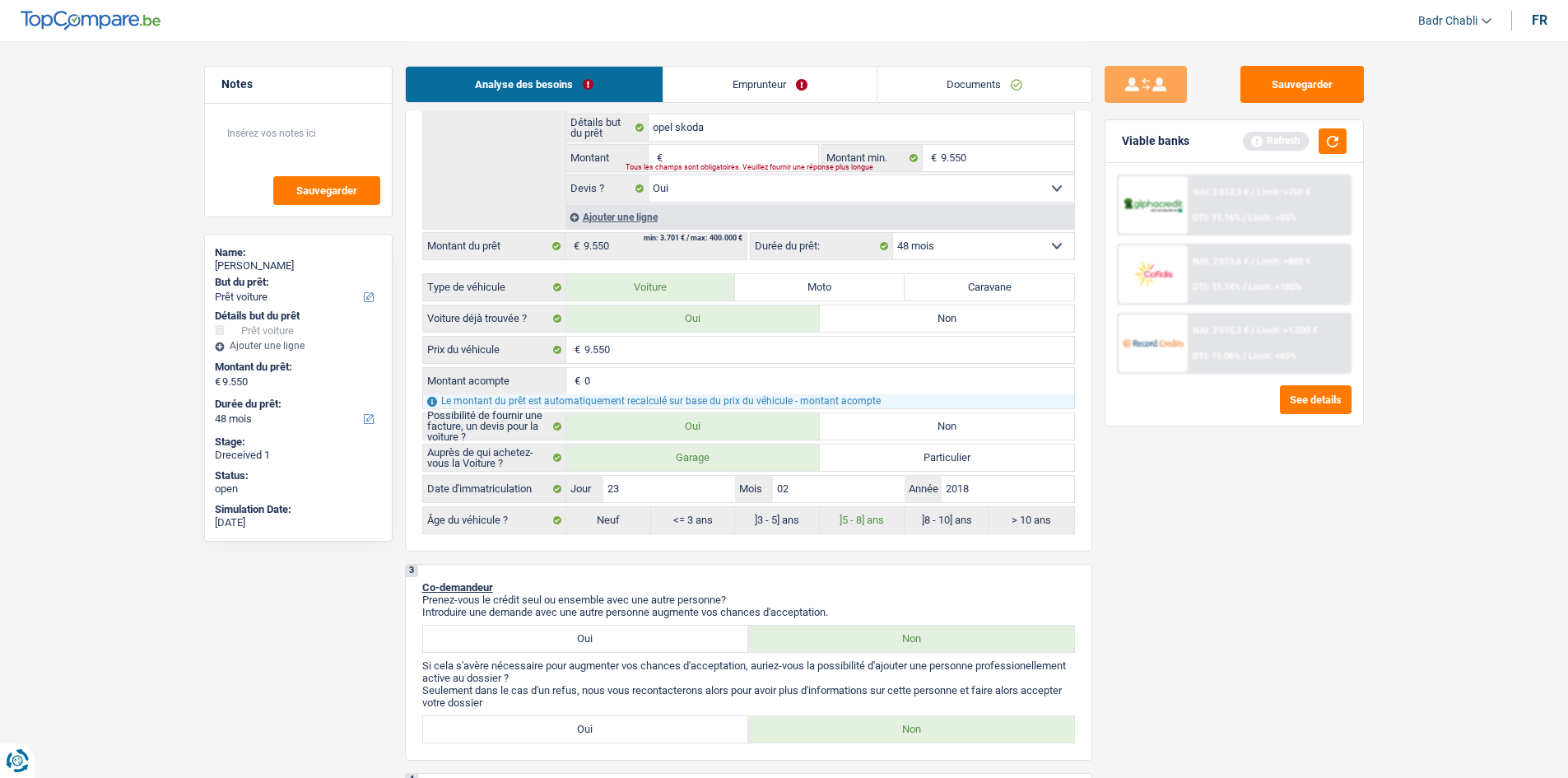
scroll to position [329, 0]
type input "0"
click at [676, 345] on input "9.550" at bounding box center [830, 353] width 490 height 27
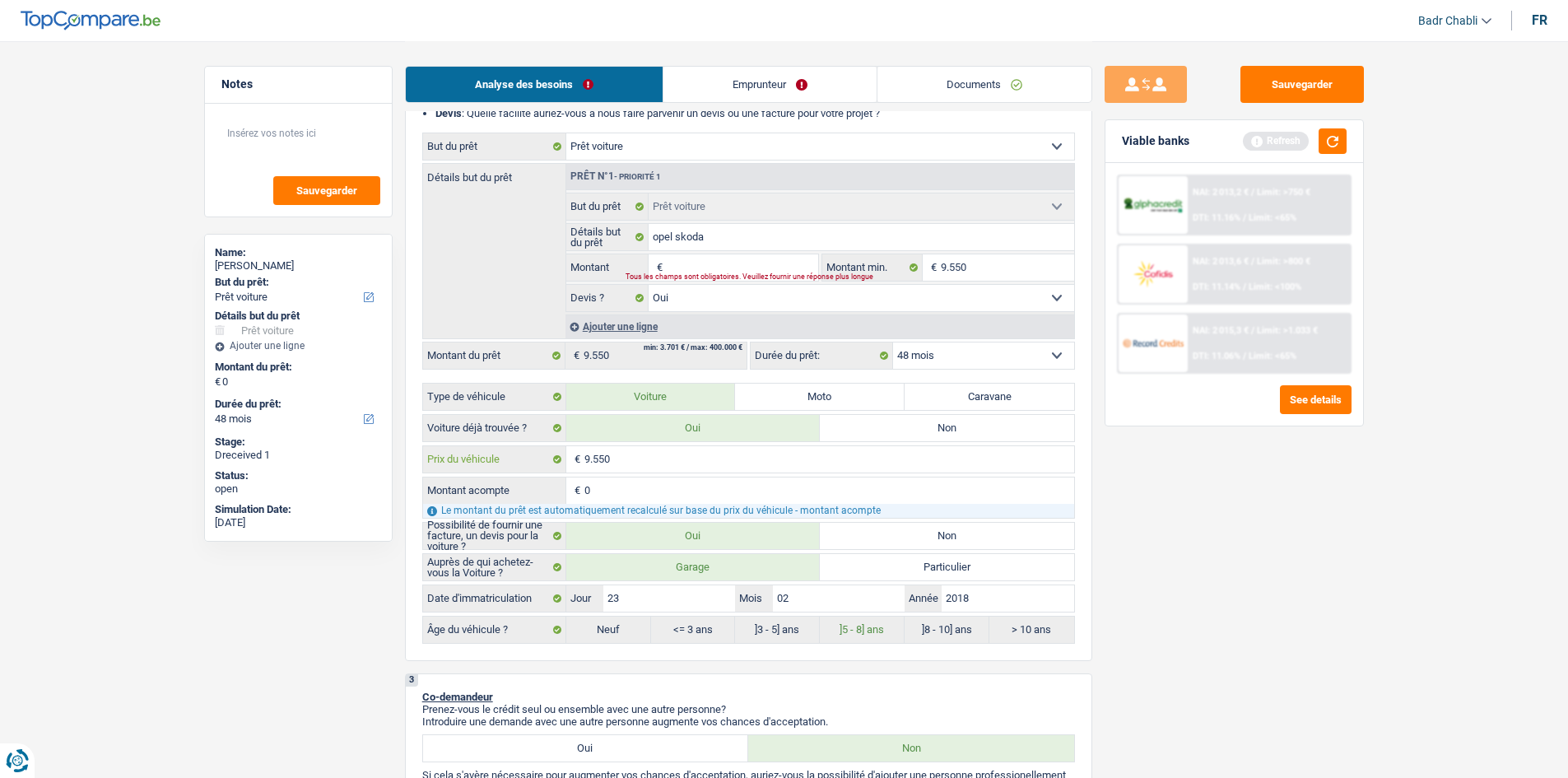
scroll to position [83, 0]
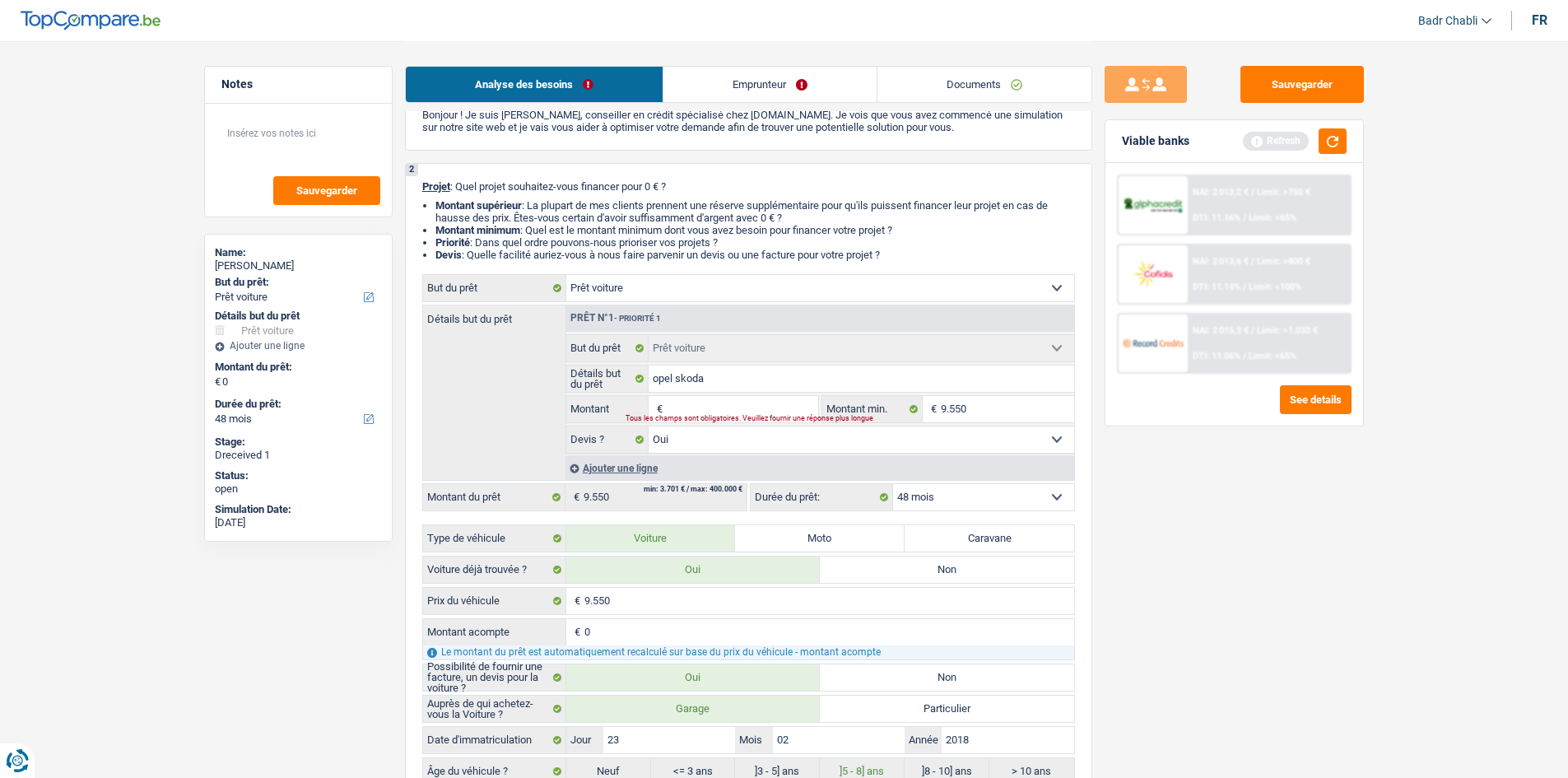
click at [706, 405] on input "Montant" at bounding box center [742, 409] width 150 height 27
type input "8"
type input "80"
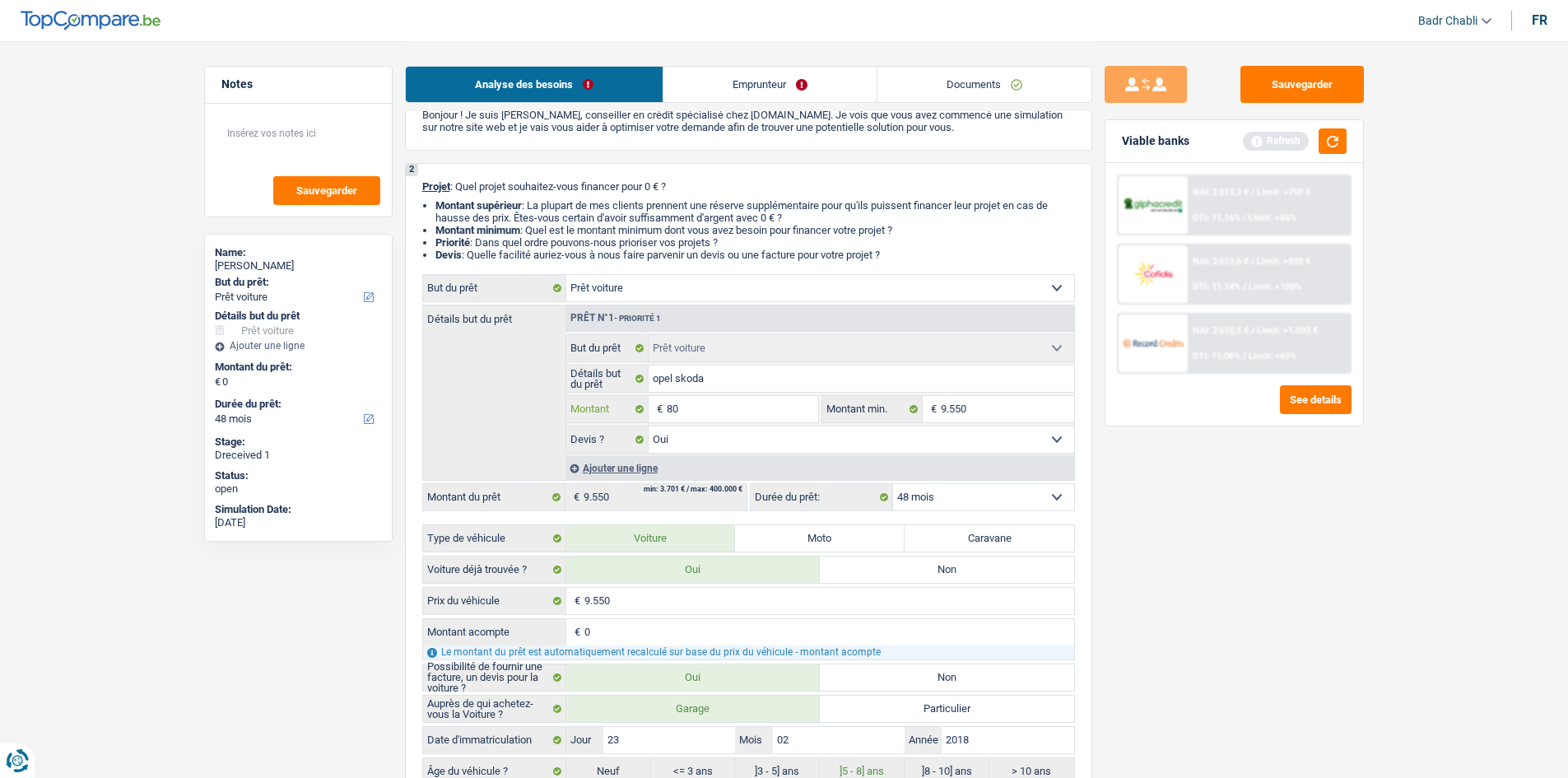
type input "800"
type input "8.000"
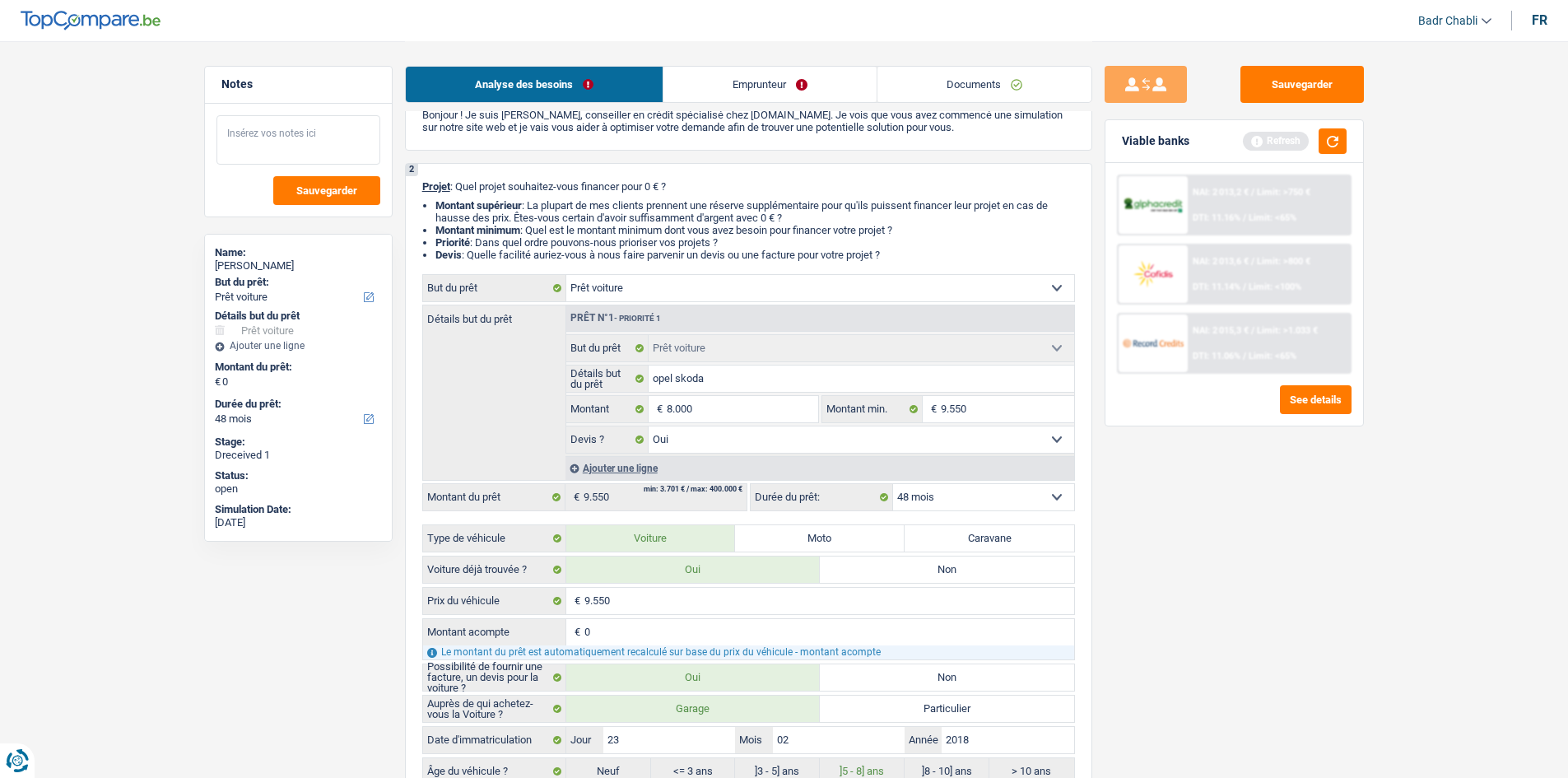
type input "8.000"
click at [329, 153] on textarea at bounding box center [298, 139] width 164 height 49
click at [329, 153] on textarea "LA voiture est a 7450€" at bounding box center [298, 139] width 164 height 49
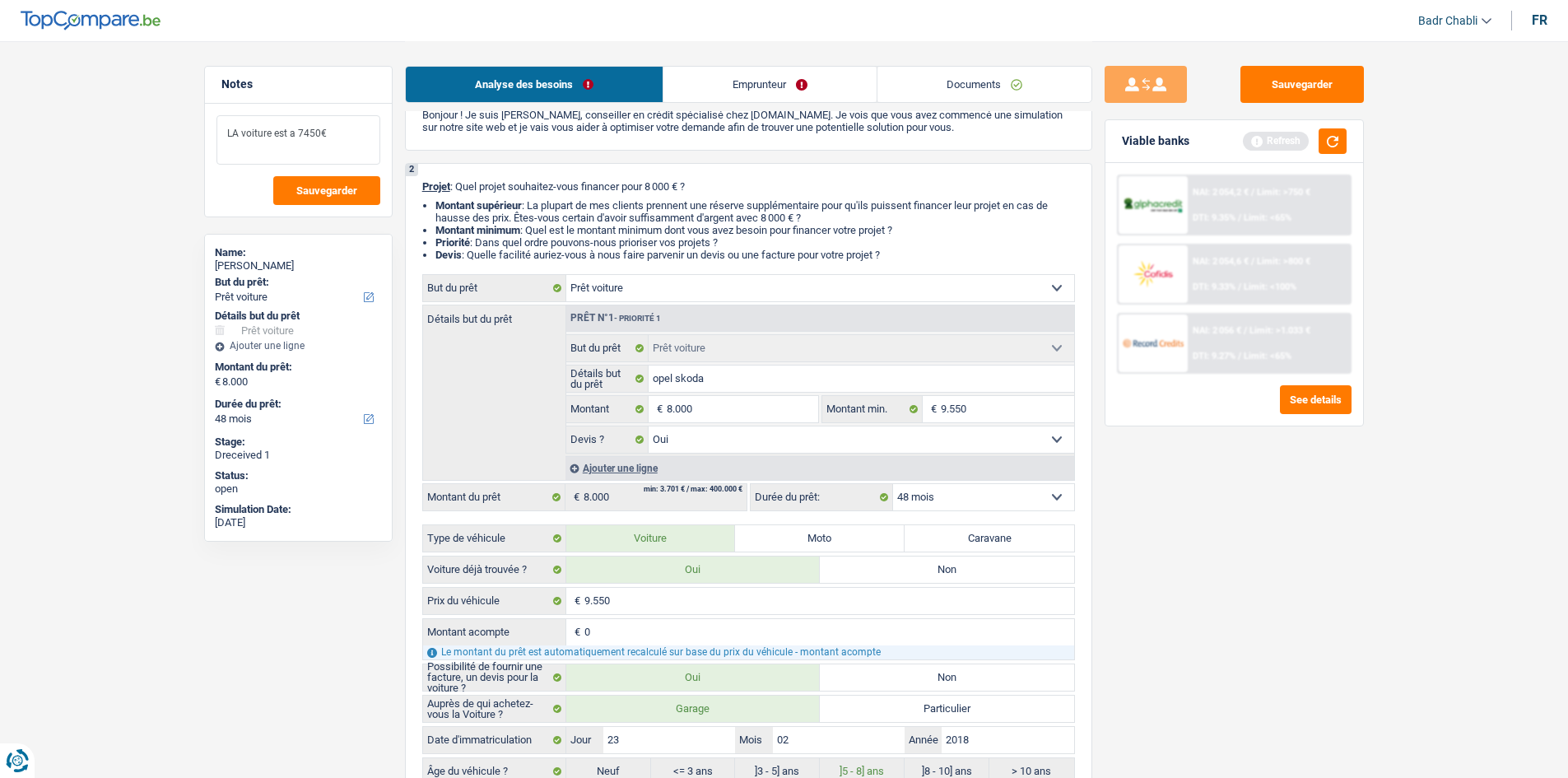
click at [239, 130] on textarea "LA voiture est a 7450€" at bounding box center [298, 139] width 164 height 49
click at [359, 133] on textarea "La voiture est a 7450€" at bounding box center [298, 139] width 164 height 49
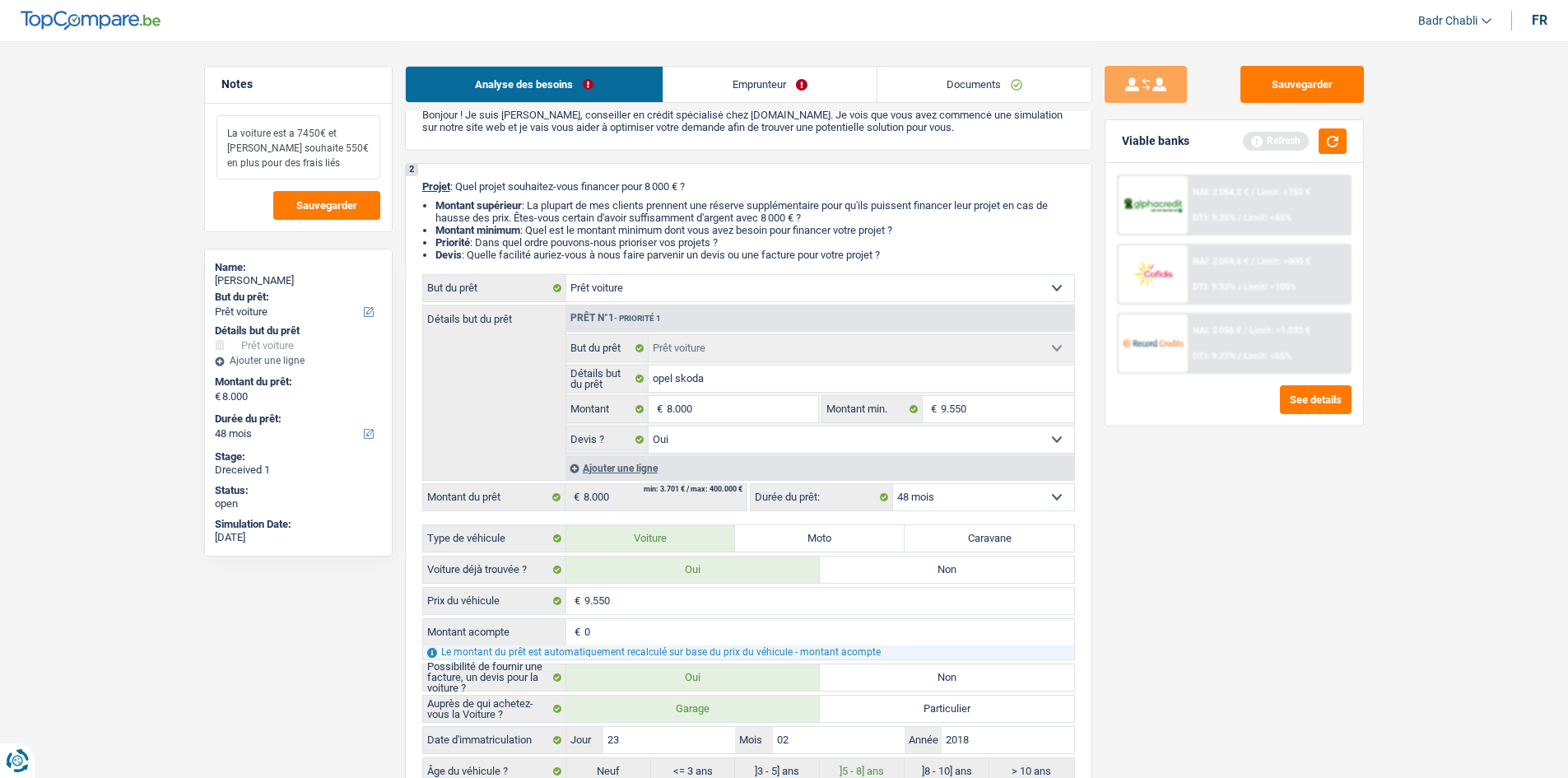
type textarea "La voiture est a 7450€ et [PERSON_NAME] souhaite 550€ en plus pour des frais li…"
click at [718, 379] on input "opel skoda" at bounding box center [861, 378] width 426 height 27
type input "R"
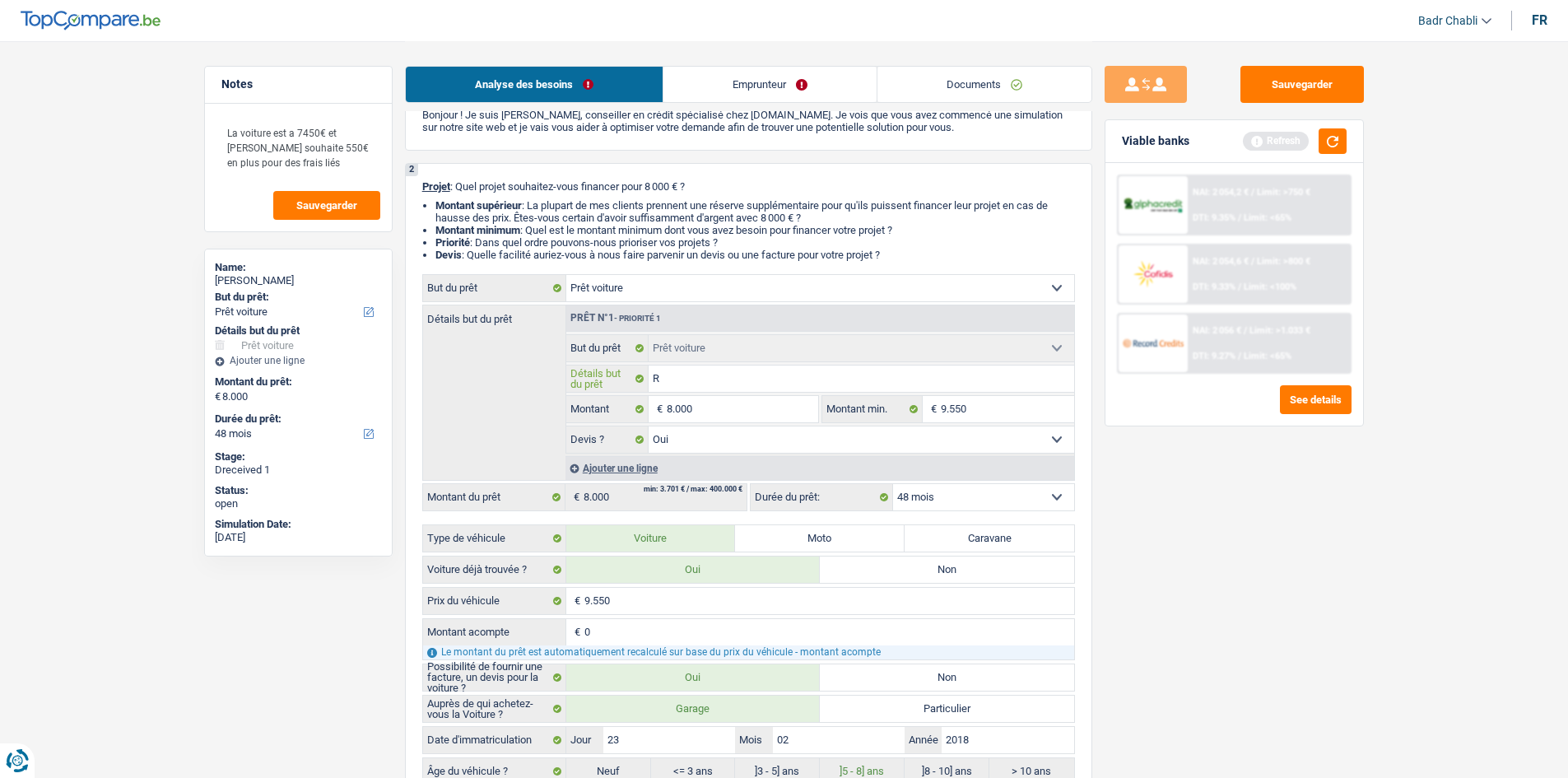
type input "R"
type input "Re"
type input "Ren"
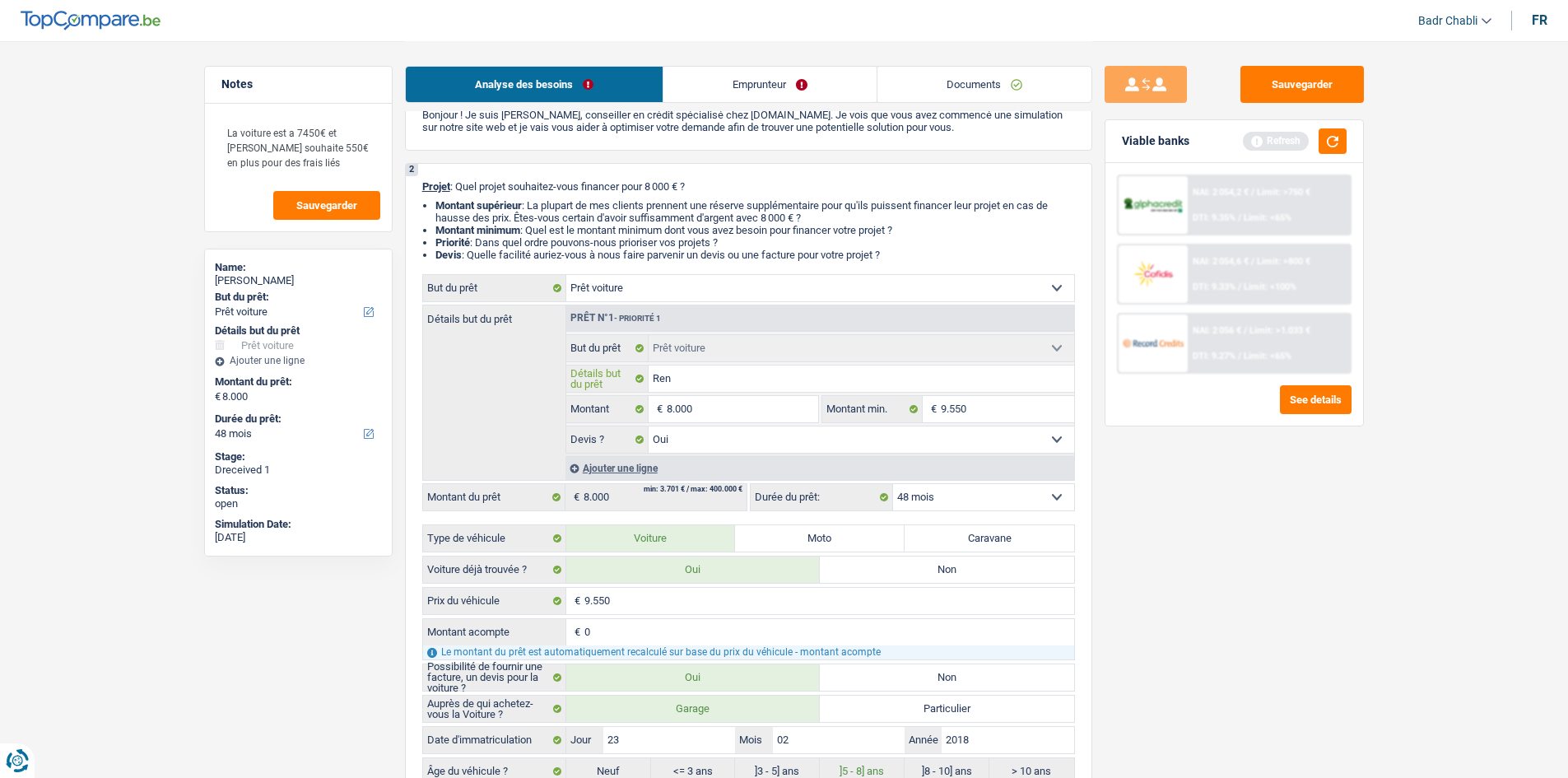
type input "Rena"
type input "Renau"
type input "Renaul"
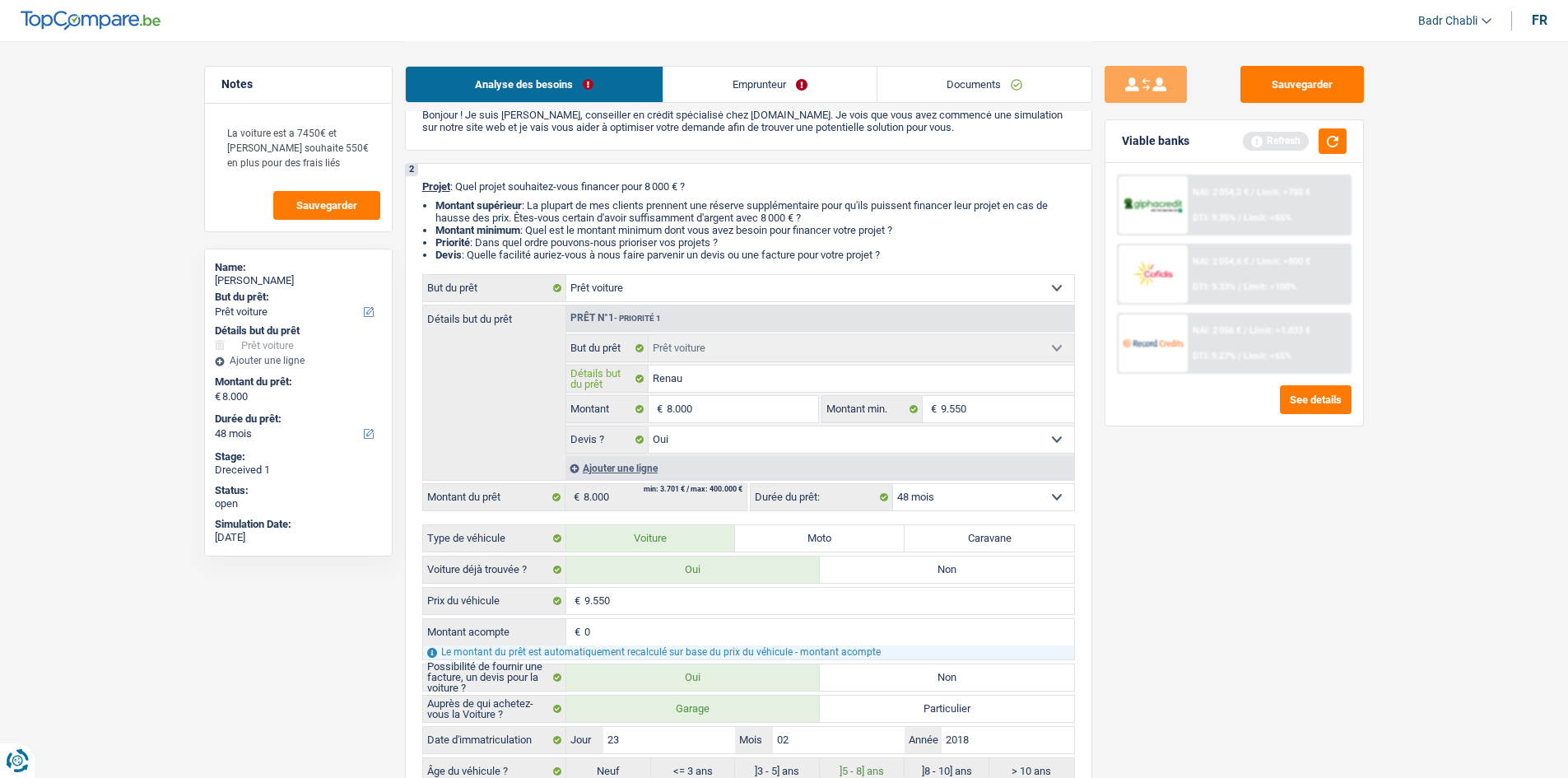
type input "Renaul"
type input "Renault"
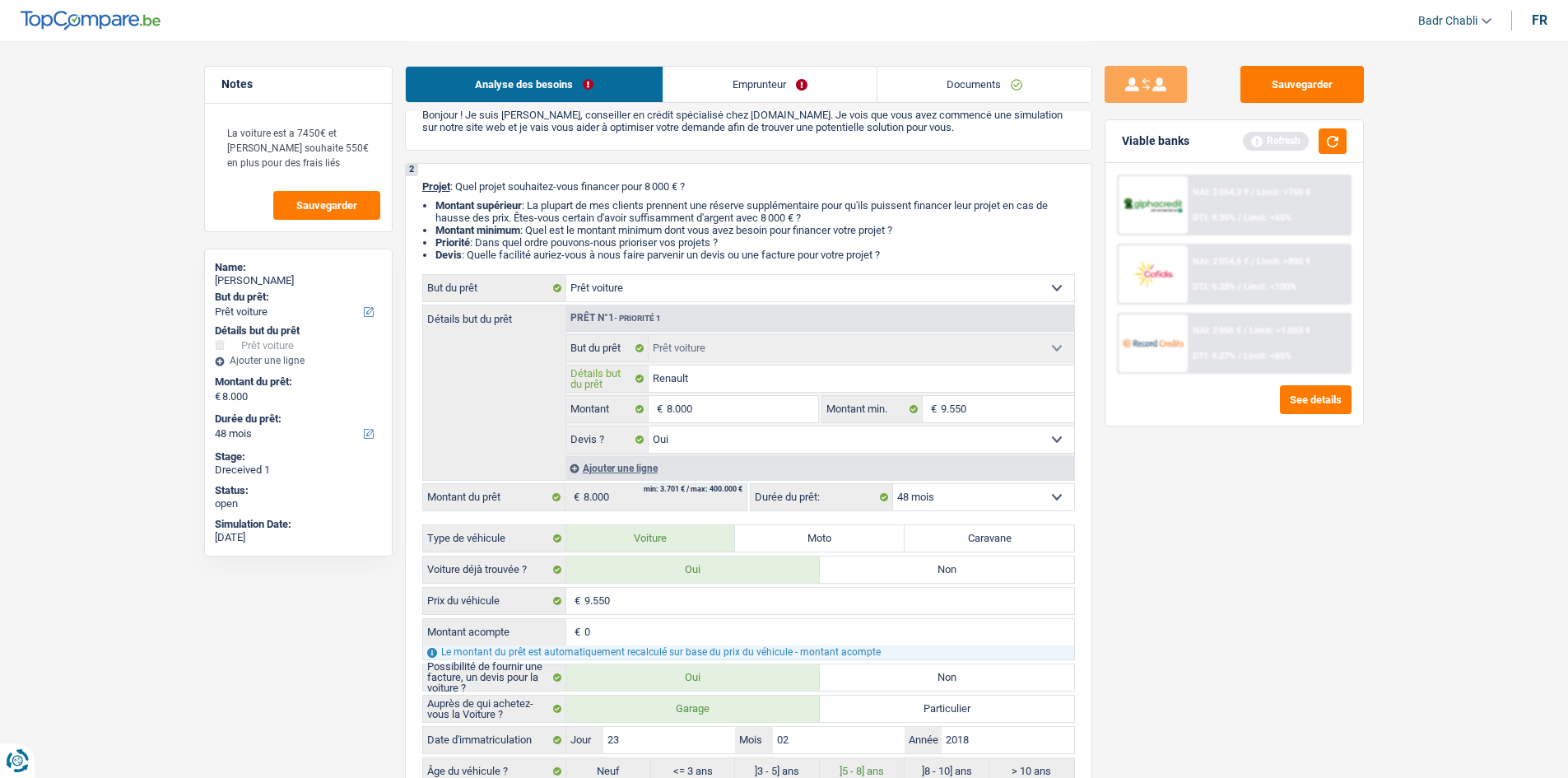
type input "Renault C"
type input "Renault Cl"
type input "Renault Cli"
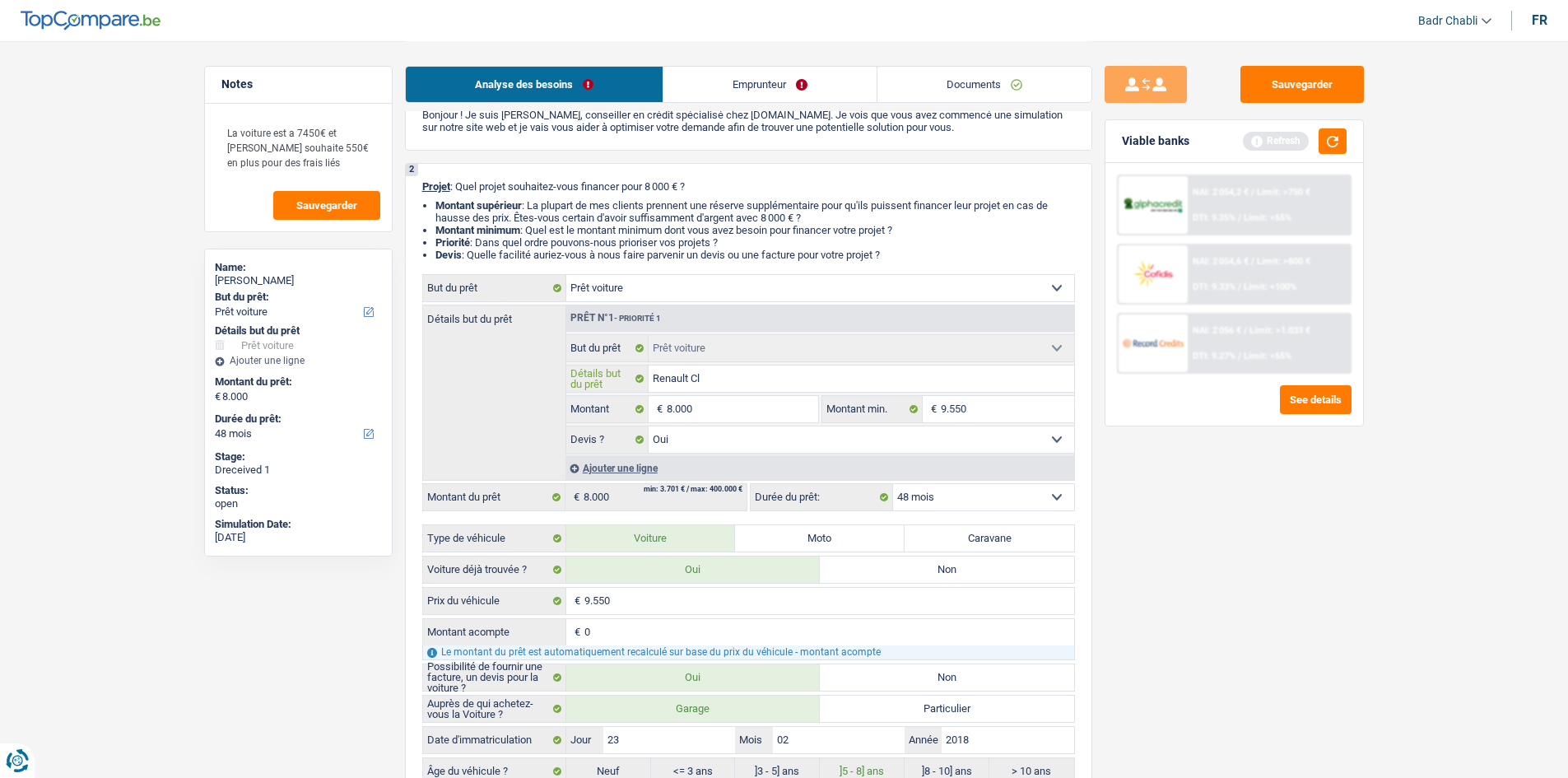
type input "Renault Cli"
type input "Renault Clio"
click at [1331, 147] on button "button" at bounding box center [1332, 141] width 28 height 26
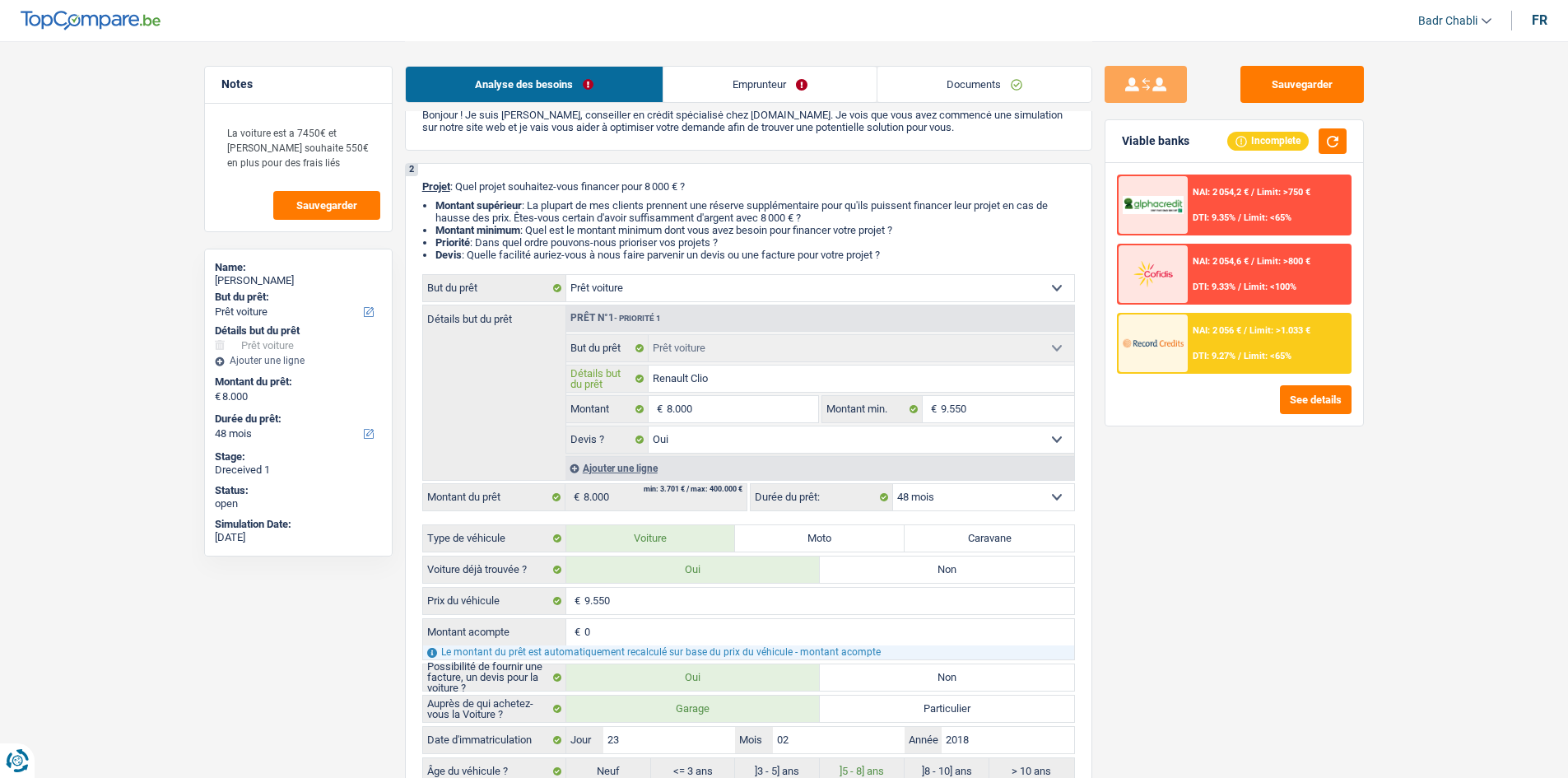
click at [910, 379] on input "Renault Clio" at bounding box center [861, 378] width 426 height 27
type input "Renault Clio"
type input "Renault Clio 2"
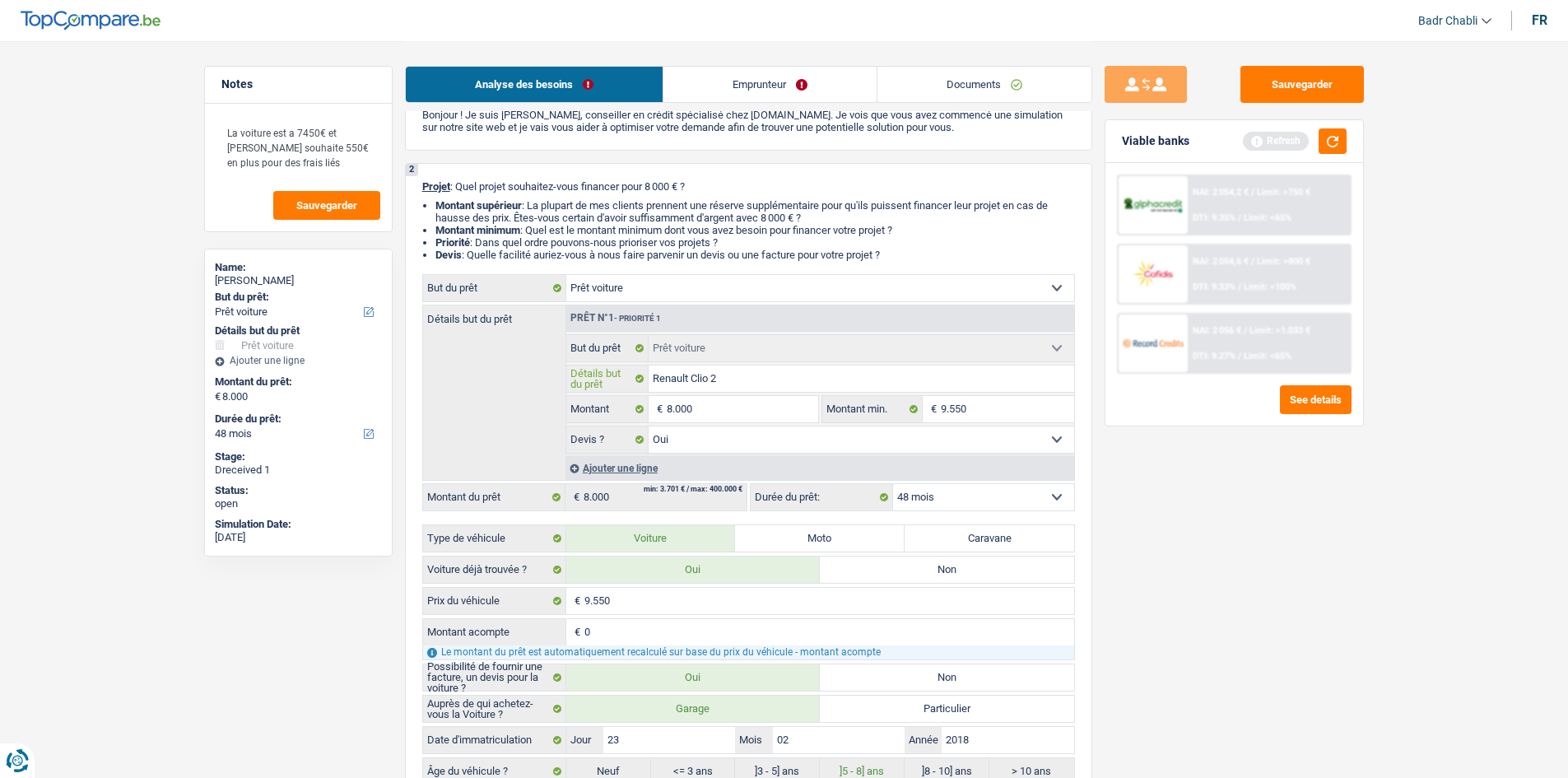
type input "Renault Clio 20"
type input "Renault Clio 201"
type input "Renault Clio 2019"
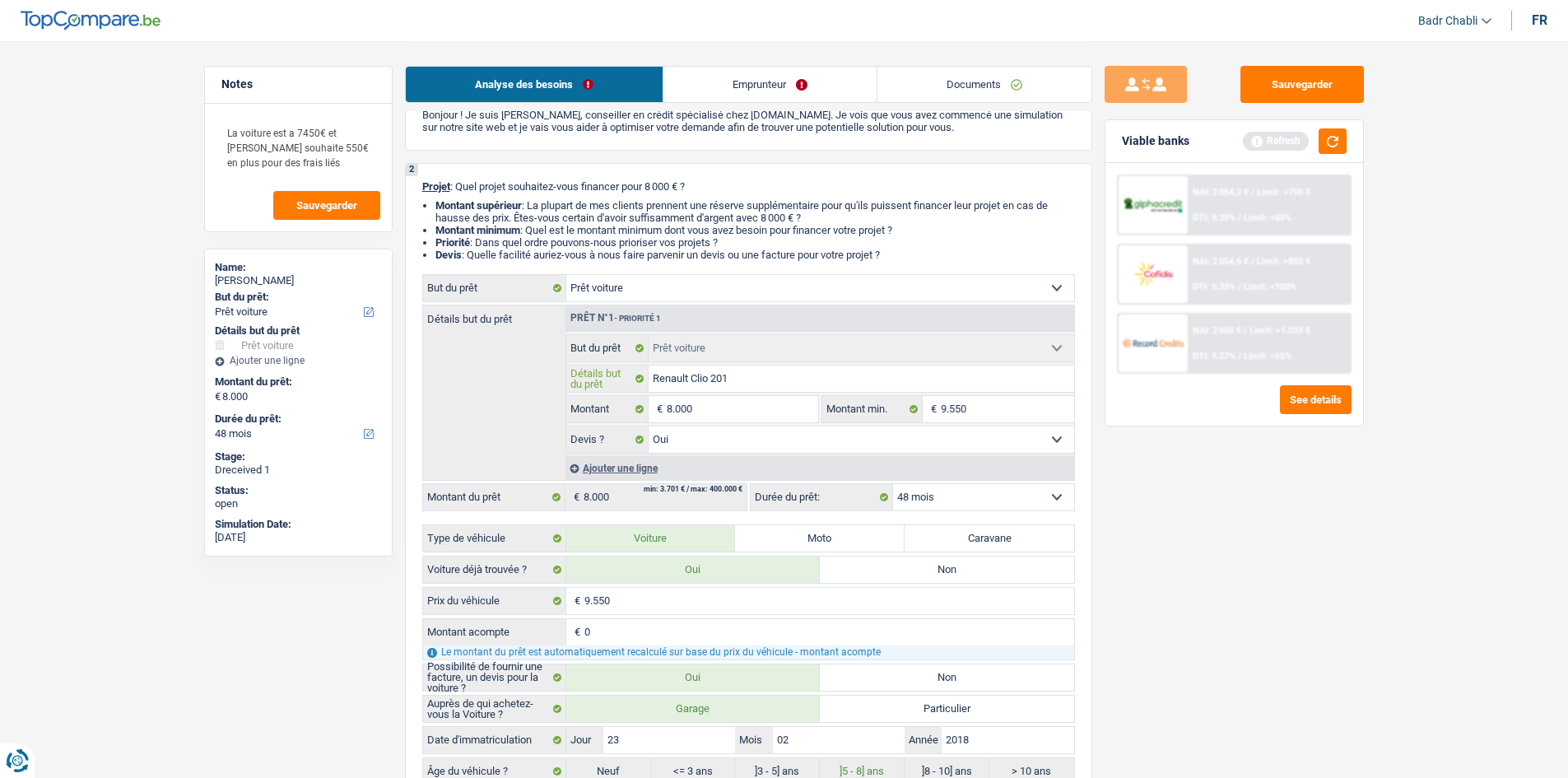
type input "Renault Clio 2019"
type input "Renault Clio 201"
type input "Renault Clio 2016"
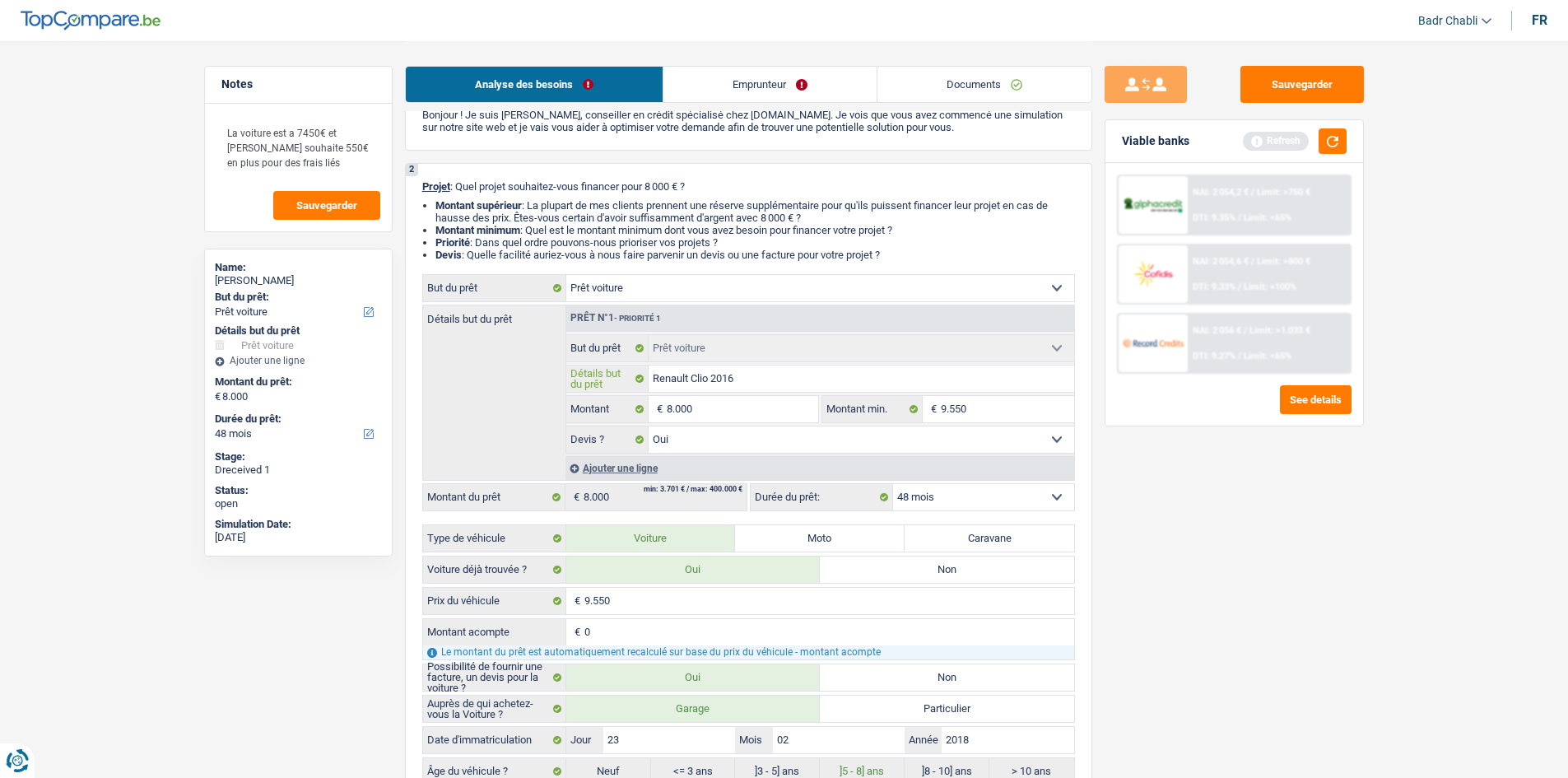
type input "Renault Clio 2016"
click at [726, 407] on input "8.000" at bounding box center [742, 409] width 150 height 27
click at [667, 599] on input "9.550" at bounding box center [830, 601] width 490 height 27
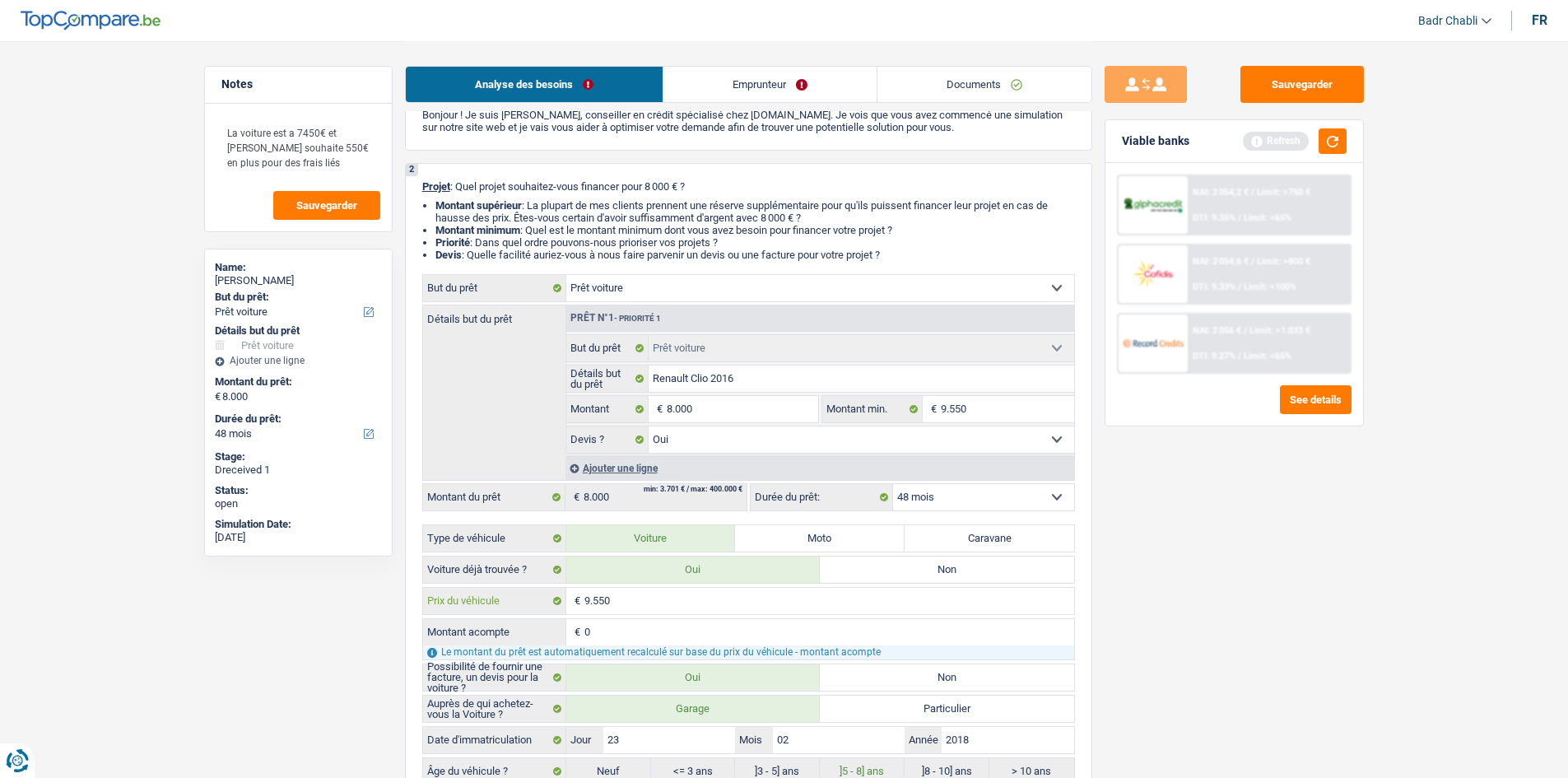
click at [667, 599] on input "9.550" at bounding box center [830, 601] width 490 height 27
paste input "8.00"
type input "8.000"
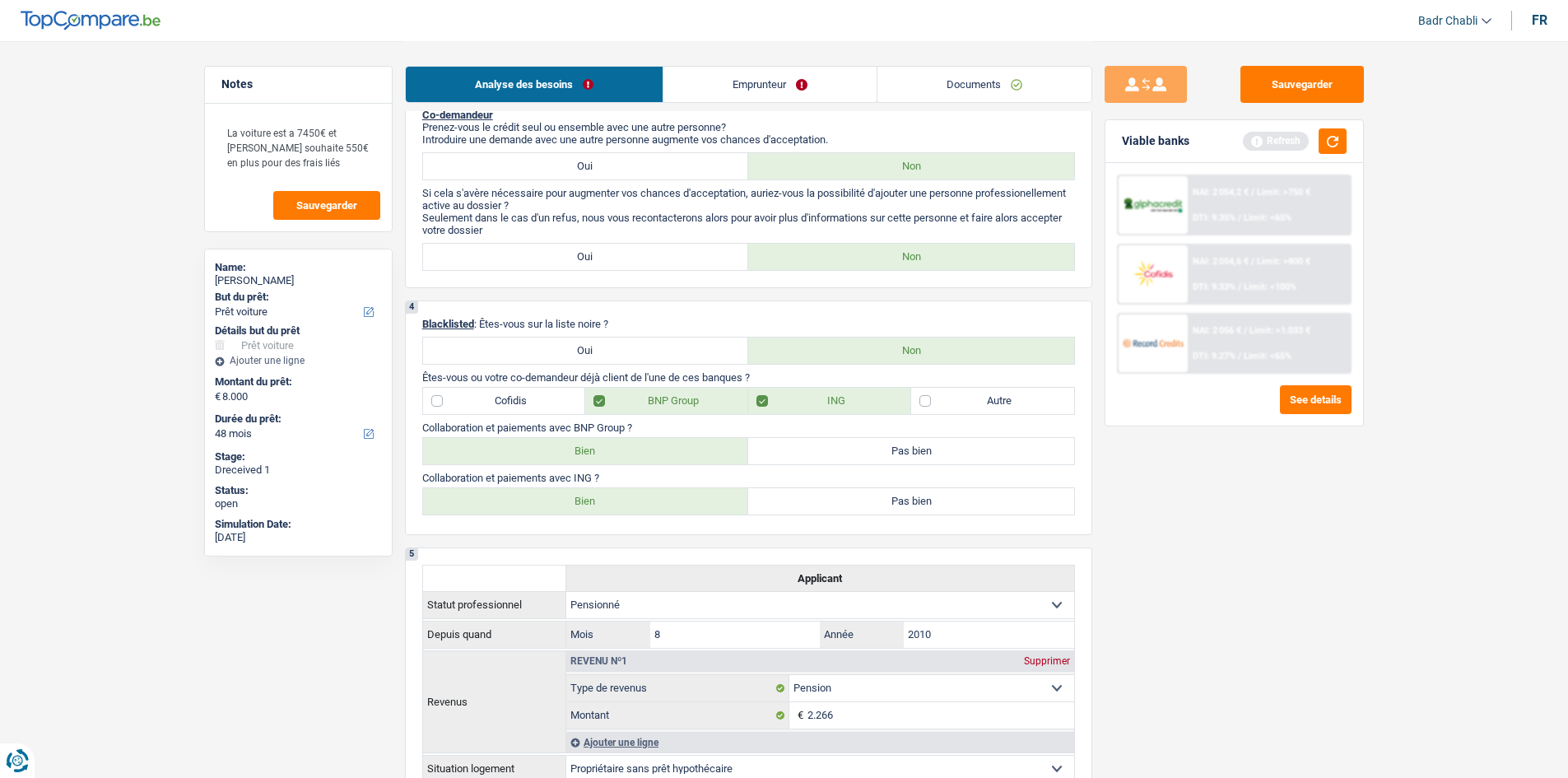
scroll to position [988, 0]
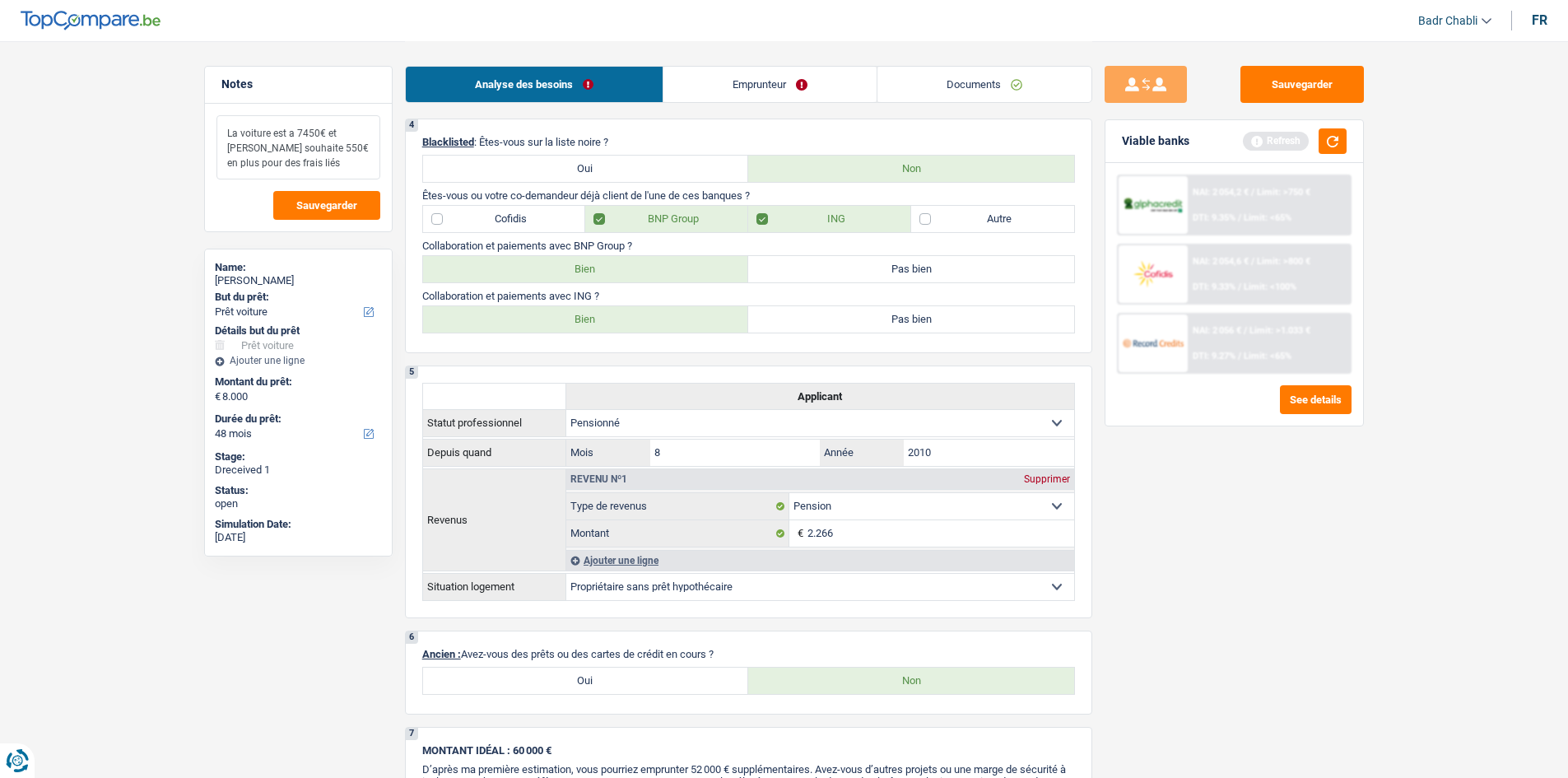
type input "8.000"
click at [313, 169] on textarea "La voiture est a 7450€ et [PERSON_NAME] souhaite 550€ en plus pour des frais li…" at bounding box center [298, 147] width 164 height 64
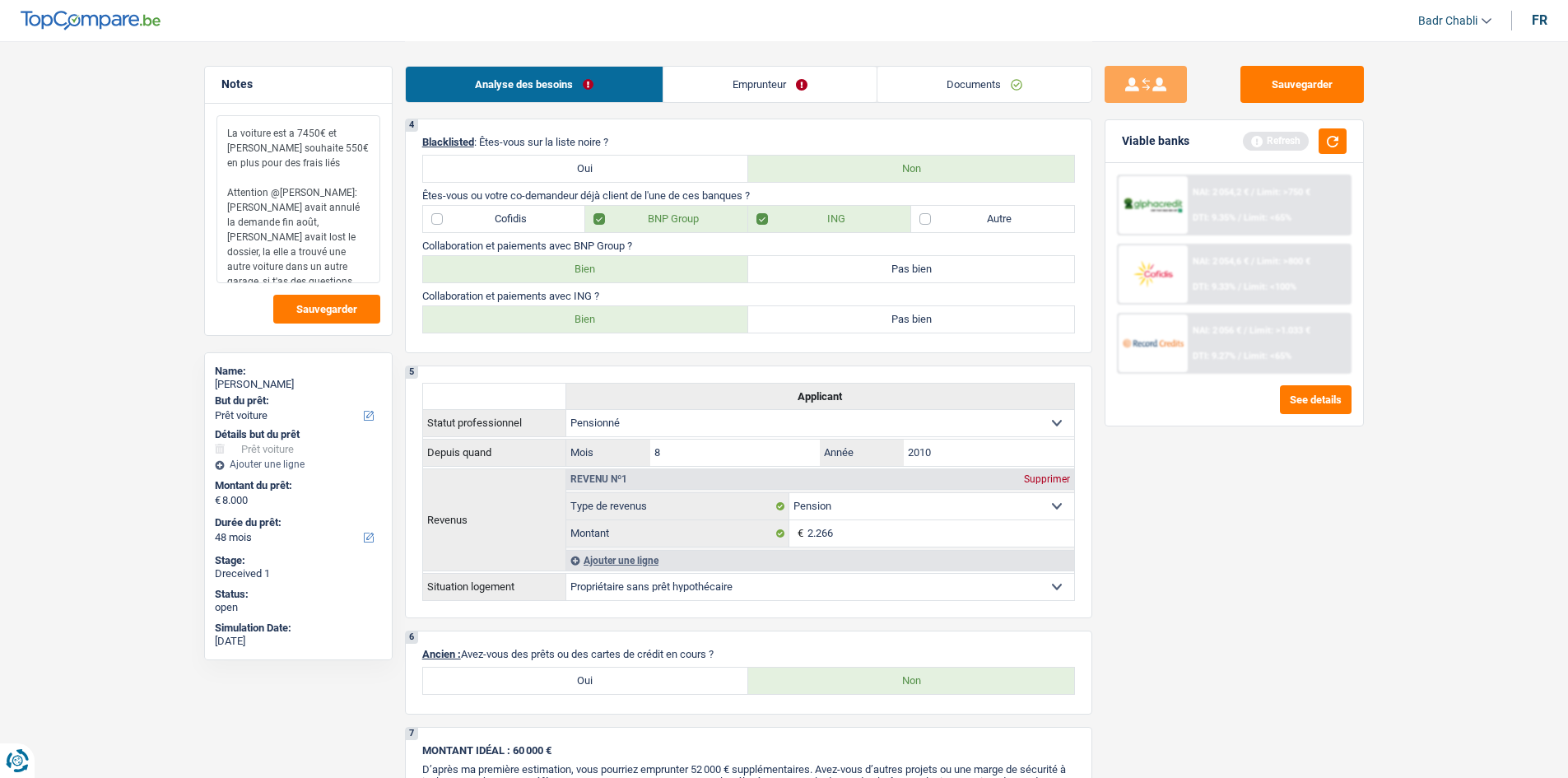
click at [319, 251] on textarea "La voiture est a 7450€ et [PERSON_NAME] souhaite 550€ en plus pour des frais li…" at bounding box center [298, 199] width 164 height 168
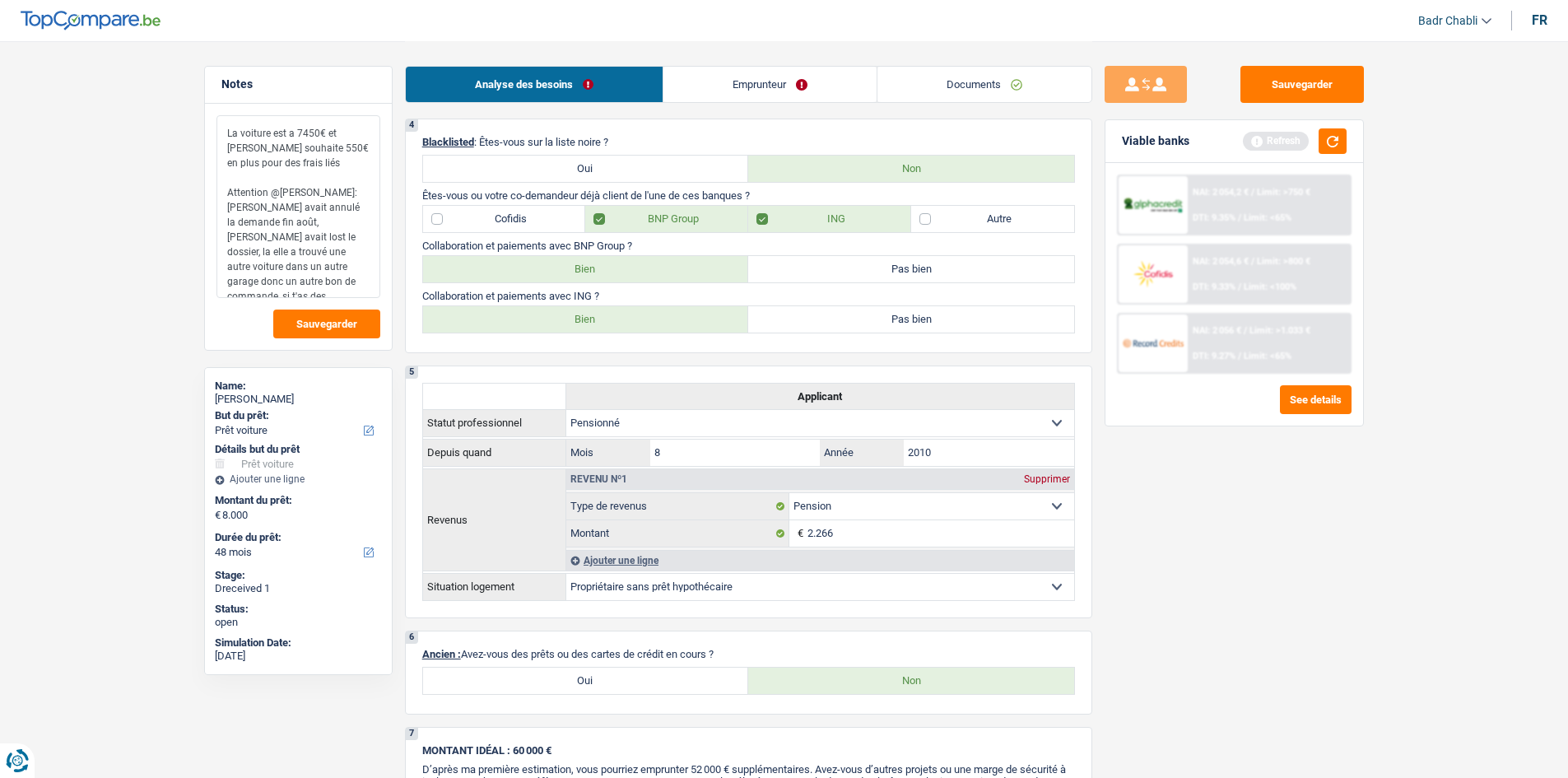
click at [364, 285] on textarea "La voiture est a 7450€ et [PERSON_NAME] souhaite 550€ en plus pour des frais li…" at bounding box center [298, 206] width 164 height 183
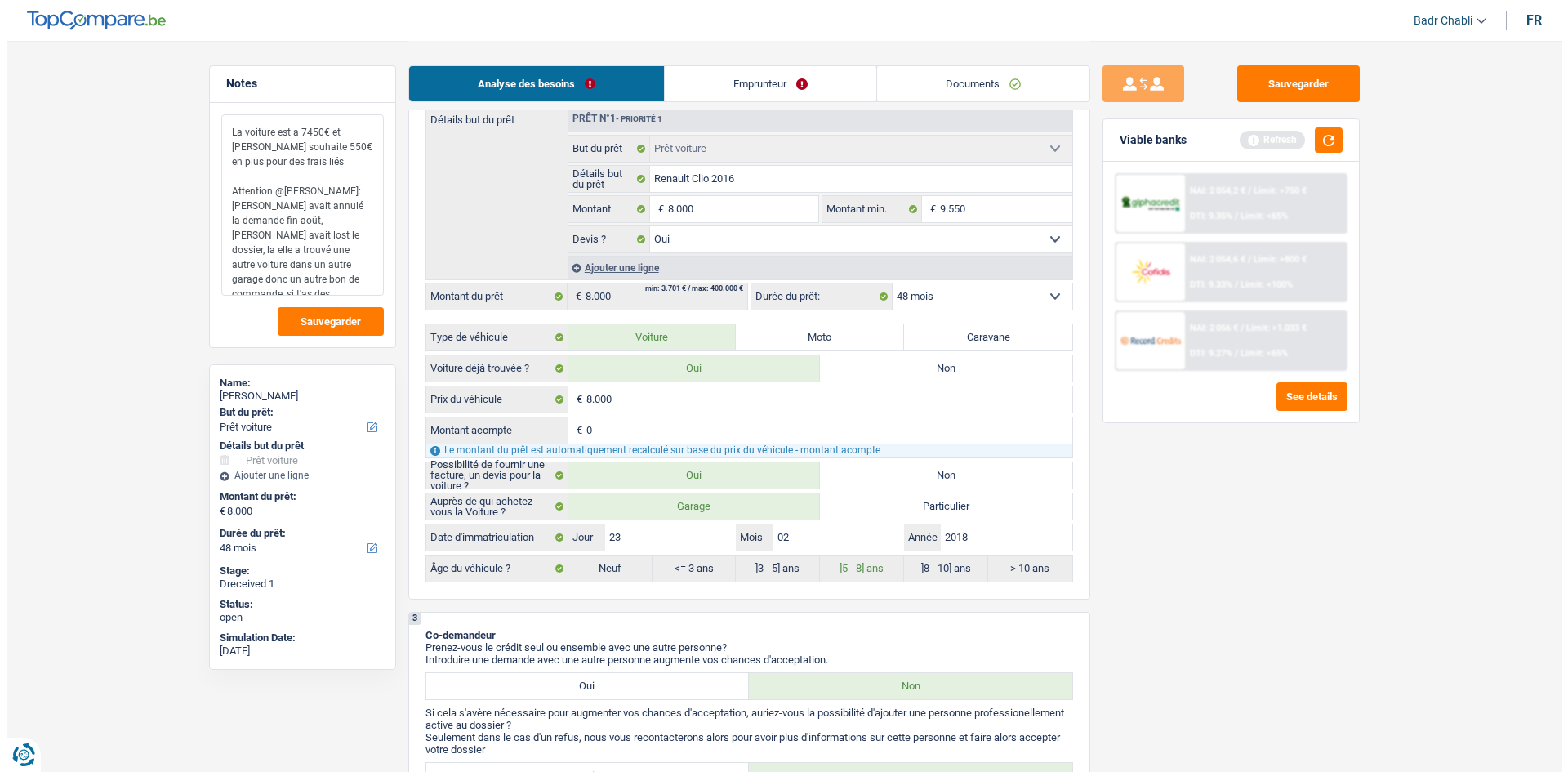
scroll to position [0, 0]
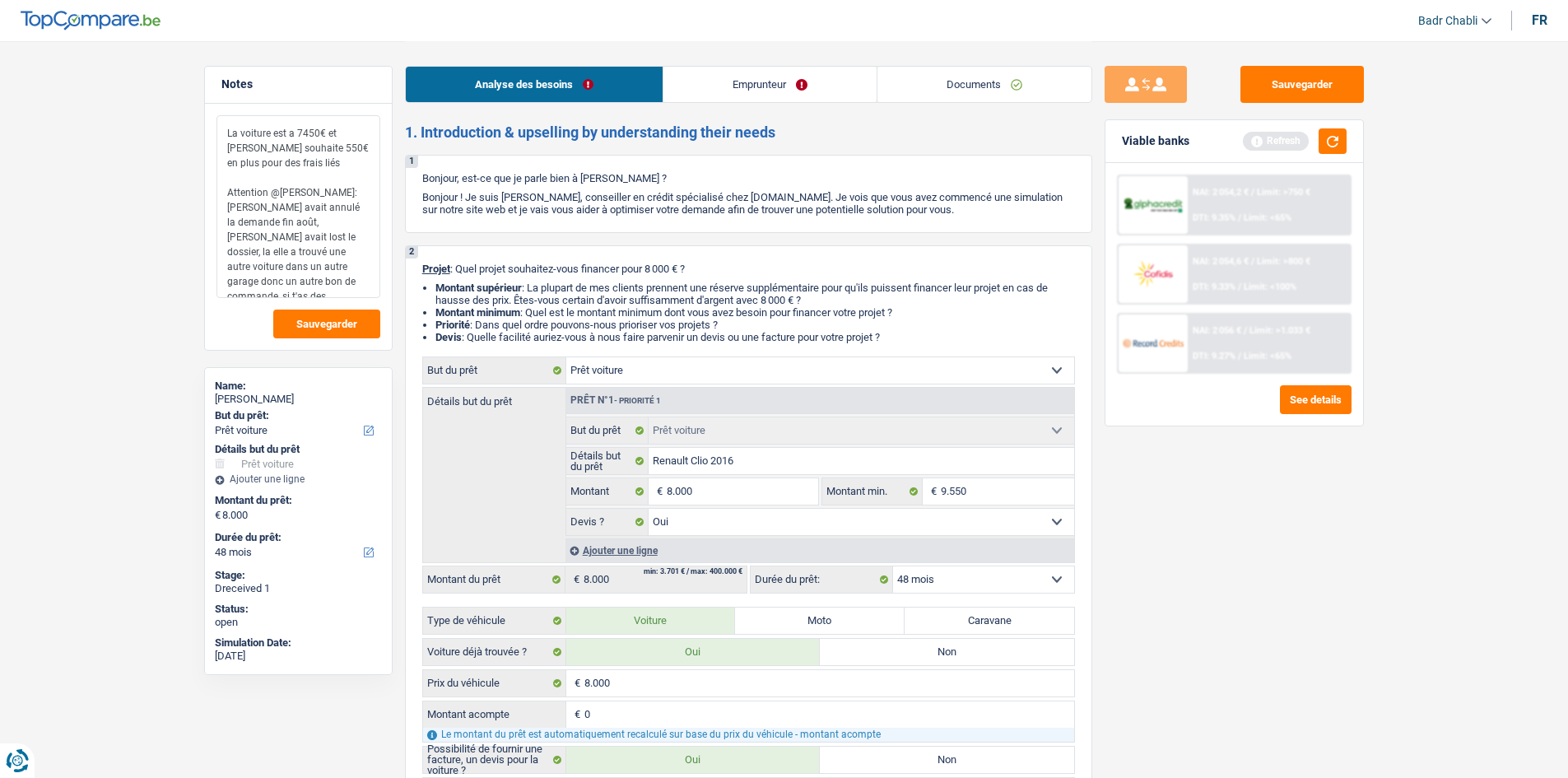
type textarea "La voiture est a 7450€ et [PERSON_NAME] souhaite 550€ en plus pour des frais li…"
click at [732, 89] on link "Emprunteur" at bounding box center [770, 84] width 213 height 35
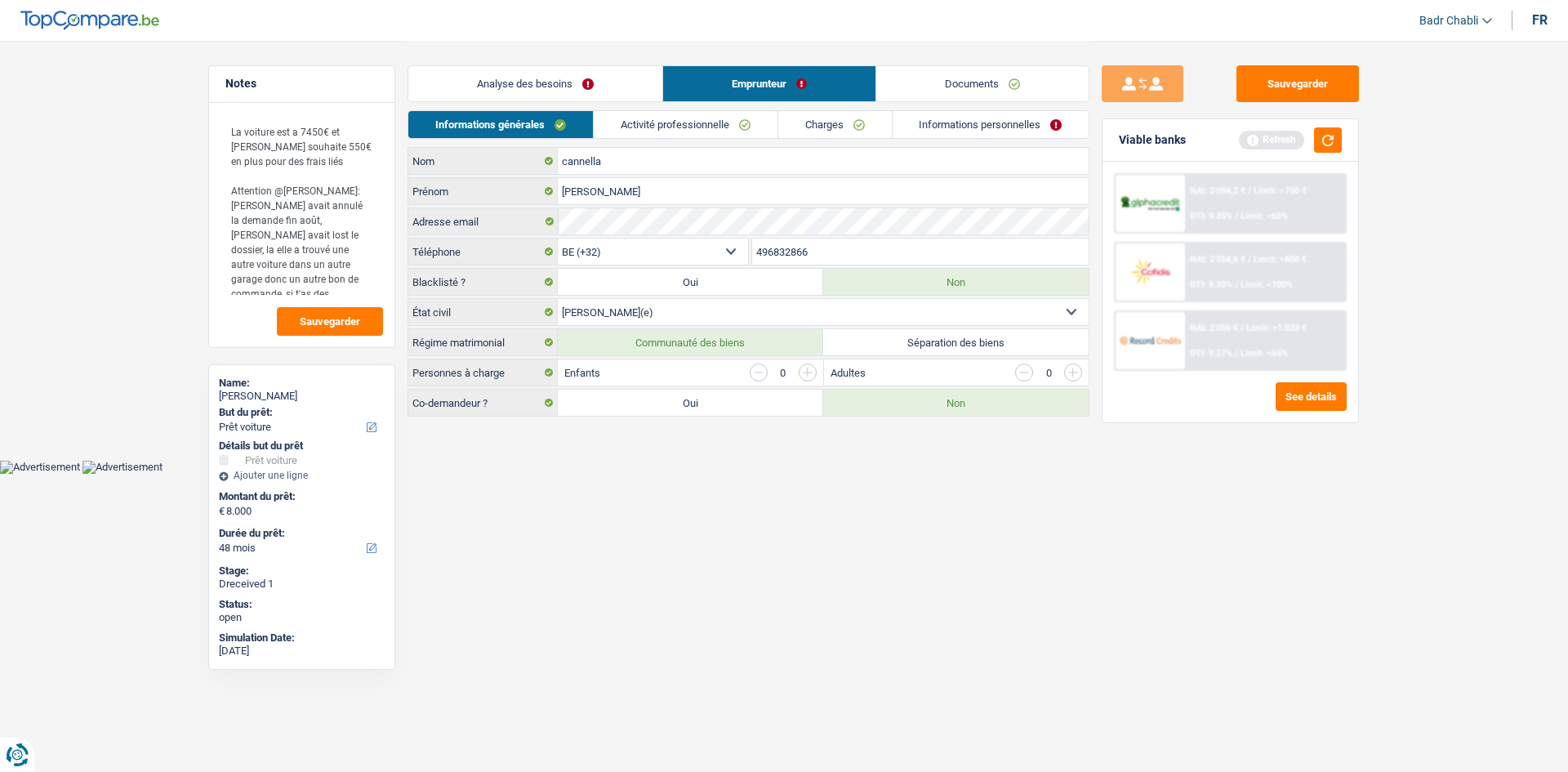
click at [1008, 89] on link "Documents" at bounding box center [982, 84] width 212 height 35
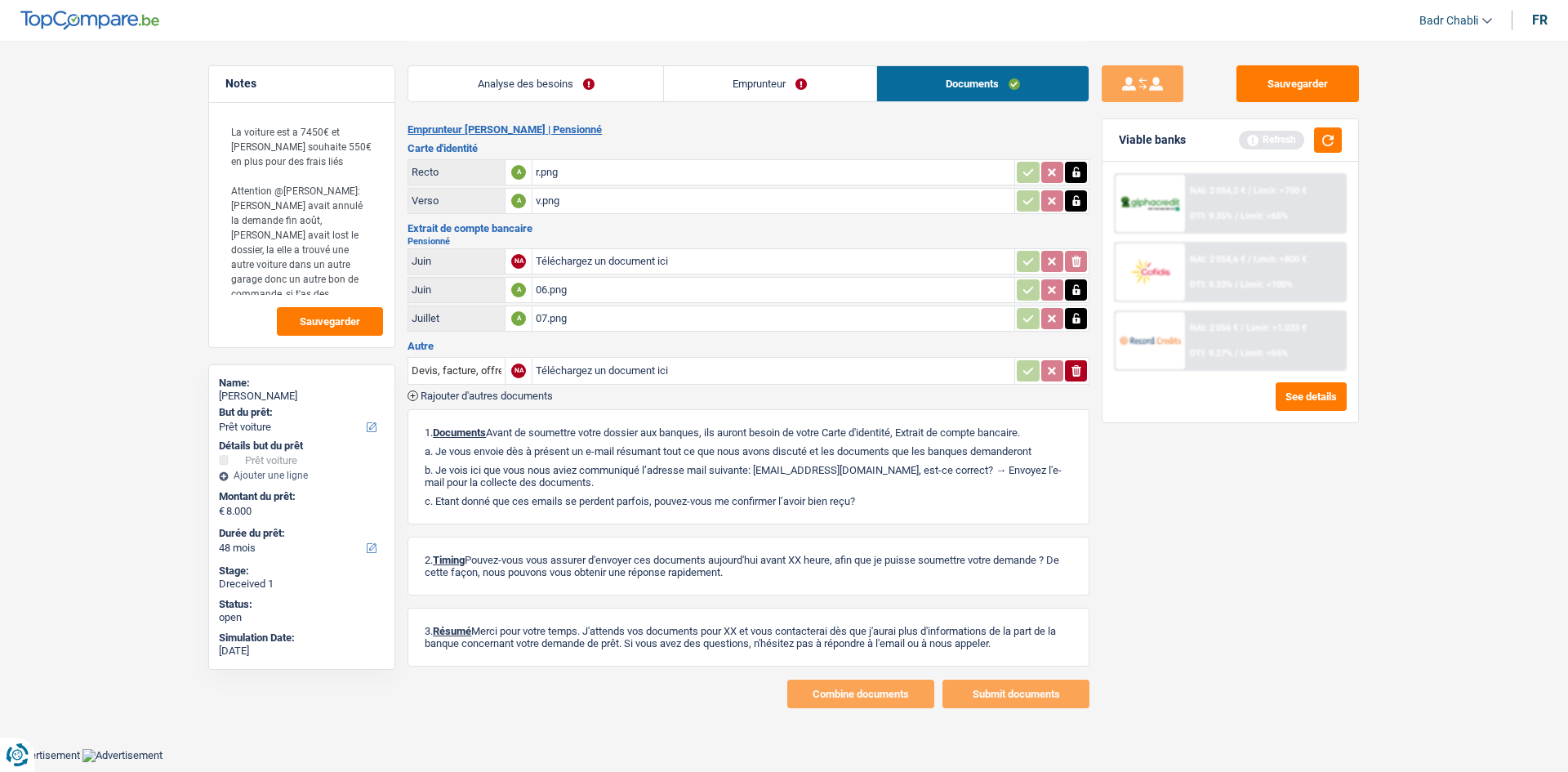
click at [552, 170] on div "r.png" at bounding box center [773, 172] width 475 height 25
click at [559, 322] on div "07.png" at bounding box center [773, 318] width 475 height 25
click at [764, 87] on link "Emprunteur" at bounding box center [769, 84] width 212 height 35
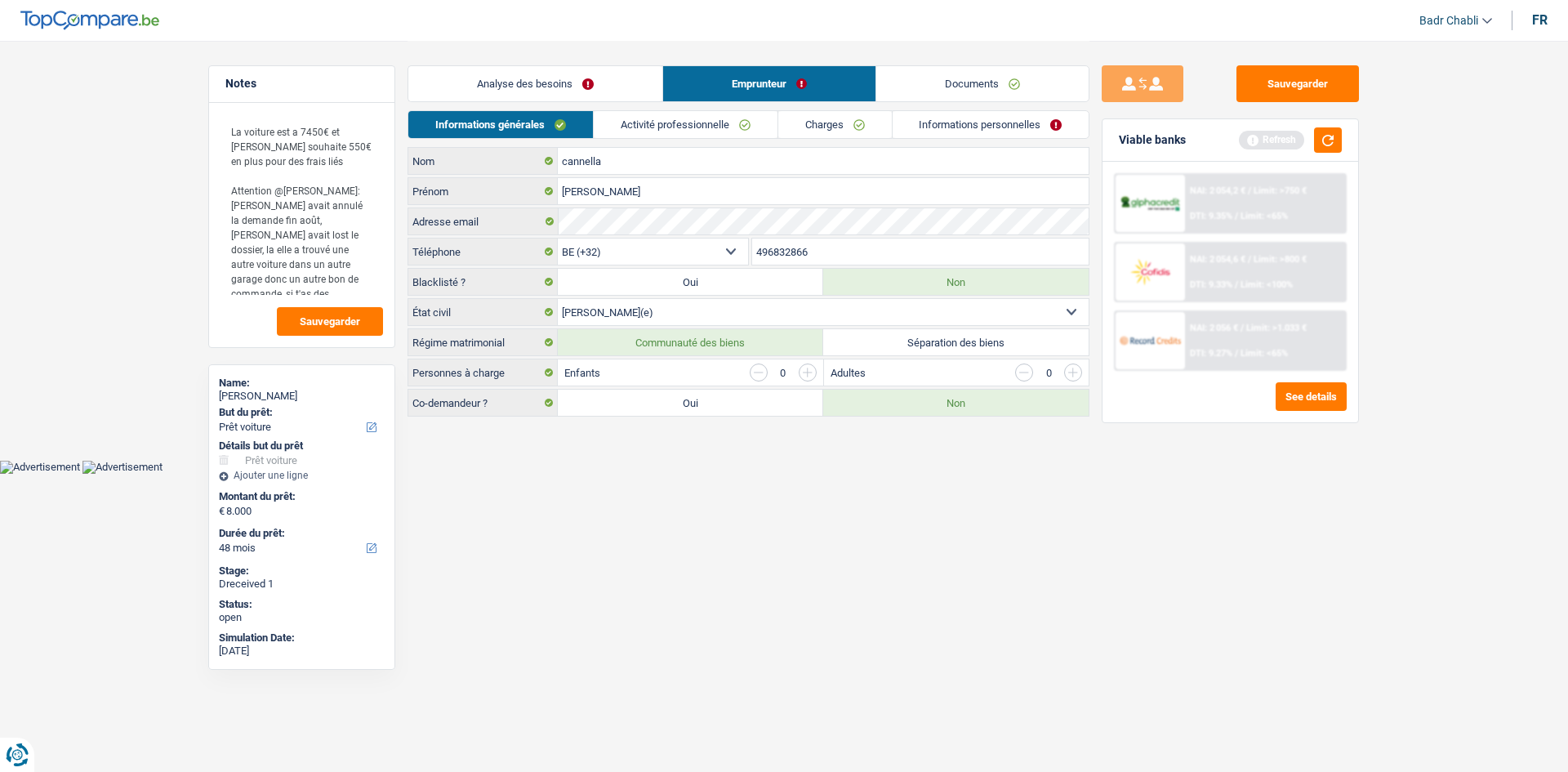
click at [691, 125] on link "Activité professionnelle" at bounding box center [685, 125] width 183 height 27
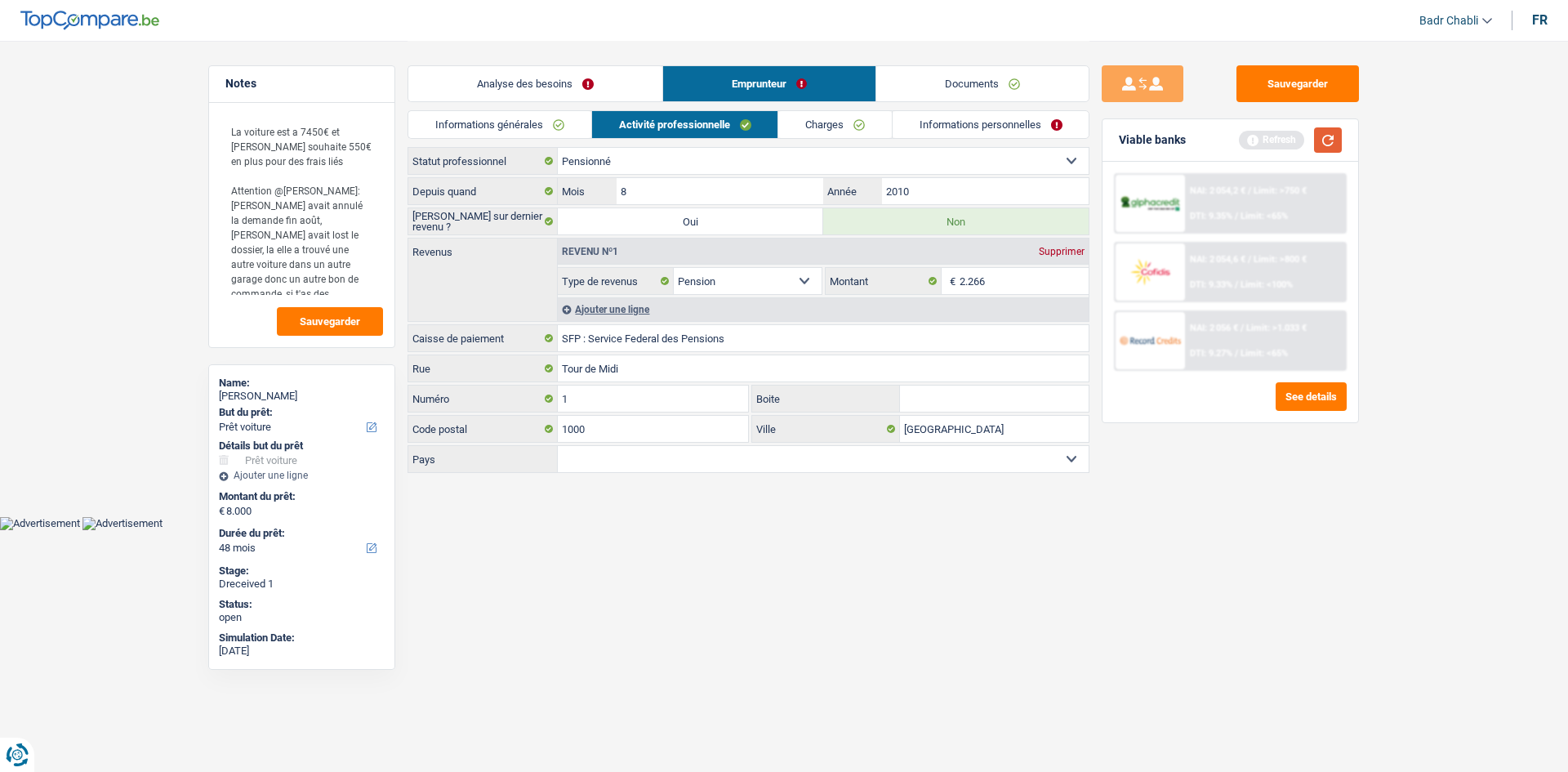
click at [1333, 130] on button "button" at bounding box center [1327, 140] width 28 height 26
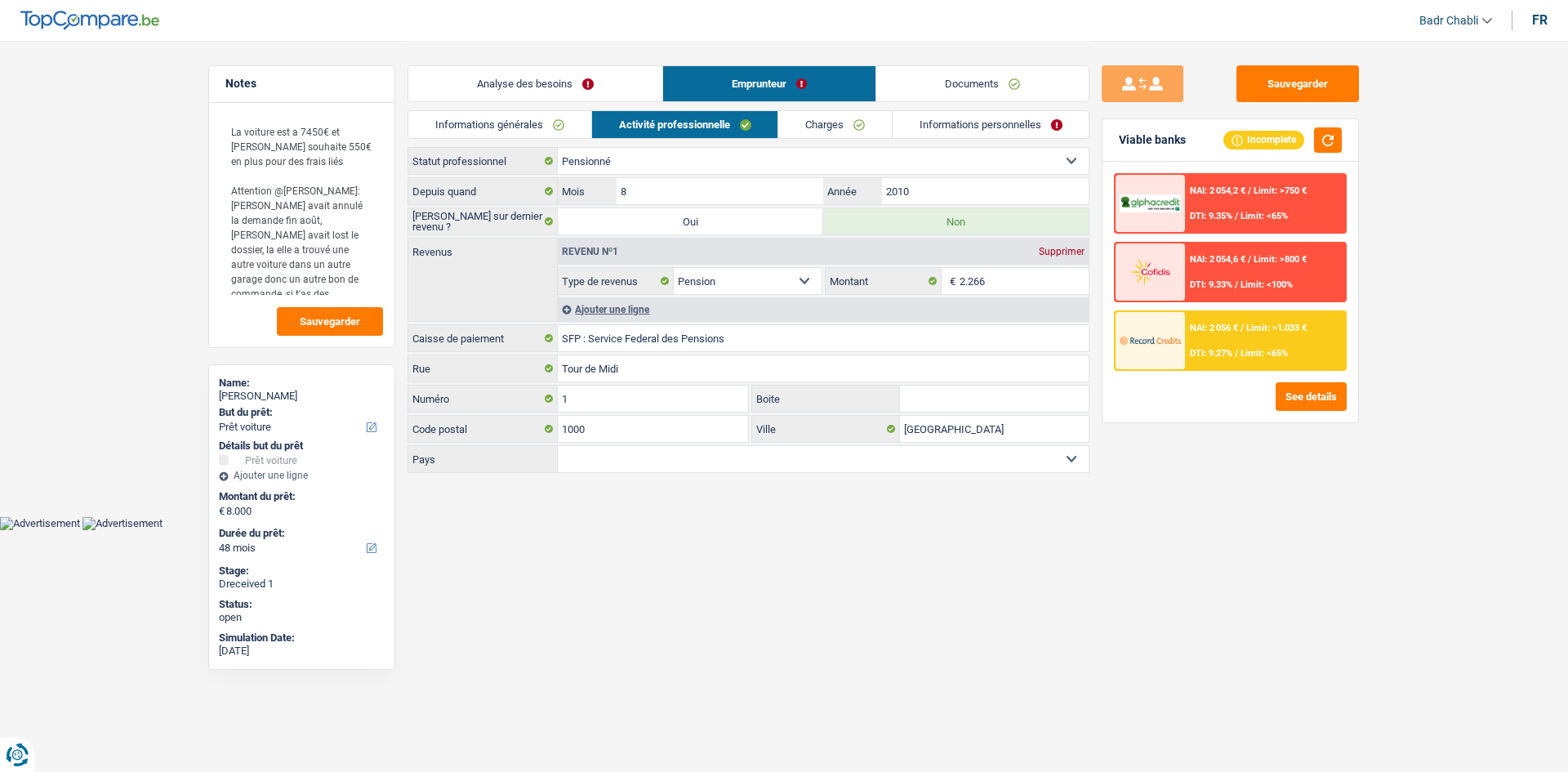
click at [532, 131] on link "Informations générales" at bounding box center [500, 125] width 183 height 27
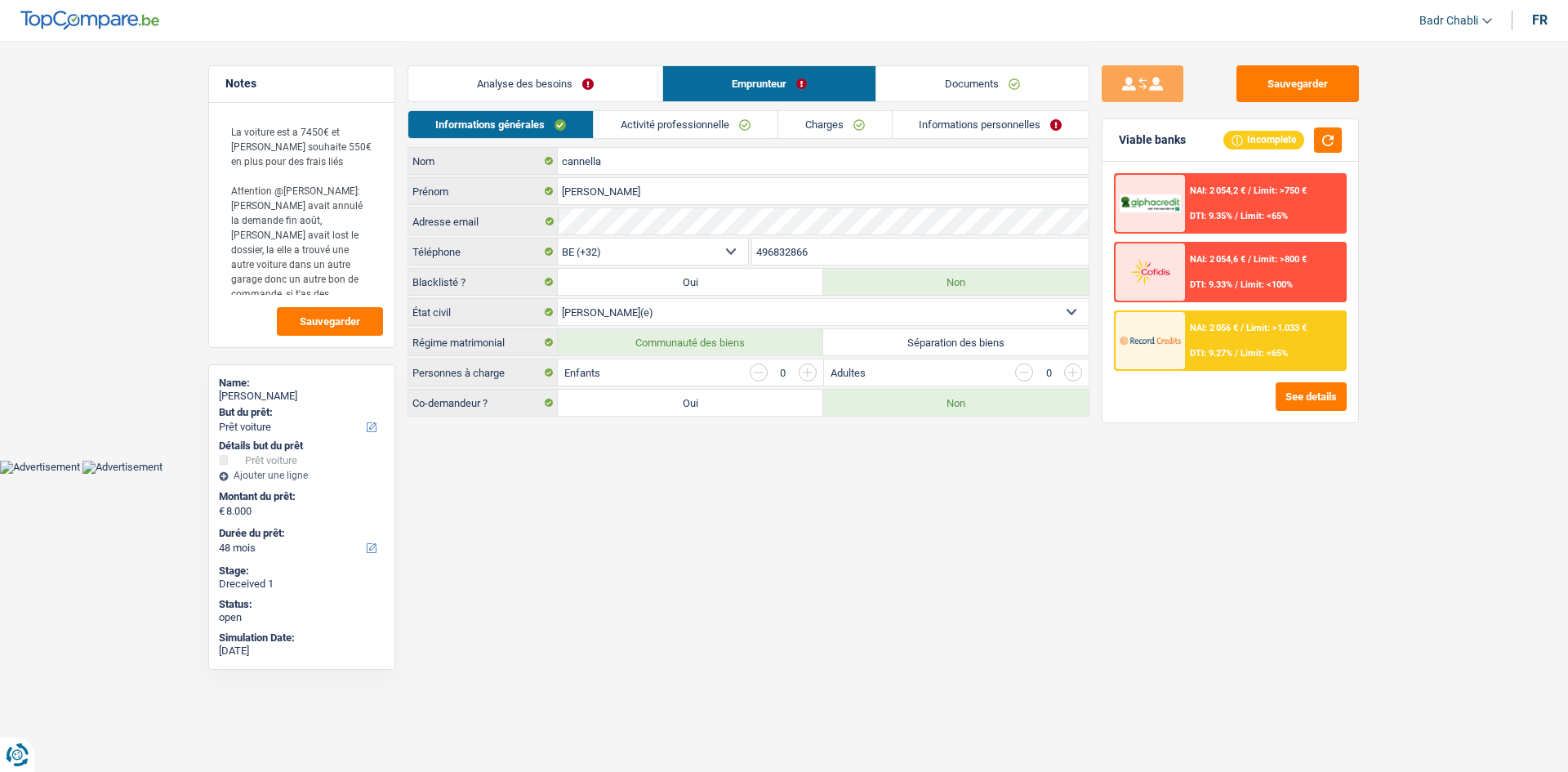
click at [677, 403] on label "Oui" at bounding box center [690, 403] width 265 height 26
click at [677, 403] on input "Oui" at bounding box center [690, 403] width 265 height 26
radio input "true"
select select "32"
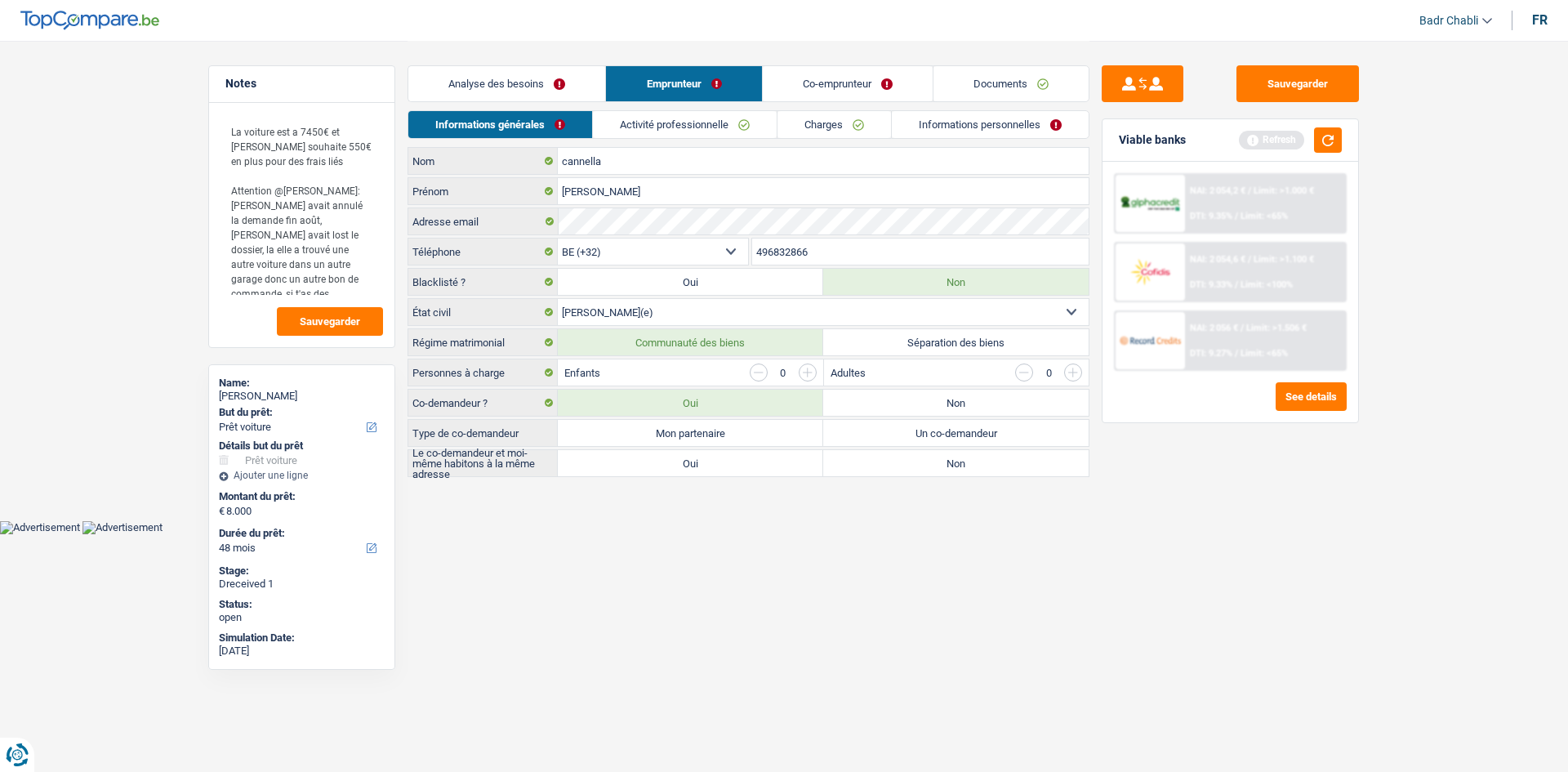
click at [679, 438] on label "Mon partenaire" at bounding box center [690, 432] width 265 height 26
click at [679, 438] on input "Mon partenaire" at bounding box center [690, 432] width 265 height 26
radio input "true"
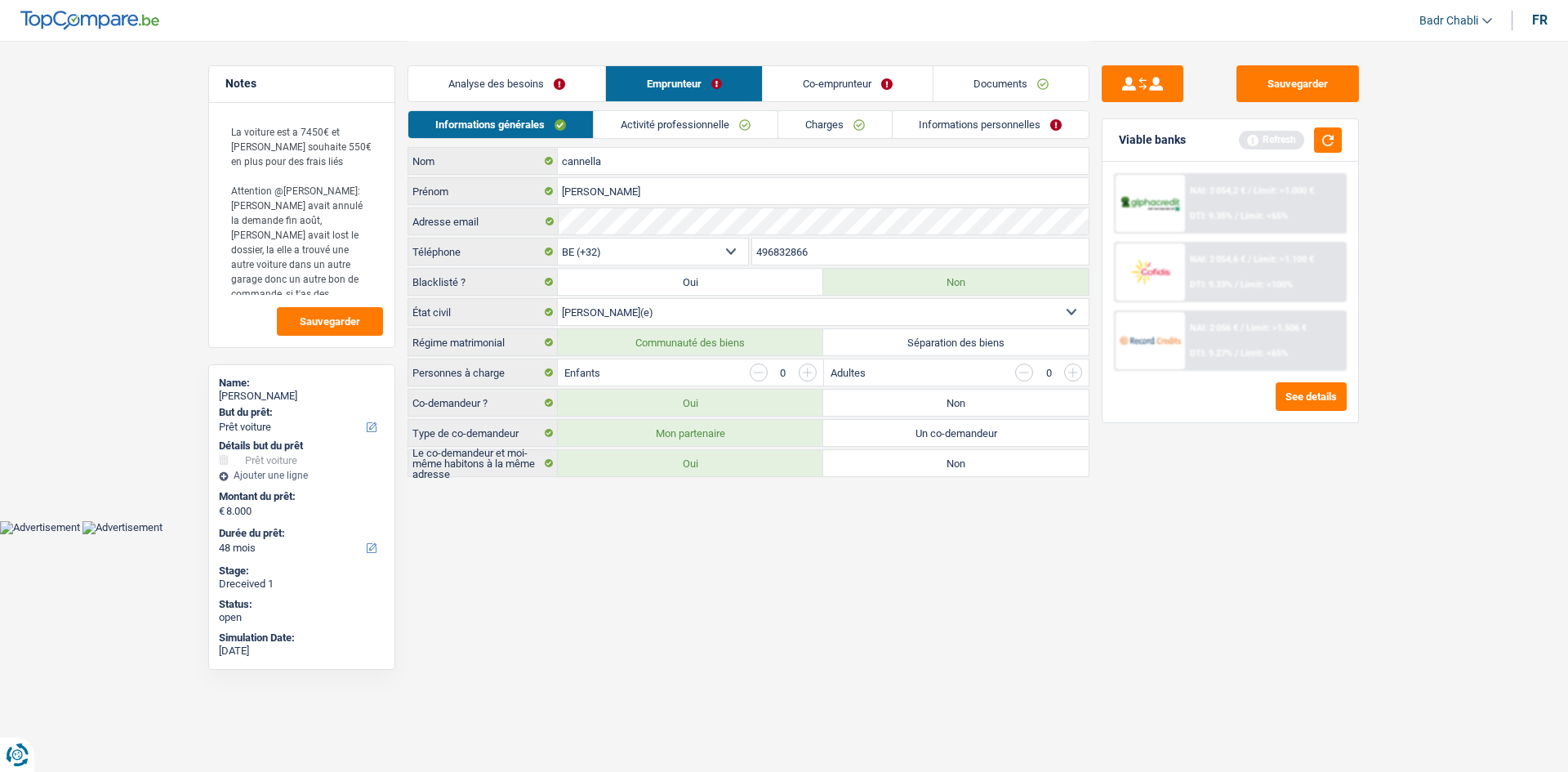
click at [681, 467] on label "Oui" at bounding box center [690, 463] width 265 height 26
click at [681, 467] on input "Oui" at bounding box center [690, 463] width 265 height 26
click at [834, 85] on link "Co-emprunteur" at bounding box center [847, 84] width 170 height 35
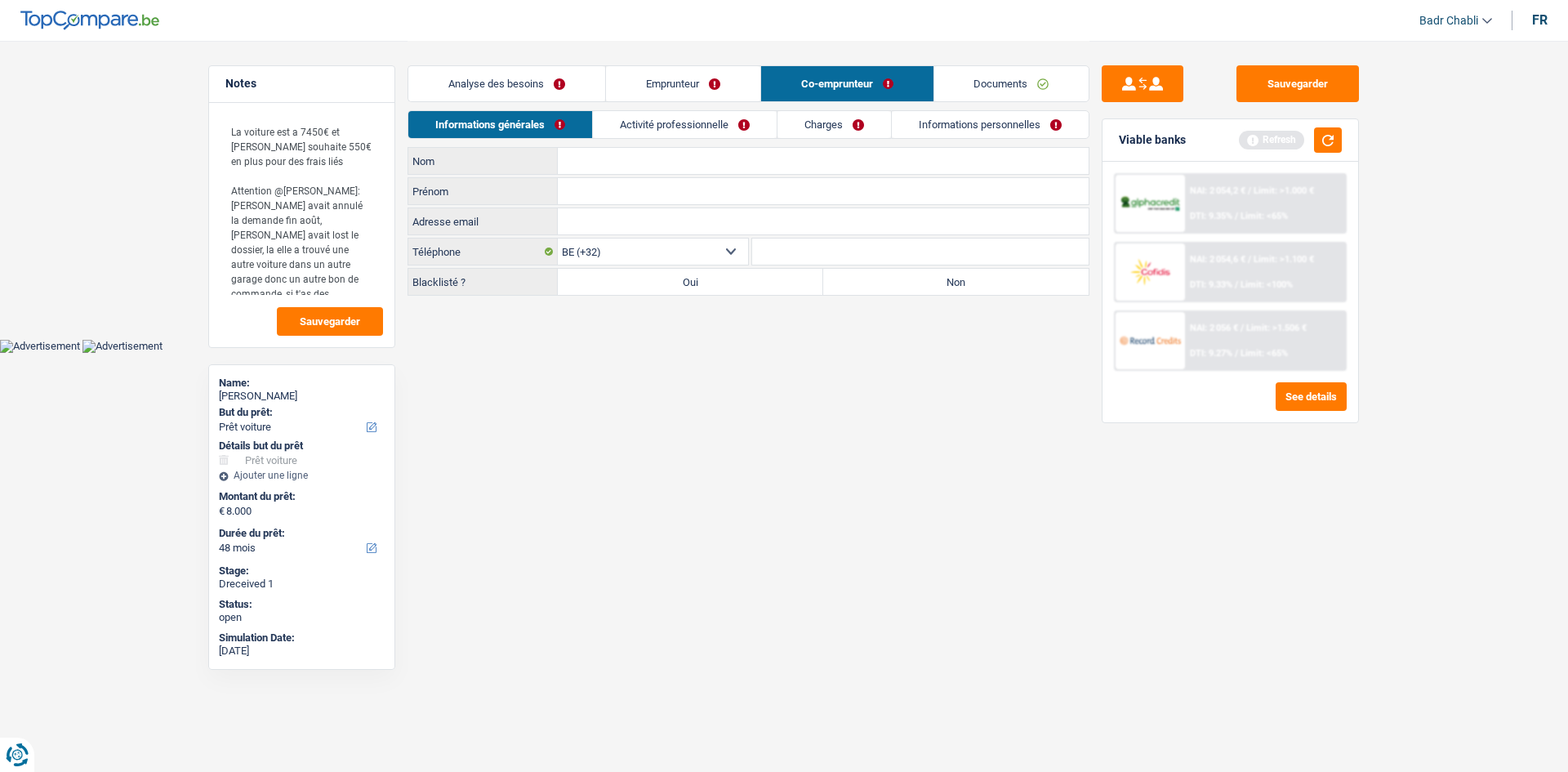
click at [648, 153] on input "Nom" at bounding box center [823, 160] width 531 height 26
type input "Serneels"
type input "Gabrielle"
click at [696, 125] on link "Activité professionnelle" at bounding box center [684, 125] width 183 height 27
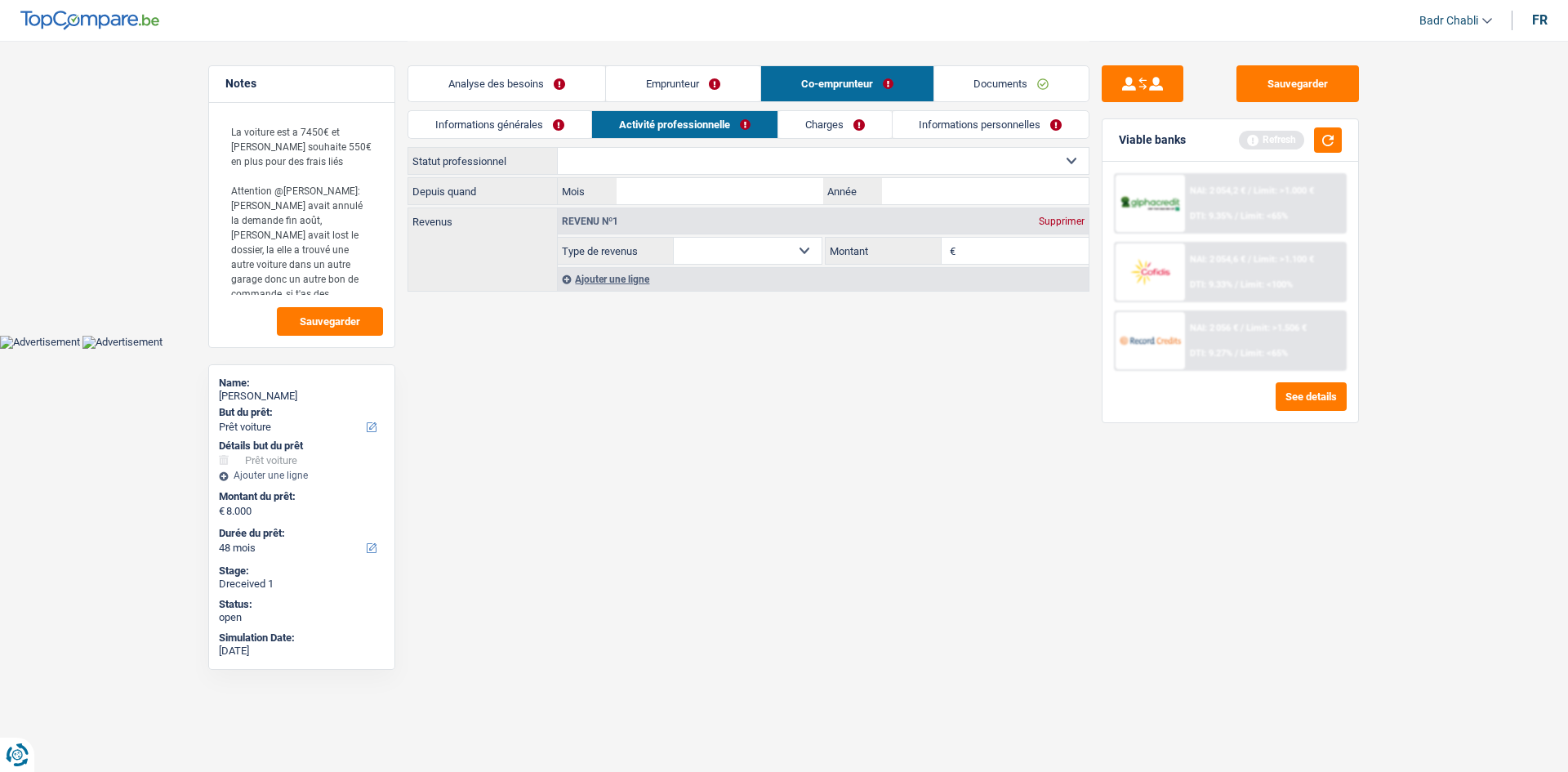
click at [711, 164] on select "Ouvrier Employé privé Employé public Invalide Indépendant Pensionné Chômeur Mut…" at bounding box center [823, 160] width 531 height 26
select select "retired"
click at [558, 148] on select "Ouvrier Employé privé Employé public Invalide Indépendant Pensionné Chômeur Mut…" at bounding box center [823, 160] width 531 height 26
select select "pension"
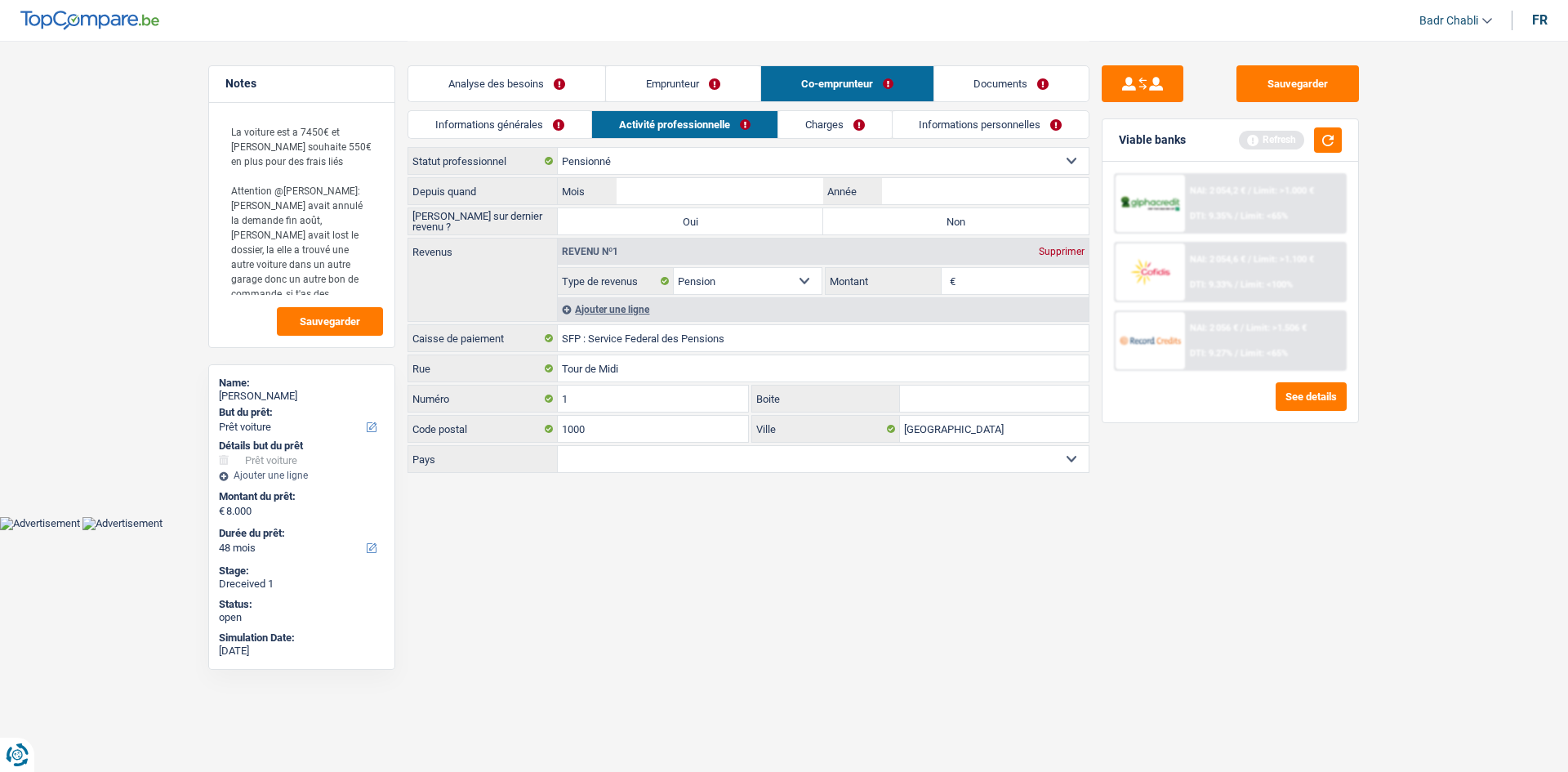
click at [967, 223] on label "Non" at bounding box center [955, 221] width 265 height 26
click at [967, 223] on input "Non" at bounding box center [955, 221] width 265 height 26
radio input "true"
click at [702, 80] on link "Emprunteur" at bounding box center [682, 84] width 154 height 35
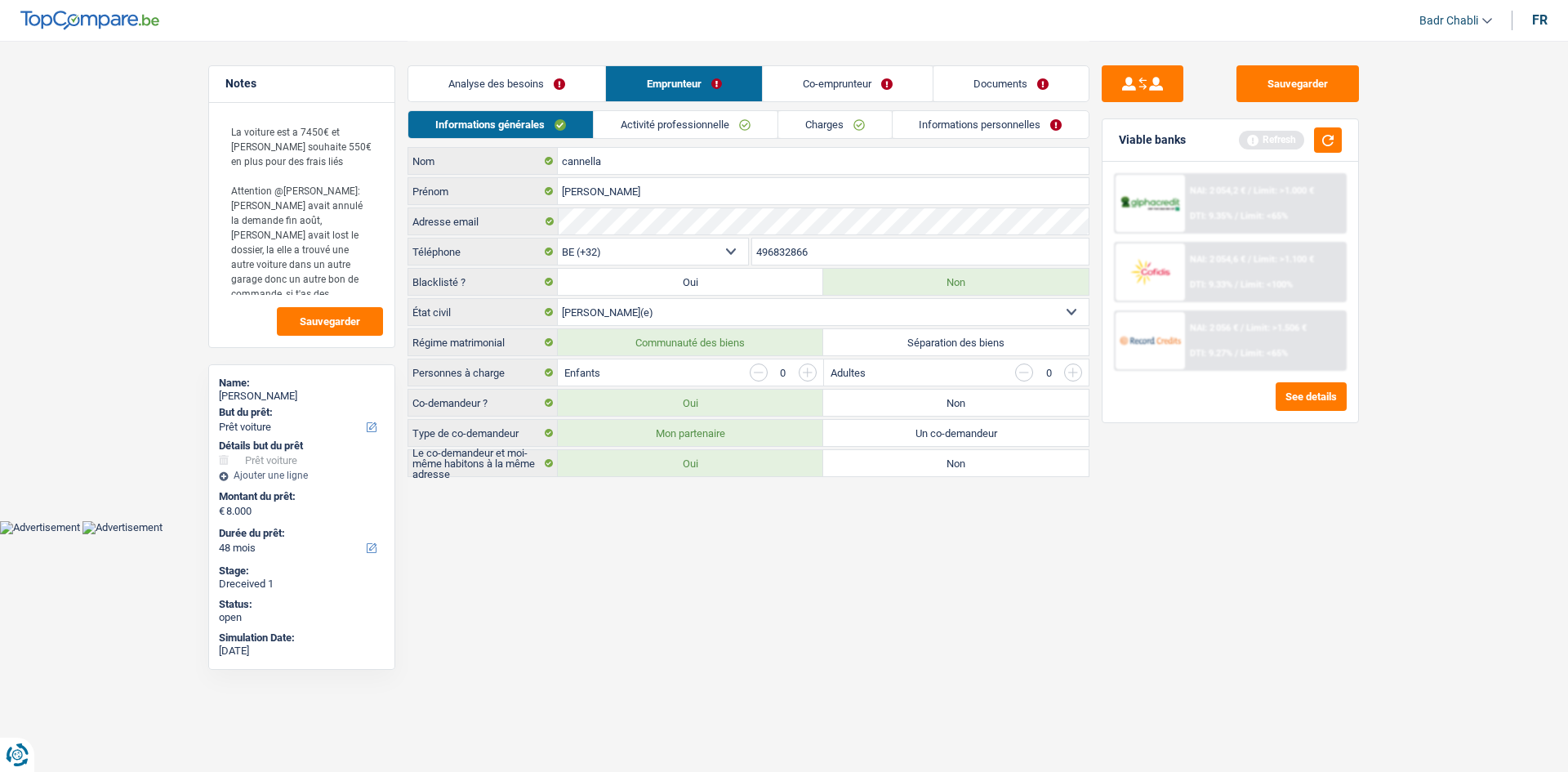
click at [708, 130] on link "Activité professionnelle" at bounding box center [685, 125] width 183 height 27
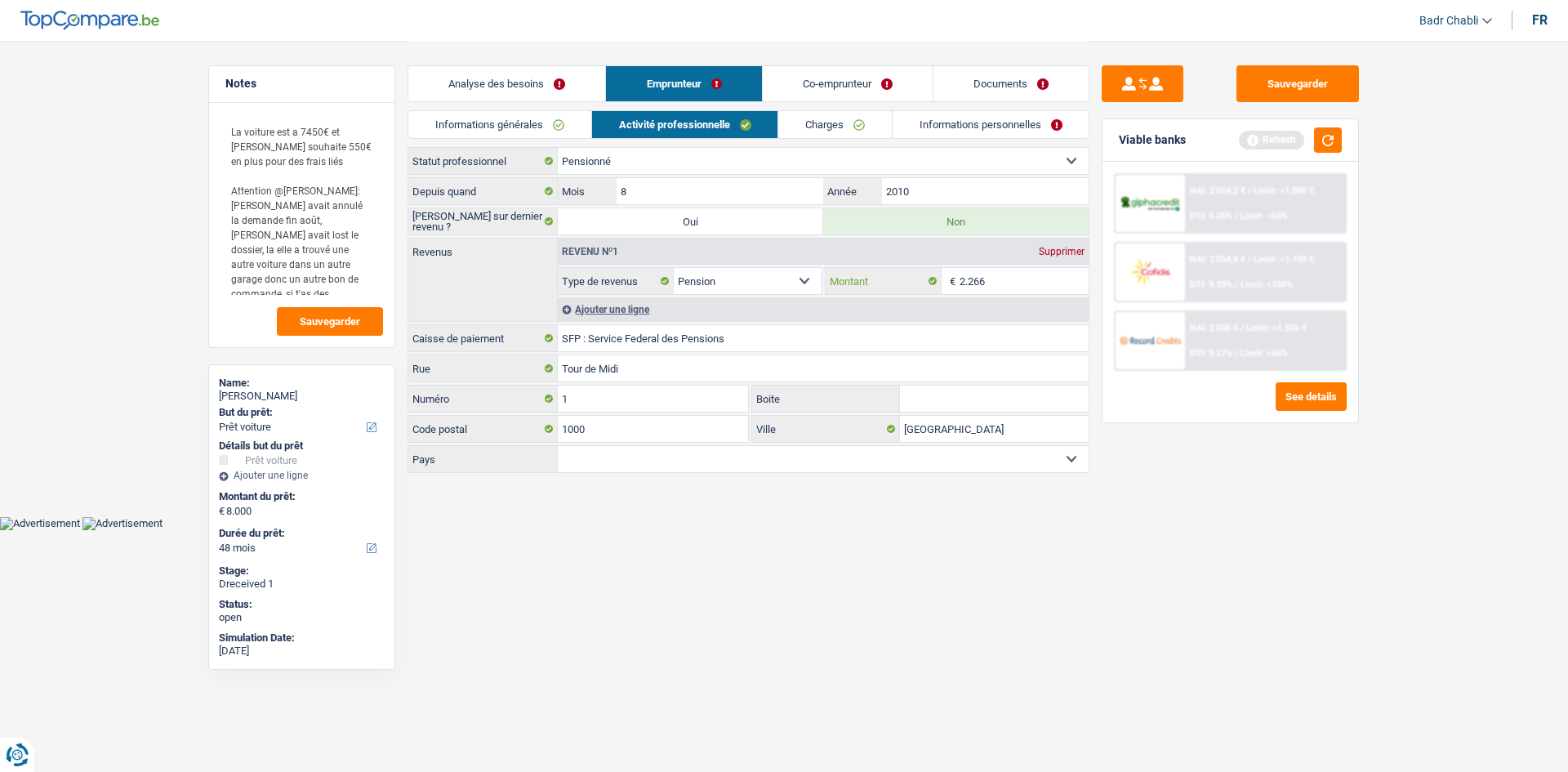
click at [1004, 278] on input "2.266" at bounding box center [1025, 281] width 130 height 26
click at [886, 90] on link "Co-emprunteur" at bounding box center [847, 84] width 170 height 35
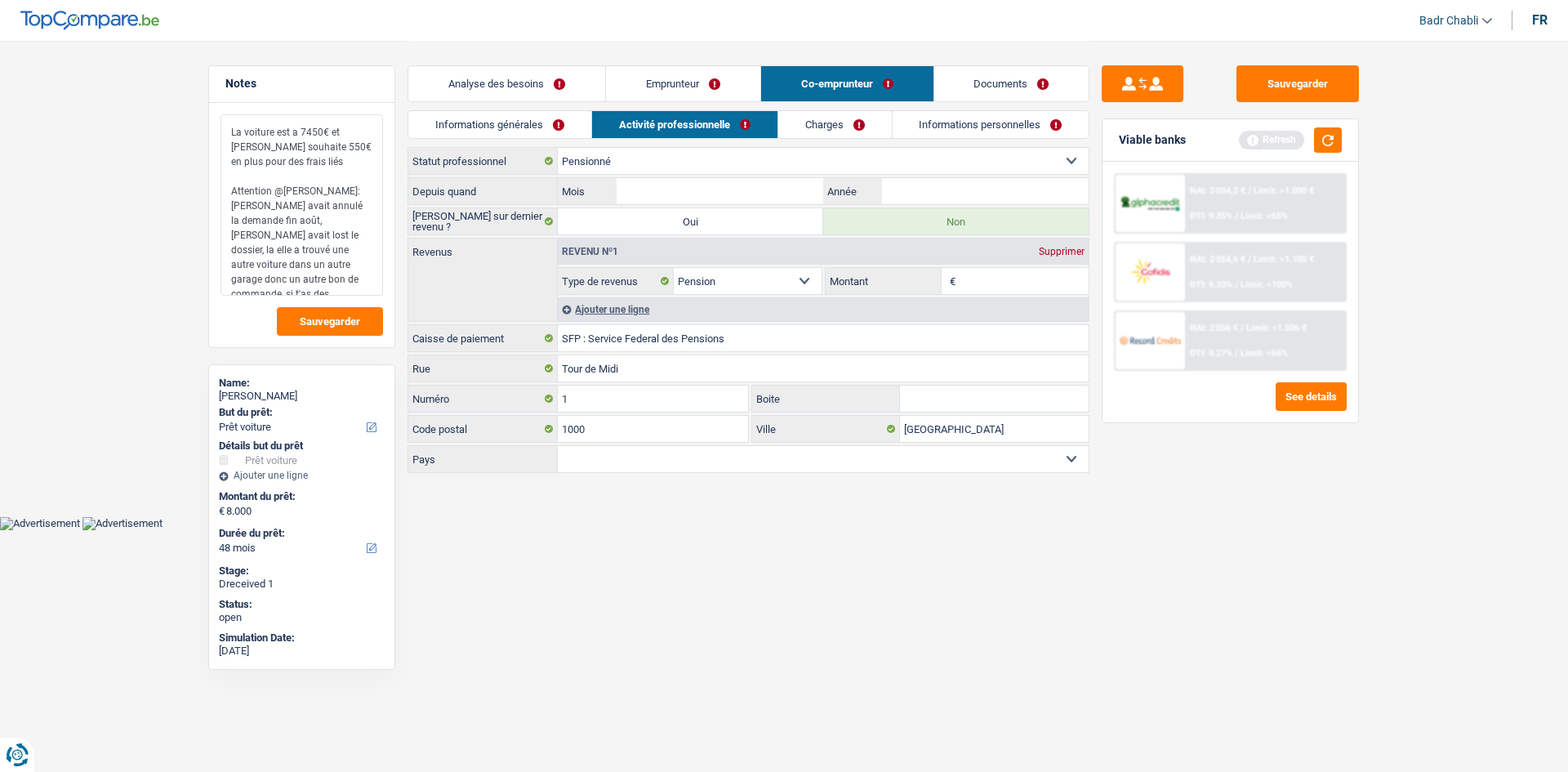
click at [363, 276] on textarea "La voiture est a 7450€ et madame souhaite 550€ en plus pour des frais liés Atte…" at bounding box center [302, 205] width 163 height 182
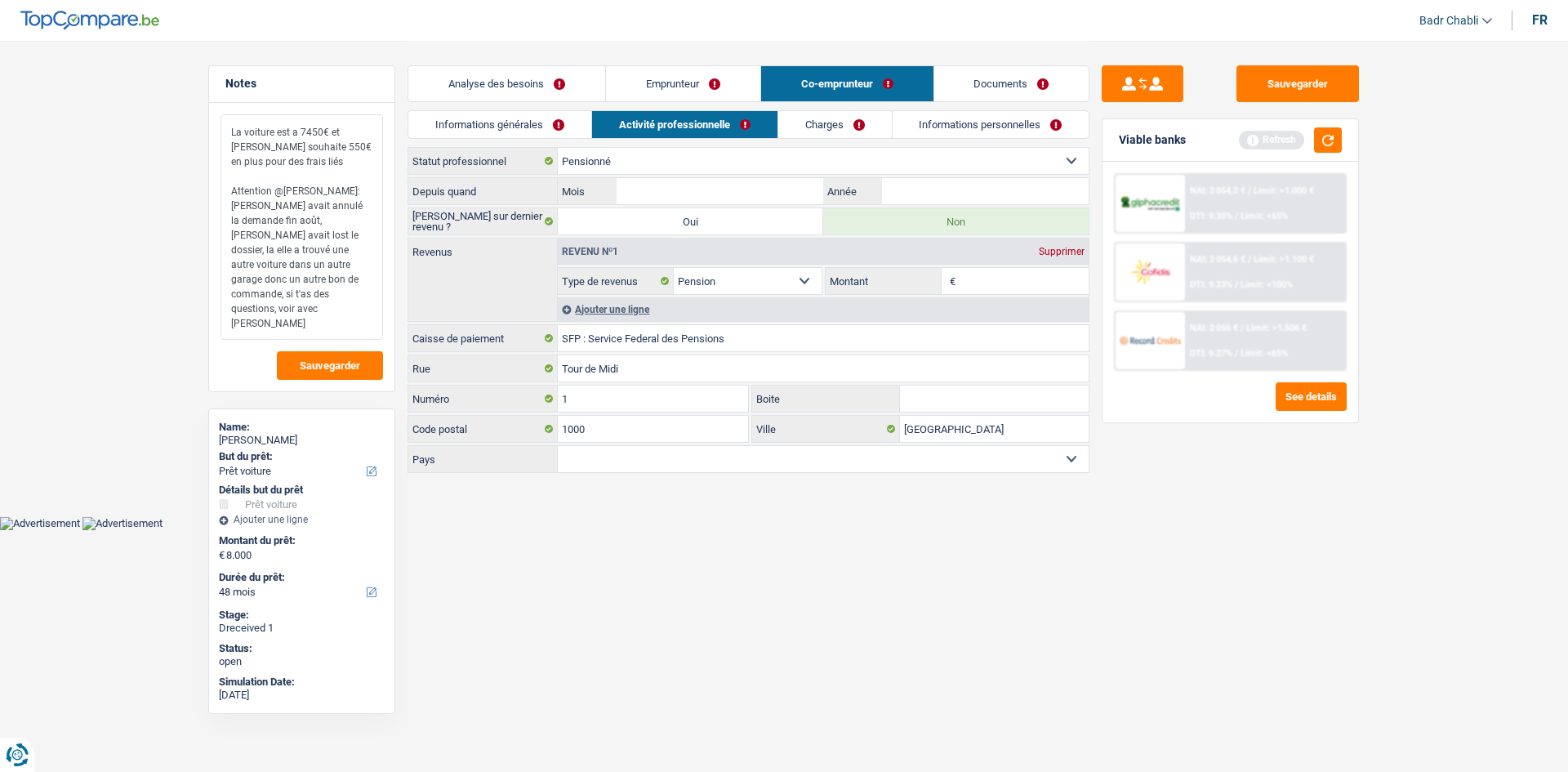
type textarea "La voiture est a 7450€ et madame souhaite 550€ en plus pour des frais liés Atte…"
click at [979, 77] on link "Documents" at bounding box center [1012, 84] width 155 height 35
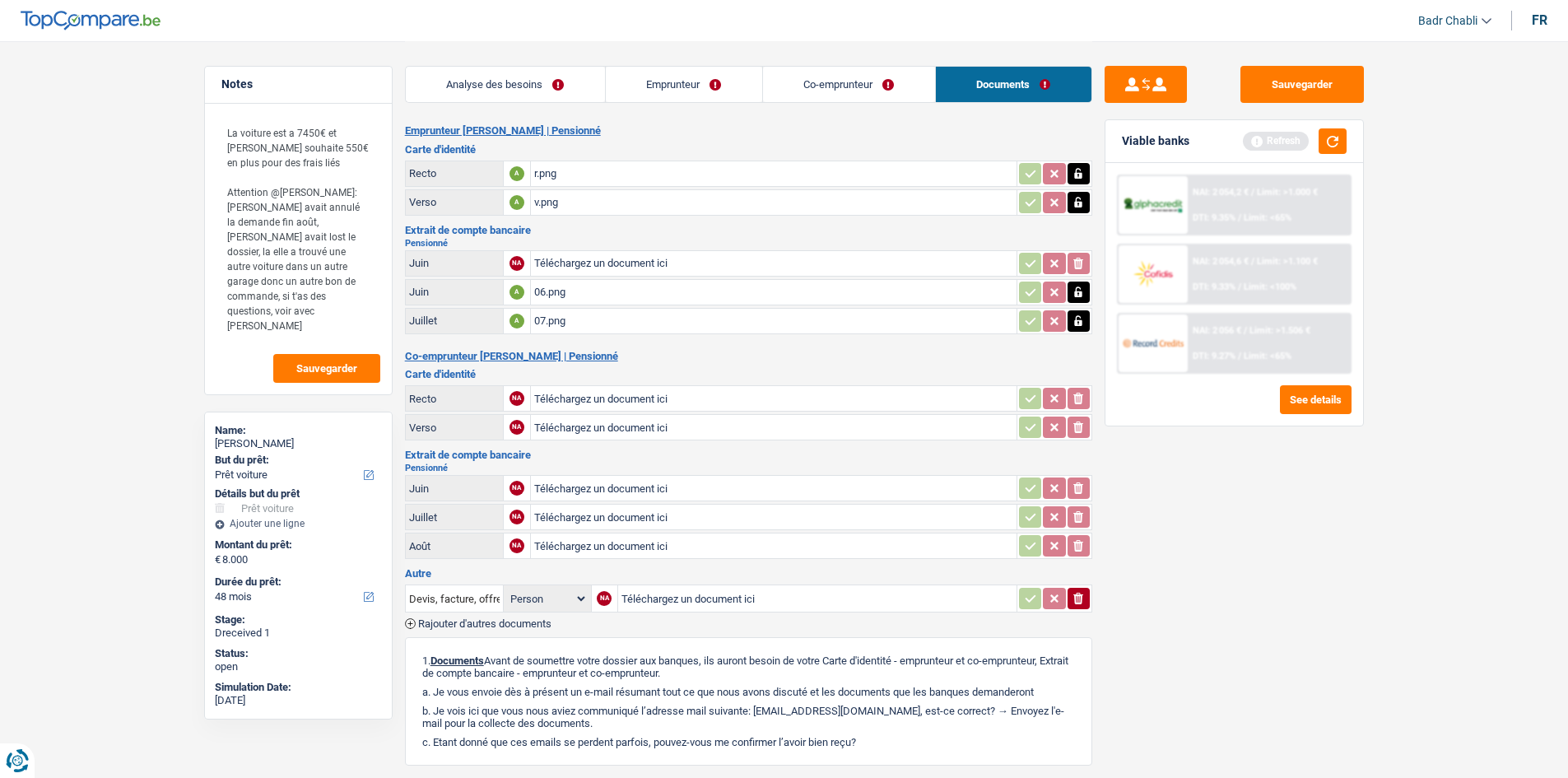
click at [567, 315] on div "07.png" at bounding box center [773, 321] width 479 height 25
click at [687, 89] on link "Emprunteur" at bounding box center [684, 84] width 156 height 35
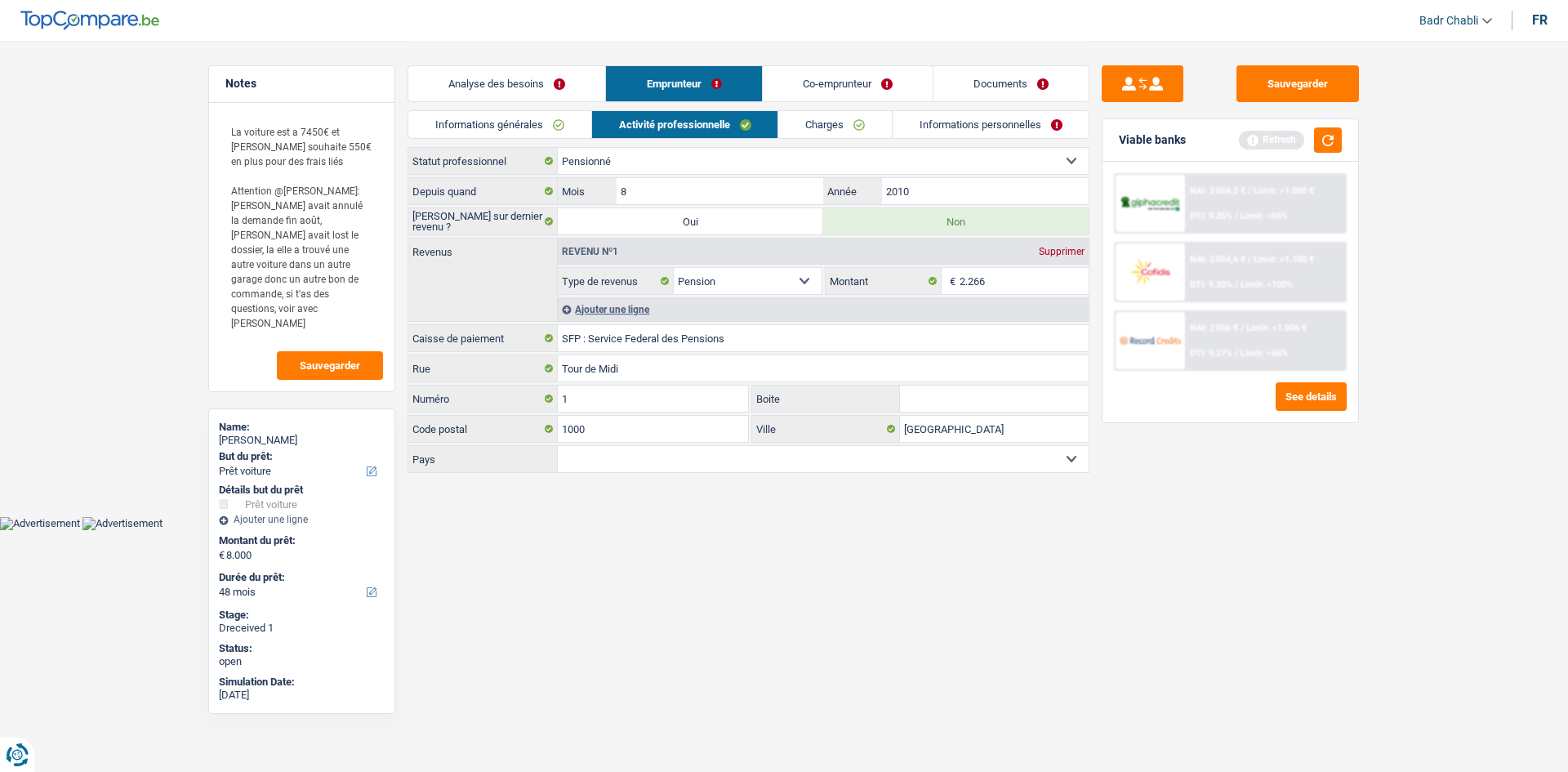
click at [926, 131] on link "Informations personnelles" at bounding box center [990, 125] width 197 height 27
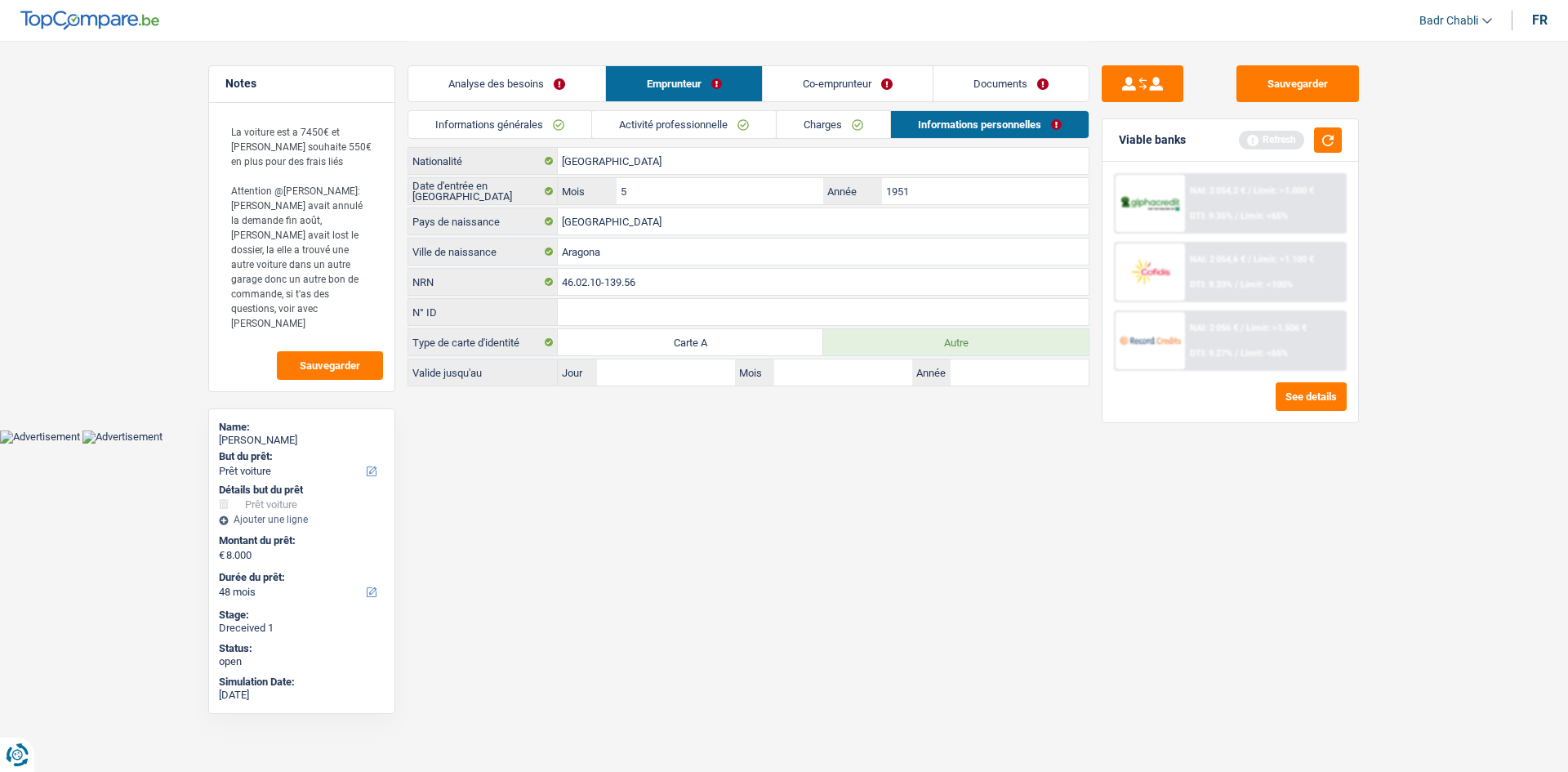
click at [846, 127] on link "Charges" at bounding box center [833, 125] width 113 height 27
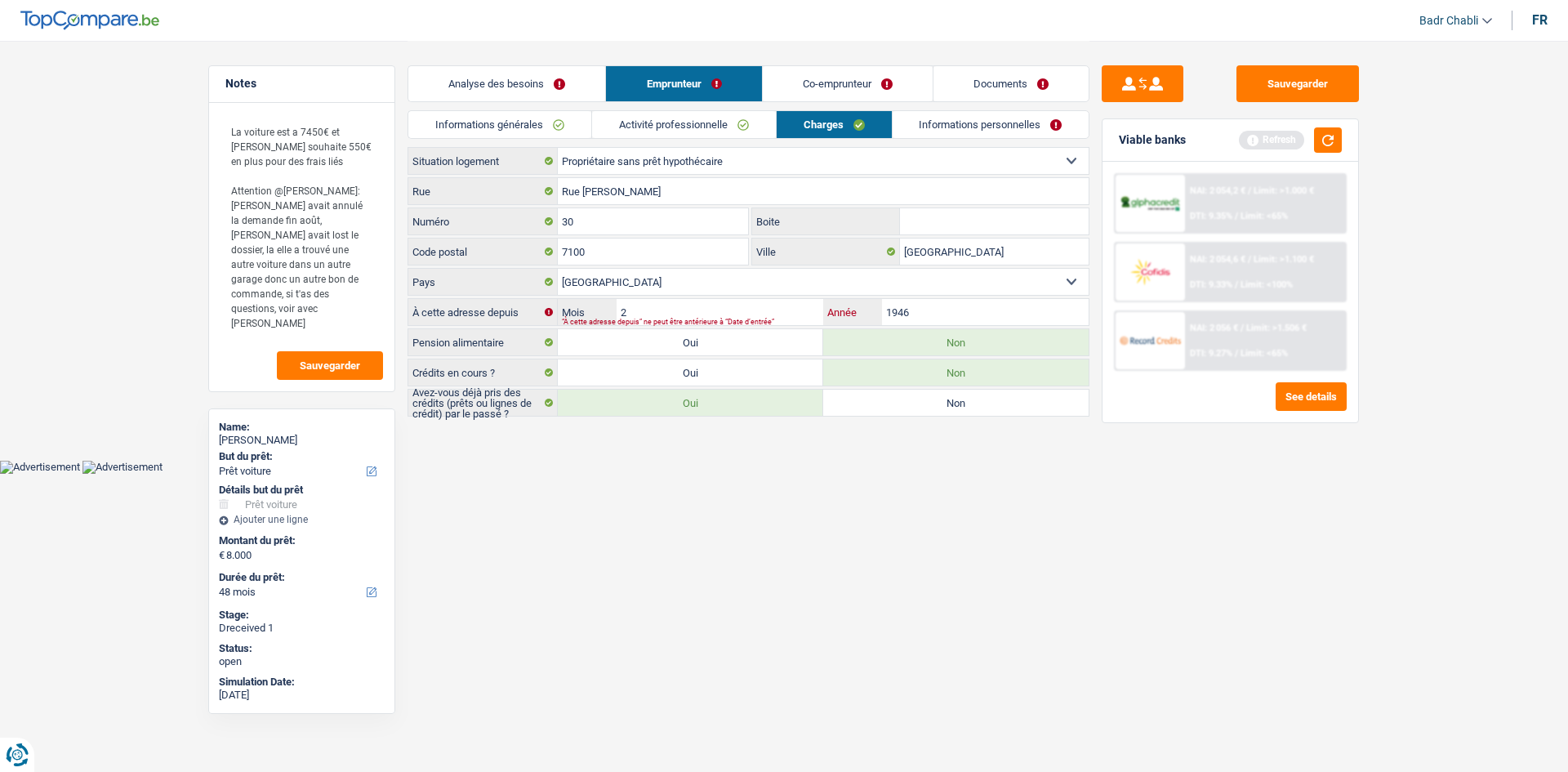
click at [928, 306] on input "1946" at bounding box center [985, 311] width 206 height 26
type input "2000"
click at [1310, 73] on button "Sauvegarder" at bounding box center [1298, 84] width 123 height 37
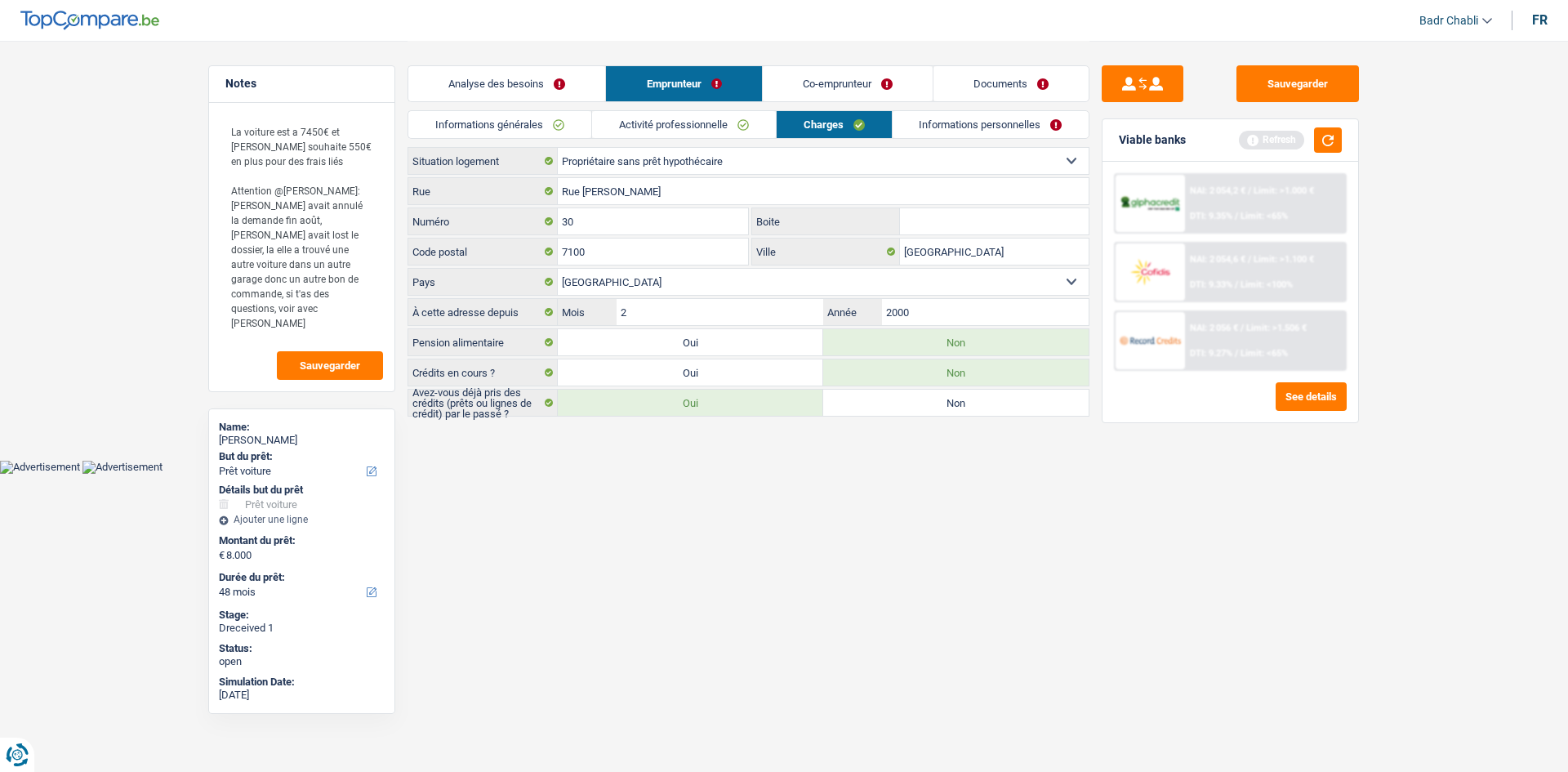
click at [968, 126] on link "Informations personnelles" at bounding box center [990, 125] width 197 height 27
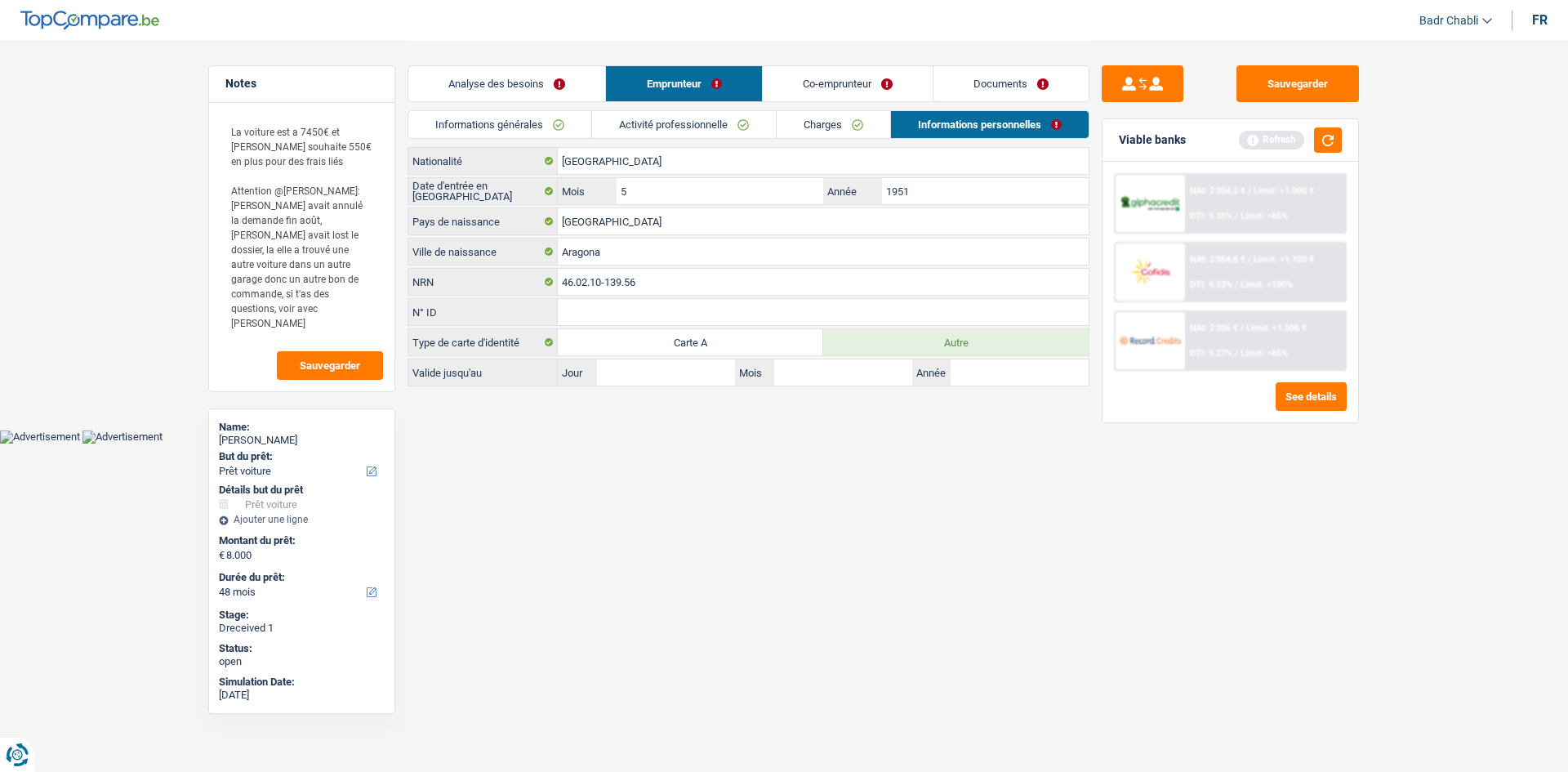
click at [816, 83] on link "Co-emprunteur" at bounding box center [847, 84] width 170 height 35
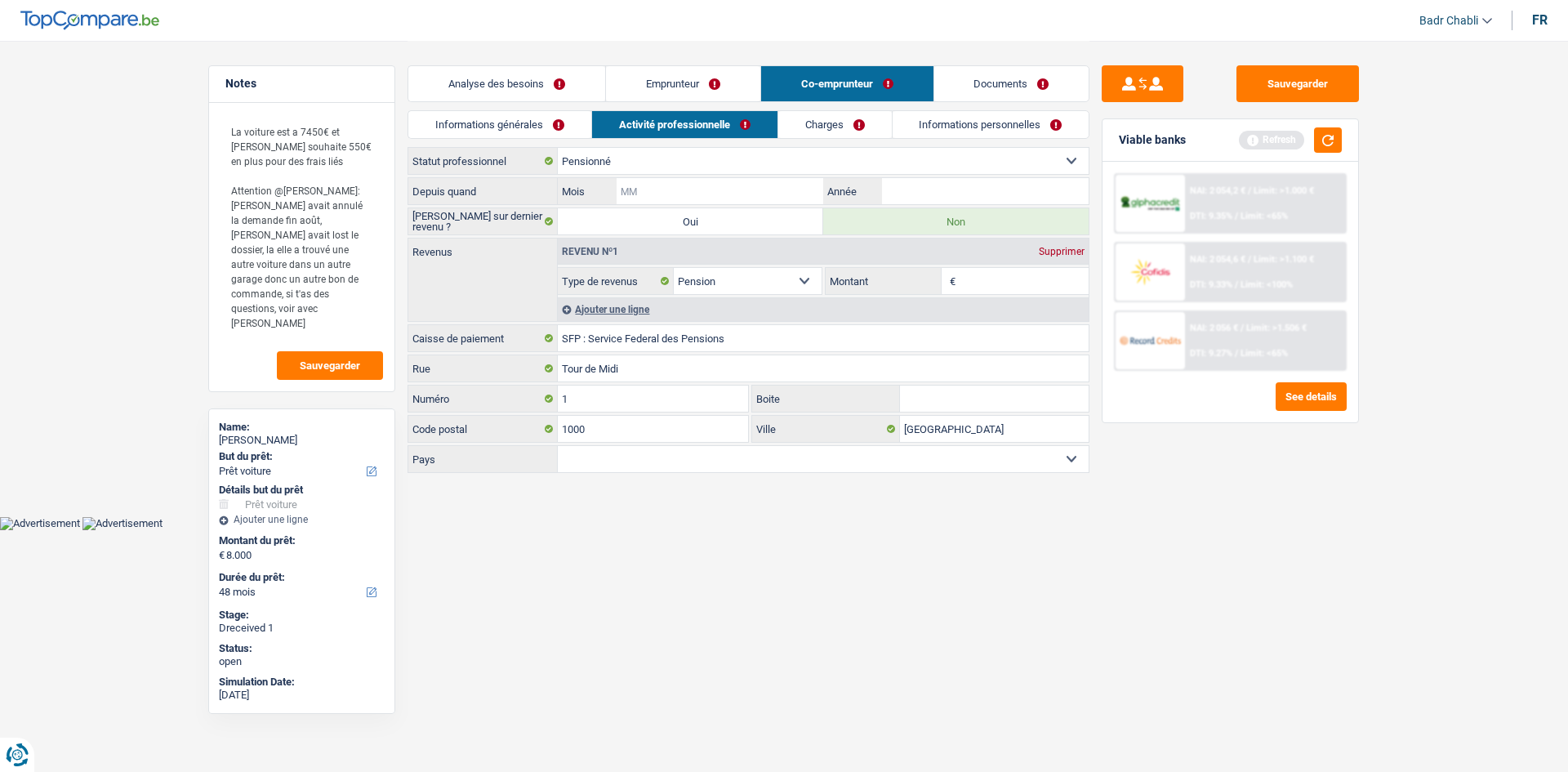
click at [752, 189] on input "Mois" at bounding box center [720, 191] width 206 height 26
type input "05"
type input "2010"
click at [693, 85] on link "Emprunteur" at bounding box center [682, 84] width 154 height 35
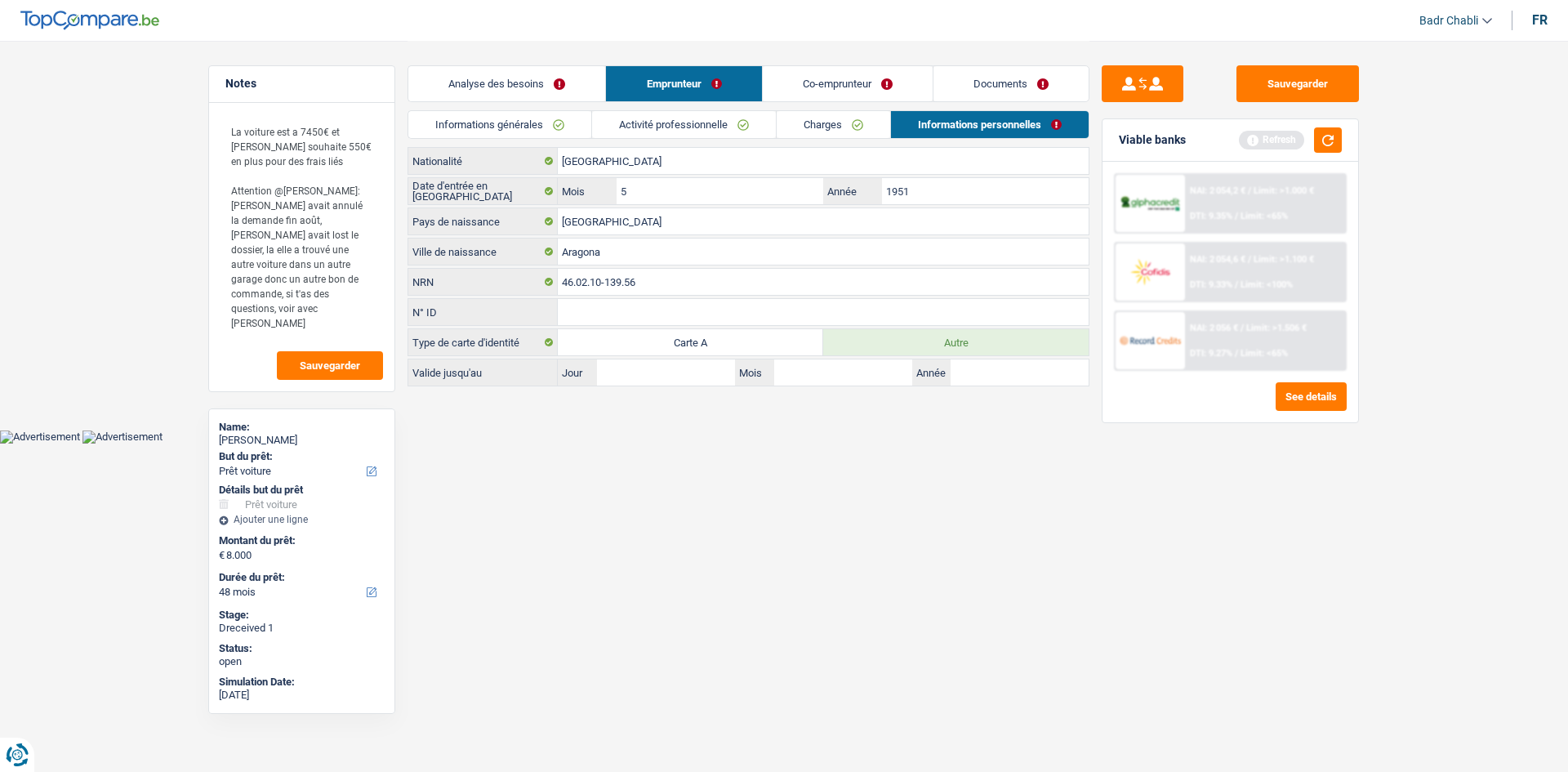
click at [717, 121] on link "Activité professionnelle" at bounding box center [683, 125] width 183 height 27
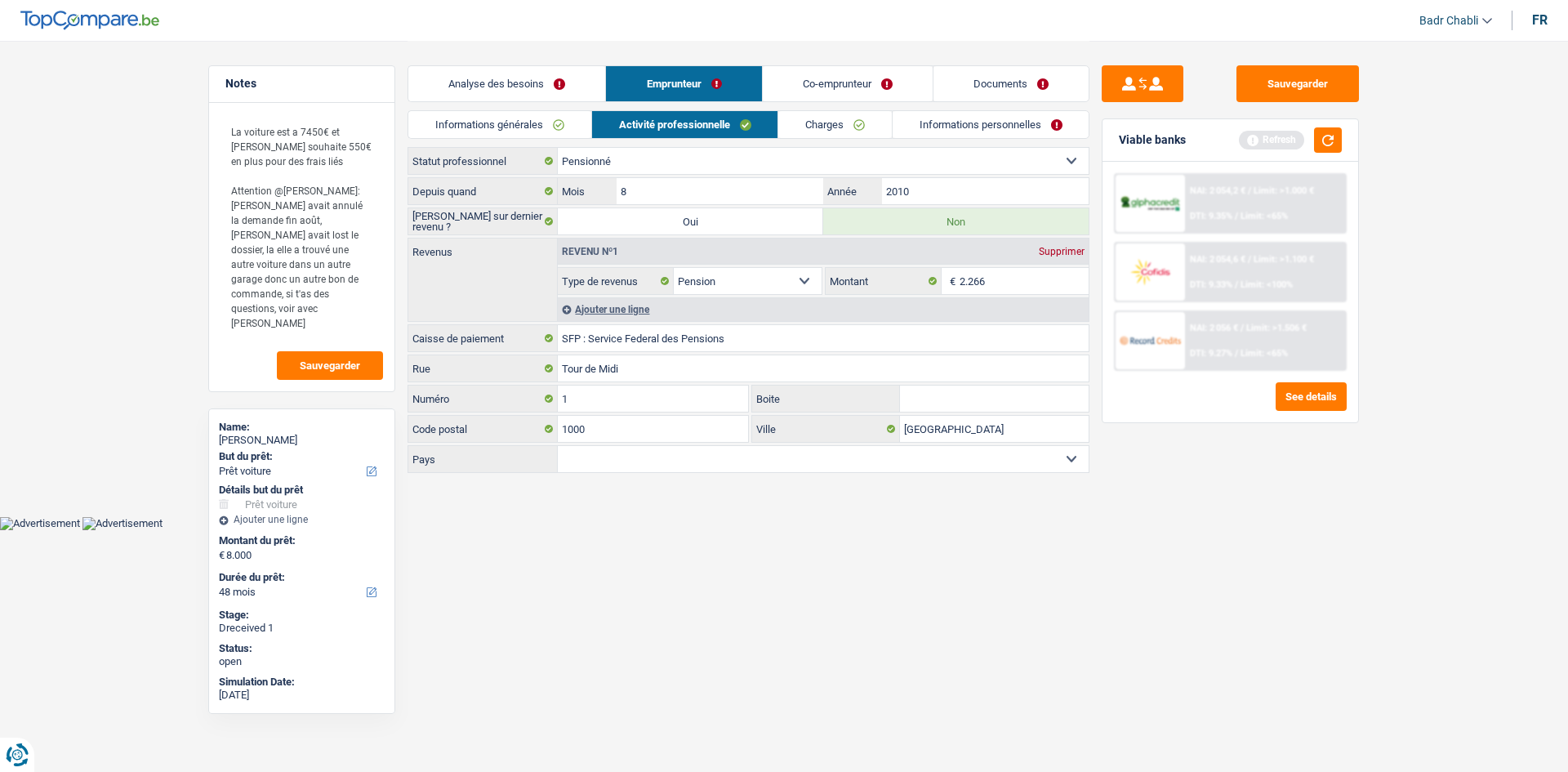
click at [874, 75] on link "Co-emprunteur" at bounding box center [847, 84] width 170 height 35
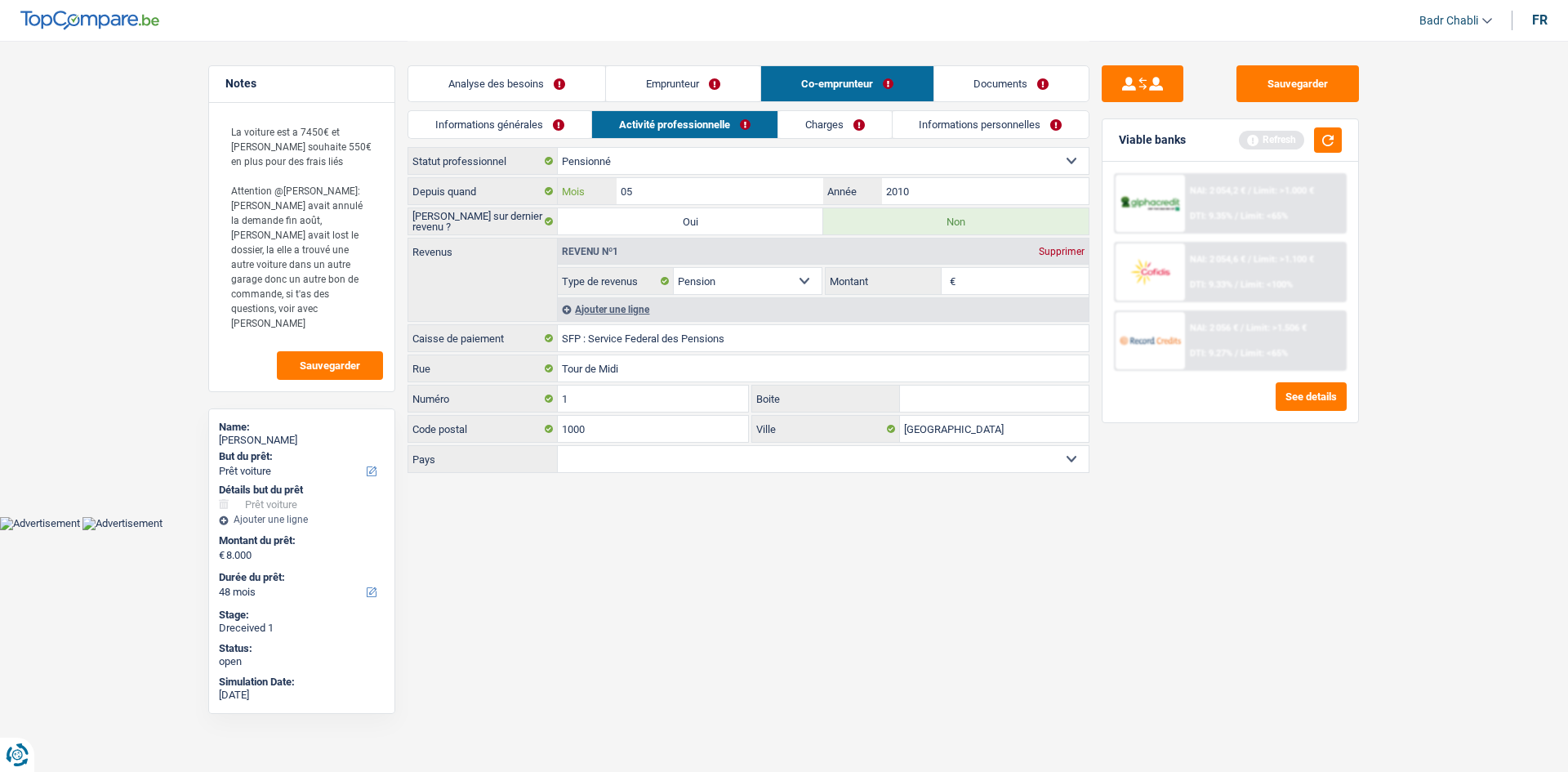
click at [692, 188] on input "05" at bounding box center [720, 191] width 206 height 26
click at [696, 77] on link "Emprunteur" at bounding box center [682, 84] width 154 height 35
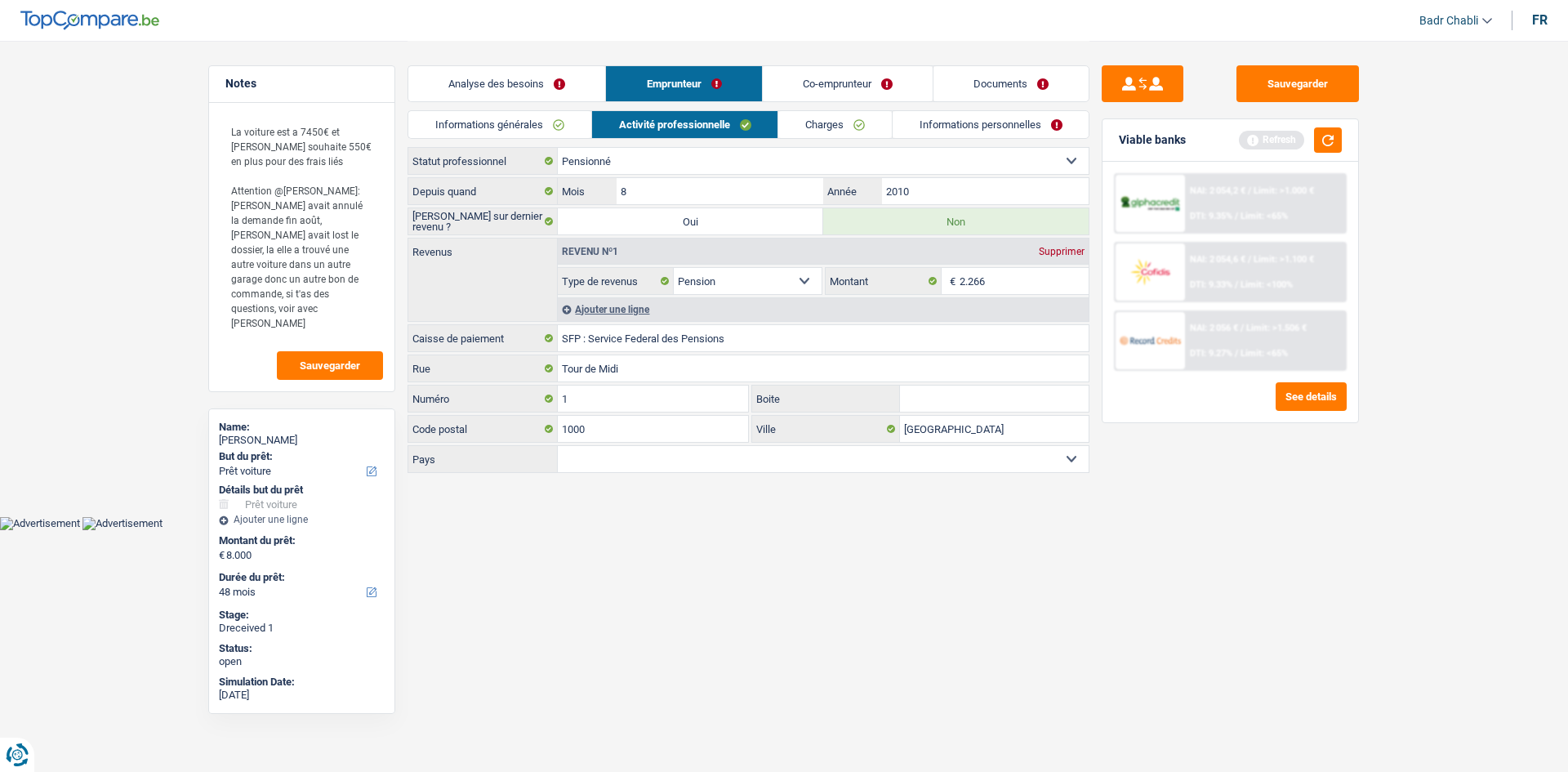
click at [838, 81] on link "Co-emprunteur" at bounding box center [847, 84] width 170 height 35
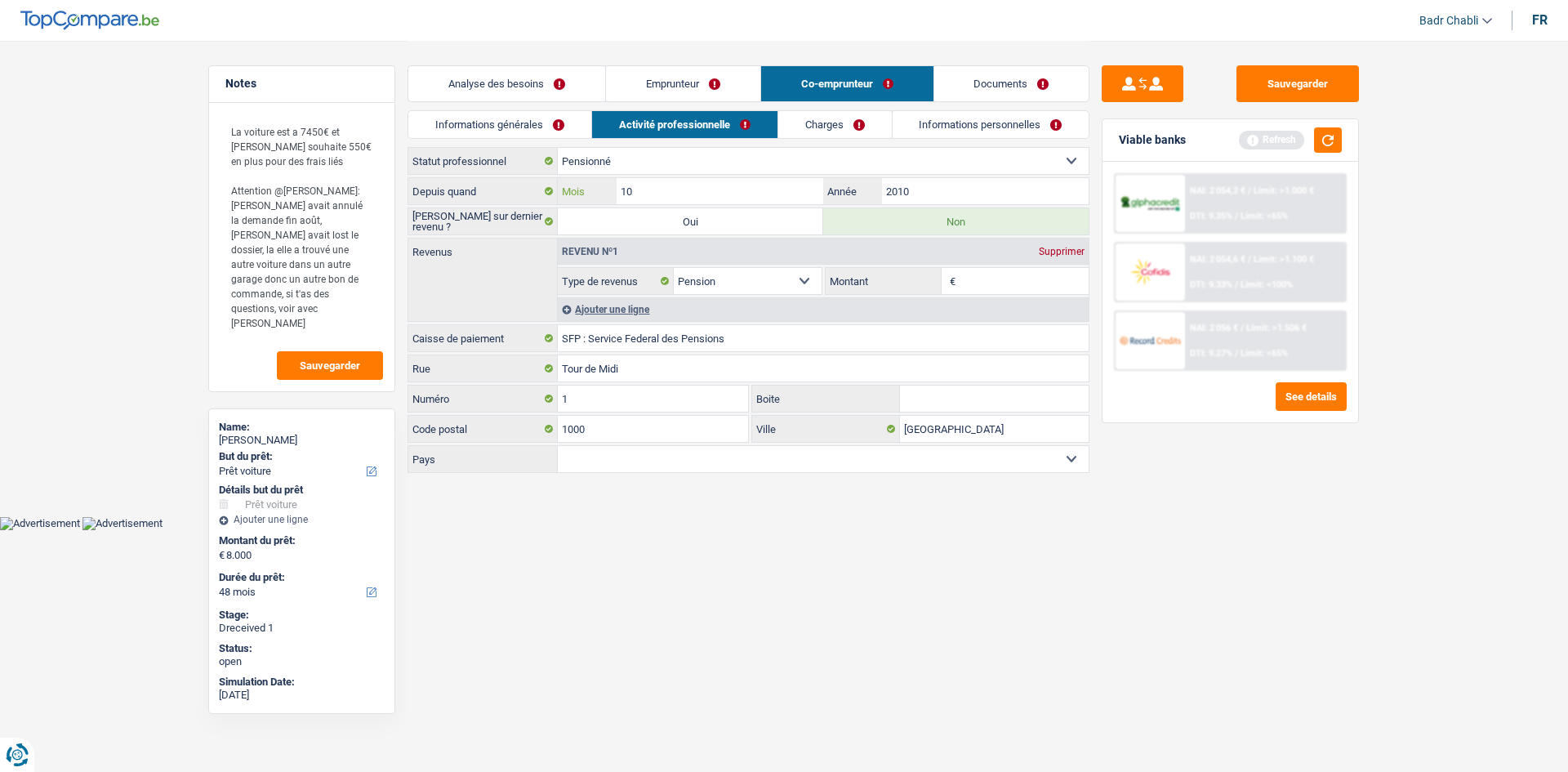
click at [665, 194] on input "10" at bounding box center [720, 191] width 206 height 26
type input "08"
click at [982, 285] on input "Montant" at bounding box center [1025, 281] width 130 height 26
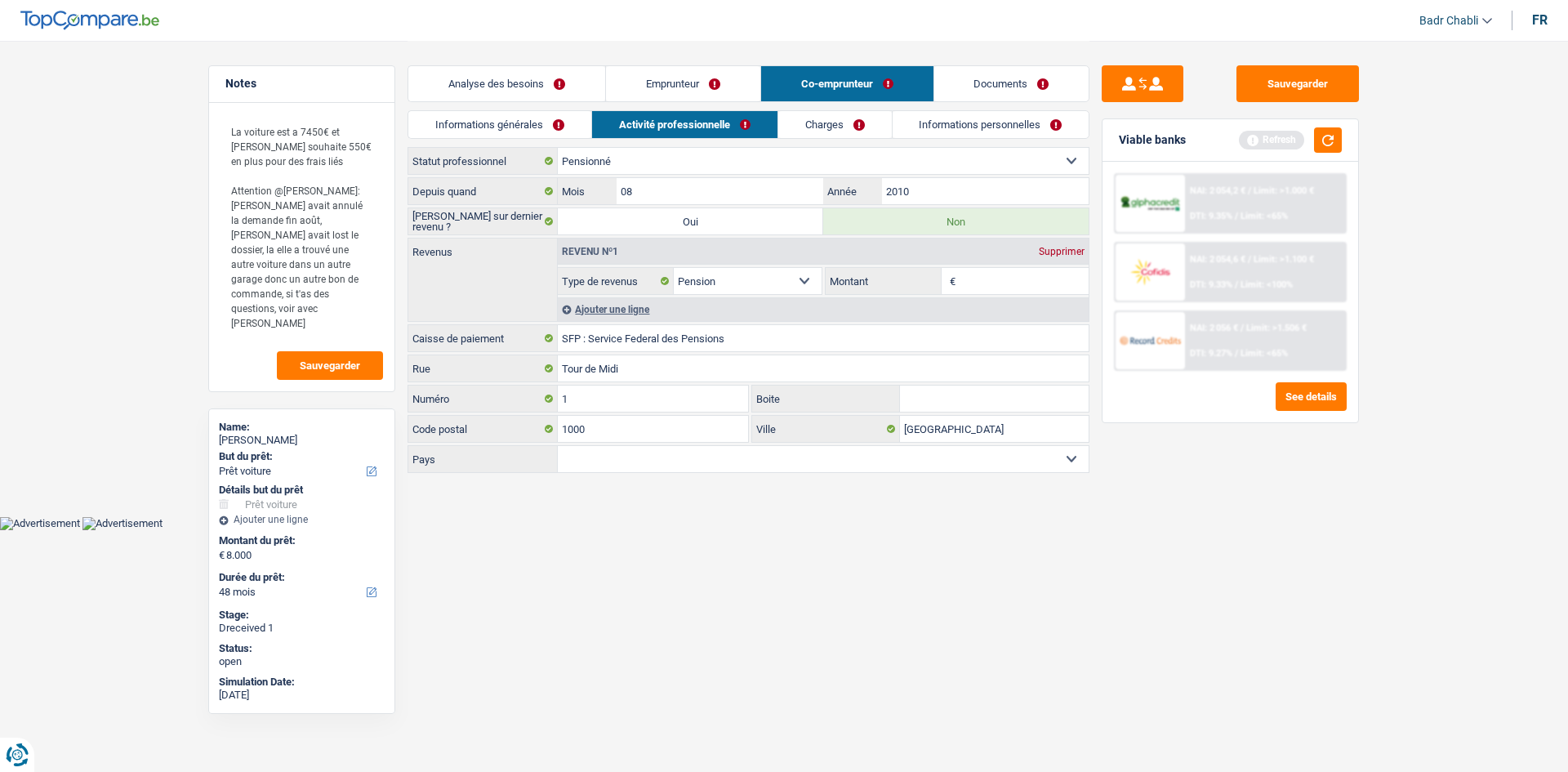
click at [1065, 255] on div "Supprimer" at bounding box center [1061, 251] width 54 height 9
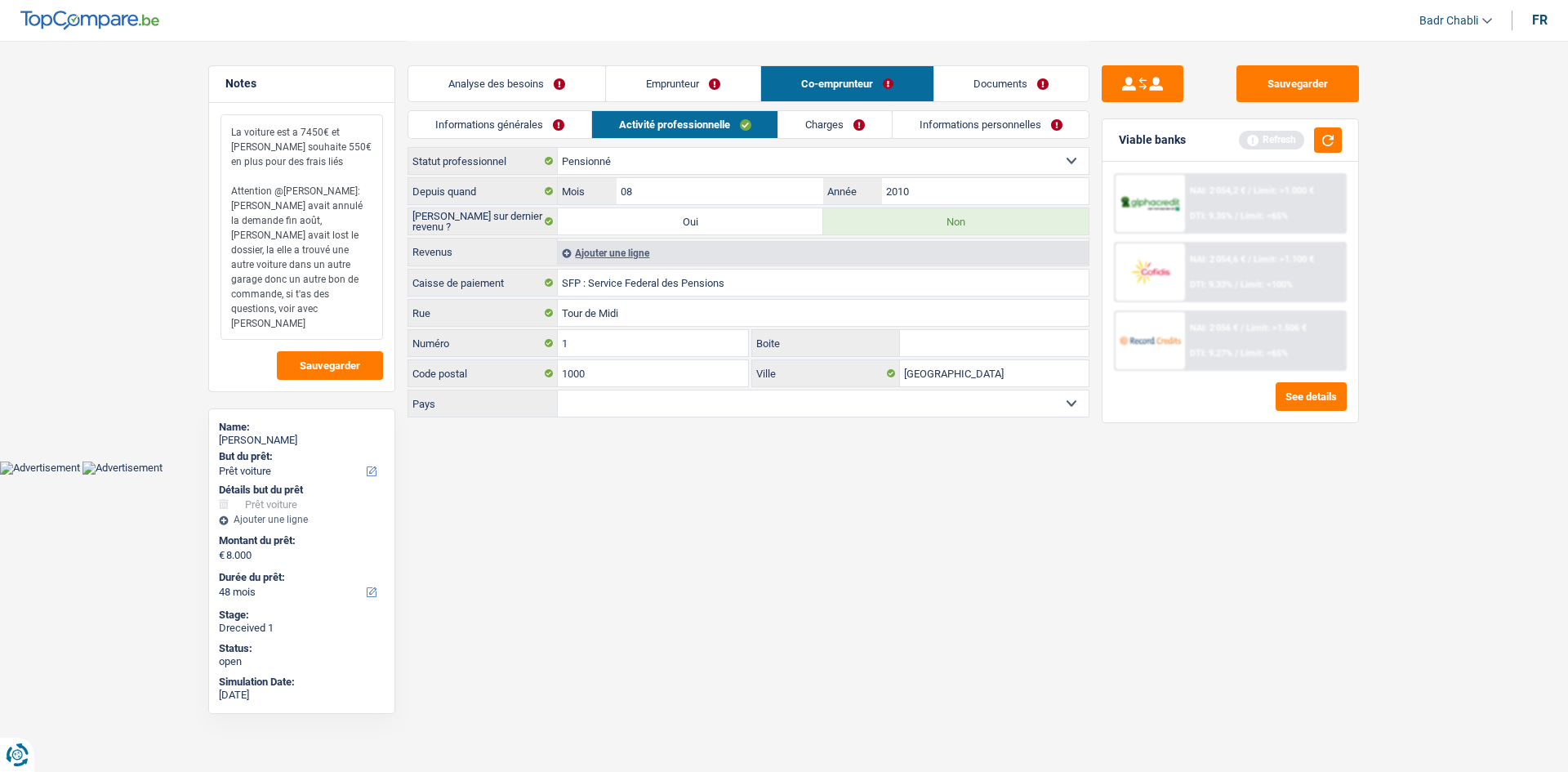
click at [331, 316] on textarea "La voiture est a 7450€ et madame souhaite 550€ en plus pour des frais liés Atte…" at bounding box center [302, 227] width 163 height 225
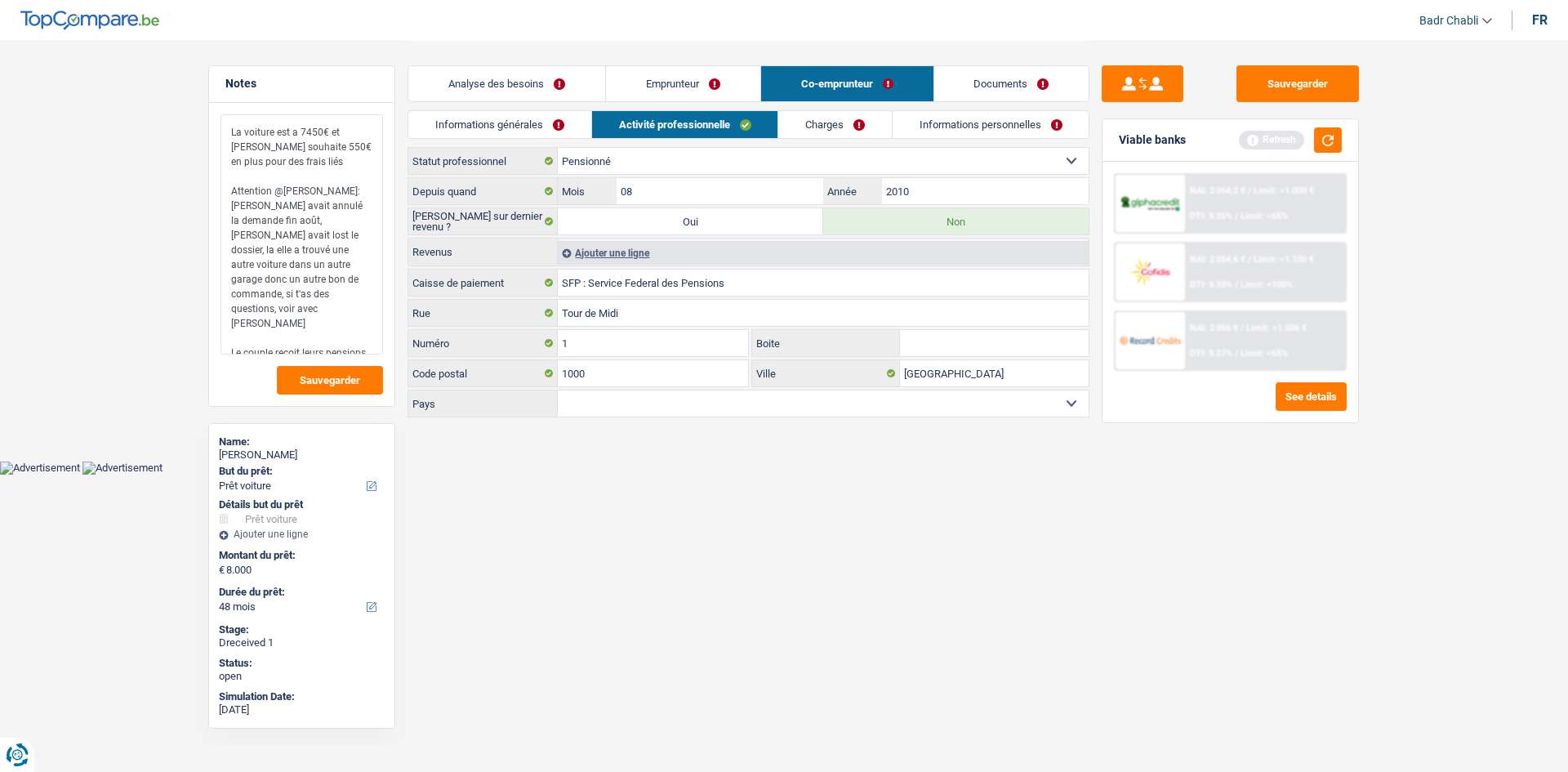
type textarea "La voiture est a 7450€ et madame souhaite 550€ en plus pour des frais liés Atte…"
click at [861, 125] on link "Charges" at bounding box center [834, 125] width 113 height 27
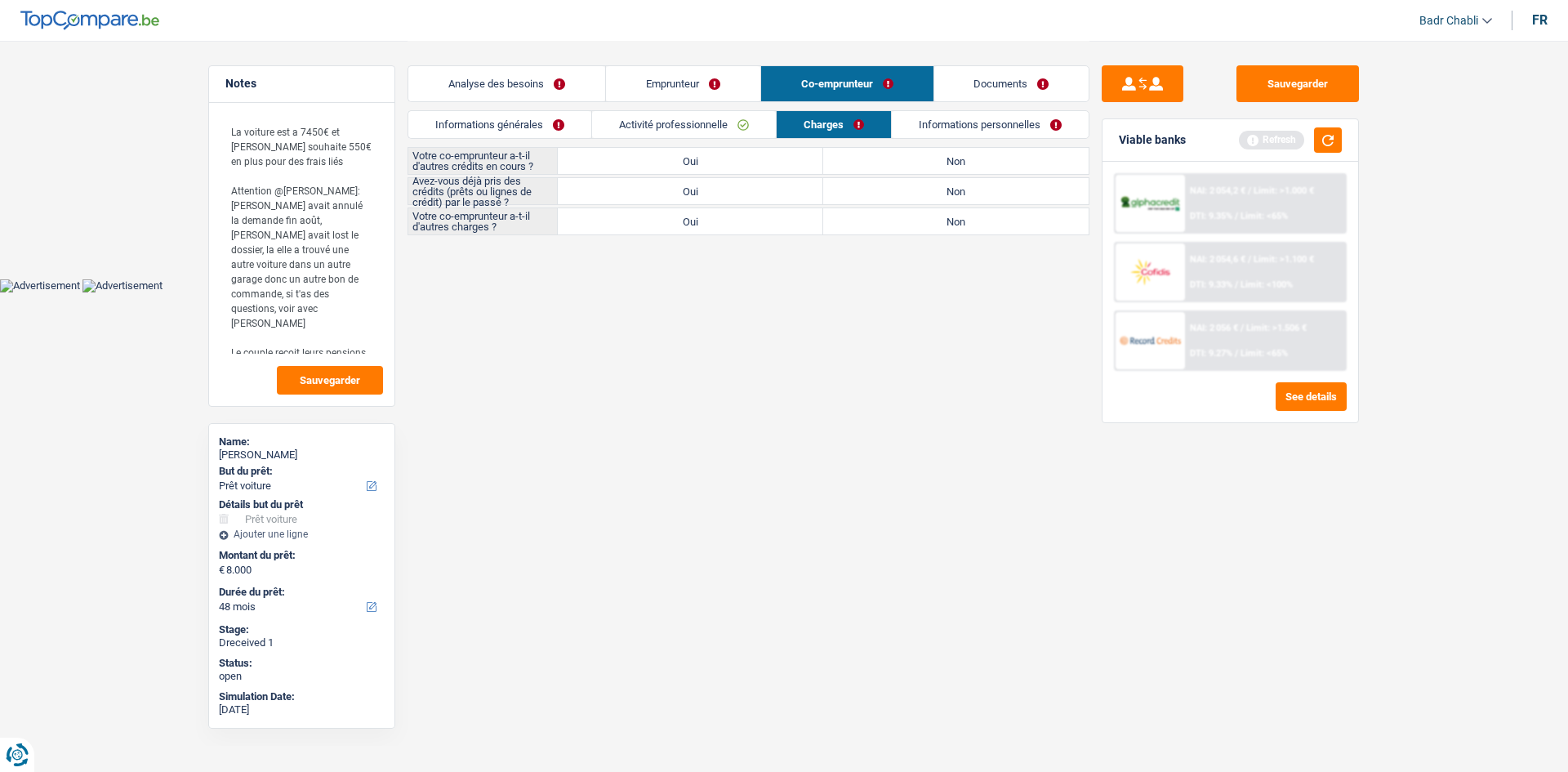
click at [910, 154] on label "Non" at bounding box center [955, 160] width 265 height 26
click at [910, 154] on input "Non" at bounding box center [955, 160] width 265 height 26
radio input "true"
click at [928, 199] on label "Non" at bounding box center [955, 191] width 265 height 26
click at [928, 199] on input "Non" at bounding box center [955, 191] width 265 height 26
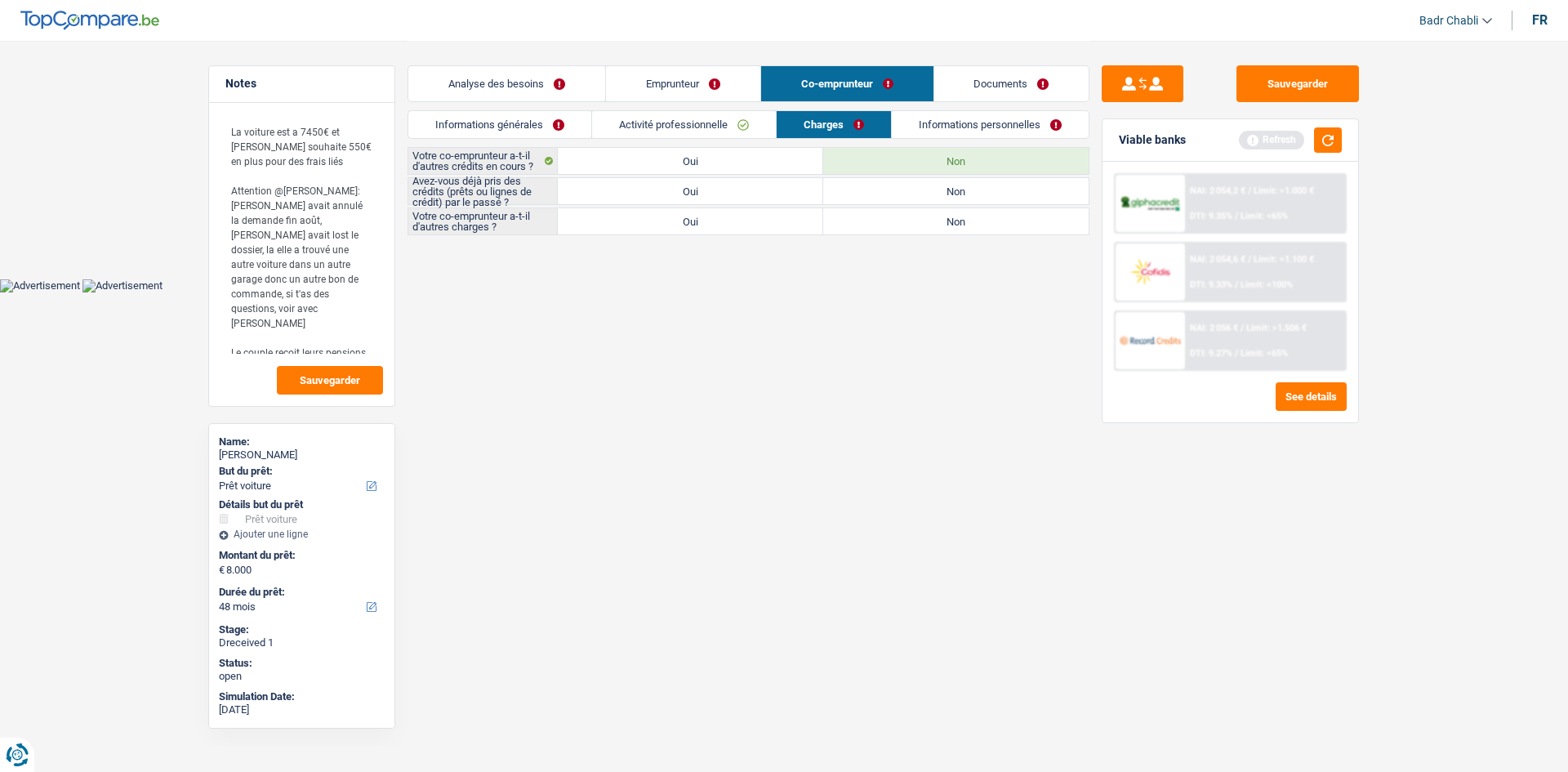
radio input "true"
click at [928, 216] on label "Non" at bounding box center [955, 221] width 265 height 26
click at [928, 216] on input "Non" at bounding box center [955, 221] width 265 height 26
radio input "true"
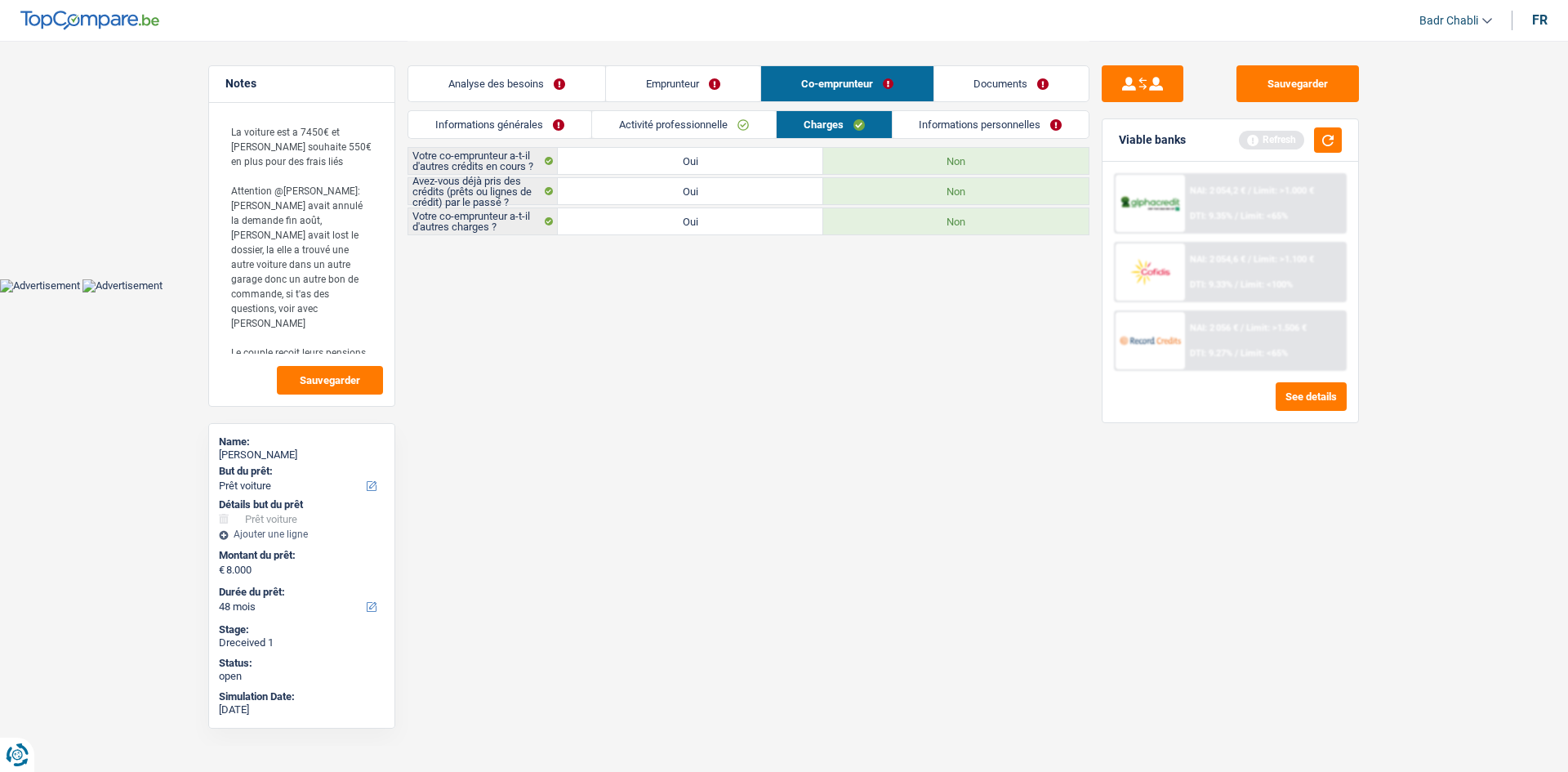
click at [962, 128] on link "Informations personnelles" at bounding box center [990, 125] width 197 height 27
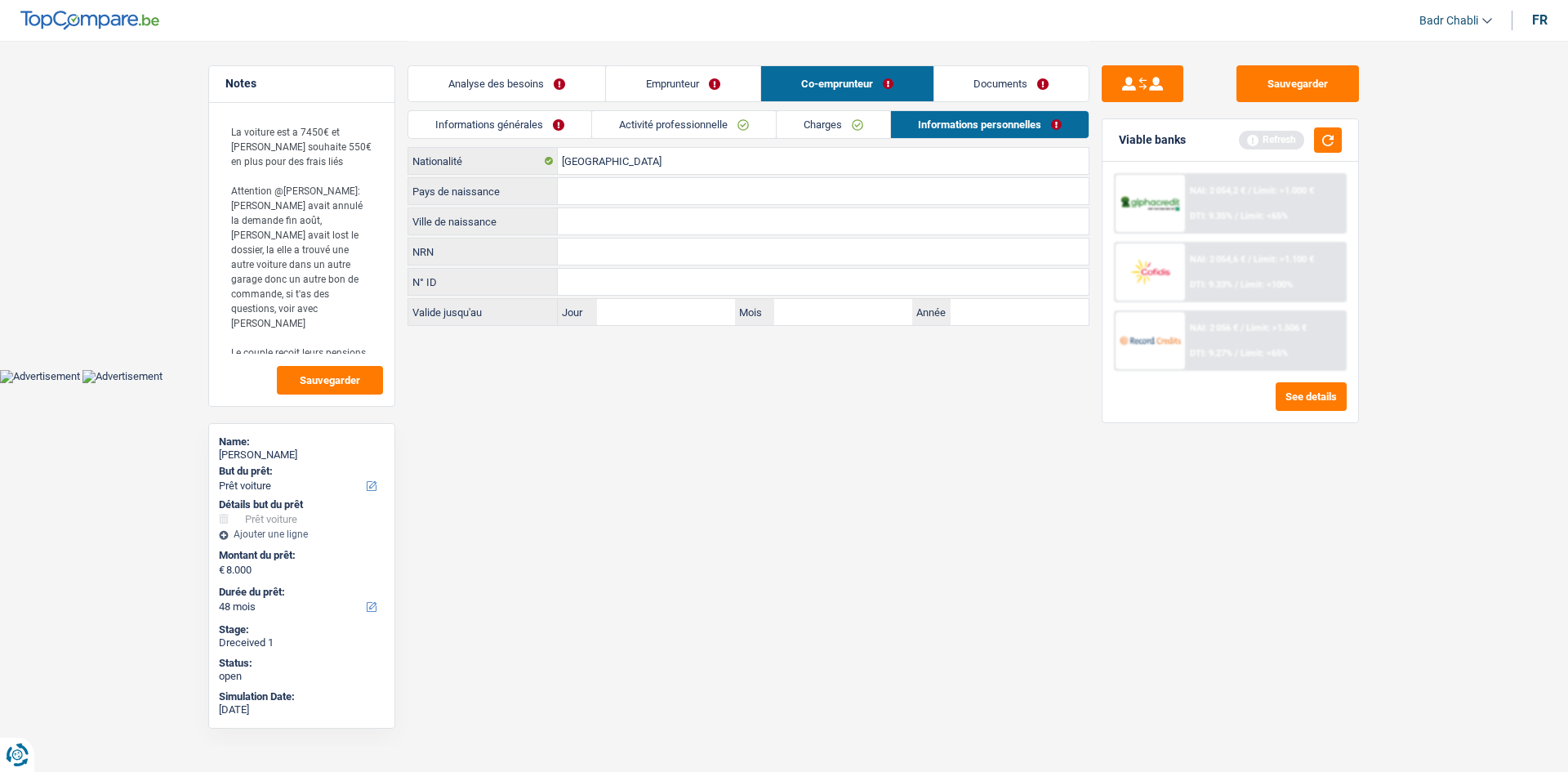
click at [513, 127] on link "Informations générales" at bounding box center [500, 125] width 183 height 27
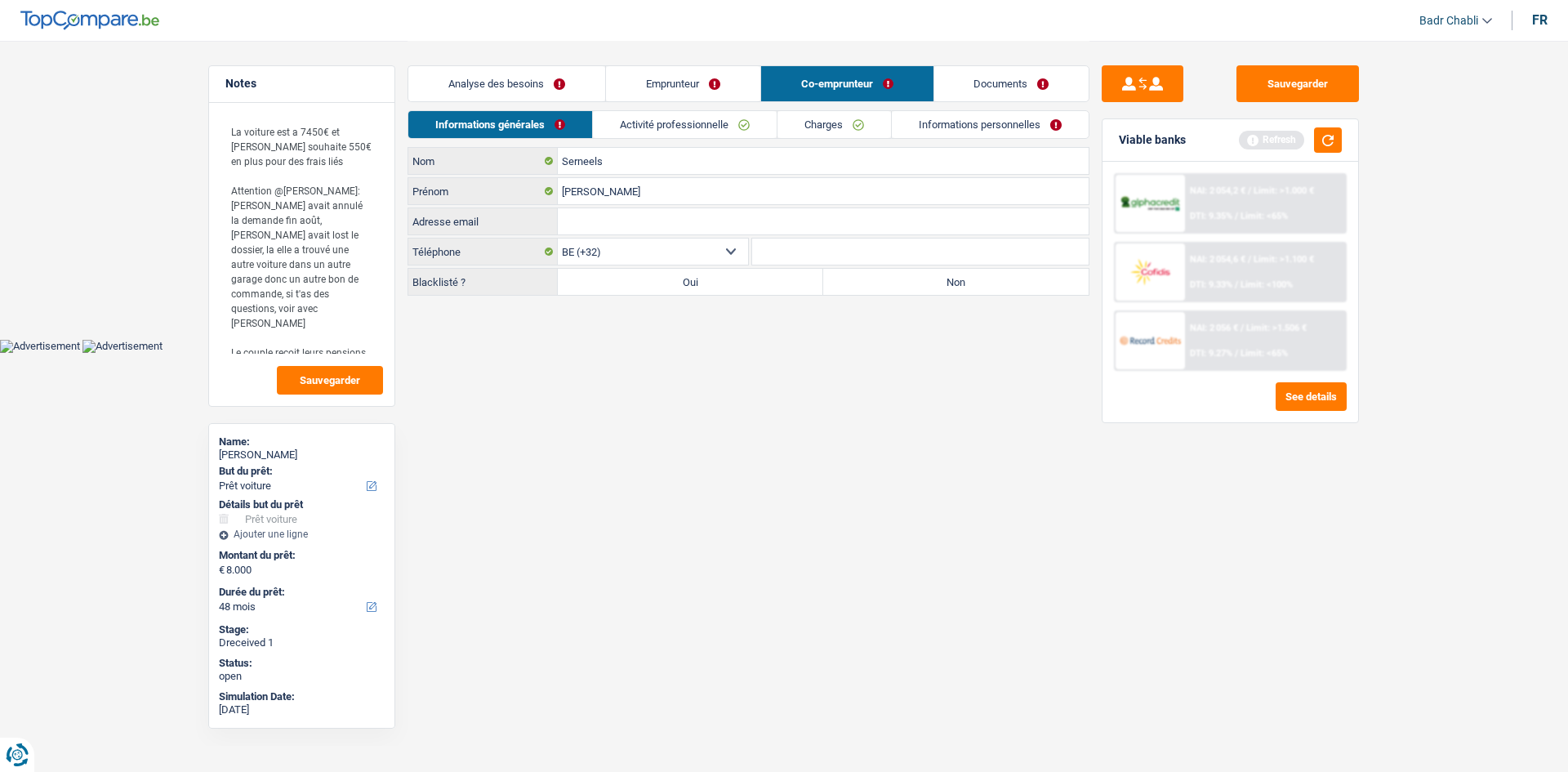
click at [989, 130] on link "Informations personnelles" at bounding box center [990, 125] width 197 height 27
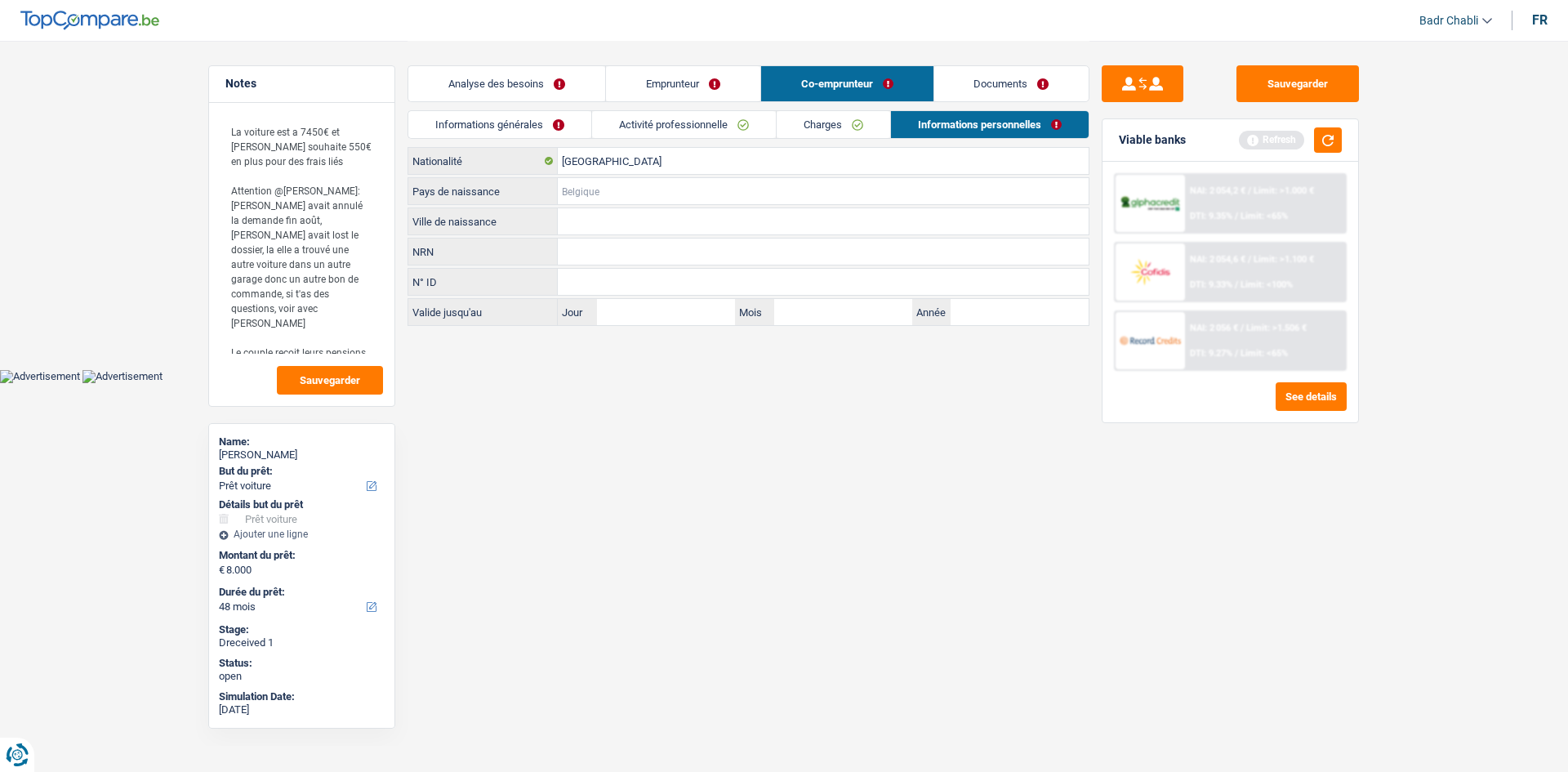
click at [601, 196] on input "Pays de naissance" at bounding box center [823, 191] width 531 height 26
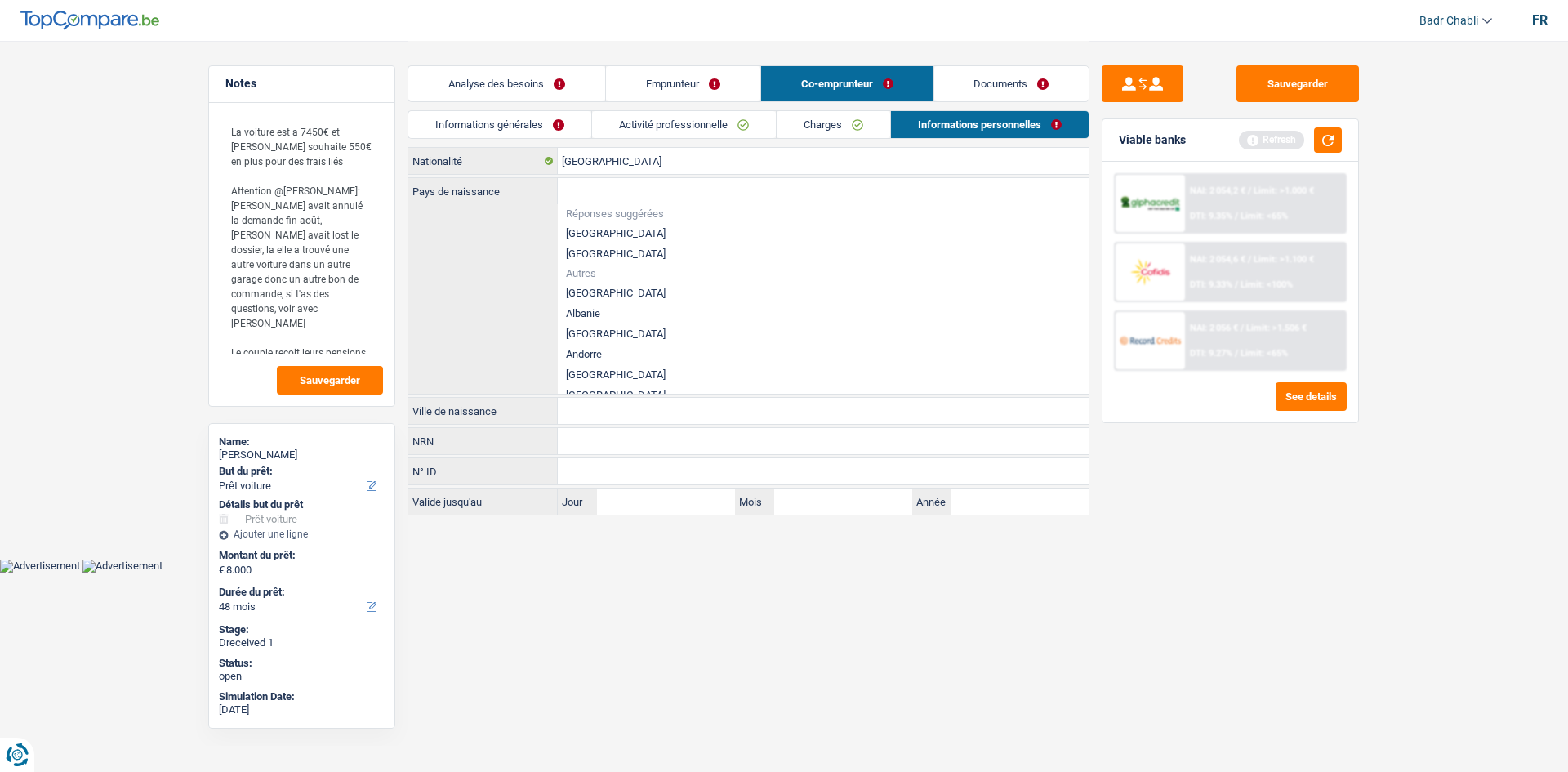
click at [574, 234] on li "Belgique" at bounding box center [823, 233] width 531 height 20
type input "Belgique"
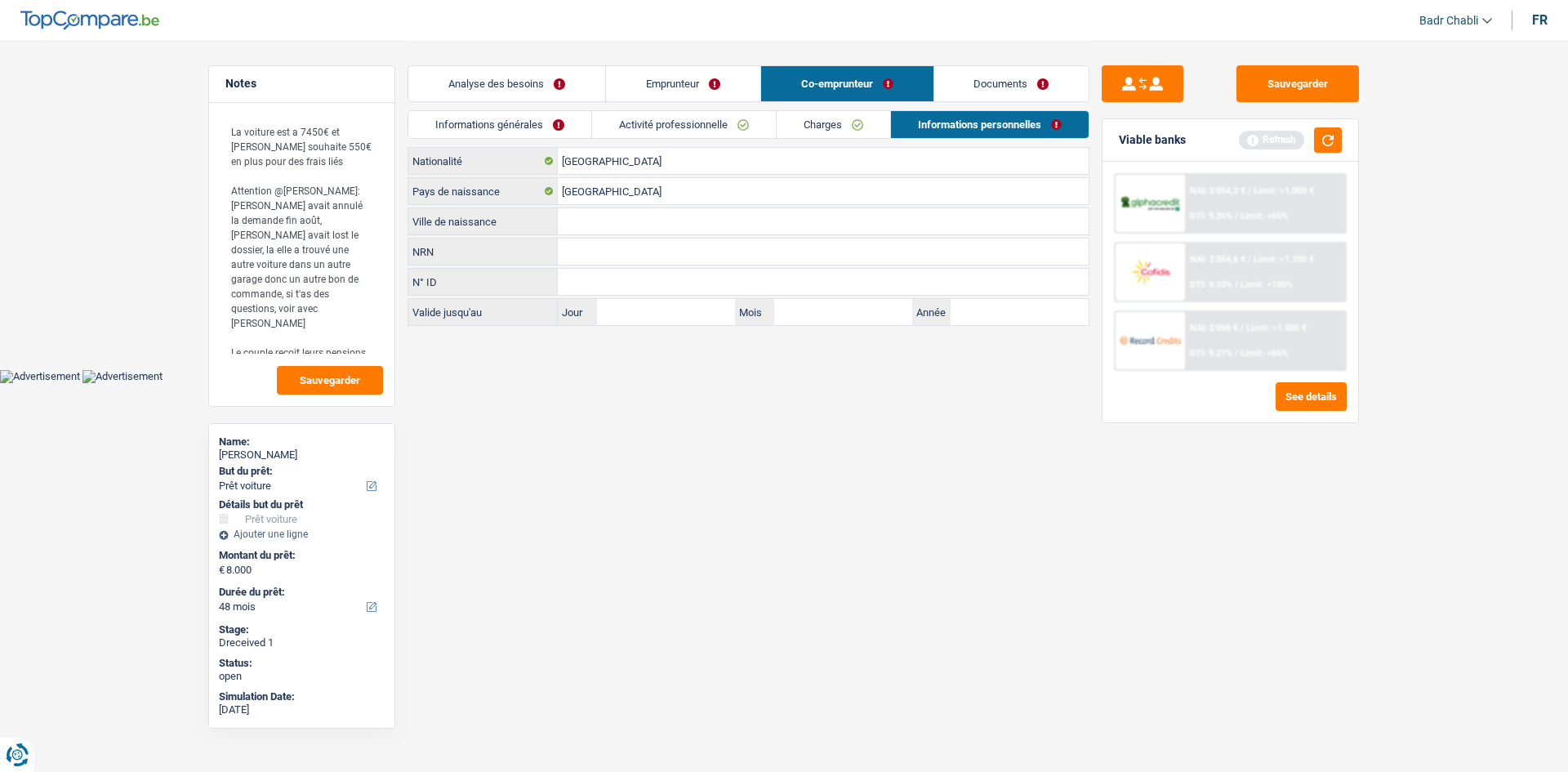
click at [600, 229] on input "Ville de naissance" at bounding box center [823, 221] width 531 height 26
click at [600, 226] on input "Ville de naissance" at bounding box center [823, 221] width 531 height 26
click at [603, 223] on input "Ville de naissance" at bounding box center [823, 221] width 531 height 26
click at [597, 218] on input "Ville de naissance" at bounding box center [823, 221] width 531 height 26
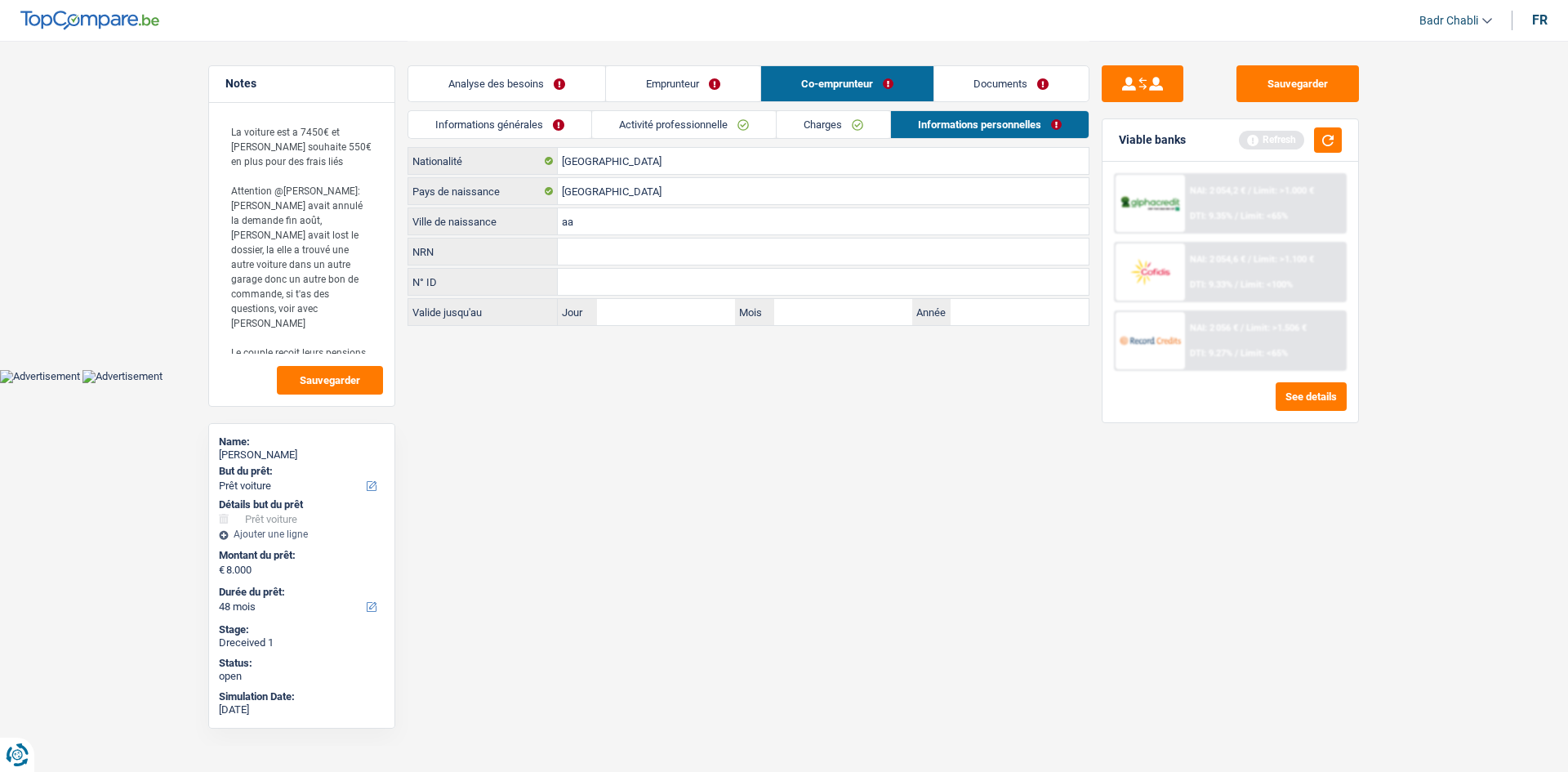
type input "a"
type input "Aarschot"
click at [1342, 144] on button "button" at bounding box center [1327, 140] width 28 height 26
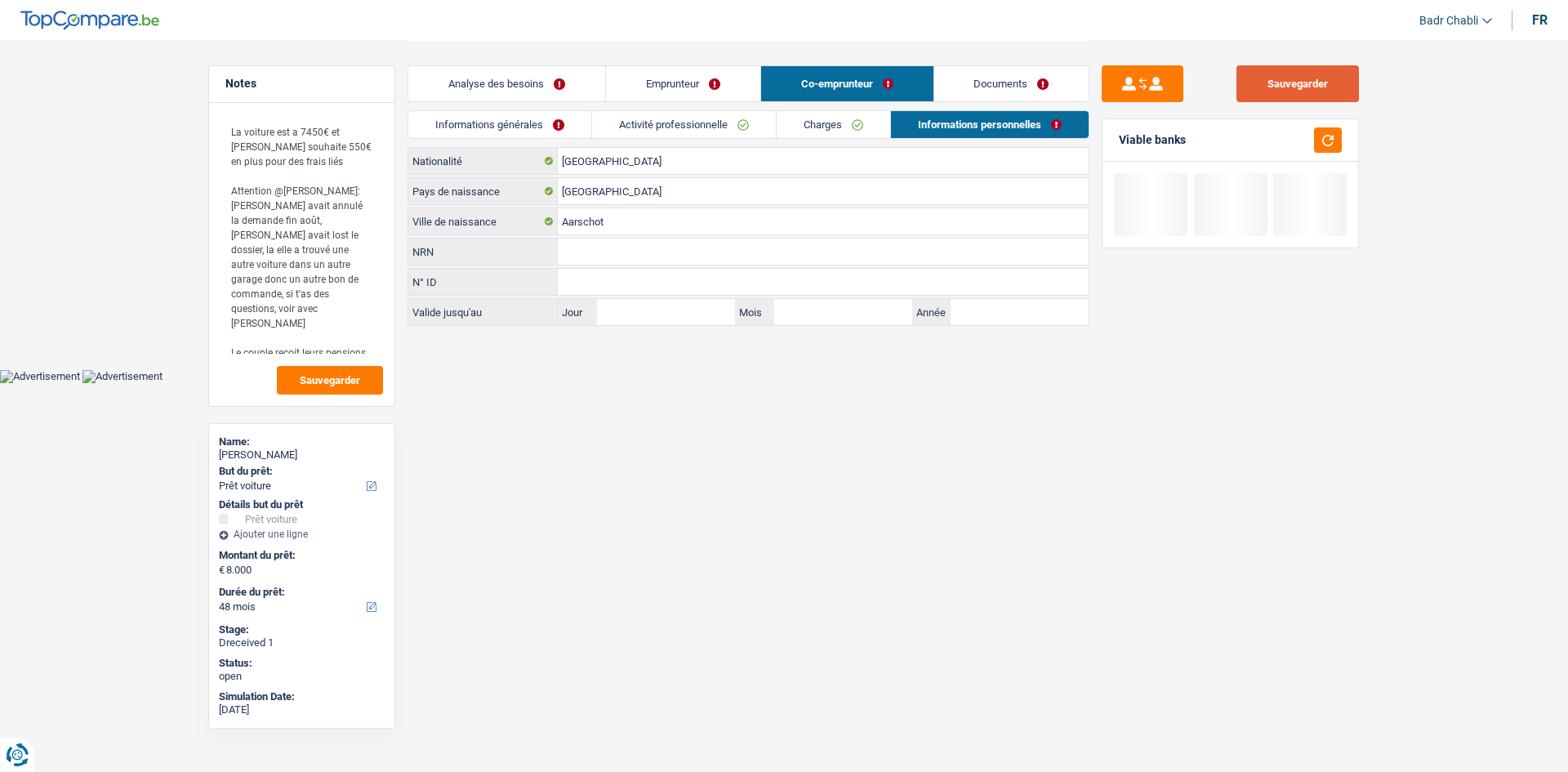
click at [1271, 72] on button "Sauvegarder" at bounding box center [1298, 84] width 123 height 37
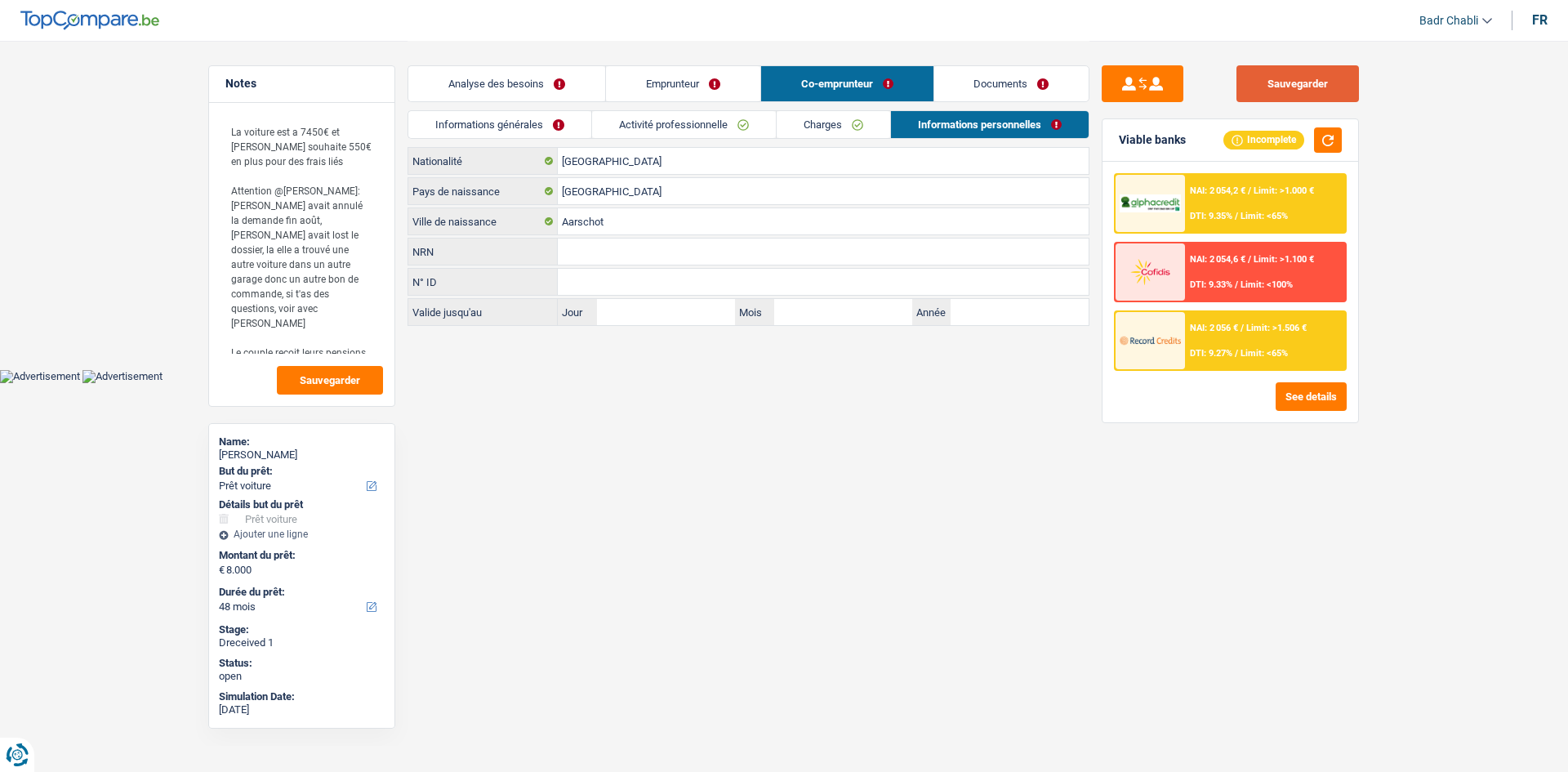
click at [1298, 87] on button "Sauvegarder" at bounding box center [1298, 84] width 123 height 37
click at [1275, 80] on button "Sauvegarder" at bounding box center [1298, 84] width 123 height 37
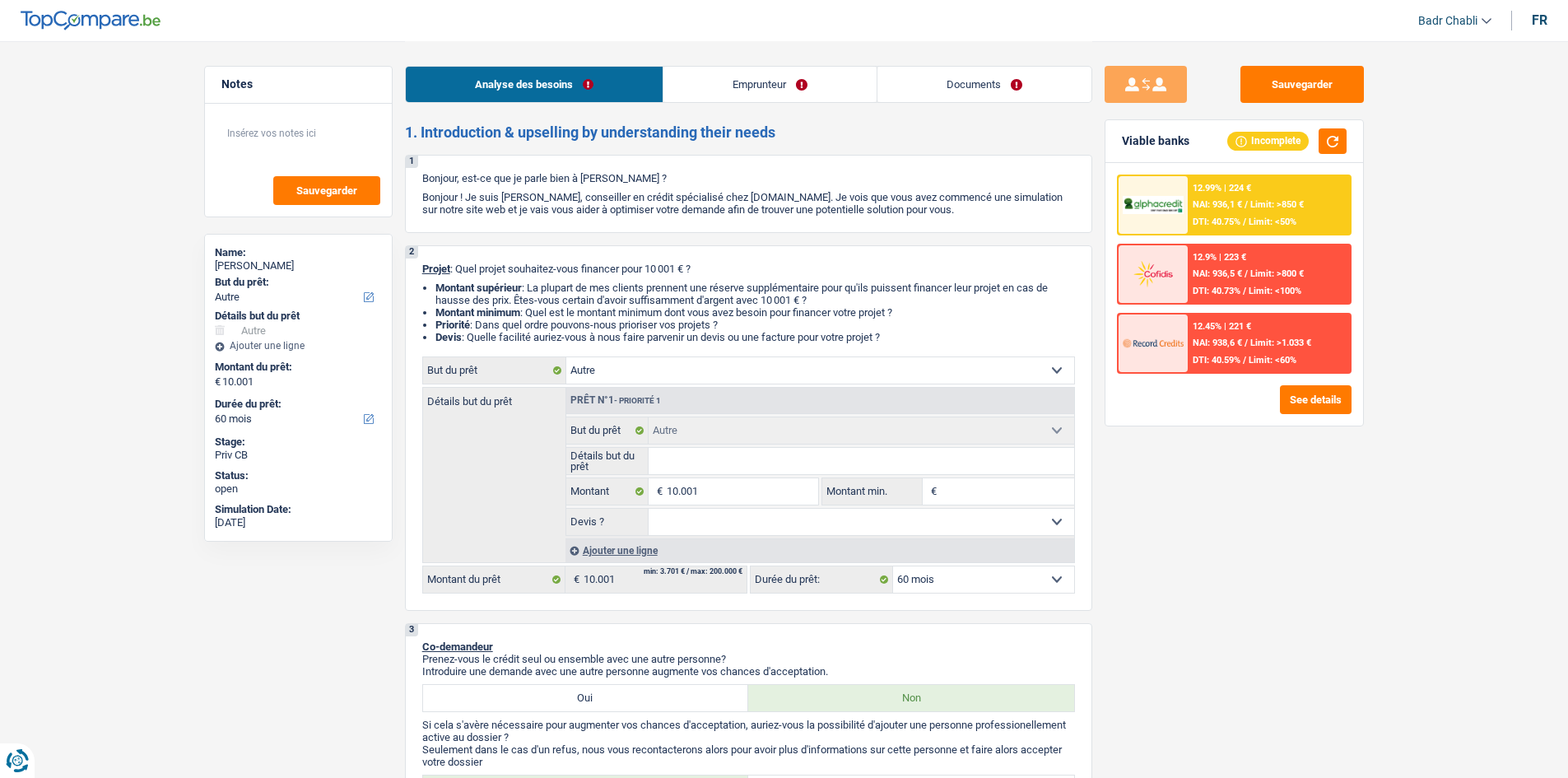
select select "other"
select select "60"
select select "other"
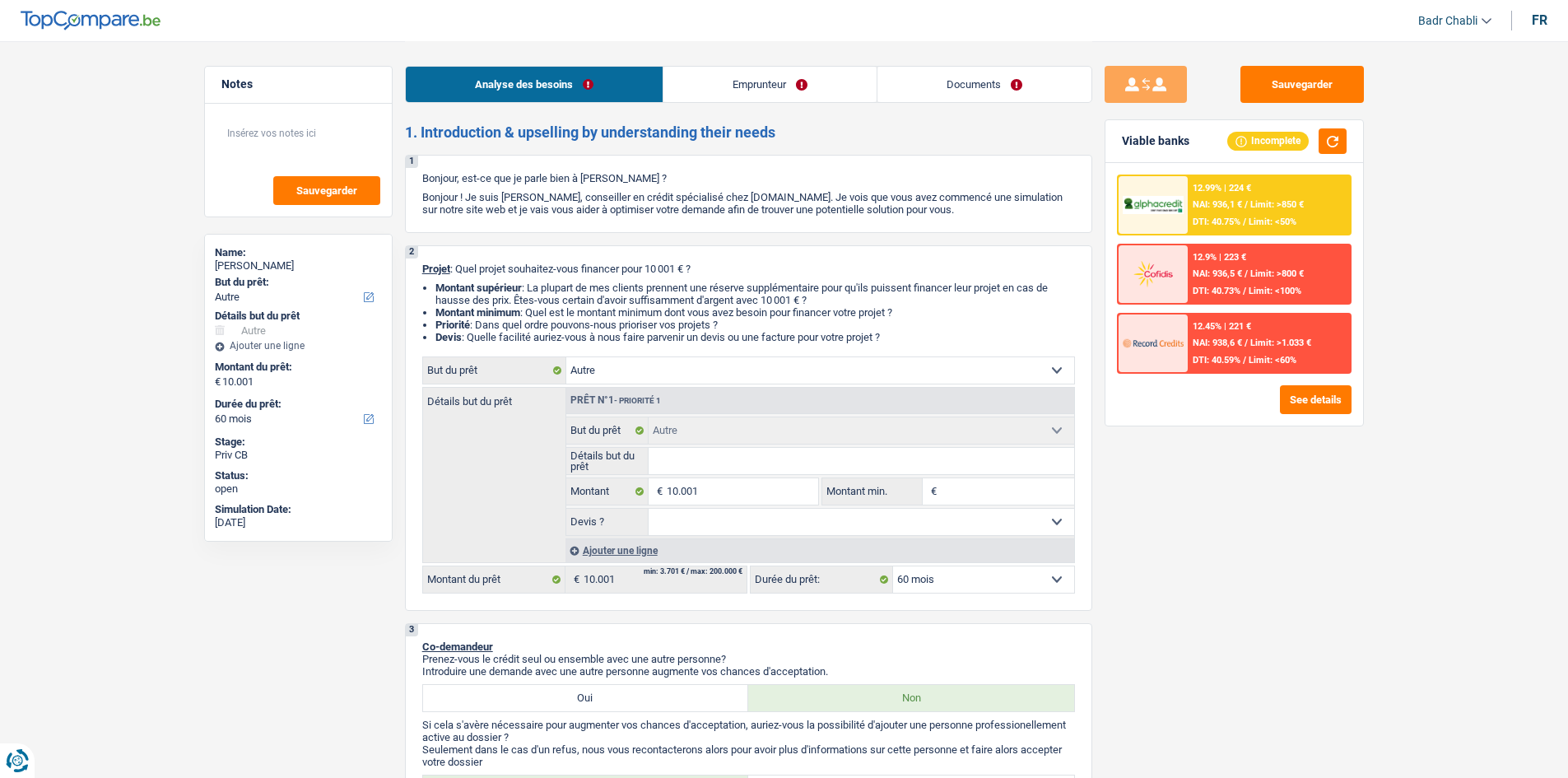
select select "60"
select select "liberal"
select select "netSalary"
select select "rents"
select select "other"
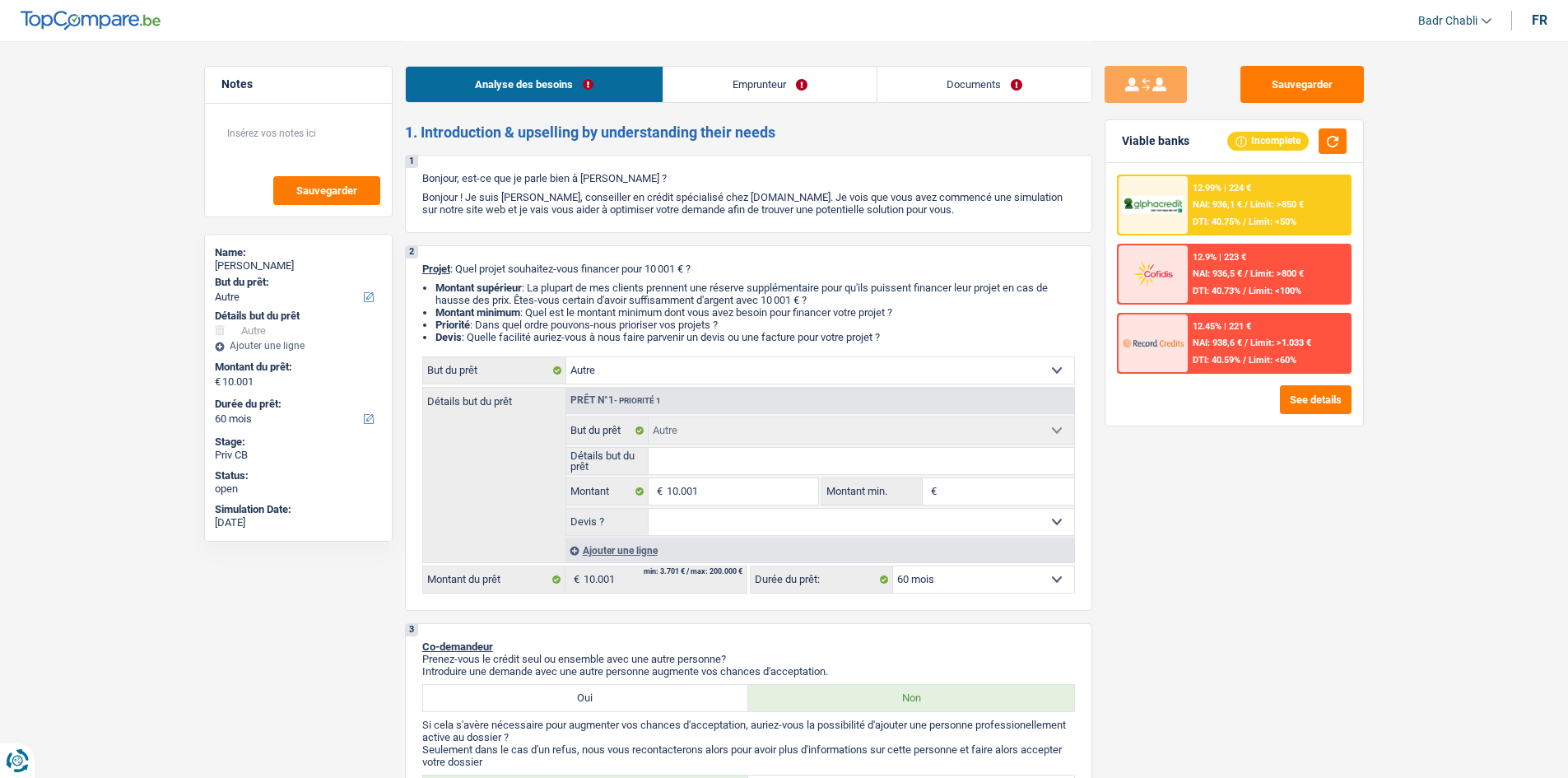
select select "other"
select select "60"
click at [782, 83] on link "Emprunteur" at bounding box center [770, 84] width 213 height 35
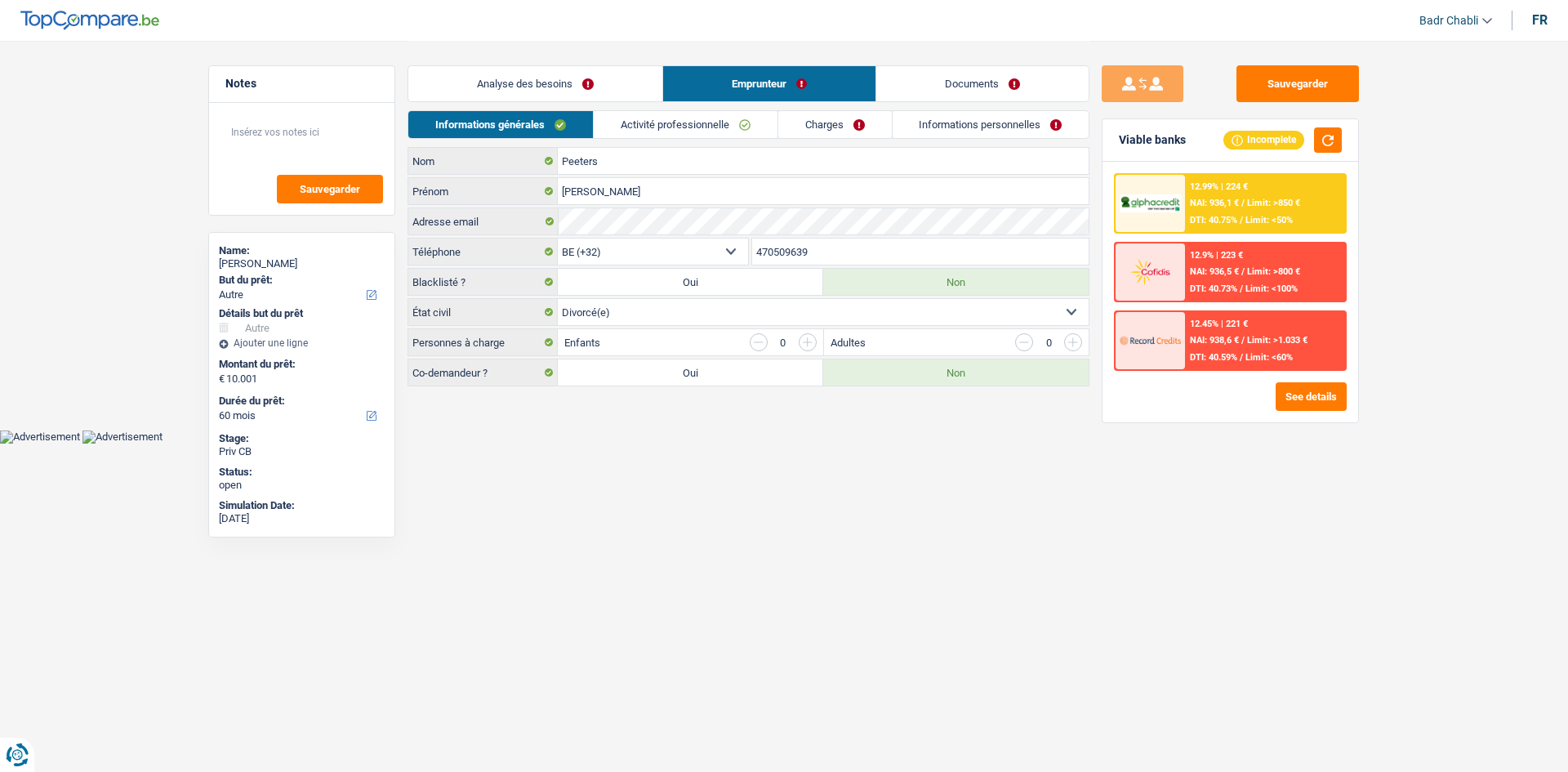
click at [979, 89] on link "Documents" at bounding box center [982, 84] width 212 height 35
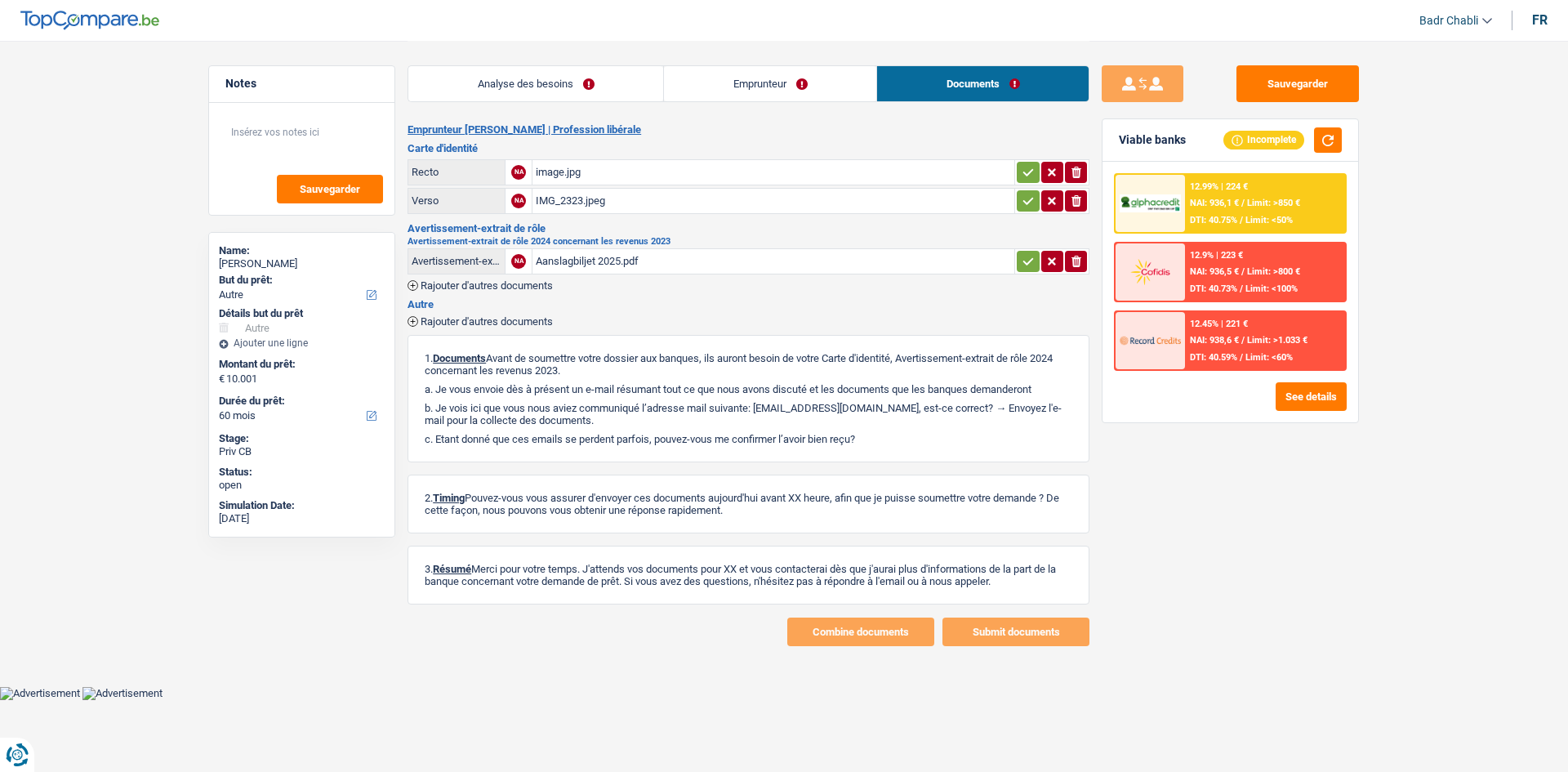
click at [563, 257] on div "Aanslagbiljet 2025.pdf" at bounding box center [773, 261] width 475 height 25
click at [777, 83] on link "Emprunteur" at bounding box center [769, 84] width 212 height 35
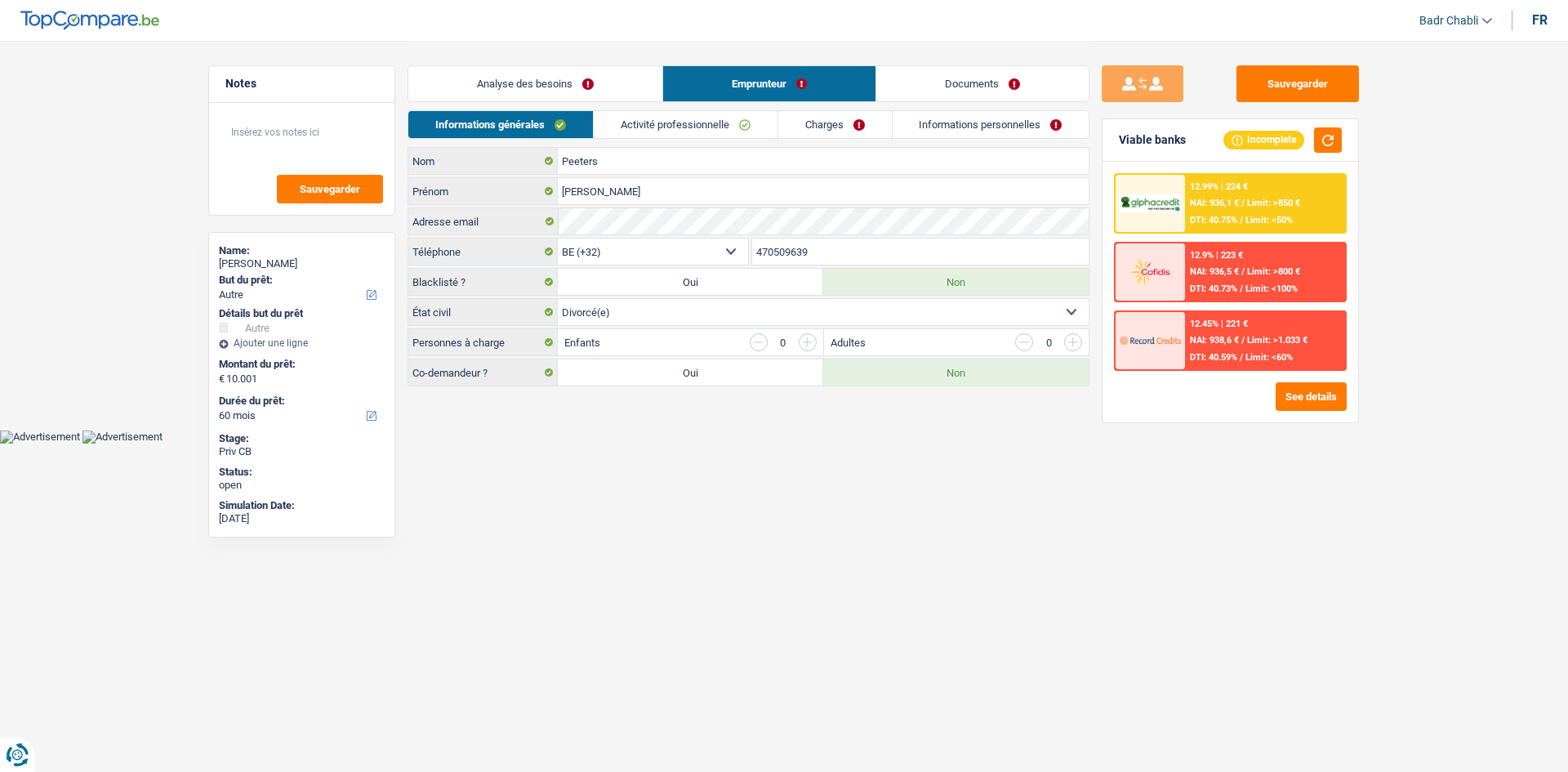
click at [727, 119] on link "Activité professionnelle" at bounding box center [685, 125] width 183 height 27
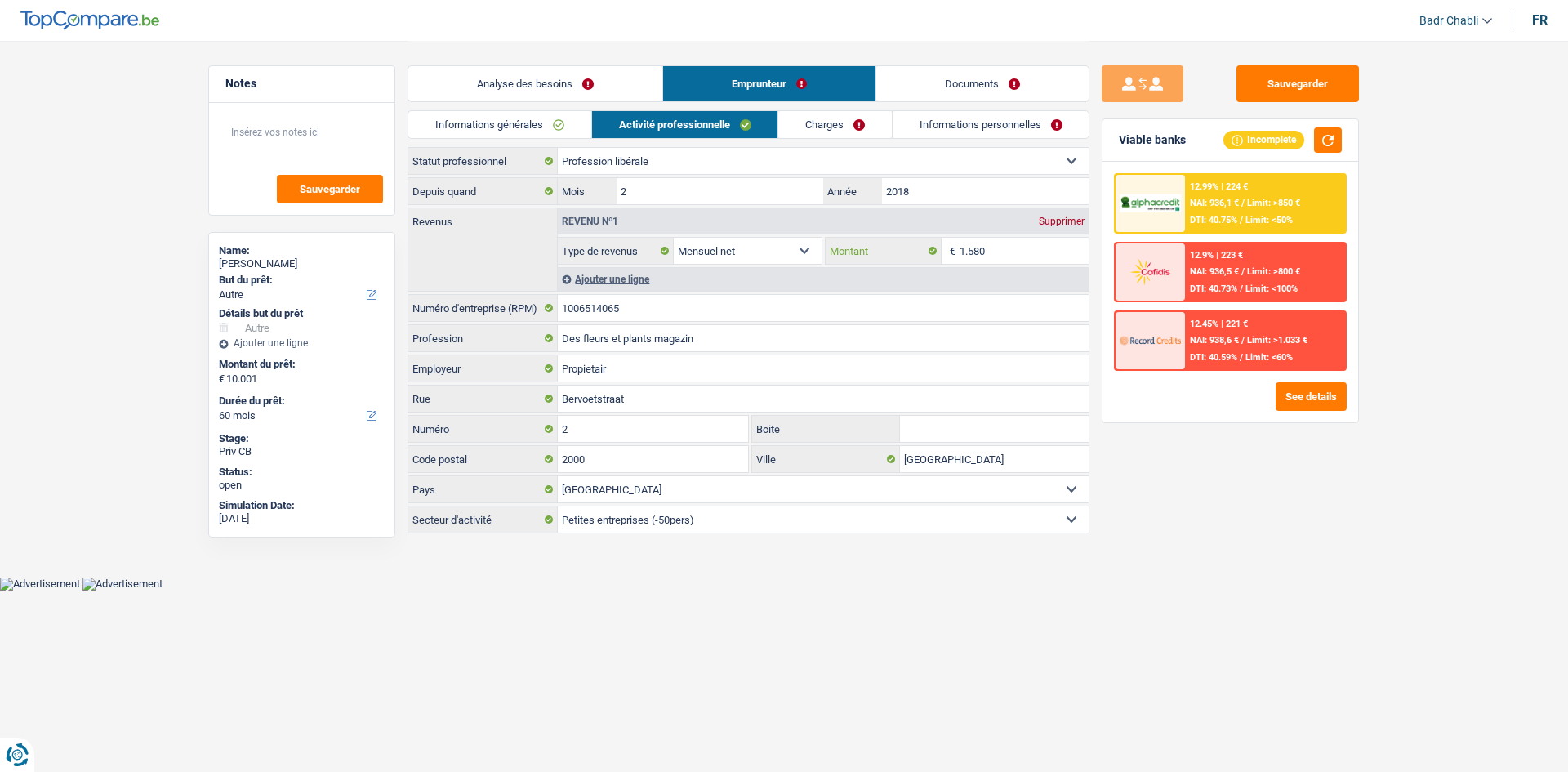
click at [1046, 251] on input "1.580" at bounding box center [1025, 251] width 130 height 26
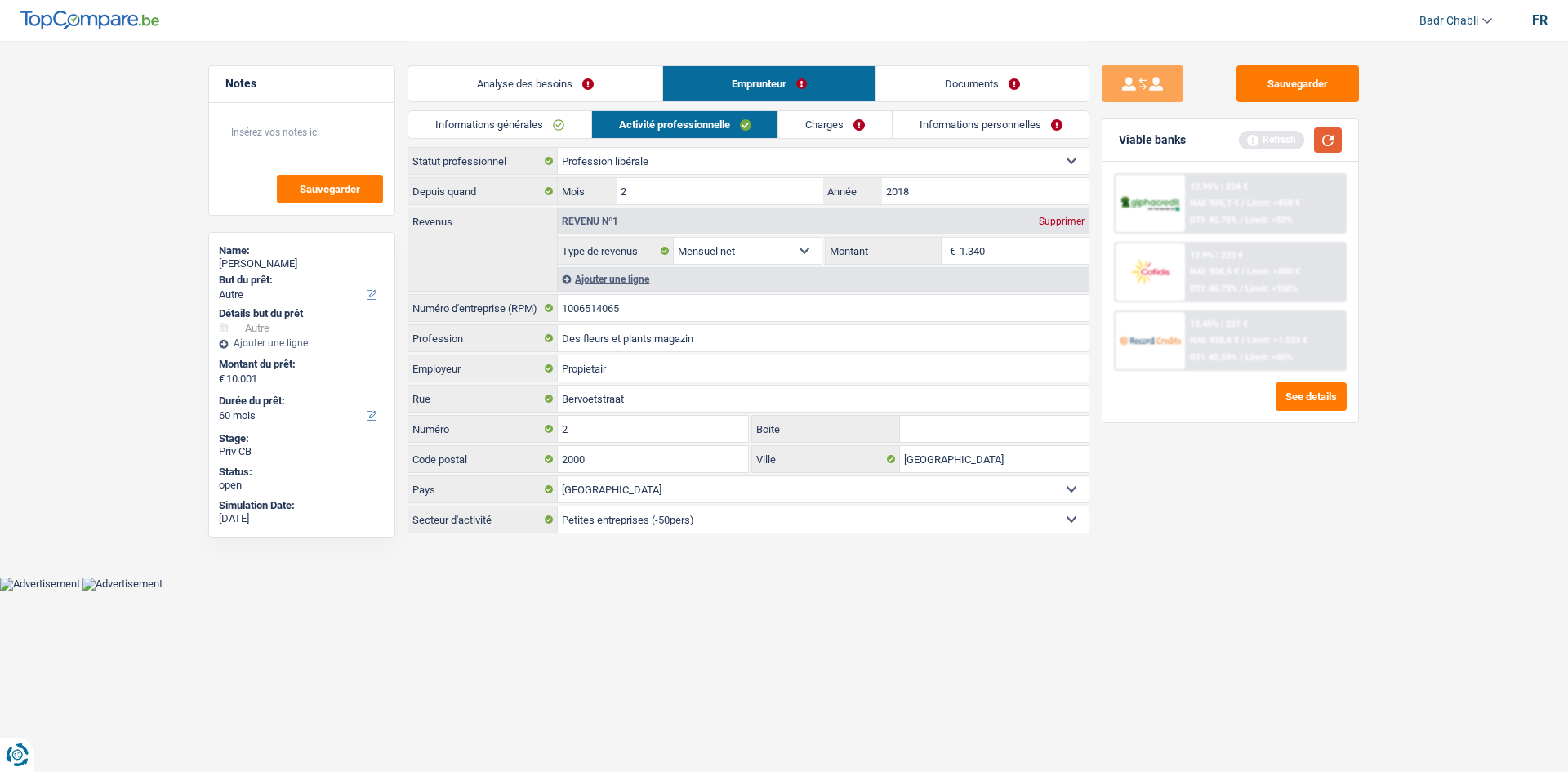
type input "1.340"
click at [1333, 141] on button "button" at bounding box center [1327, 140] width 28 height 26
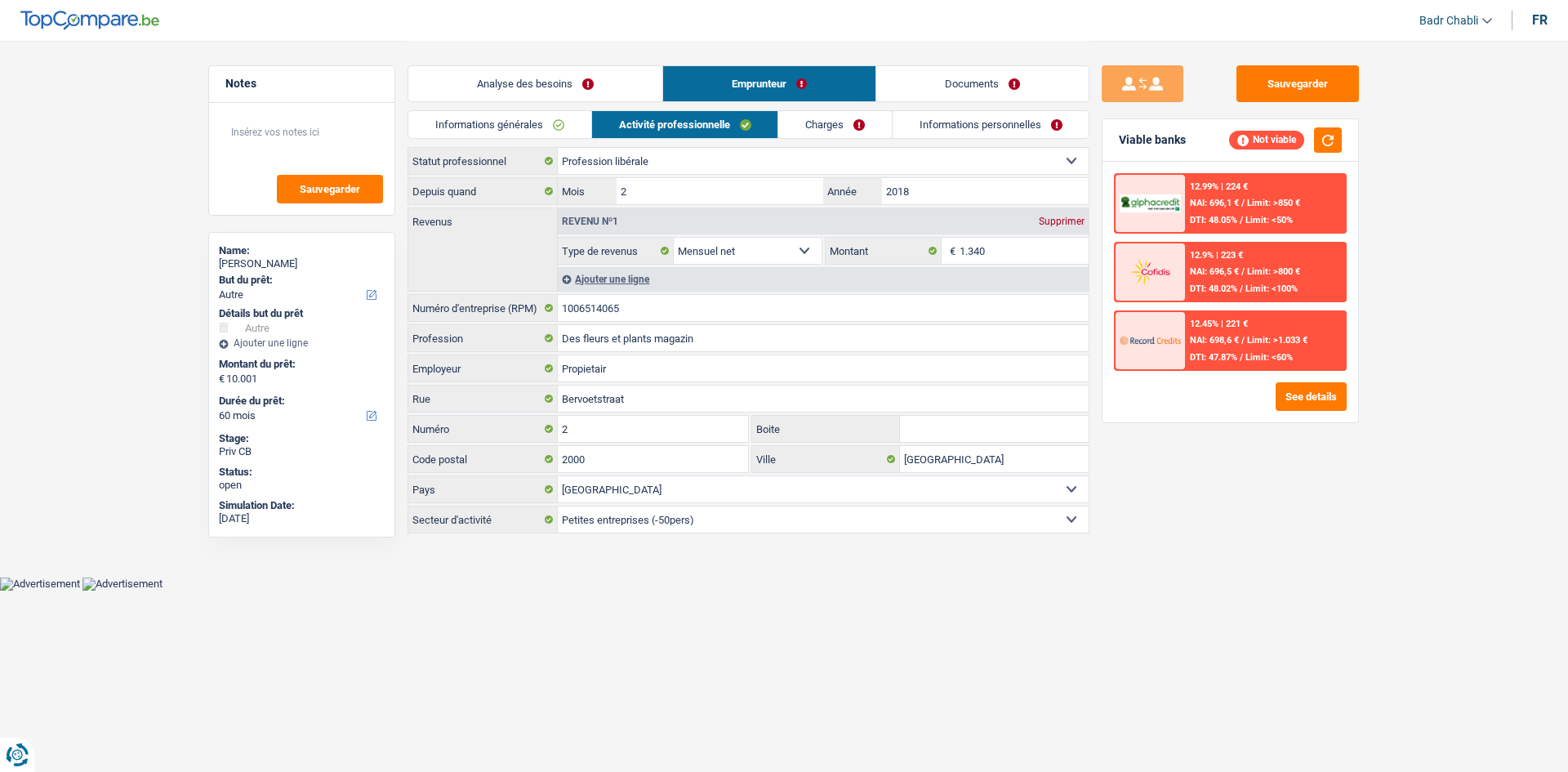
click at [845, 122] on link "Charges" at bounding box center [834, 125] width 113 height 27
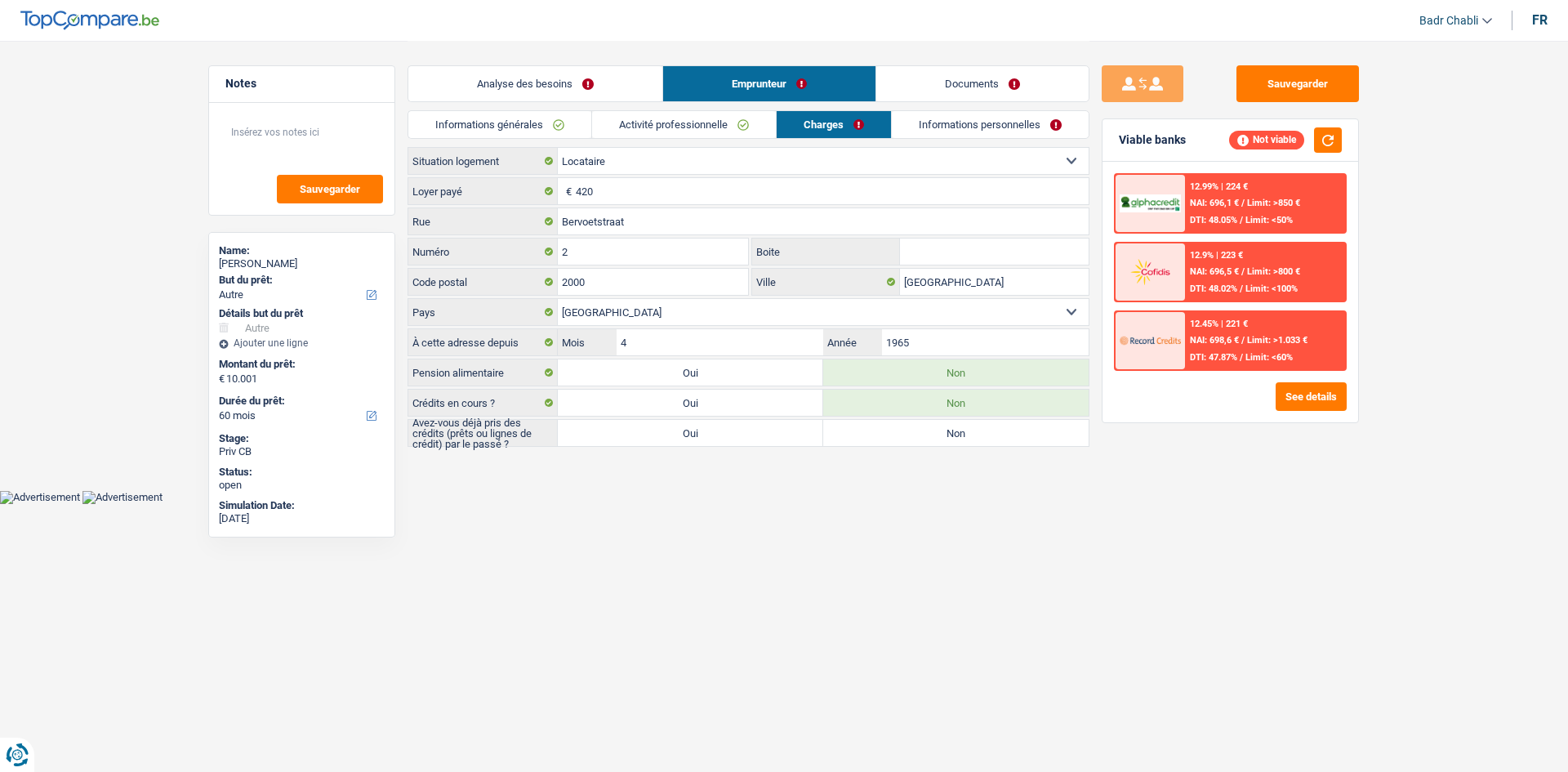
click at [878, 437] on label "Non" at bounding box center [955, 432] width 265 height 26
click at [878, 437] on input "Non" at bounding box center [955, 432] width 265 height 26
radio input "true"
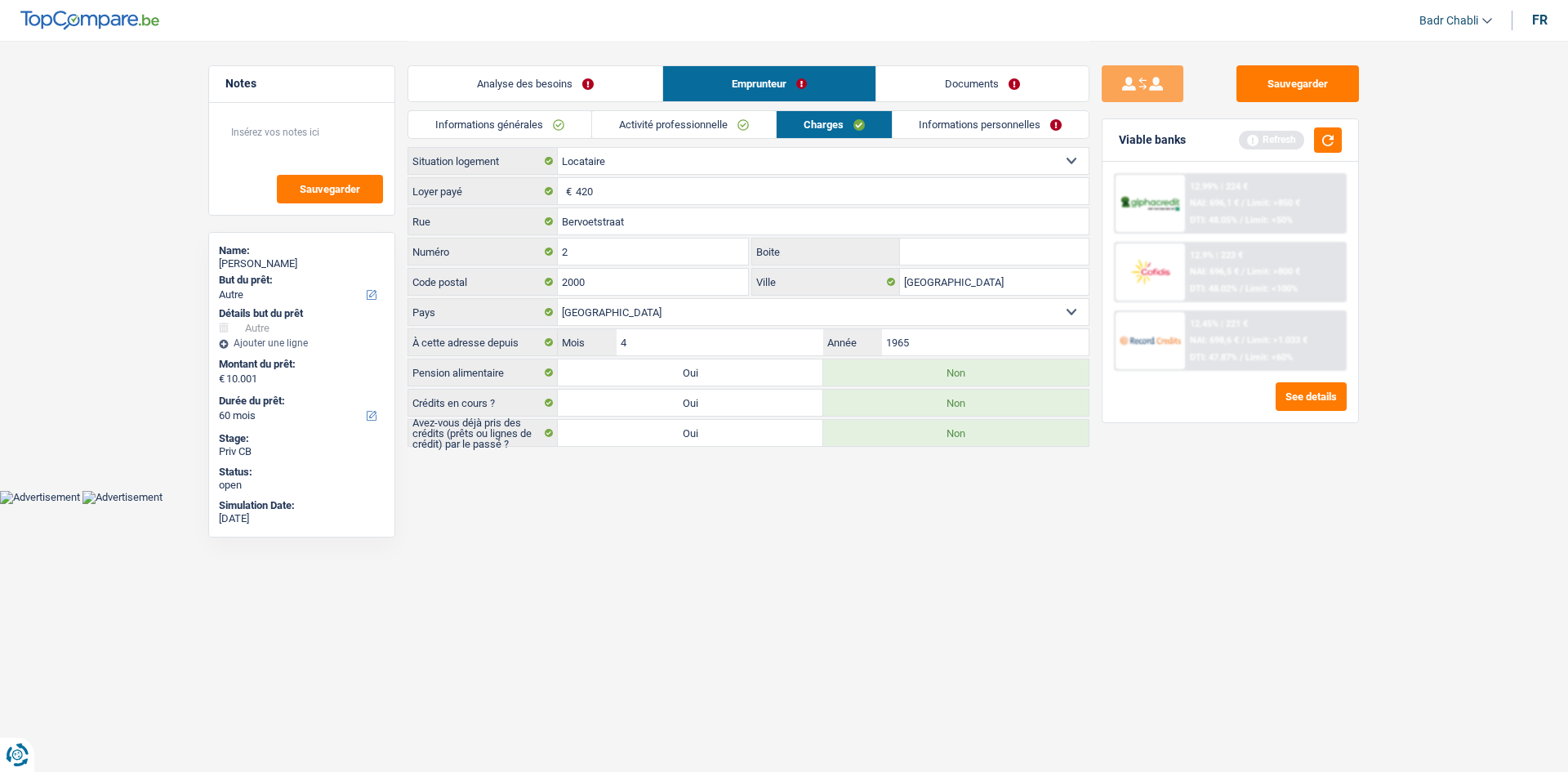
click at [737, 119] on link "Activité professionnelle" at bounding box center [683, 125] width 183 height 27
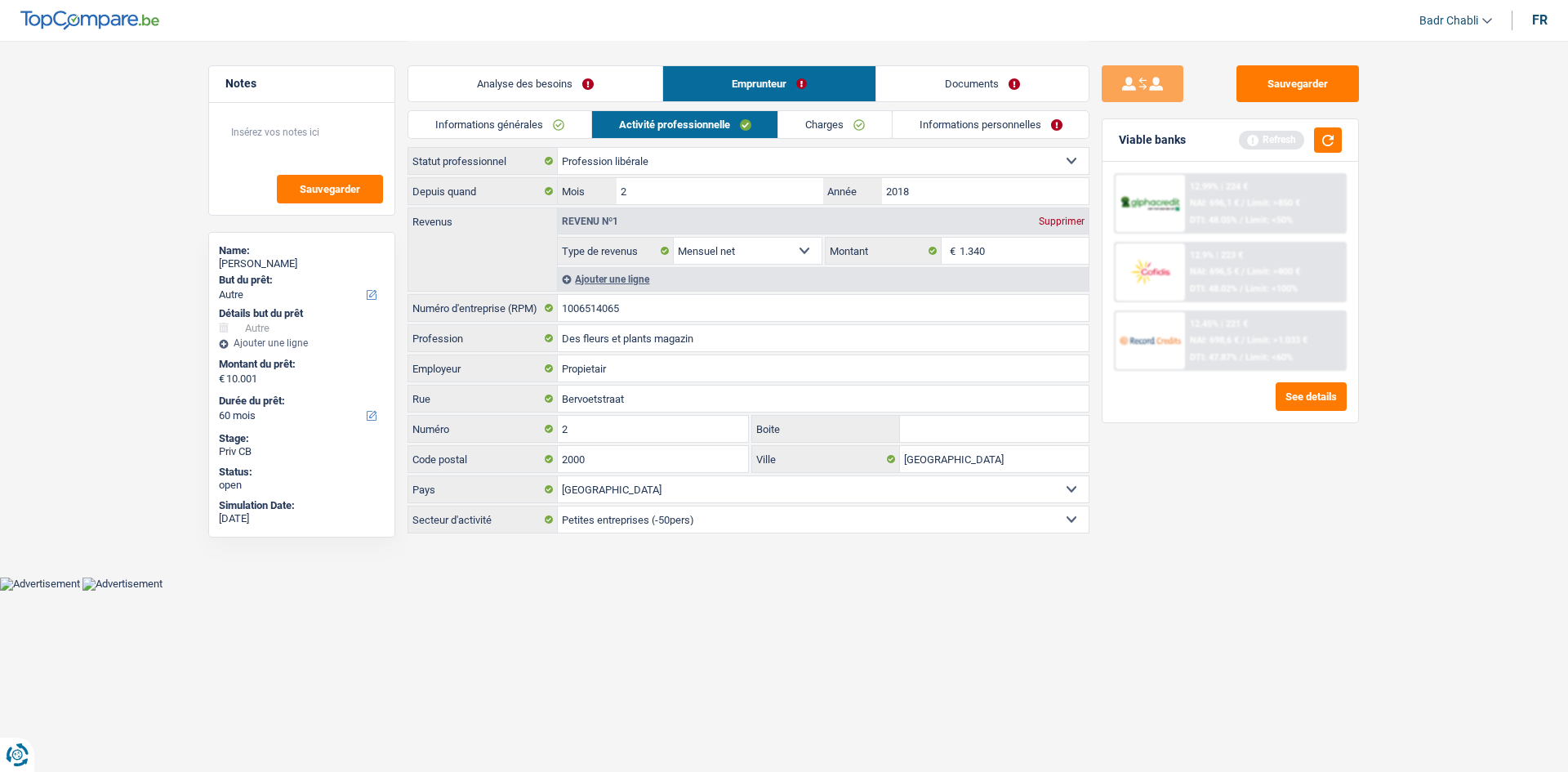
click at [842, 124] on link "Charges" at bounding box center [834, 125] width 113 height 27
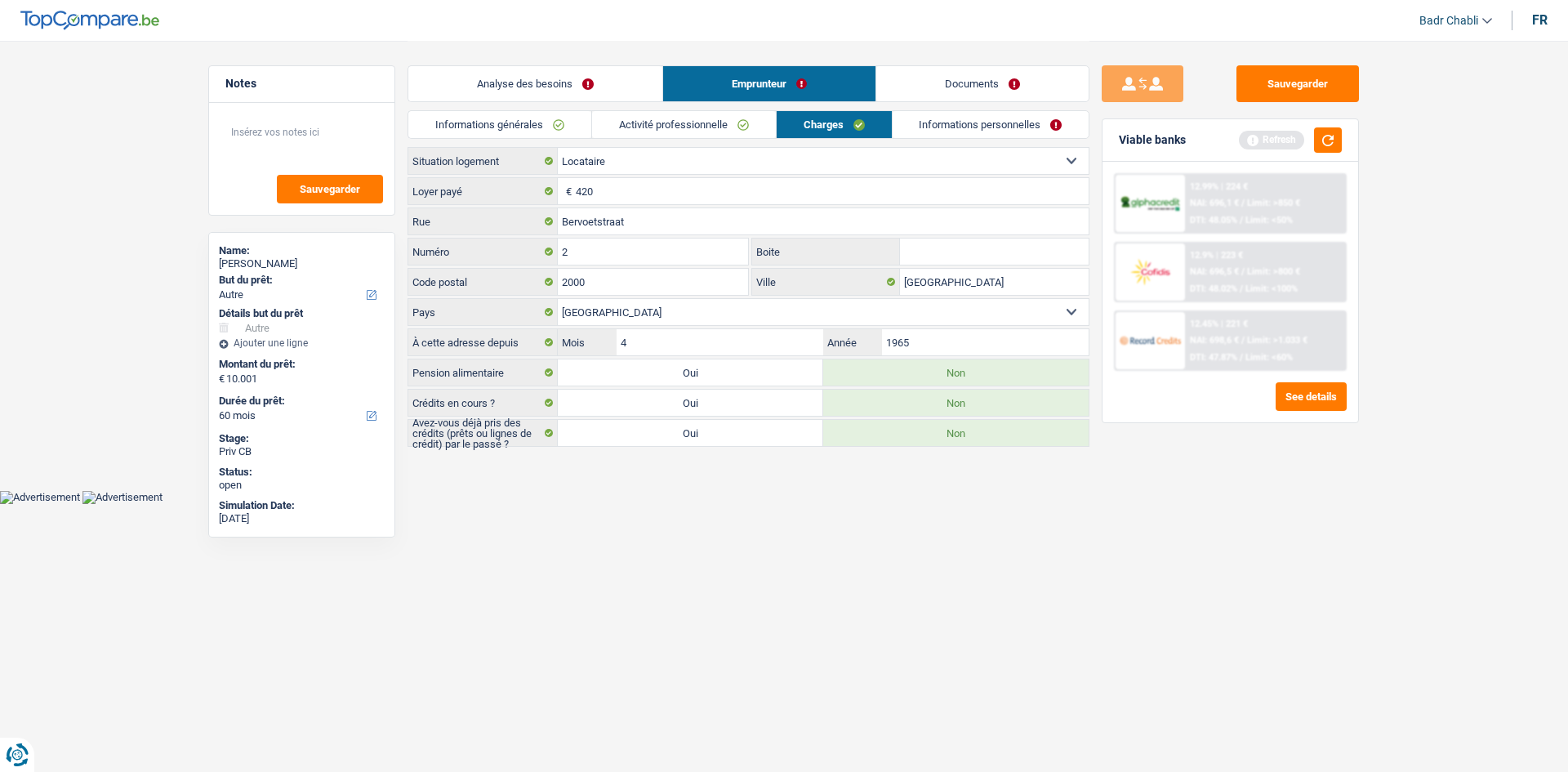
click at [700, 123] on link "Activité professionnelle" at bounding box center [683, 125] width 183 height 27
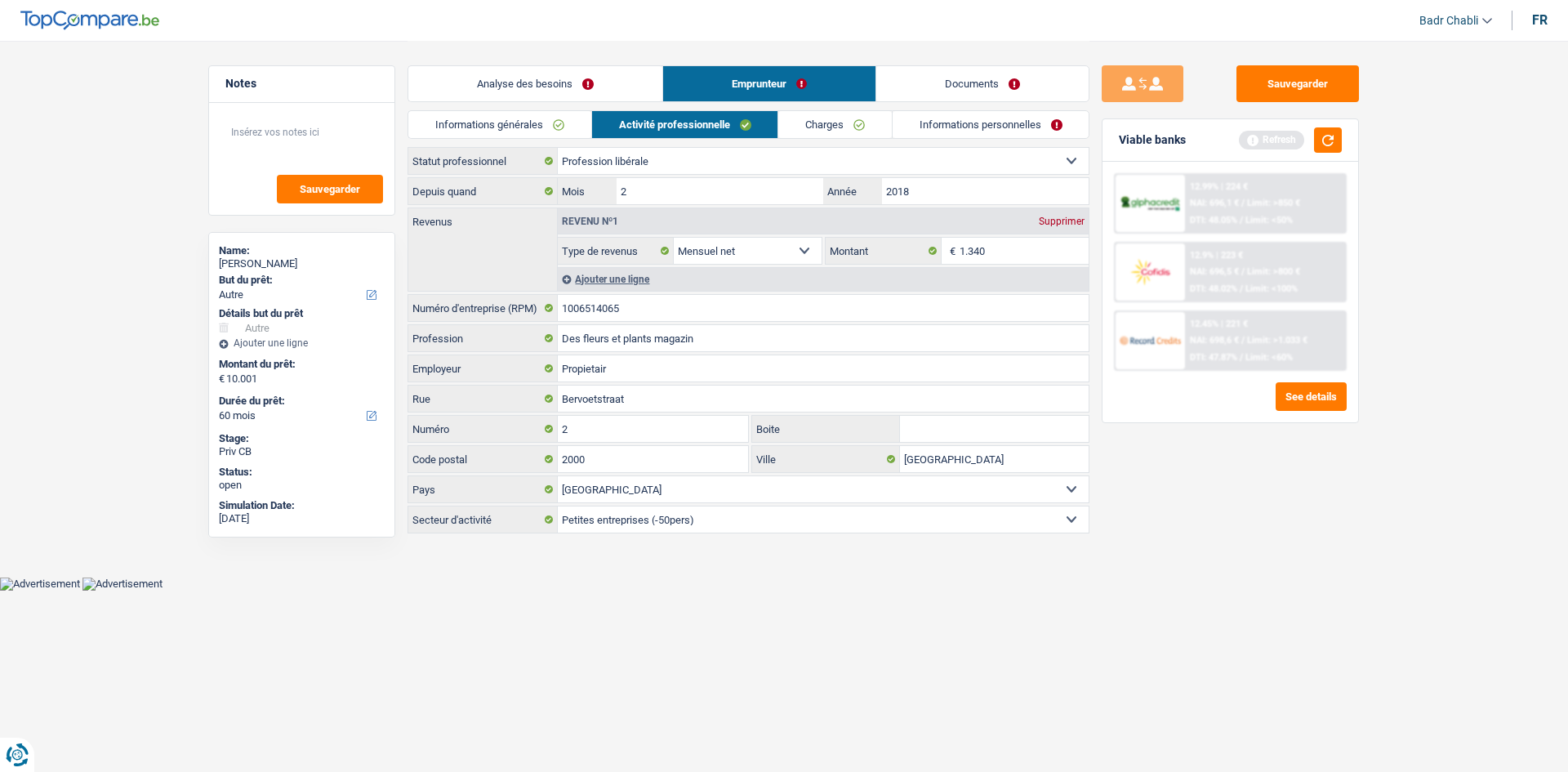
click at [475, 131] on link "Informations générales" at bounding box center [500, 125] width 183 height 27
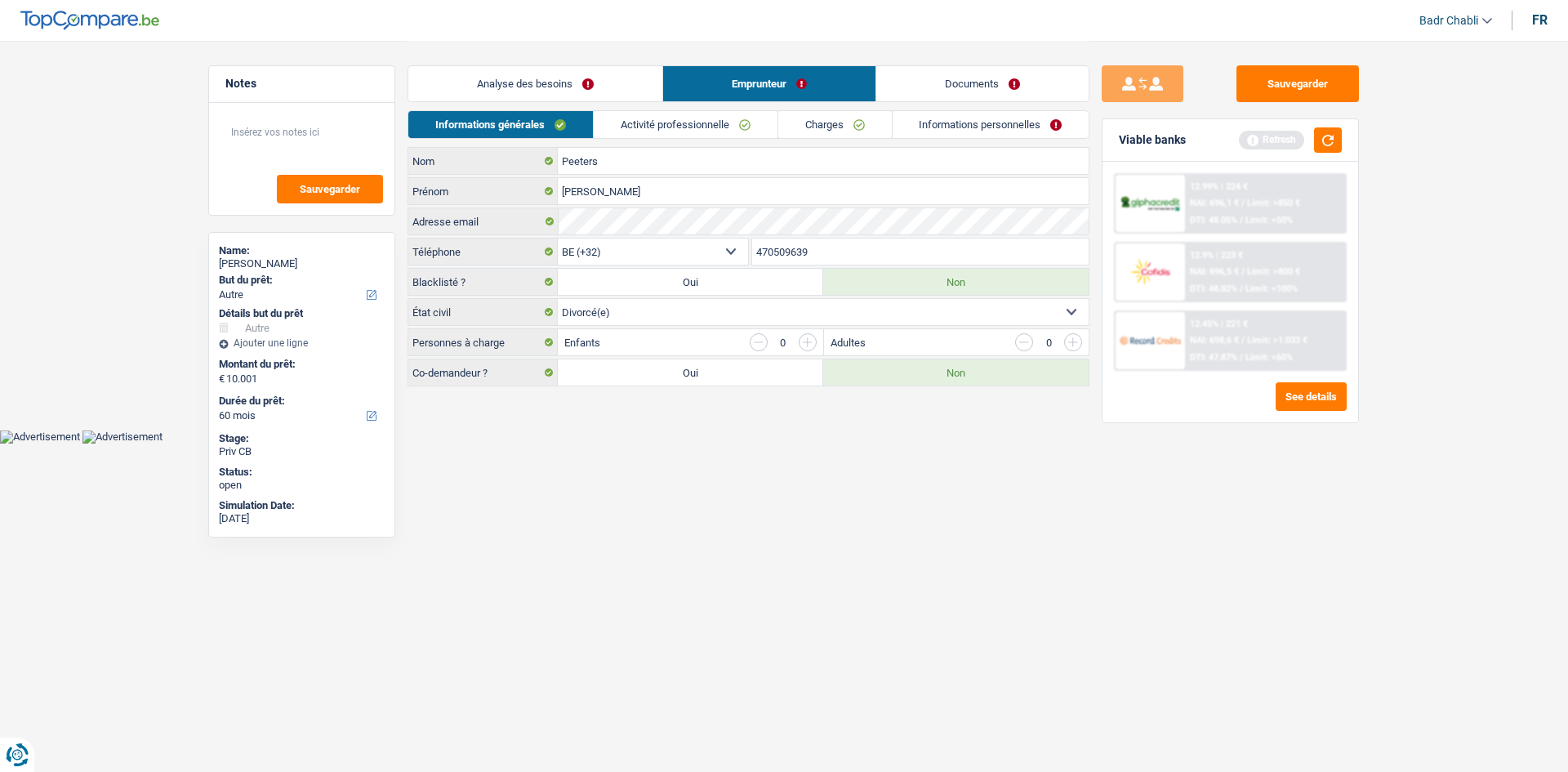
click at [540, 84] on link "Analyse des besoins" at bounding box center [536, 84] width 254 height 35
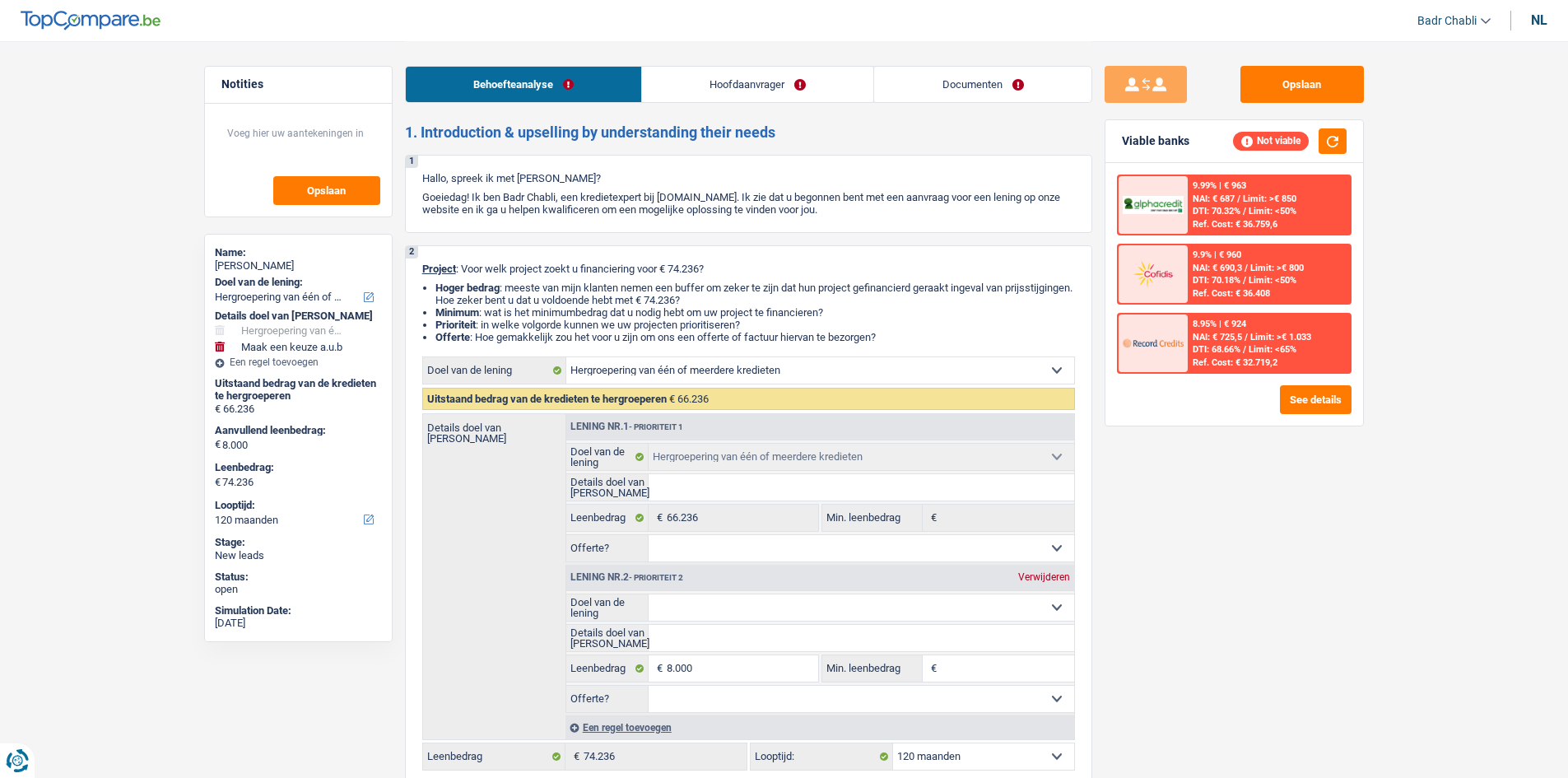
select select "refinancing"
select select "120"
select select "refinancing"
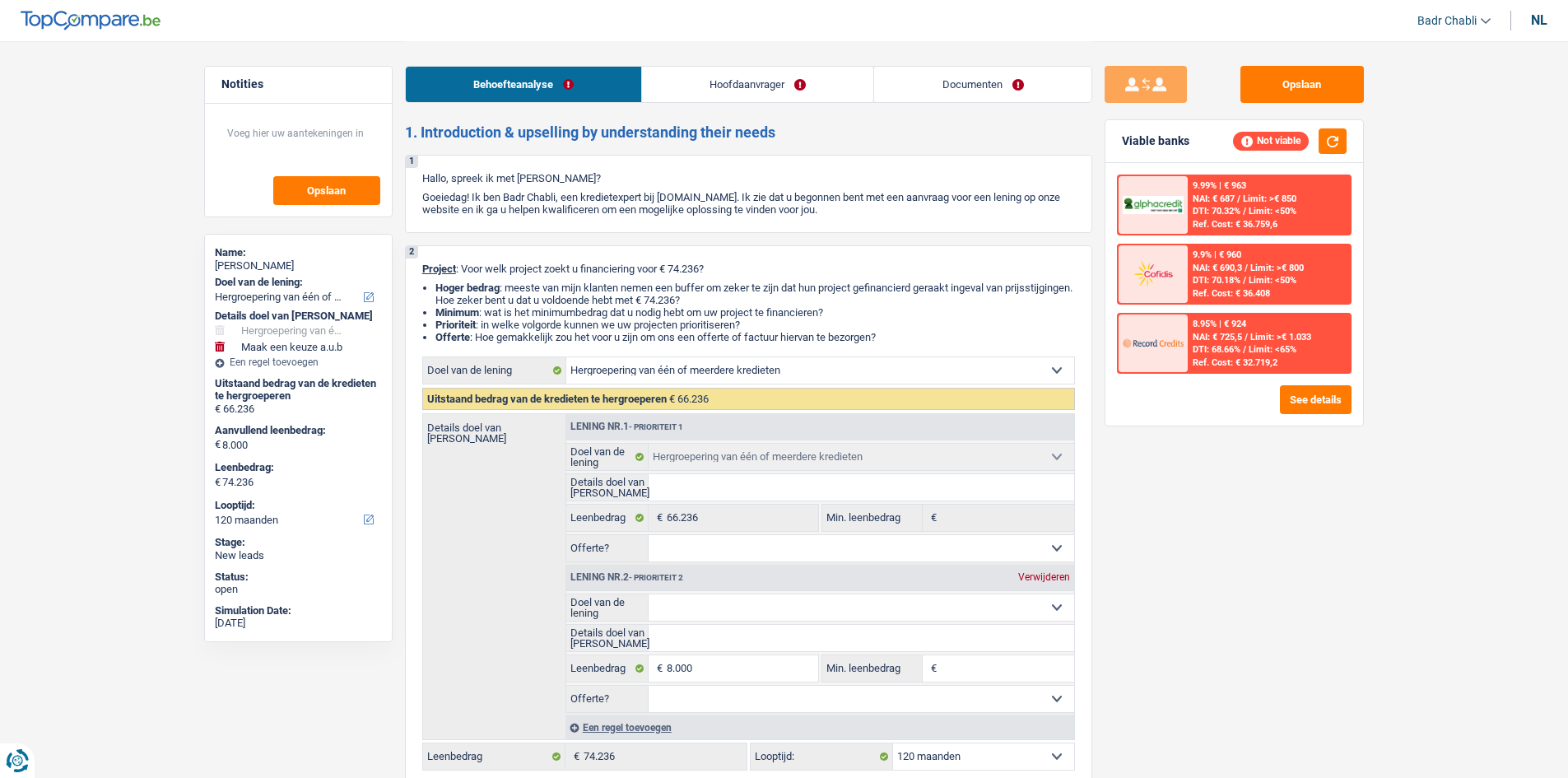
select select "120"
select select "worker"
select select "netSalary"
select select "rents"
select select "cardOrCredit"
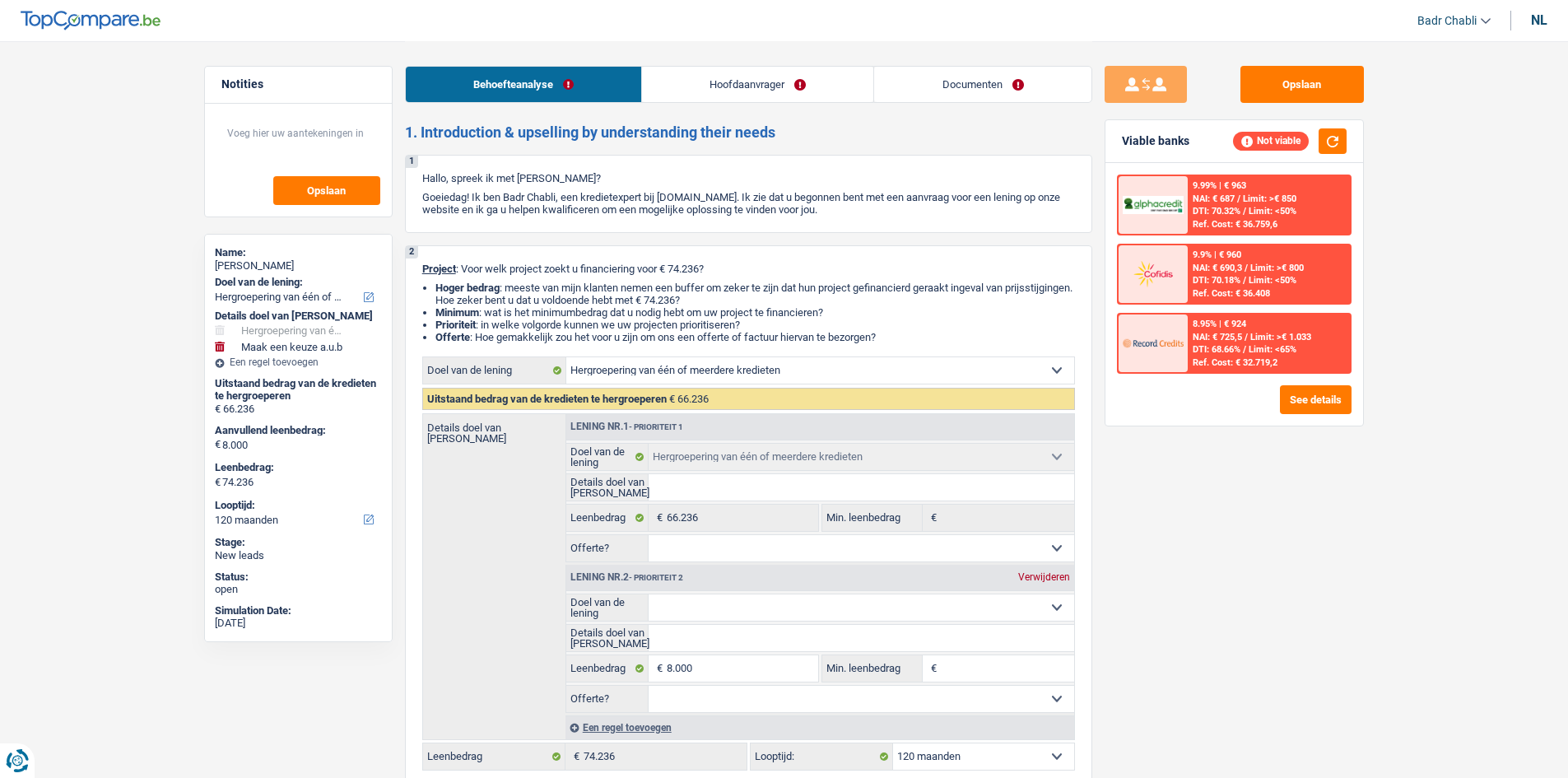
select select "personalLoan"
select select "loanRepayment"
select select "120"
select select "refinancing"
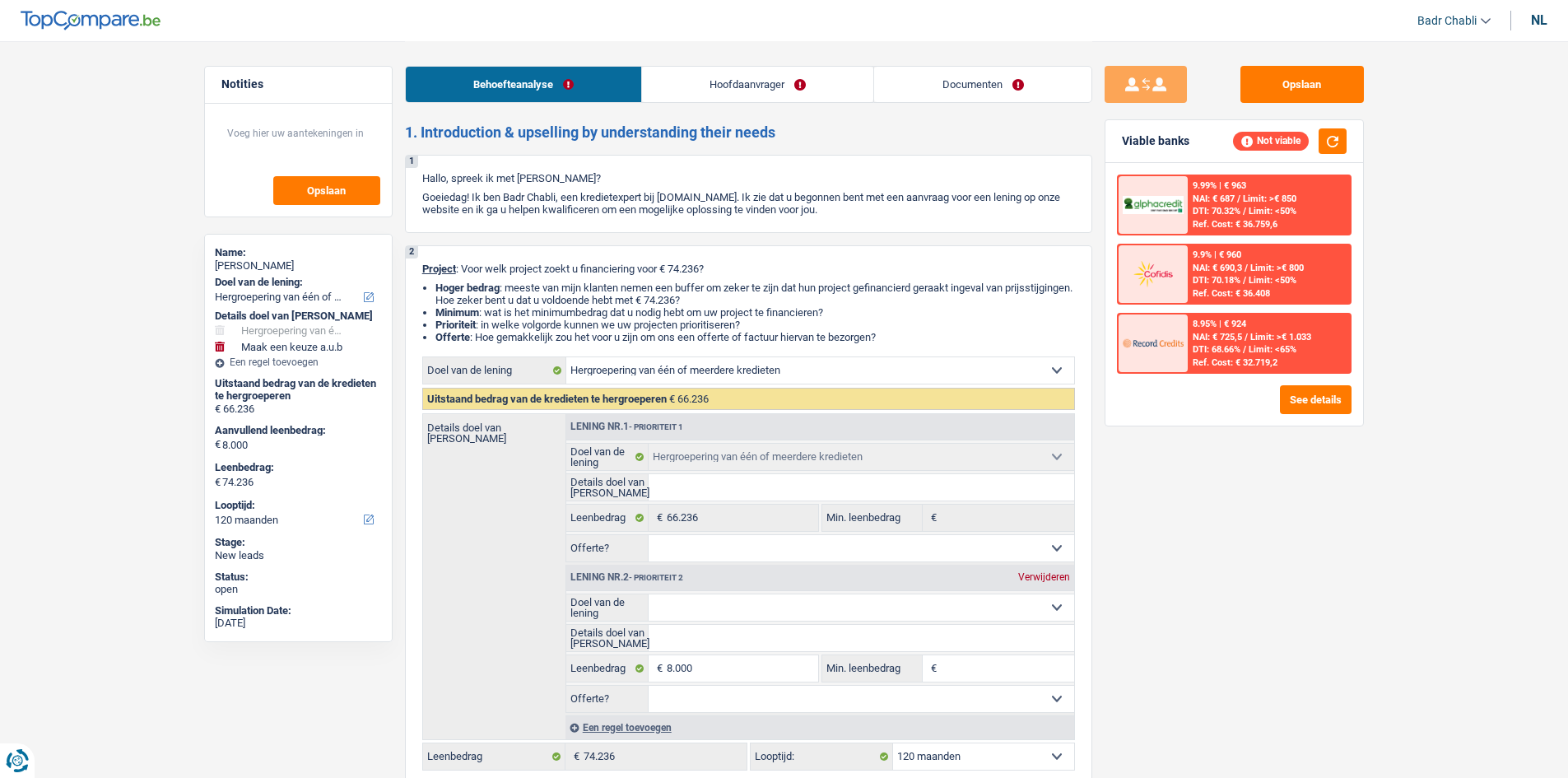
select select "120"
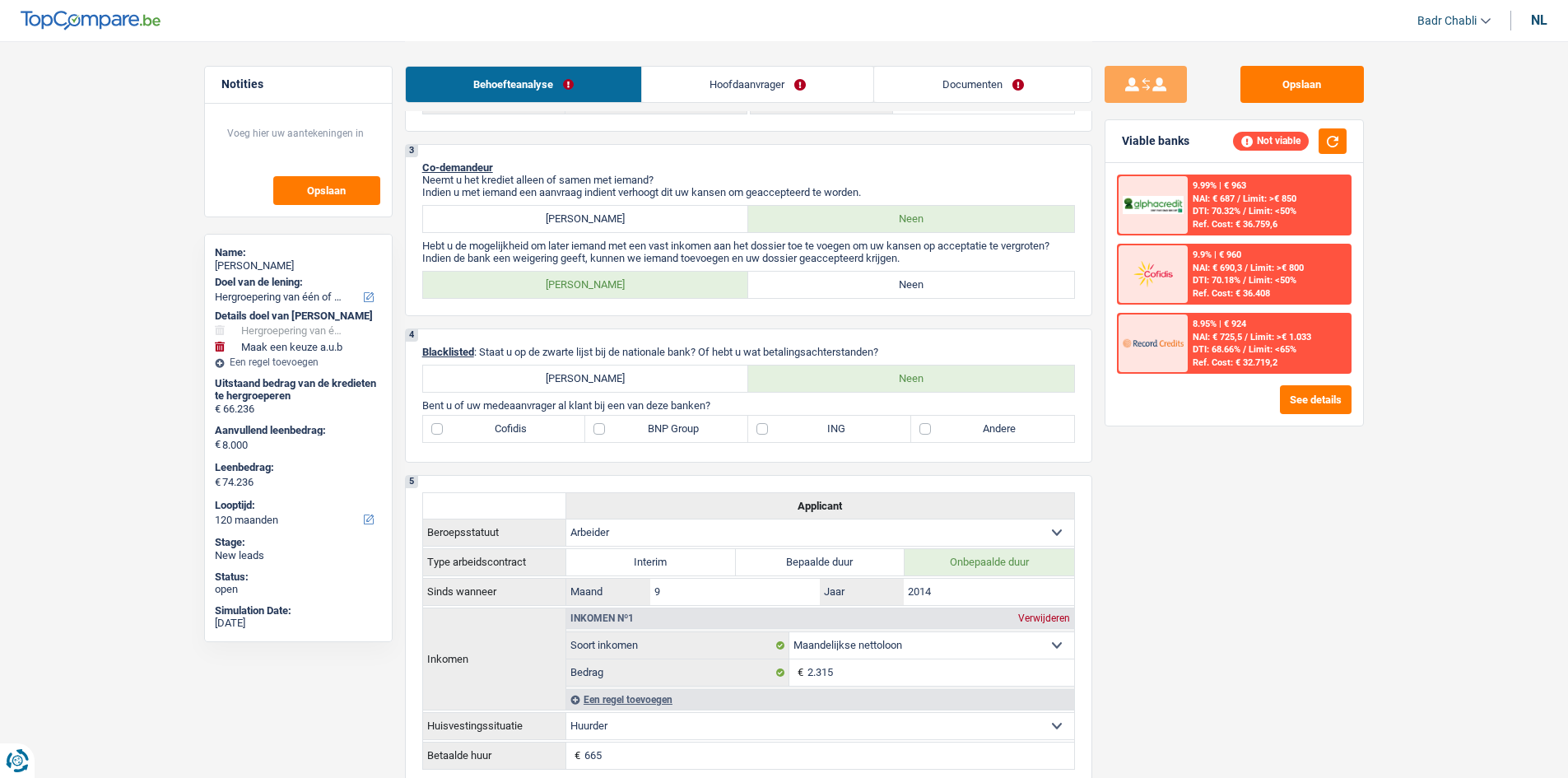
scroll to position [659, 0]
click at [877, 268] on div "[PERSON_NAME] Neen Alle velden zijn verplicht. Maak een keuze a.u.b" at bounding box center [748, 282] width 652 height 28
click at [881, 285] on label "Neen" at bounding box center [910, 282] width 326 height 27
click at [881, 285] on input "Neen" at bounding box center [910, 282] width 326 height 27
radio input "true"
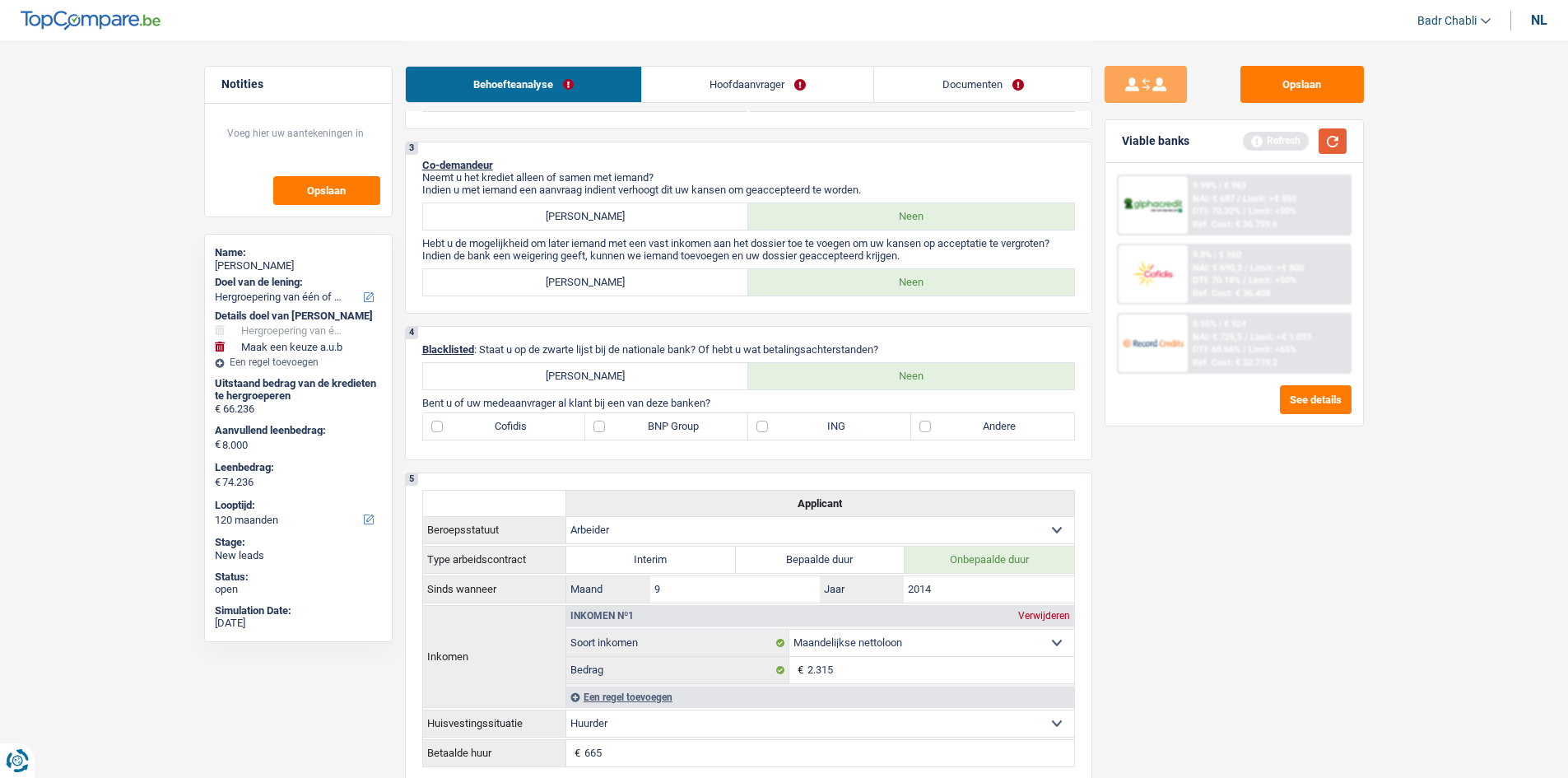
click at [1319, 144] on button "button" at bounding box center [1332, 141] width 28 height 26
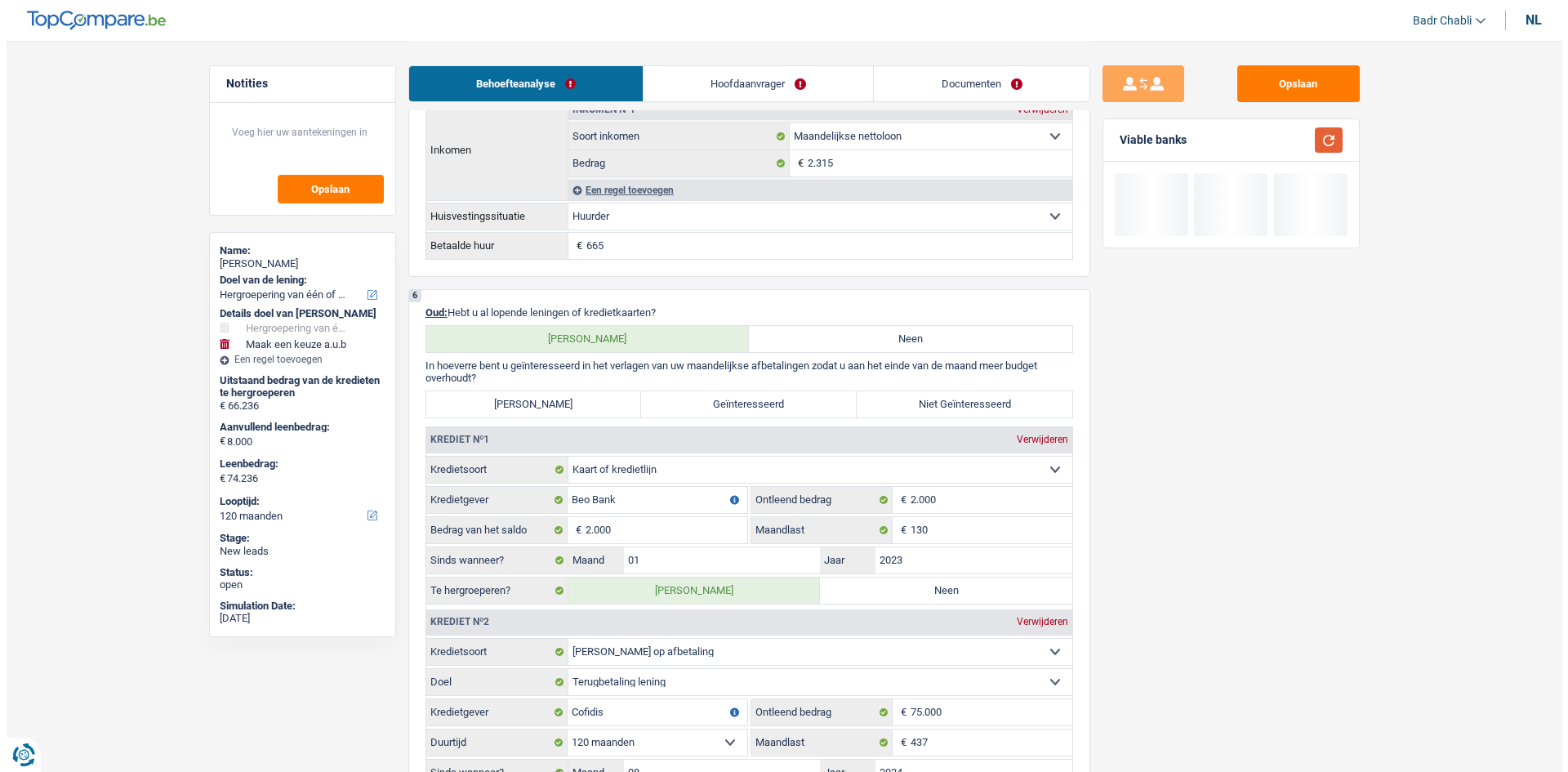
scroll to position [1389, 0]
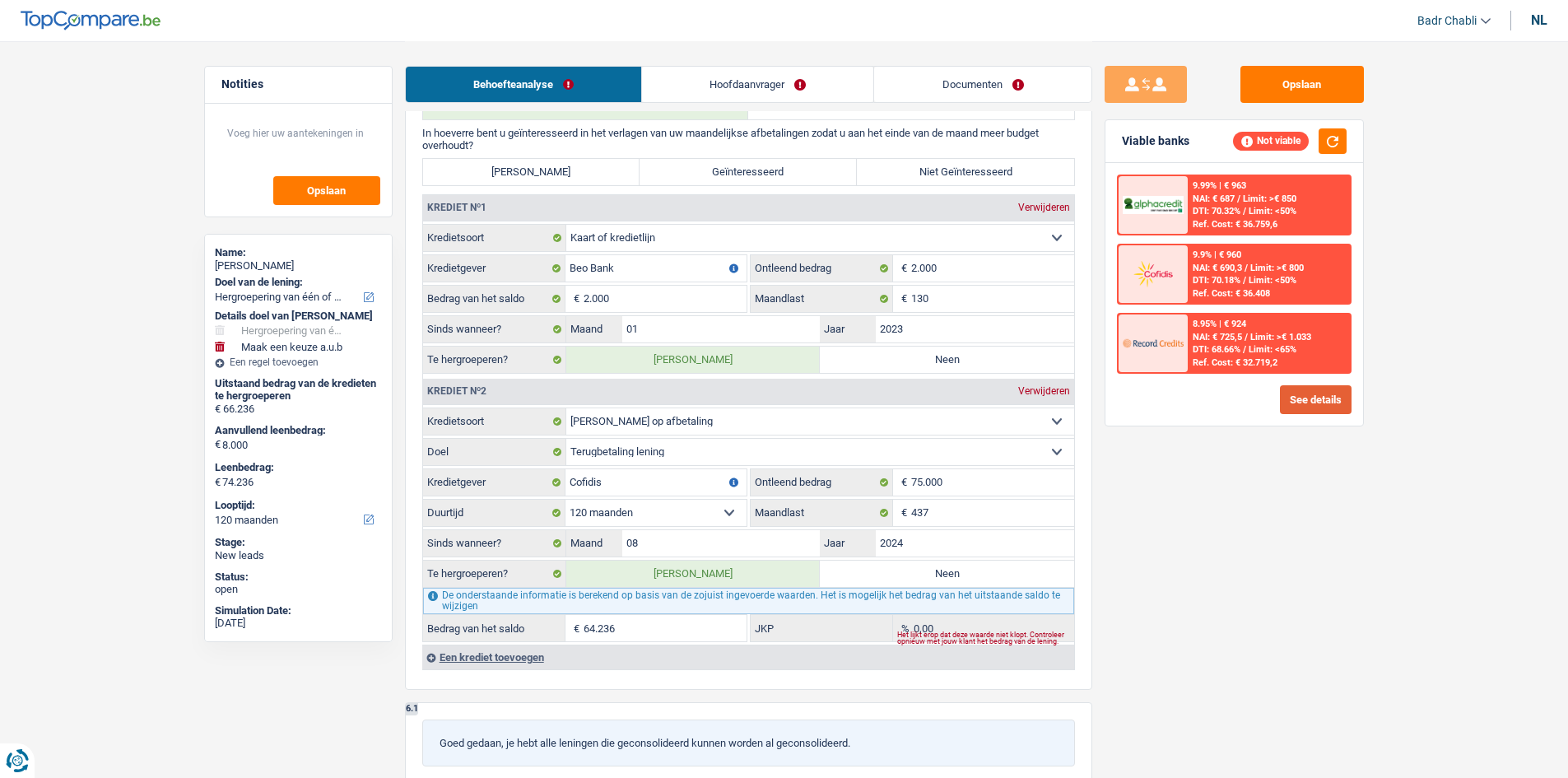
click at [1323, 411] on button "See details" at bounding box center [1315, 400] width 71 height 29
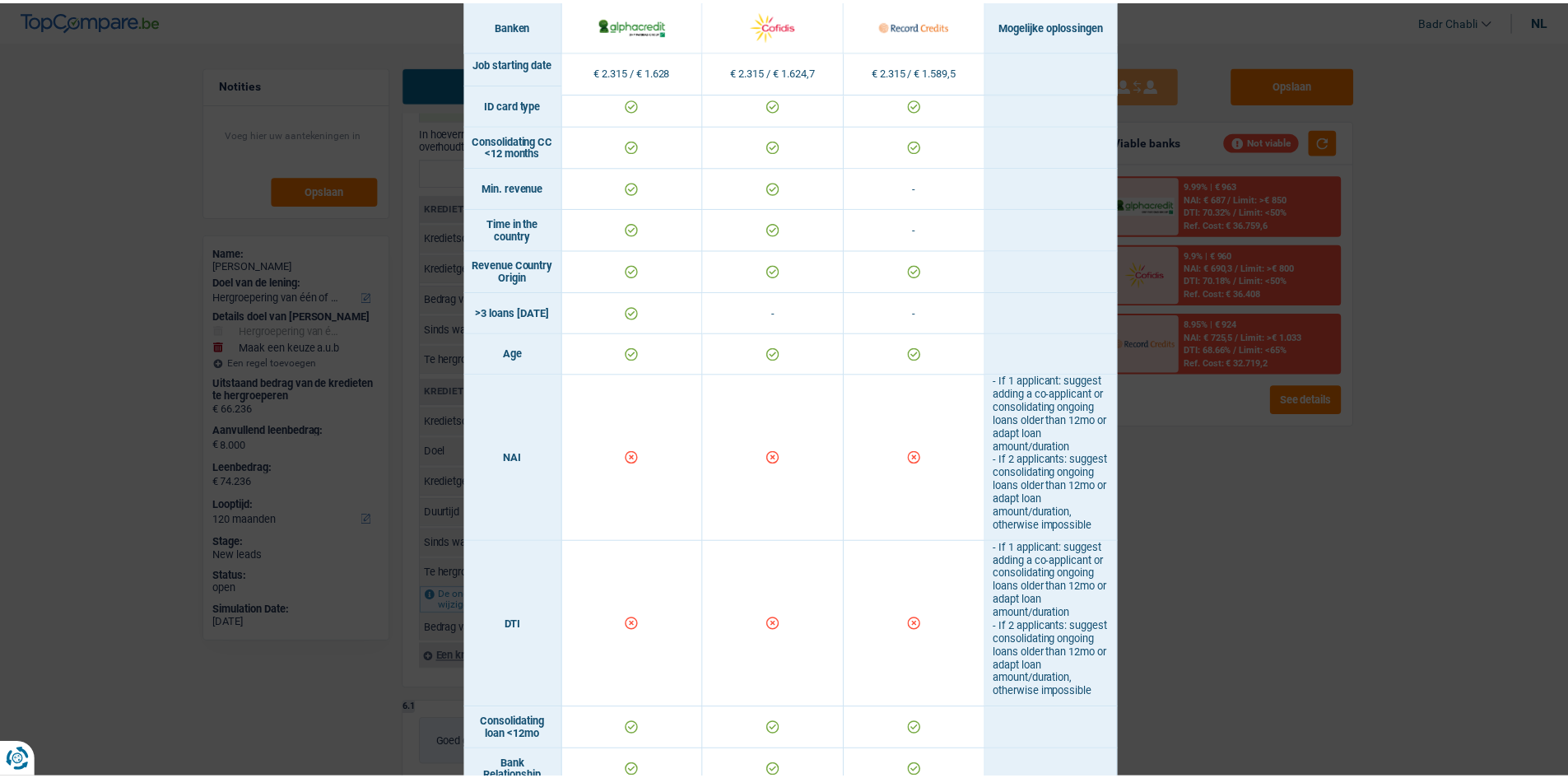
scroll to position [0, 0]
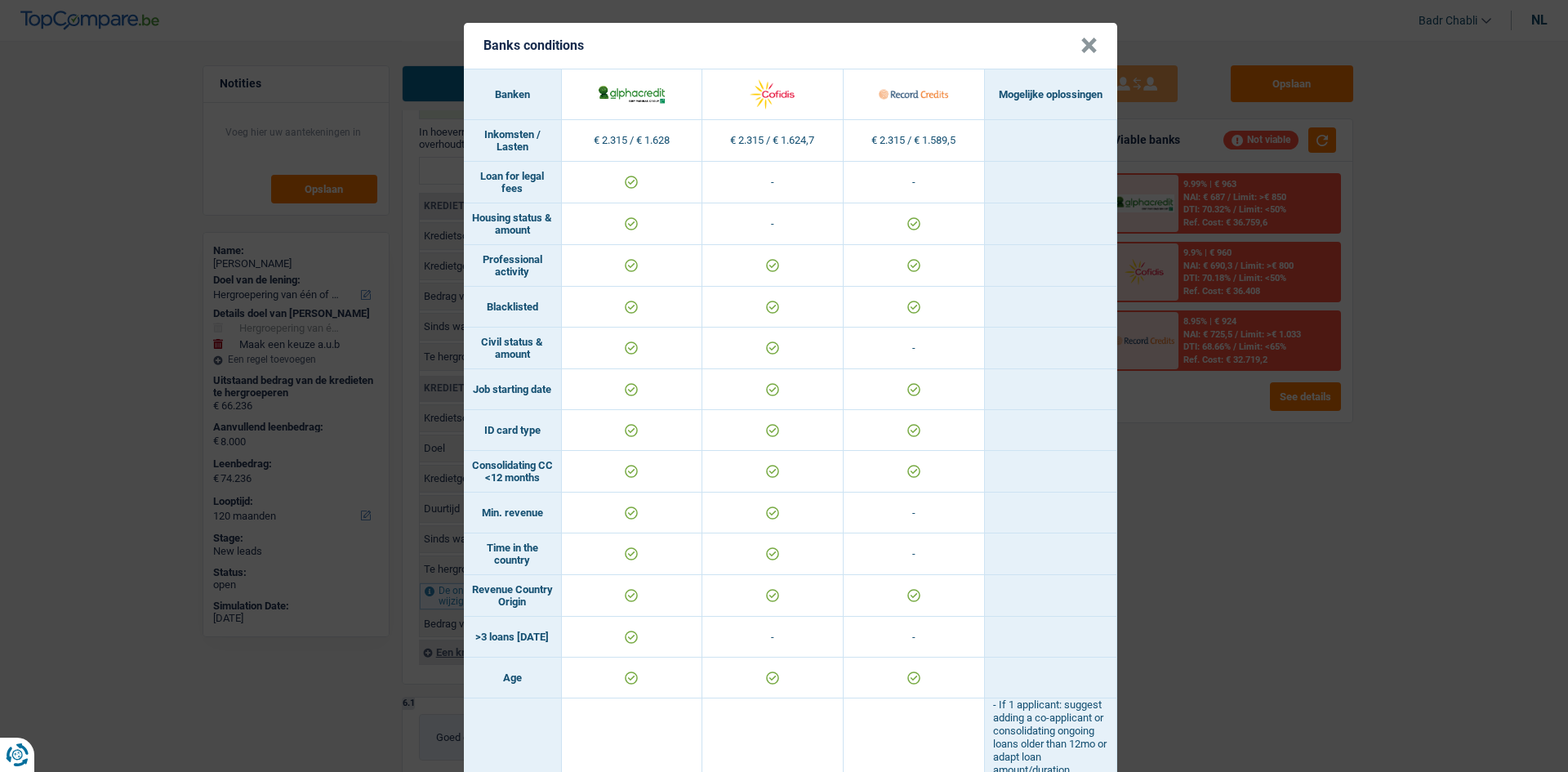
click at [1072, 58] on header "Banks conditions ×" at bounding box center [791, 46] width 653 height 46
click at [1081, 53] on button "×" at bounding box center [1089, 45] width 17 height 16
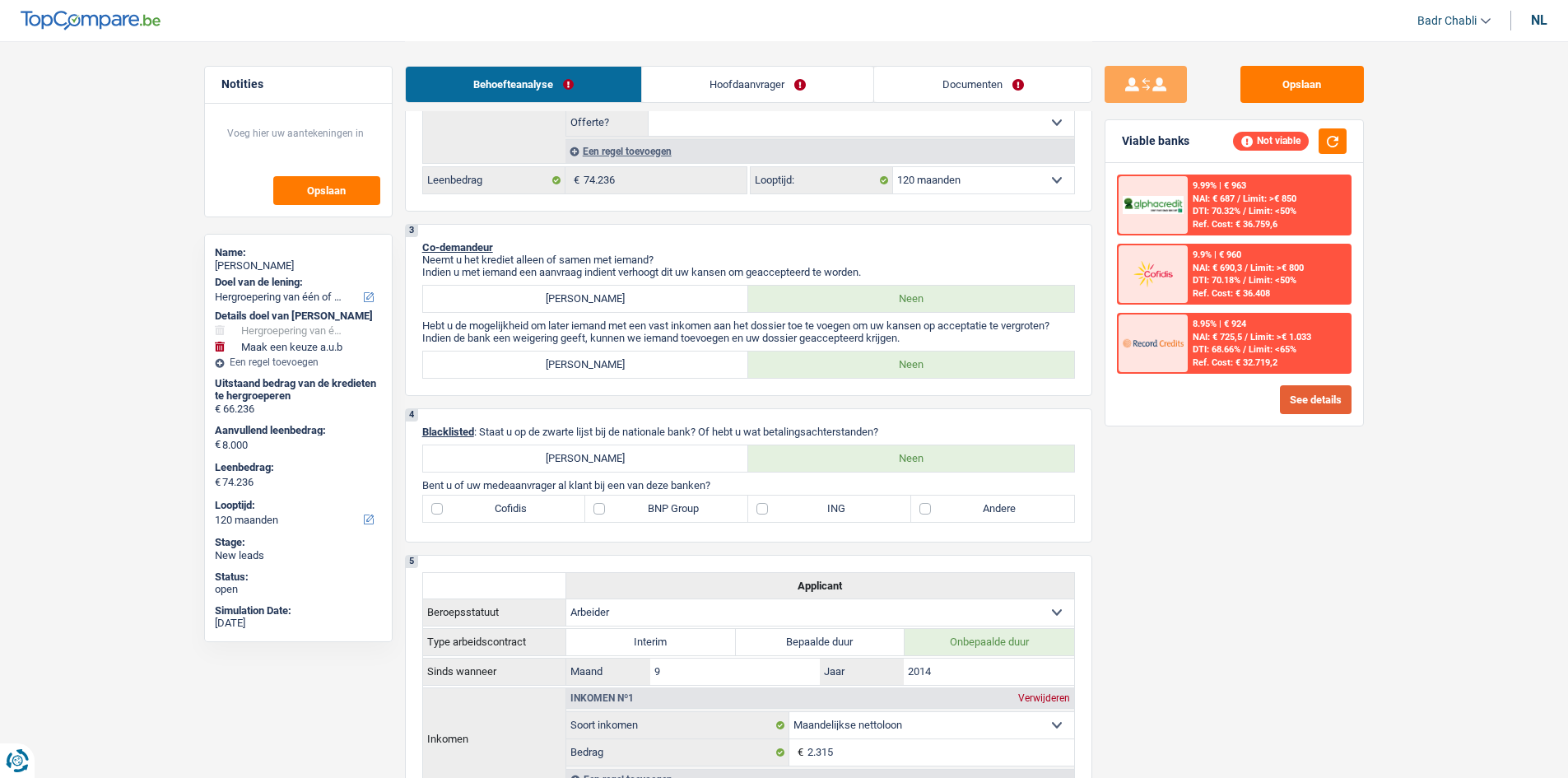
scroll to position [164, 0]
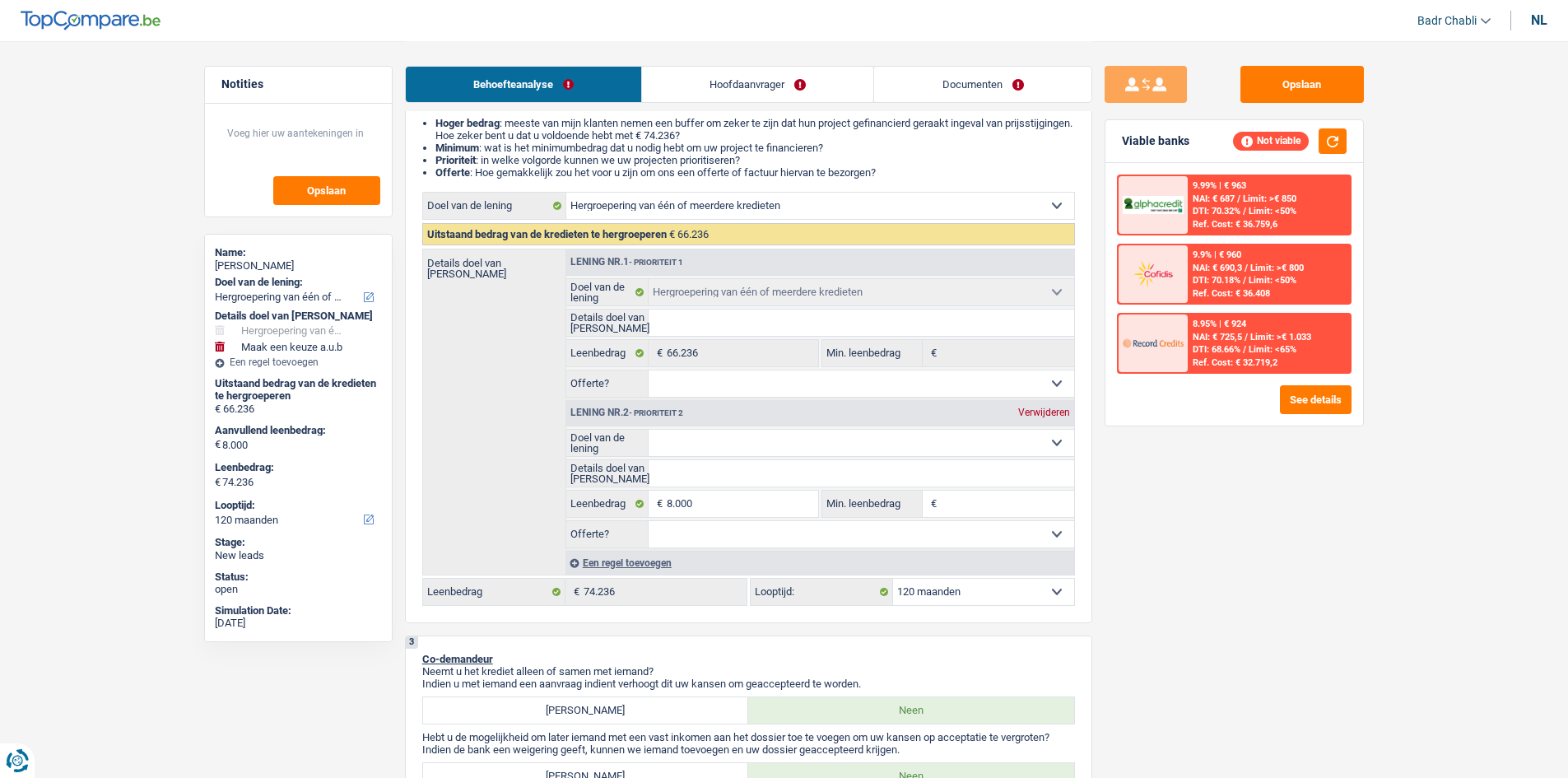
click at [762, 80] on link "Hoofdaanvrager" at bounding box center [757, 84] width 231 height 35
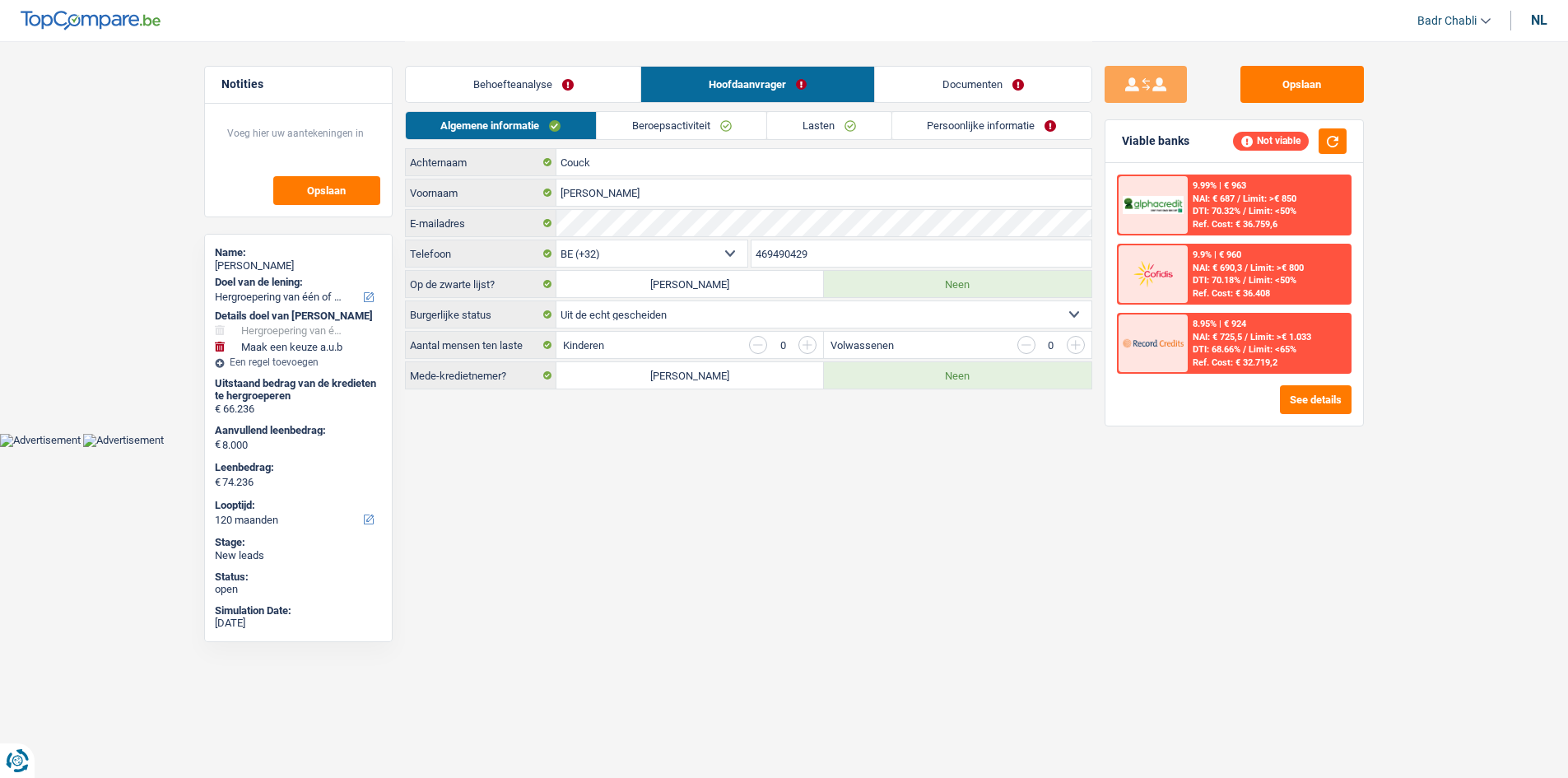
scroll to position [0, 0]
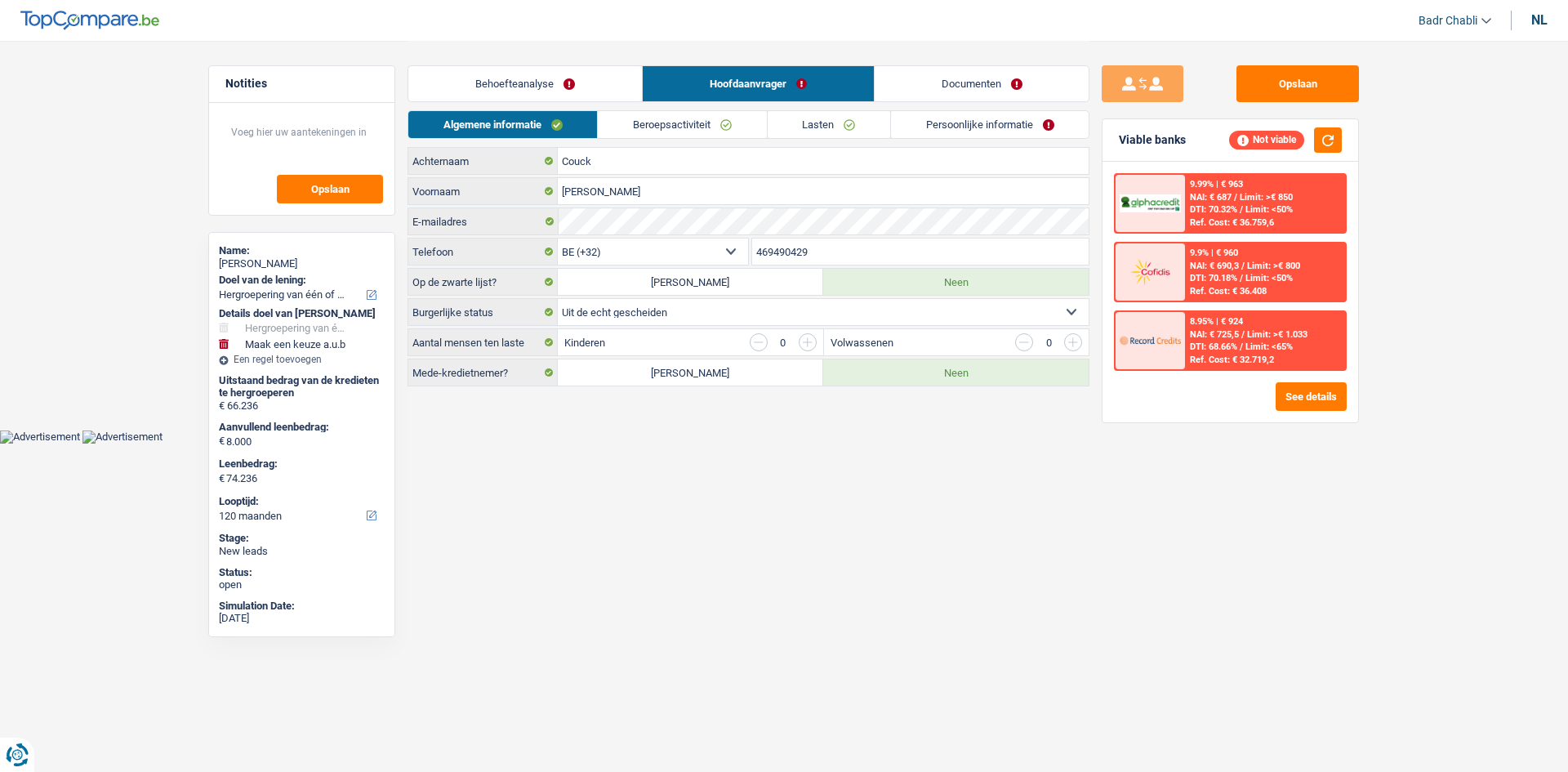
click at [673, 143] on div "Algemene informatie Beroepsactiviteit Lasten Persoonlijke informatie" at bounding box center [748, 128] width 682 height 37
click at [679, 132] on link "Beroepsactiviteit" at bounding box center [682, 125] width 168 height 27
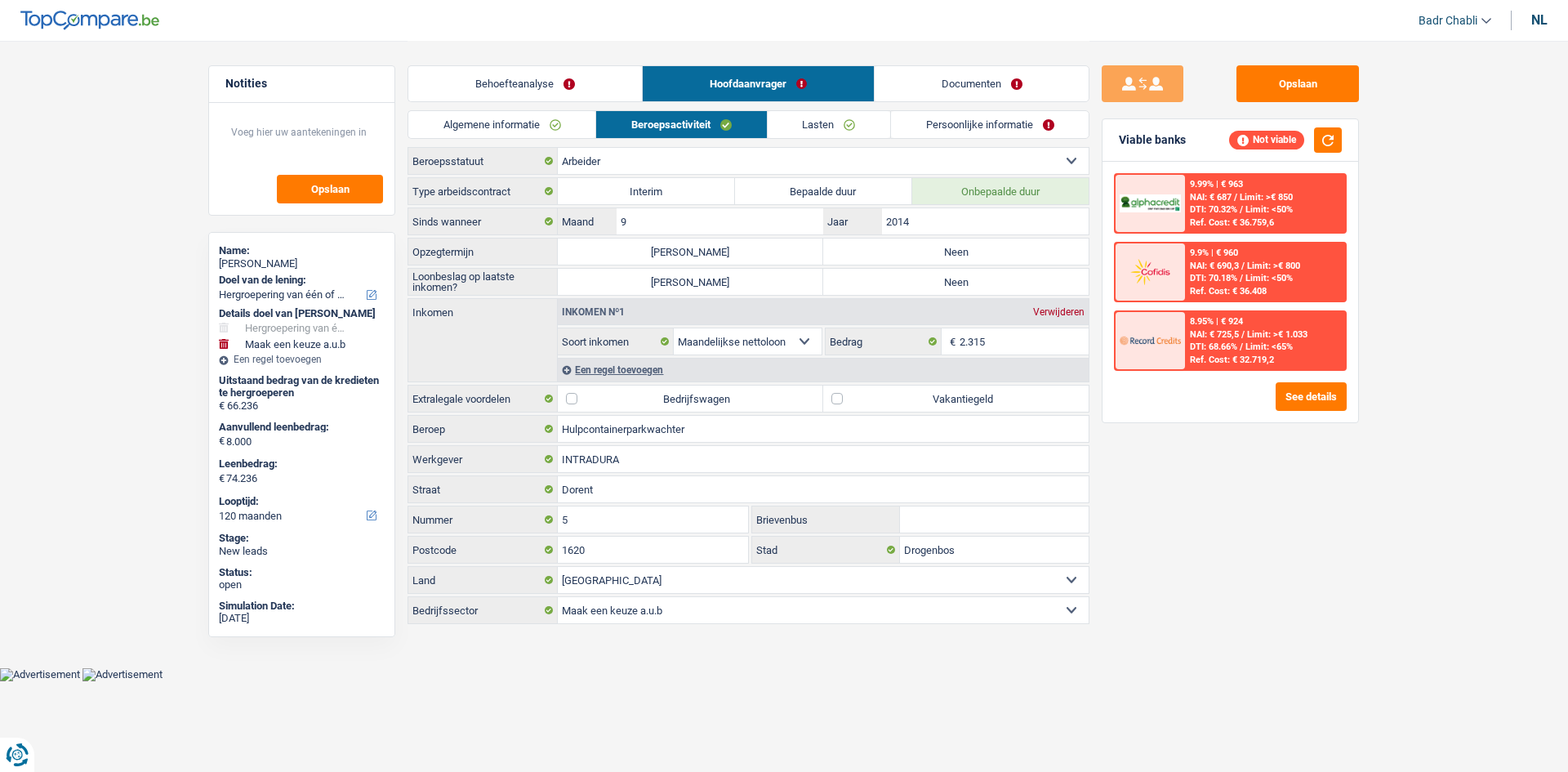
click at [944, 247] on label "Neen" at bounding box center [955, 252] width 265 height 26
click at [944, 247] on input "Neen" at bounding box center [955, 252] width 265 height 26
radio input "true"
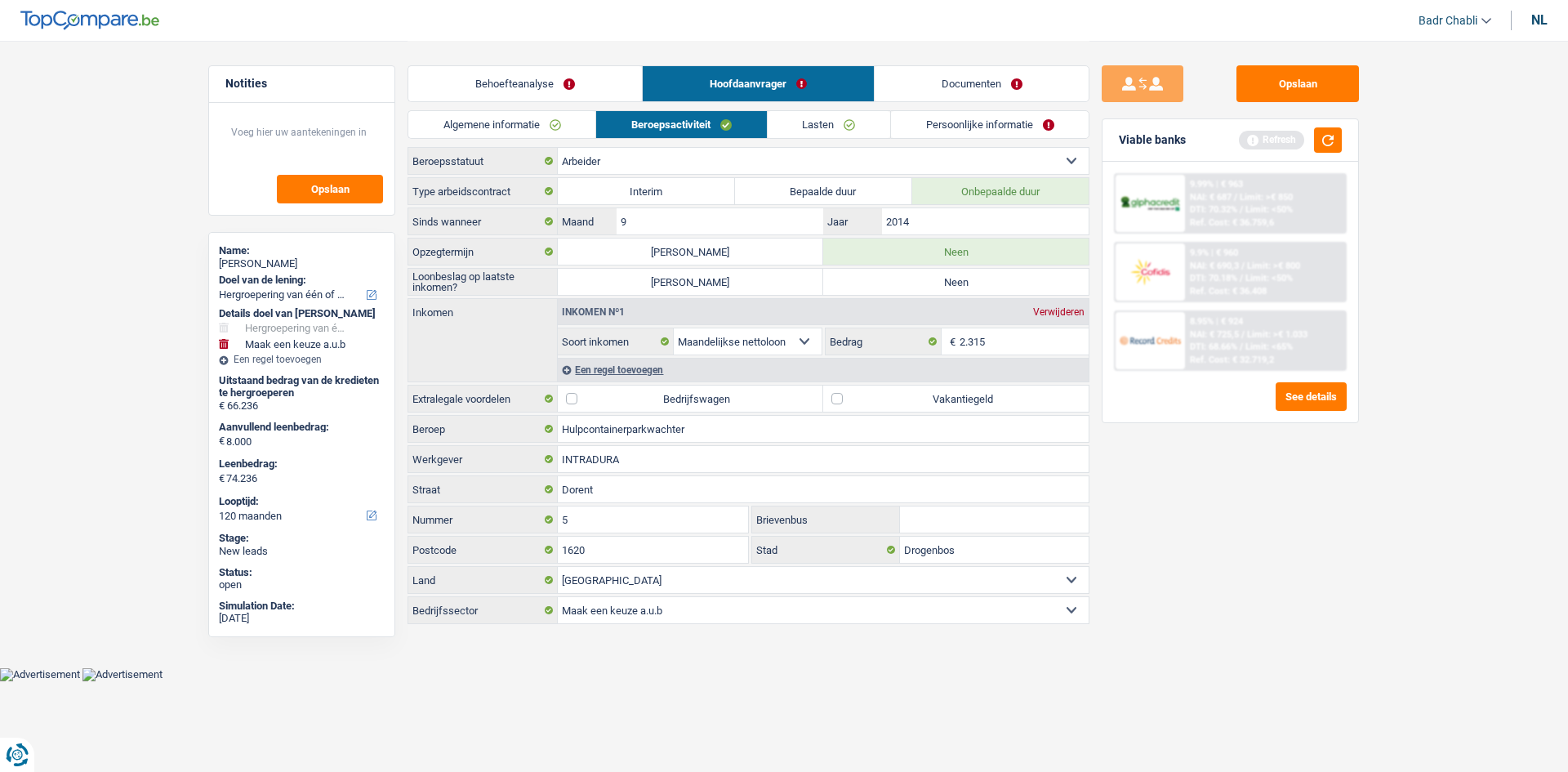
click at [942, 276] on label "Neen" at bounding box center [955, 282] width 265 height 26
click at [942, 276] on input "Neen" at bounding box center [955, 282] width 265 height 26
radio input "true"
click at [1337, 139] on button "button" at bounding box center [1327, 140] width 28 height 26
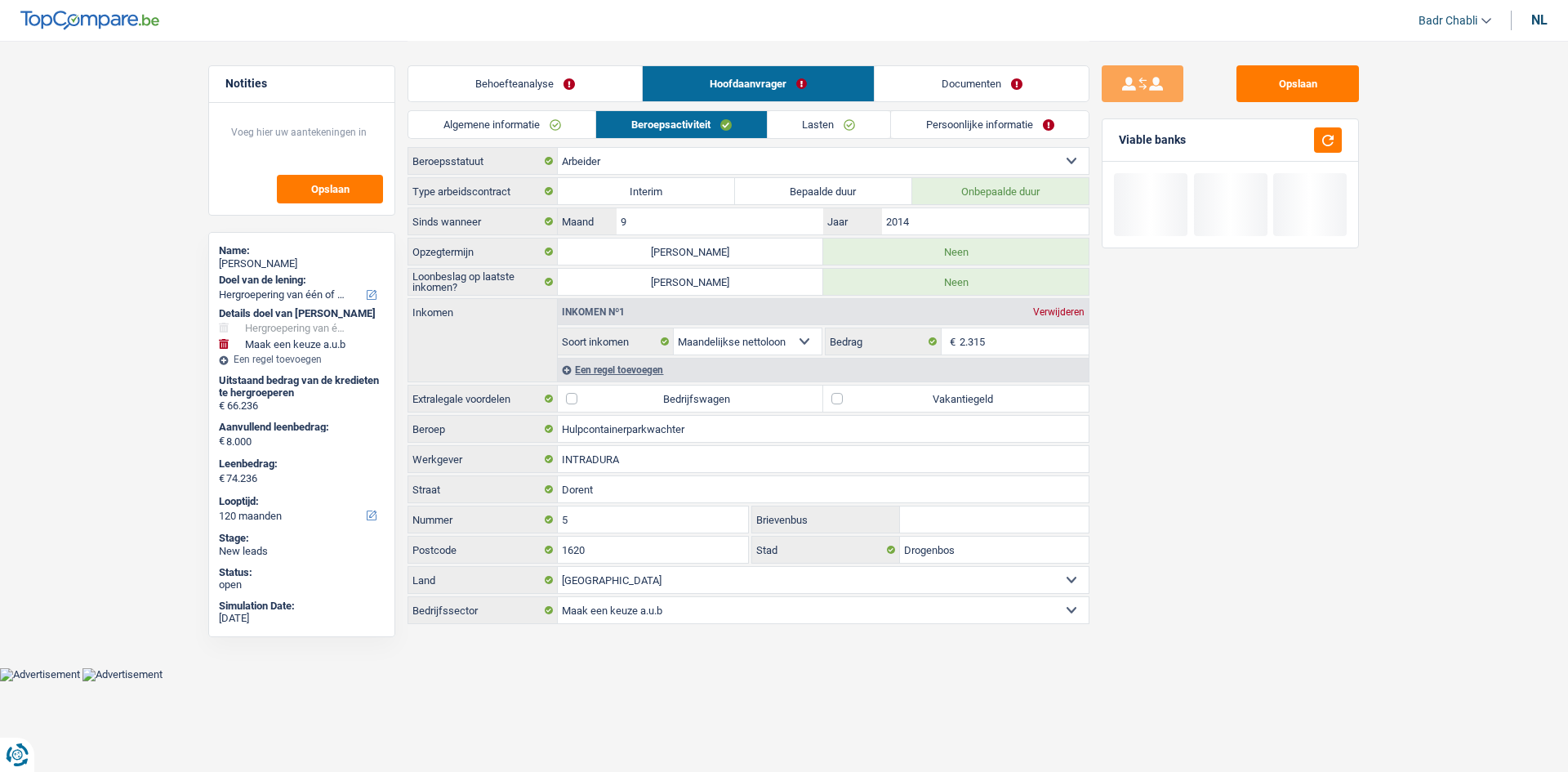
click at [887, 120] on link "Lasten" at bounding box center [829, 125] width 123 height 27
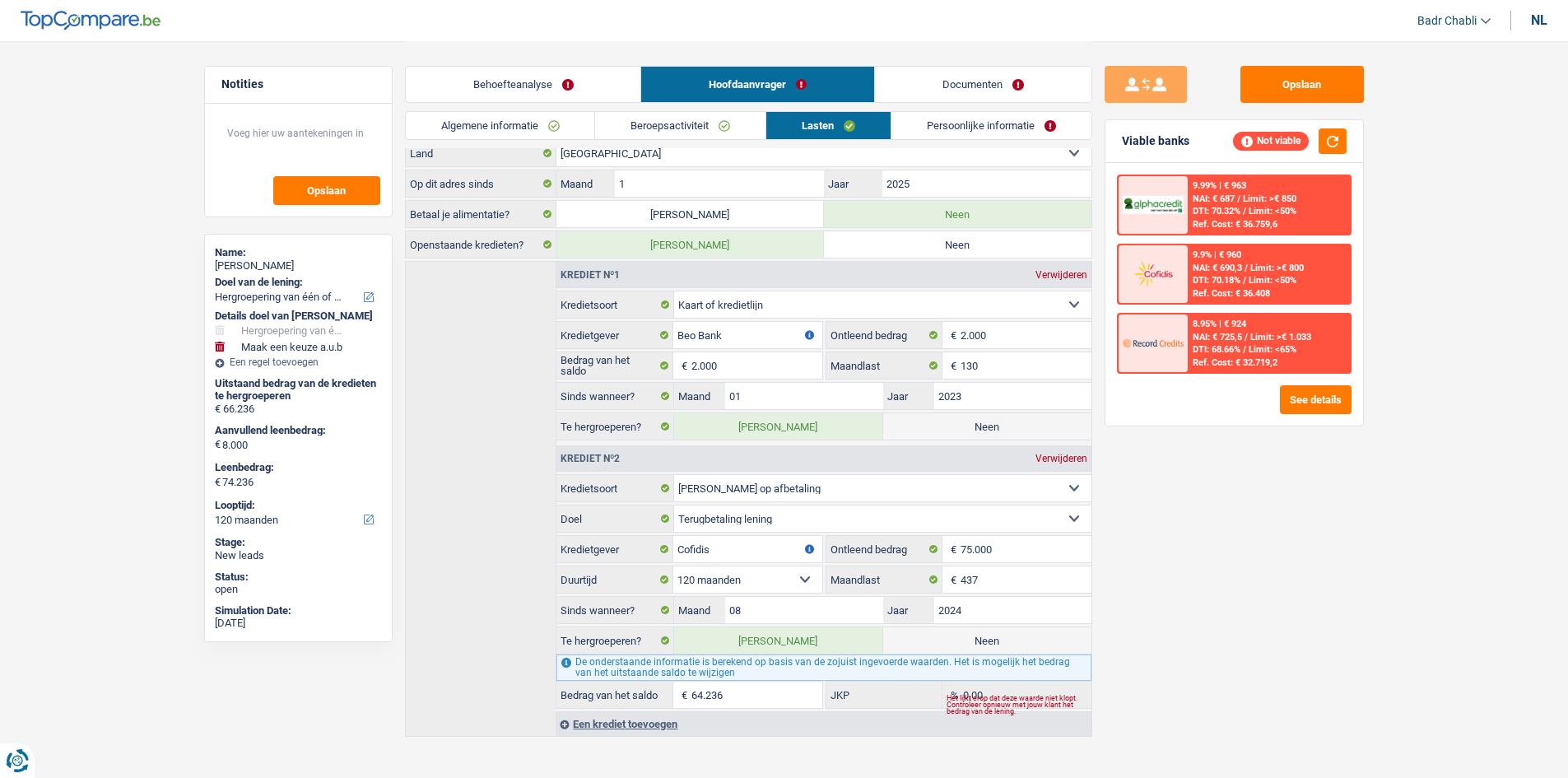
scroll to position [164, 0]
click at [535, 83] on link "Behoefteanalyse" at bounding box center [524, 84] width 236 height 35
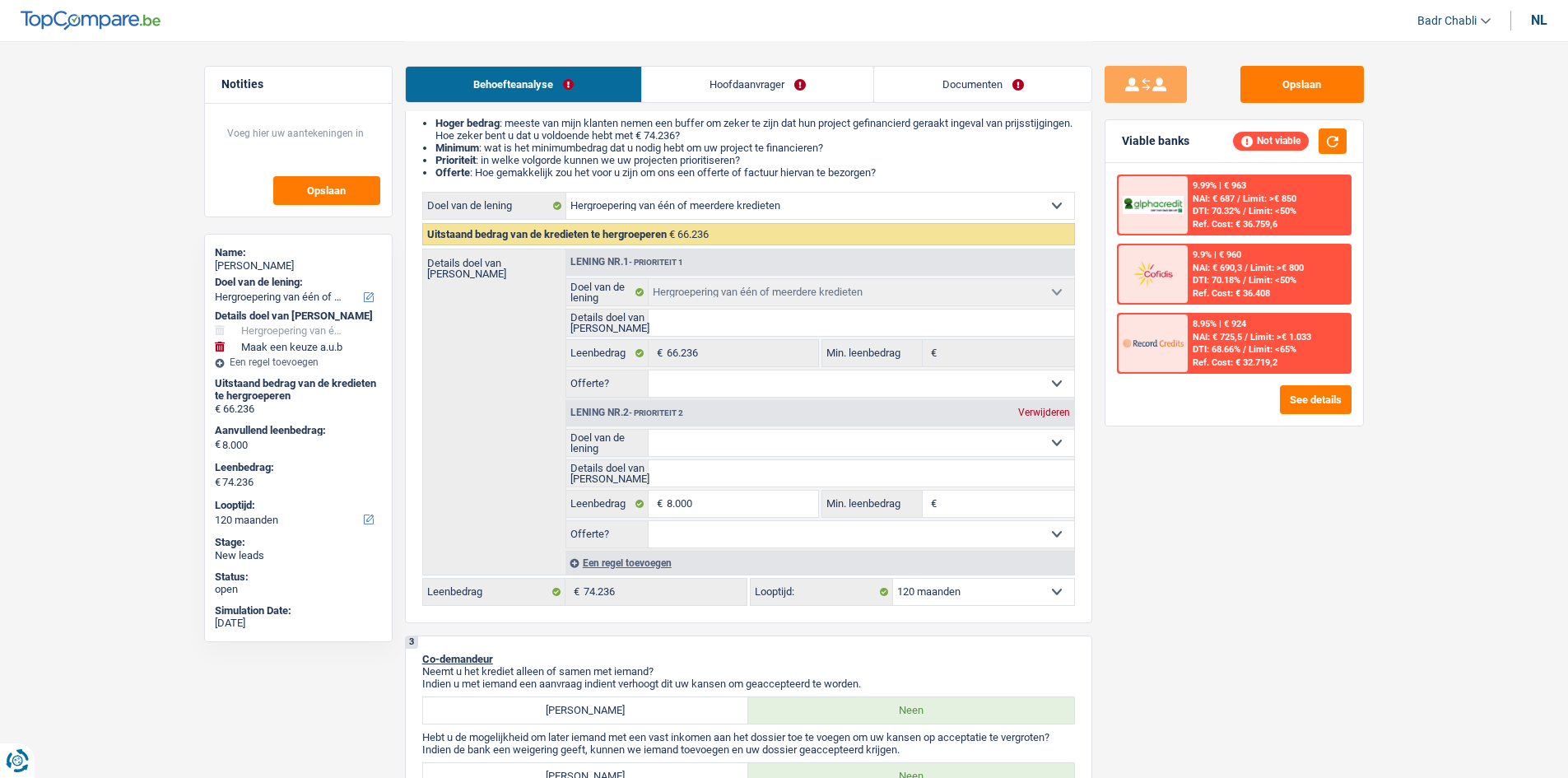
click at [1030, 415] on div "Verwijderen" at bounding box center [1044, 412] width 60 height 9
type input "0"
type input "66.236"
select select "144"
type input "66.236"
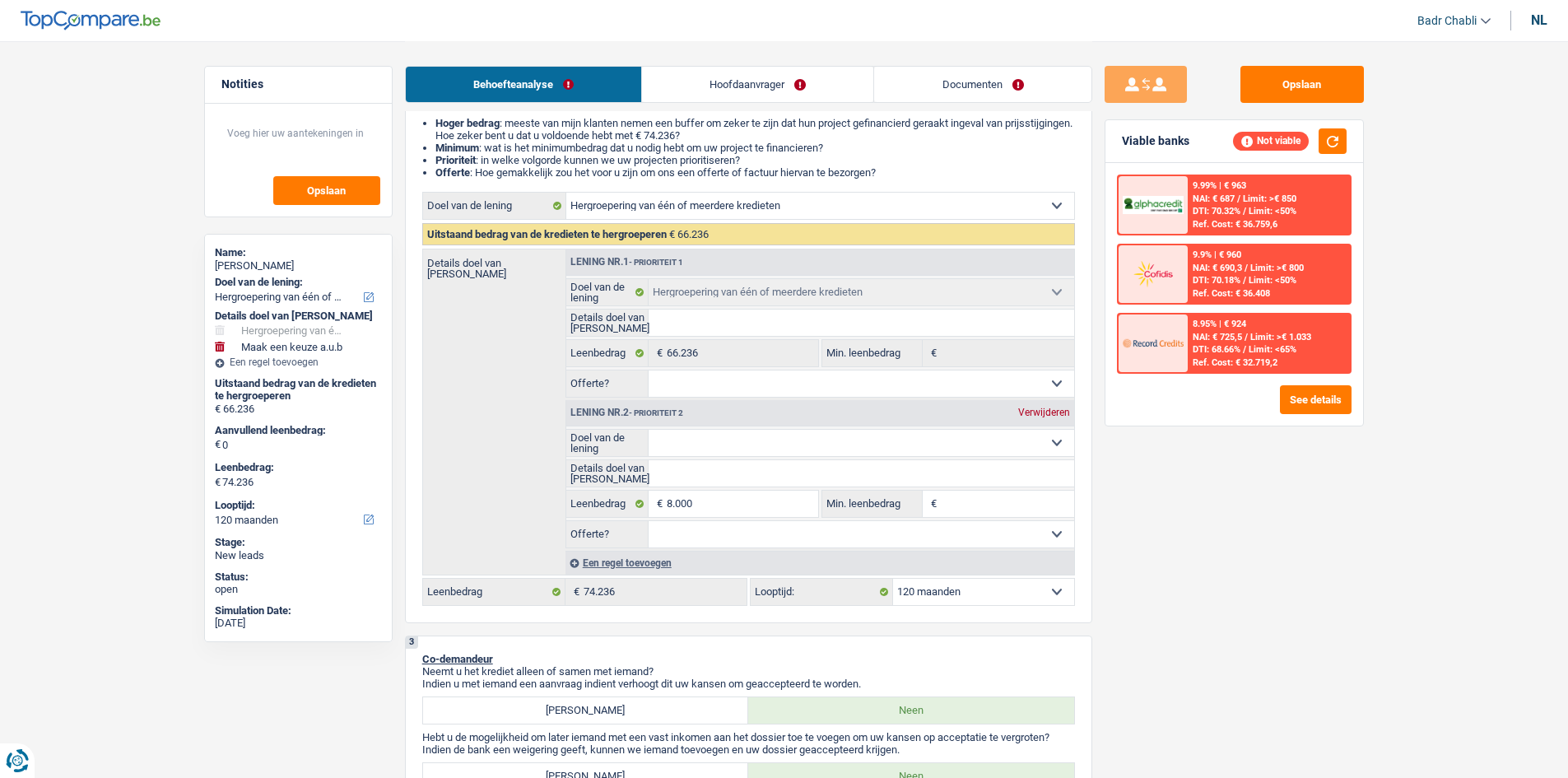
select select "144"
type input "66.236"
select select "144"
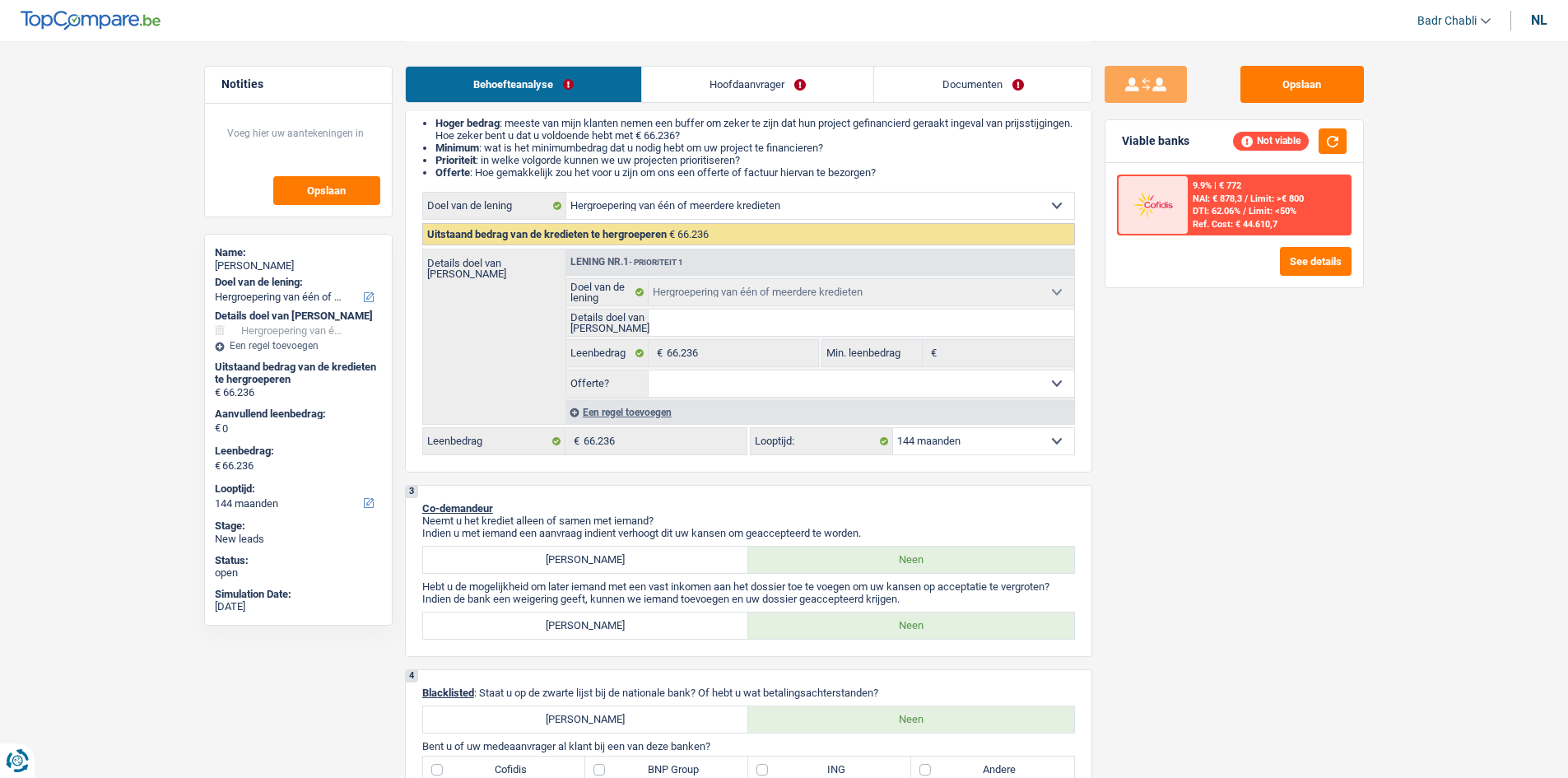
click at [977, 442] on select "12 maanden 18 maanden 24 maanden 30 maanden 36 maanden 42 maanden 48 maanden 60…" at bounding box center [983, 441] width 181 height 27
select select "120"
click at [893, 428] on select "12 maanden 18 maanden 24 maanden 30 maanden 36 maanden 42 maanden 48 maanden 60…" at bounding box center [983, 441] width 181 height 27
select select "120"
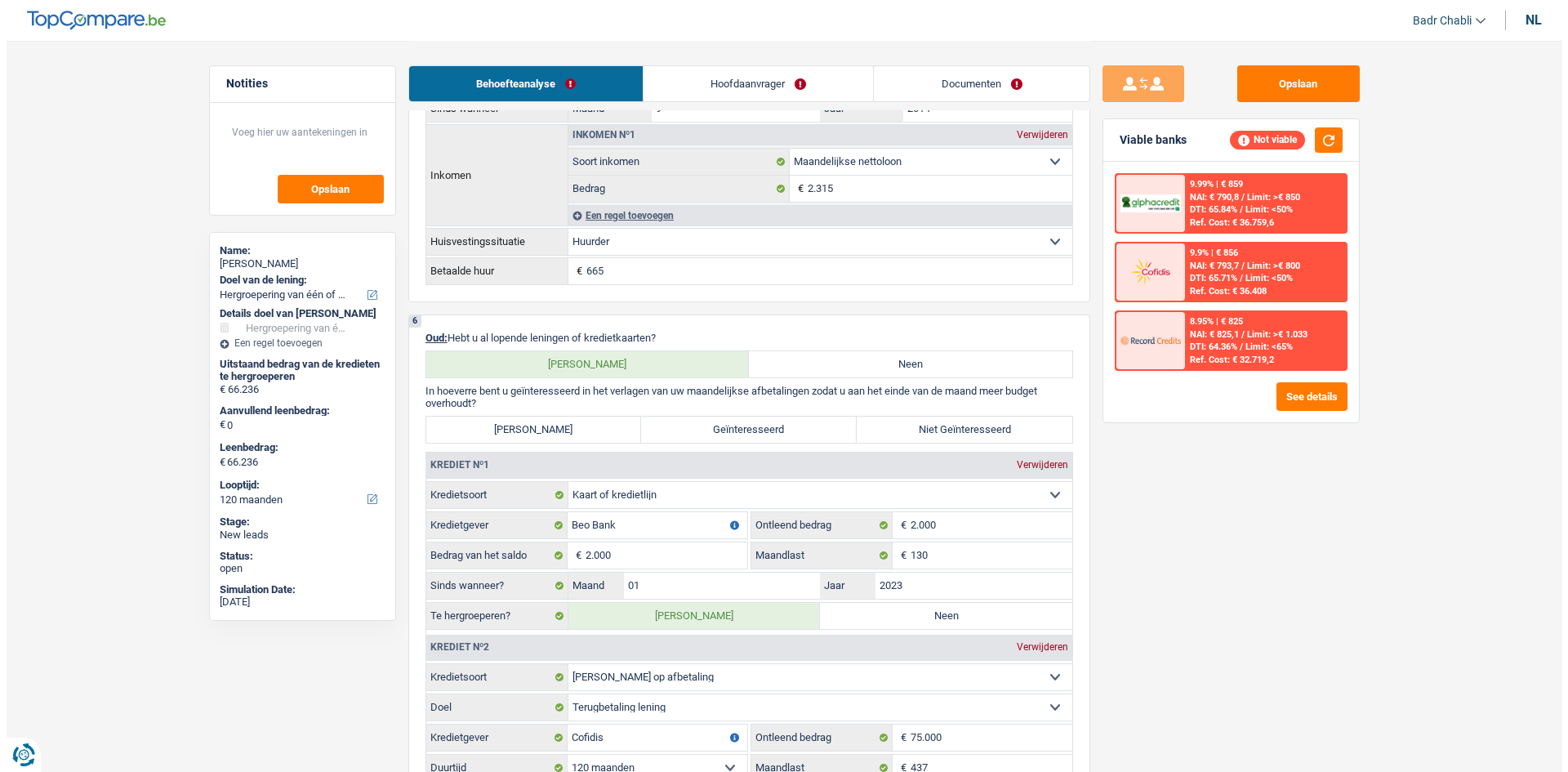
scroll to position [1225, 0]
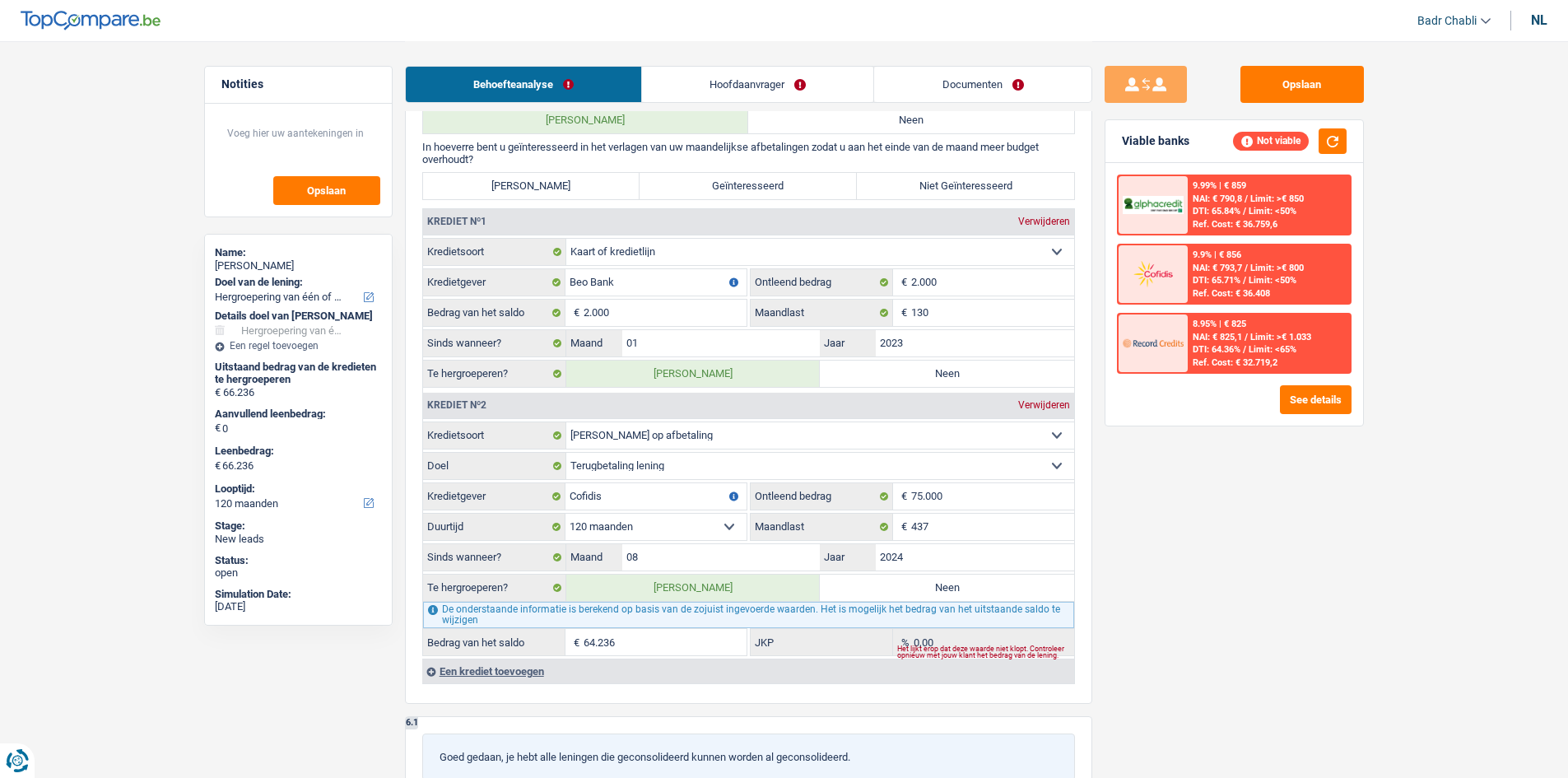
click at [1270, 349] on span "Limit: <65%" at bounding box center [1272, 349] width 48 height 10
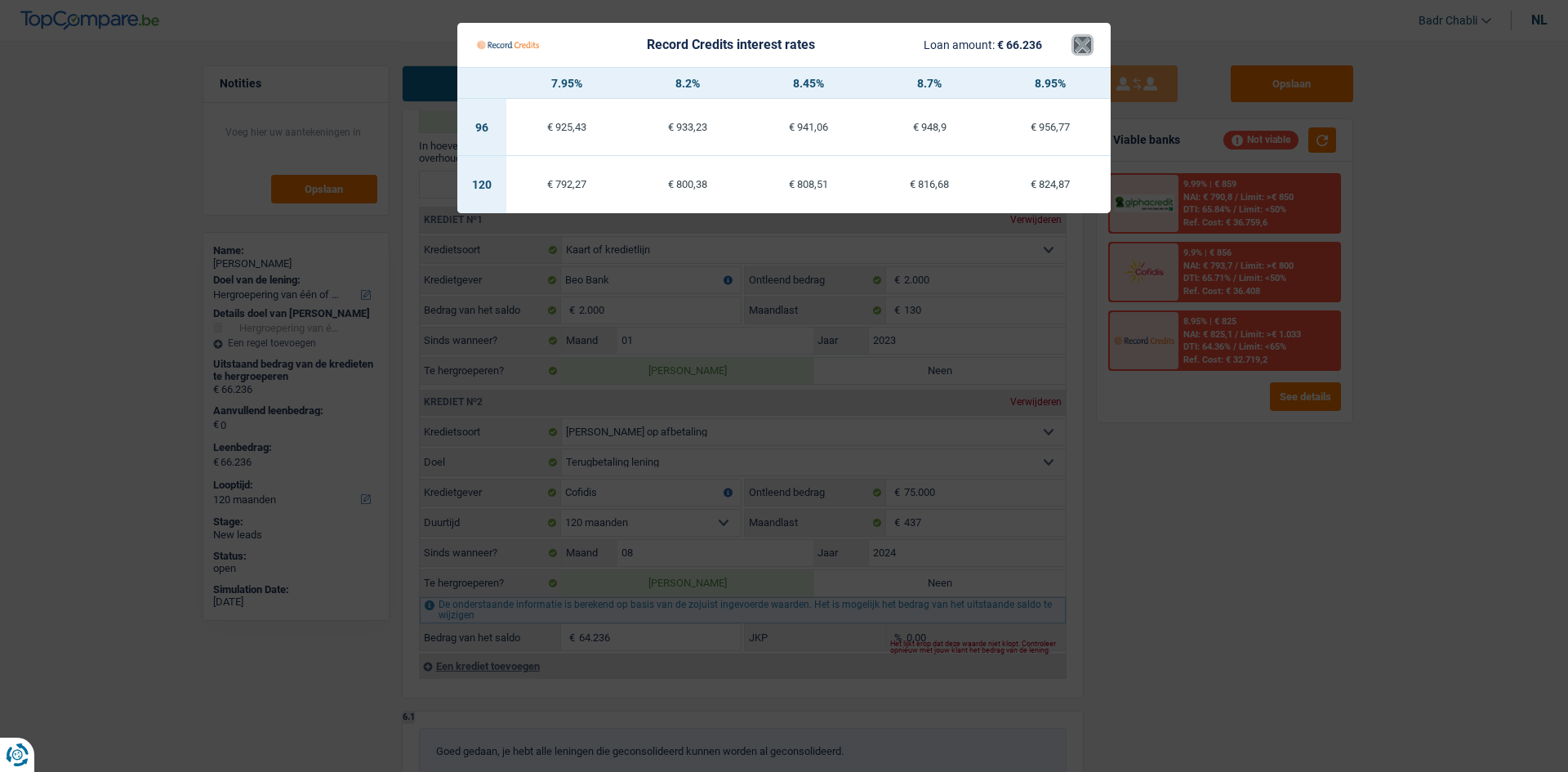
click at [1083, 41] on button "×" at bounding box center [1083, 44] width 17 height 16
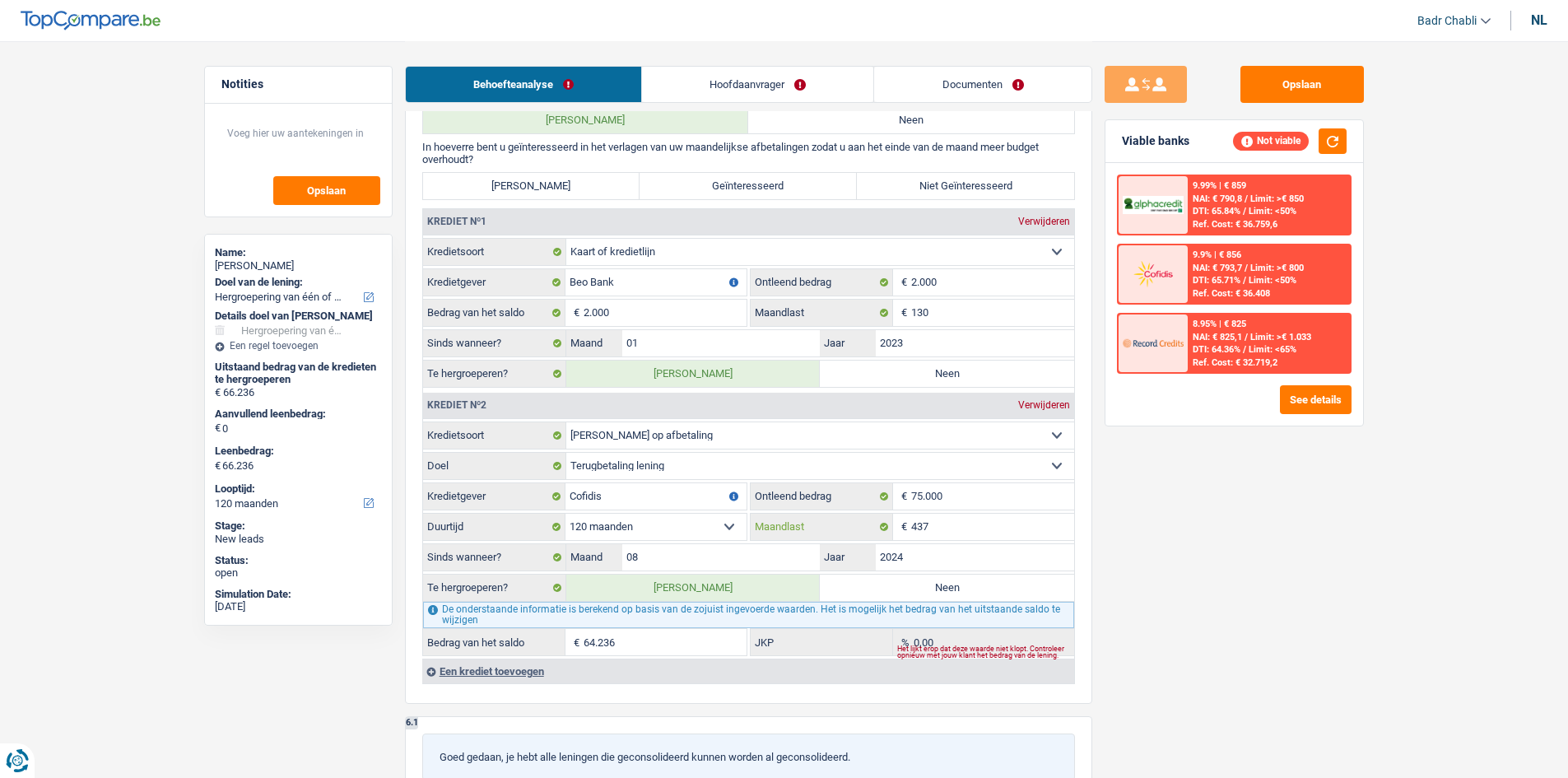
click at [919, 515] on input "437" at bounding box center [993, 526] width 163 height 27
type input "7"
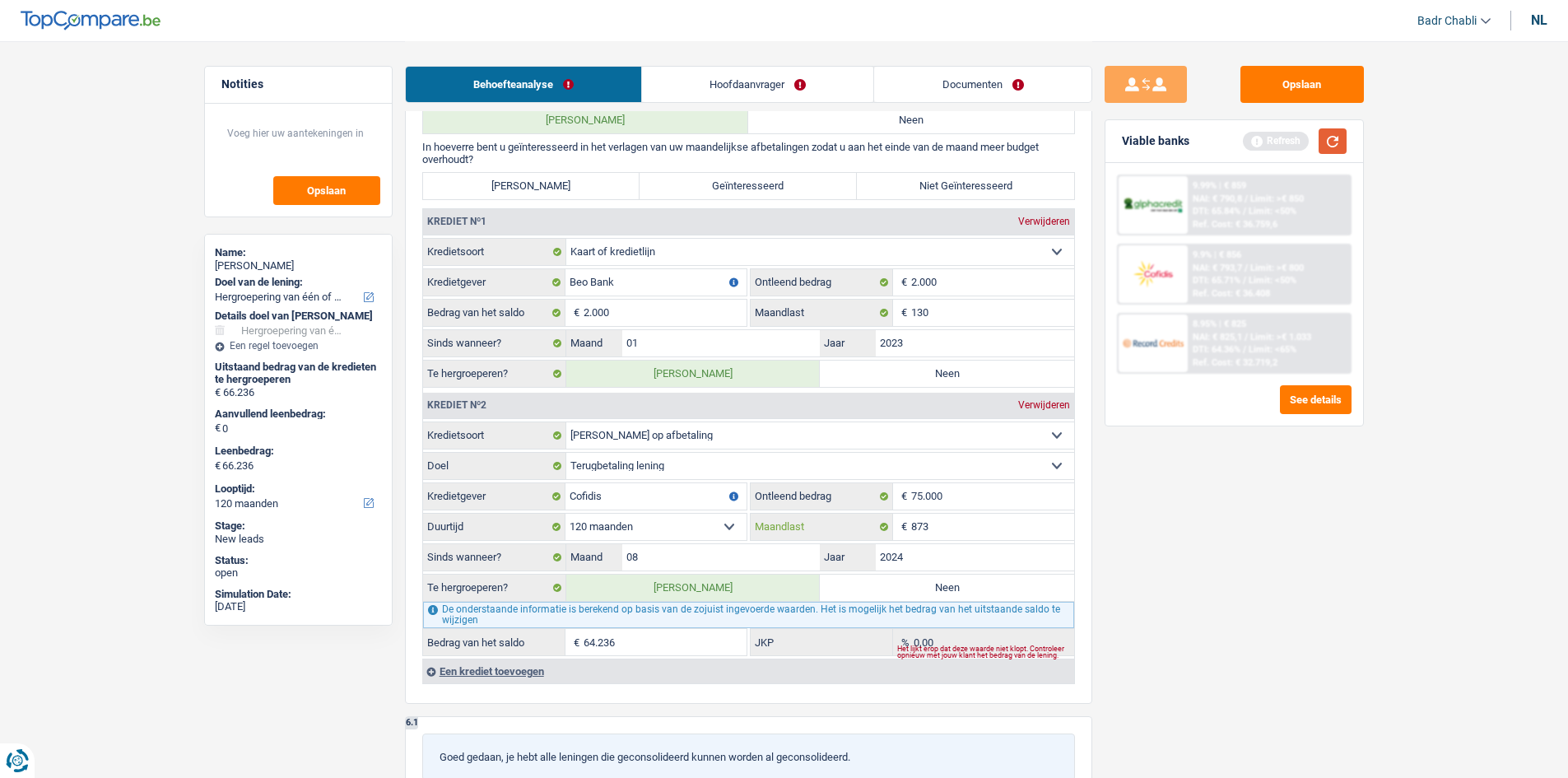
type input "873"
click at [1340, 140] on button "button" at bounding box center [1332, 141] width 28 height 26
type input "71.182"
select select "144"
type input "71.182"
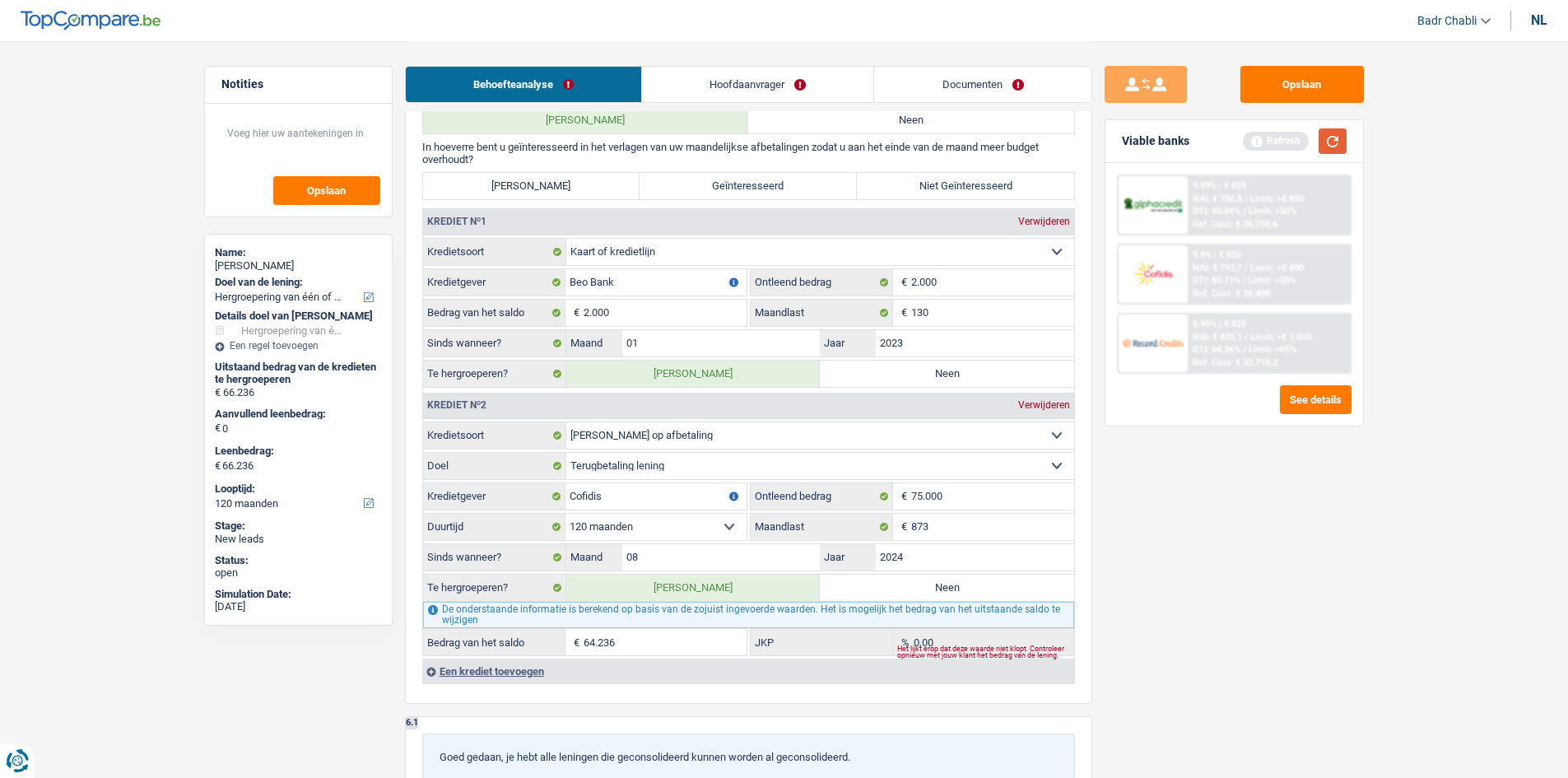
type input "71.182"
select select "144"
type input "69.182"
type input "7,29"
type input "71.182"
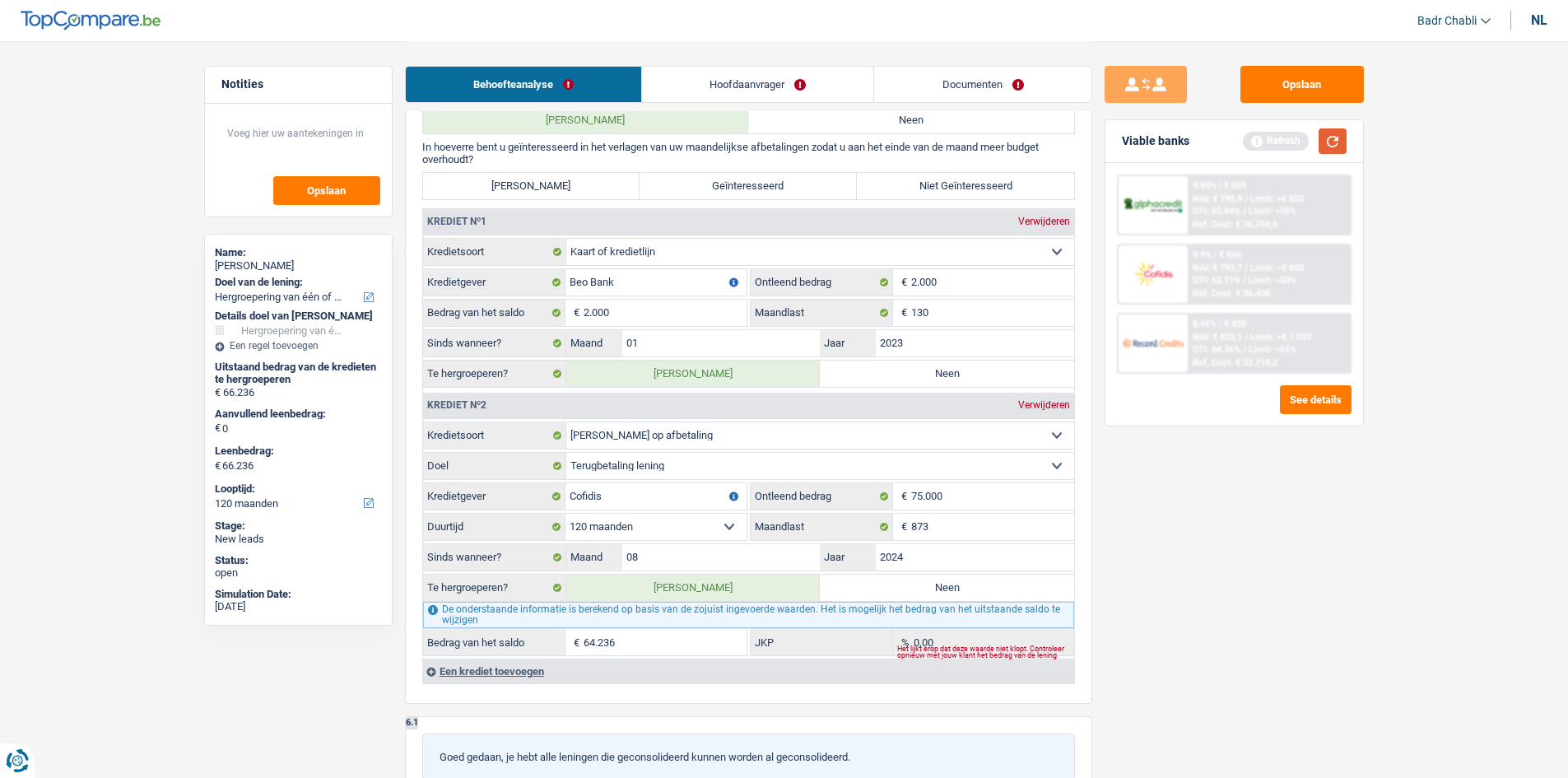
type input "71.182"
select select "144"
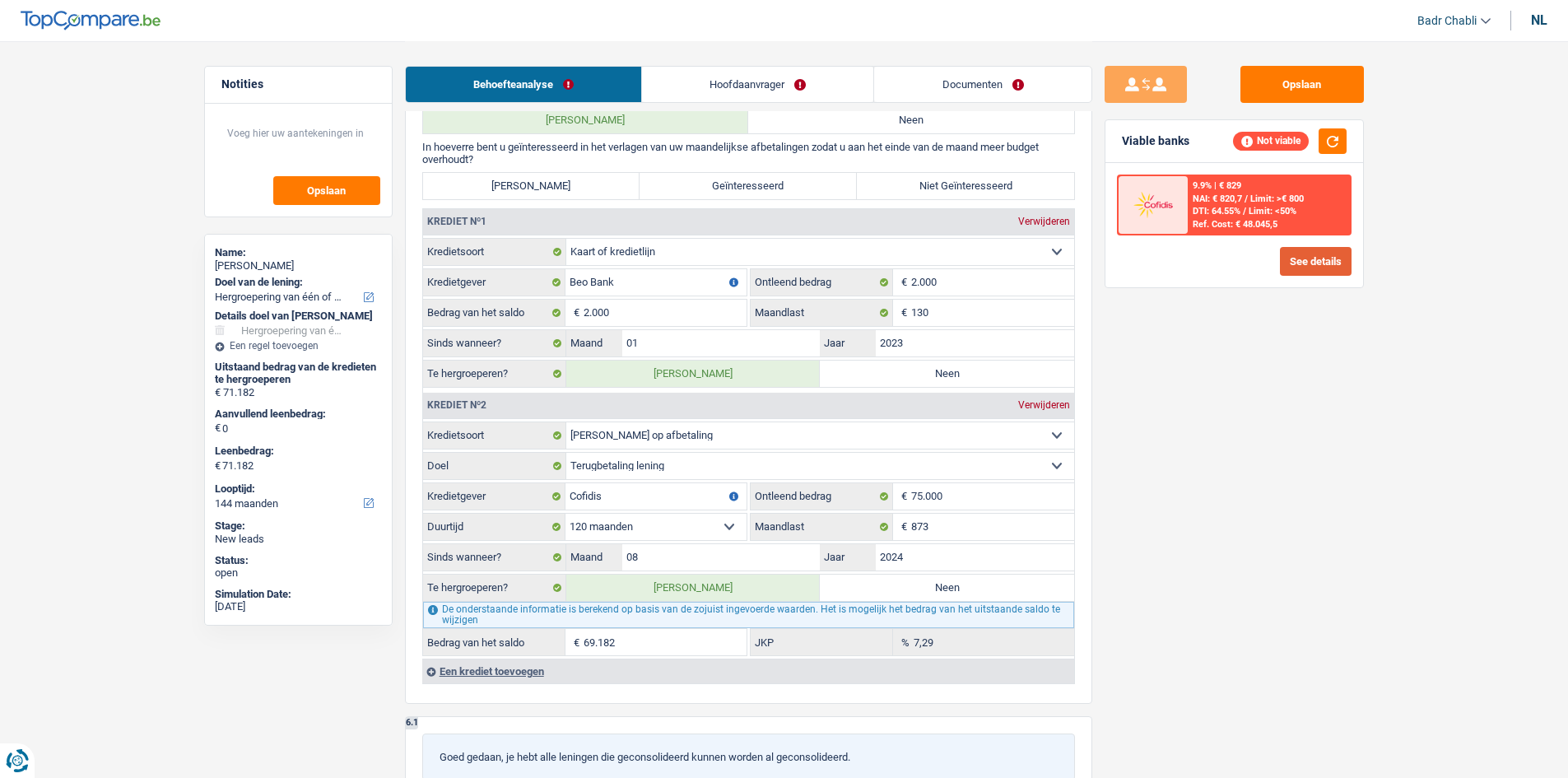
click at [1315, 254] on button "See details" at bounding box center [1315, 261] width 71 height 29
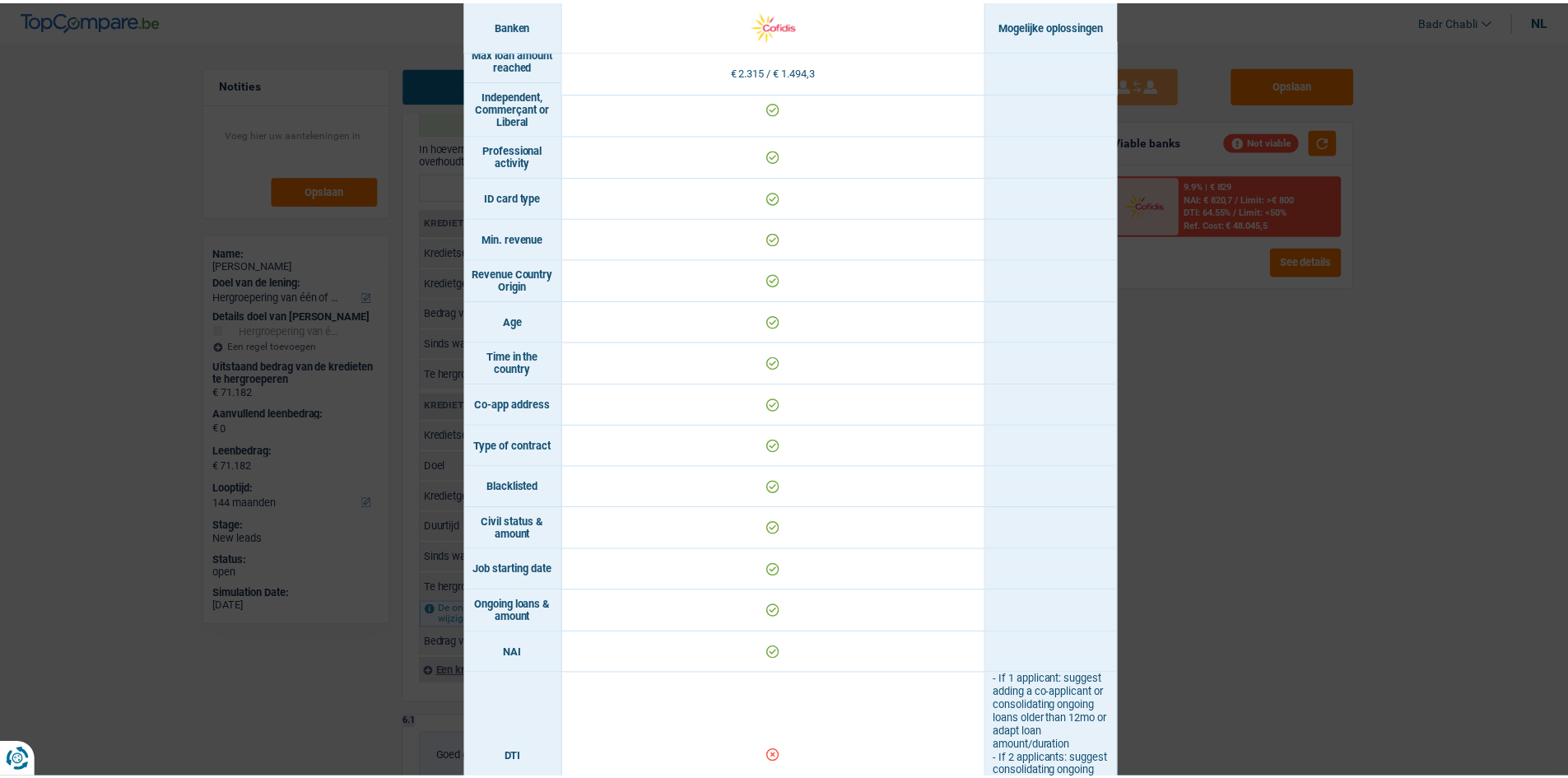
scroll to position [0, 0]
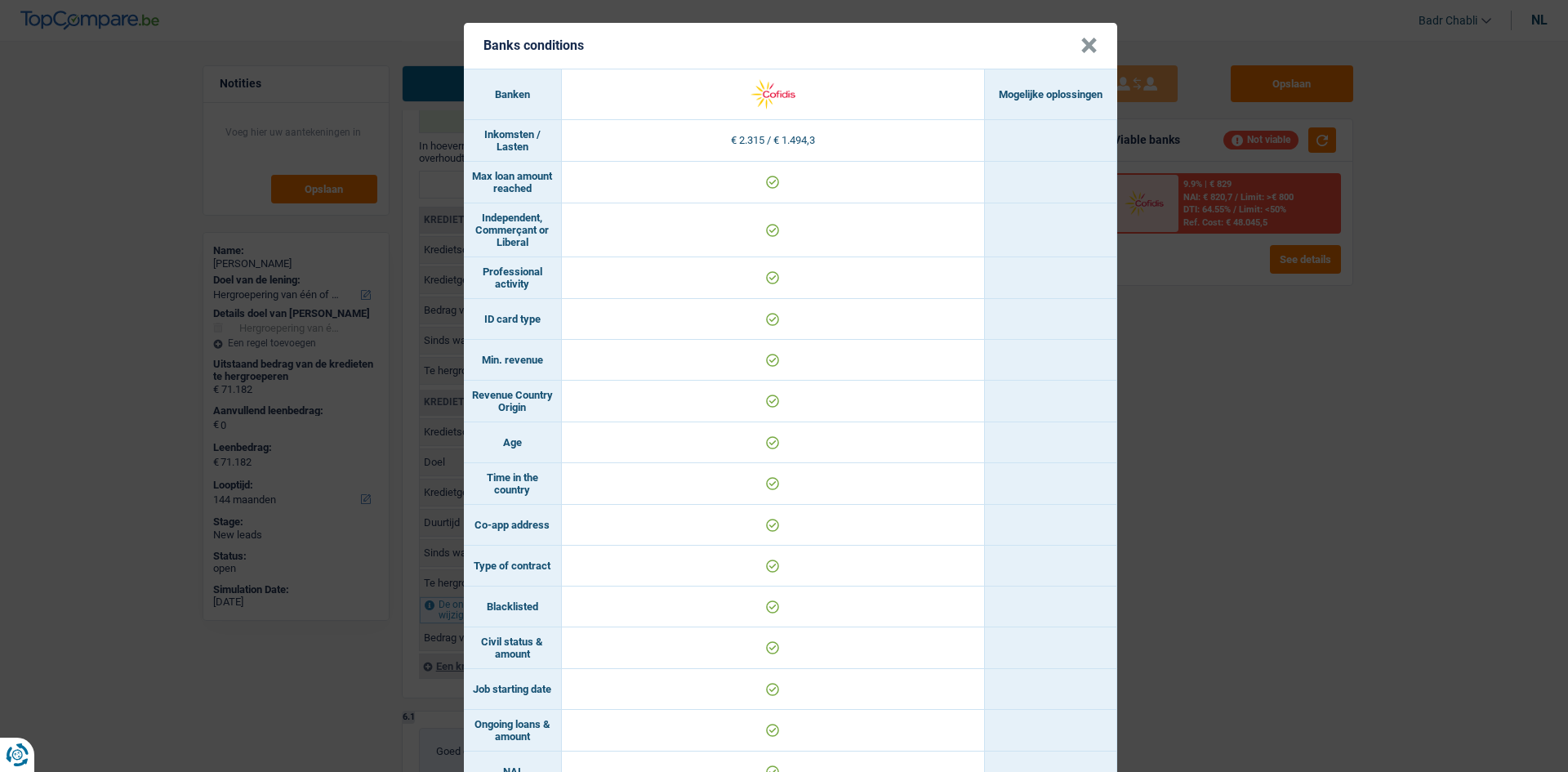
click at [1081, 44] on button "×" at bounding box center [1089, 45] width 17 height 16
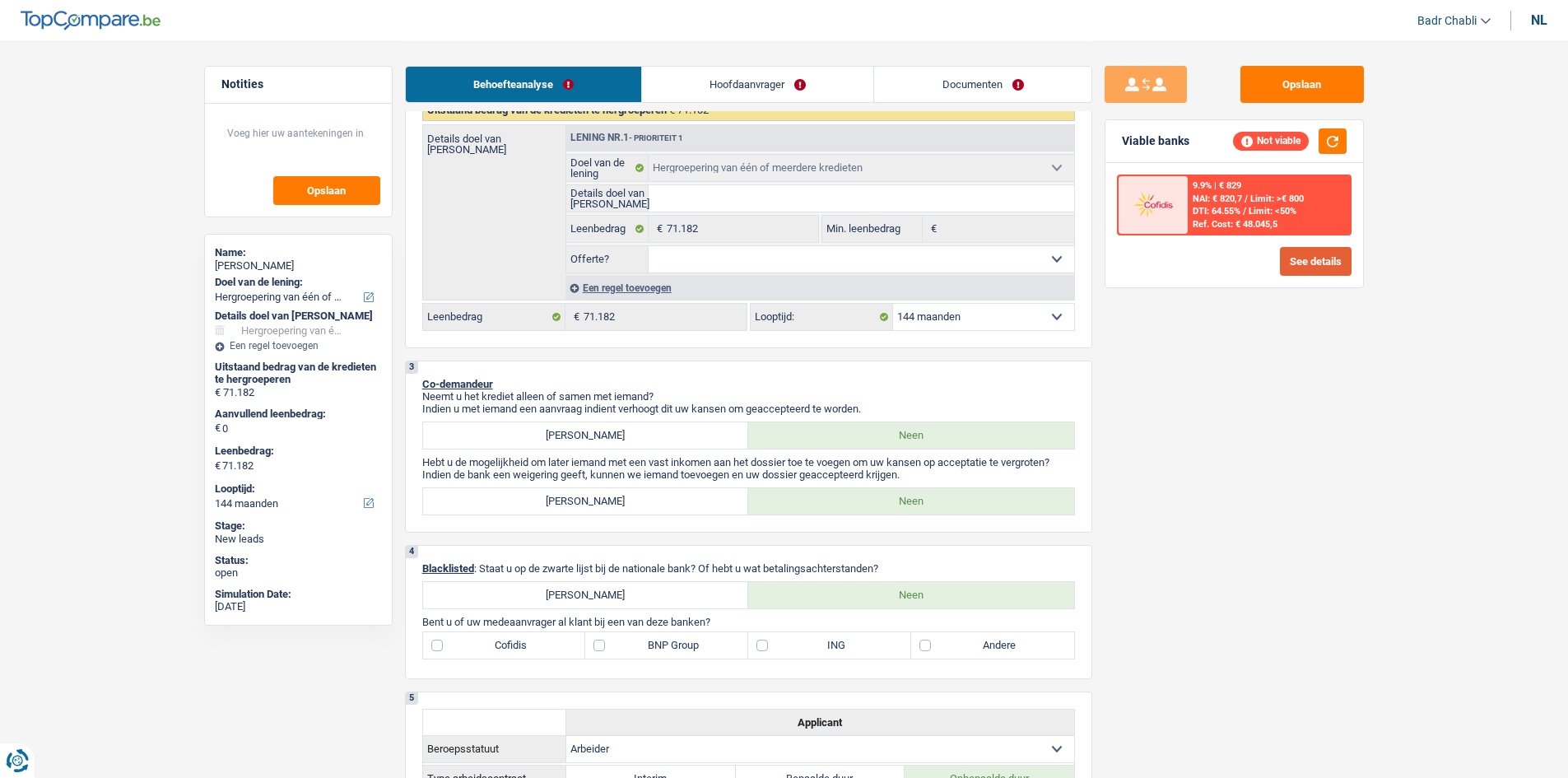
scroll to position [164, 0]
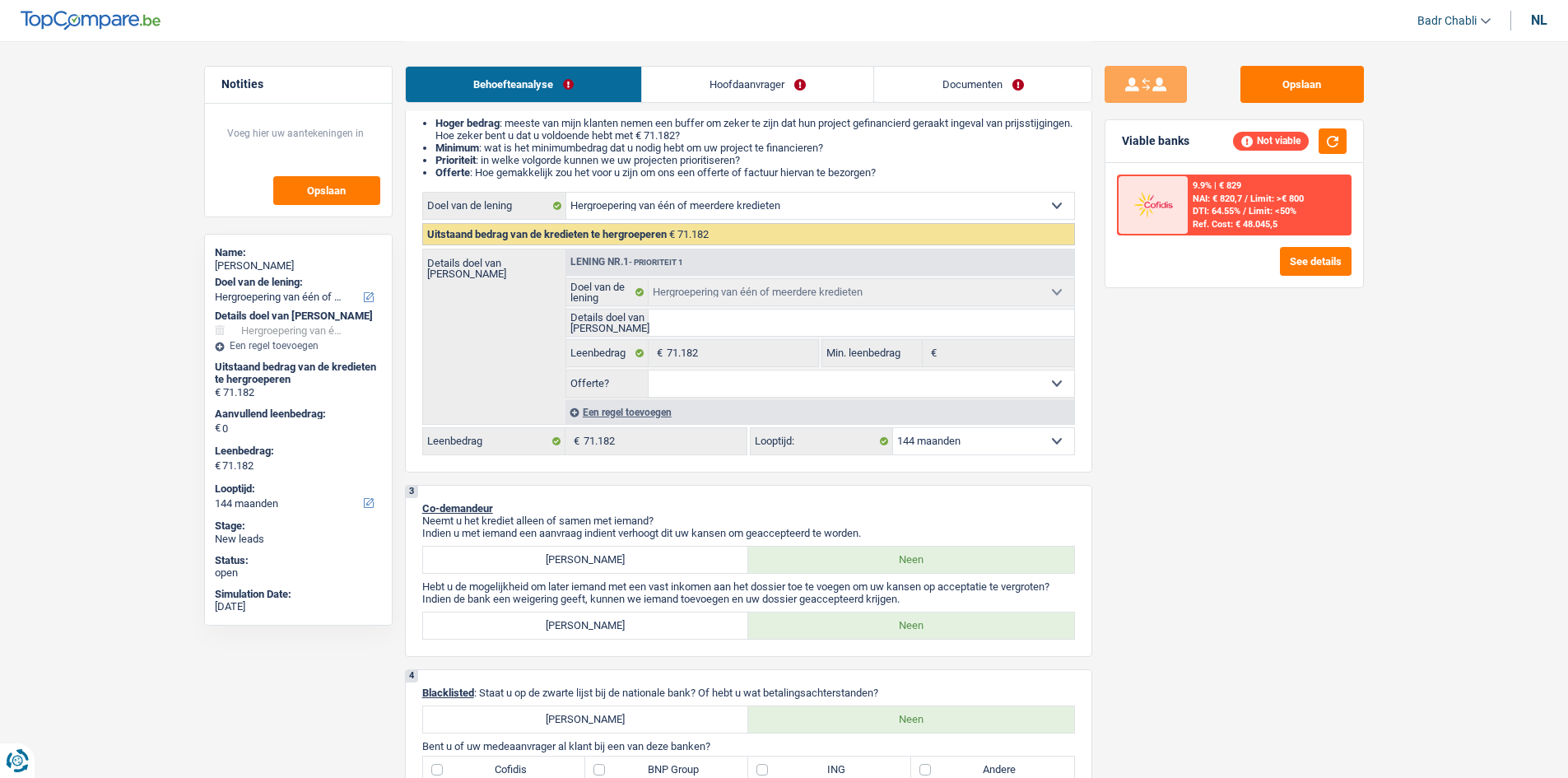
click at [984, 443] on select "12 maanden 18 maanden 24 maanden 30 maanden 36 maanden 42 maanden 48 maanden 60…" at bounding box center [983, 441] width 181 height 27
select select "120"
click at [893, 428] on select "12 maanden 18 maanden 24 maanden 30 maanden 36 maanden 42 maanden 48 maanden 60…" at bounding box center [983, 441] width 181 height 27
select select "120"
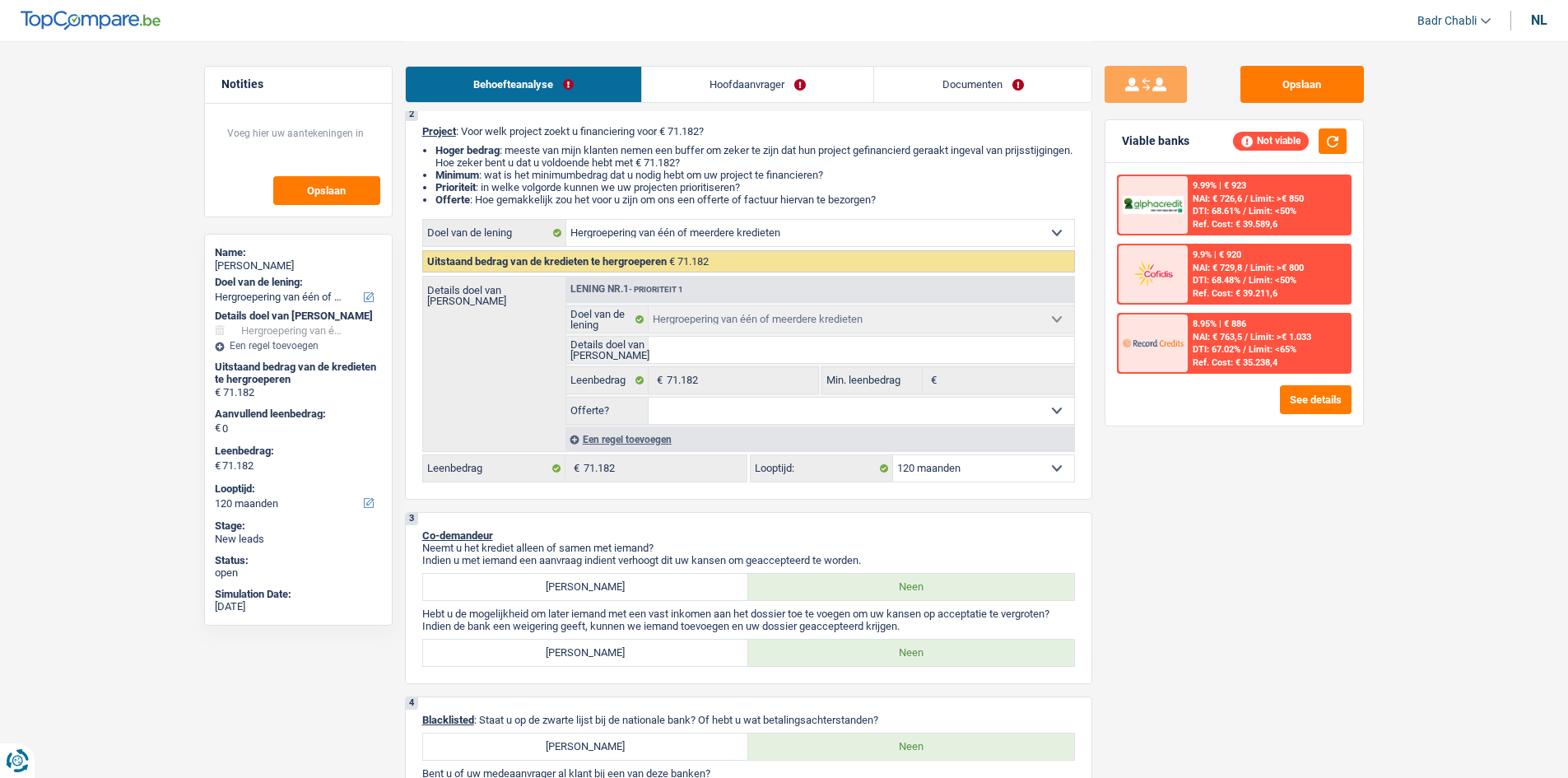
scroll to position [0, 0]
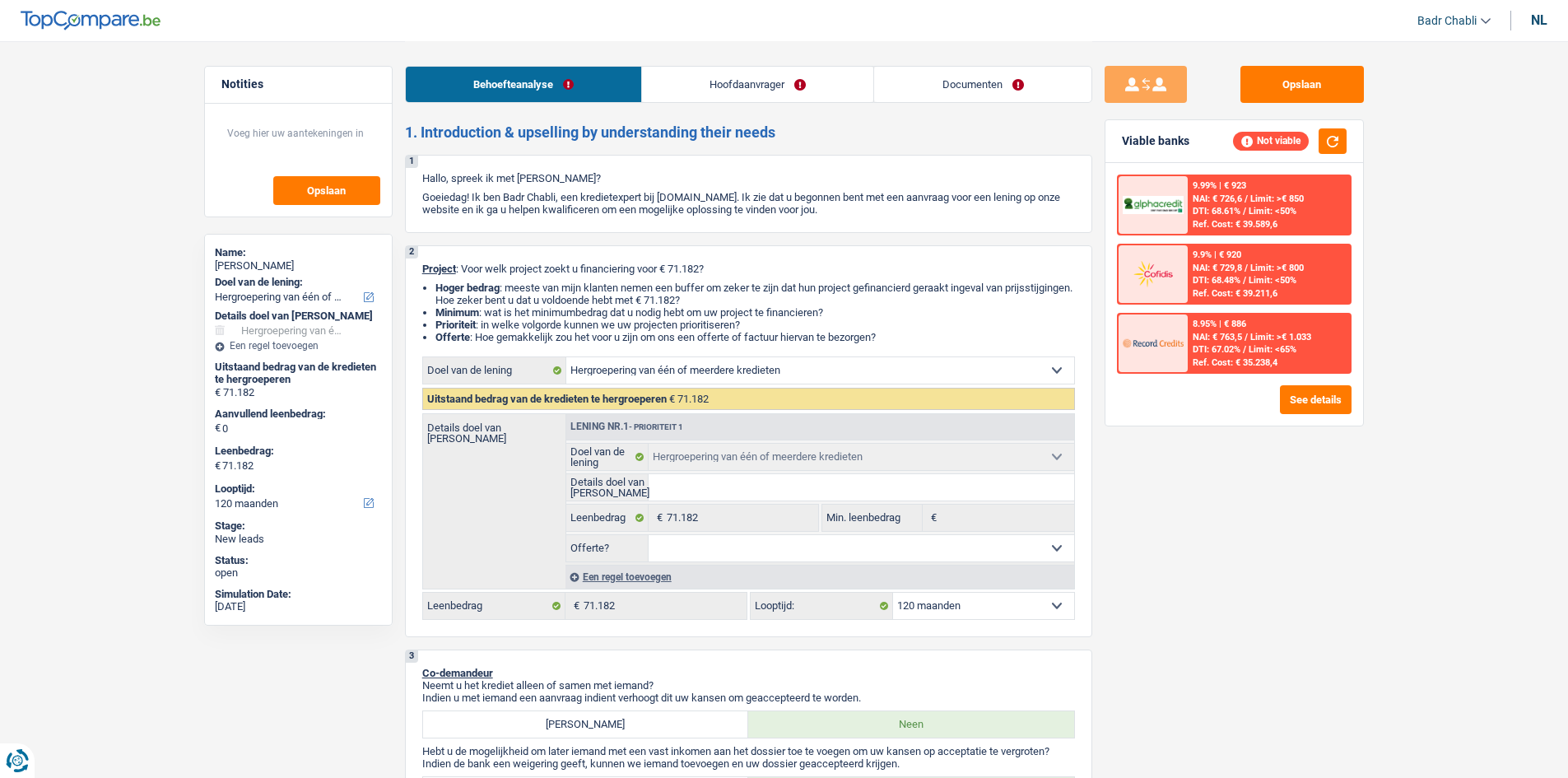
click at [1238, 348] on span "DTI: 67.02%" at bounding box center [1216, 349] width 48 height 10
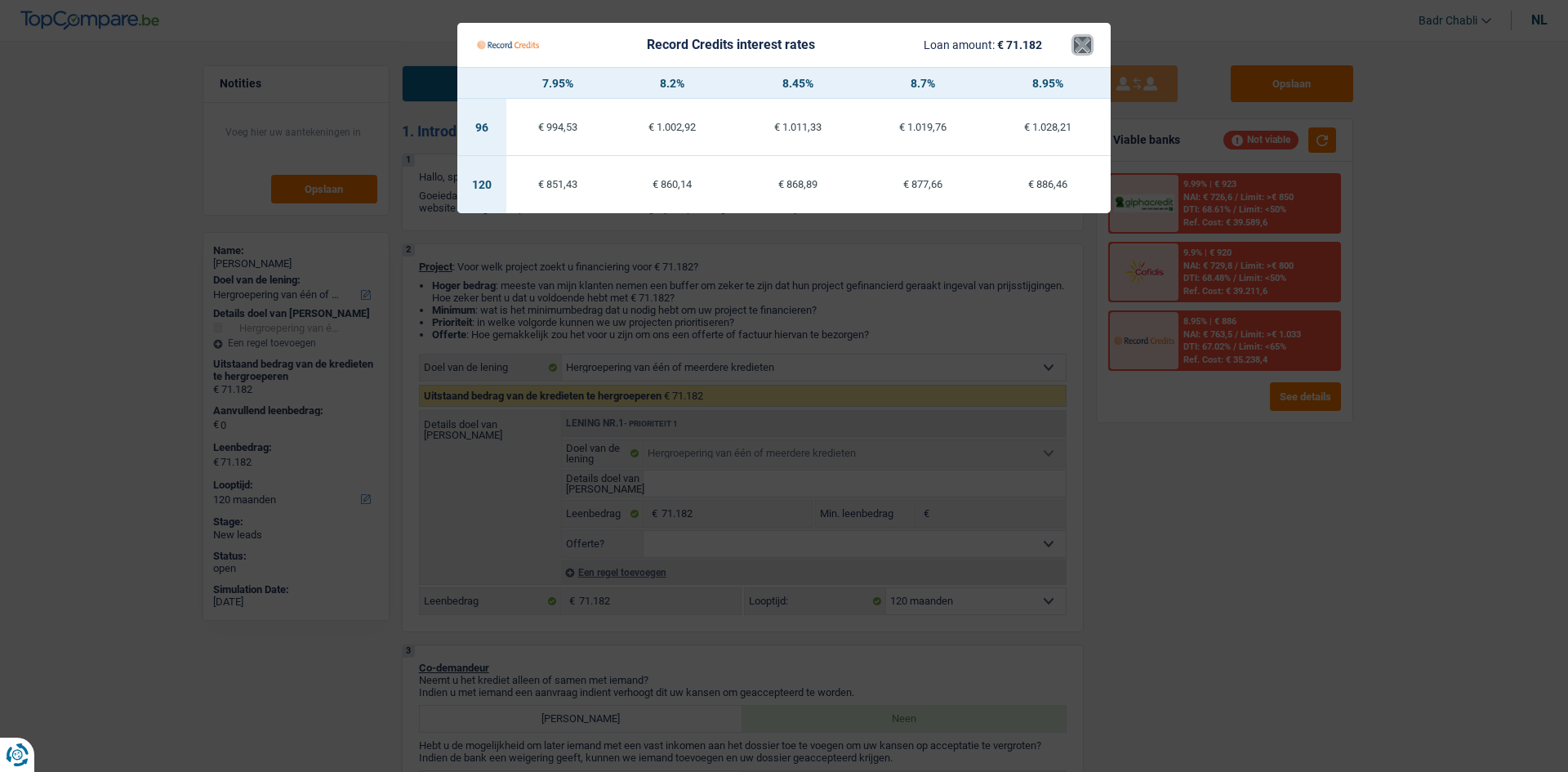
click at [1085, 41] on button "×" at bounding box center [1083, 44] width 17 height 16
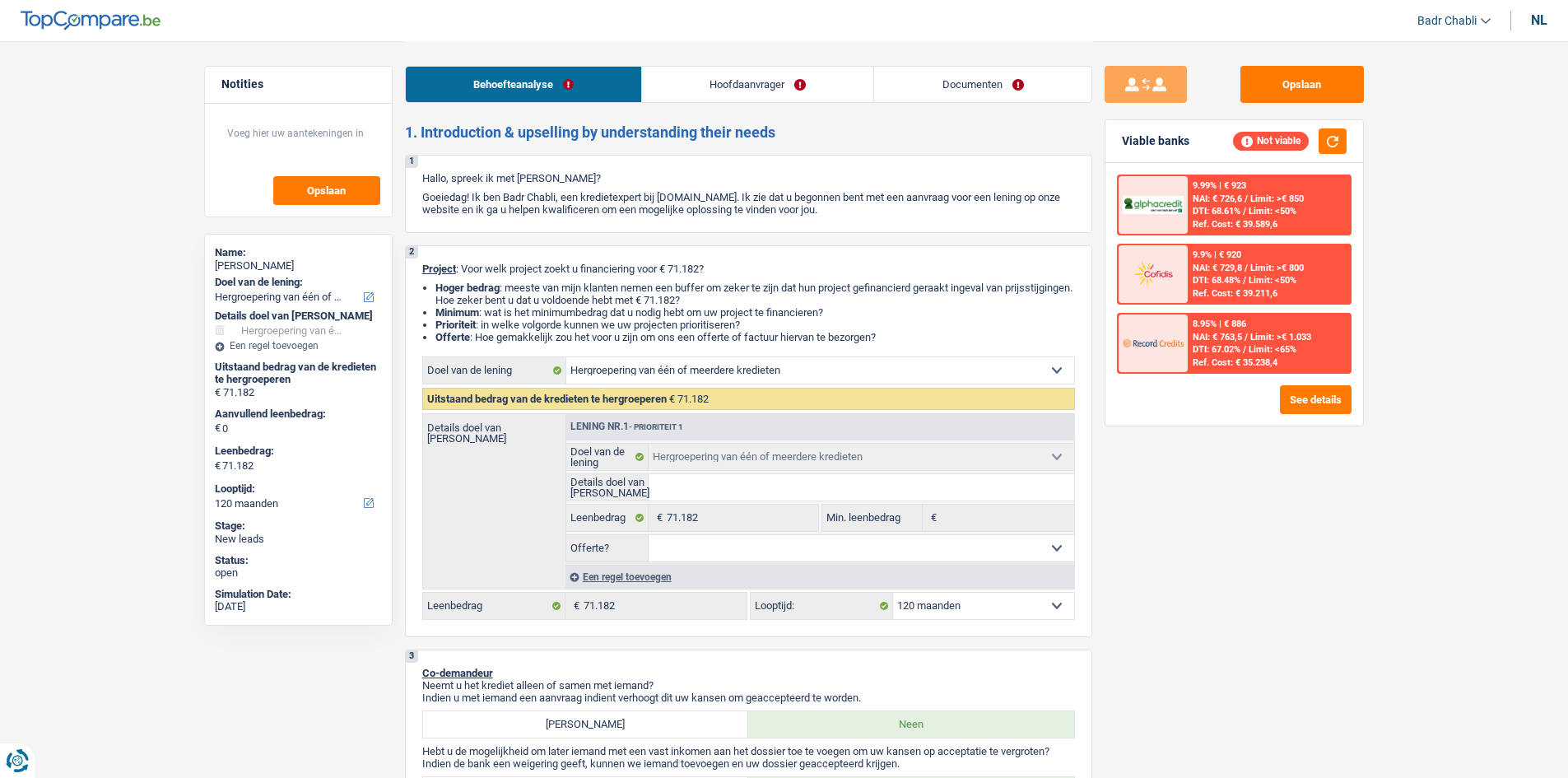
click at [1292, 196] on span "Limit: >€ 850" at bounding box center [1277, 199] width 53 height 10
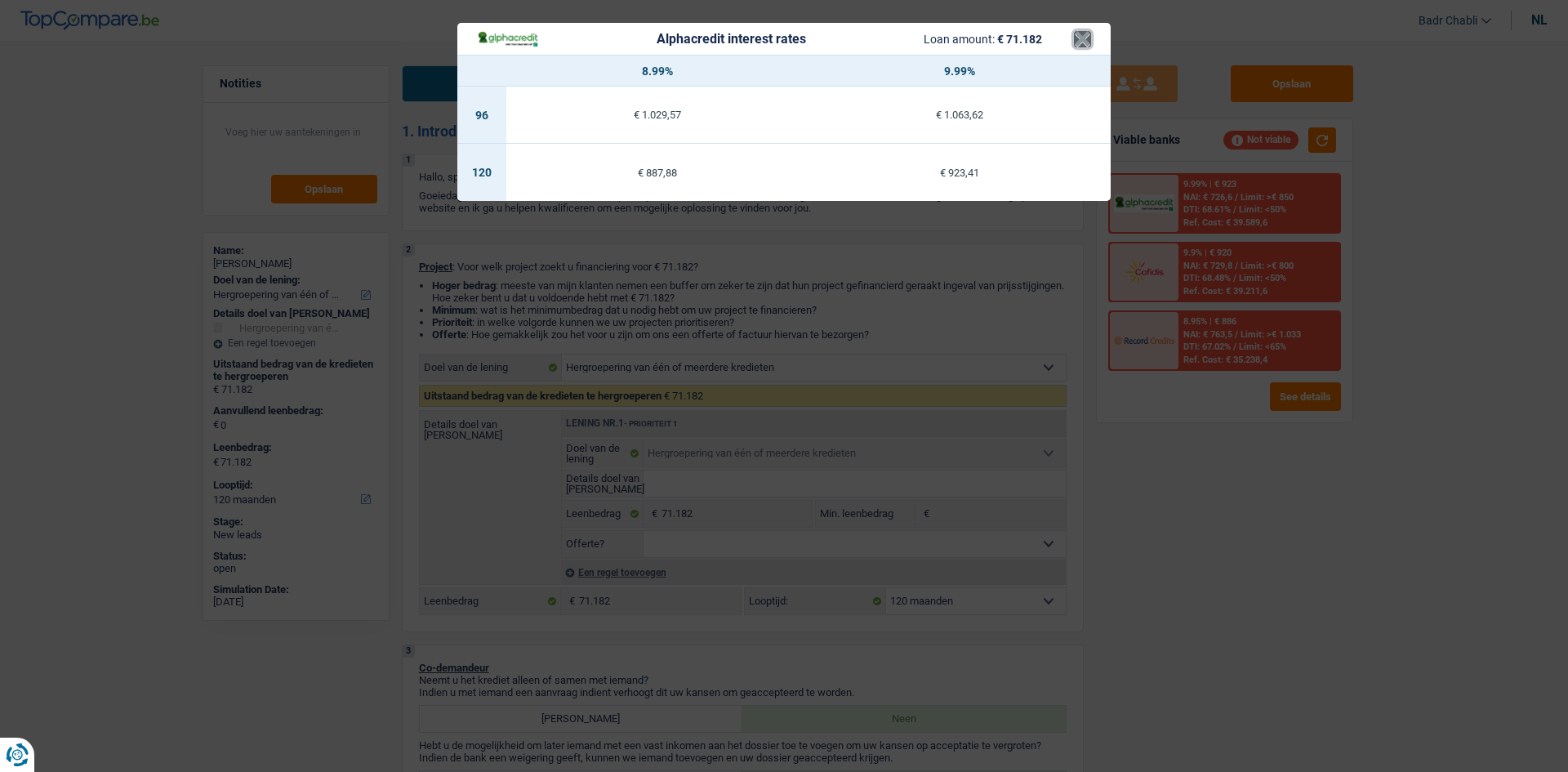
click at [1079, 42] on button "×" at bounding box center [1083, 38] width 17 height 16
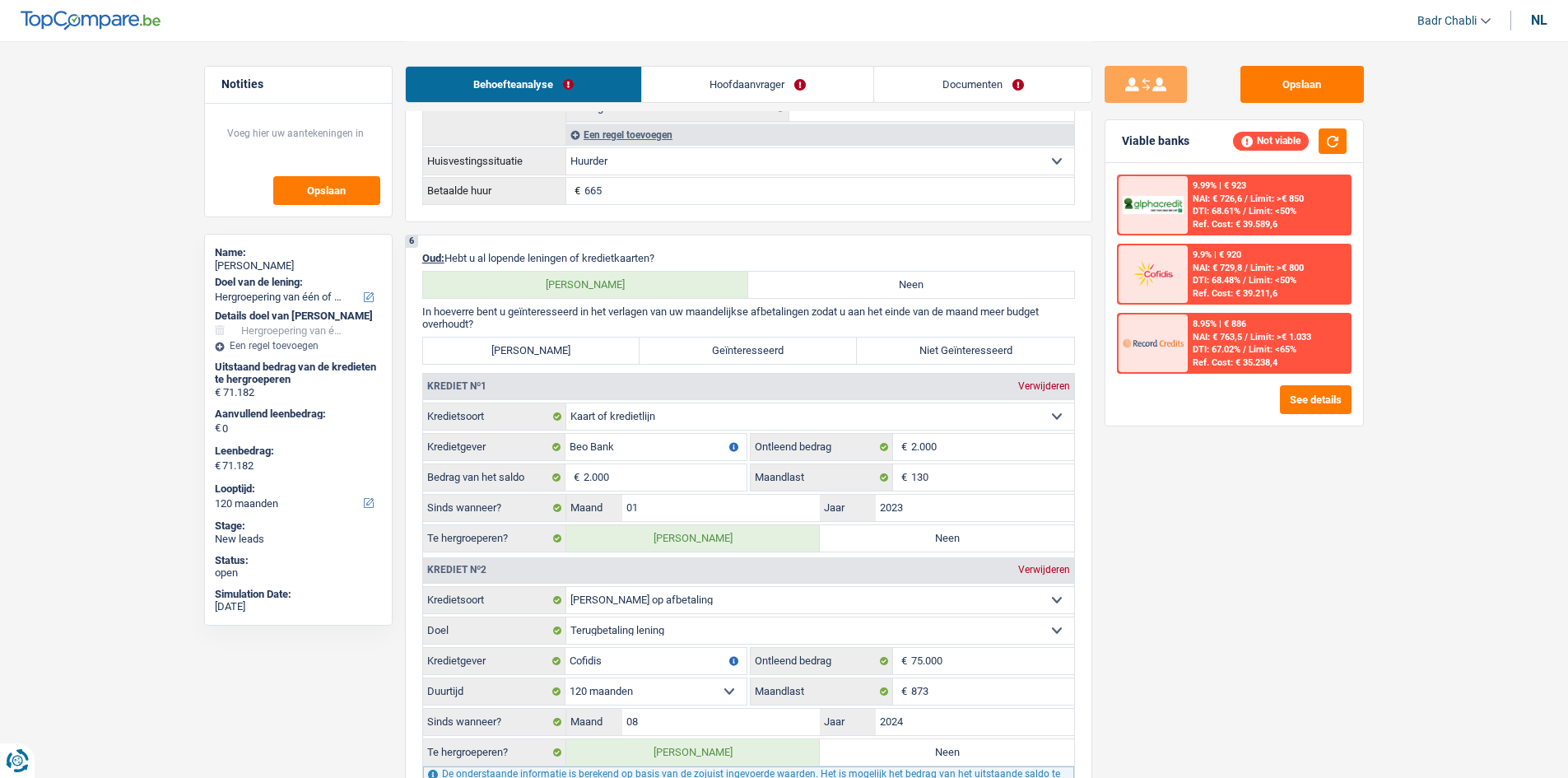
scroll to position [659, 0]
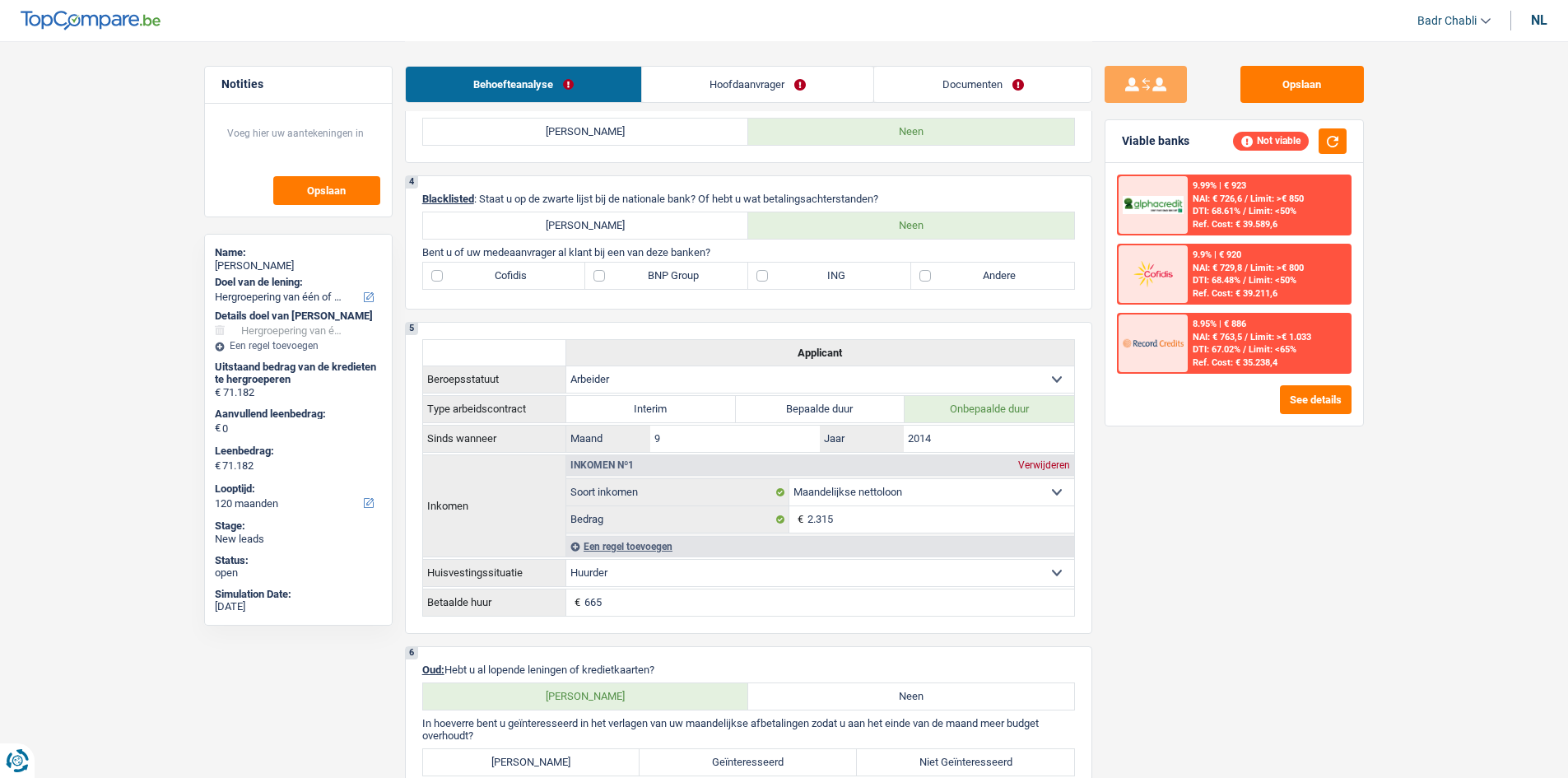
click at [468, 273] on label "Cofidis" at bounding box center [505, 275] width 163 height 27
click at [468, 273] on input "Cofidis" at bounding box center [505, 275] width 163 height 27
checkbox input "true"
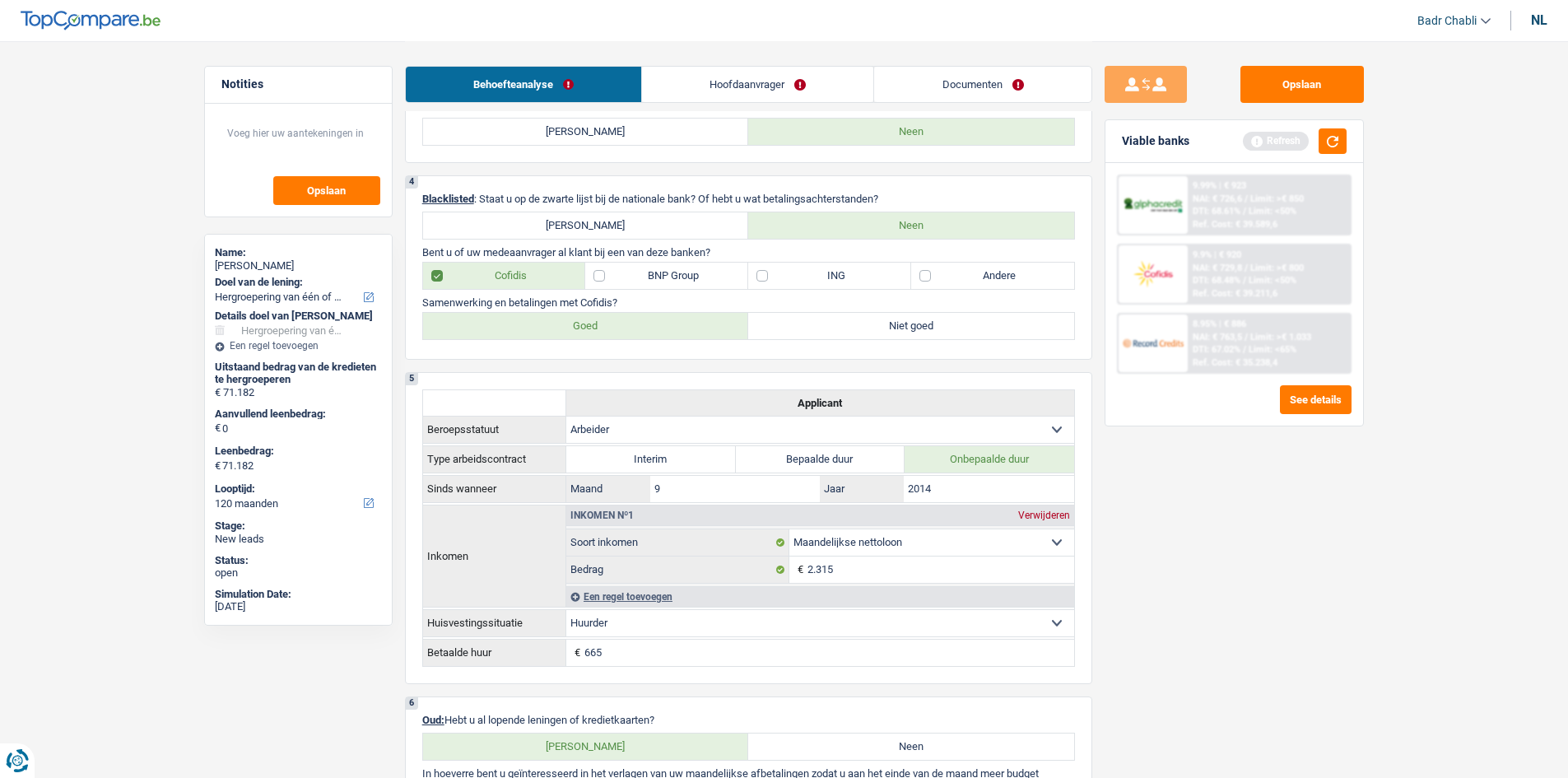
click at [511, 331] on label "Goed" at bounding box center [585, 326] width 326 height 27
click at [511, 331] on input "Goed" at bounding box center [585, 326] width 326 height 27
radio input "true"
click at [1330, 134] on button "button" at bounding box center [1332, 141] width 28 height 26
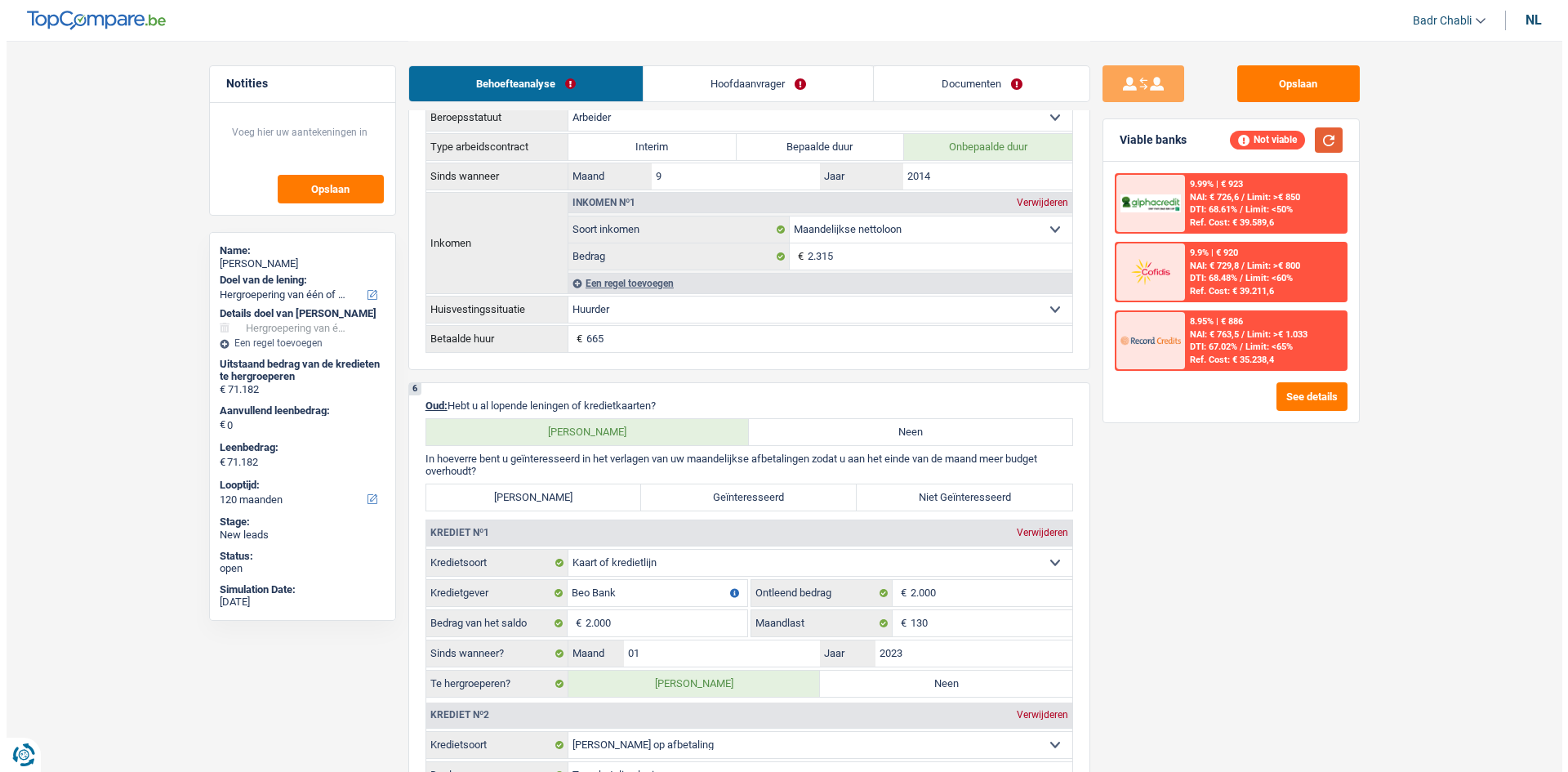
scroll to position [735, 0]
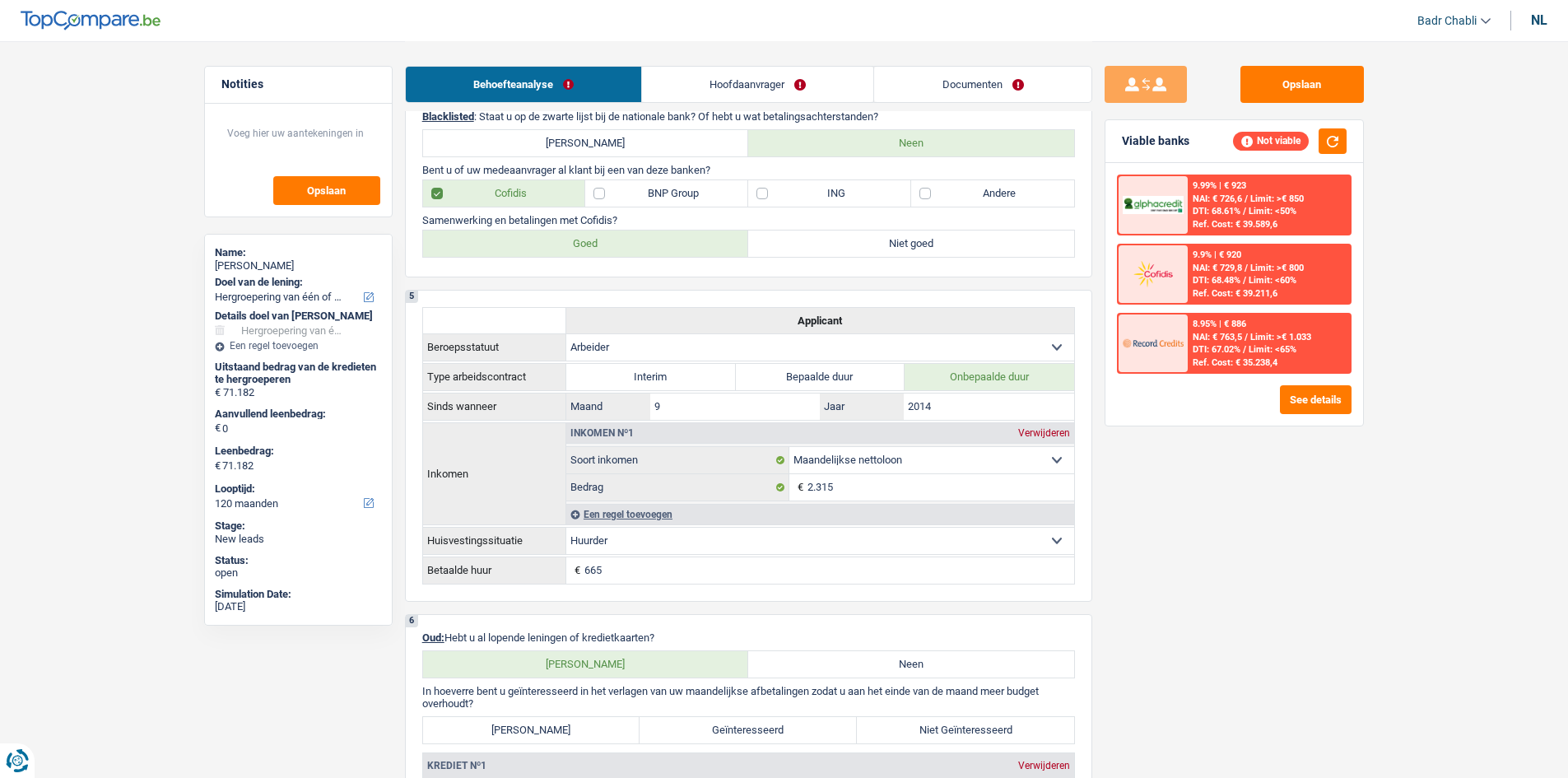
click at [763, 190] on label "ING" at bounding box center [830, 193] width 163 height 27
click at [763, 190] on input "ING" at bounding box center [830, 193] width 163 height 27
checkbox input "true"
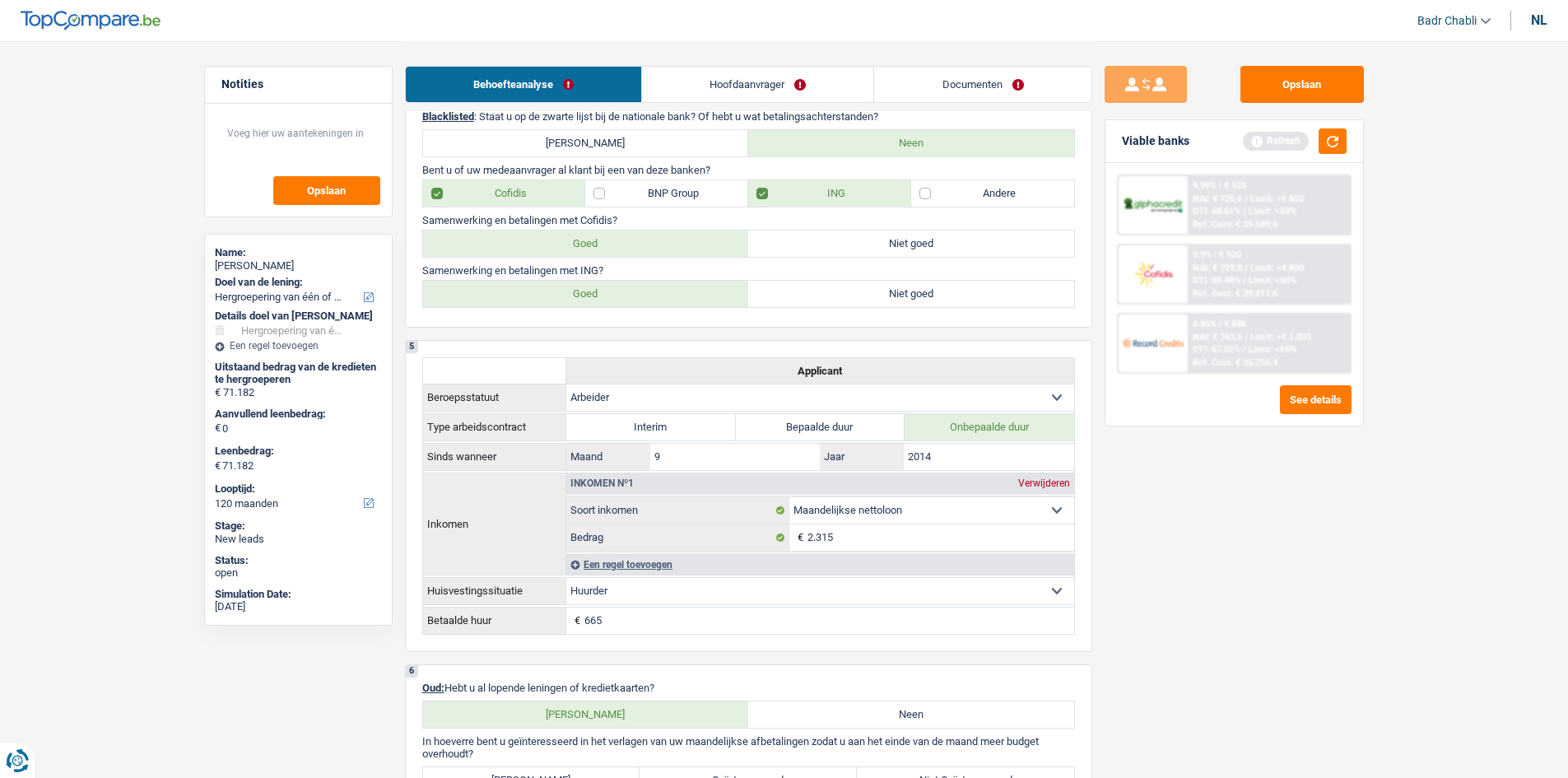
click at [601, 287] on label "Goed" at bounding box center [585, 293] width 326 height 27
click at [601, 287] on input "Goed" at bounding box center [585, 293] width 326 height 27
radio input "true"
click at [1335, 134] on button "button" at bounding box center [1332, 141] width 28 height 26
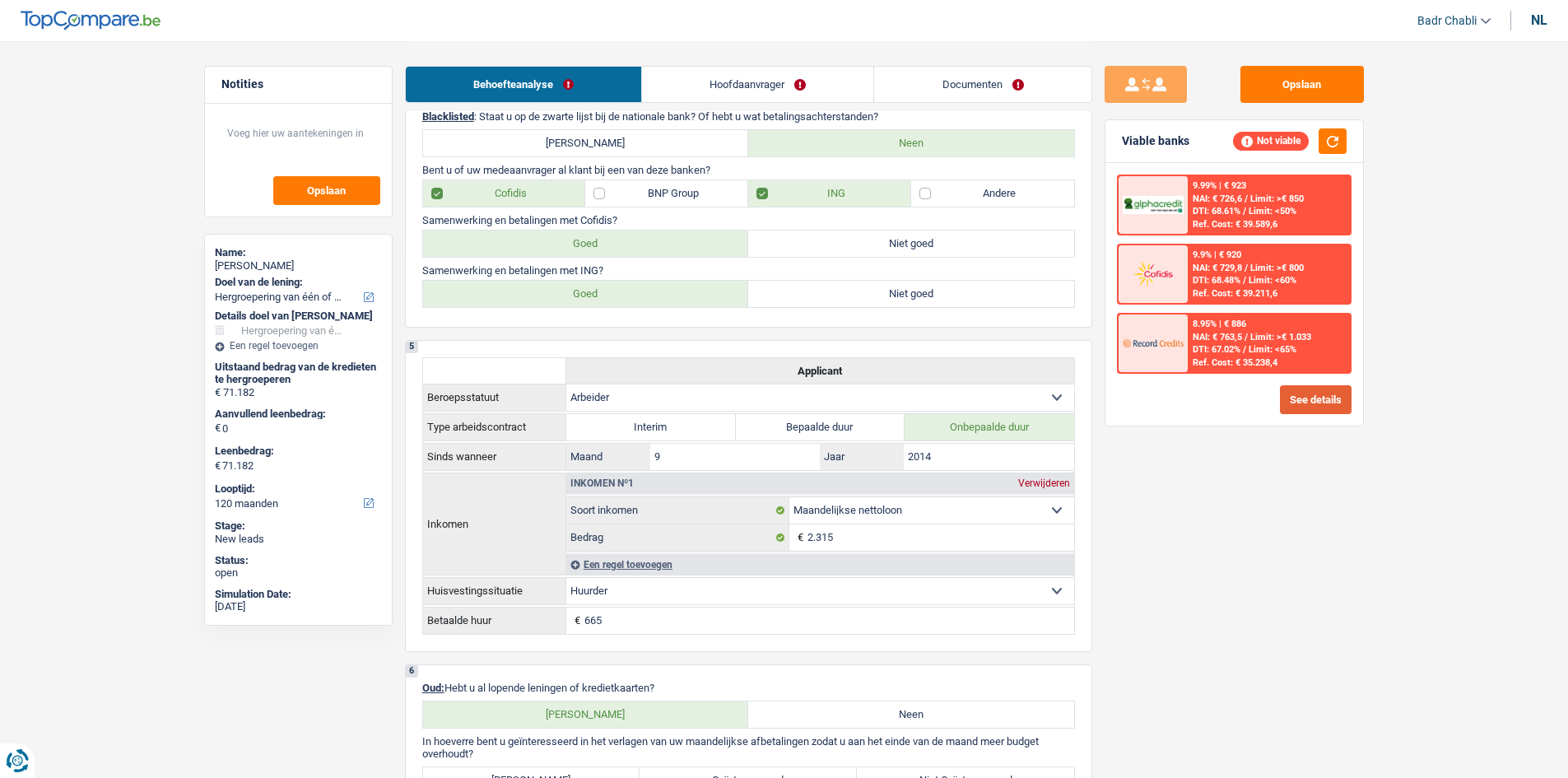
click at [1319, 400] on button "See details" at bounding box center [1315, 400] width 71 height 29
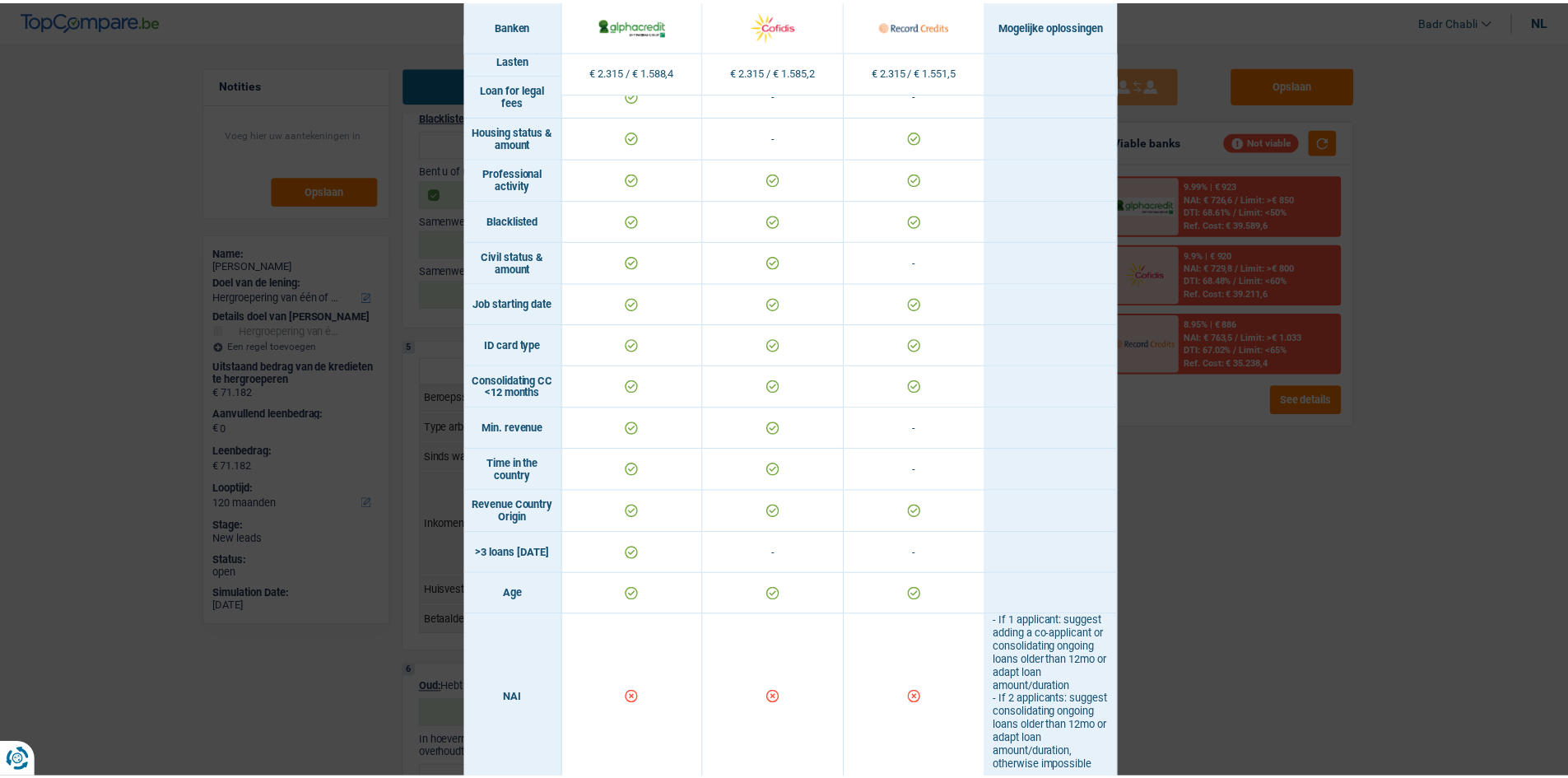
scroll to position [0, 0]
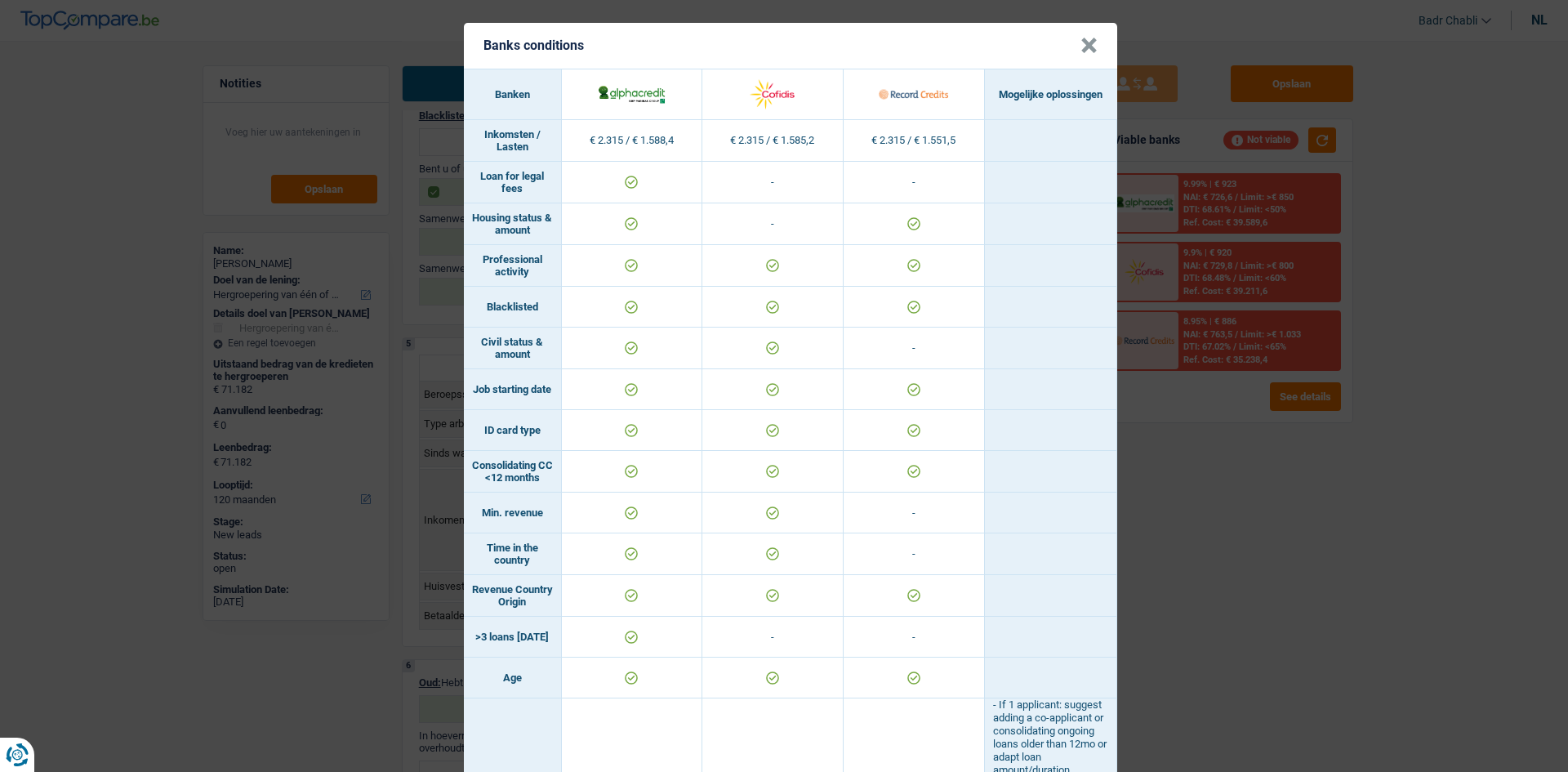
click at [1086, 38] on button "×" at bounding box center [1089, 45] width 17 height 16
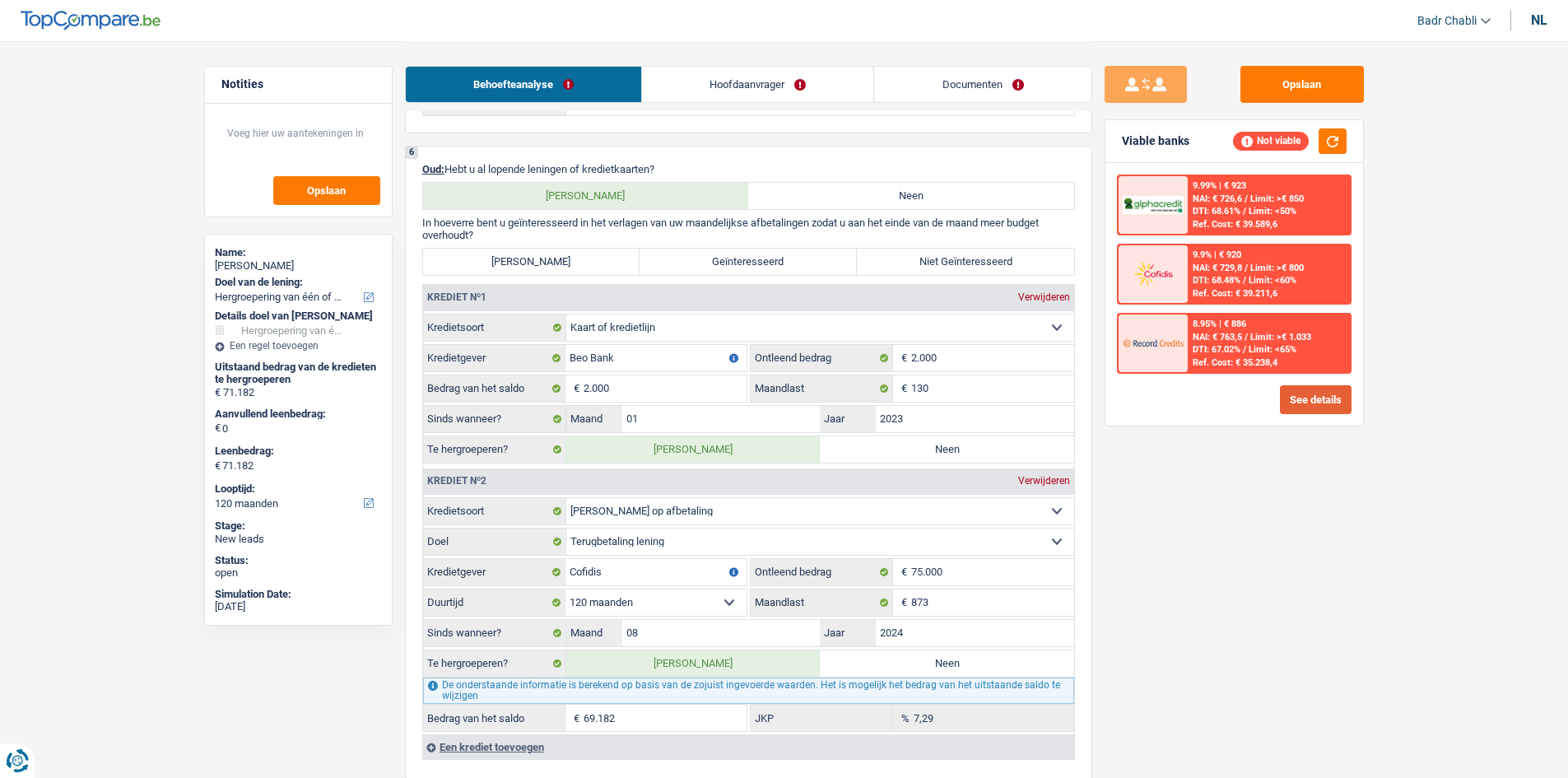
scroll to position [1400, 0]
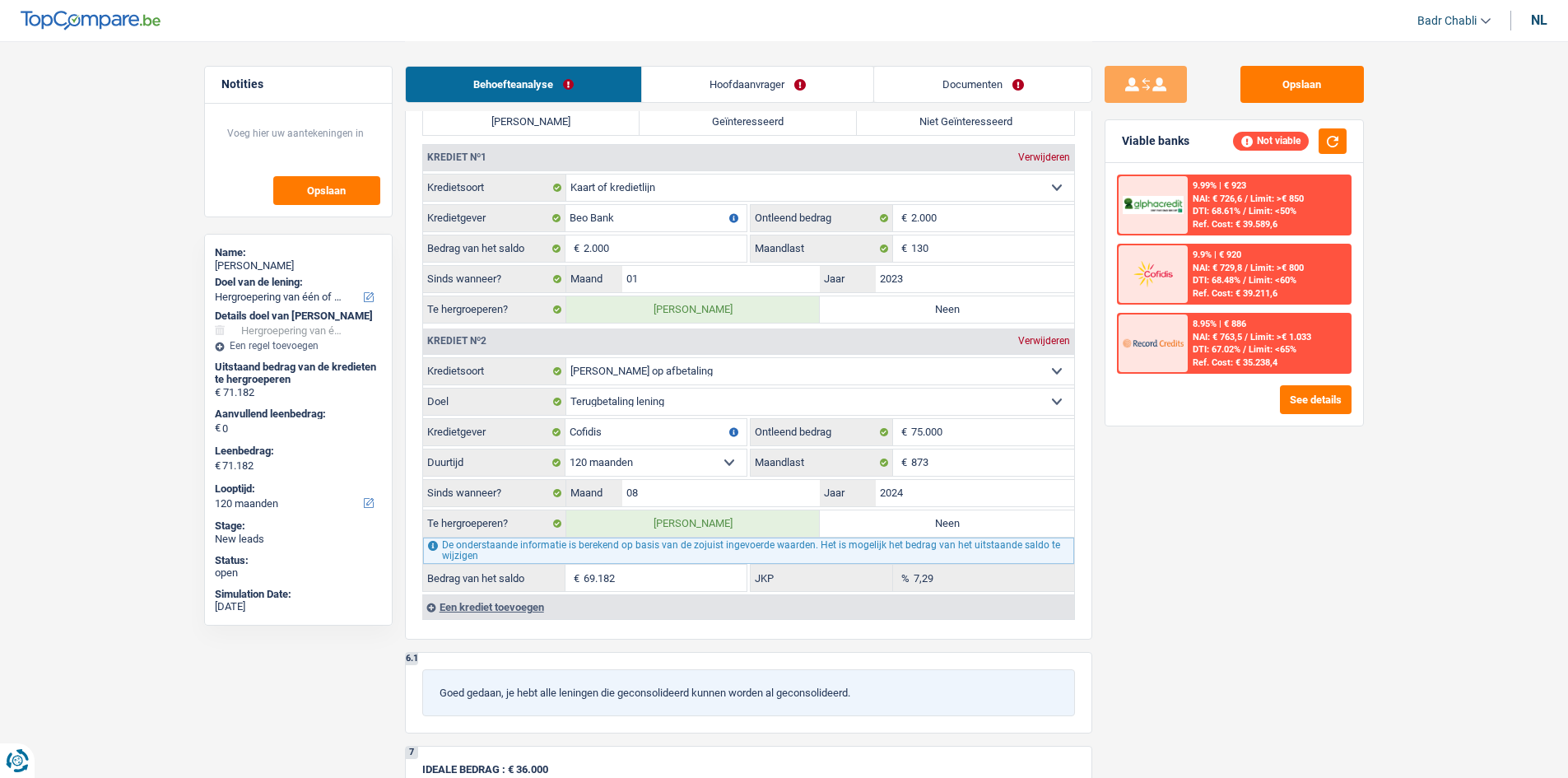
click at [933, 305] on label "Neen" at bounding box center [947, 309] width 254 height 27
click at [933, 305] on input "Neen" at bounding box center [947, 309] width 254 height 27
radio input "true"
type input "69.182"
select select "144"
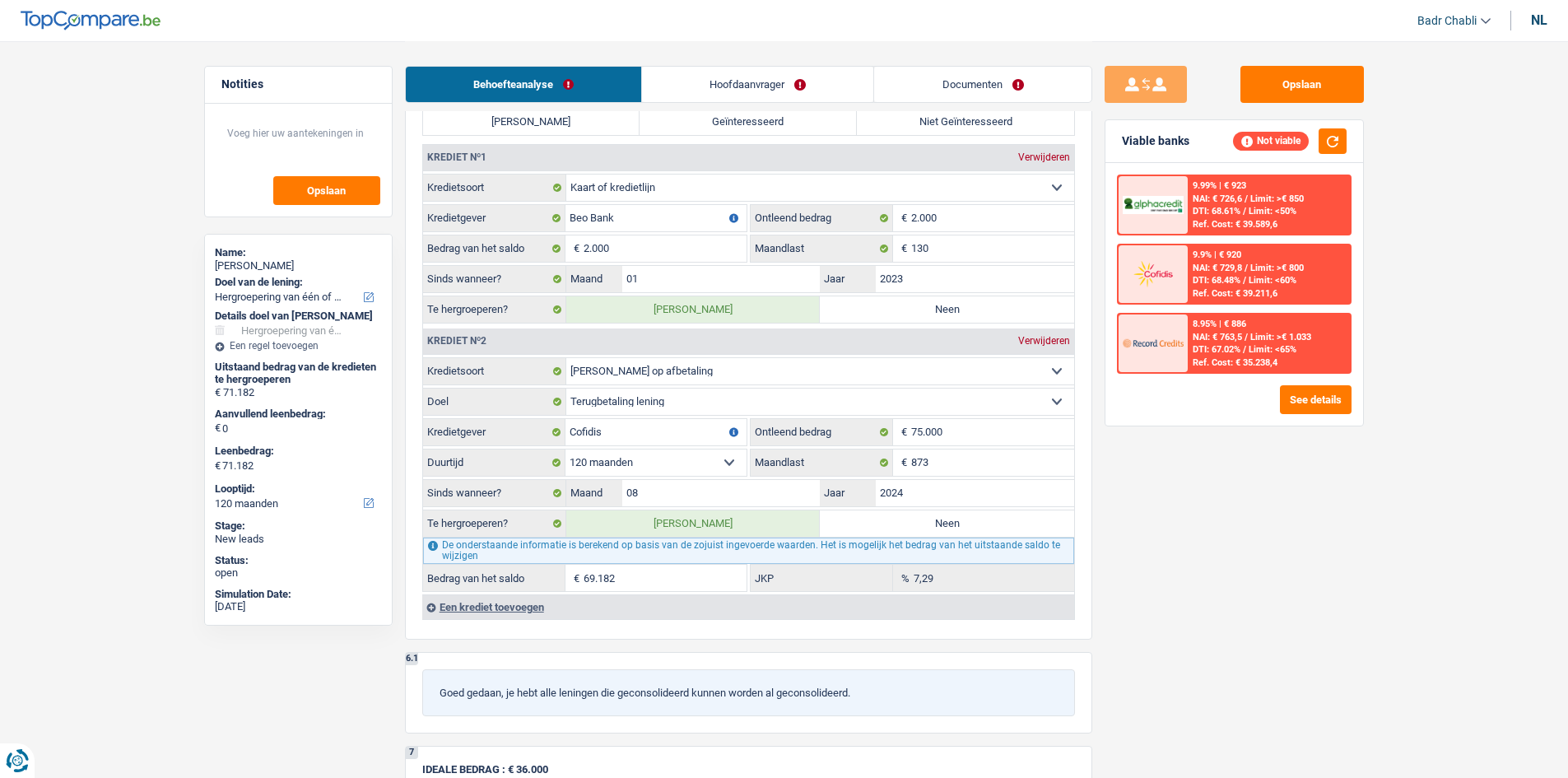
type input "69.182"
select select "144"
radio input "false"
type input "69.182"
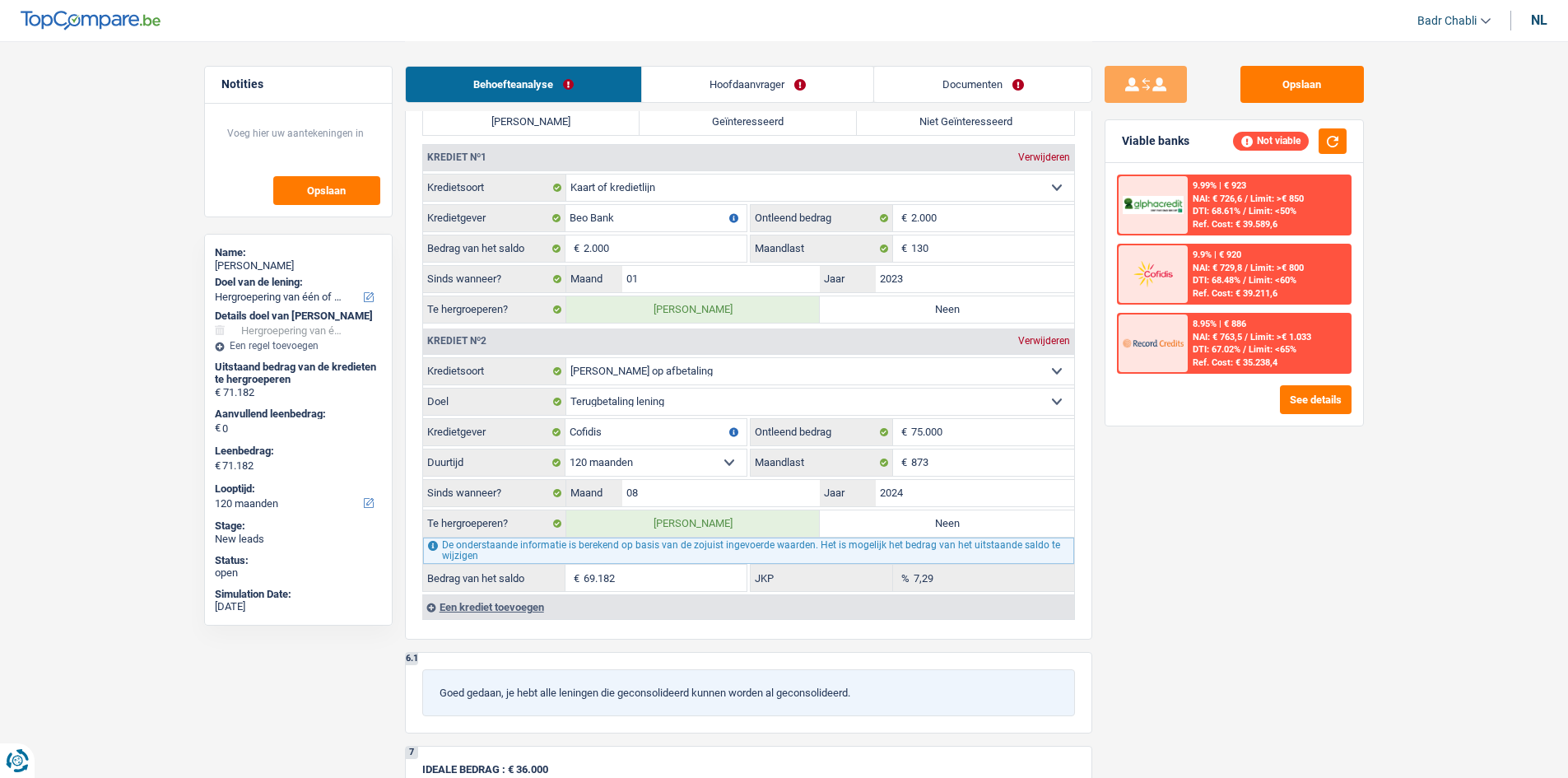
type input "69.182"
select select "144"
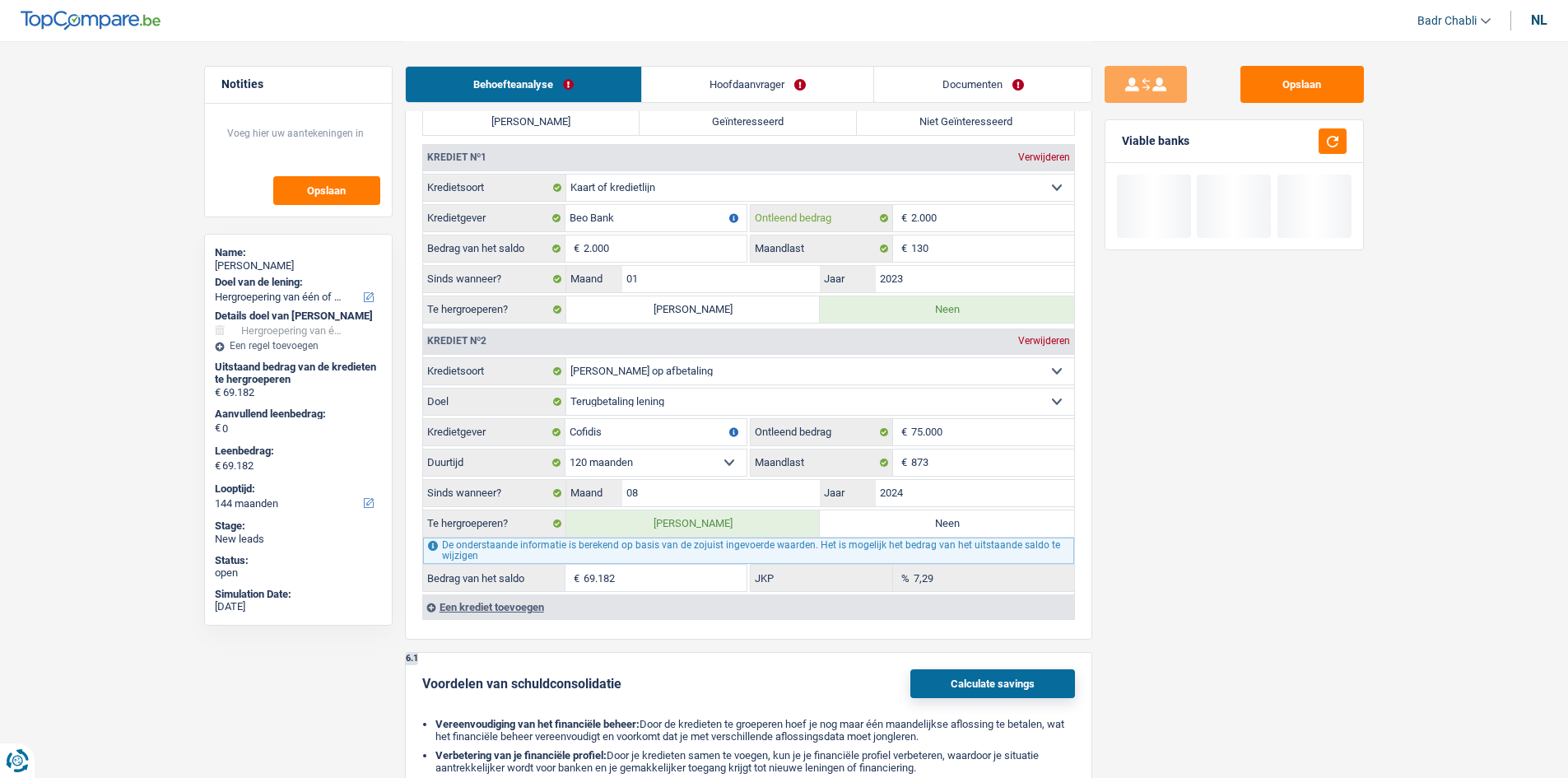
click at [946, 228] on input "2.000" at bounding box center [993, 217] width 163 height 27
click at [946, 241] on input "130" at bounding box center [993, 248] width 163 height 27
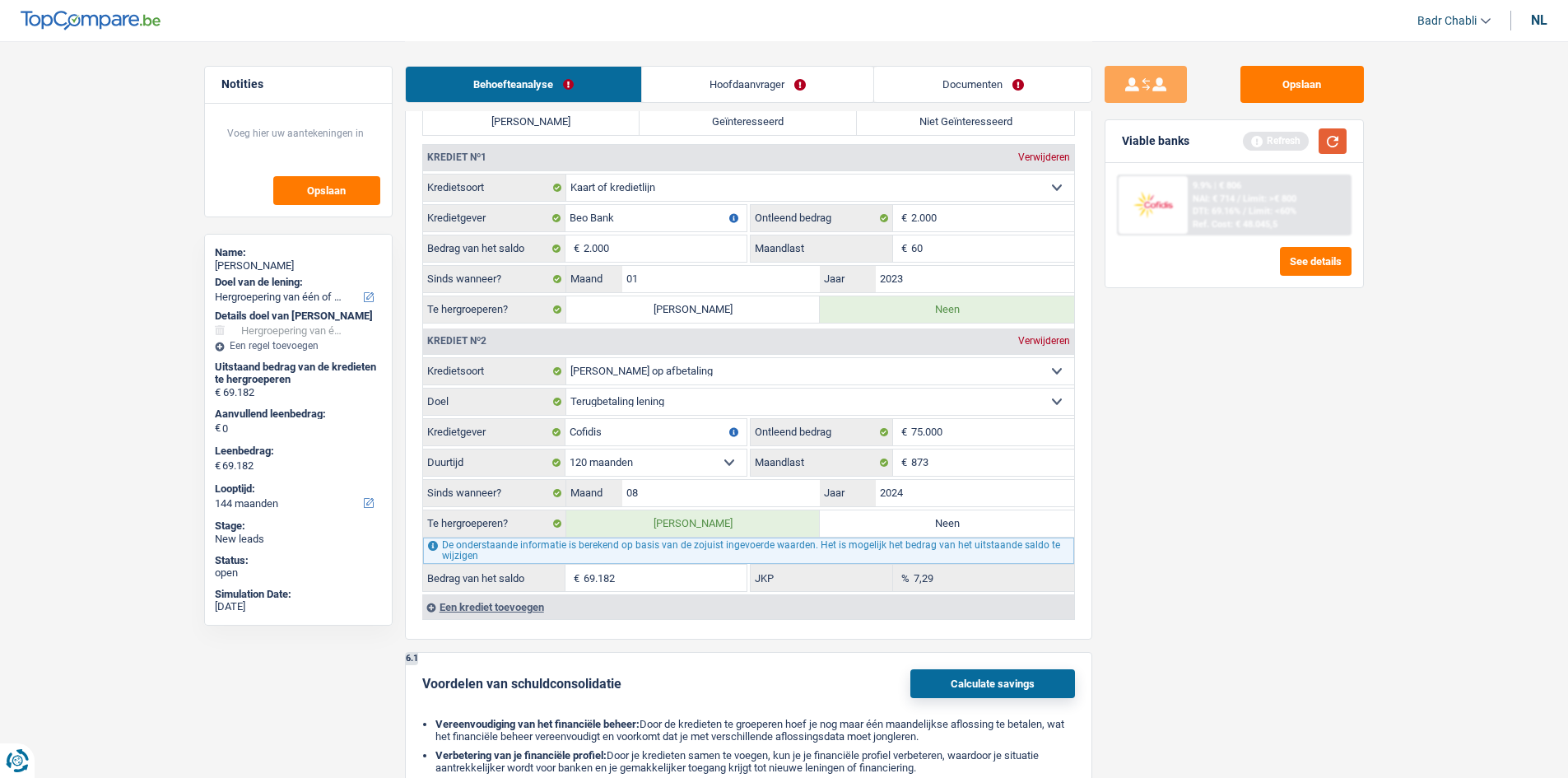
type input "60"
click at [1327, 140] on button "button" at bounding box center [1332, 141] width 28 height 26
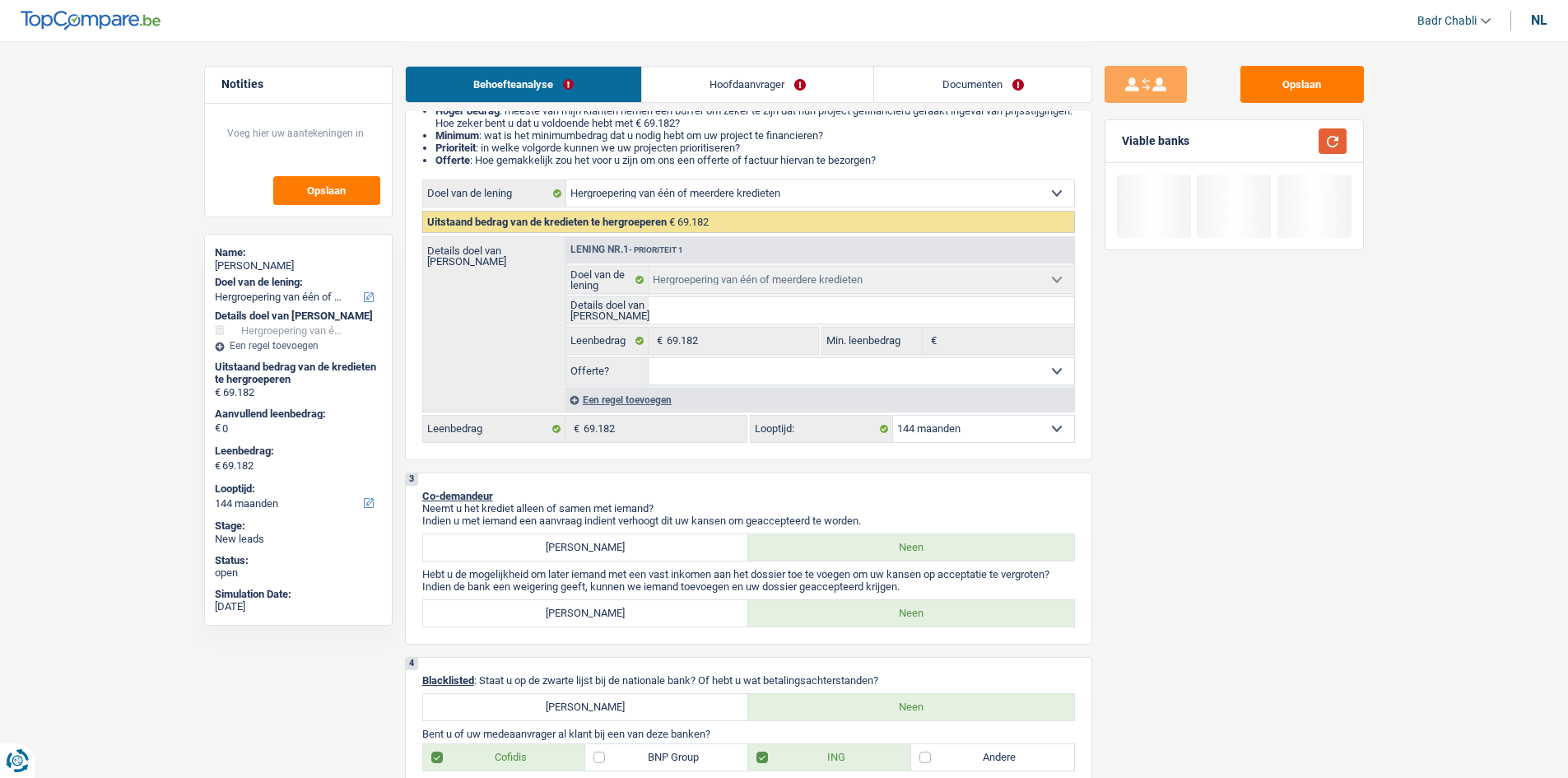
scroll to position [164, 0]
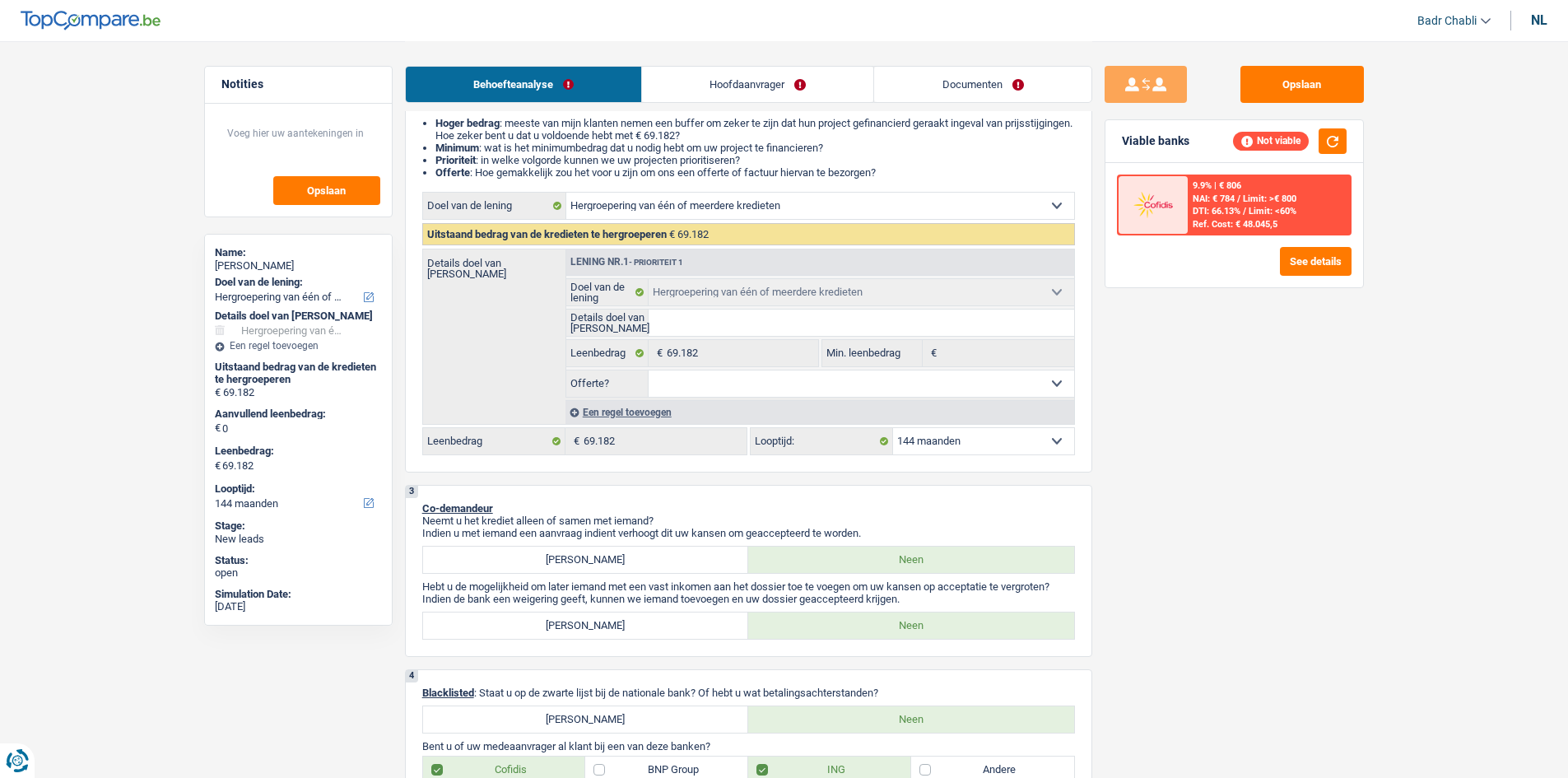
click at [955, 444] on select "12 maanden 18 maanden 24 maanden 30 maanden 36 maanden 42 maanden 48 maanden 60…" at bounding box center [983, 441] width 181 height 27
select select "120"
click at [893, 428] on select "12 maanden 18 maanden 24 maanden 30 maanden 36 maanden 42 maanden 48 maanden 60…" at bounding box center [983, 441] width 181 height 27
select select "120"
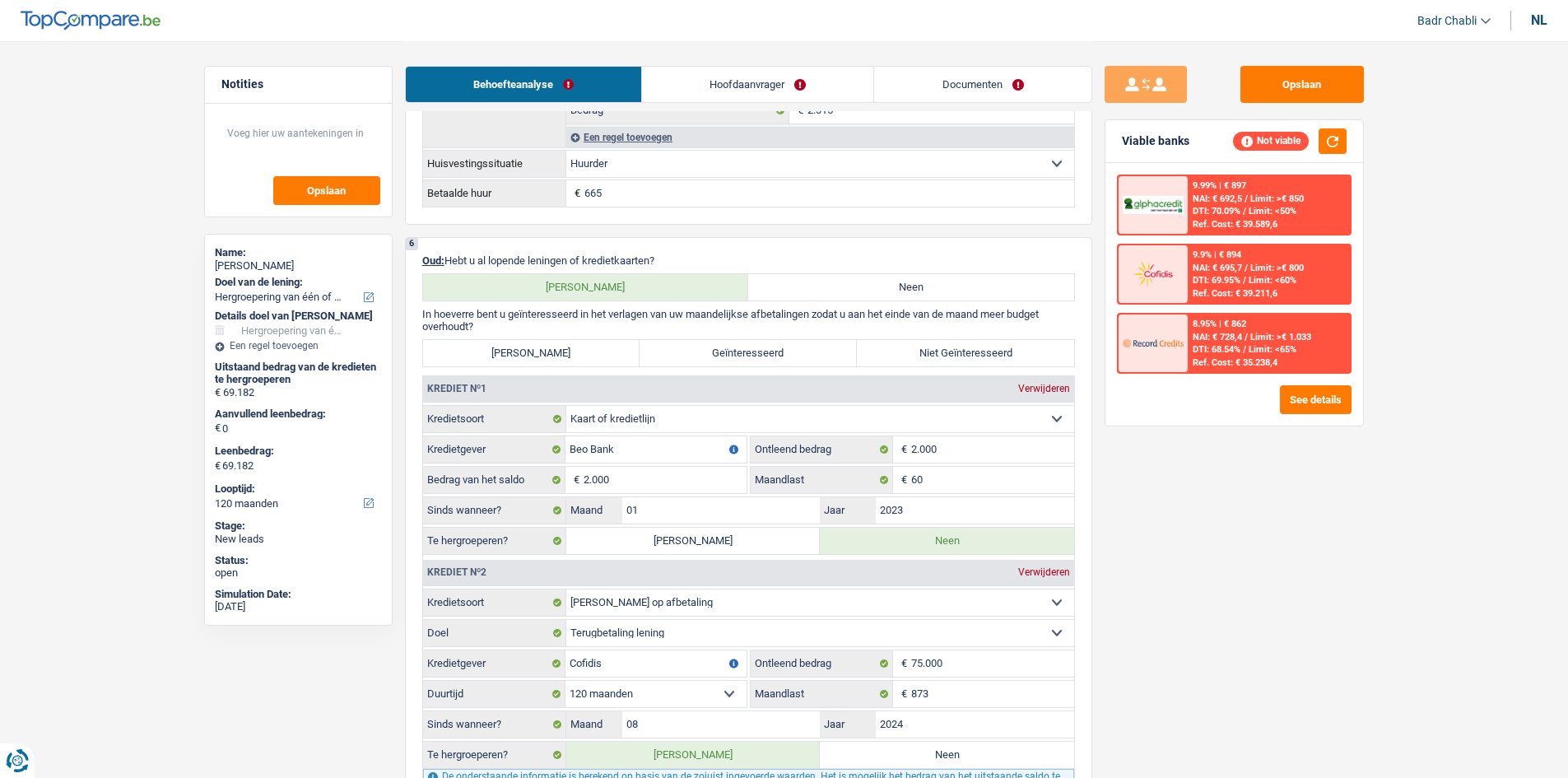
scroll to position [1317, 0]
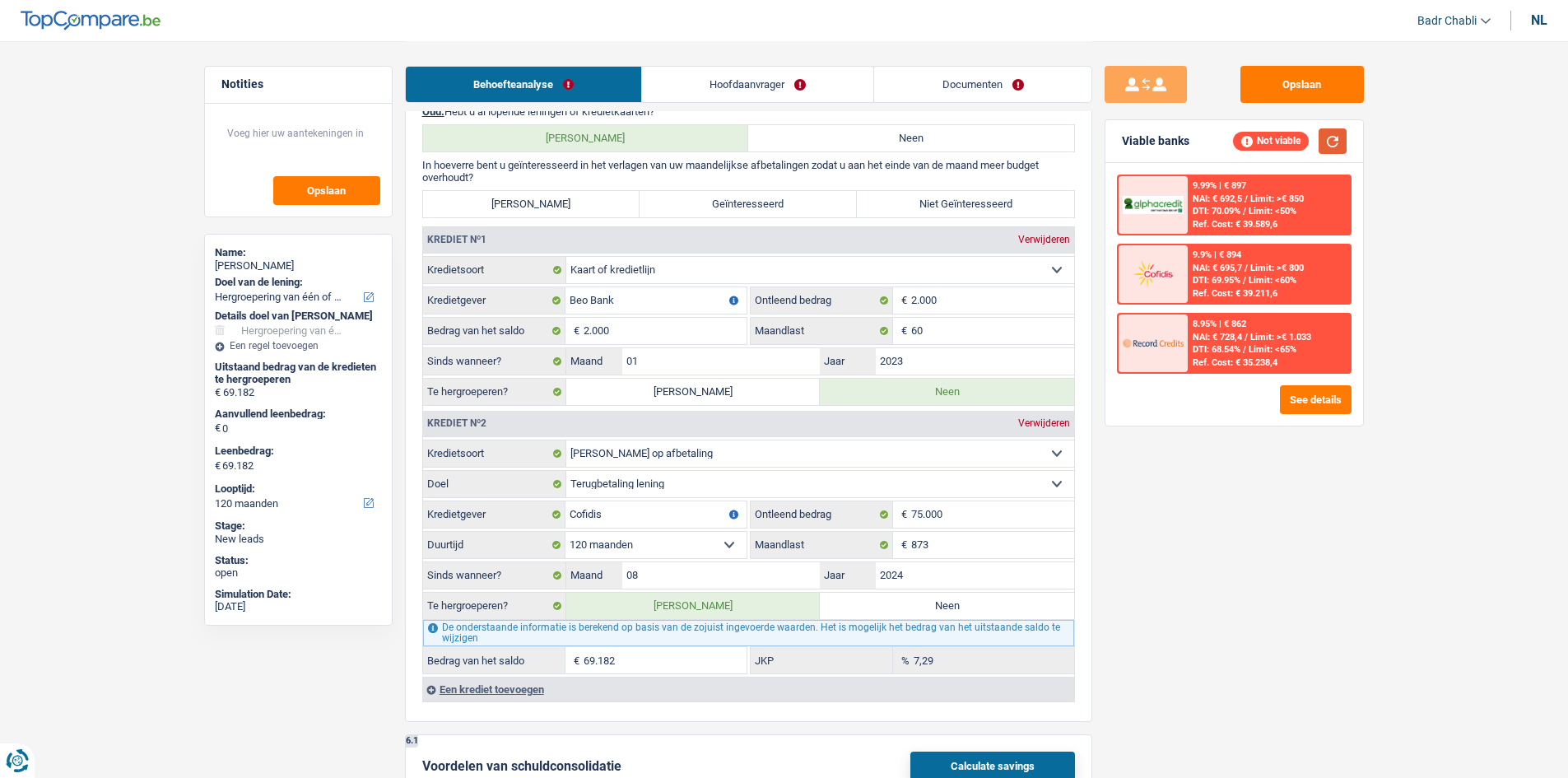
click at [1334, 132] on button "button" at bounding box center [1332, 141] width 28 height 26
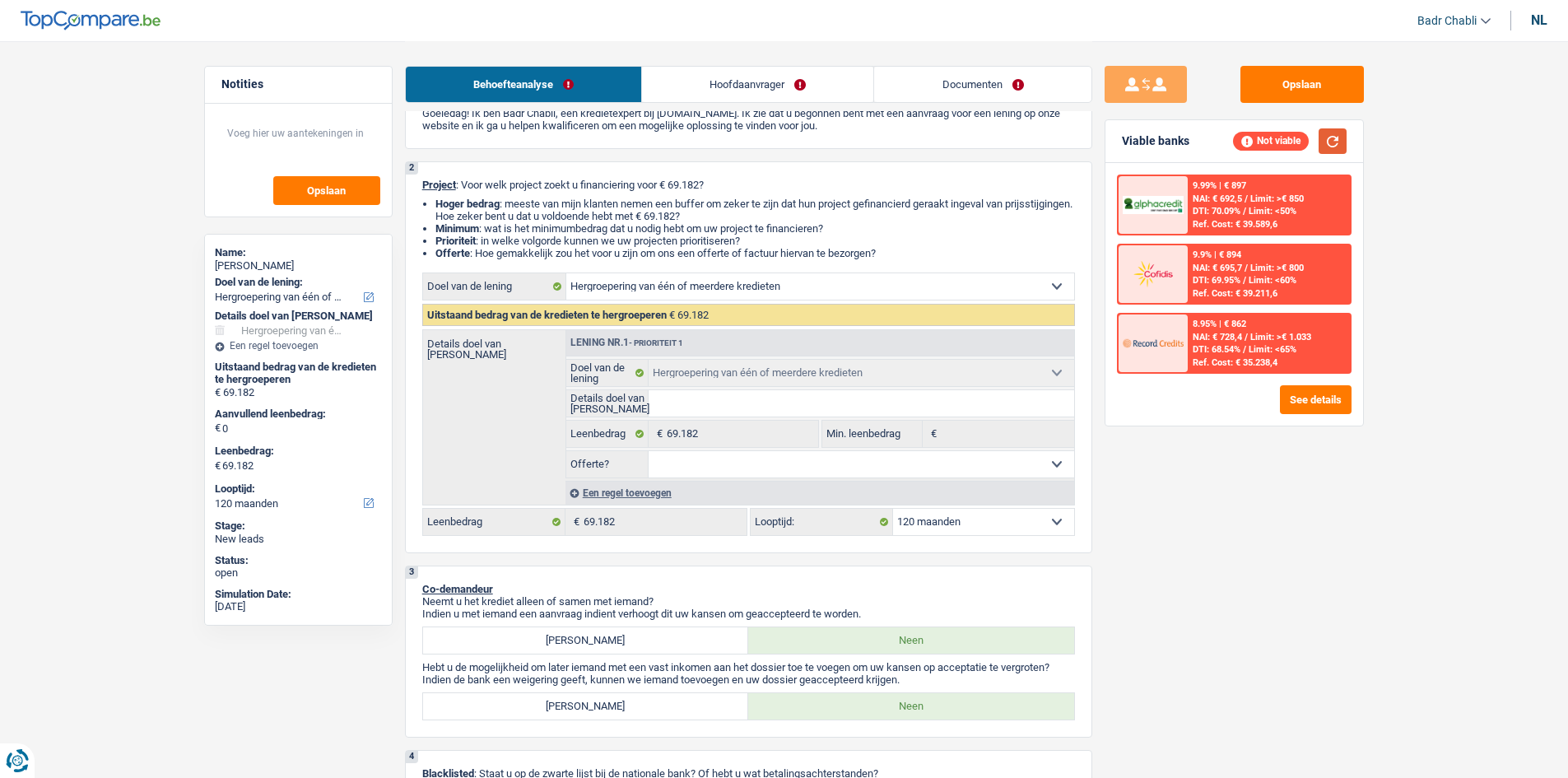
scroll to position [83, 0]
click at [619, 491] on div "Een regel toevoegen" at bounding box center [820, 494] width 509 height 24
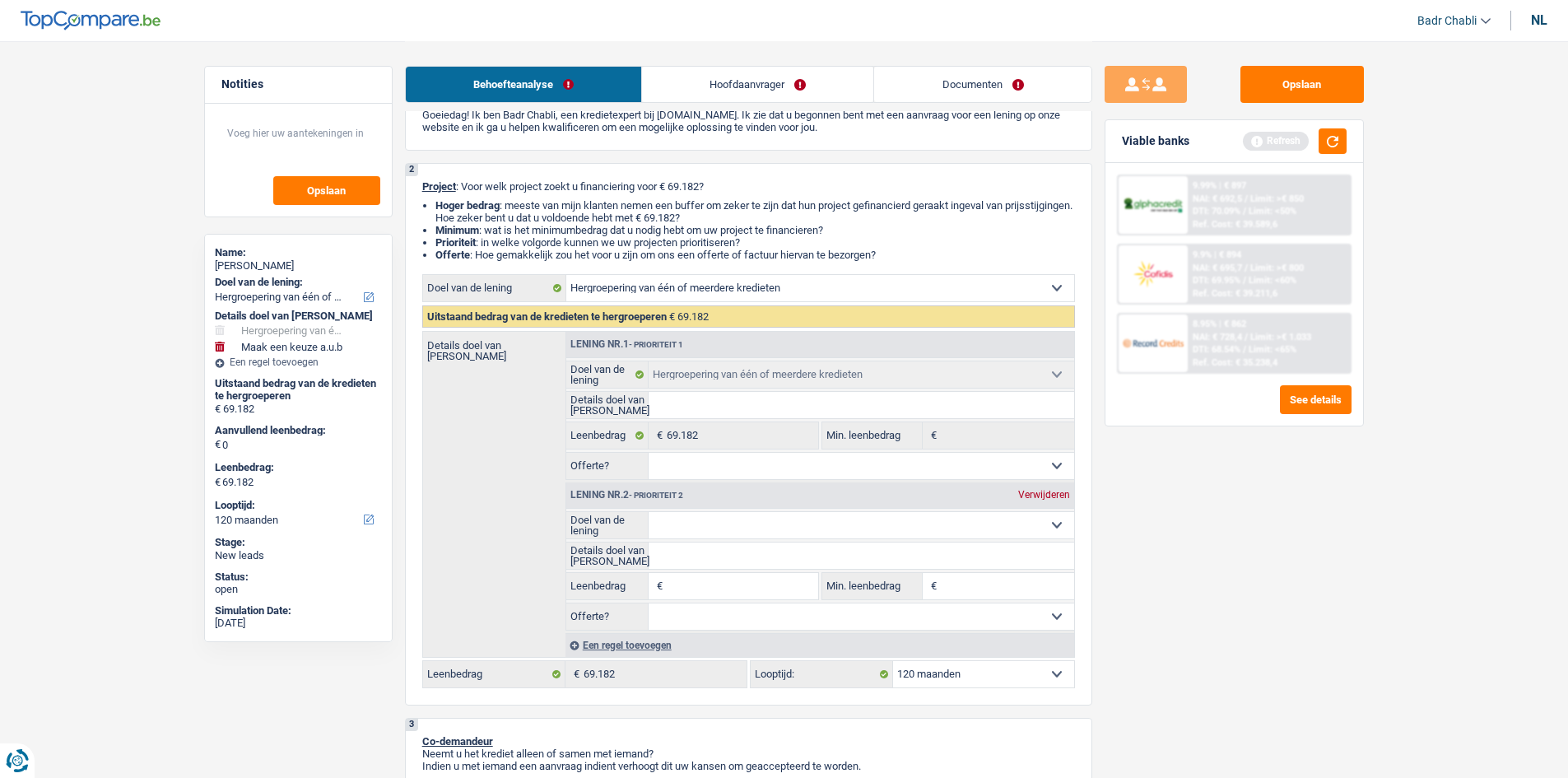
click at [739, 582] on input "Leenbedrag" at bounding box center [742, 585] width 150 height 27
type input "5"
type input "50"
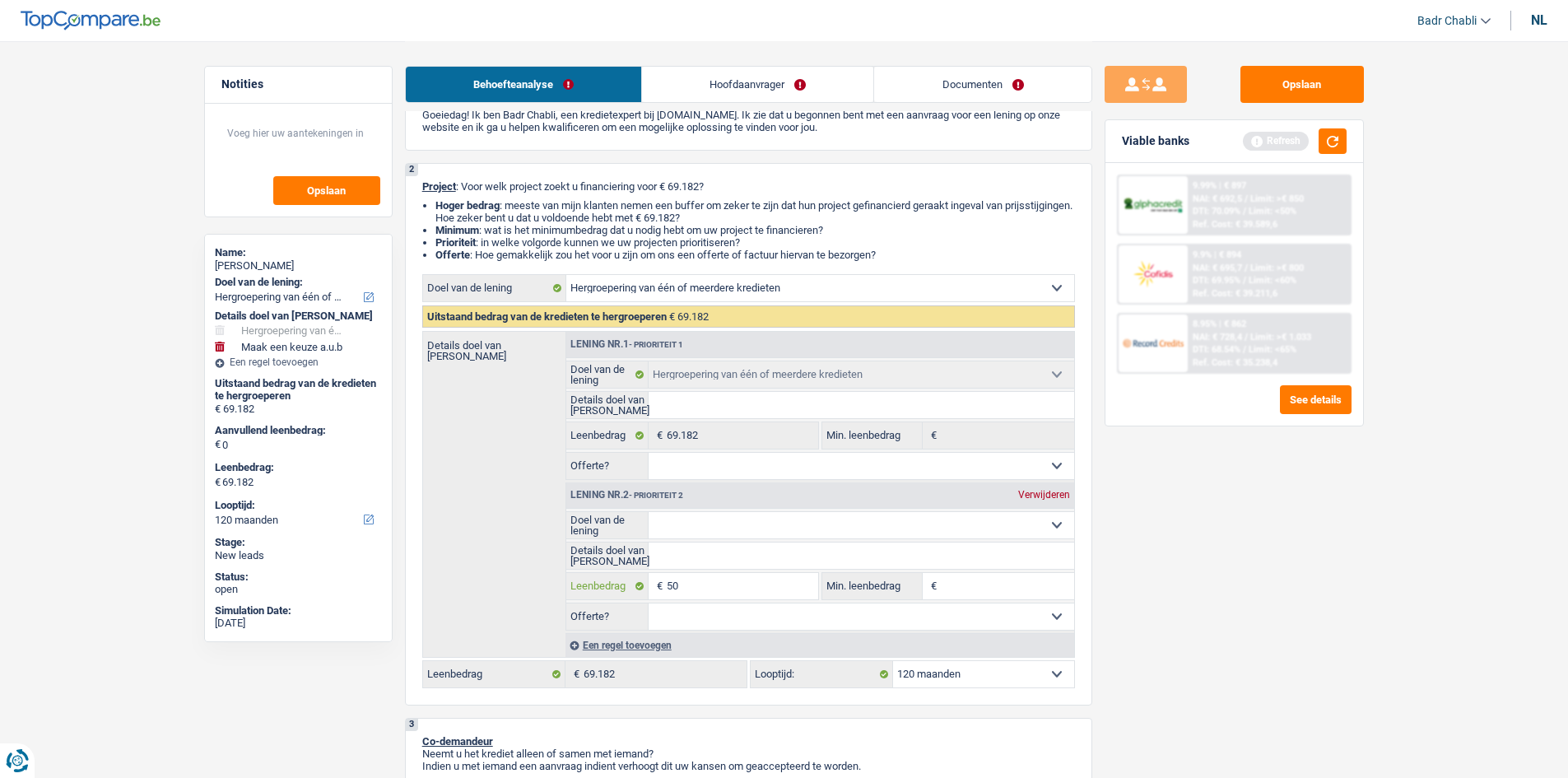
type input "500"
type input "5.000"
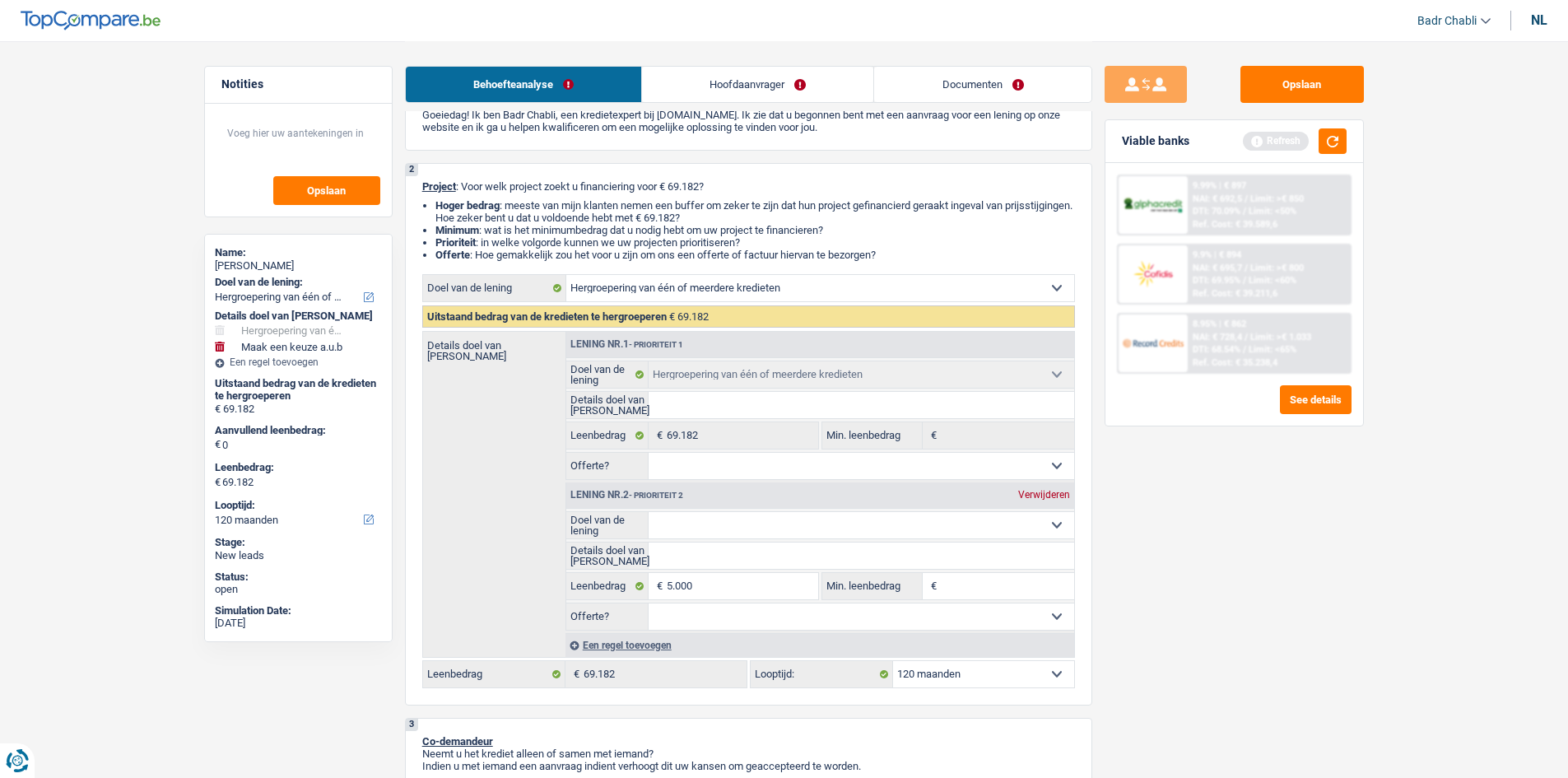
type input "5.000"
type input "74.182"
select select "144"
type input "74.182"
select select "144"
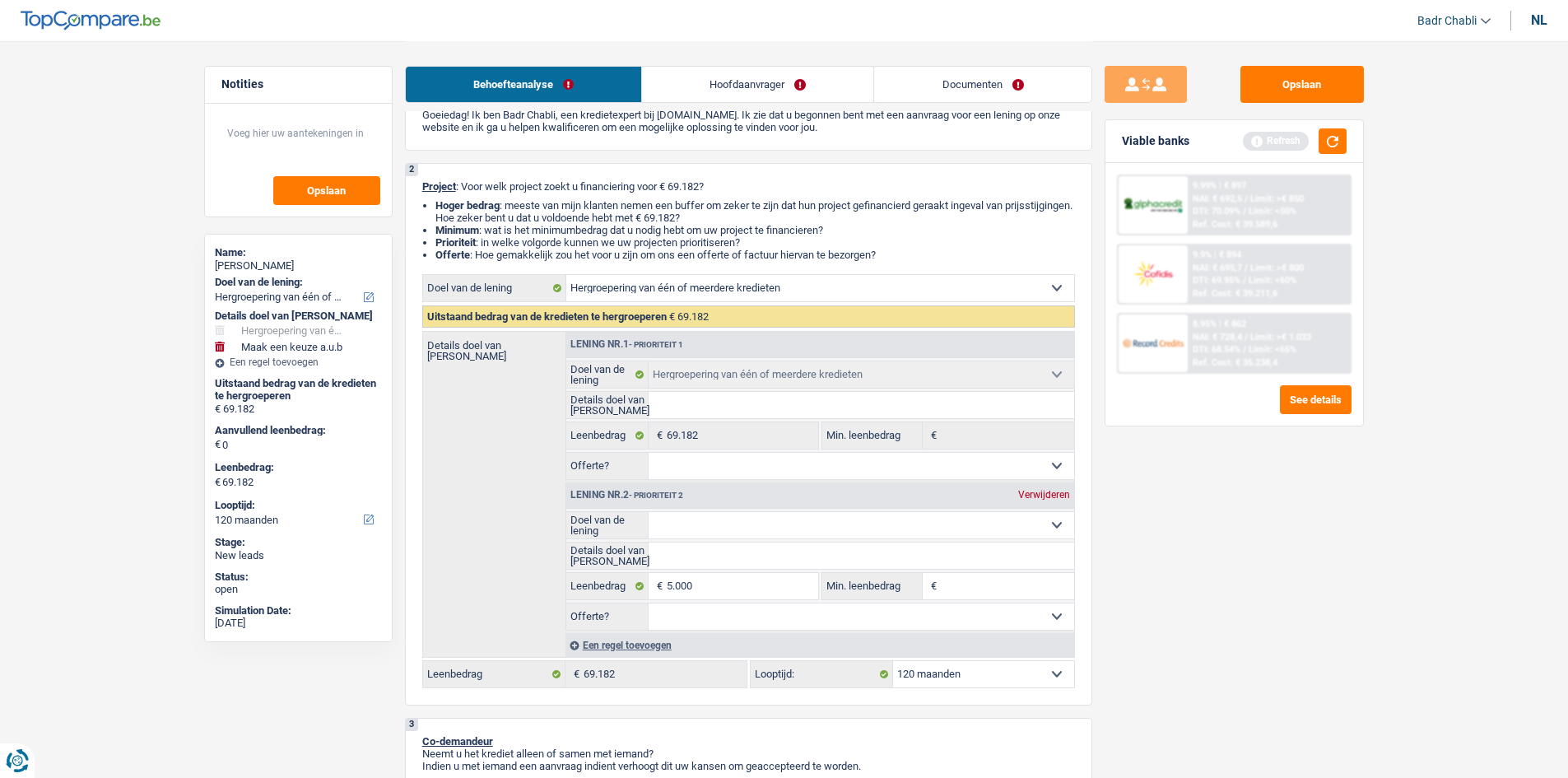
type input "74.182"
select select "144"
click at [758, 529] on select "Comfort woning: meubels, textiel, toestellen, privé materiaal Hifi, multimedia,…" at bounding box center [861, 525] width 426 height 27
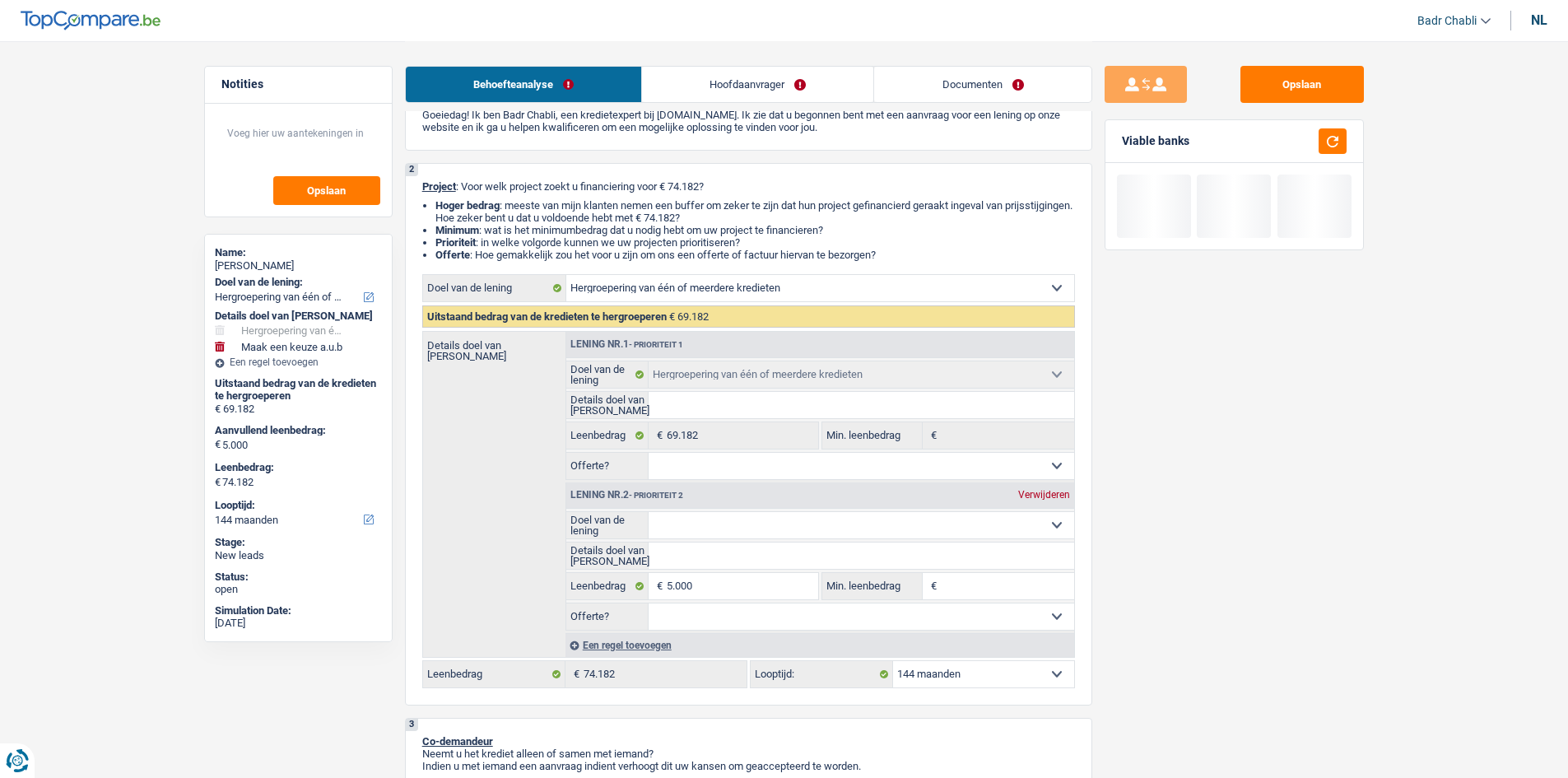
select select "carRepair"
click at [648, 512] on select "Comfort woning: meubels, textiel, toestellen, privé materiaal Hifi, multimedia,…" at bounding box center [861, 525] width 426 height 27
select select "carRepair"
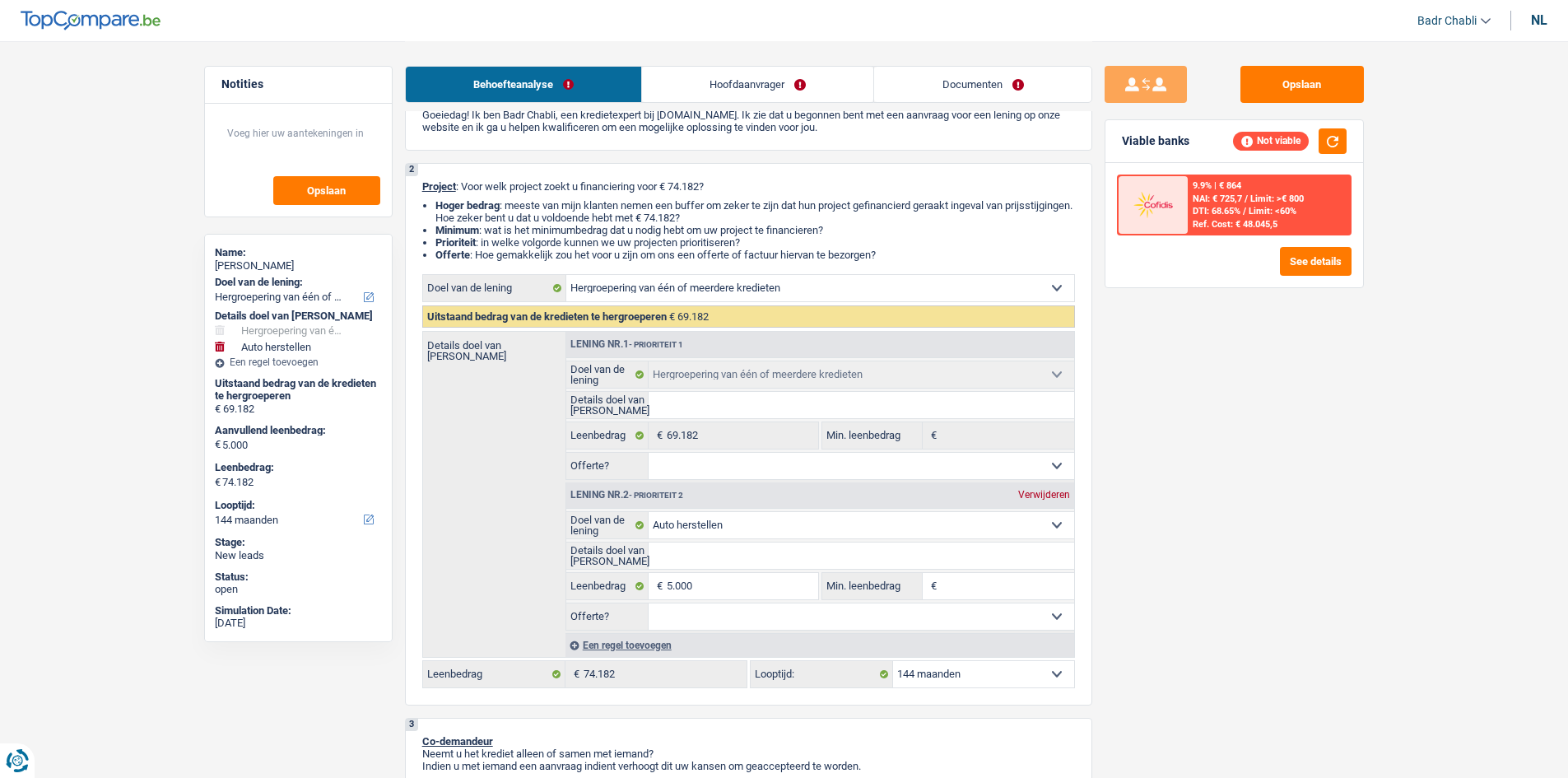
click at [988, 672] on select "12 maanden 18 maanden 24 maanden 30 maanden 36 maanden 42 maanden 48 maanden 60…" at bounding box center [983, 674] width 181 height 27
select select "120"
click at [893, 661] on select "12 maanden 18 maanden 24 maanden 30 maanden 36 maanden 42 maanden 48 maanden 60…" at bounding box center [983, 674] width 181 height 27
select select "120"
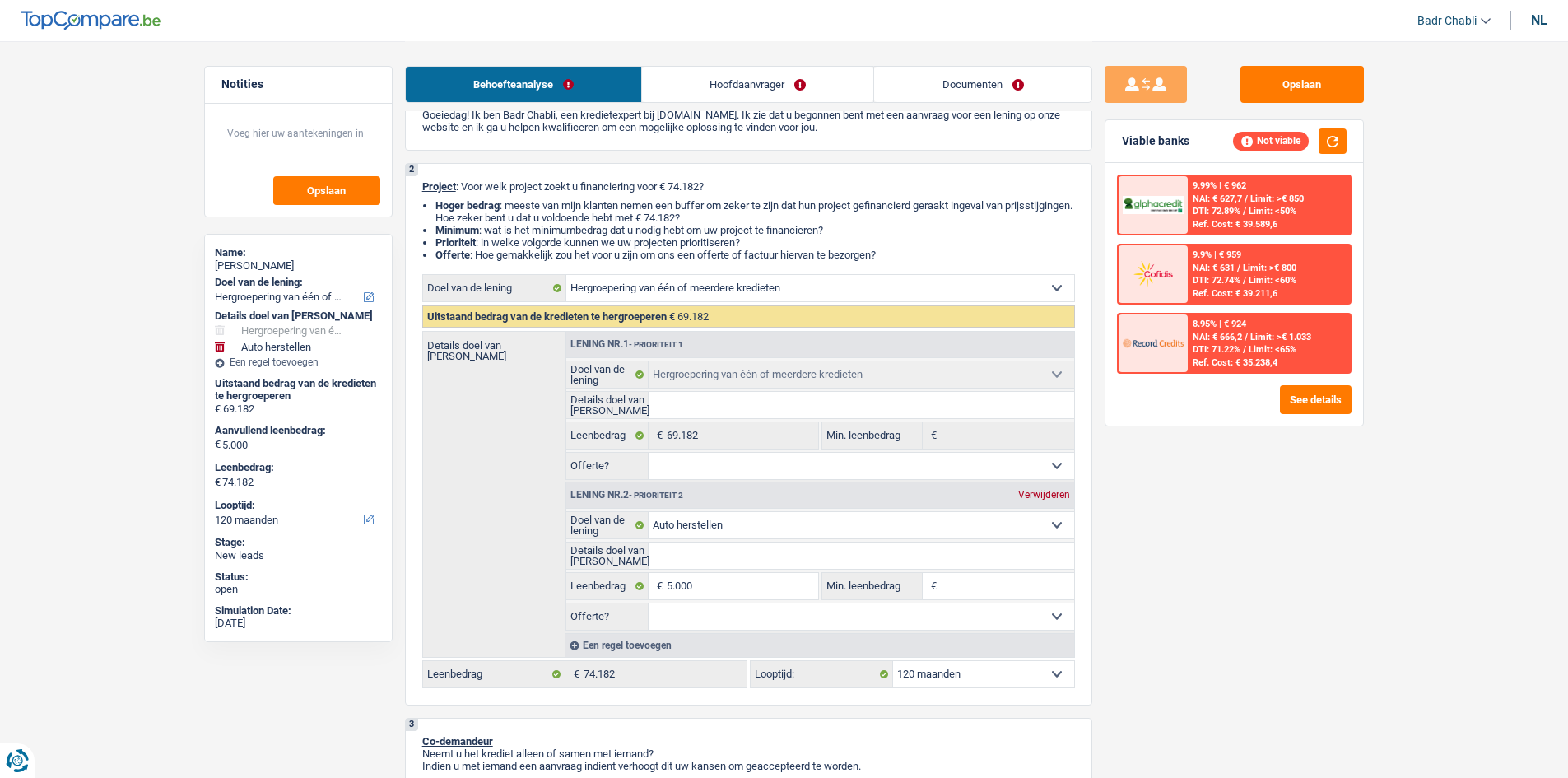
click at [767, 79] on link "Hoofdaanvrager" at bounding box center [757, 84] width 231 height 35
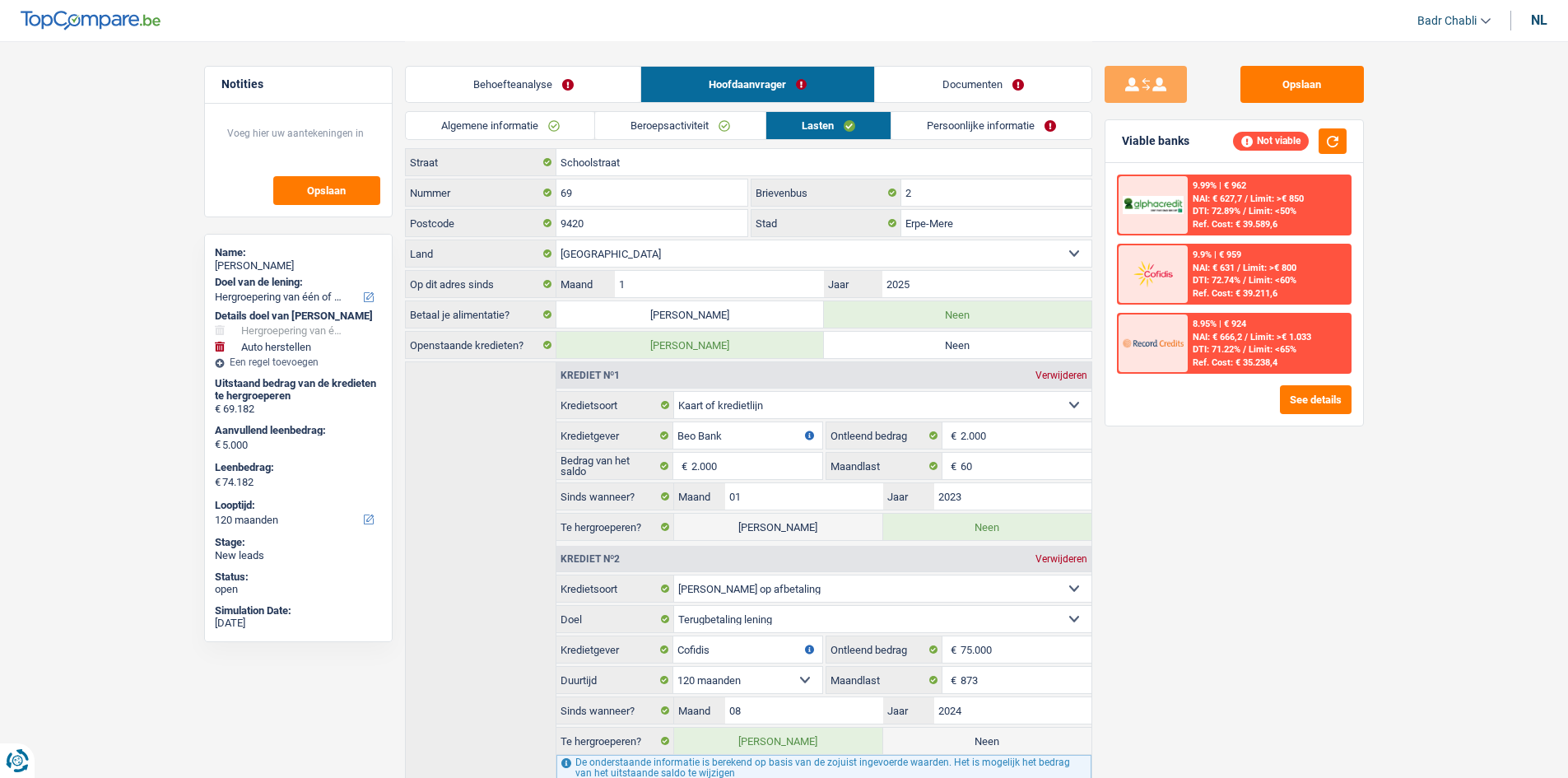
scroll to position [0, 0]
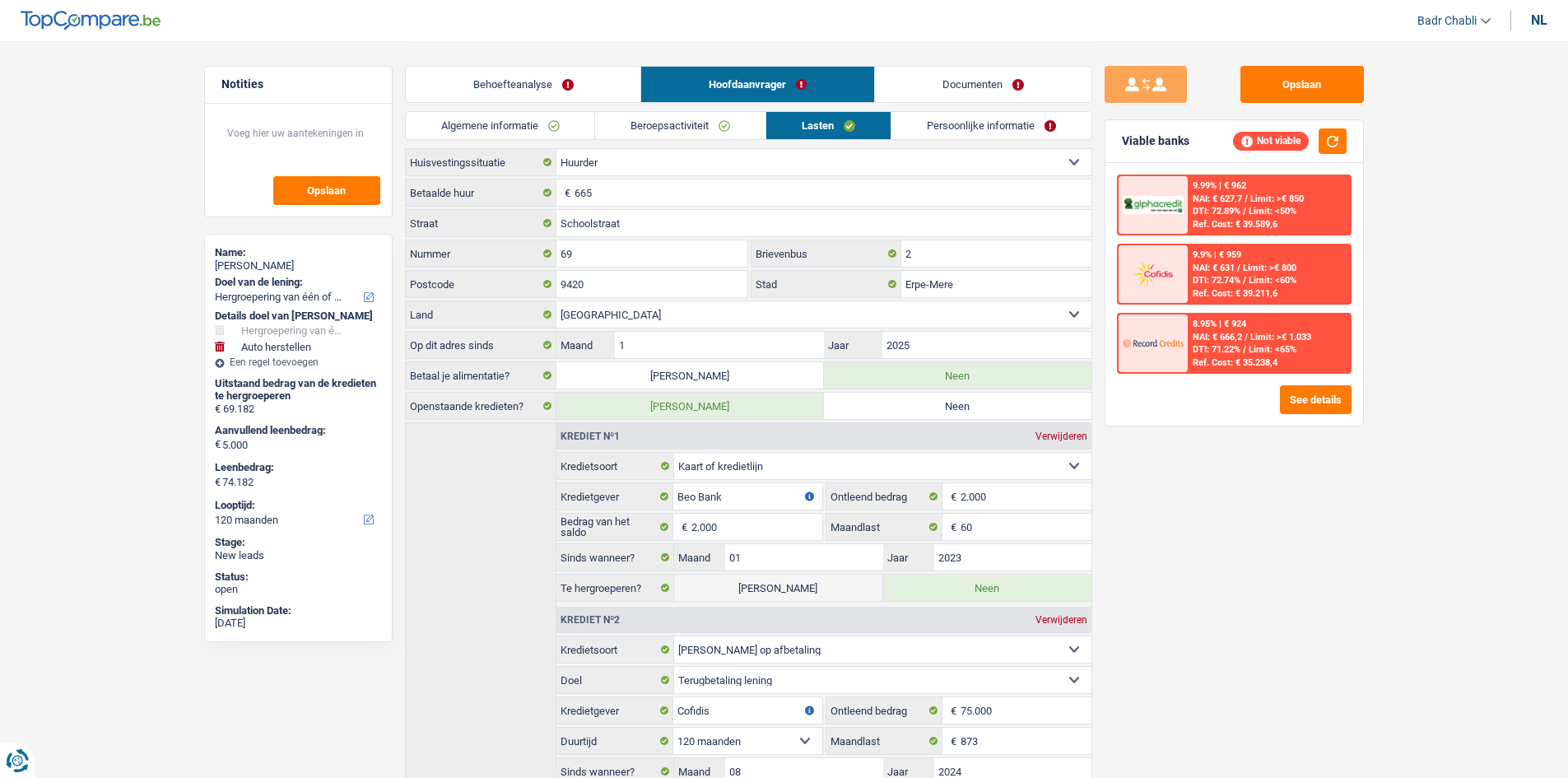
click at [572, 88] on link "Behoefteanalyse" at bounding box center [524, 84] width 236 height 35
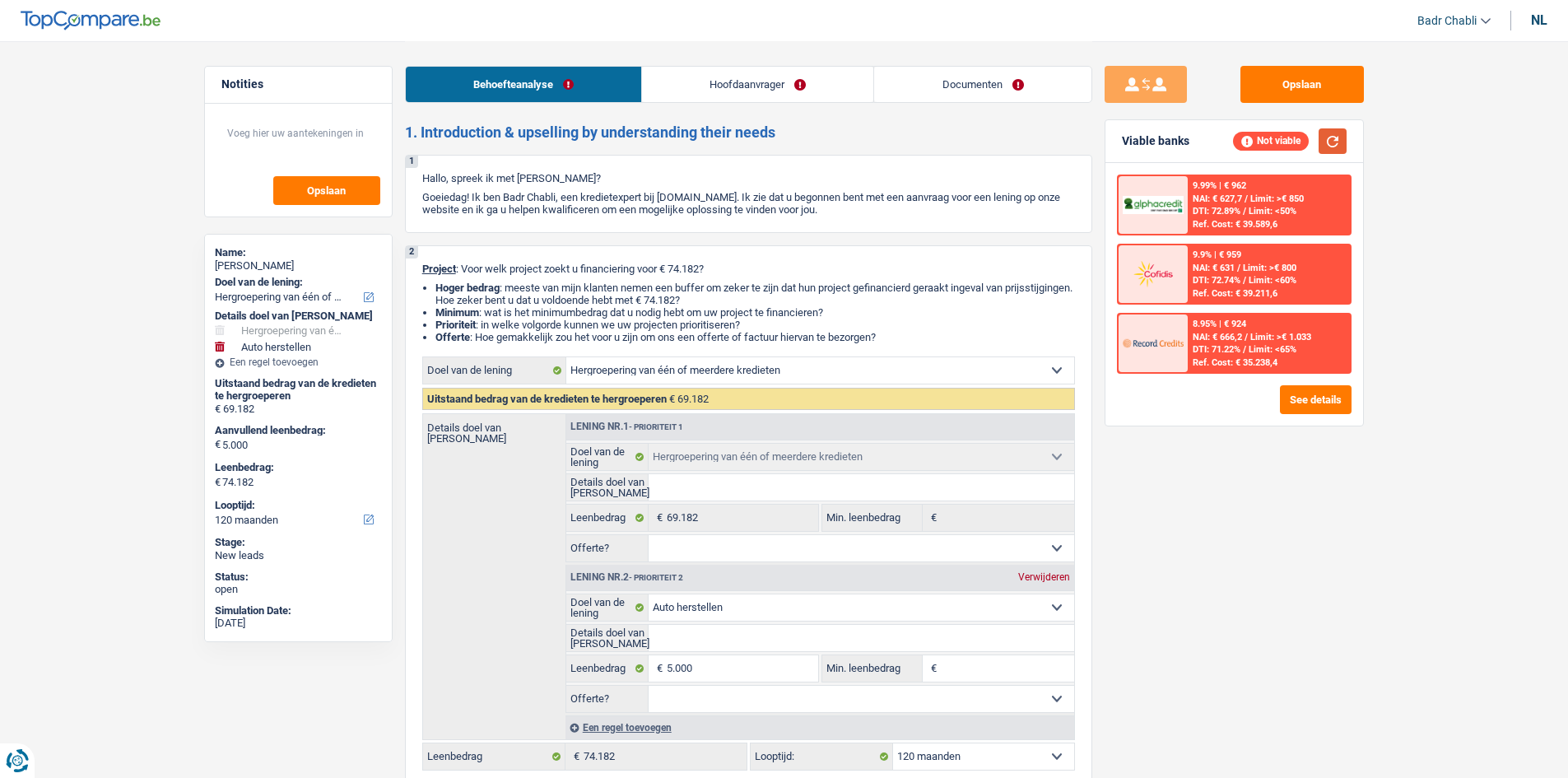
click at [1331, 142] on button "button" at bounding box center [1332, 141] width 28 height 26
click at [334, 144] on textarea at bounding box center [298, 139] width 164 height 49
click at [762, 76] on link "Hoofdaanvrager" at bounding box center [757, 84] width 231 height 35
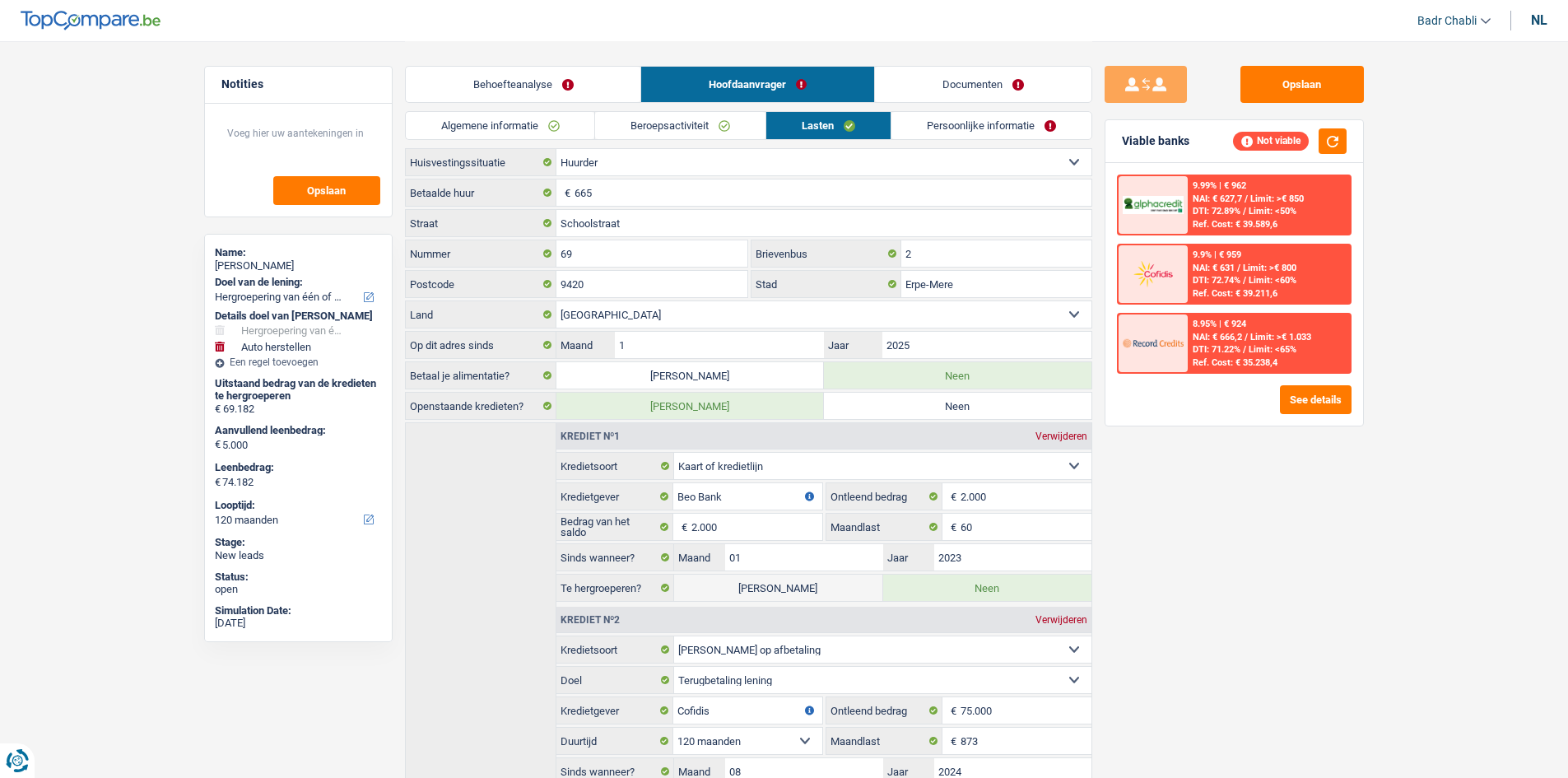
click at [677, 131] on link "Beroepsactiviteit" at bounding box center [680, 126] width 170 height 28
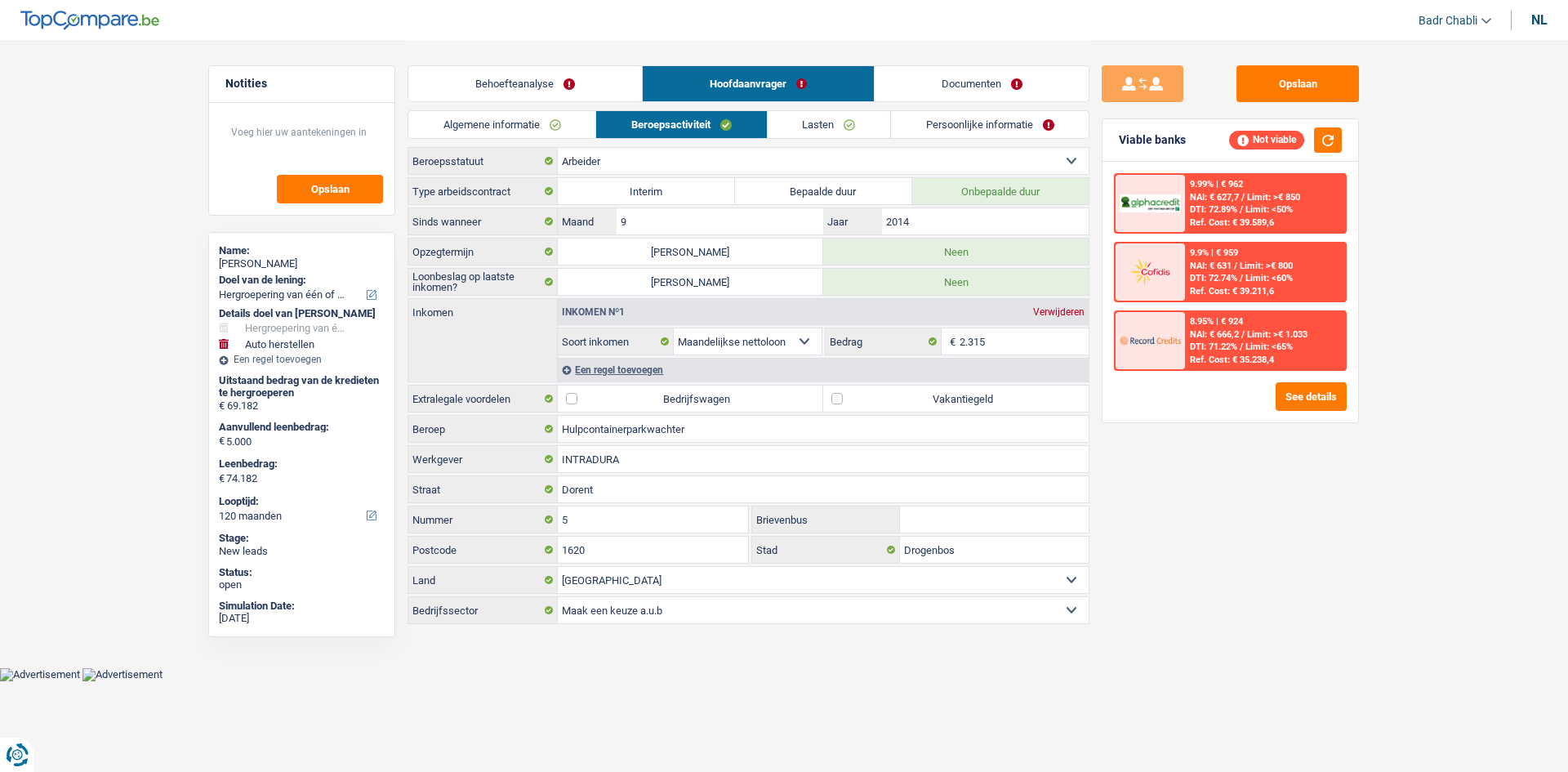
click at [842, 391] on label "Vakantiegeld" at bounding box center [955, 398] width 265 height 26
click at [842, 391] on input "Vakantiegeld" at bounding box center [955, 398] width 265 height 26
checkbox input "true"
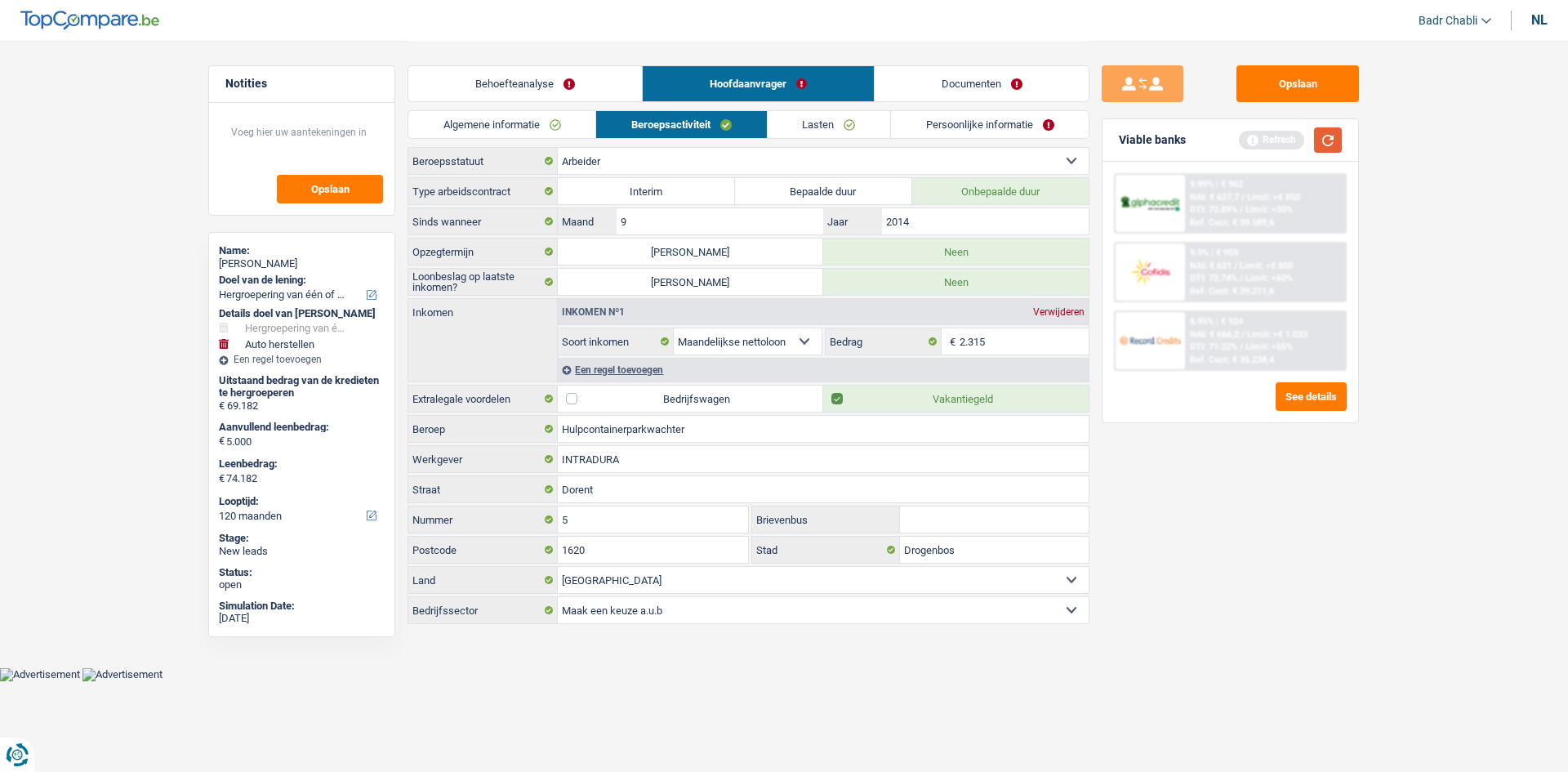
click at [1329, 138] on button "button" at bounding box center [1327, 140] width 28 height 26
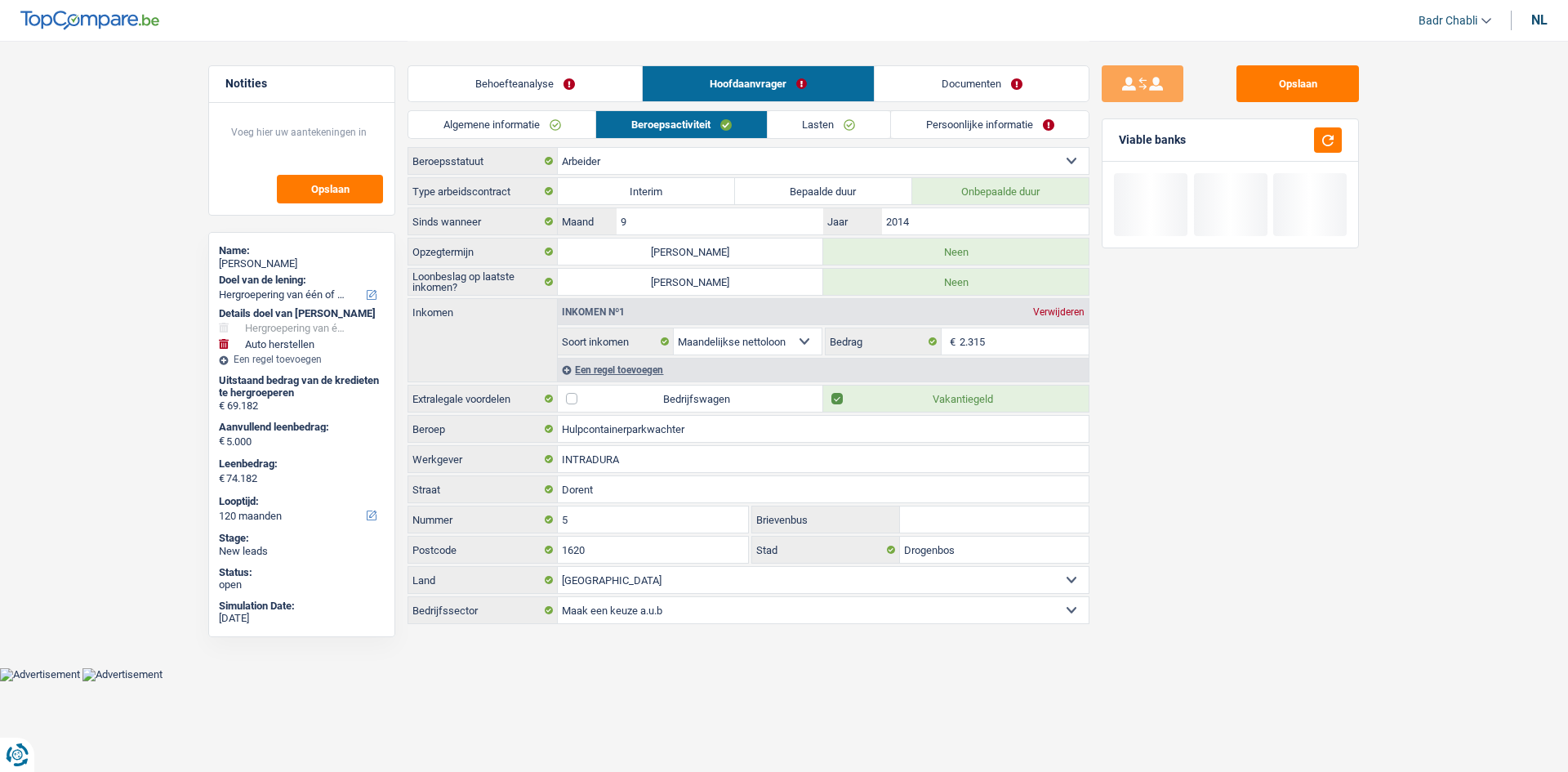
click at [839, 133] on link "Lasten" at bounding box center [829, 125] width 123 height 27
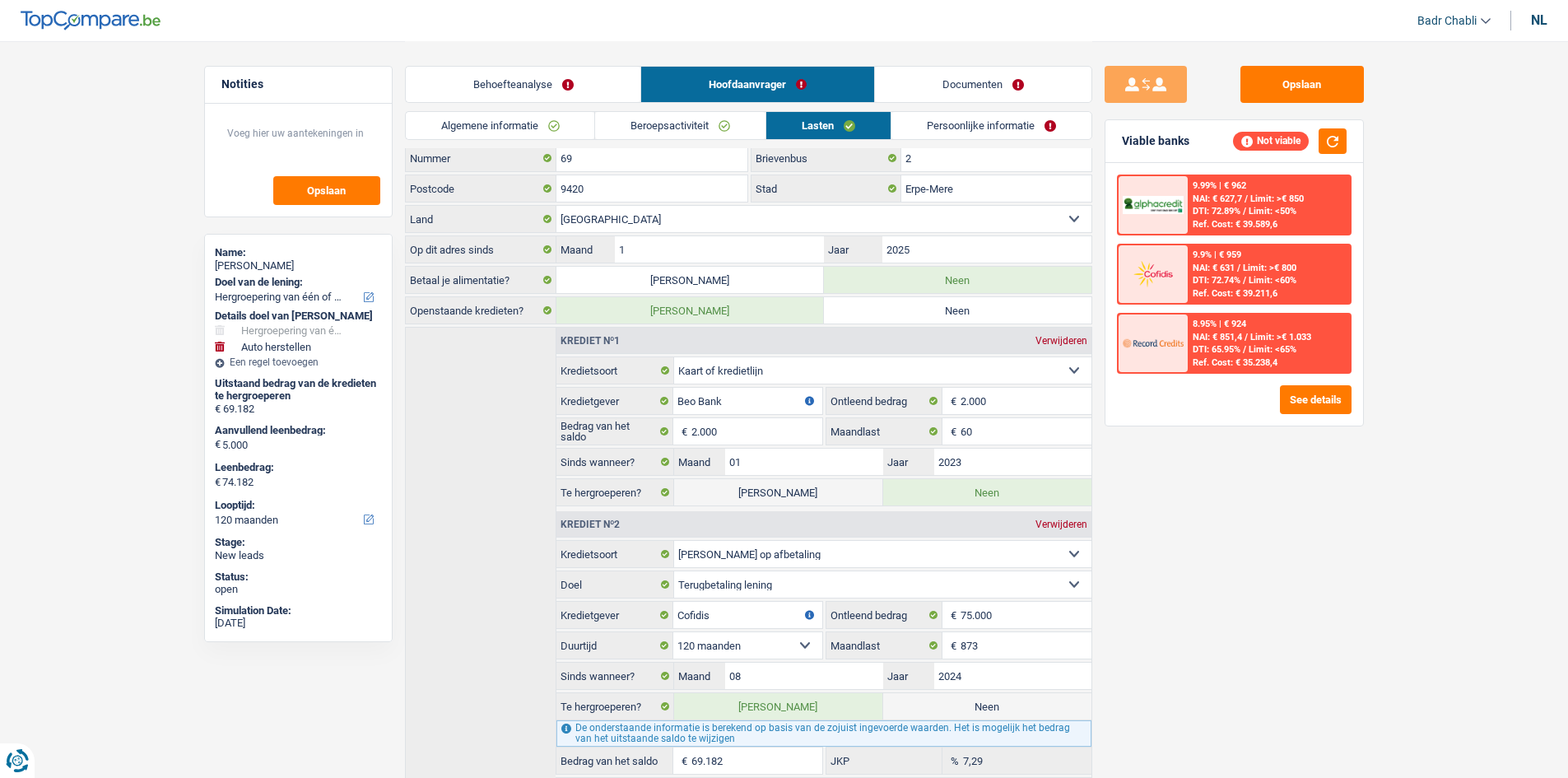
scroll to position [176, 0]
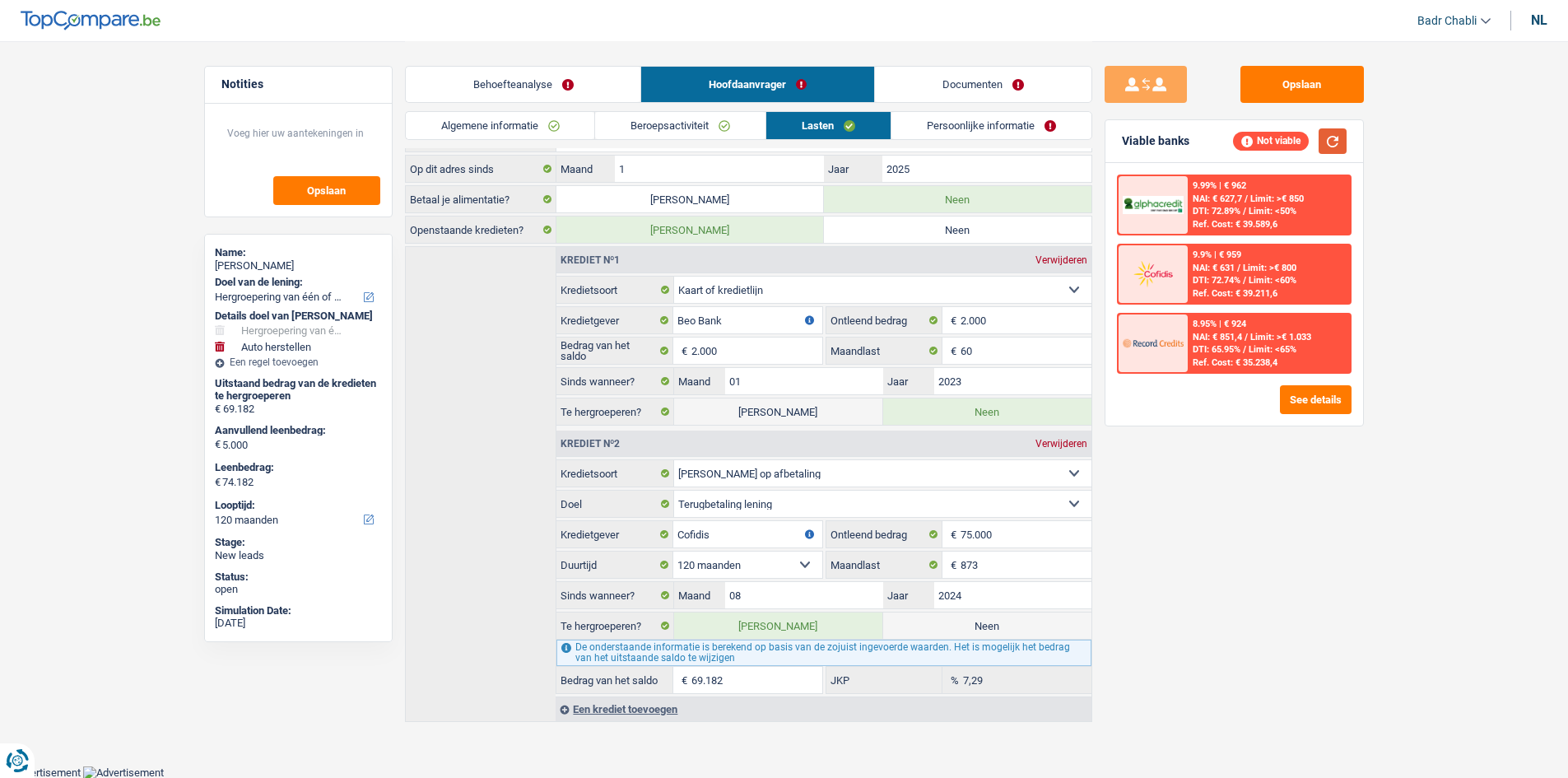
click at [1330, 134] on button "button" at bounding box center [1332, 141] width 28 height 26
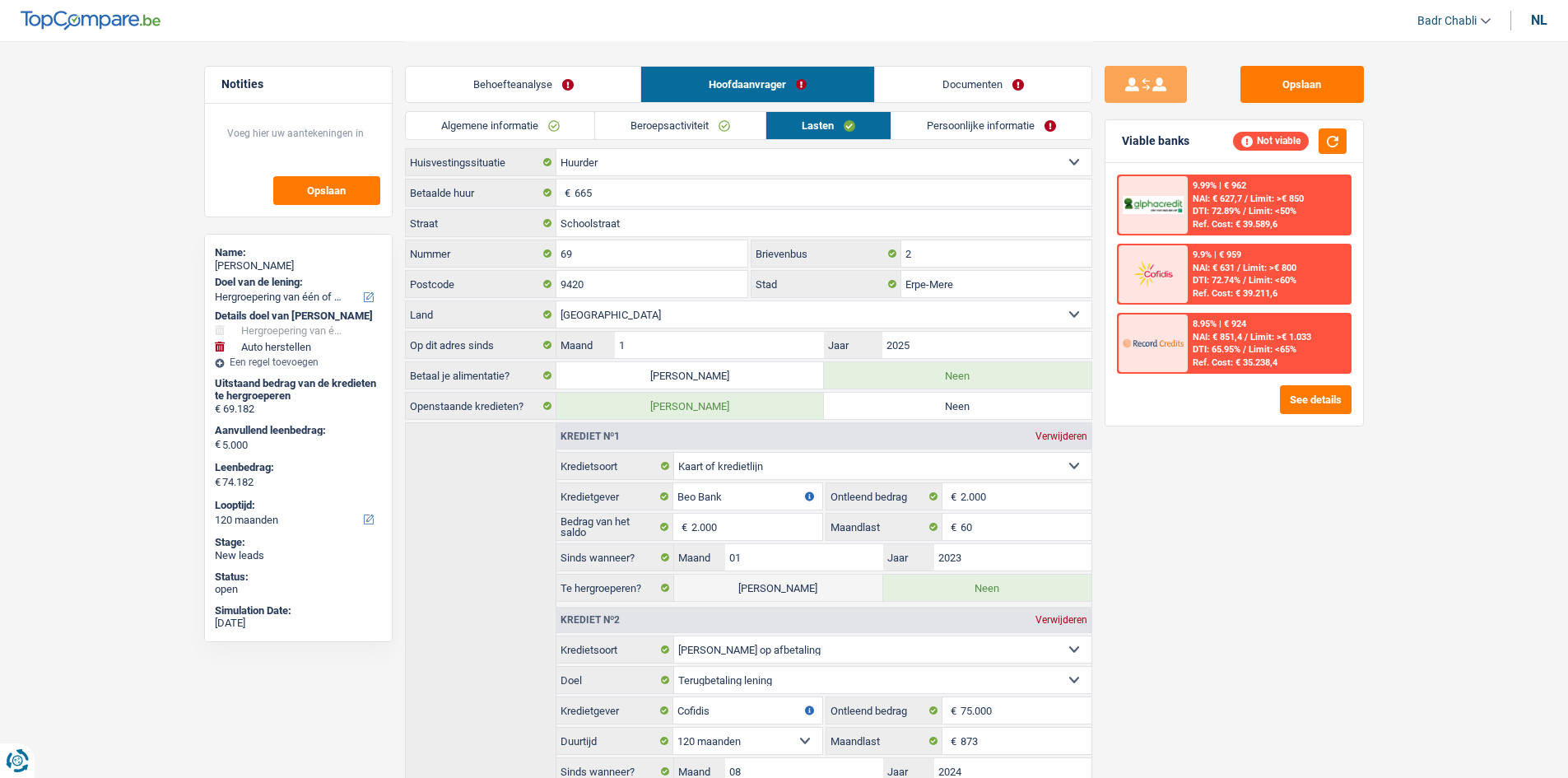
click at [705, 126] on link "Beroepsactiviteit" at bounding box center [680, 126] width 170 height 28
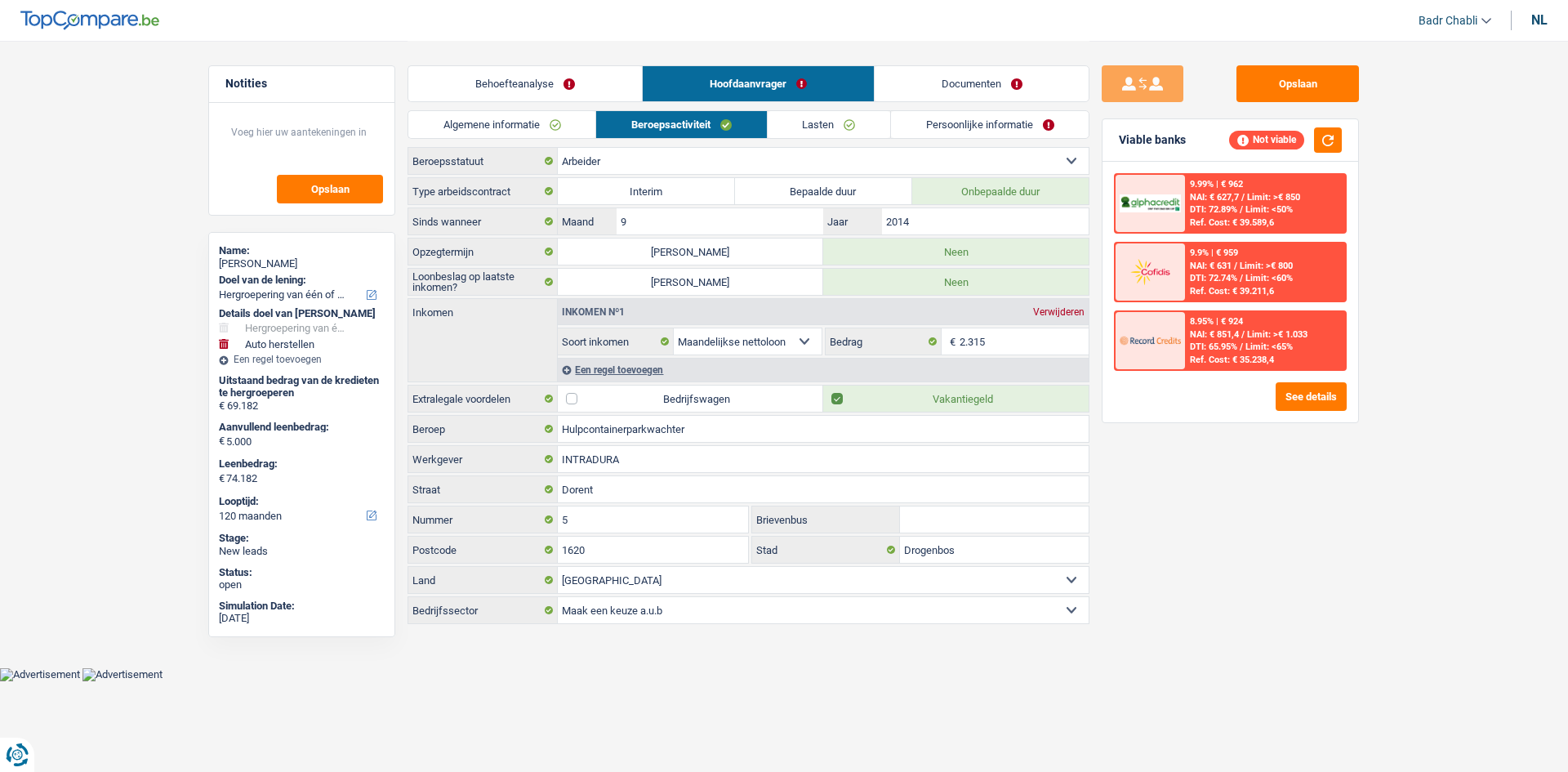
click at [515, 76] on link "Behoefteanalyse" at bounding box center [526, 84] width 234 height 35
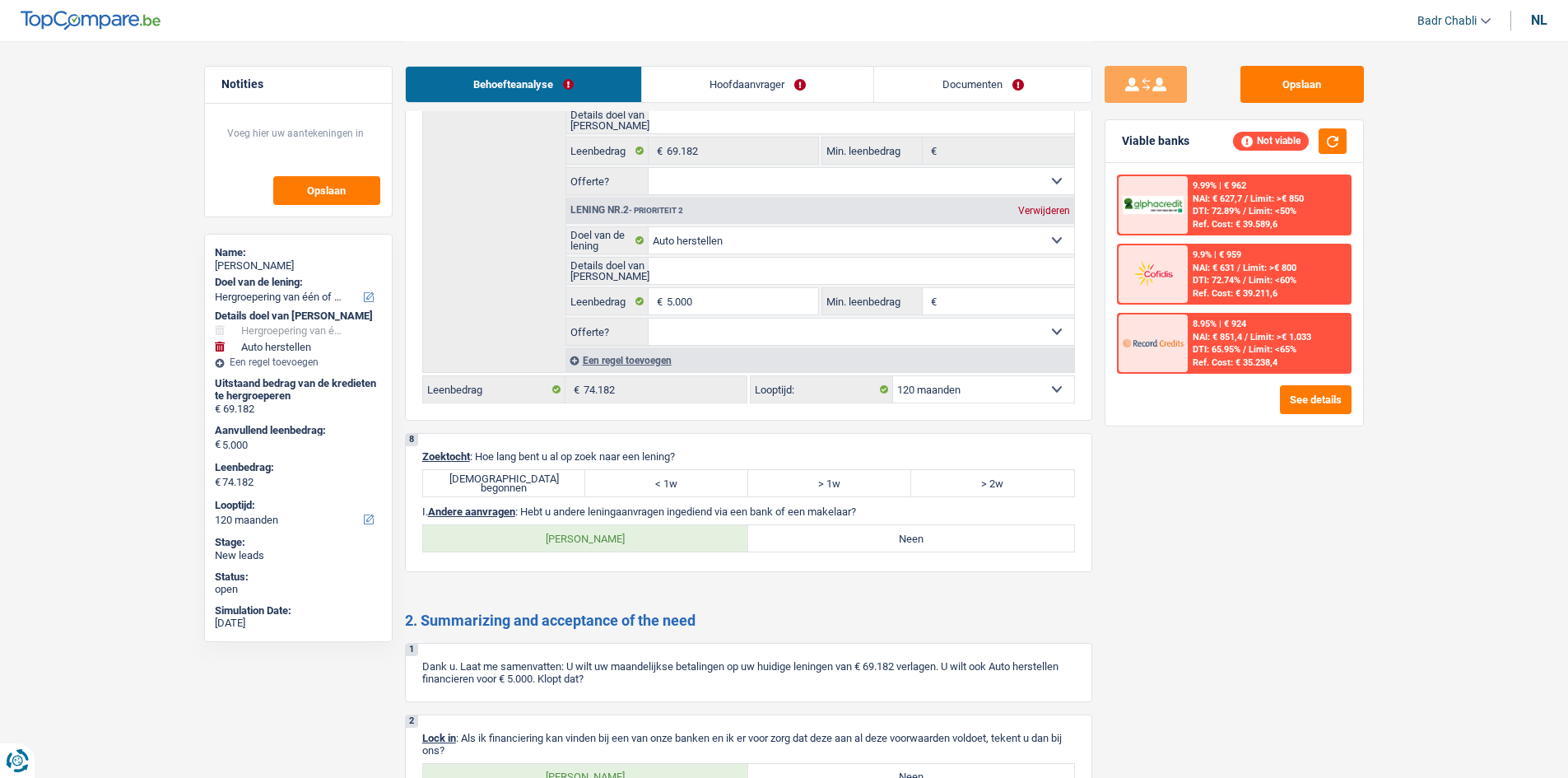
scroll to position [2634, 0]
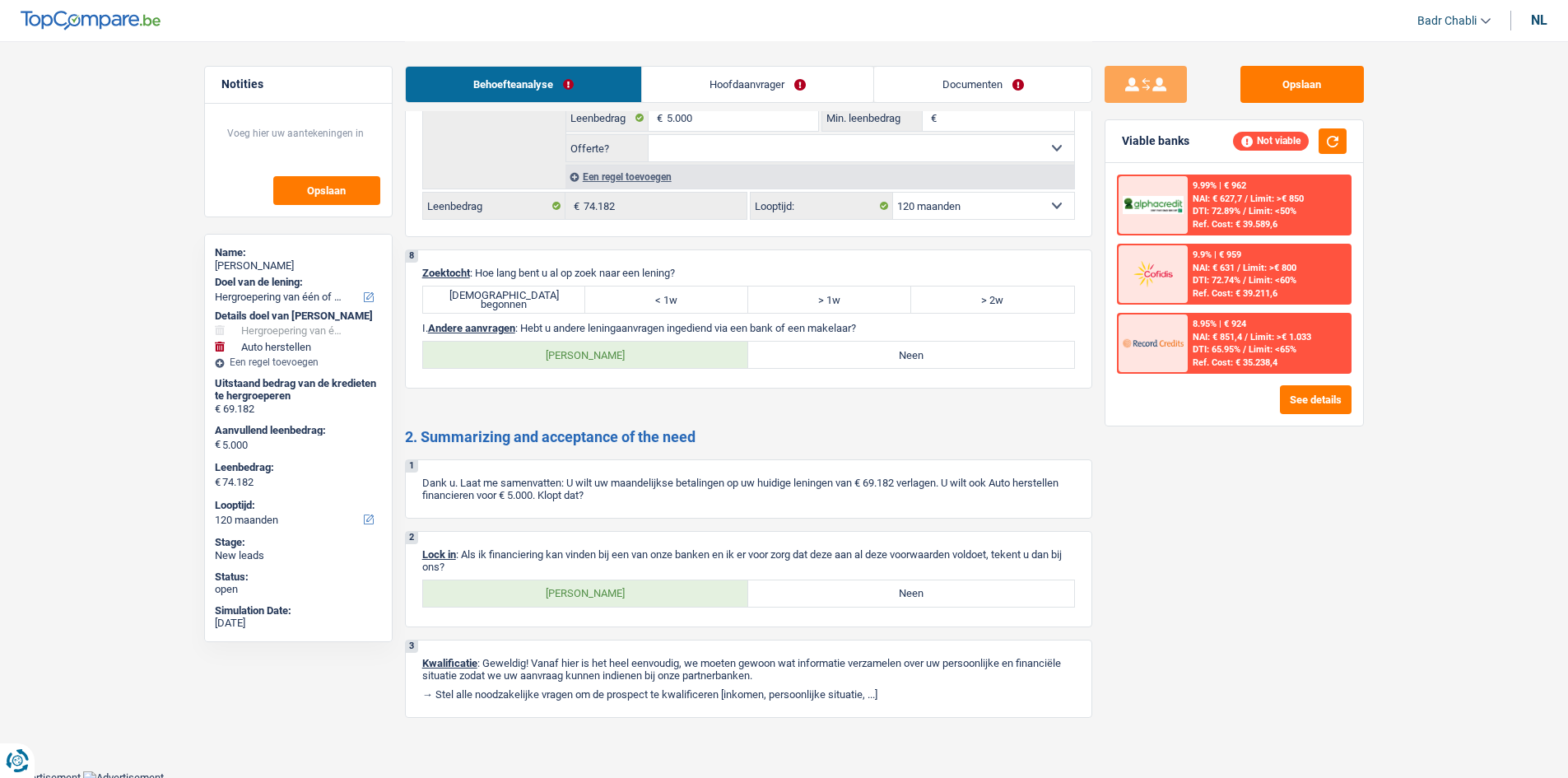
click at [533, 306] on label "[DEMOGRAPHIC_DATA] begonnen" at bounding box center [505, 299] width 163 height 27
click at [533, 306] on input "[DEMOGRAPHIC_DATA] begonnen" at bounding box center [505, 299] width 163 height 27
radio input "true"
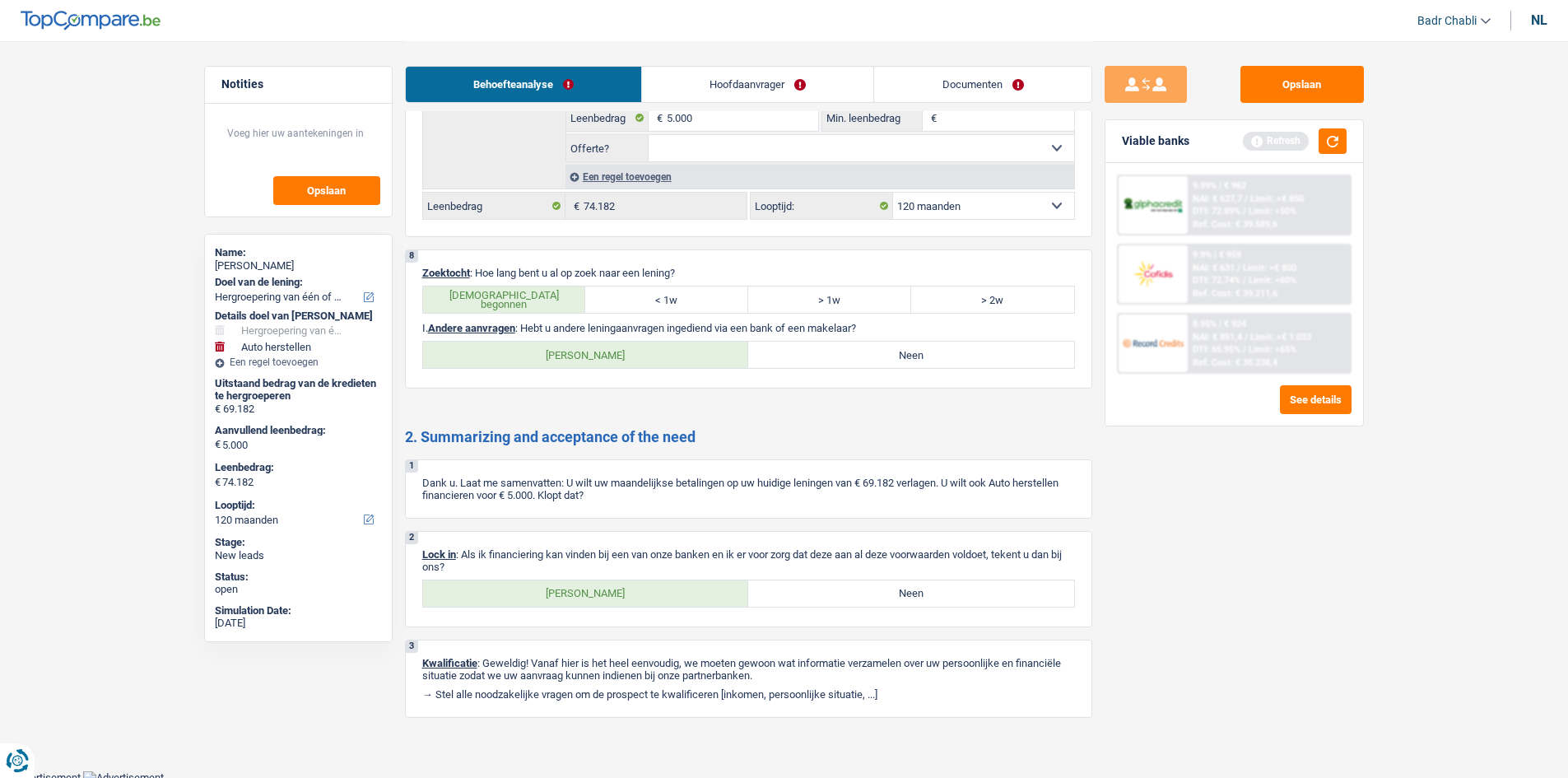
click at [806, 358] on label "Neen" at bounding box center [910, 354] width 326 height 27
click at [806, 358] on input "Neen" at bounding box center [910, 354] width 326 height 27
radio input "true"
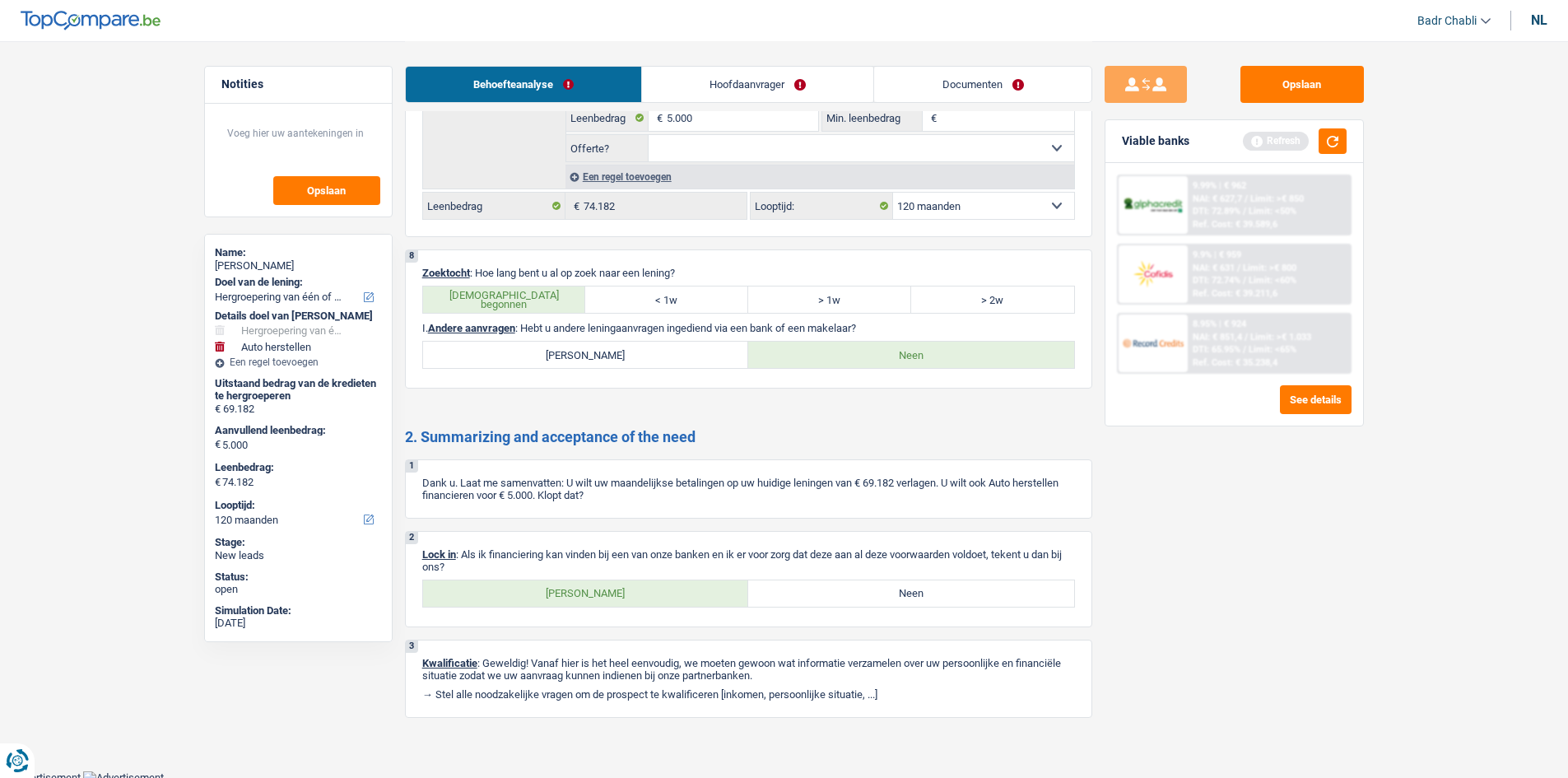
click at [621, 586] on label "[PERSON_NAME]" at bounding box center [585, 593] width 326 height 27
click at [621, 586] on input "[PERSON_NAME]" at bounding box center [585, 593] width 326 height 27
radio input "true"
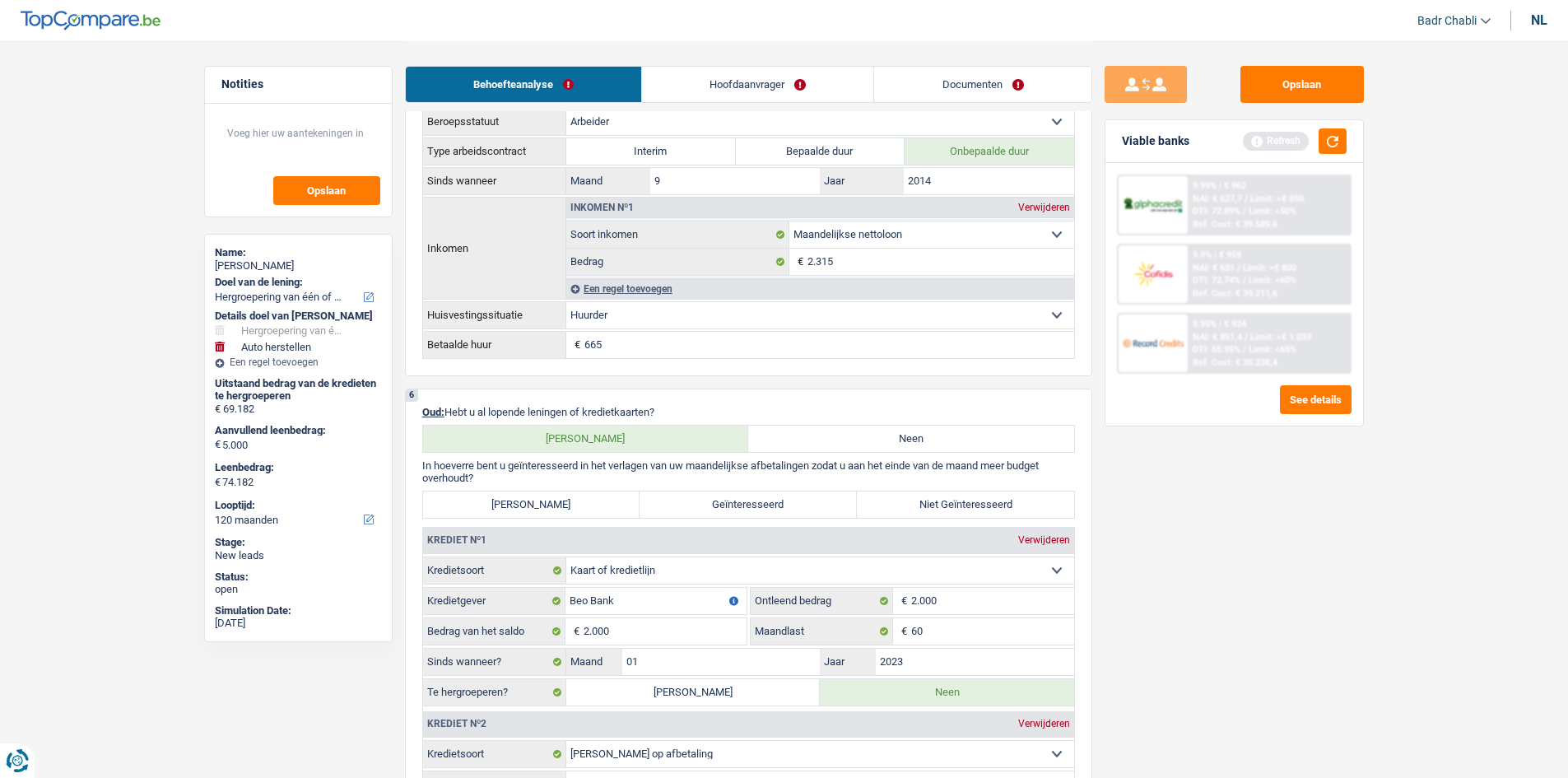
scroll to position [1405, 0]
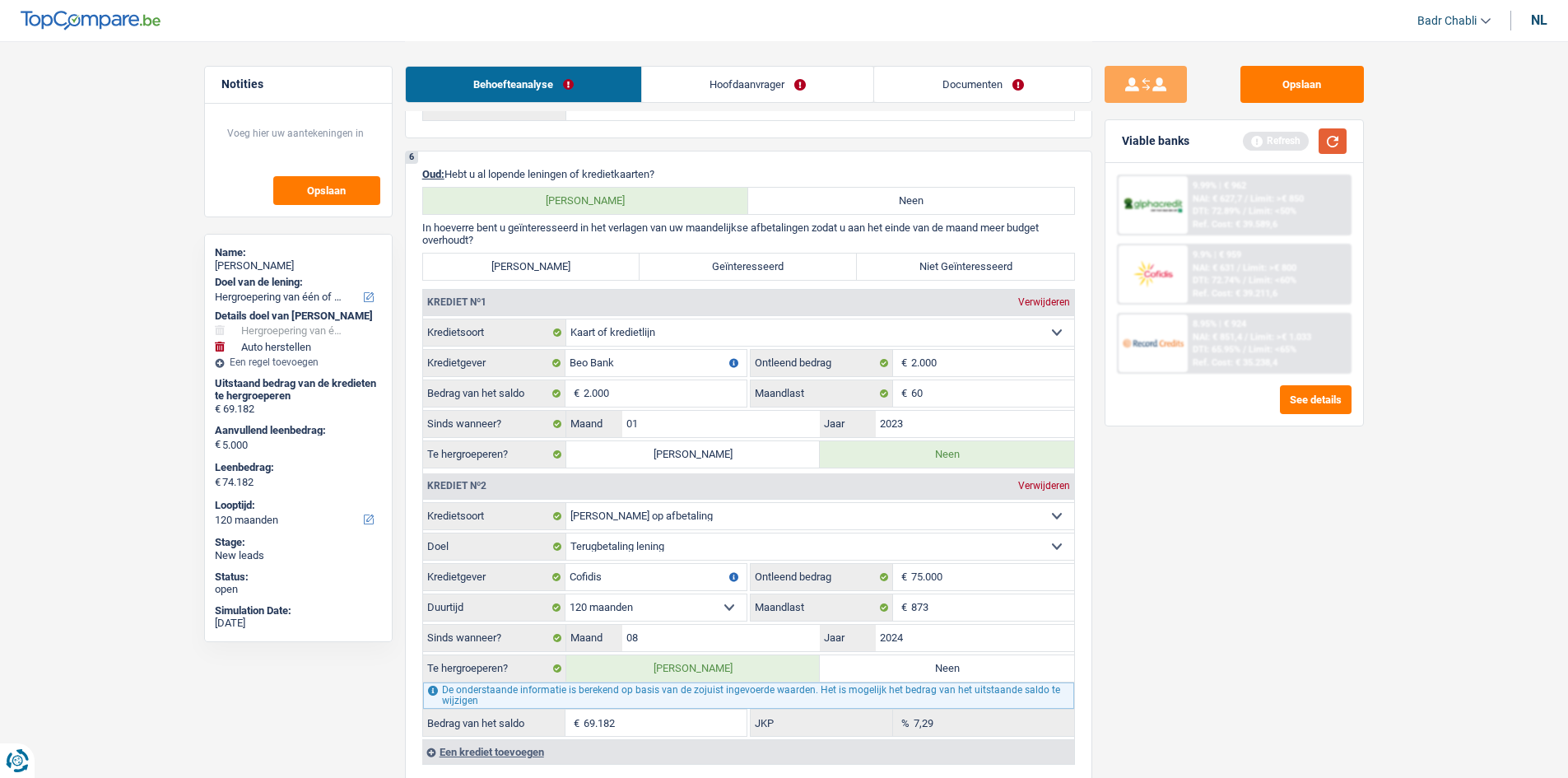
click at [1342, 146] on button "button" at bounding box center [1332, 141] width 28 height 26
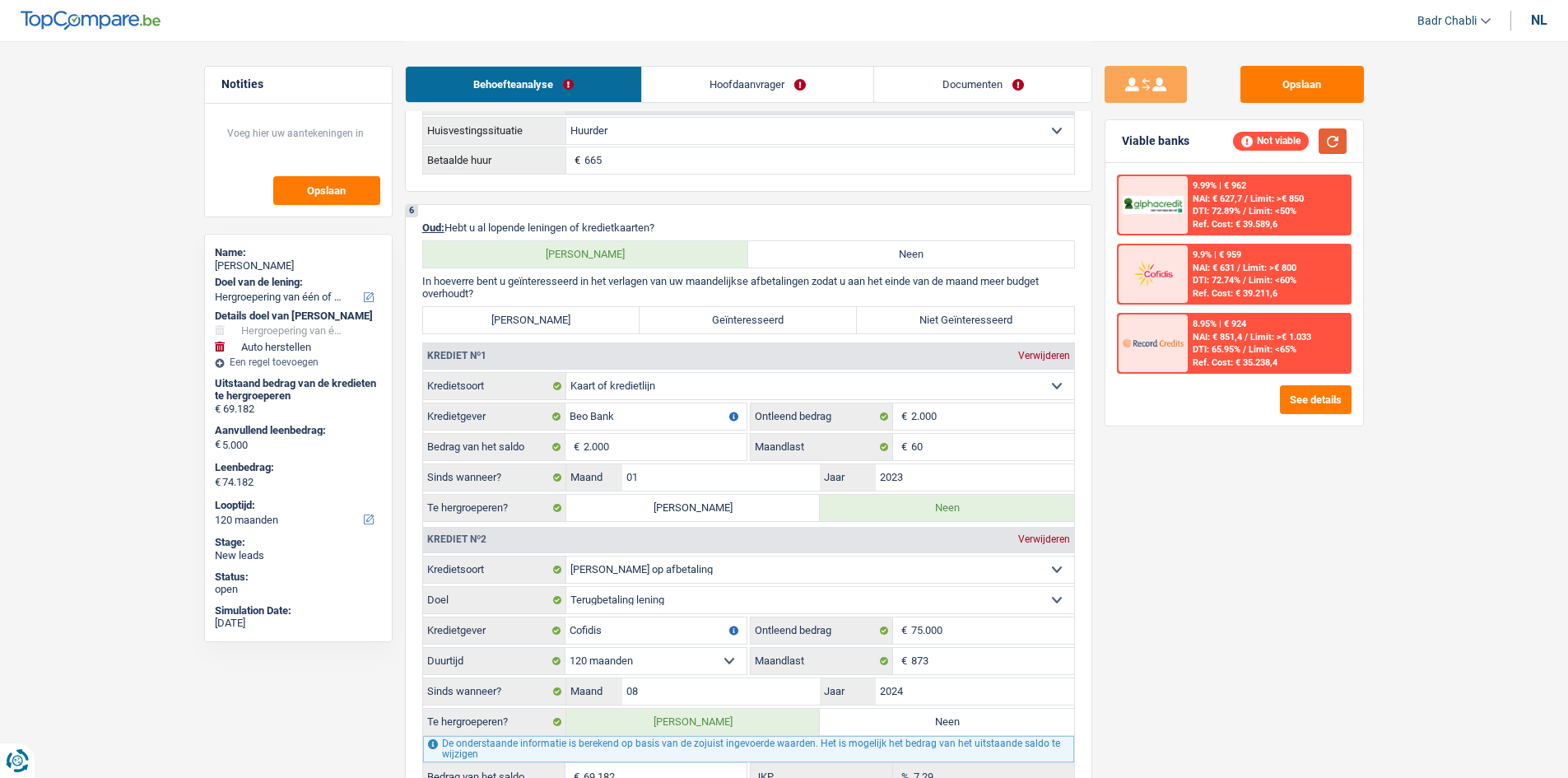
scroll to position [1241, 0]
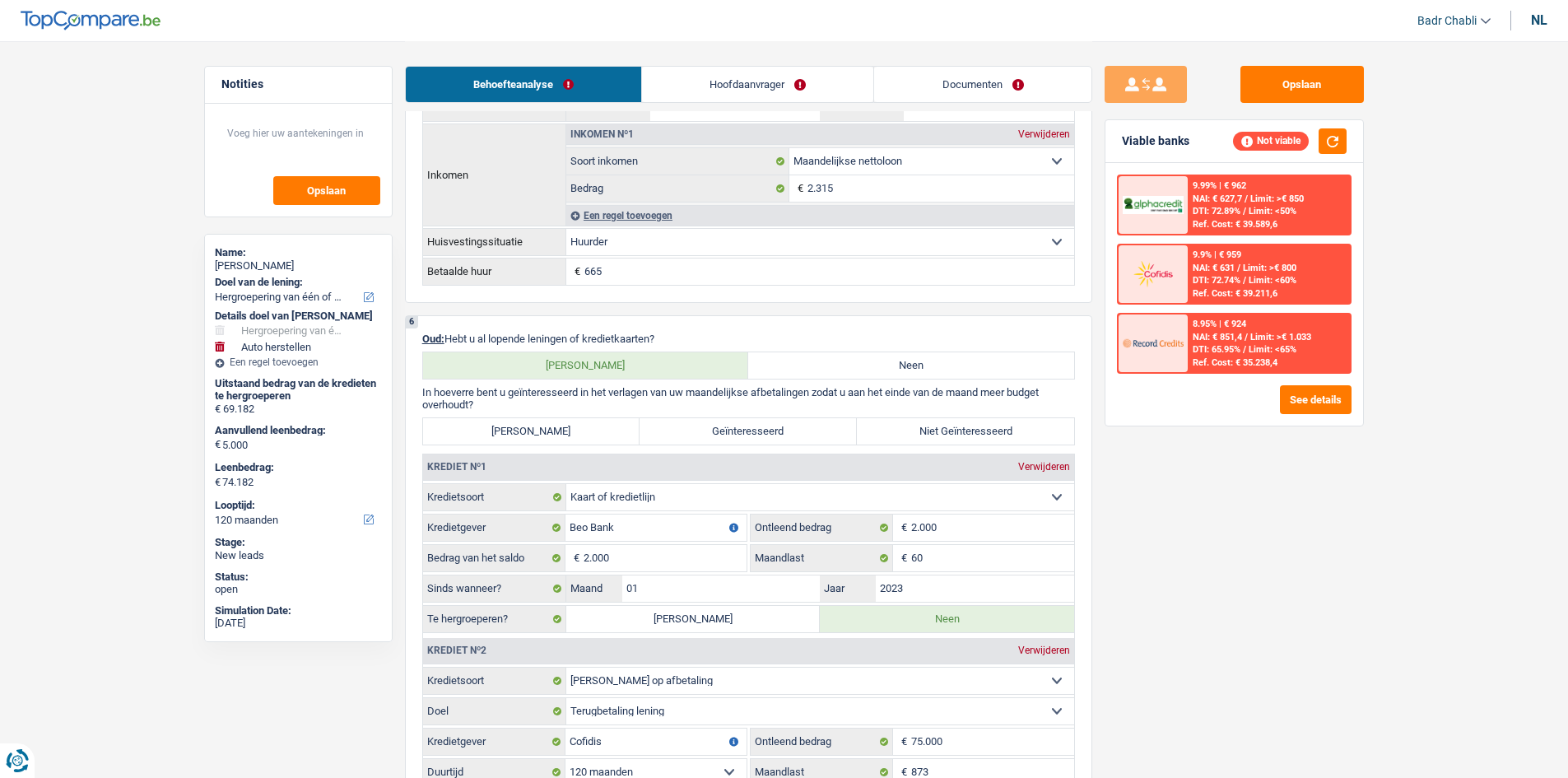
click at [763, 68] on link "Hoofdaanvrager" at bounding box center [757, 84] width 231 height 35
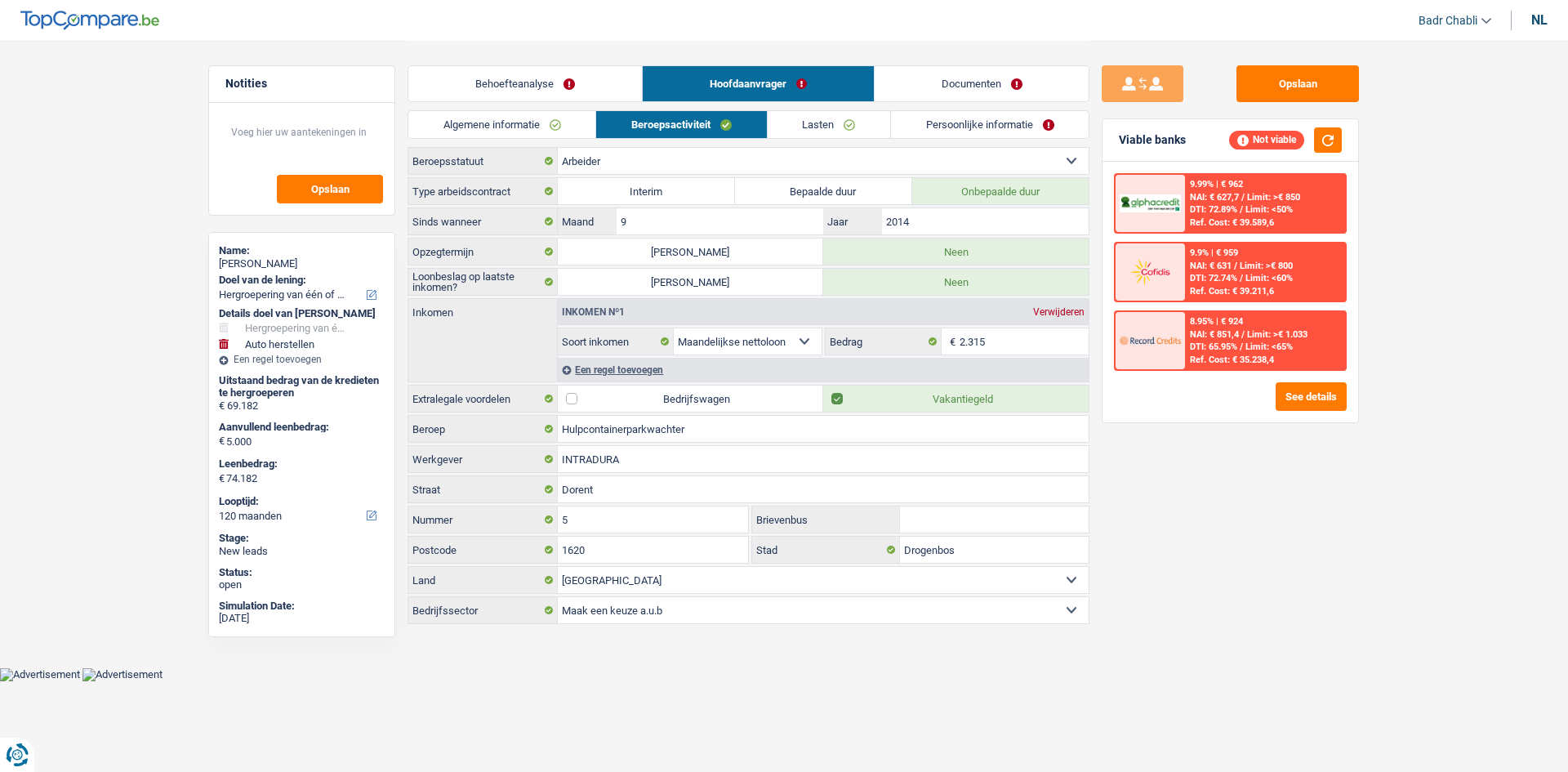
click at [572, 82] on link "Behoefteanalyse" at bounding box center [526, 84] width 234 height 35
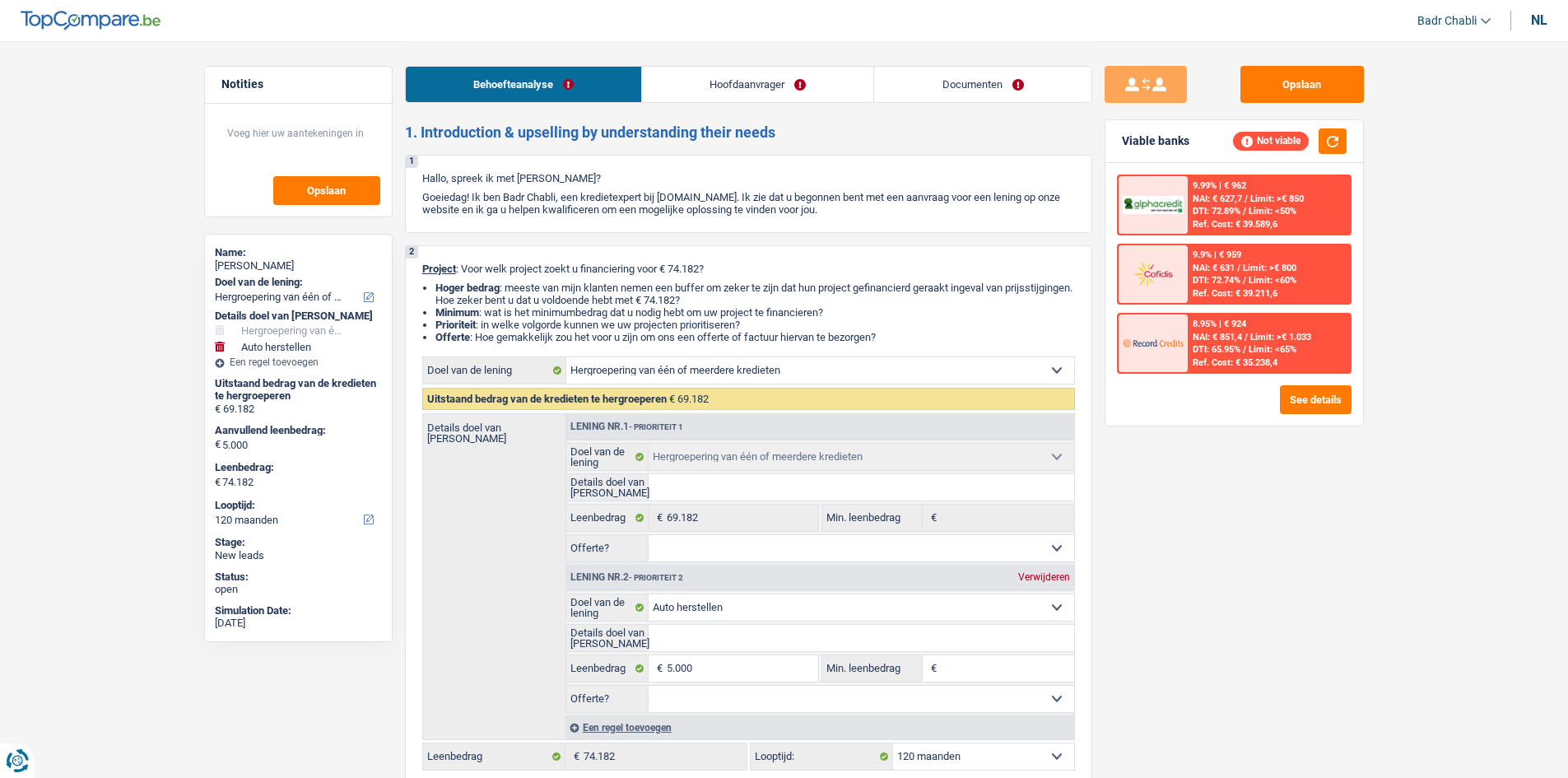
click at [1054, 579] on div "Verwijderen" at bounding box center [1044, 576] width 60 height 9
type input "0"
type input "69.182"
select select "144"
type input "69.182"
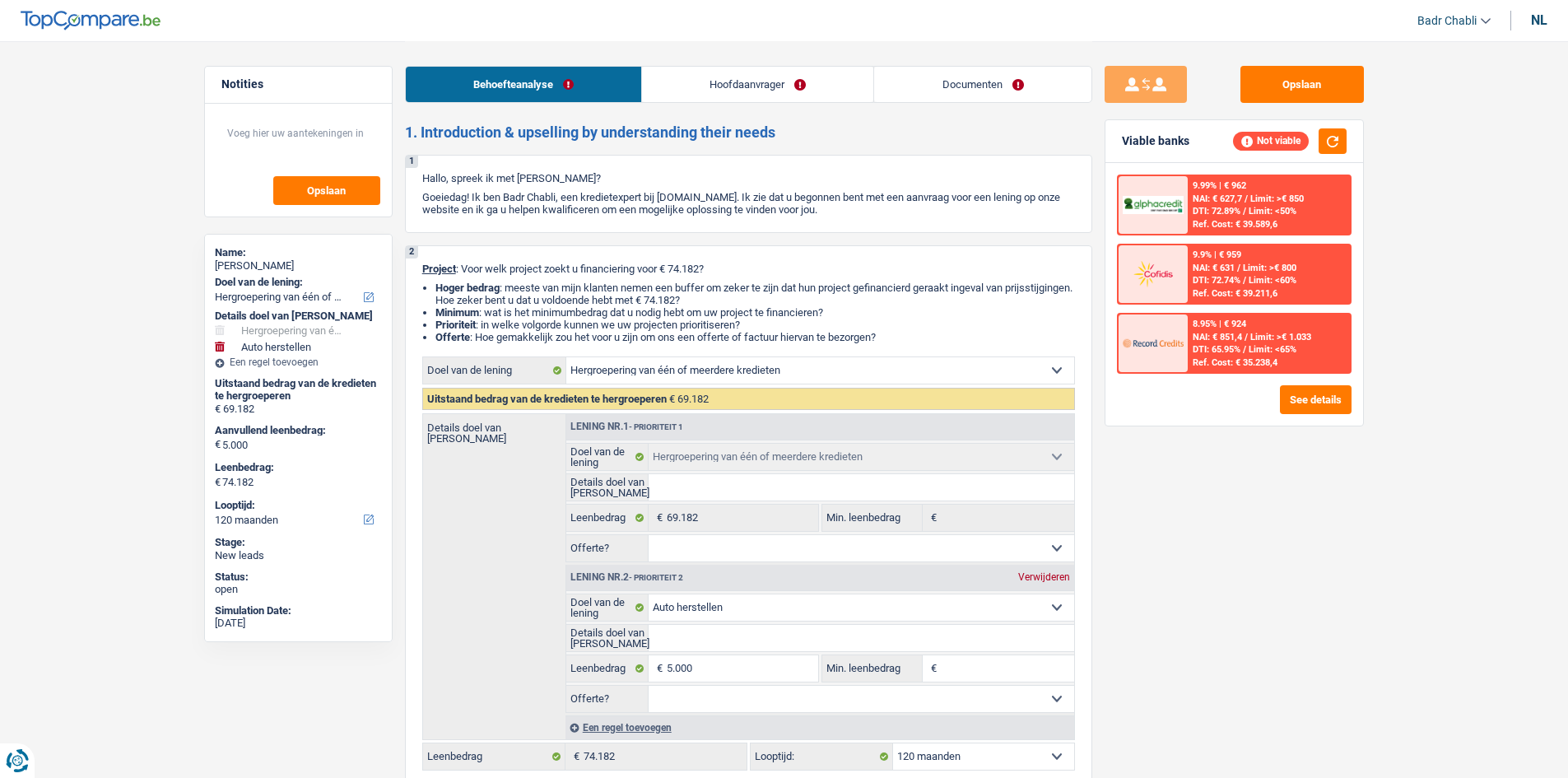
select select "144"
type input "69.182"
select select "144"
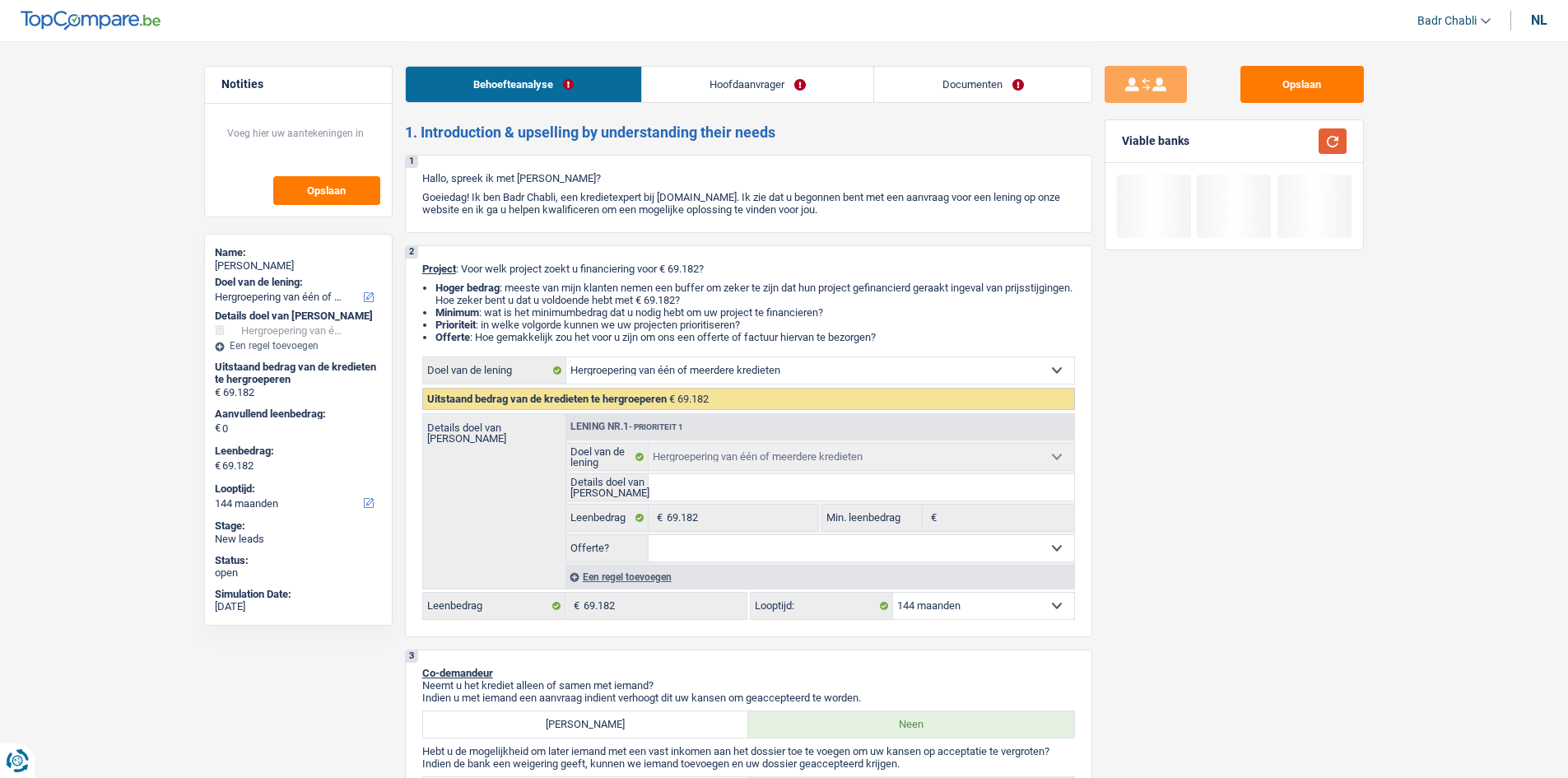
click at [1342, 142] on button "button" at bounding box center [1332, 141] width 28 height 26
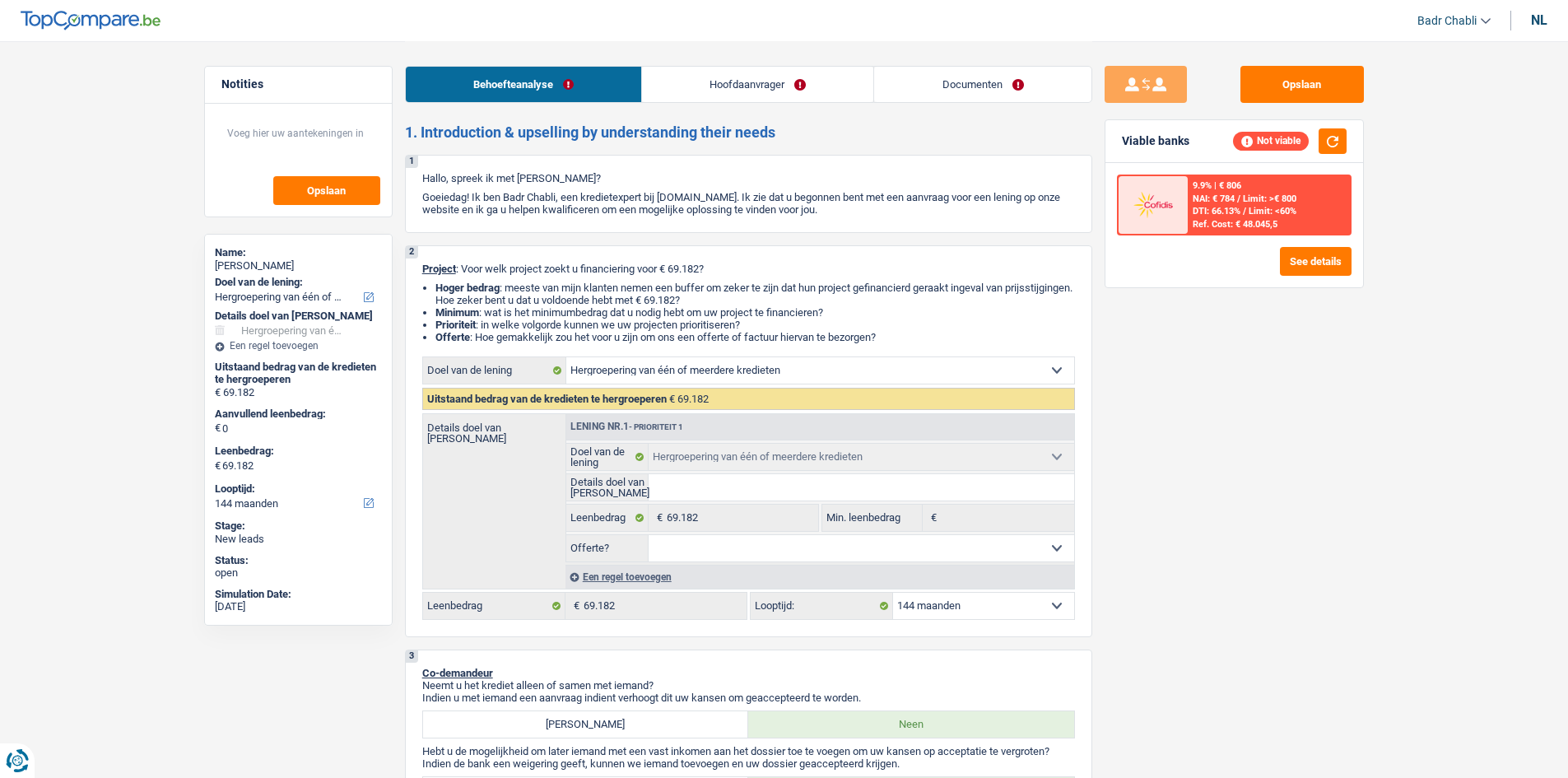
click at [934, 596] on select "12 maanden 18 maanden 24 maanden 30 maanden 36 maanden 42 maanden 48 maanden 60…" at bounding box center [983, 605] width 181 height 27
select select "120"
click at [893, 592] on select "12 maanden 18 maanden 24 maanden 30 maanden 36 maanden 42 maanden 48 maanden 60…" at bounding box center [983, 605] width 181 height 27
select select "120"
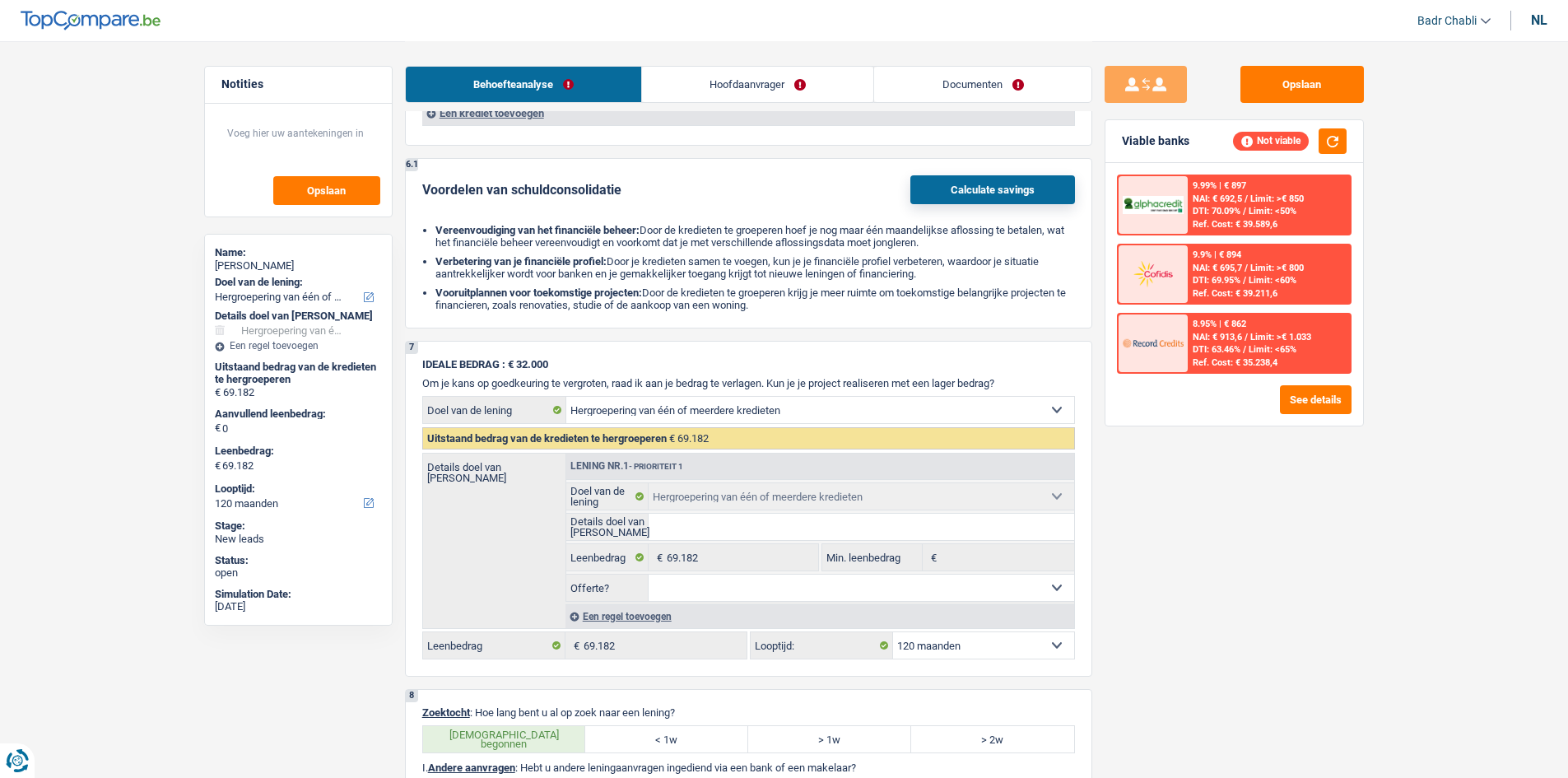
scroll to position [2222, 0]
